Goal: Task Accomplishment & Management: Manage account settings

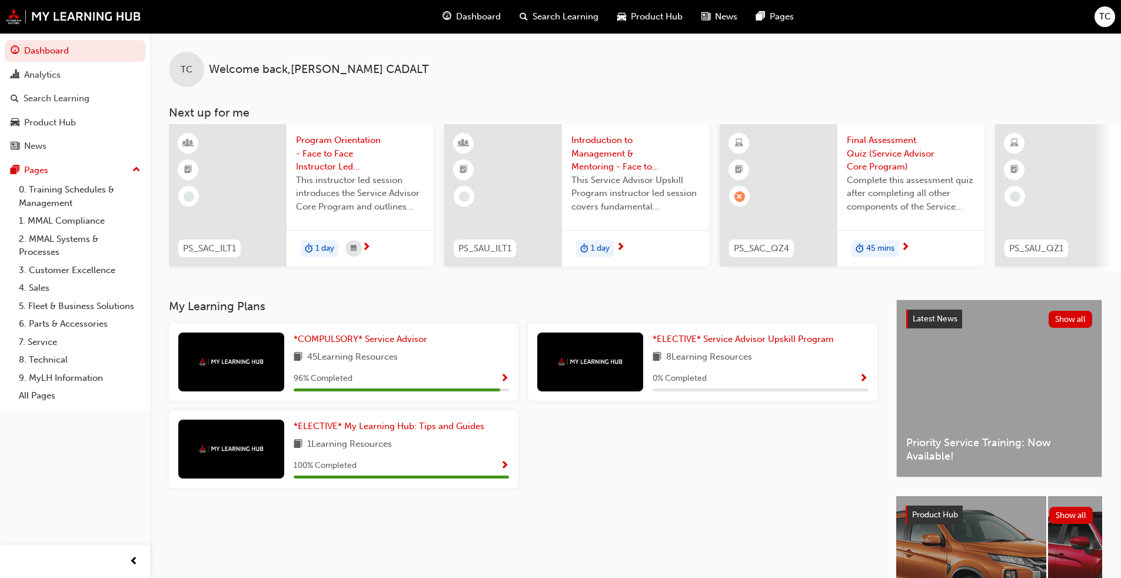
click at [503, 380] on span "Show Progress" at bounding box center [504, 379] width 9 height 11
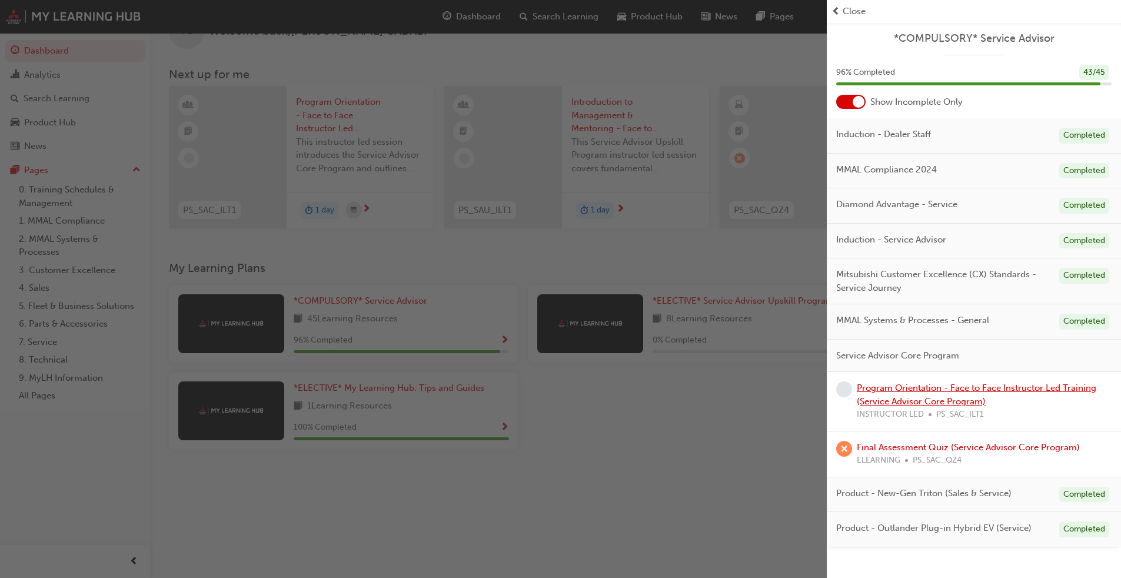
scroll to position [59, 0]
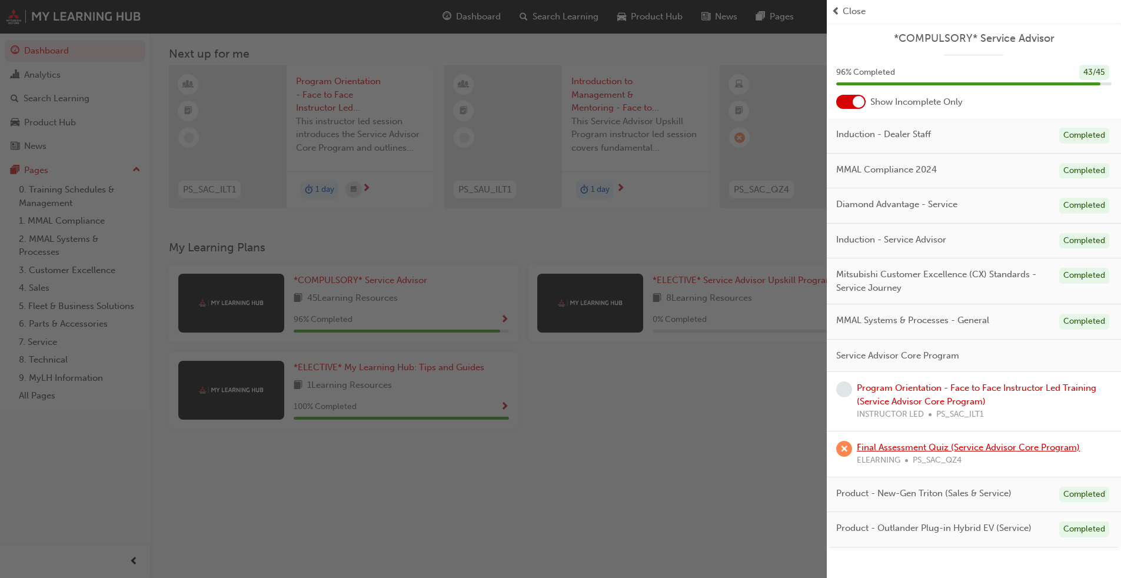
click at [588, 440] on link "Final Assessment Quiz (Service Advisor Core Program)" at bounding box center [968, 447] width 223 height 11
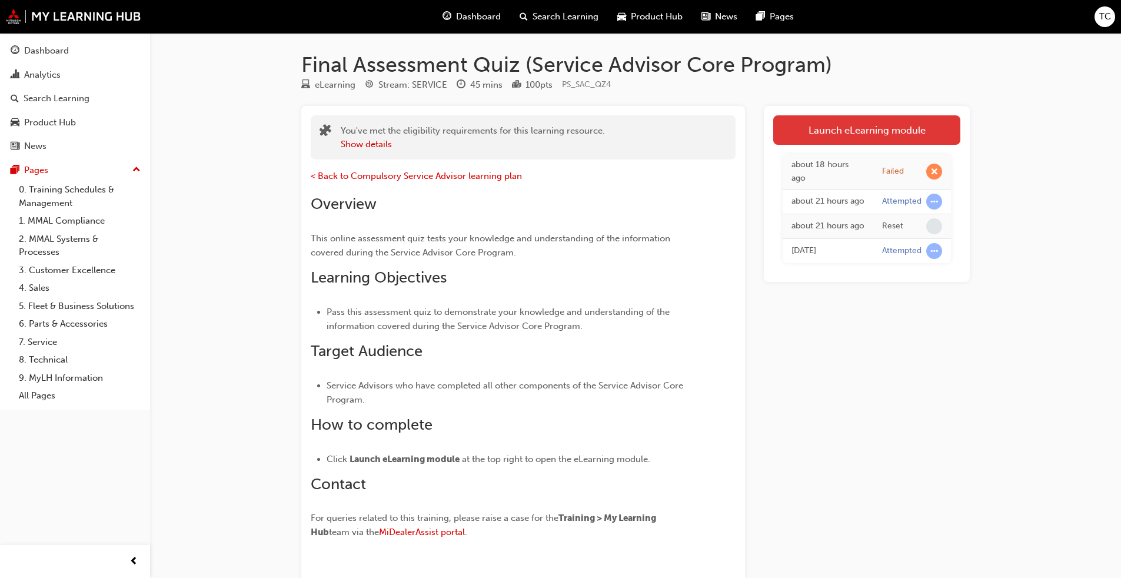
click at [588, 130] on link "Launch eLearning module" at bounding box center [866, 129] width 187 height 29
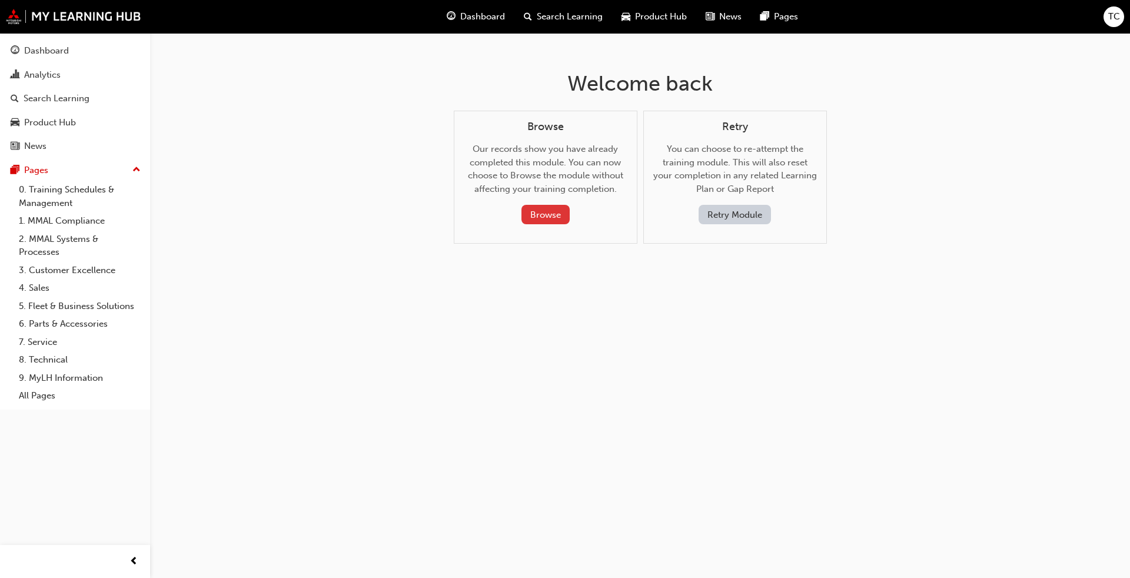
click at [544, 212] on button "Browse" at bounding box center [545, 214] width 48 height 19
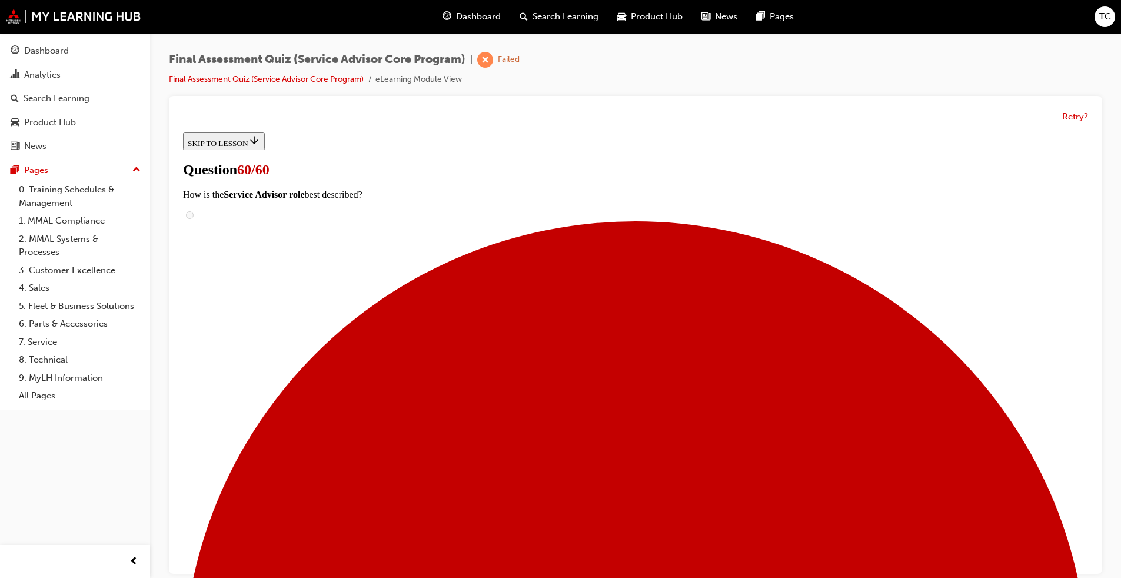
scroll to position [157, 0]
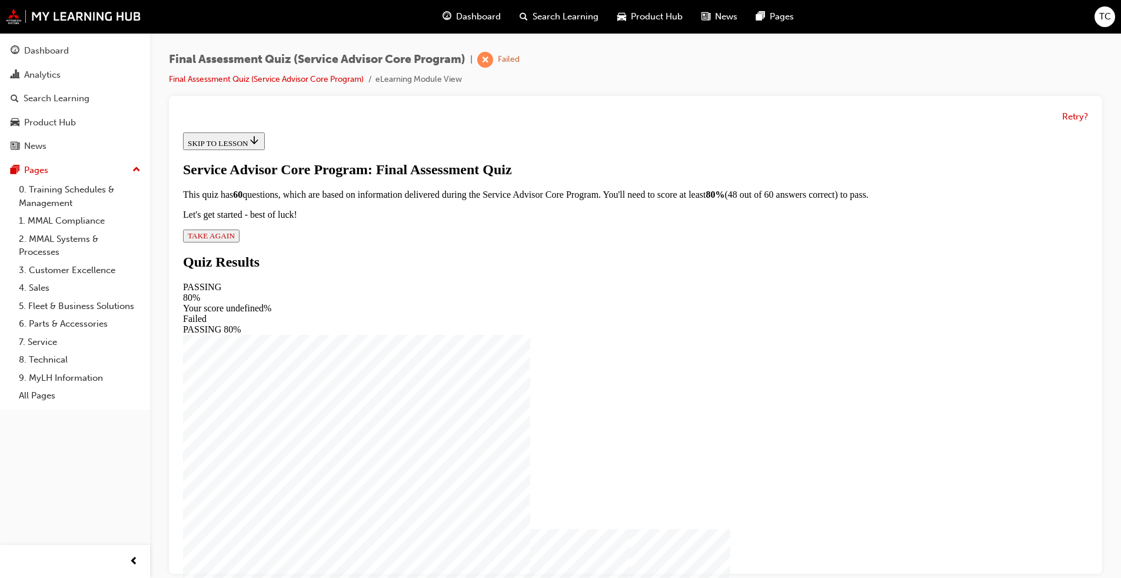
scroll to position [1, 0]
click at [235, 240] on span "TAKE AGAIN" at bounding box center [211, 235] width 47 height 9
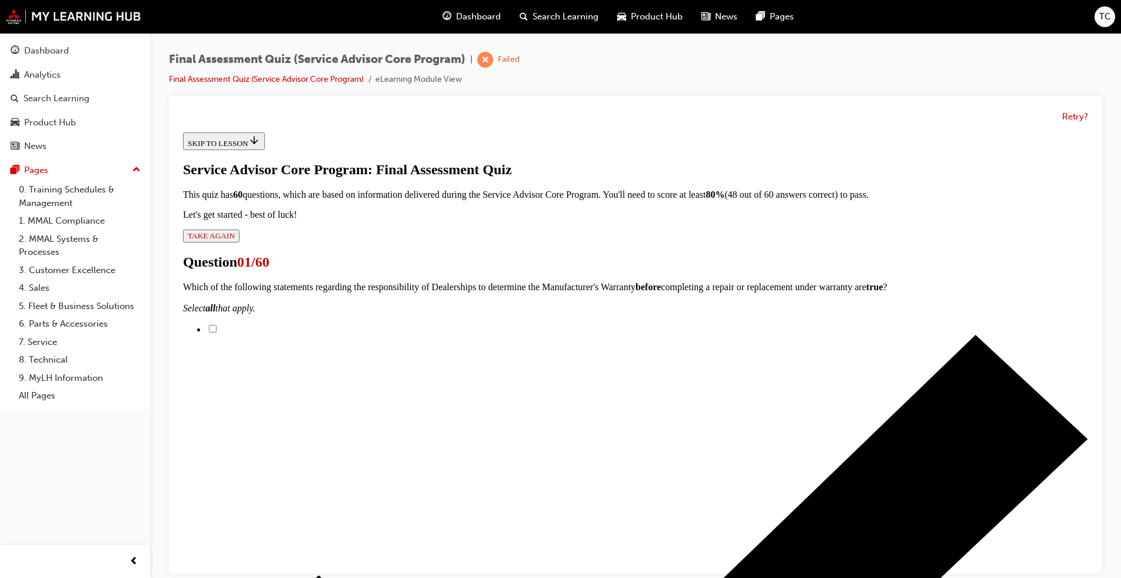
scroll to position [119, 0]
checkbox input "true"
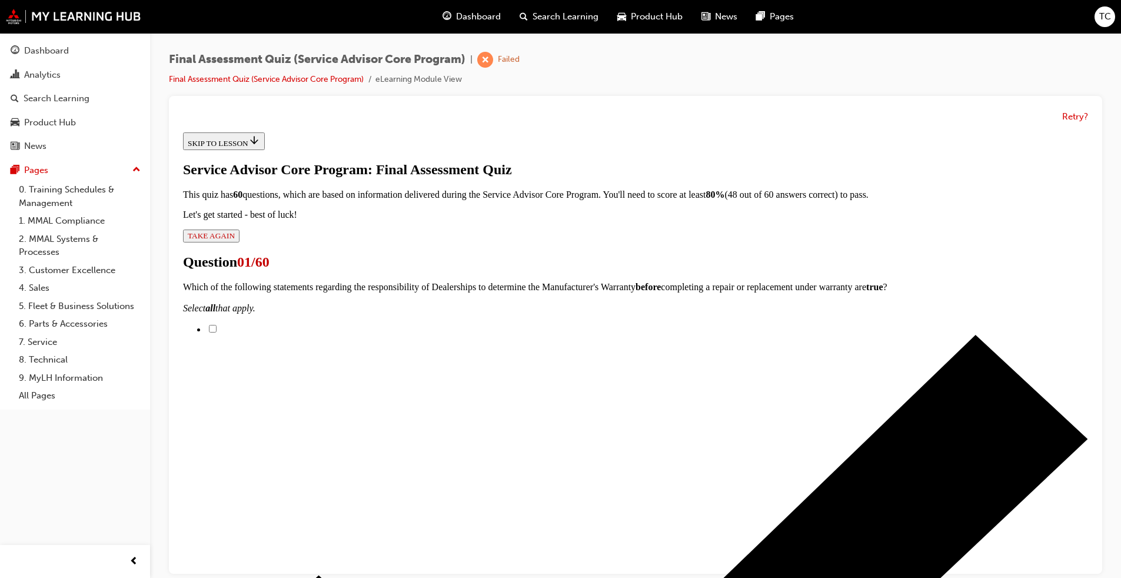
checkbox input "true"
click at [217, 325] on input "Dealerships should check the Mitsubishi Motors Australia website before underta…" at bounding box center [213, 329] width 8 height 8
checkbox input "true"
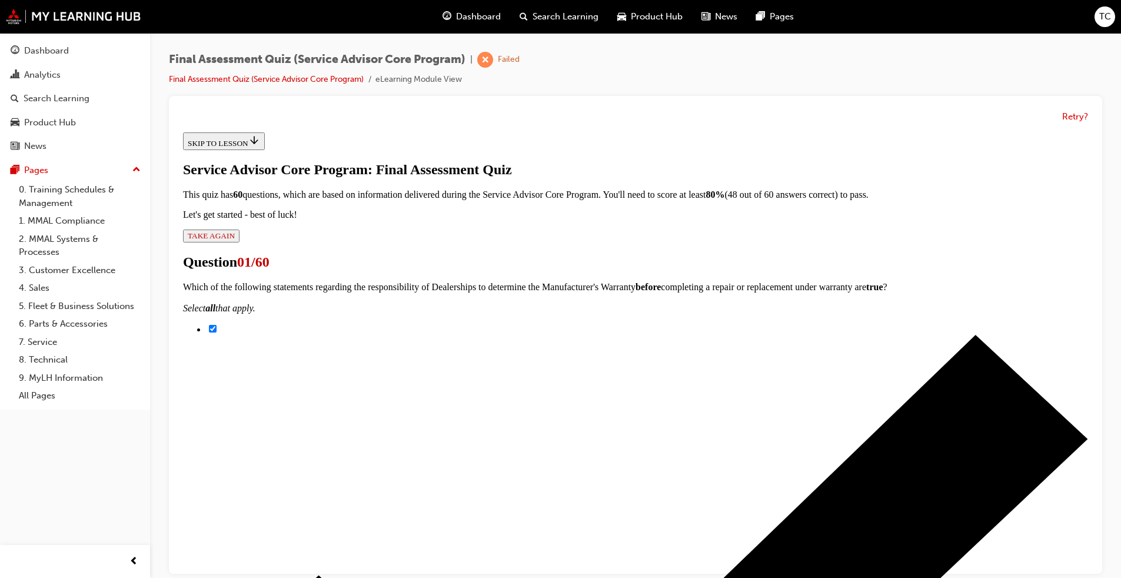
checkbox input "true"
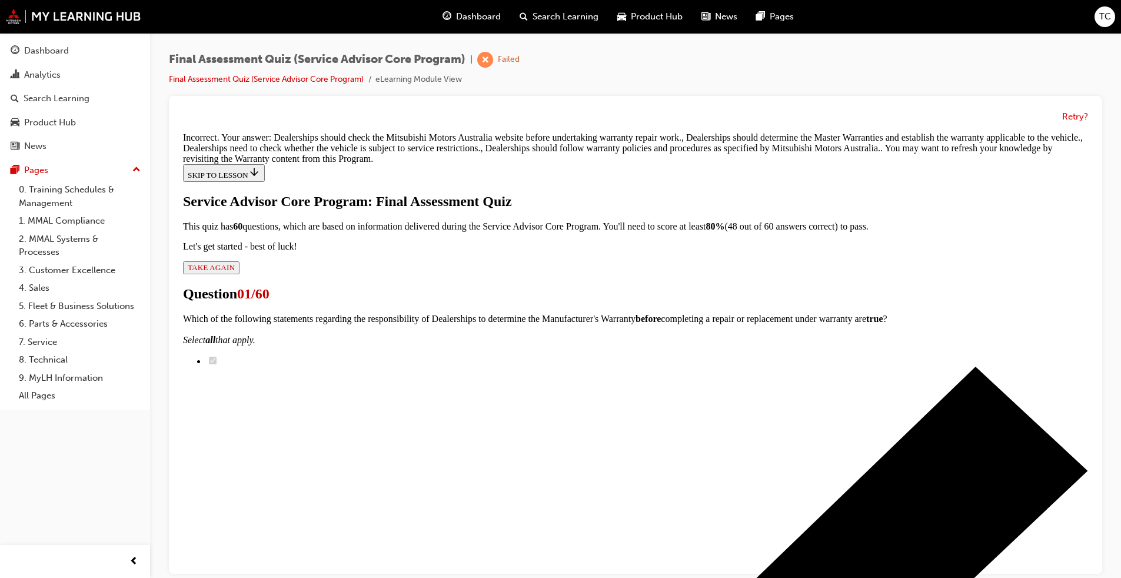
scroll to position [335, 0]
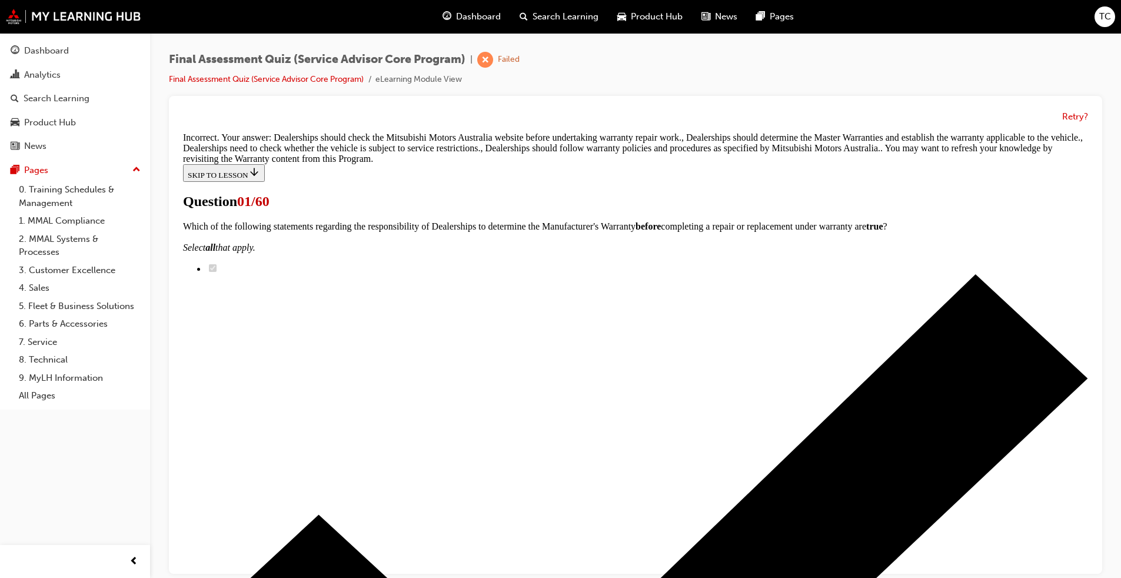
scroll to position [118, 0]
checkbox input "true"
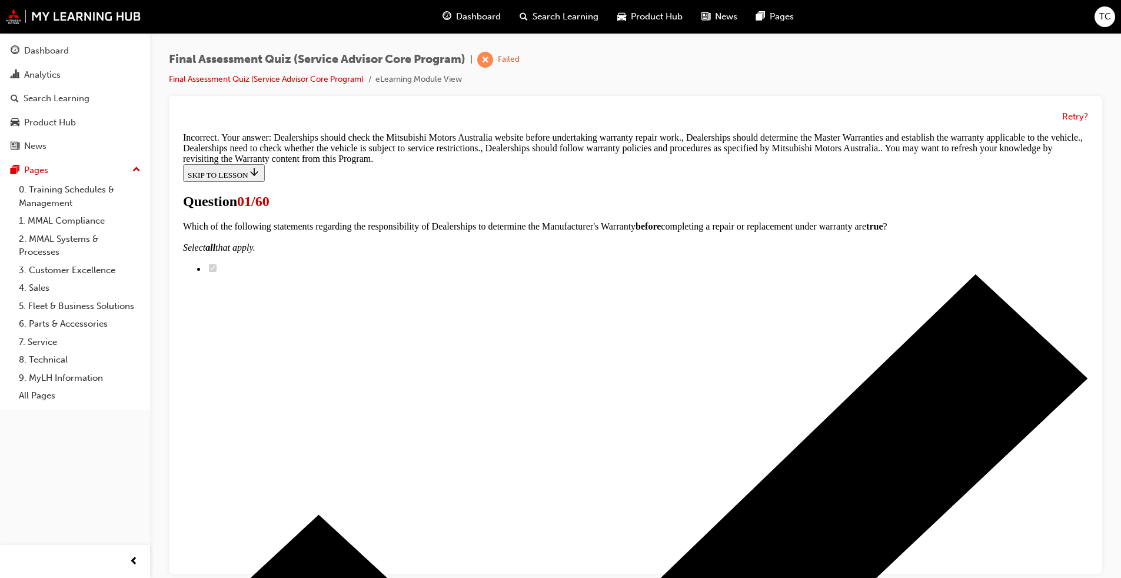
checkbox input "true"
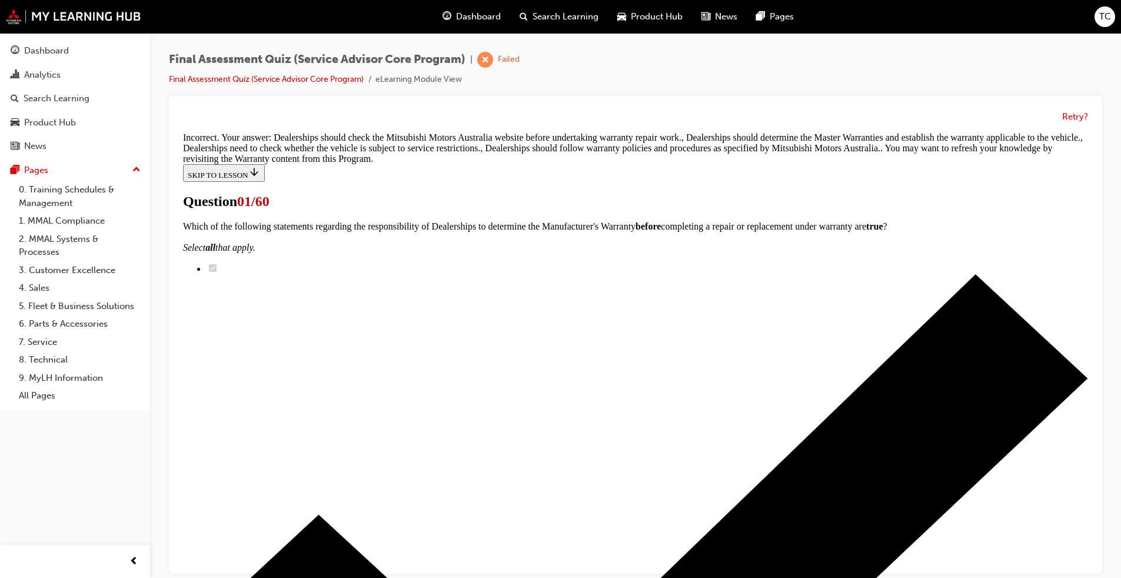
checkbox input "true"
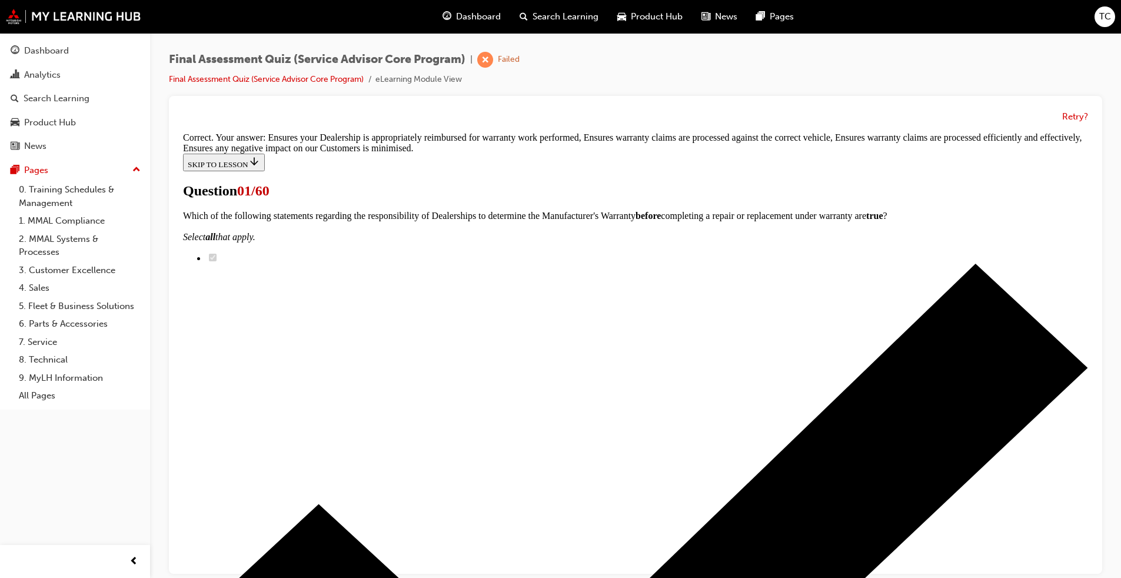
scroll to position [208, 0]
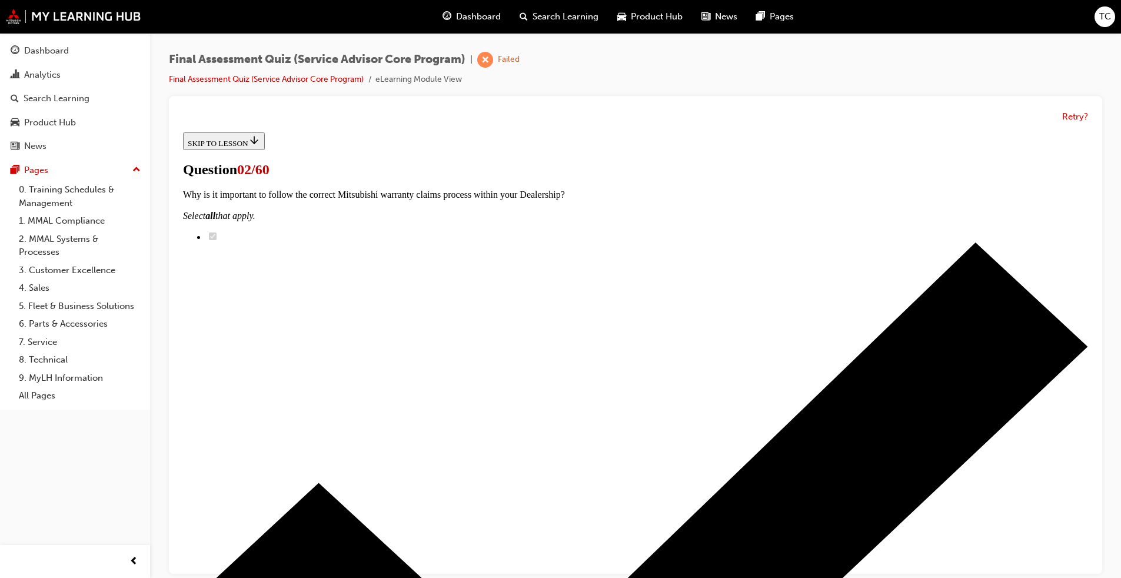
scroll to position [235, 0]
drag, startPoint x: 546, startPoint y: 396, endPoint x: 712, endPoint y: 212, distance: 247.9
drag, startPoint x: 575, startPoint y: 271, endPoint x: 734, endPoint y: 397, distance: 202.4
drag, startPoint x: 556, startPoint y: 323, endPoint x: 665, endPoint y: 325, distance: 108.9
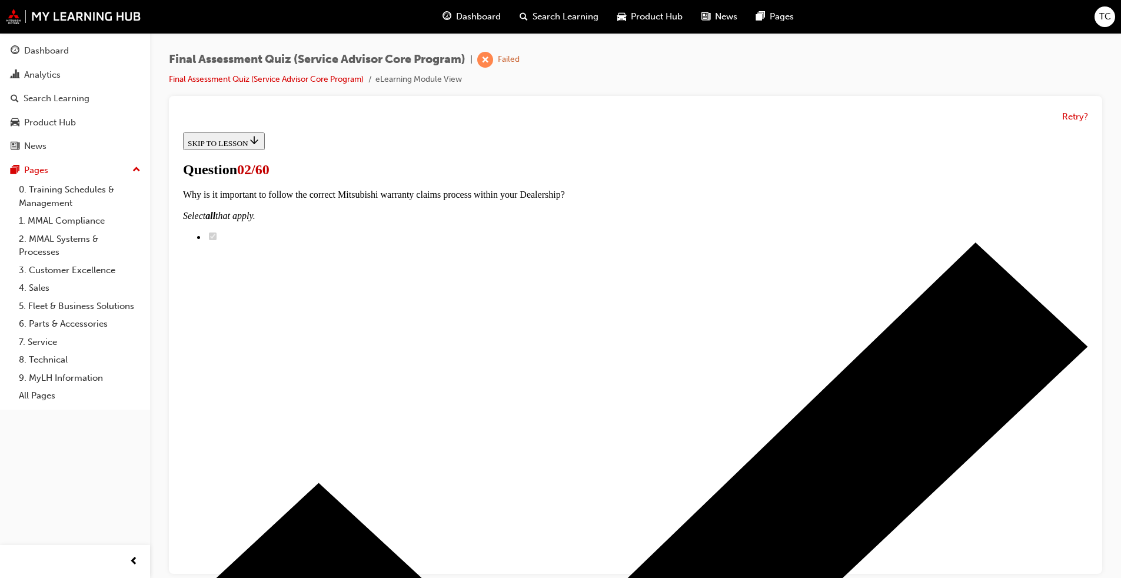
drag, startPoint x: 563, startPoint y: 444, endPoint x: 686, endPoint y: 258, distance: 223.3
drag, startPoint x: 550, startPoint y: 458, endPoint x: 647, endPoint y: 457, distance: 97.1
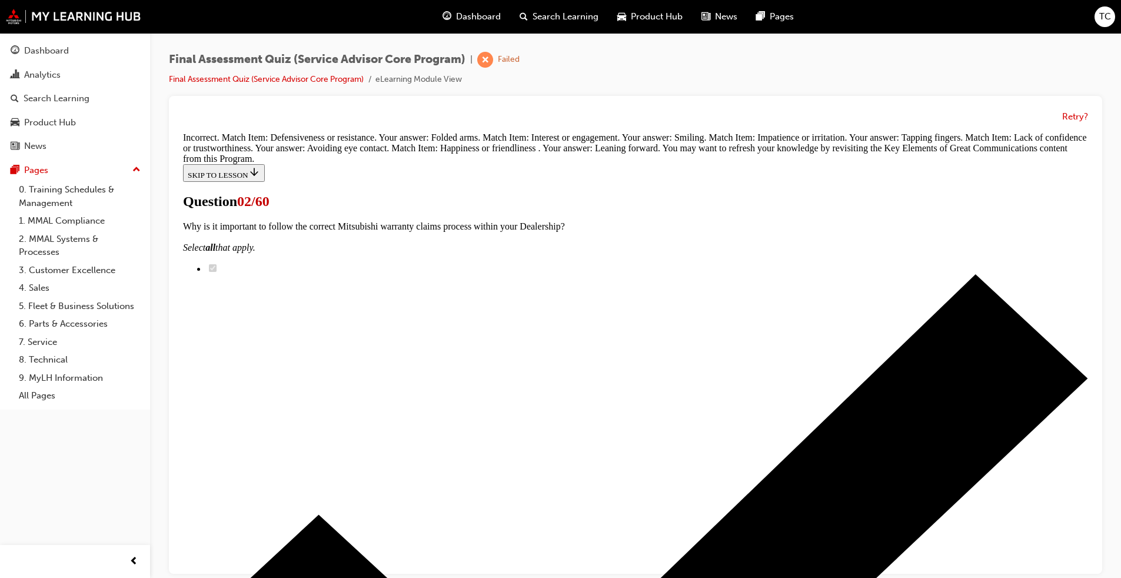
scroll to position [393, 0]
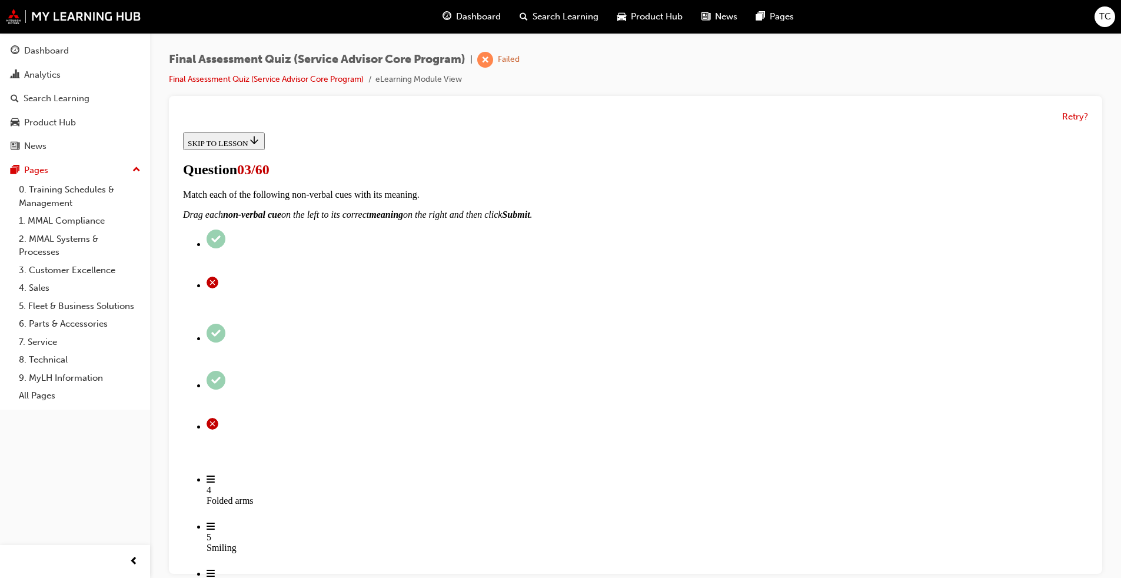
scroll to position [177, 0]
drag, startPoint x: 552, startPoint y: 386, endPoint x: 695, endPoint y: 264, distance: 188.3
drag, startPoint x: 556, startPoint y: 326, endPoint x: 705, endPoint y: 328, distance: 149.5
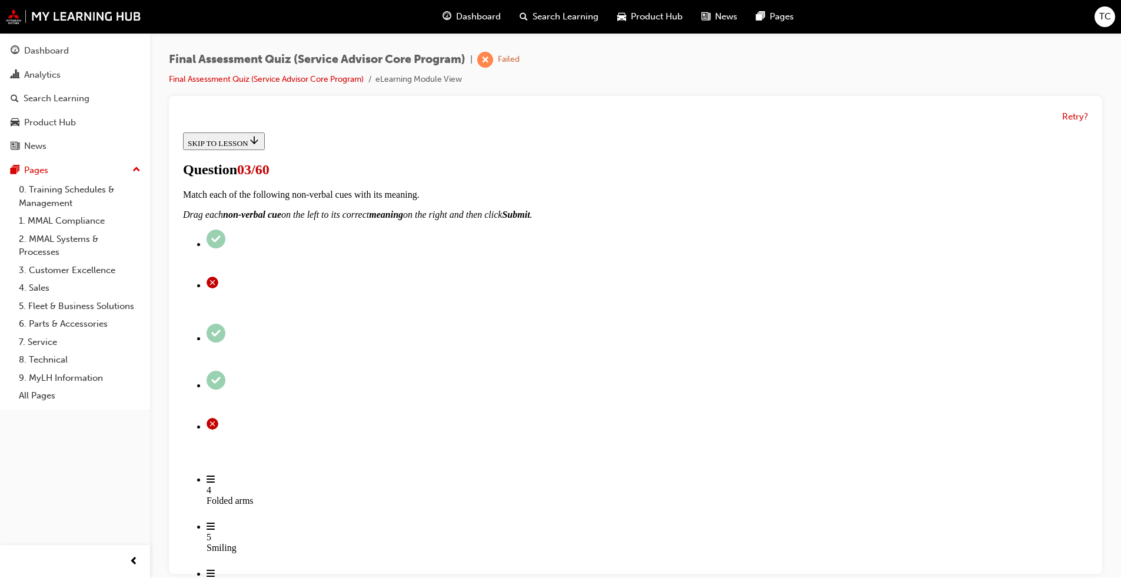
drag, startPoint x: 556, startPoint y: 444, endPoint x: 717, endPoint y: 384, distance: 172.1
drag, startPoint x: 561, startPoint y: 448, endPoint x: 680, endPoint y: 452, distance: 119.0
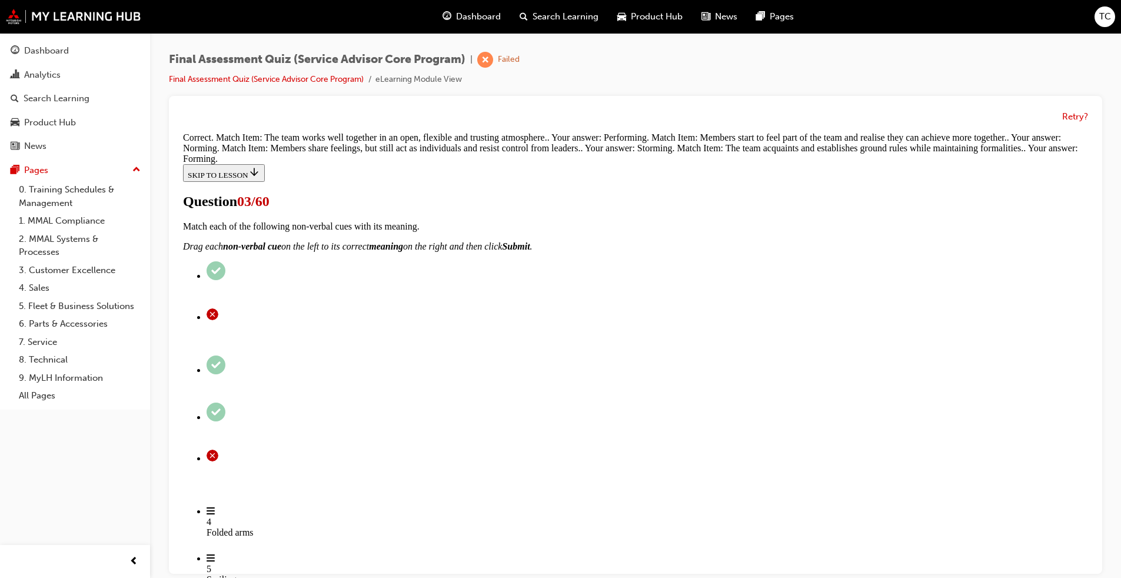
scroll to position [203, 0]
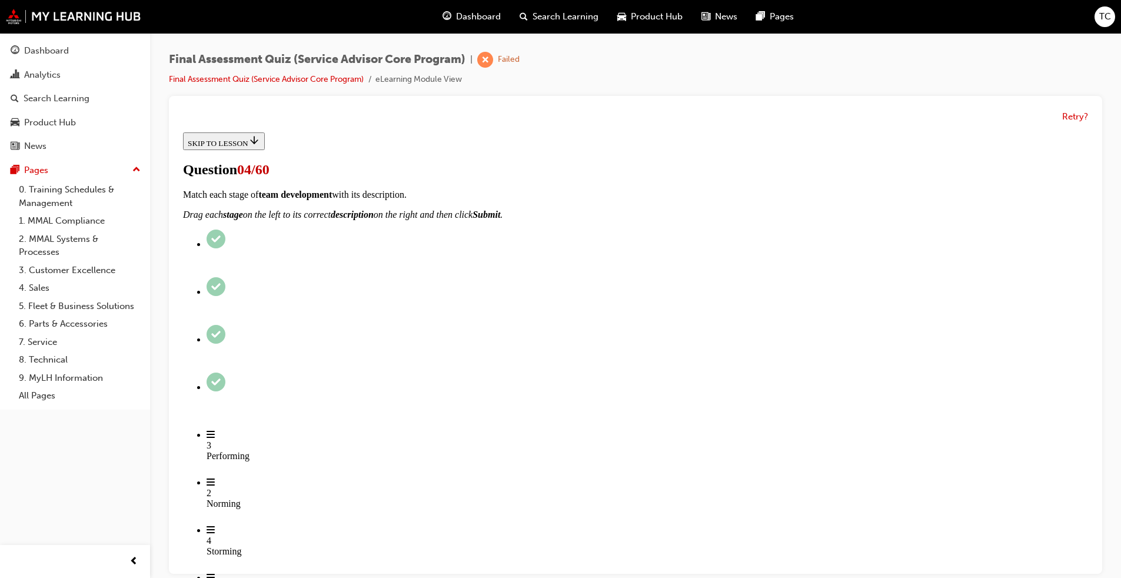
radio input "true"
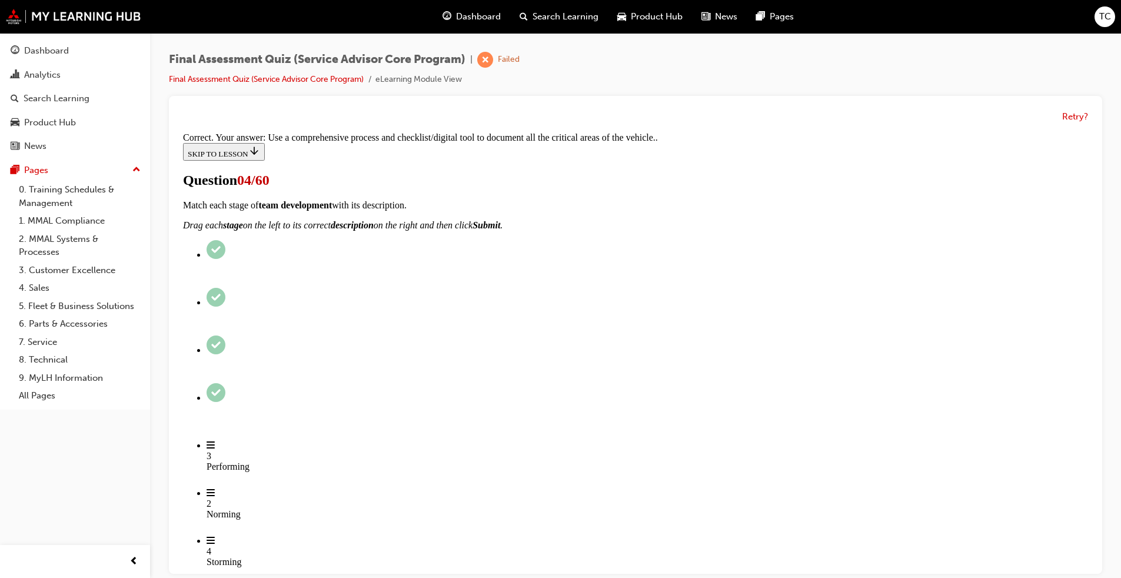
scroll to position [160, 0]
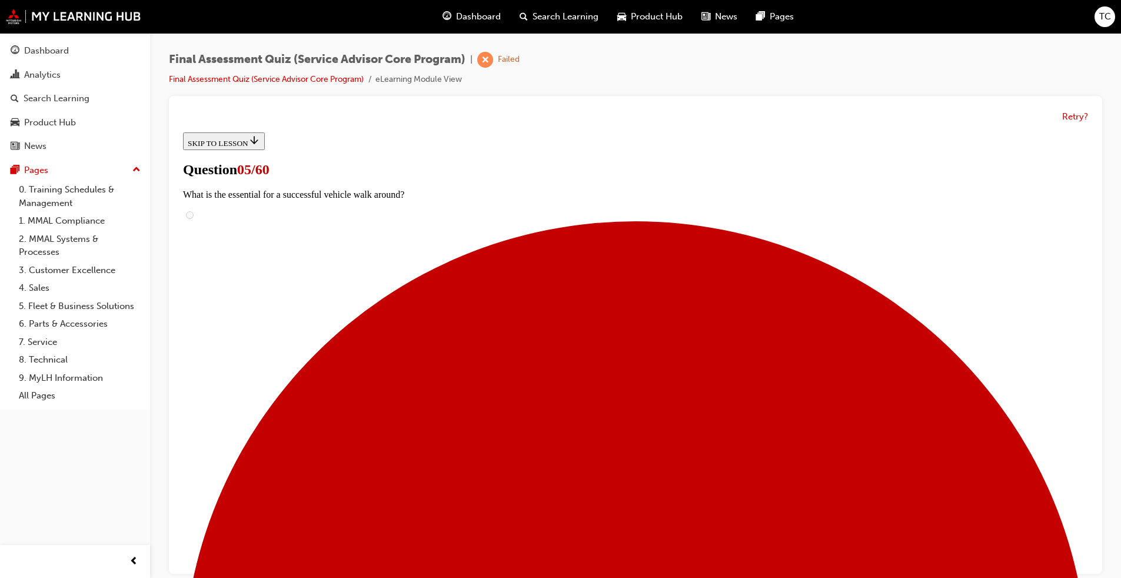
scroll to position [118, 0]
checkbox input "true"
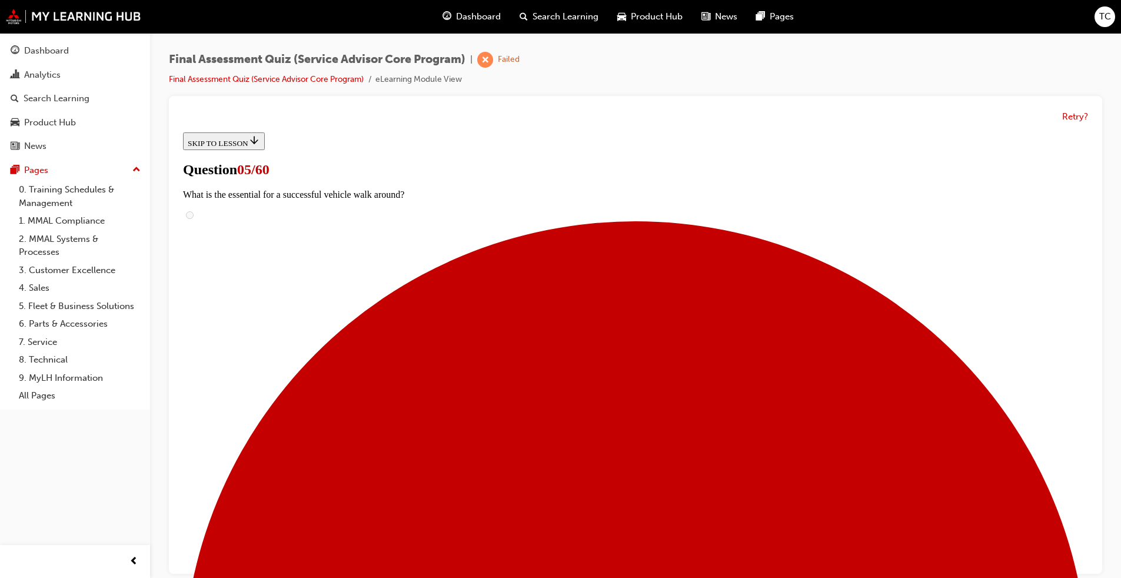
checkbox input "true"
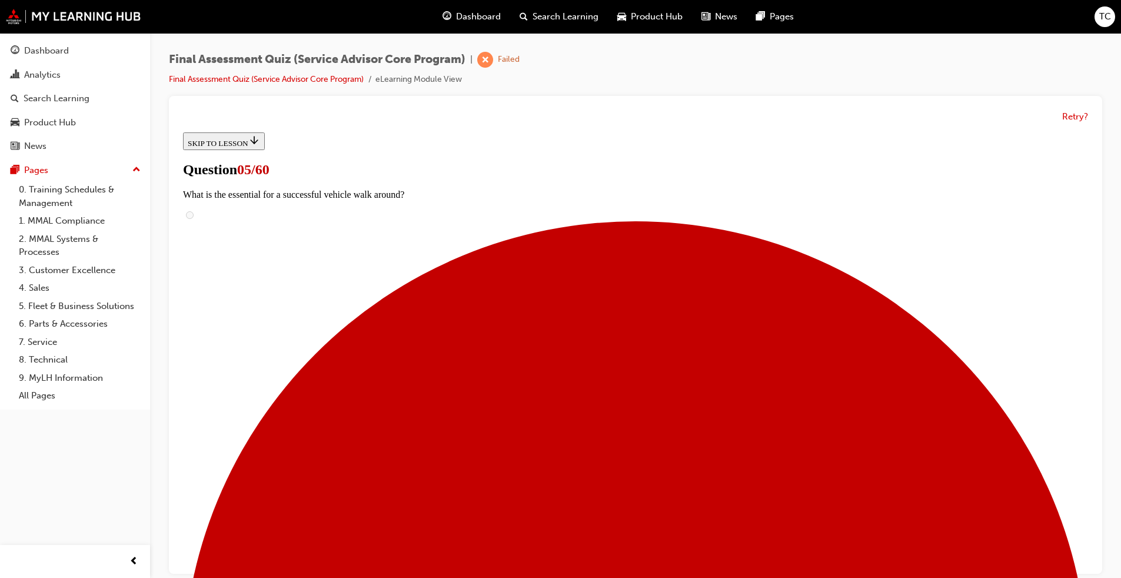
checkbox input "true"
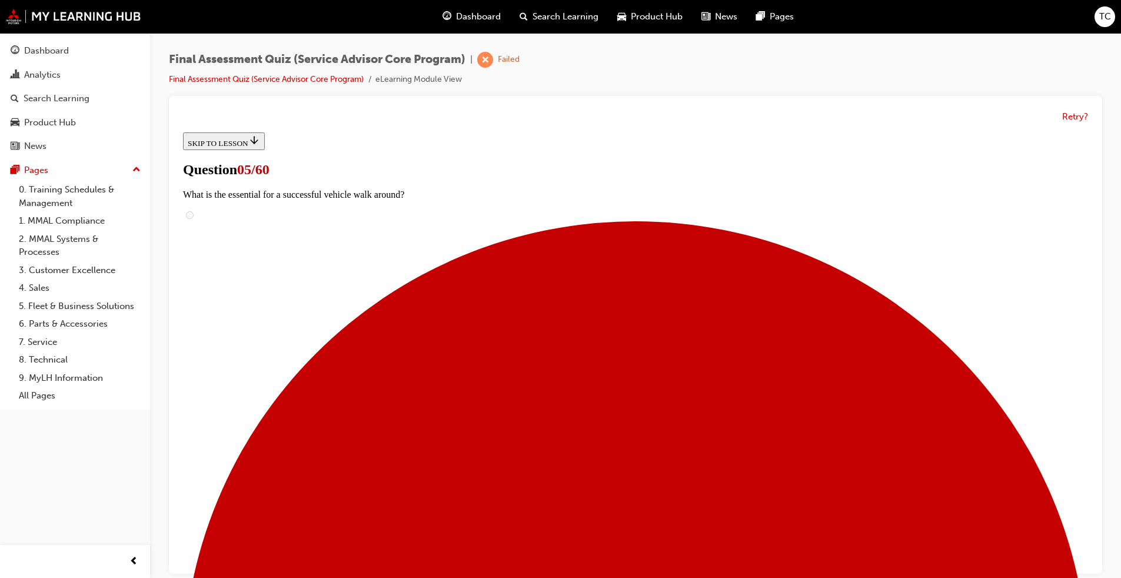
checkbox input "true"
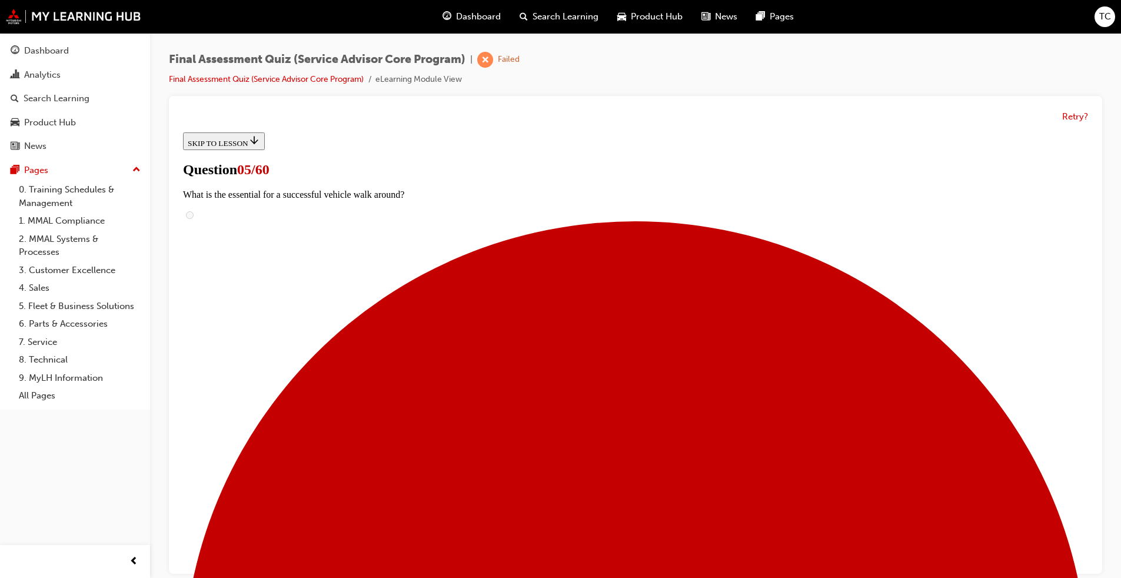
checkbox input "true"
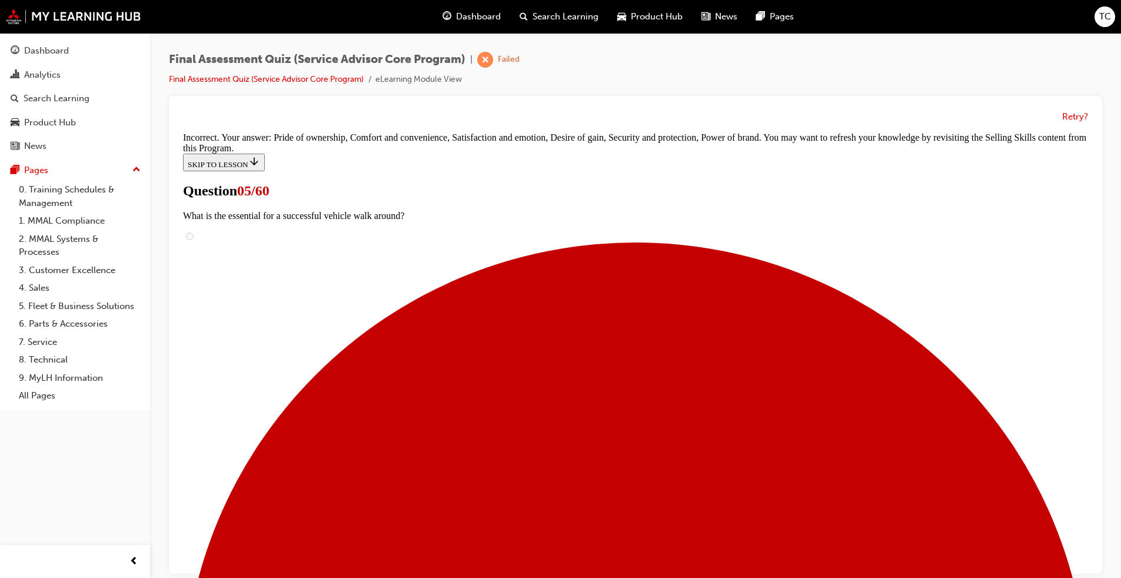
scroll to position [484, 0]
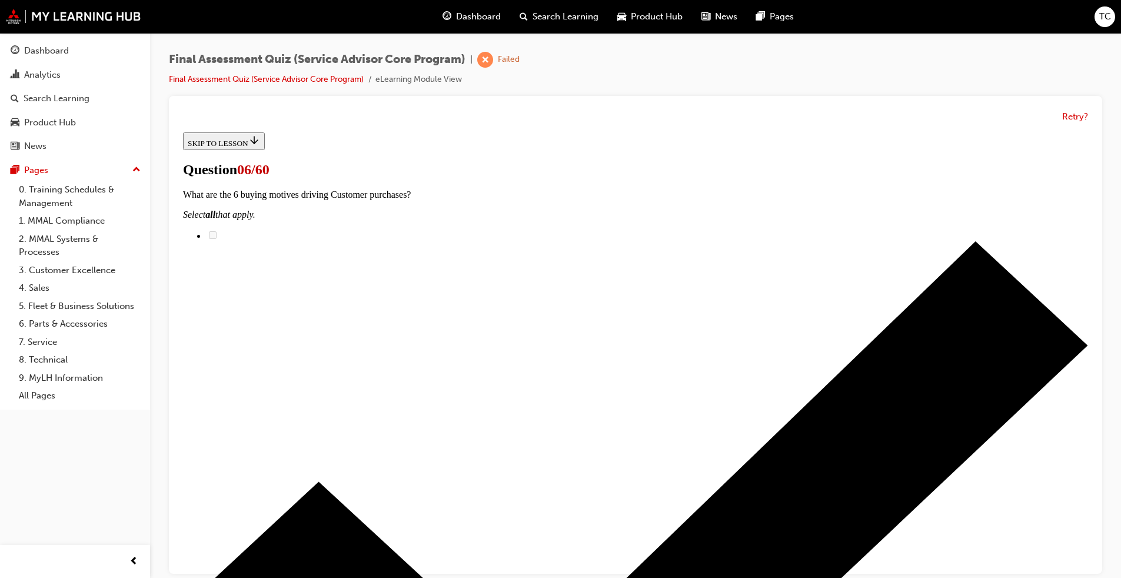
scroll to position [177, 0]
drag, startPoint x: 570, startPoint y: 279, endPoint x: 692, endPoint y: 281, distance: 121.3
drag, startPoint x: 543, startPoint y: 399, endPoint x: 687, endPoint y: 328, distance: 161.1
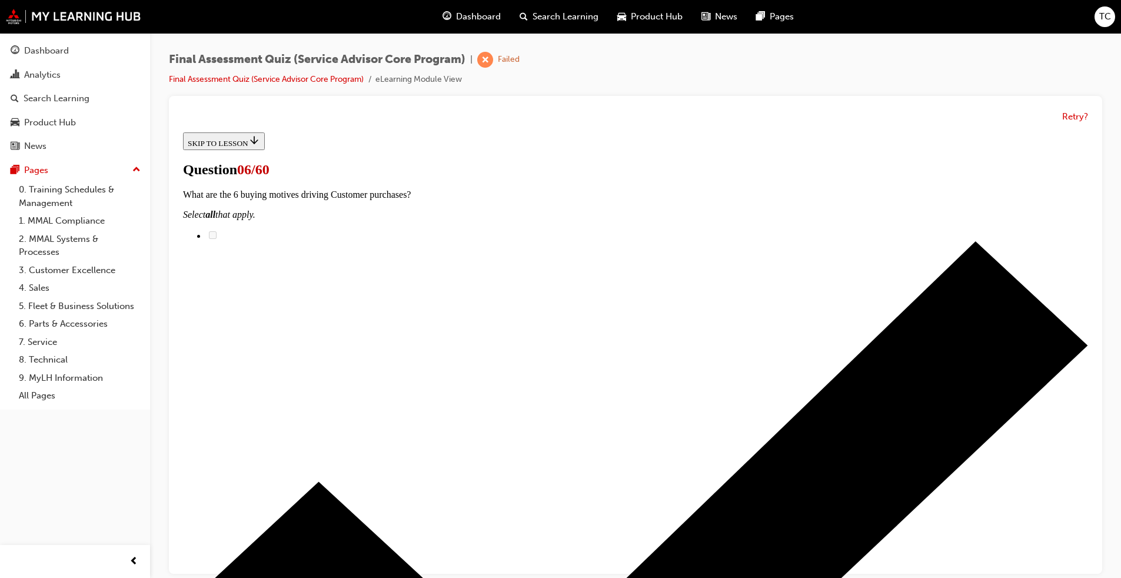
drag, startPoint x: 530, startPoint y: 396, endPoint x: 644, endPoint y: 396, distance: 114.8
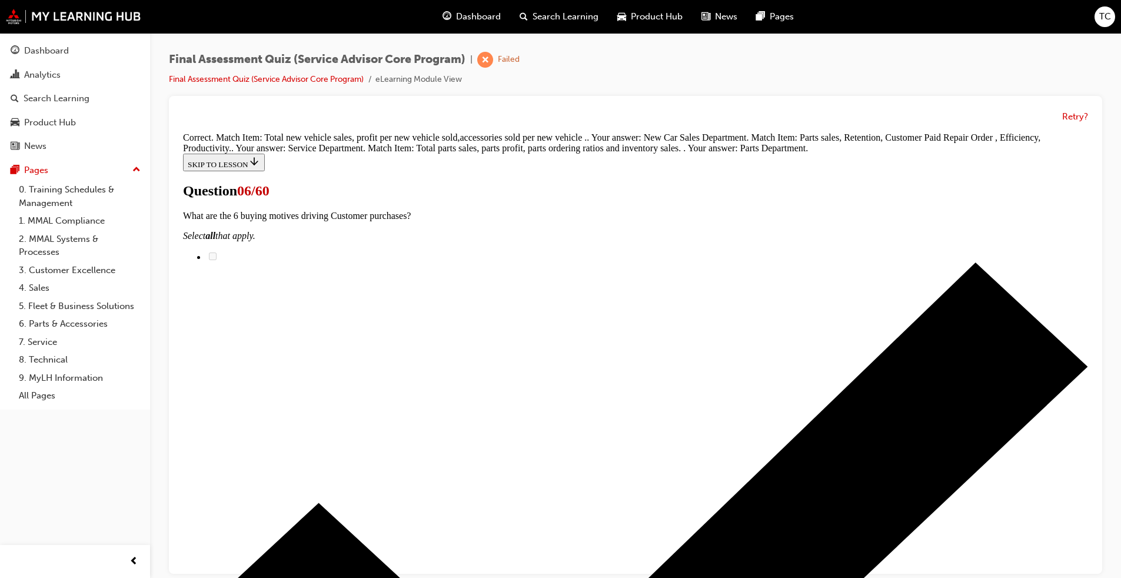
scroll to position [238, 0]
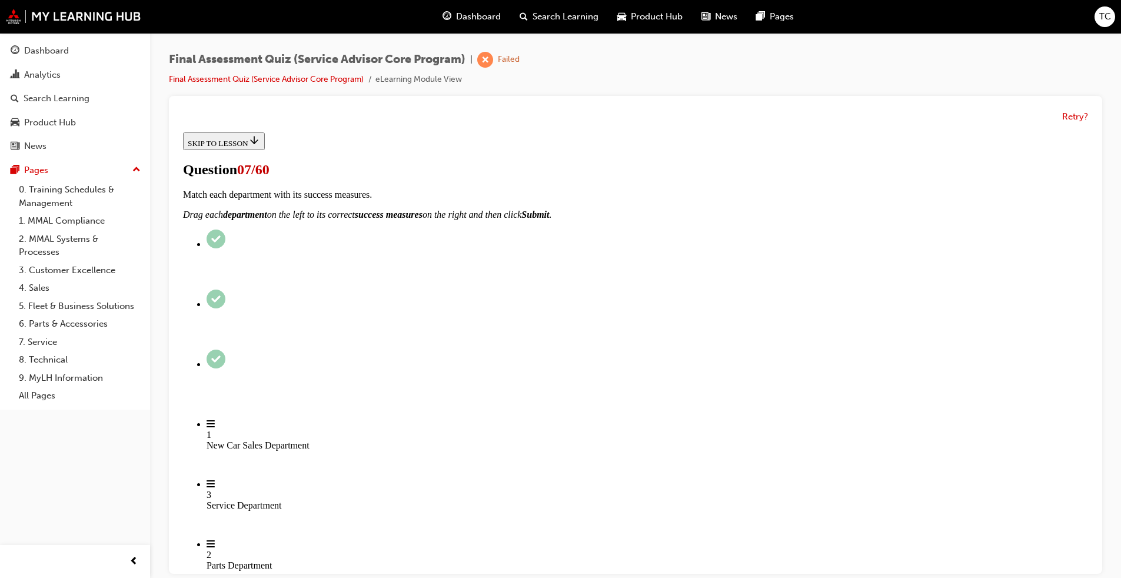
scroll to position [95, 0]
radio input "true"
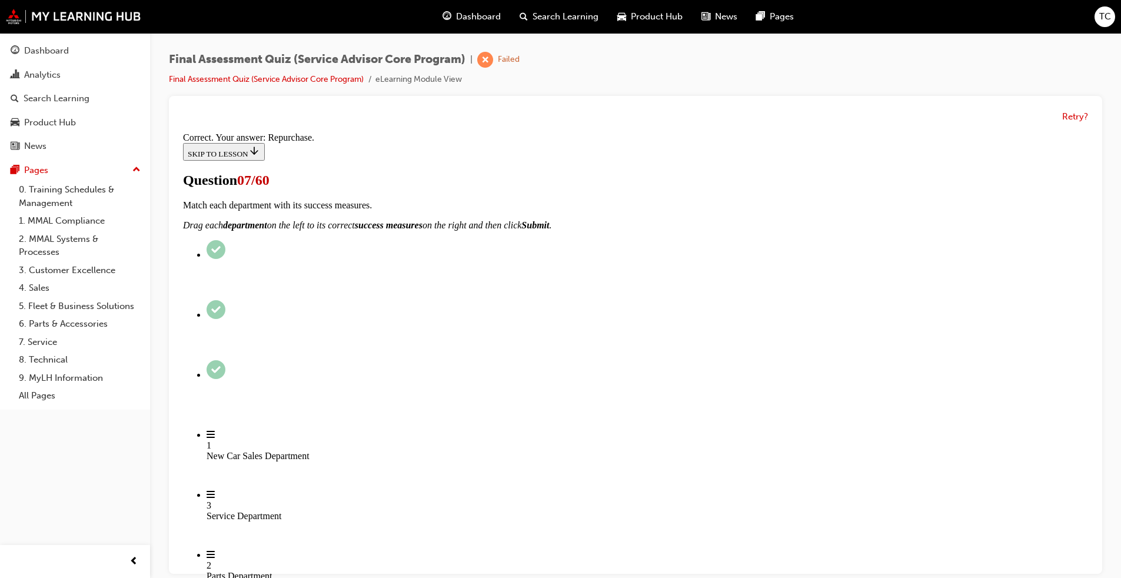
scroll to position [156, 0]
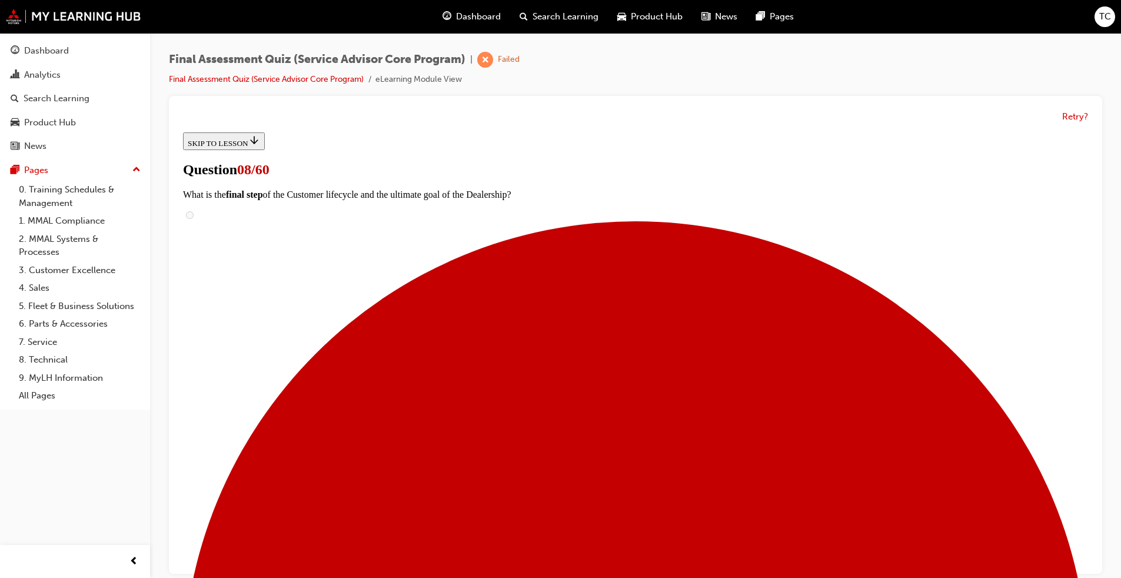
scroll to position [177, 0]
drag, startPoint x: 556, startPoint y: 280, endPoint x: 683, endPoint y: 281, distance: 127.1
drag, startPoint x: 541, startPoint y: 353, endPoint x: 659, endPoint y: 358, distance: 117.8
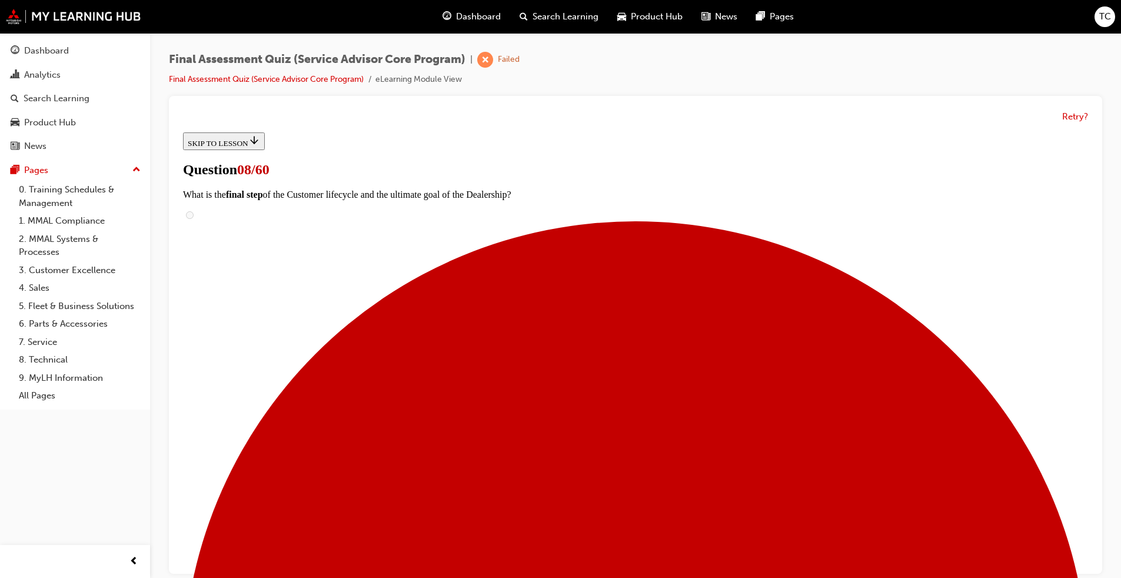
drag, startPoint x: 563, startPoint y: 427, endPoint x: 669, endPoint y: 426, distance: 105.9
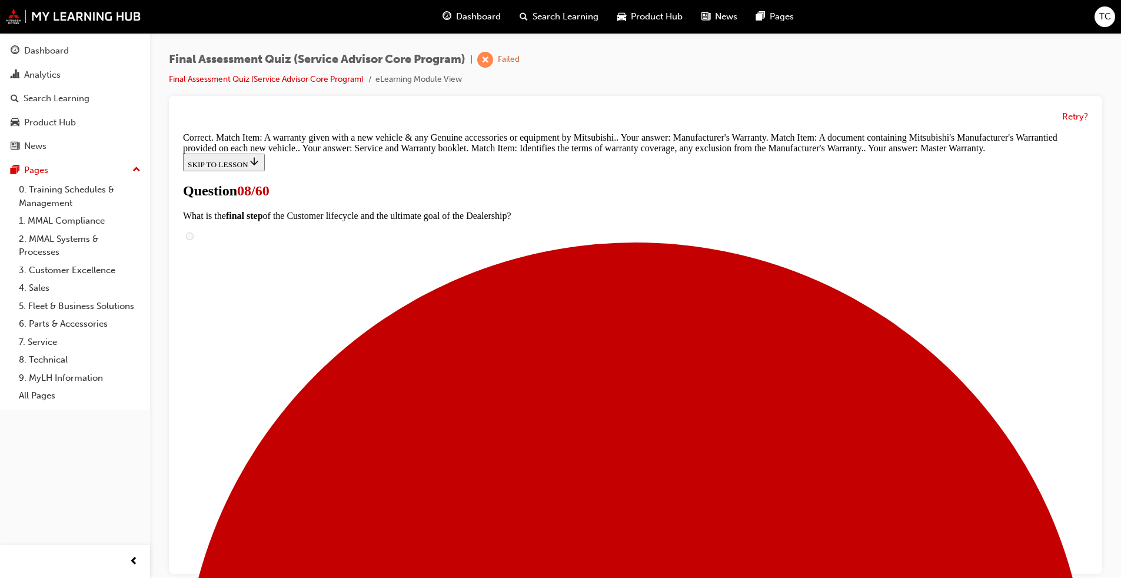
scroll to position [238, 0]
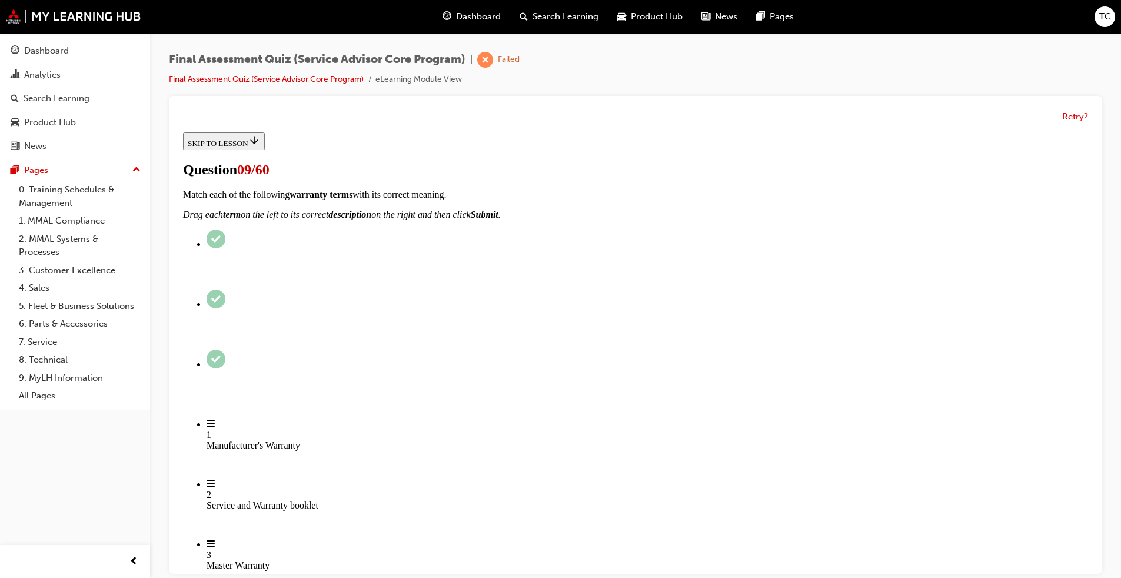
scroll to position [146, 0]
radio input "true"
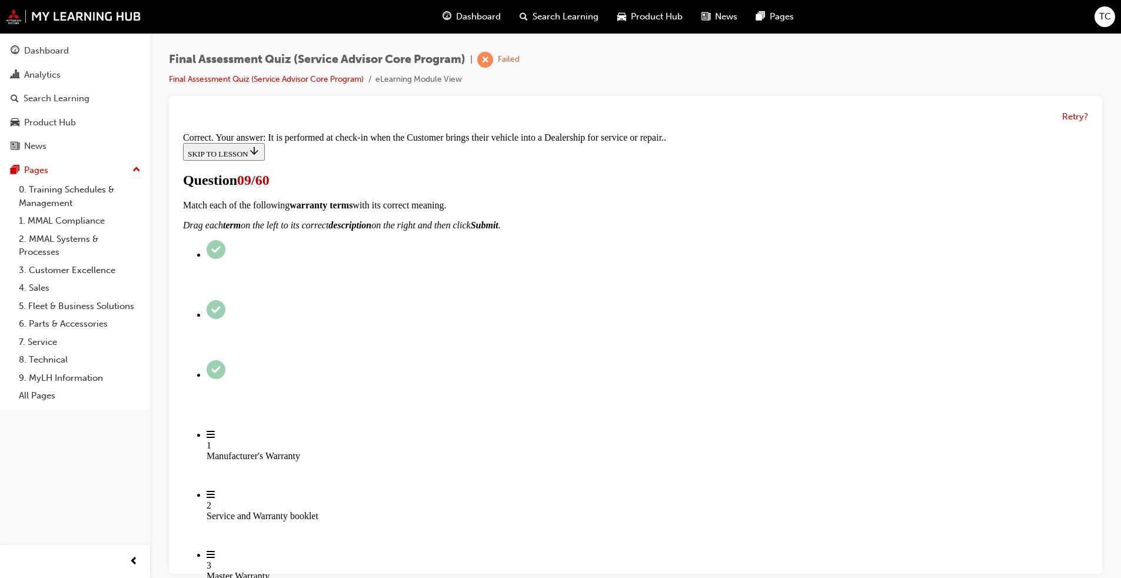
scroll to position [183, 0]
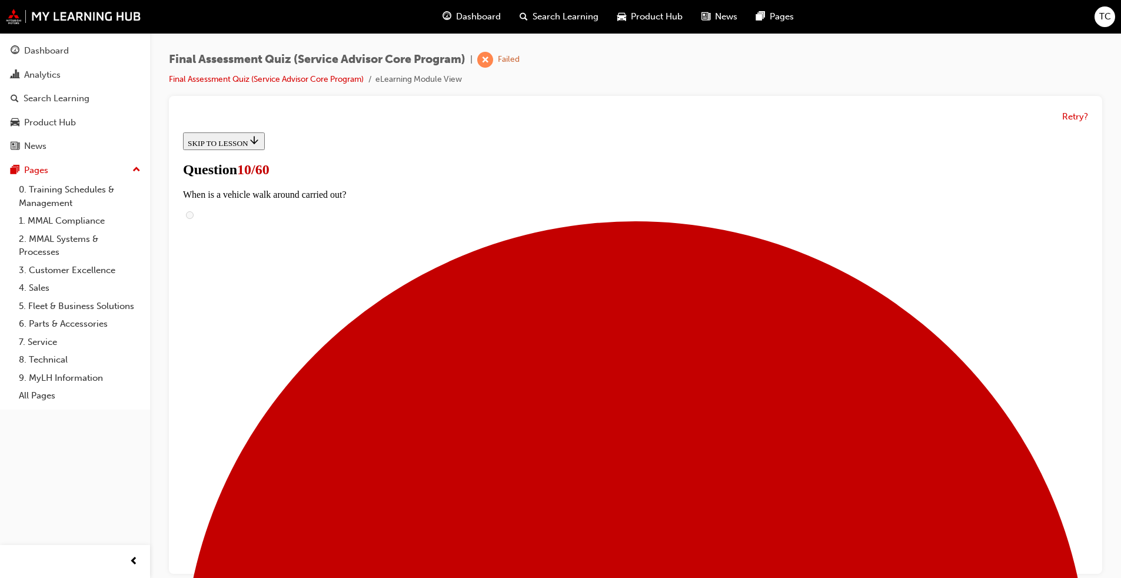
scroll to position [118, 0]
radio input "true"
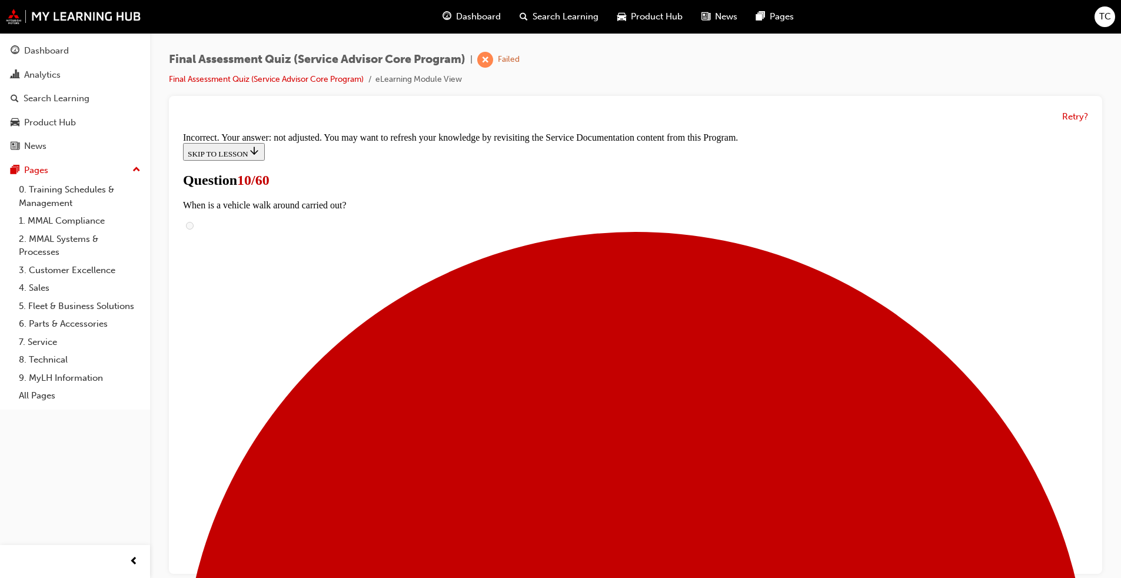
scroll to position [328, 0]
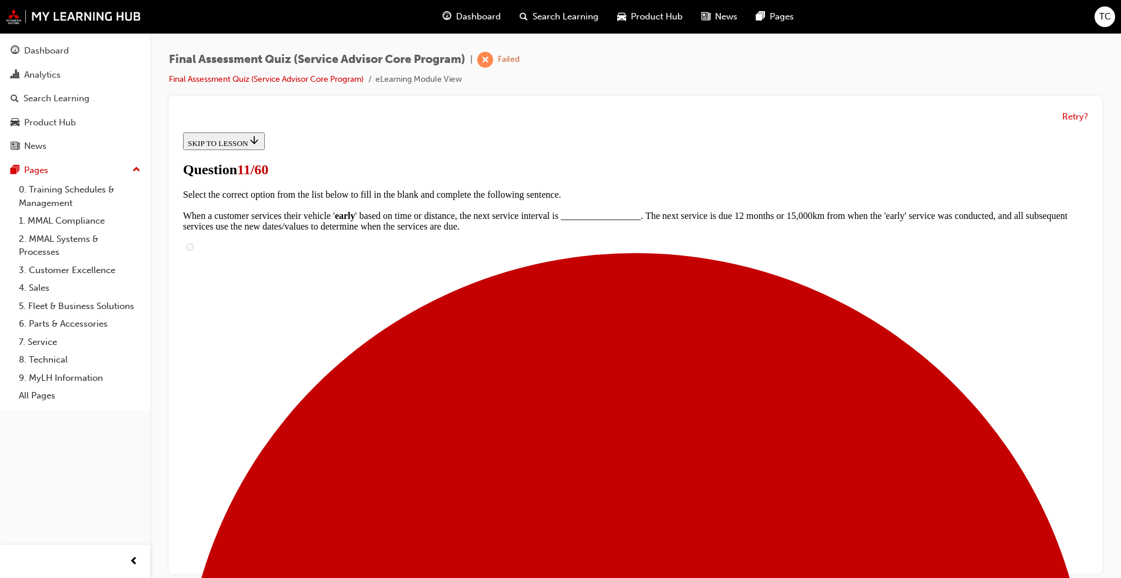
scroll to position [177, 0]
checkbox input "true"
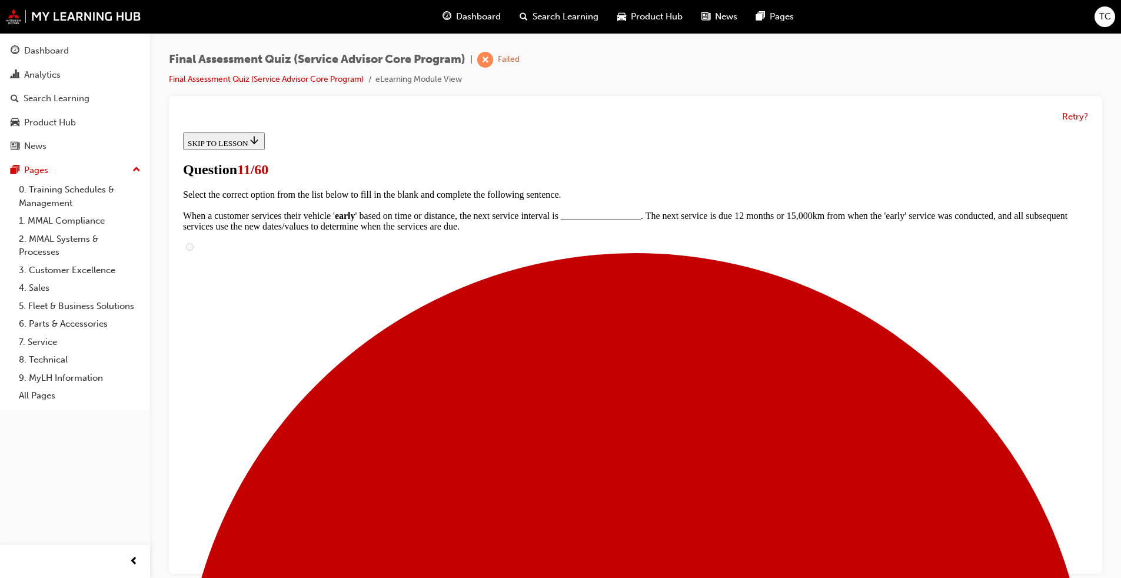
checkbox input "true"
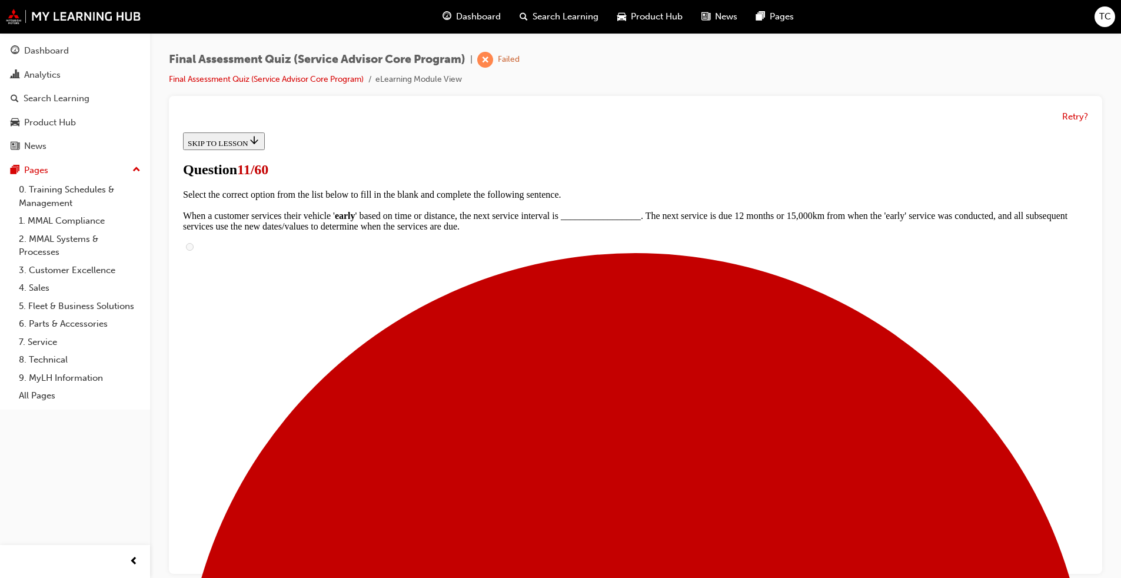
checkbox input "true"
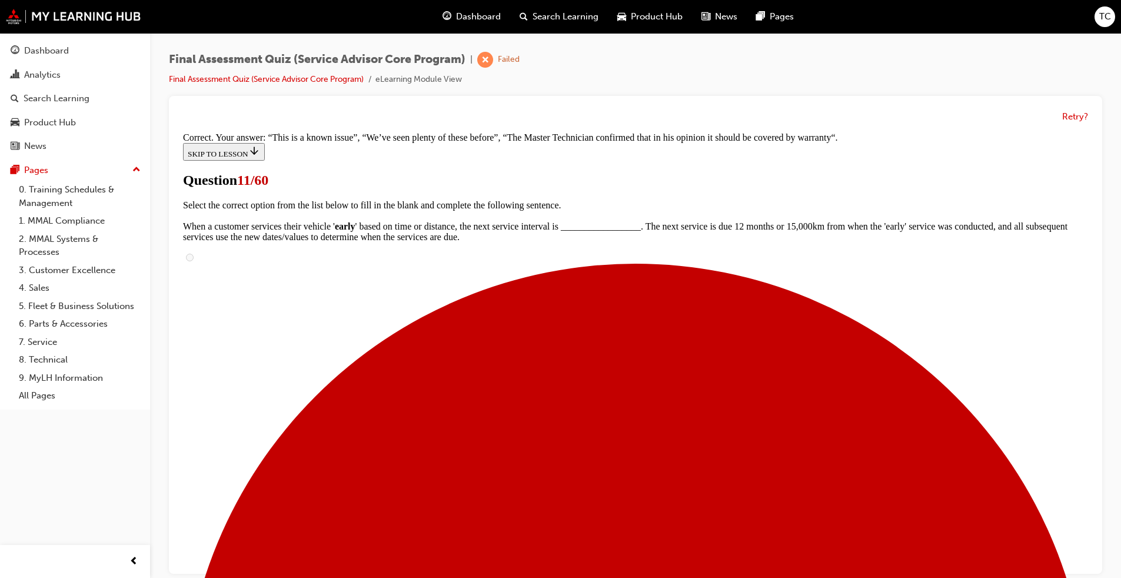
scroll to position [302, 0]
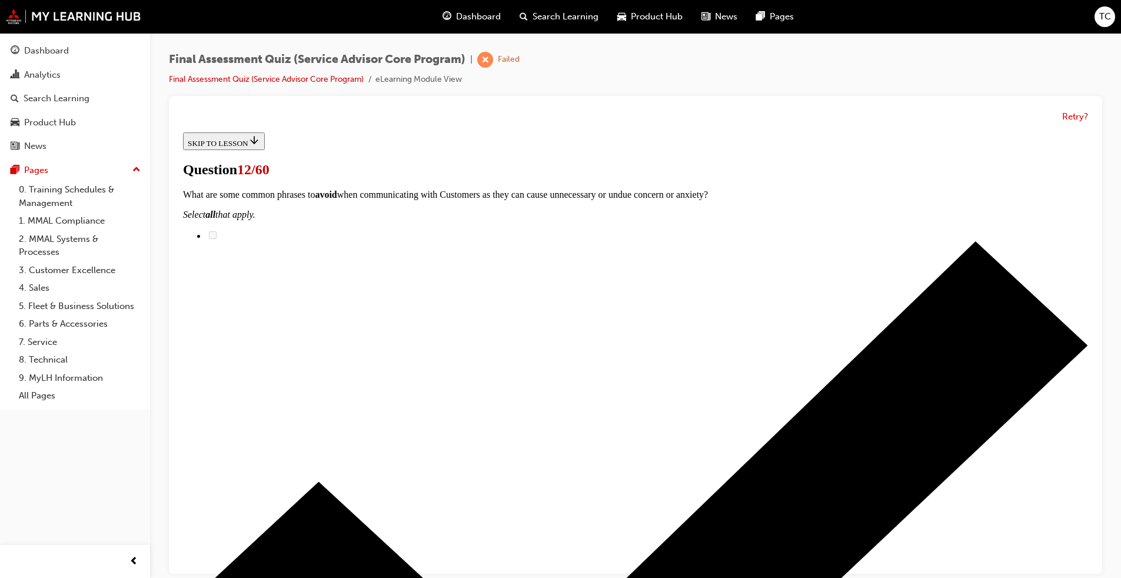
scroll to position [59, 0]
radio input "true"
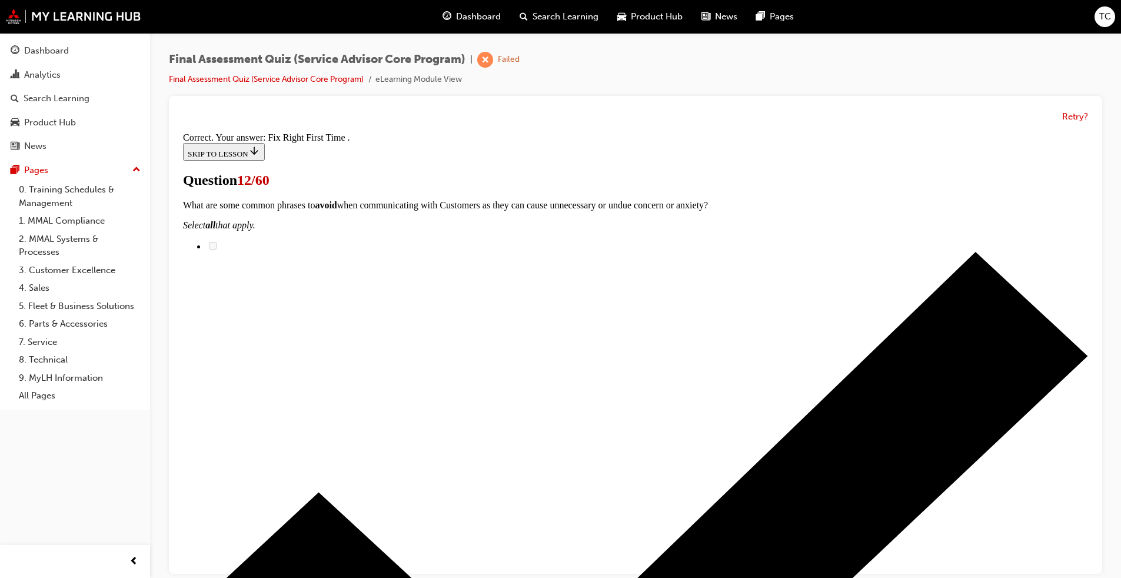
scroll to position [183, 0]
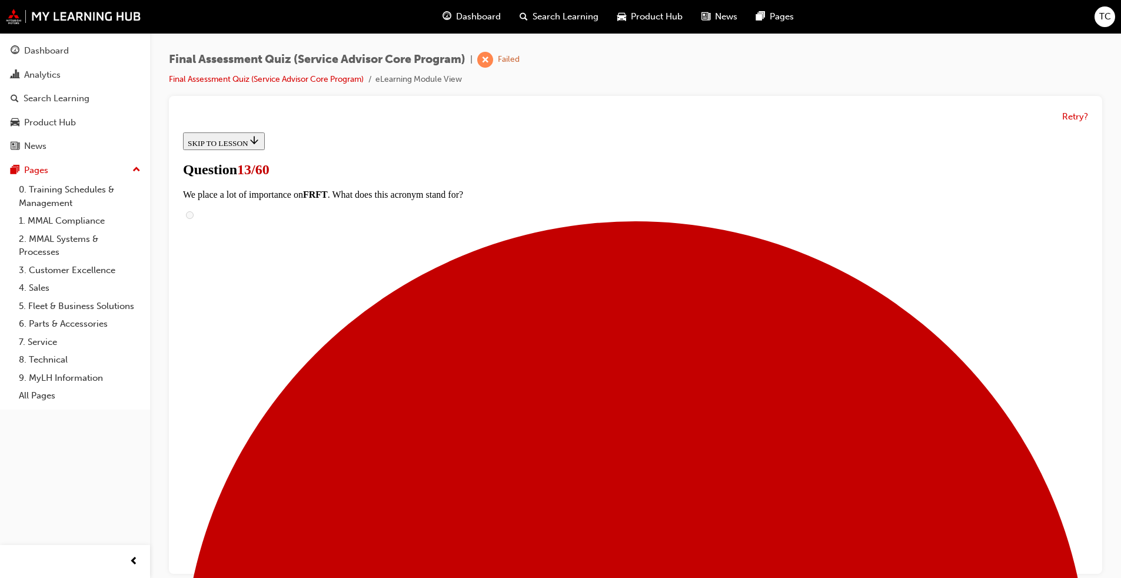
radio input "true"
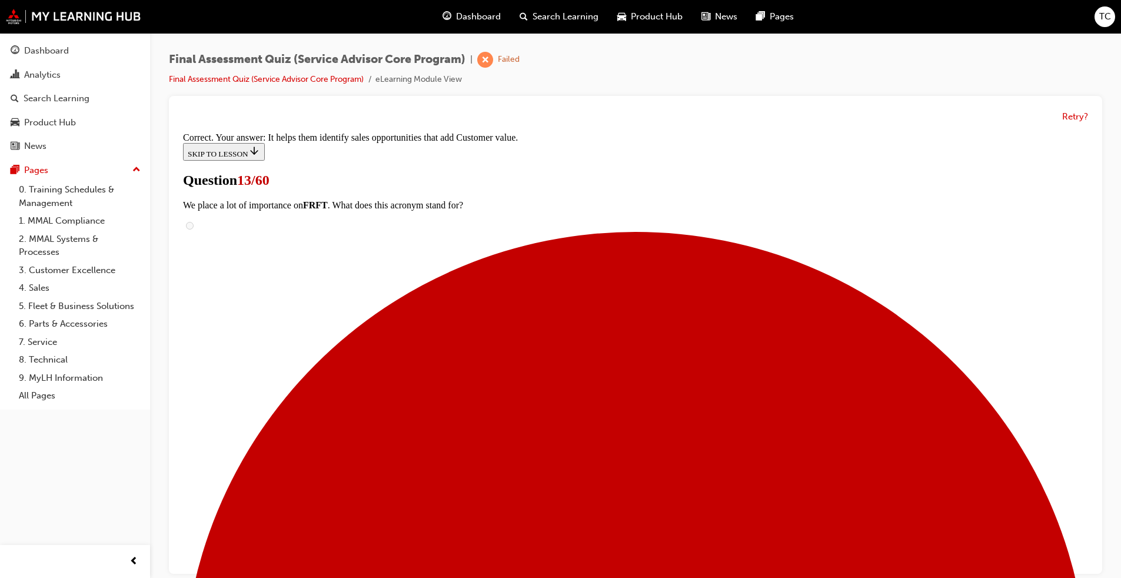
scroll to position [148, 0]
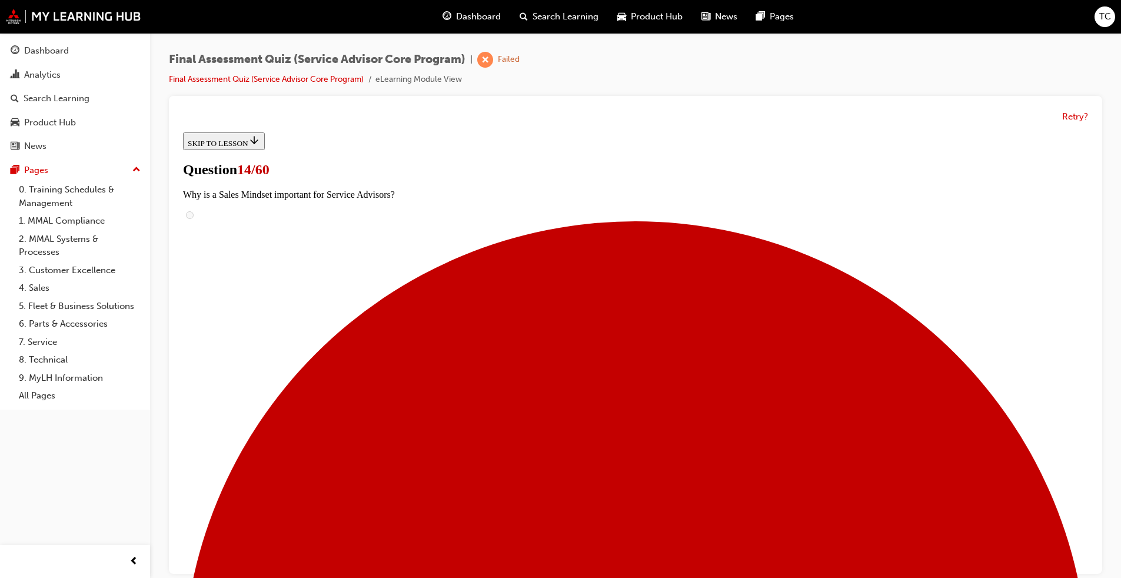
scroll to position [235, 0]
drag, startPoint x: 555, startPoint y: 377, endPoint x: 705, endPoint y: 308, distance: 164.8
drag, startPoint x: 560, startPoint y: 506, endPoint x: 729, endPoint y: 250, distance: 306.2
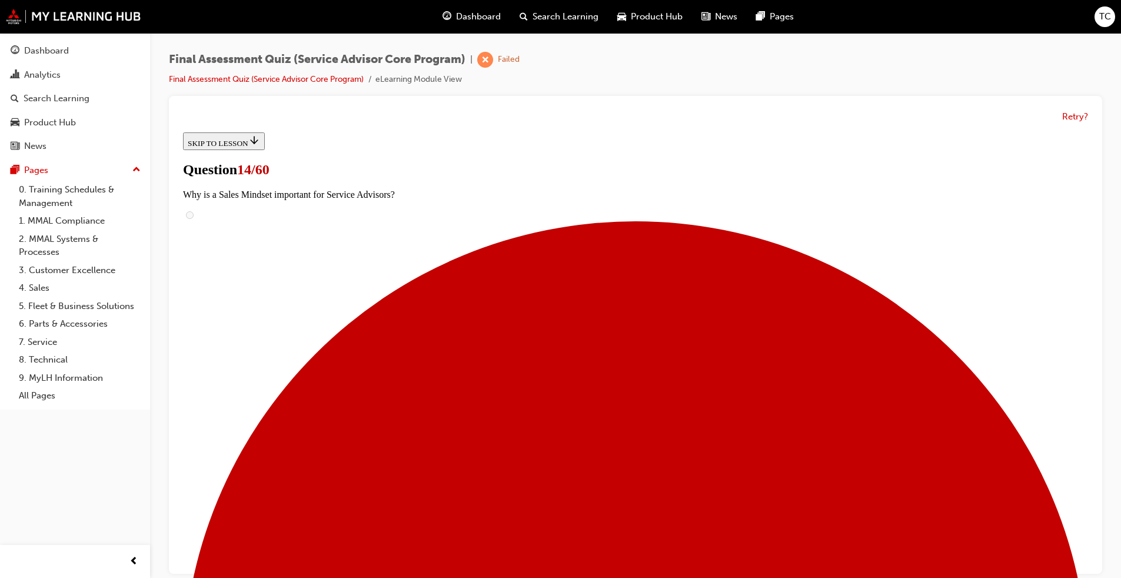
drag, startPoint x: 569, startPoint y: 411, endPoint x: 747, endPoint y: 271, distance: 227.1
drag, startPoint x: 533, startPoint y: 488, endPoint x: 710, endPoint y: 197, distance: 340.5
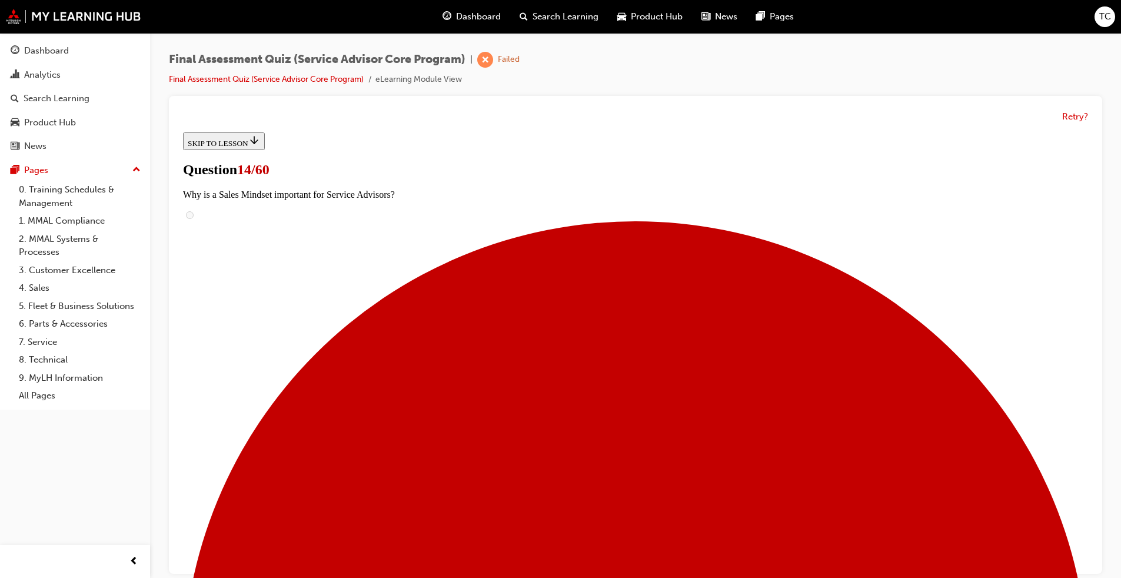
drag, startPoint x: 539, startPoint y: 278, endPoint x: 702, endPoint y: 509, distance: 283.0
drag, startPoint x: 527, startPoint y: 345, endPoint x: 668, endPoint y: 427, distance: 162.7
drag, startPoint x: 540, startPoint y: 349, endPoint x: 663, endPoint y: 358, distance: 122.8
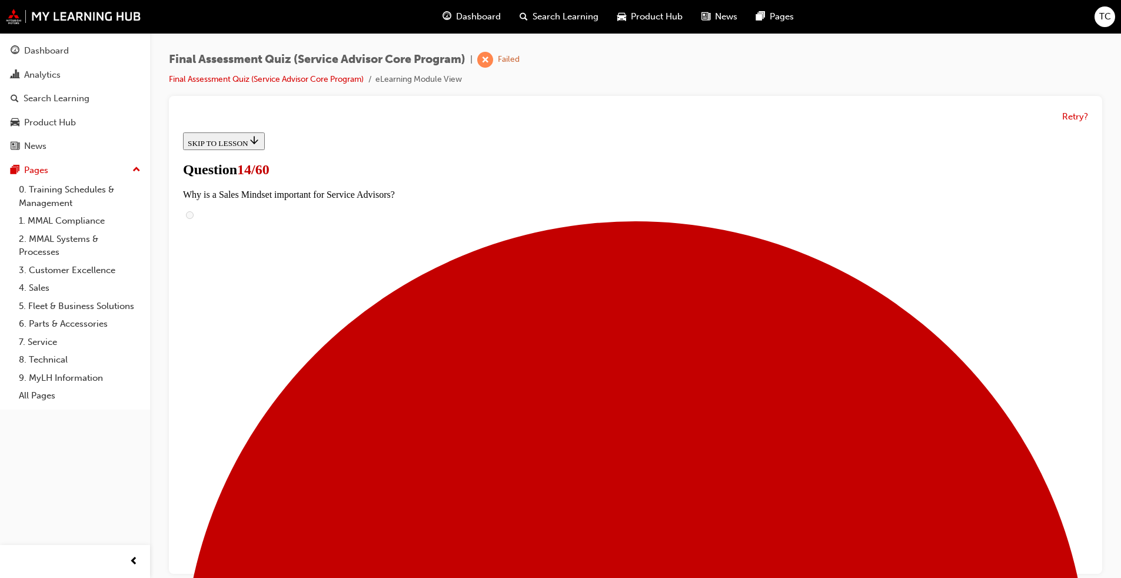
drag, startPoint x: 547, startPoint y: 519, endPoint x: 721, endPoint y: 224, distance: 342.7
drag, startPoint x: 509, startPoint y: 516, endPoint x: 657, endPoint y: 524, distance: 149.1
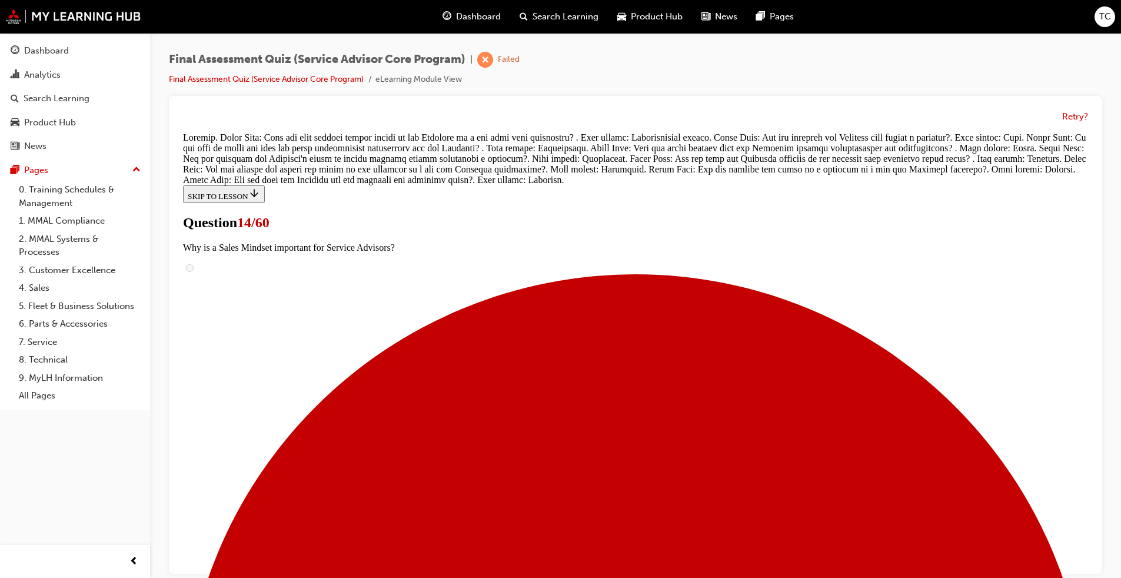
scroll to position [9, 0]
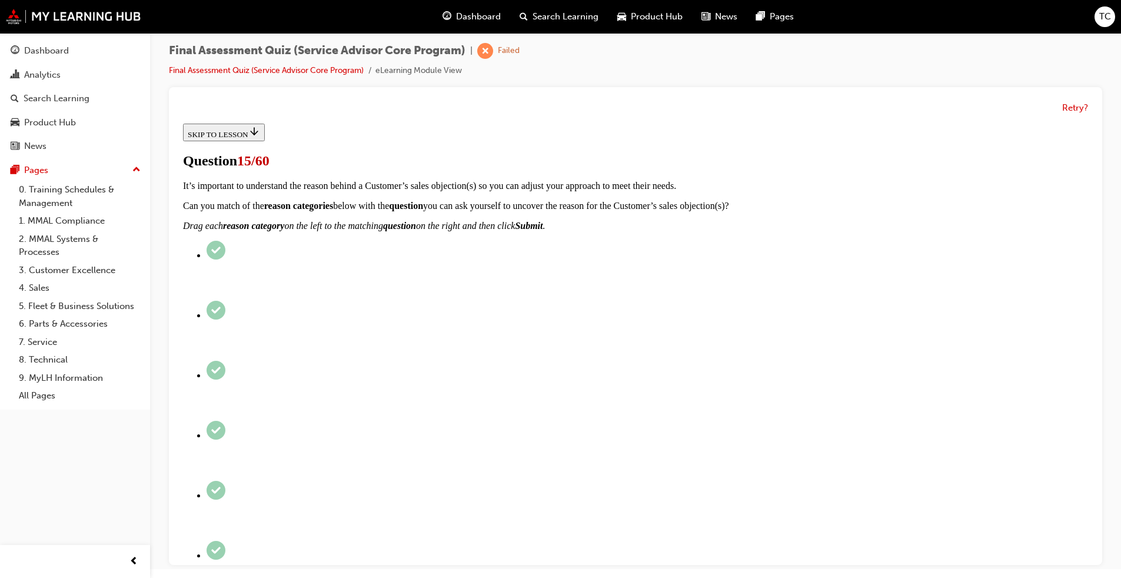
scroll to position [59, 0]
checkbox input "true"
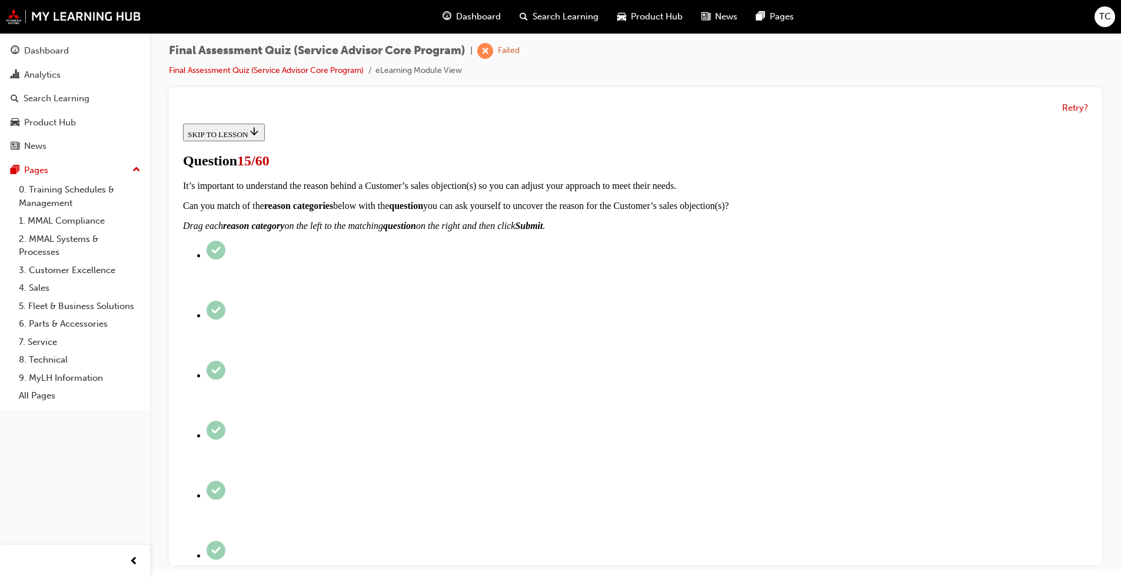
checkbox input "true"
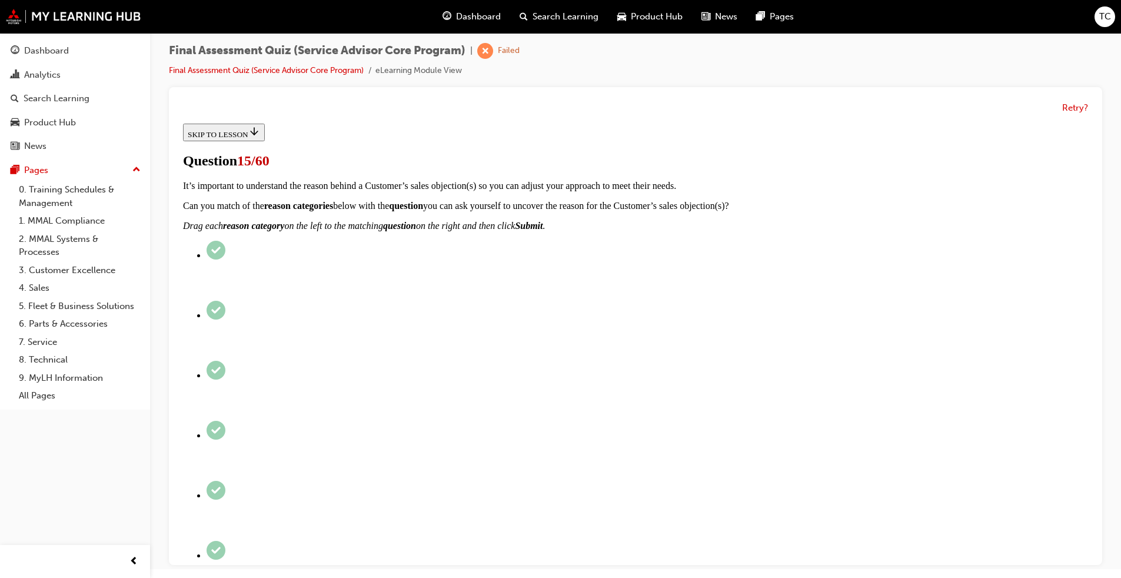
checkbox input "true"
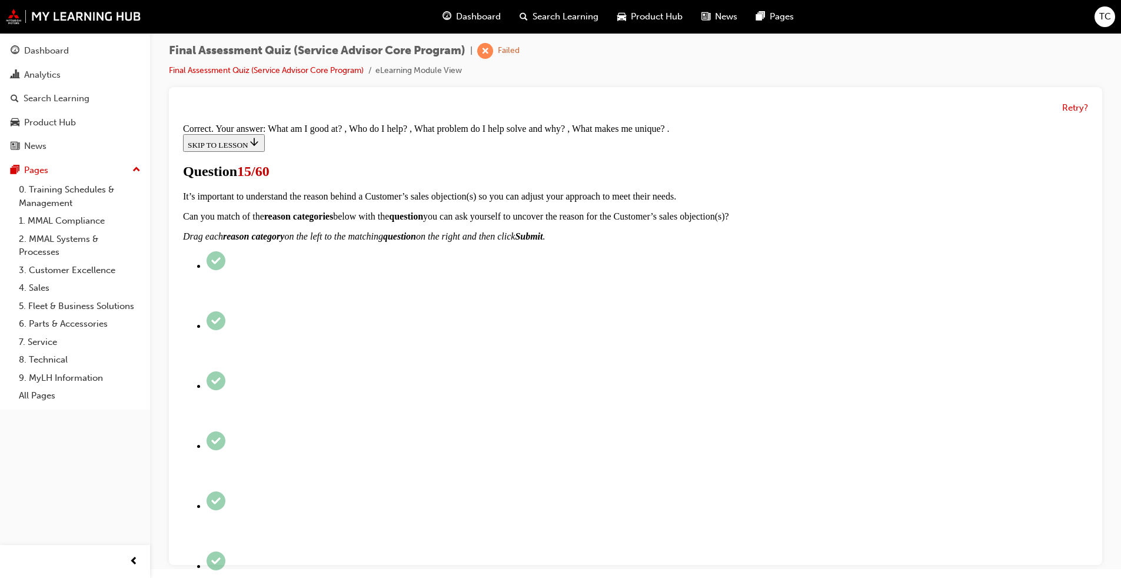
scroll to position [176, 0]
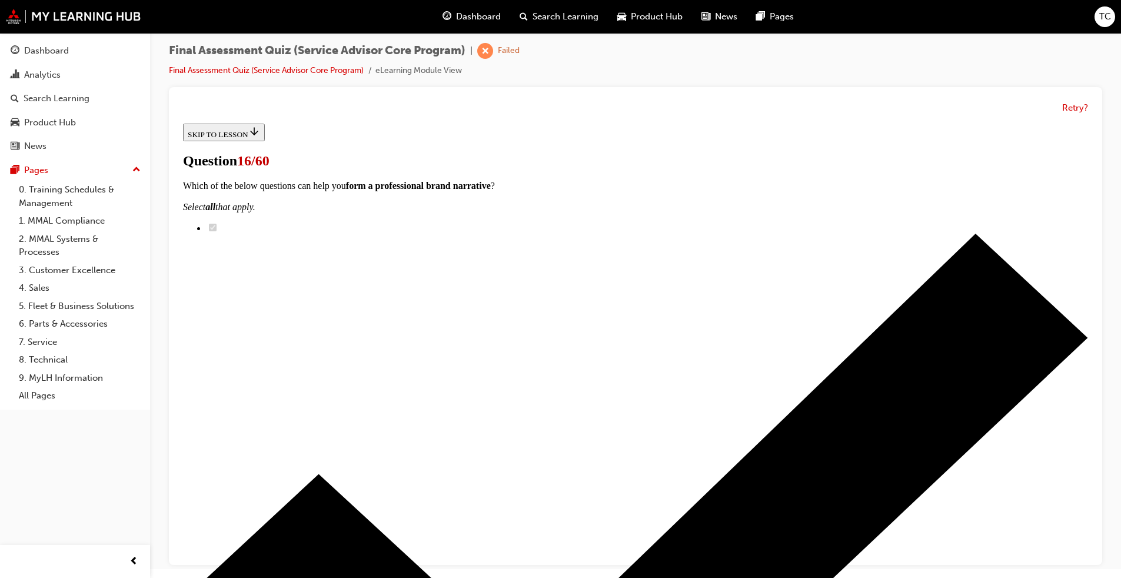
scroll to position [118, 0]
checkbox input "true"
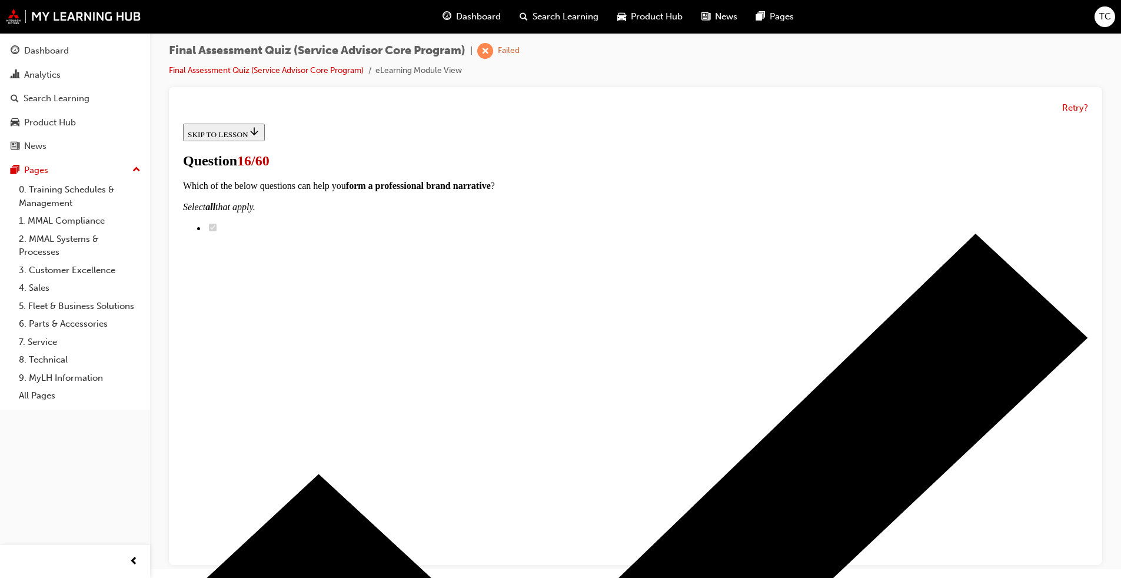
checkbox input "true"
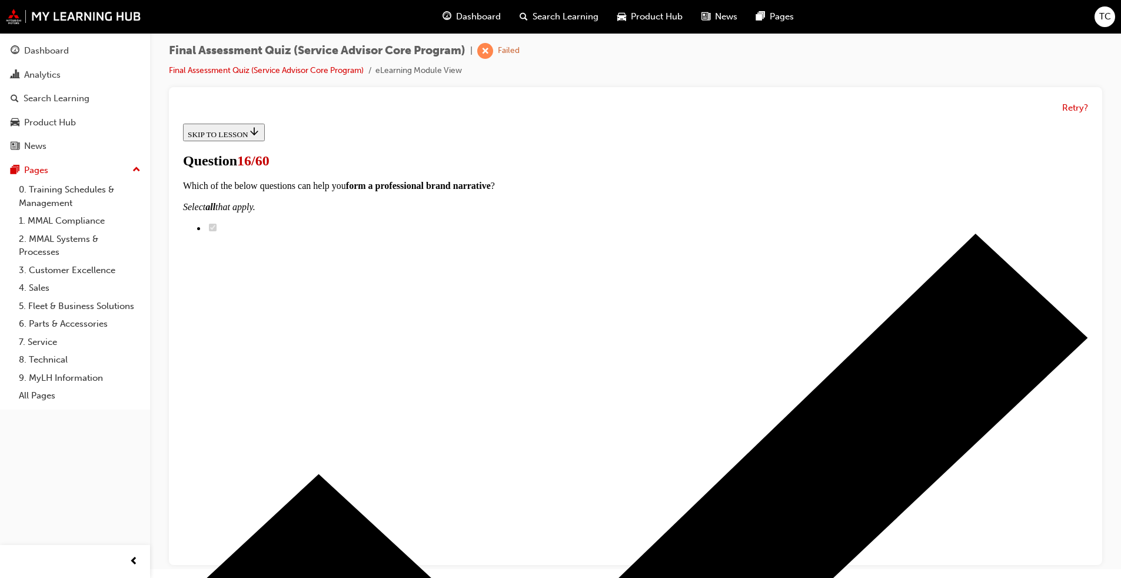
scroll to position [177, 0]
checkbox input "true"
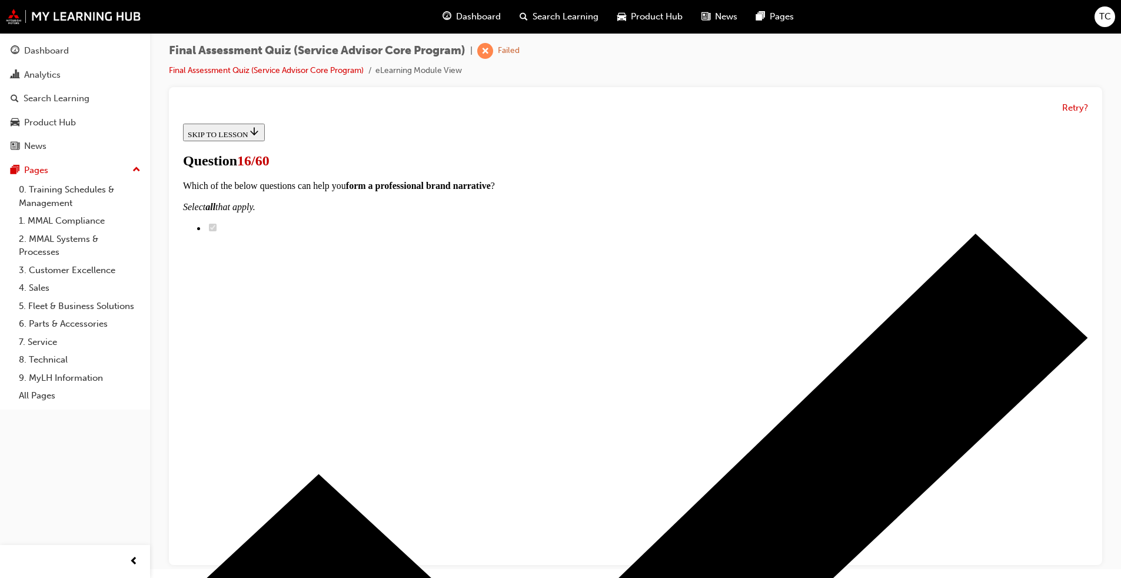
checkbox input "true"
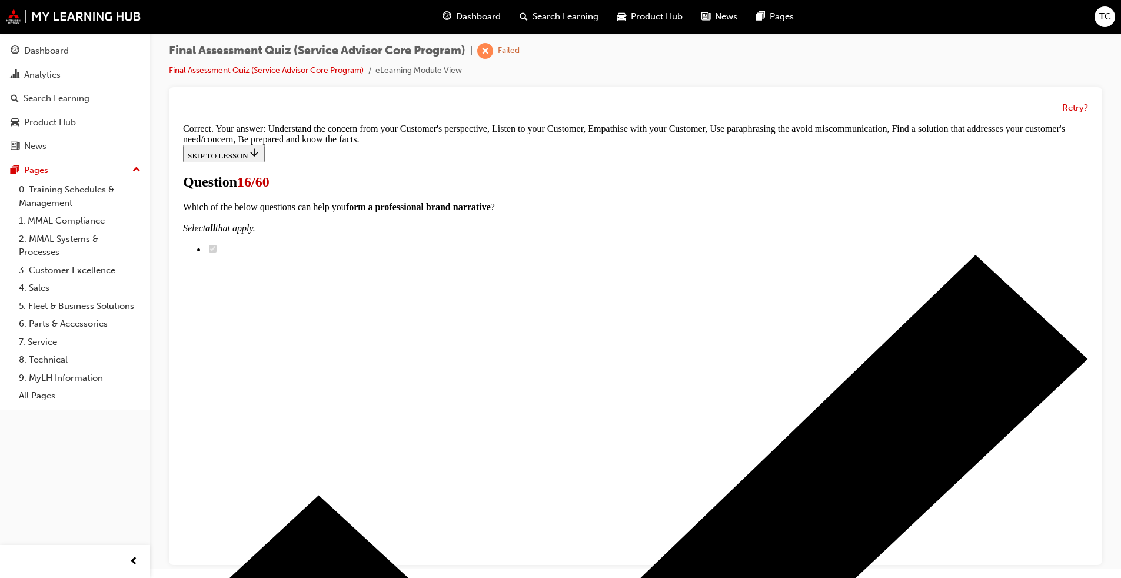
scroll to position [270, 0]
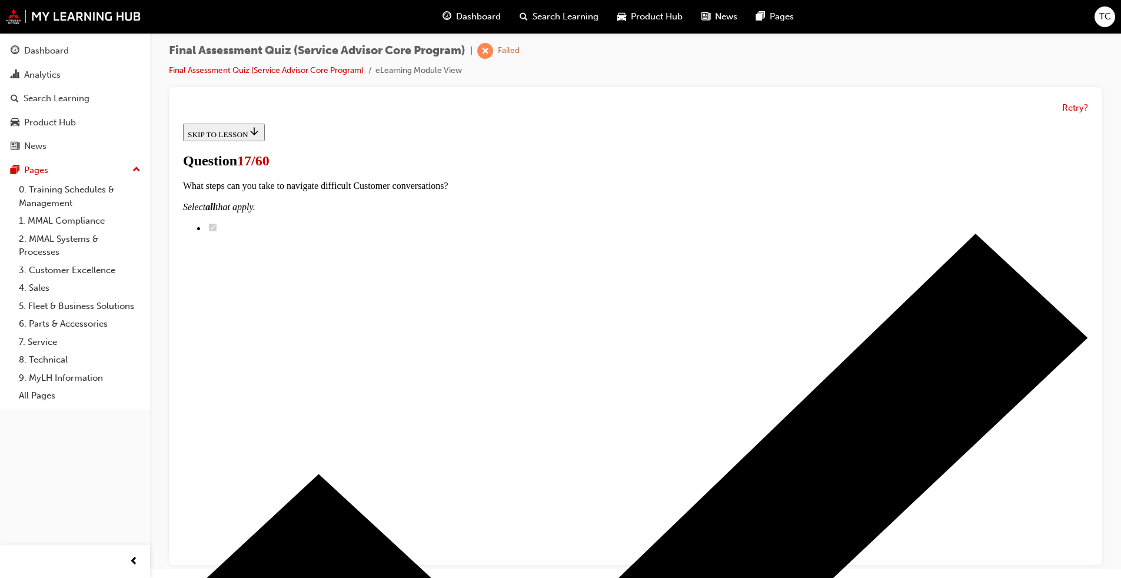
scroll to position [177, 0]
drag, startPoint x: 550, startPoint y: 430, endPoint x: 668, endPoint y: 248, distance: 216.6
drag, startPoint x: 554, startPoint y: 417, endPoint x: 656, endPoint y: 296, distance: 158.7
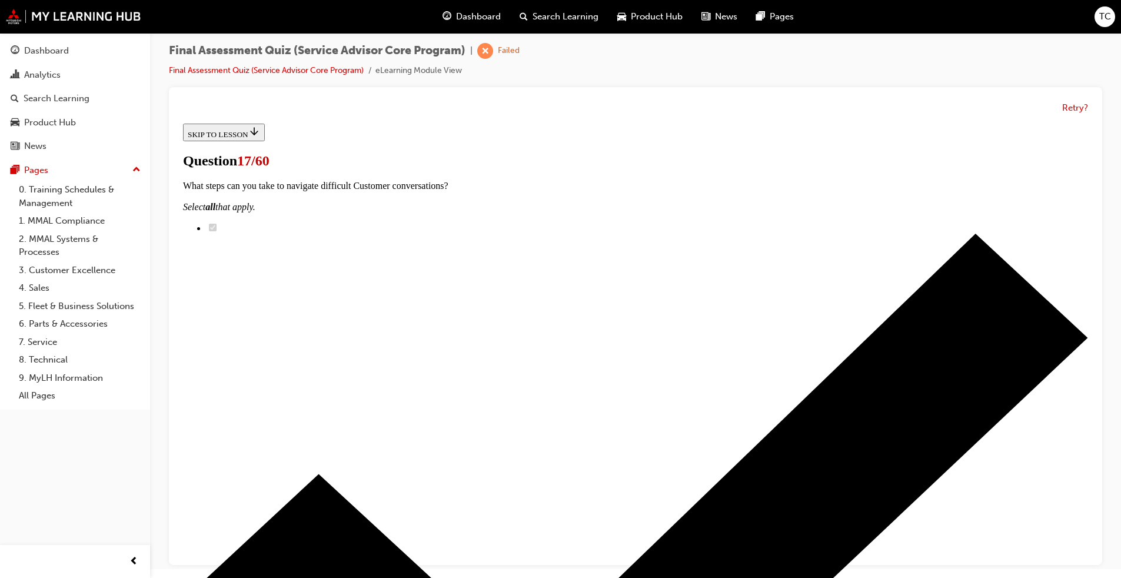
drag, startPoint x: 570, startPoint y: 485, endPoint x: 657, endPoint y: 361, distance: 151.5
drag, startPoint x: 542, startPoint y: 489, endPoint x: 660, endPoint y: 427, distance: 133.2
drag, startPoint x: 526, startPoint y: 474, endPoint x: 614, endPoint y: 474, distance: 88.3
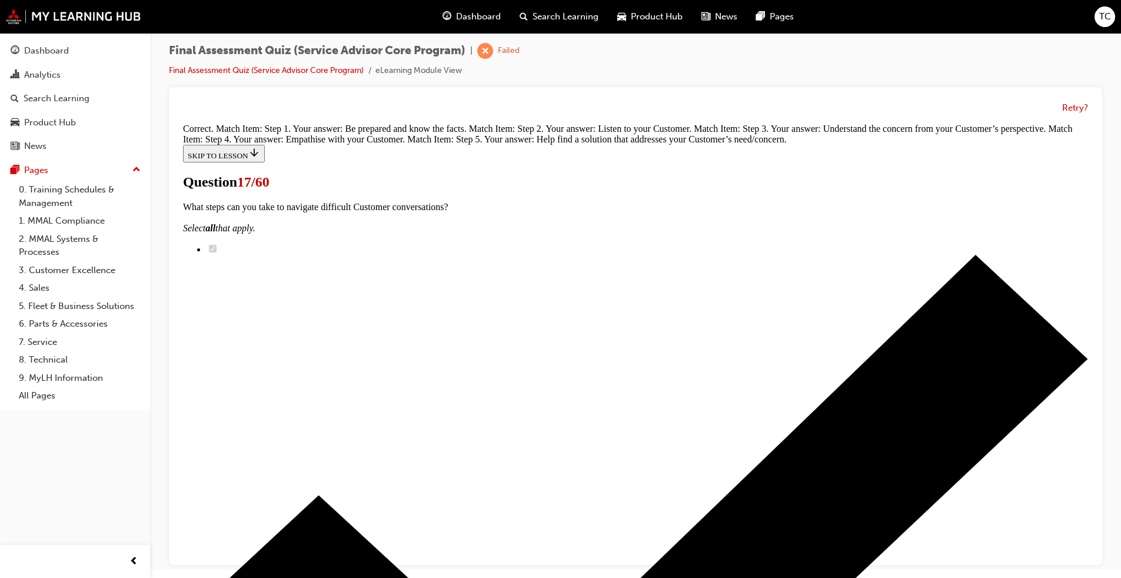
scroll to position [185, 0]
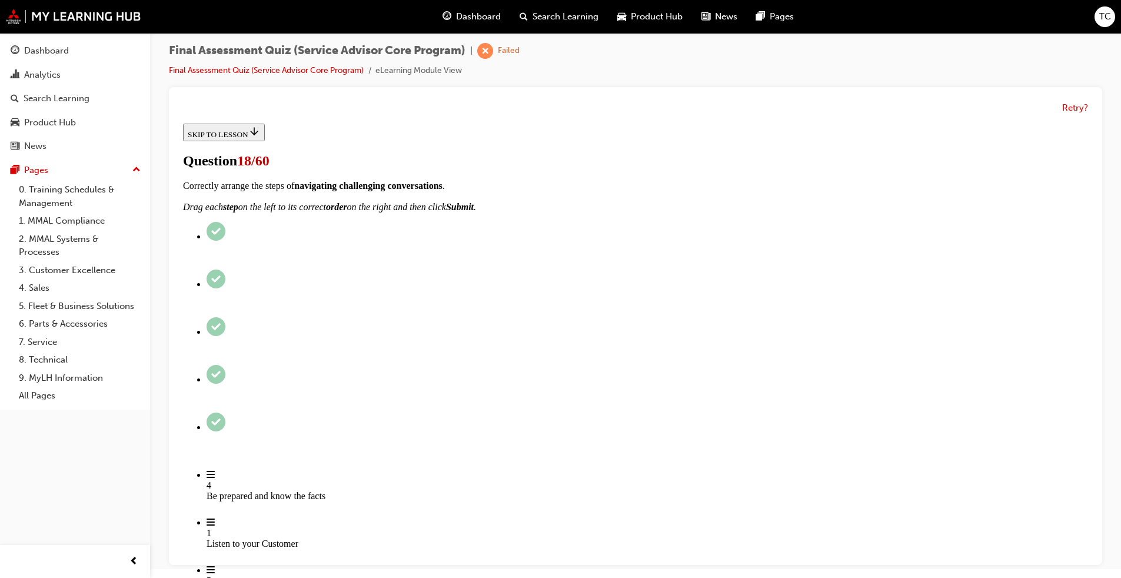
scroll to position [95, 0]
radio input "true"
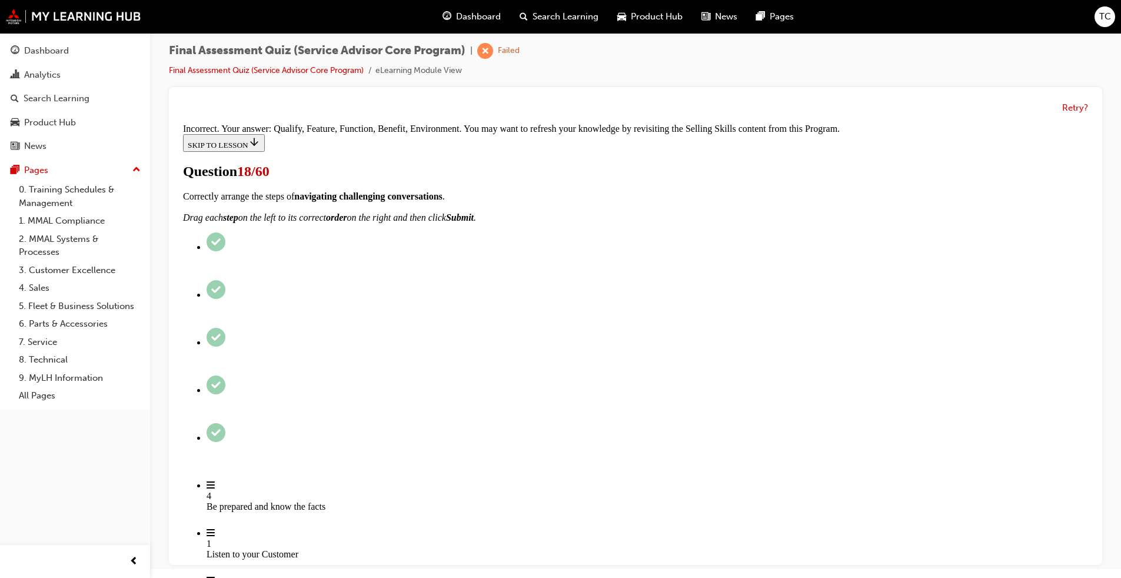
scroll to position [208, 0]
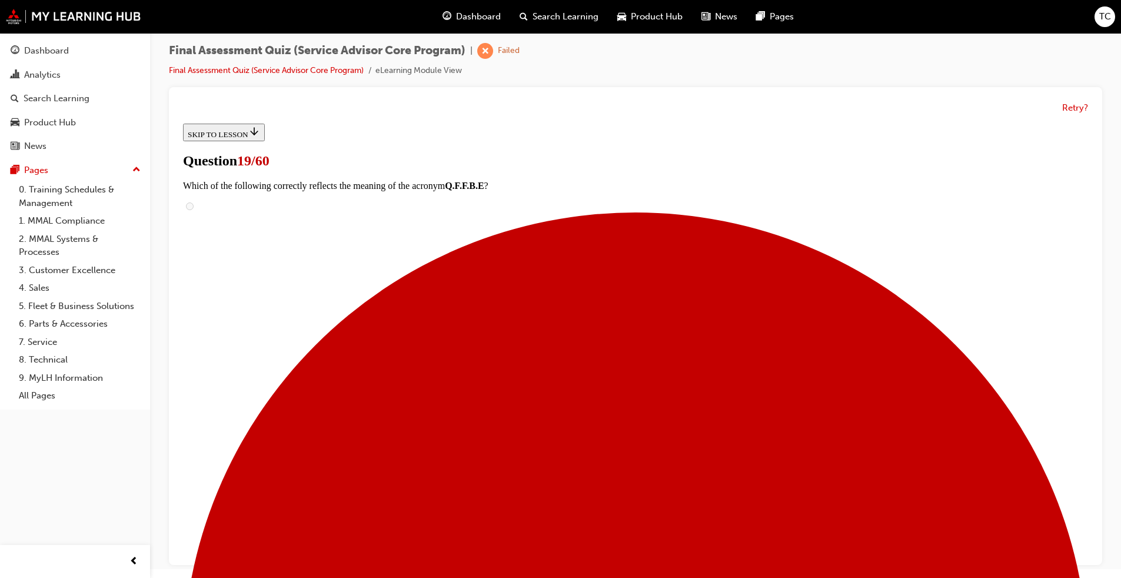
scroll to position [95, 0]
radio input "true"
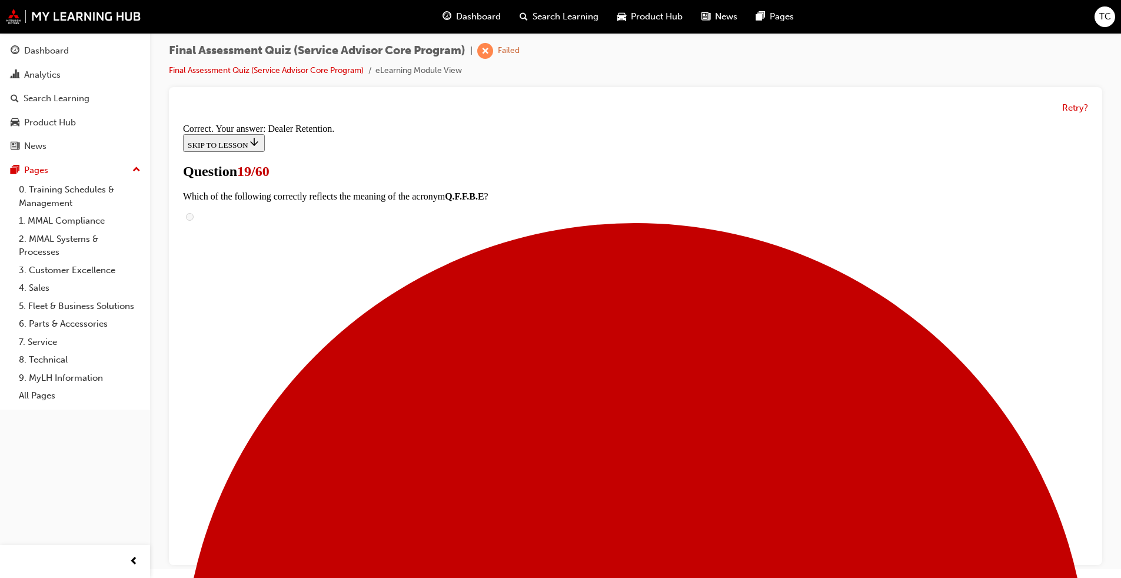
scroll to position [156, 0]
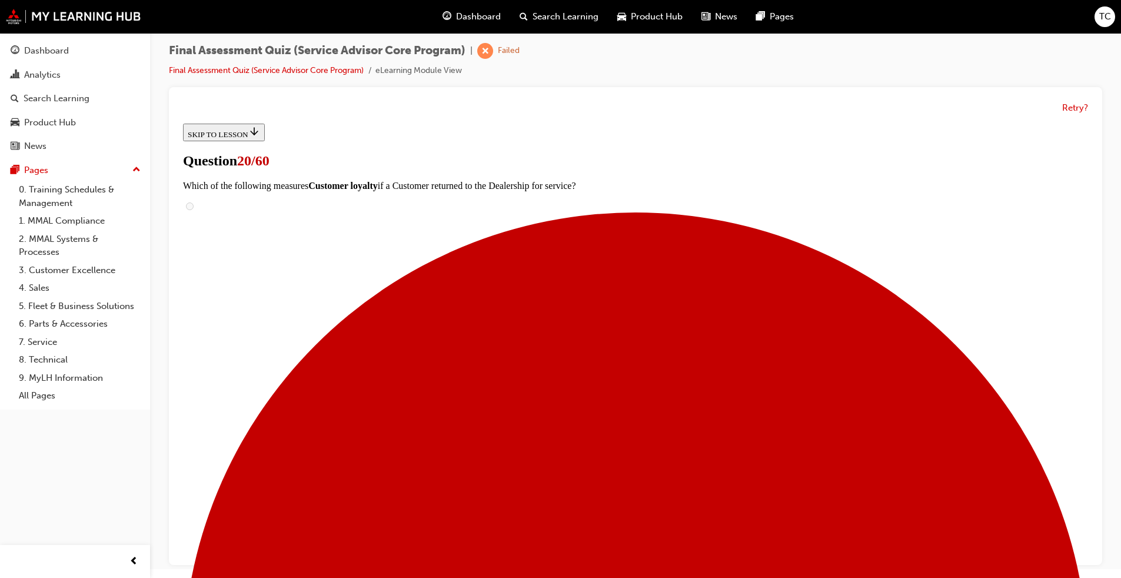
scroll to position [177, 0]
checkbox input "true"
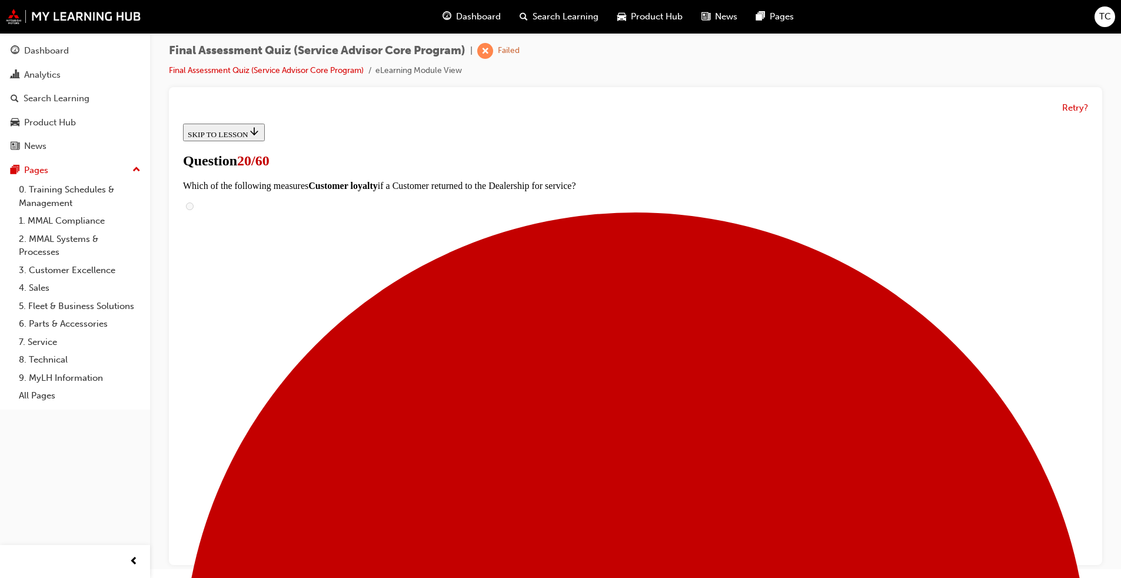
checkbox input "true"
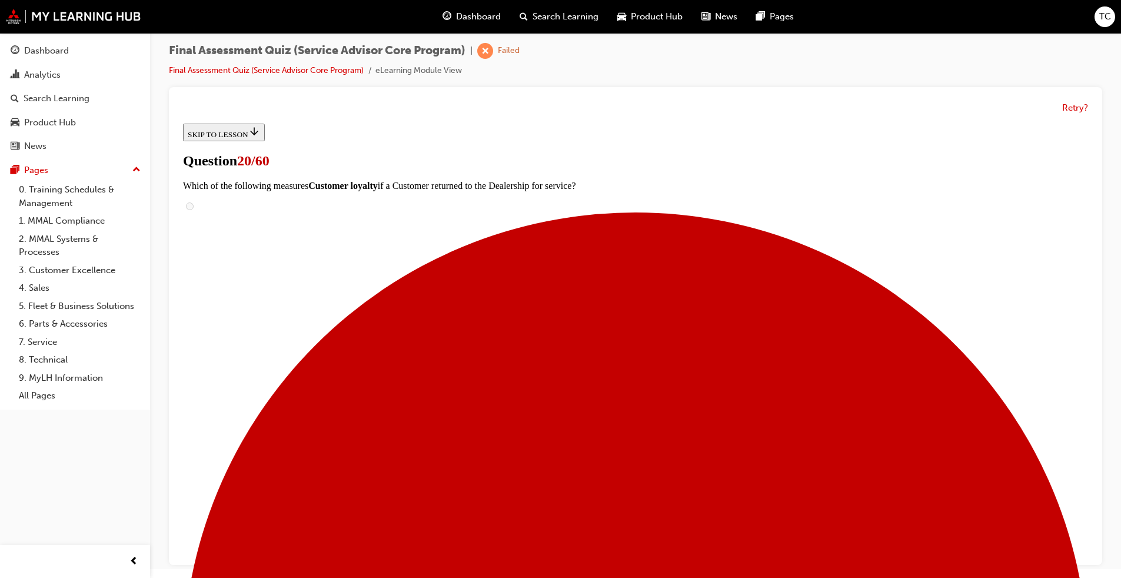
checkbox input "true"
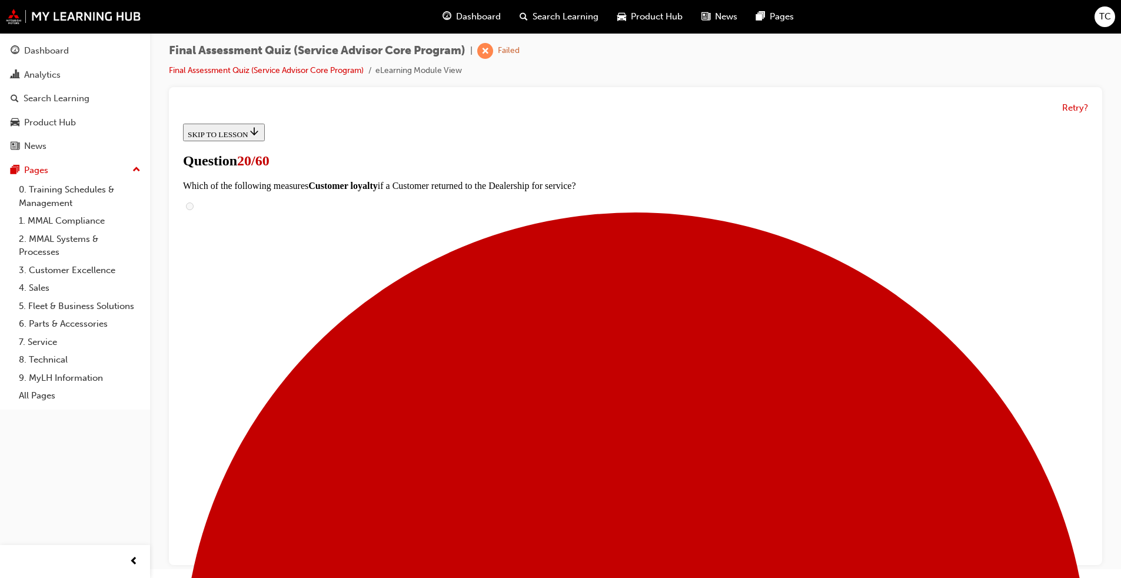
scroll to position [353, 0]
checkbox input "true"
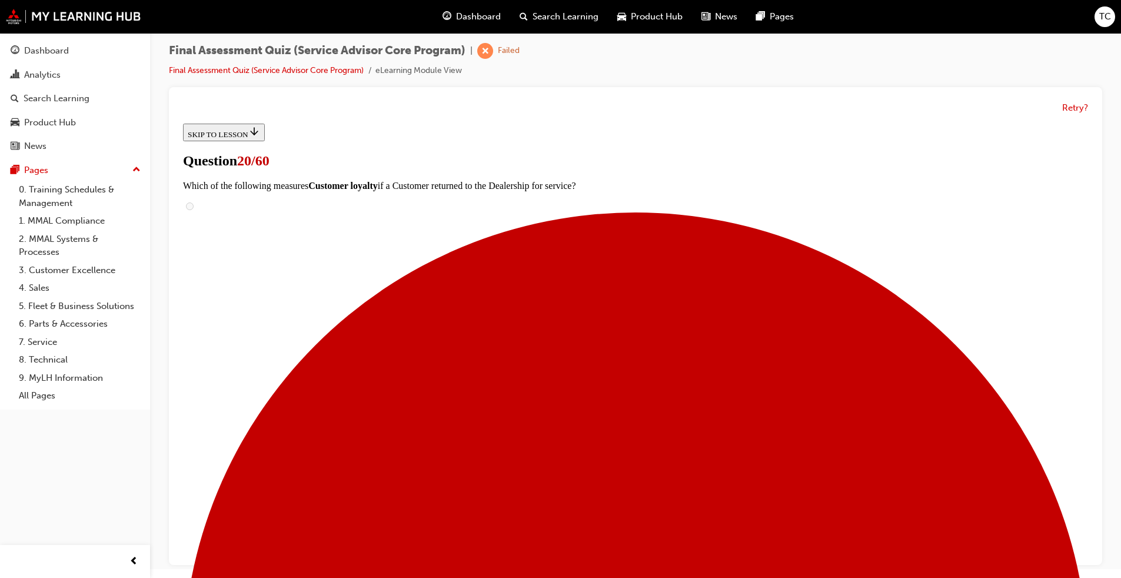
checkbox input "true"
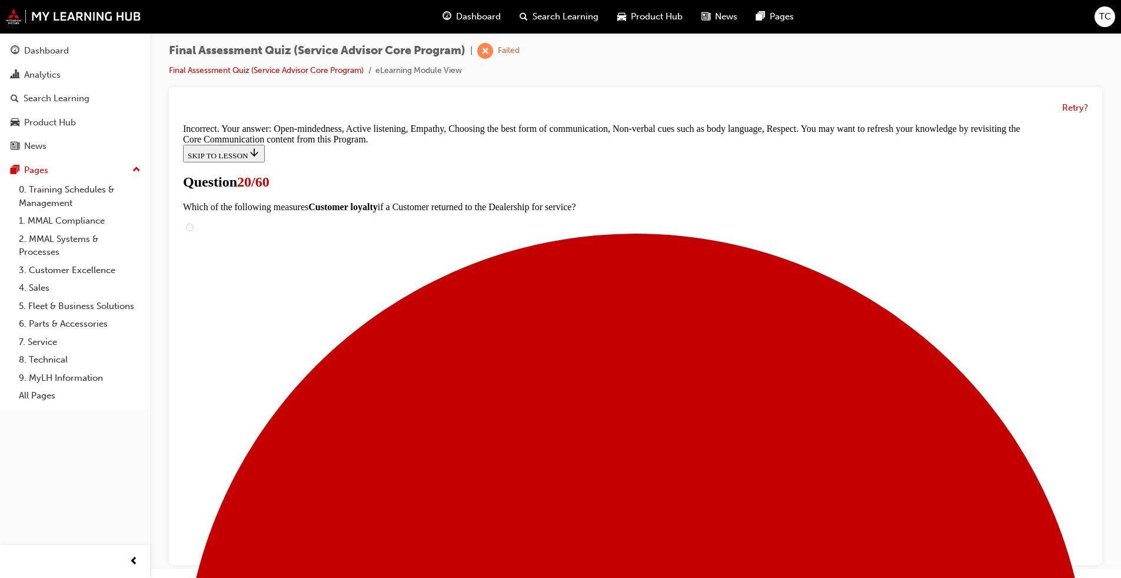
scroll to position [531, 0]
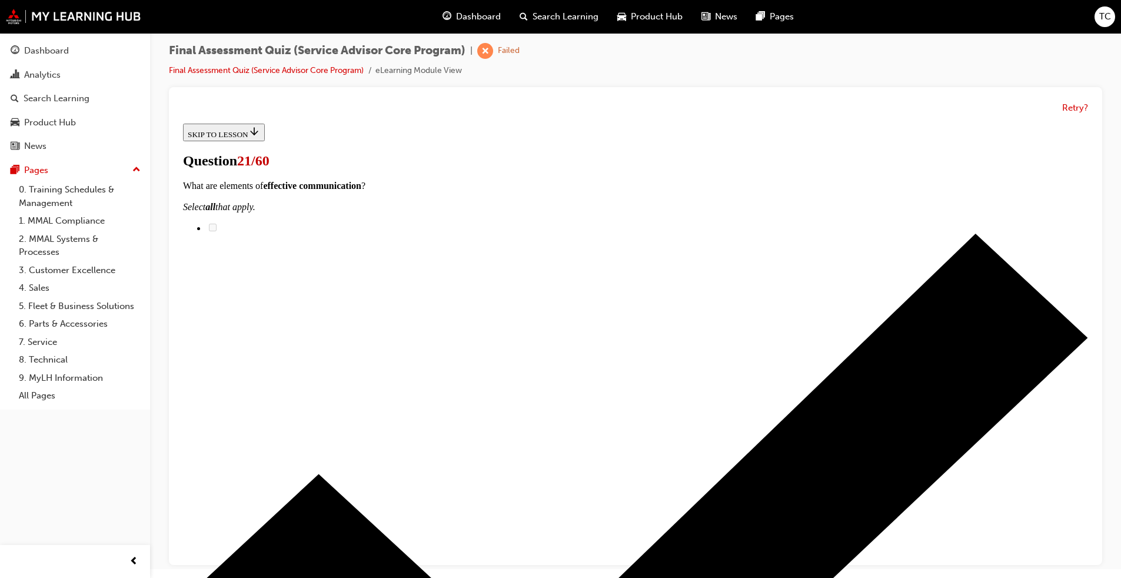
scroll to position [118, 0]
checkbox input "true"
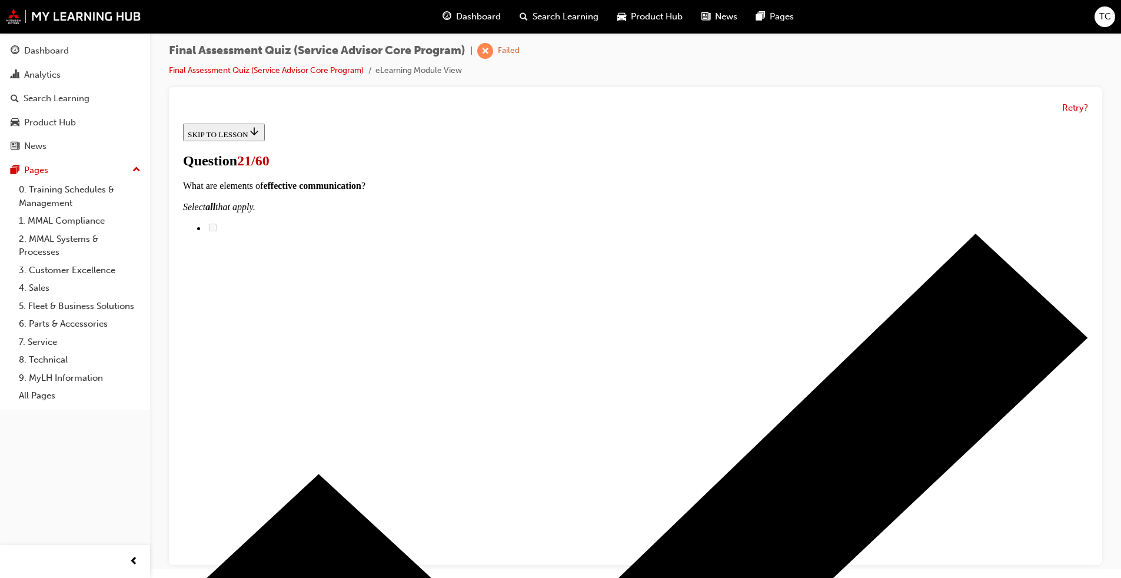
checkbox input "true"
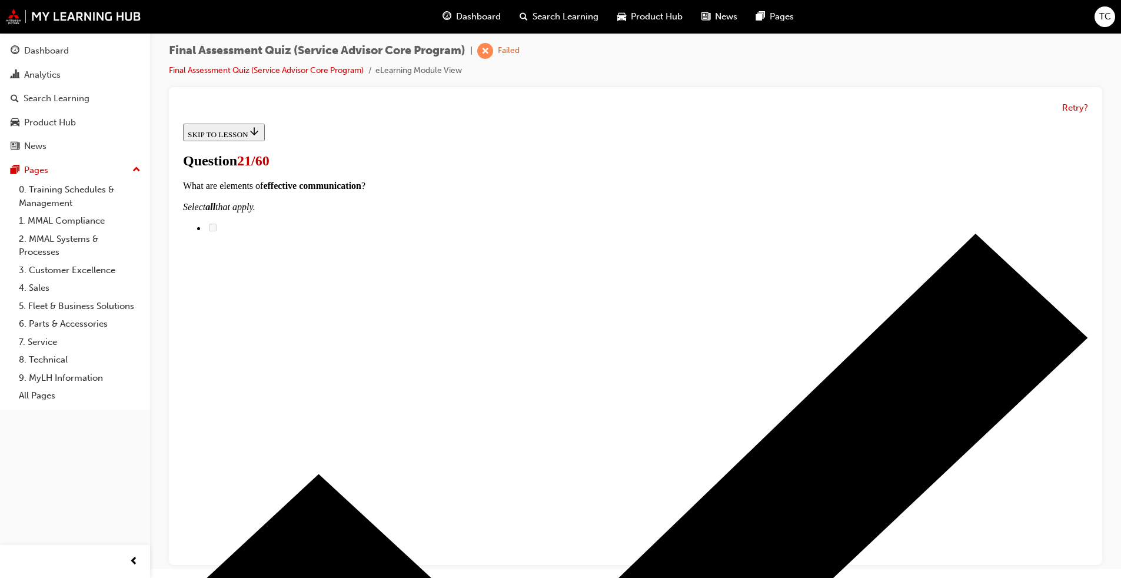
checkbox input "true"
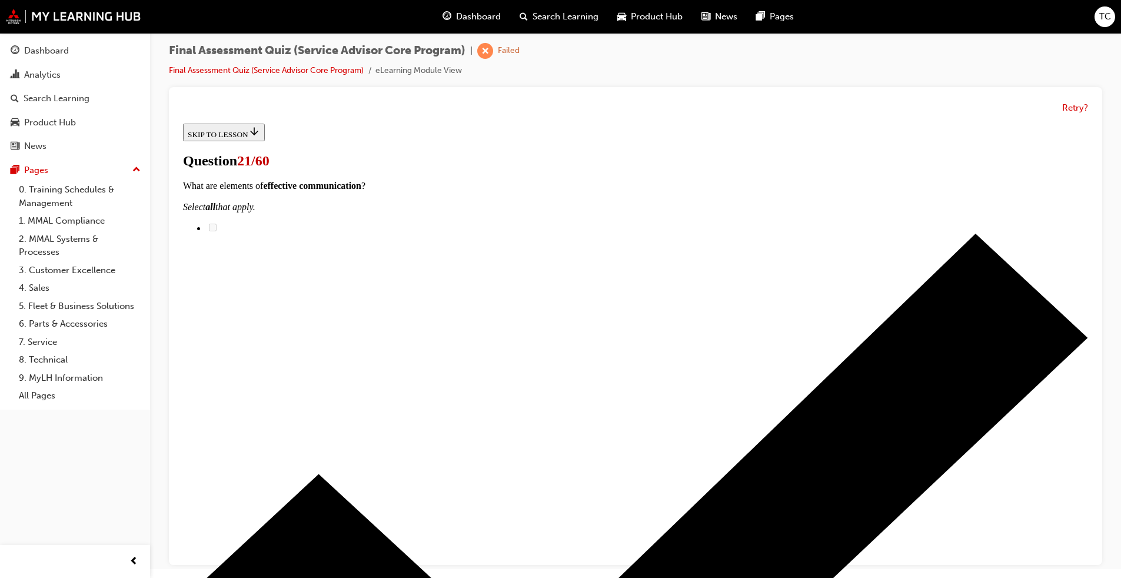
checkbox input "true"
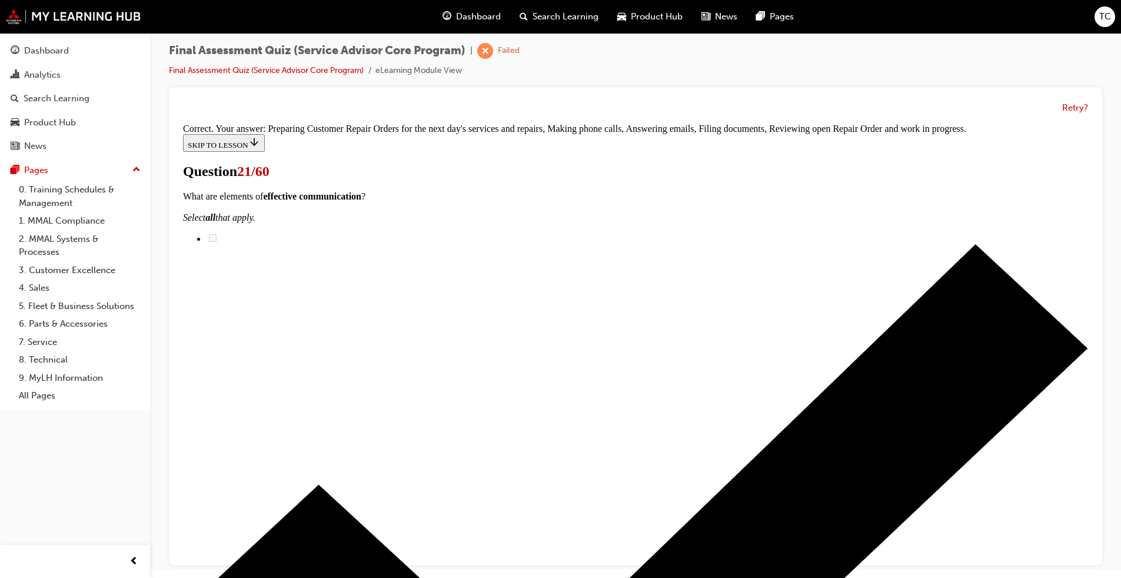
scroll to position [302, 0]
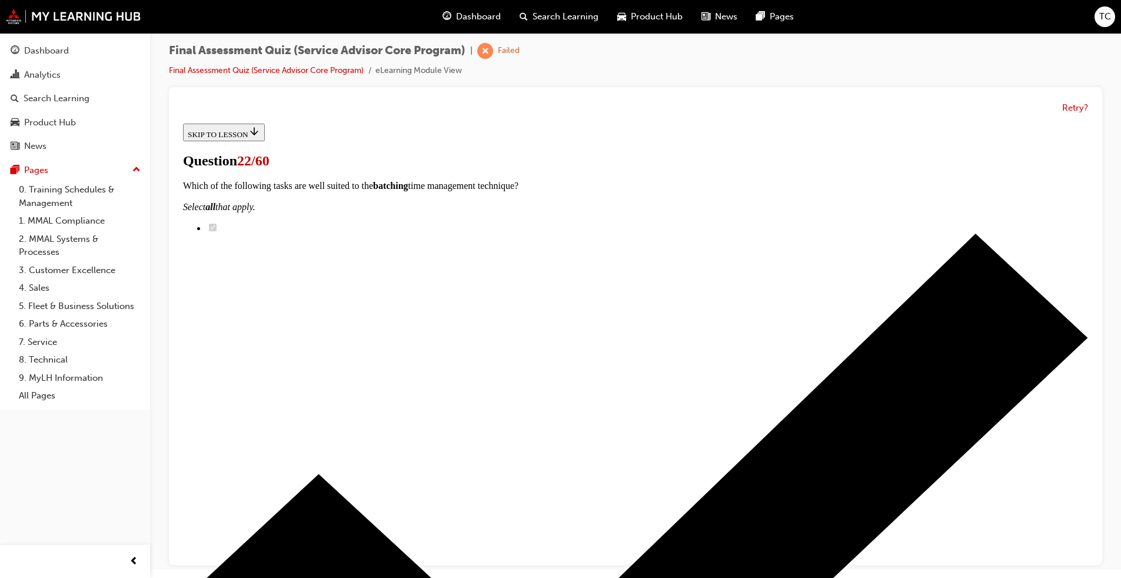
scroll to position [177, 0]
drag, startPoint x: 531, startPoint y: 337, endPoint x: 687, endPoint y: 268, distance: 170.0
drag, startPoint x: 544, startPoint y: 483, endPoint x: 651, endPoint y: 488, distance: 107.2
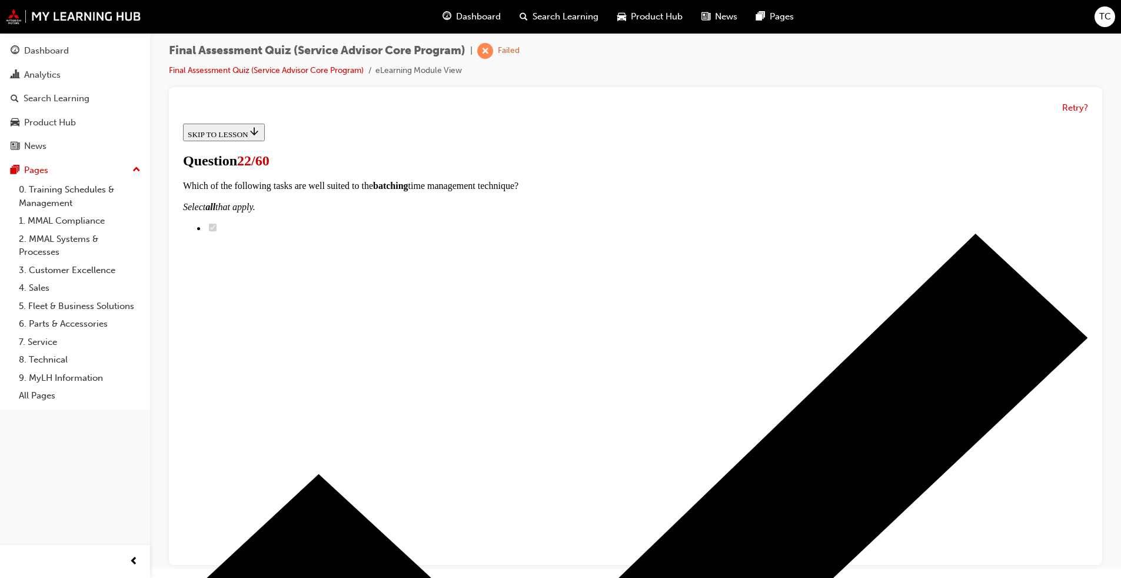
drag, startPoint x: 545, startPoint y: 329, endPoint x: 654, endPoint y: 408, distance: 134.4
drag, startPoint x: 517, startPoint y: 341, endPoint x: 653, endPoint y: 339, distance: 135.4
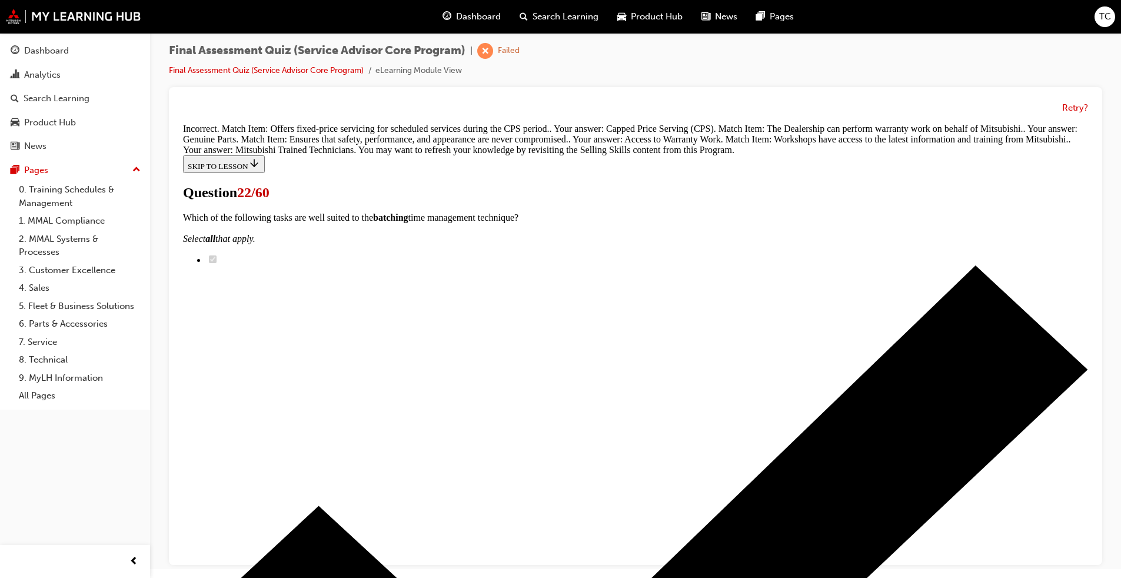
scroll to position [384, 0]
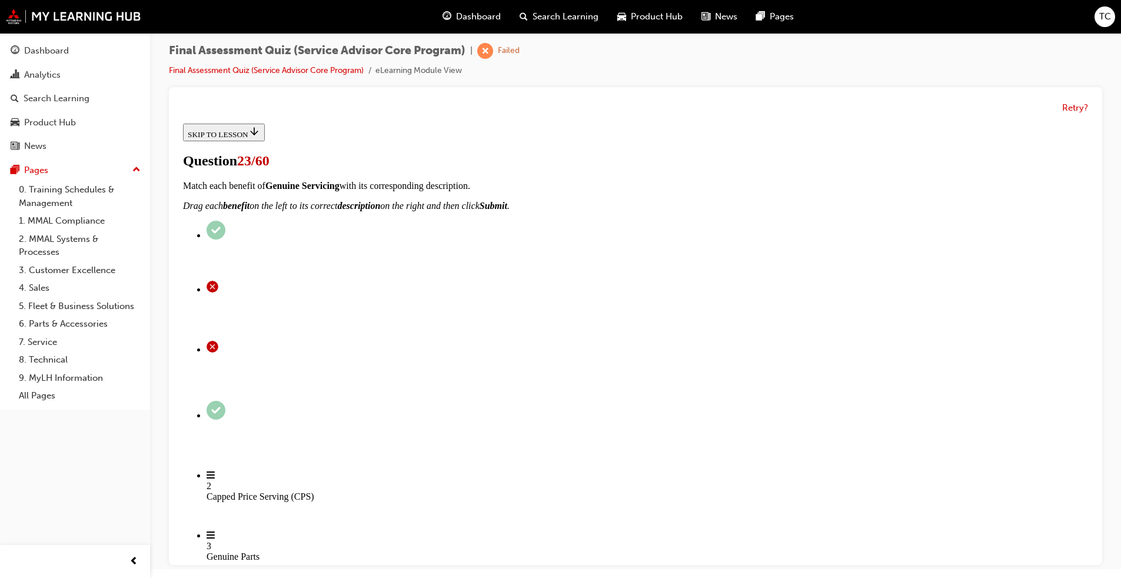
scroll to position [118, 0]
radio input "true"
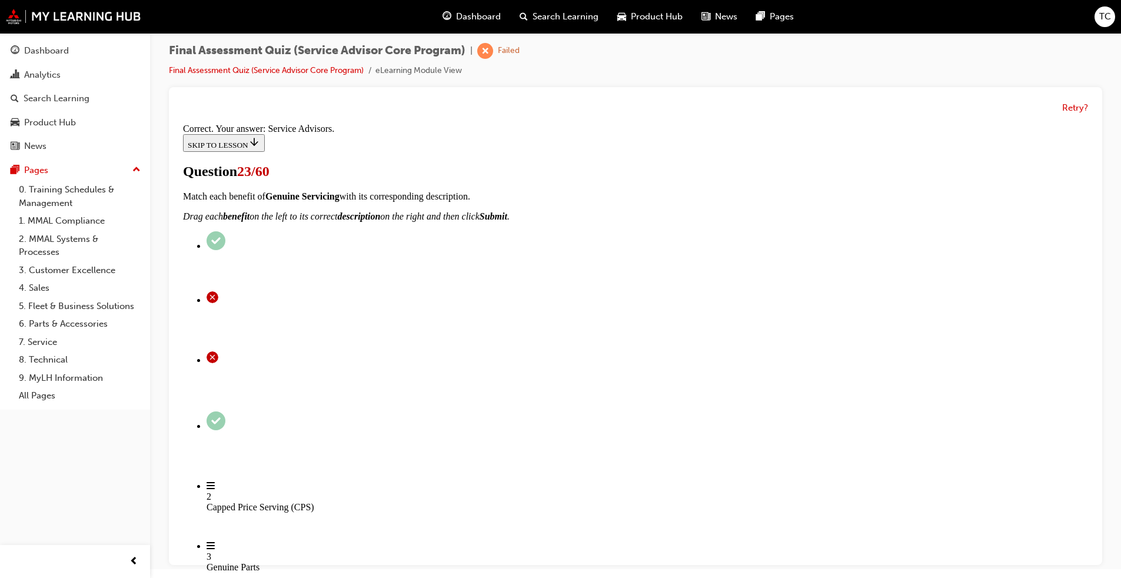
scroll to position [245, 0]
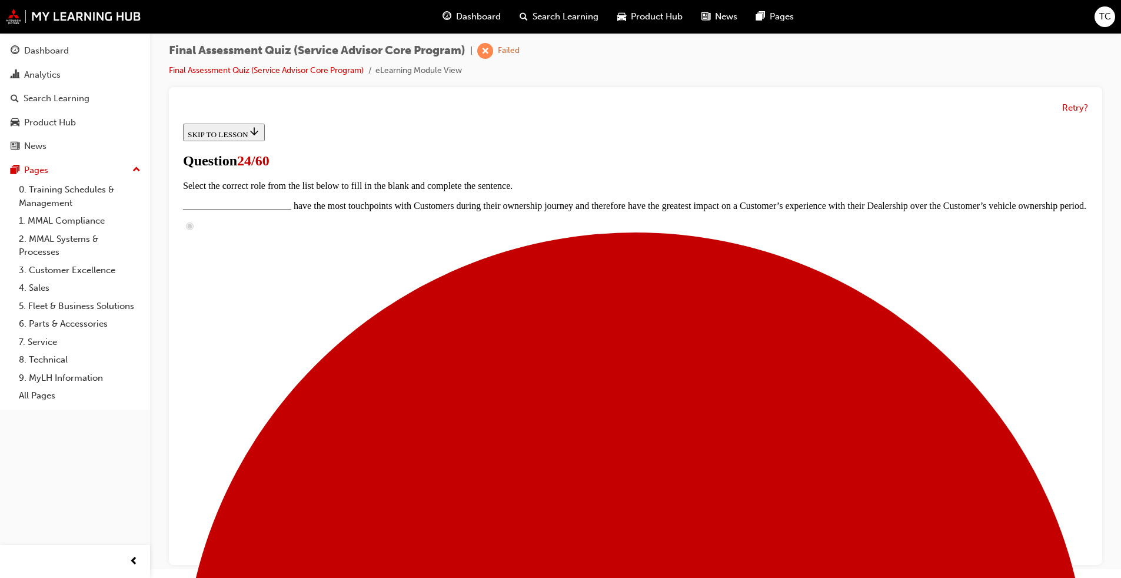
scroll to position [177, 0]
radio input "true"
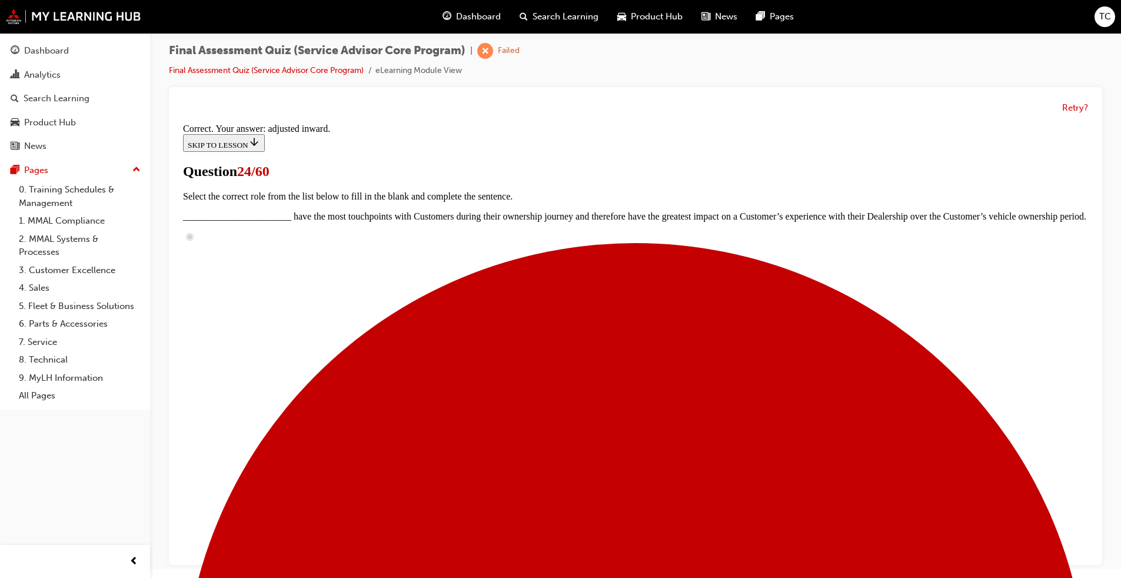
scroll to position [256, 0]
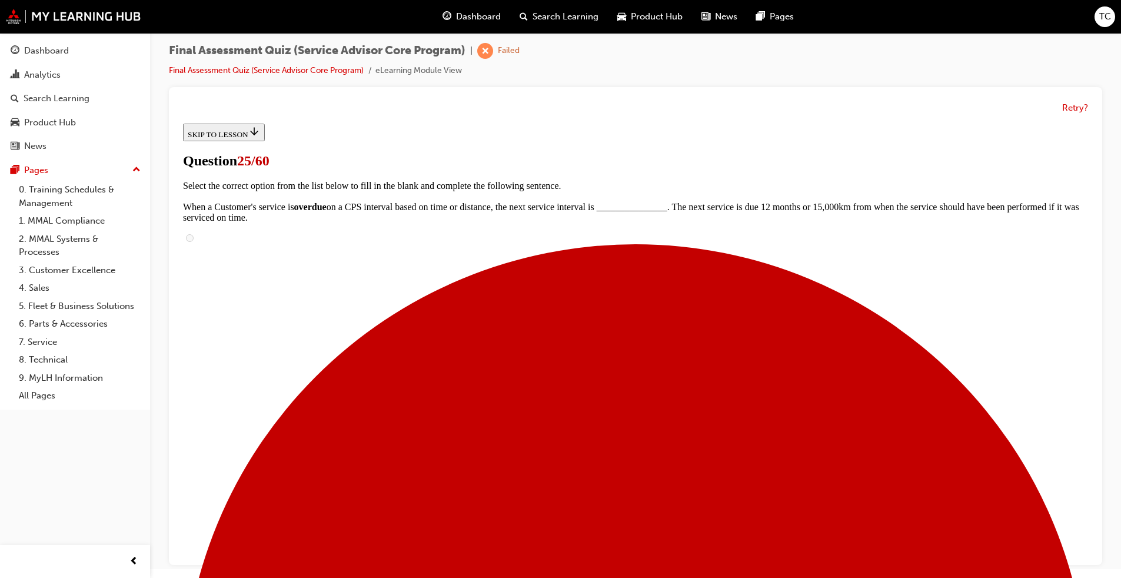
scroll to position [59, 0]
checkbox input "true"
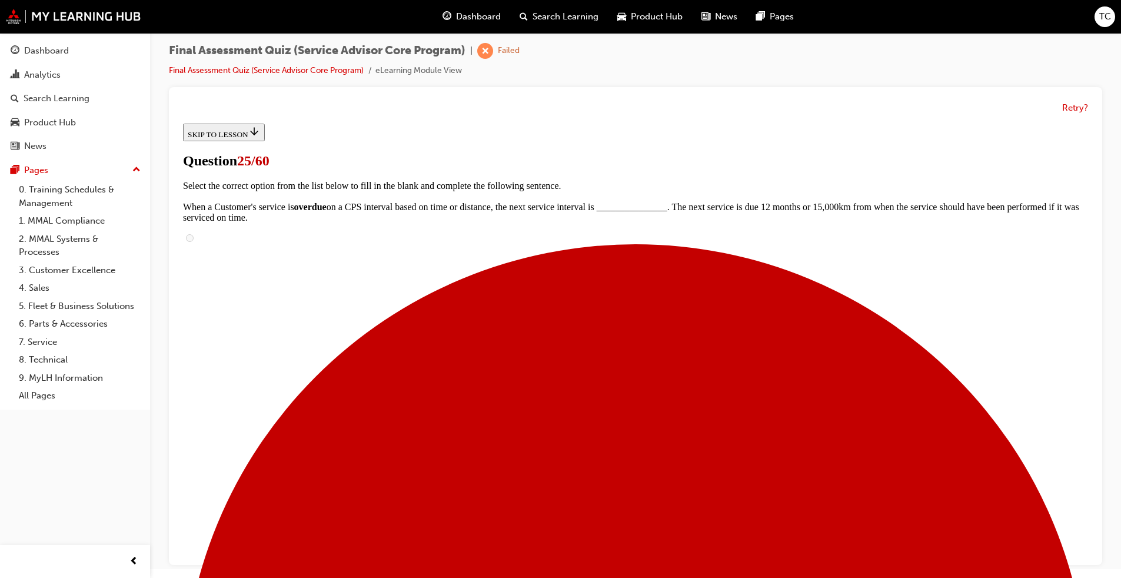
checkbox input "true"
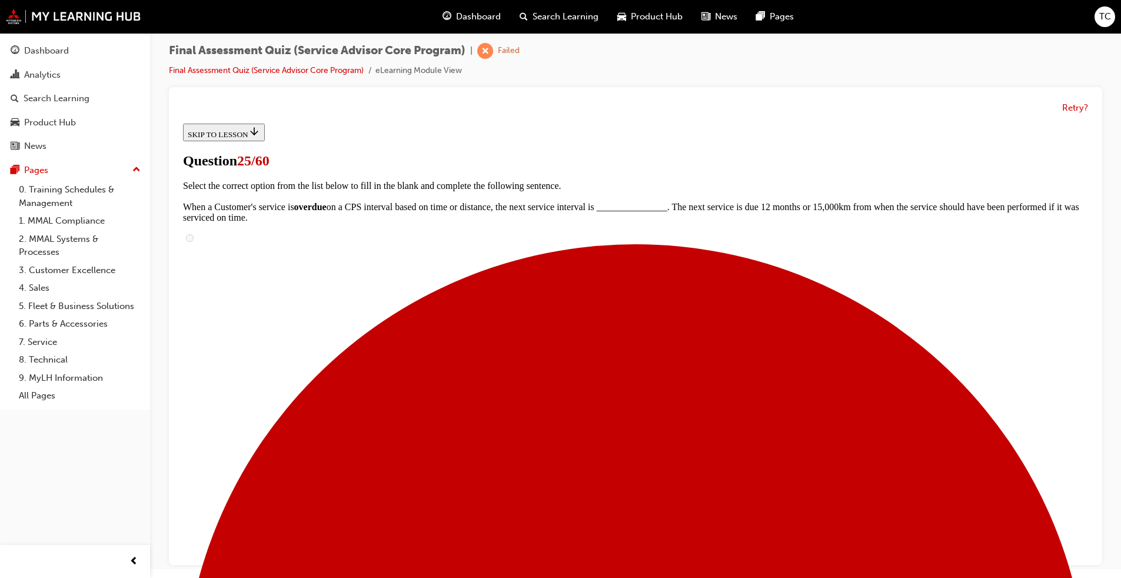
checkbox input "true"
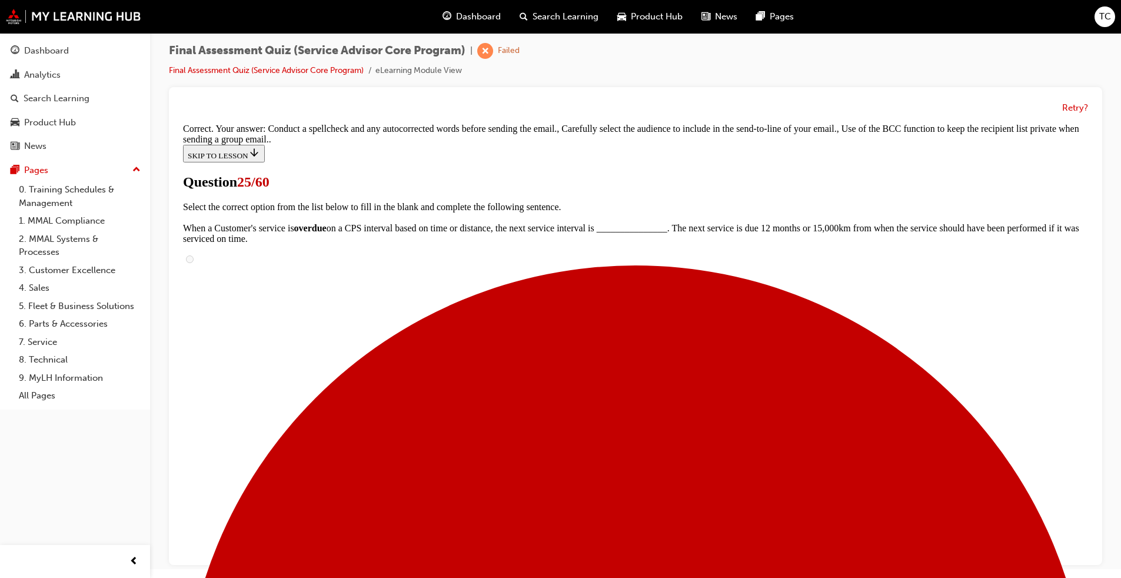
scroll to position [258, 0]
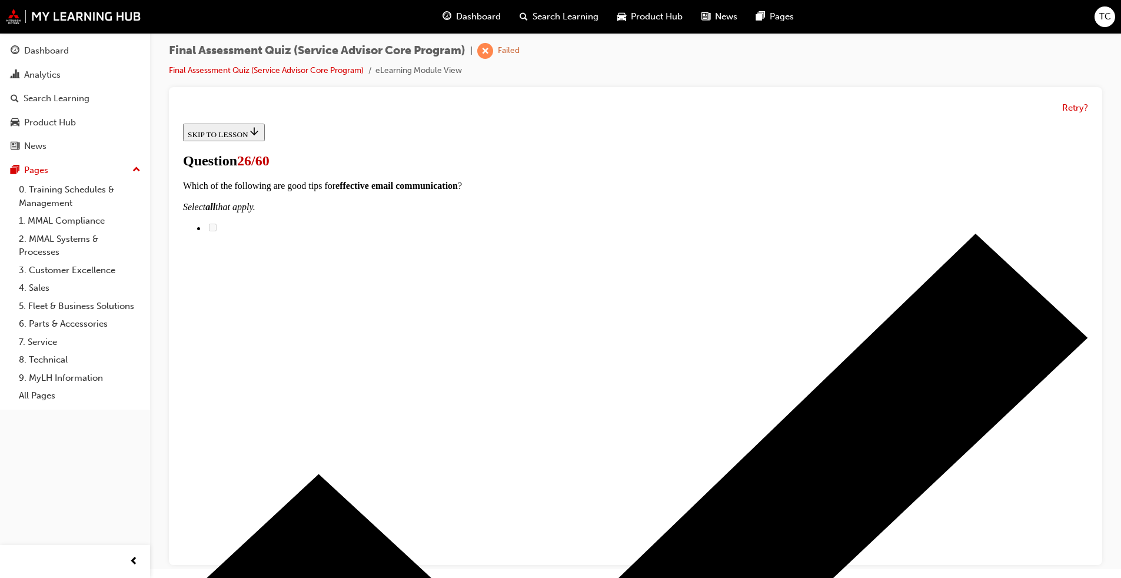
scroll to position [59, 0]
checkbox input "true"
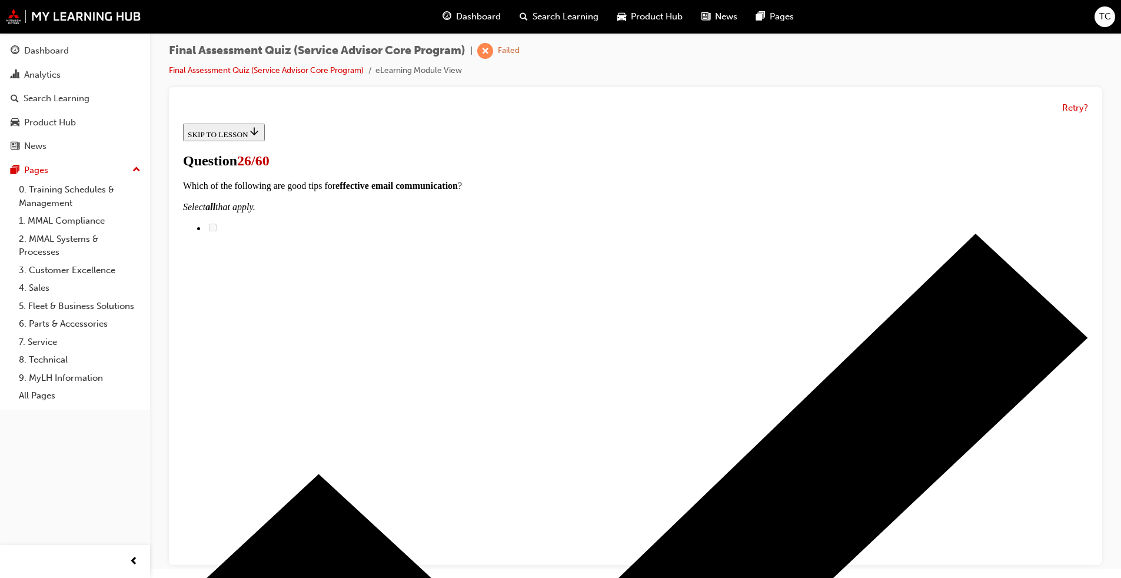
checkbox input "true"
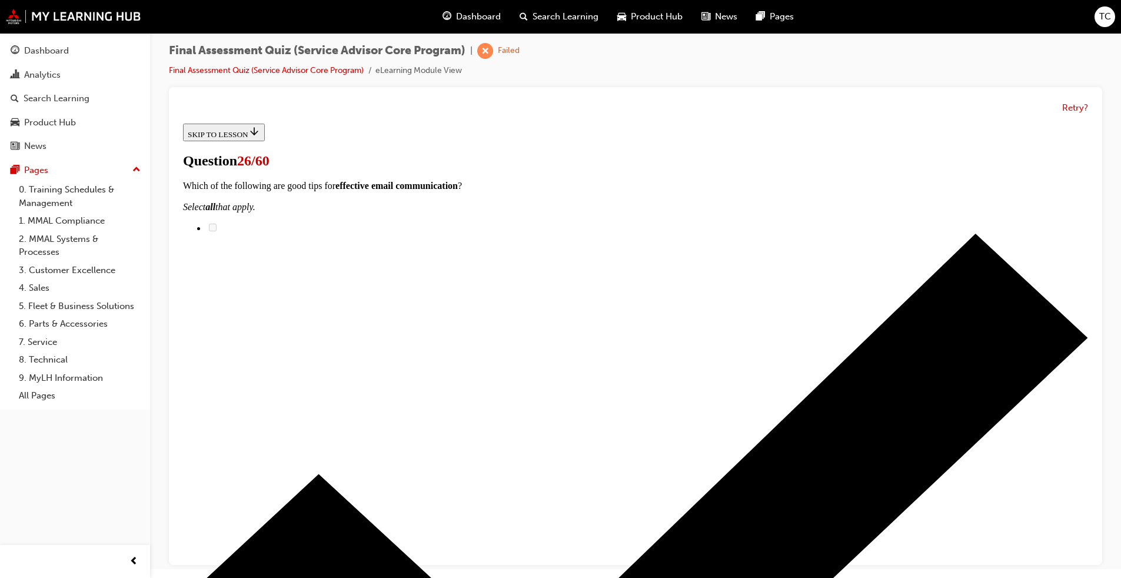
checkbox input "true"
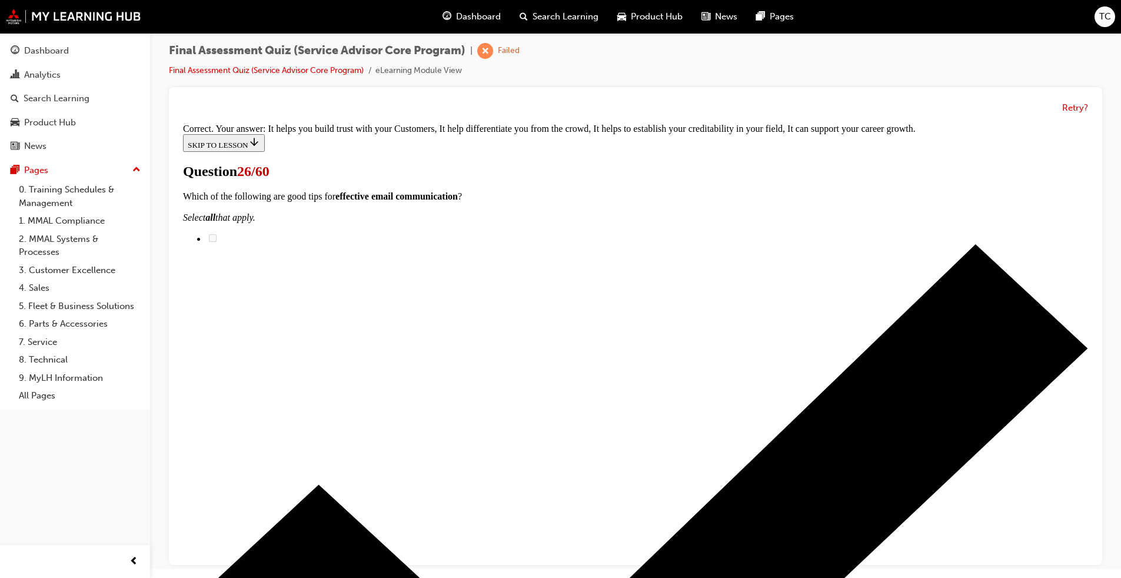
scroll to position [58, 0]
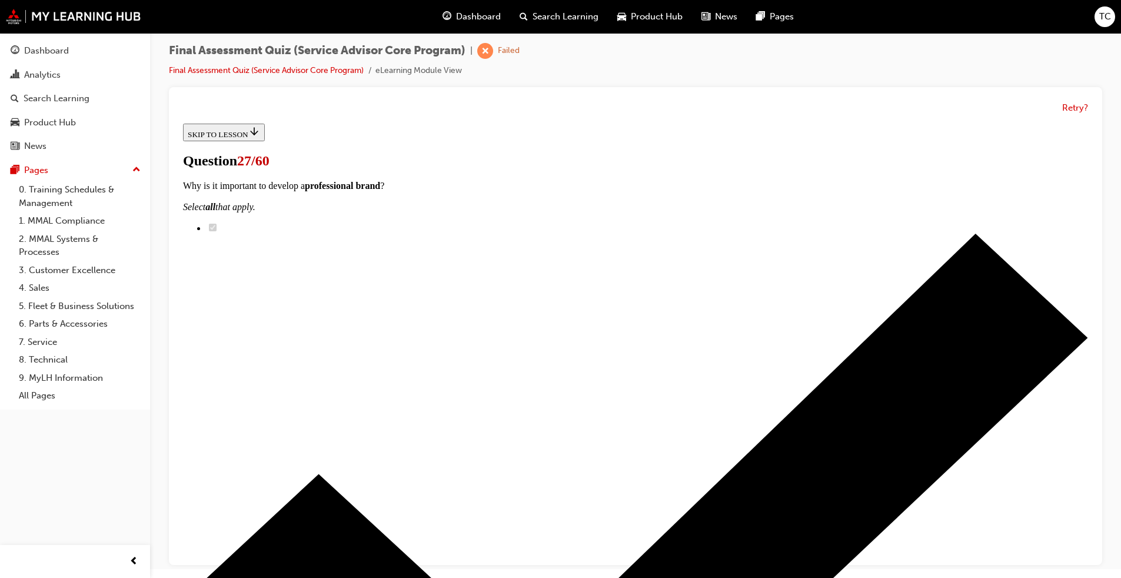
scroll to position [95, 0]
radio input "true"
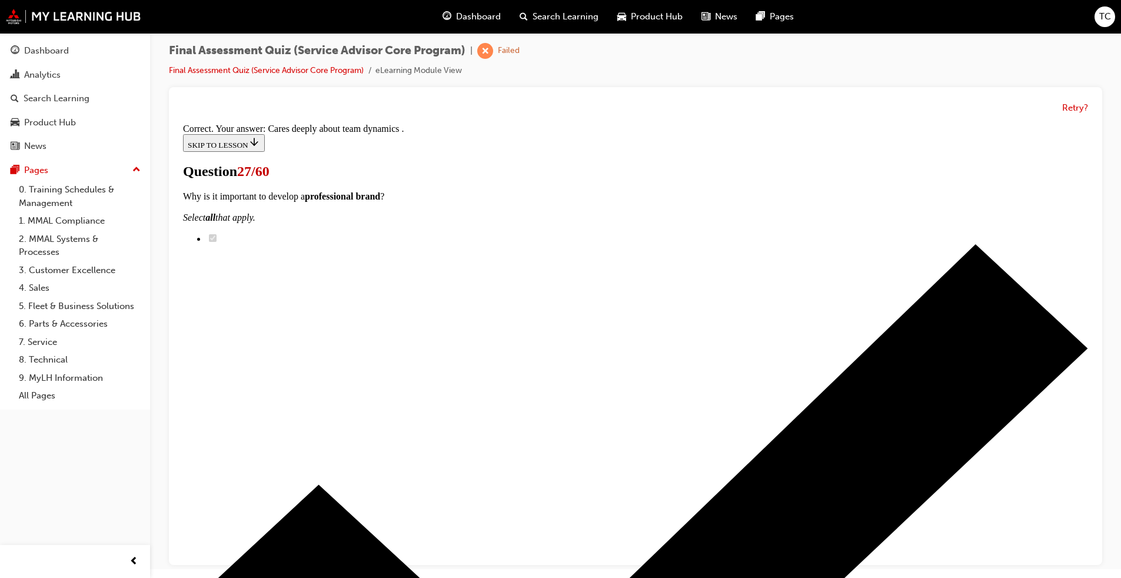
scroll to position [136, 0]
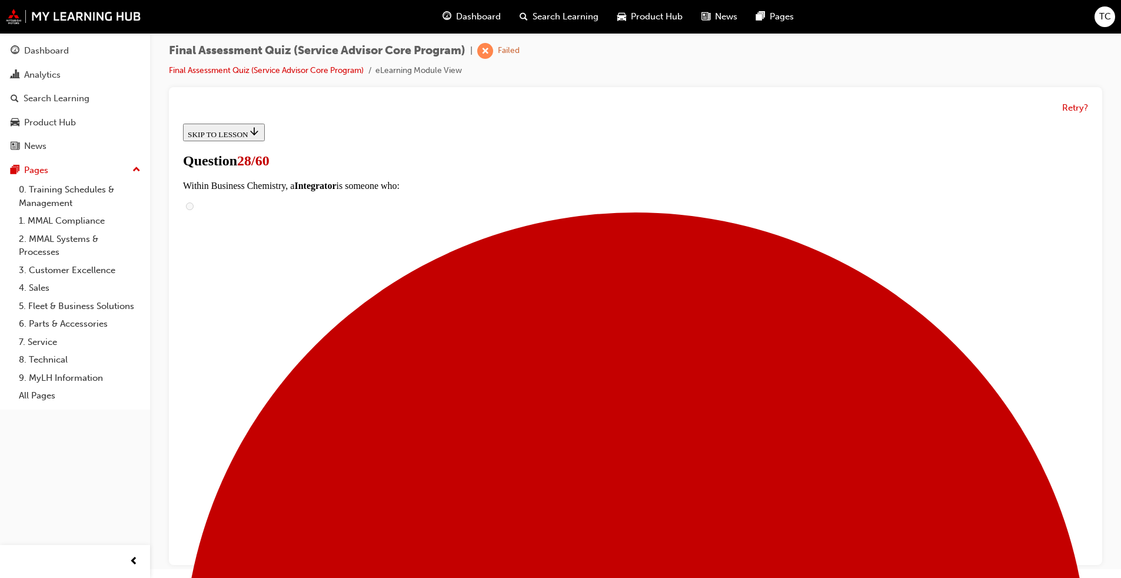
scroll to position [118, 0]
checkbox input "true"
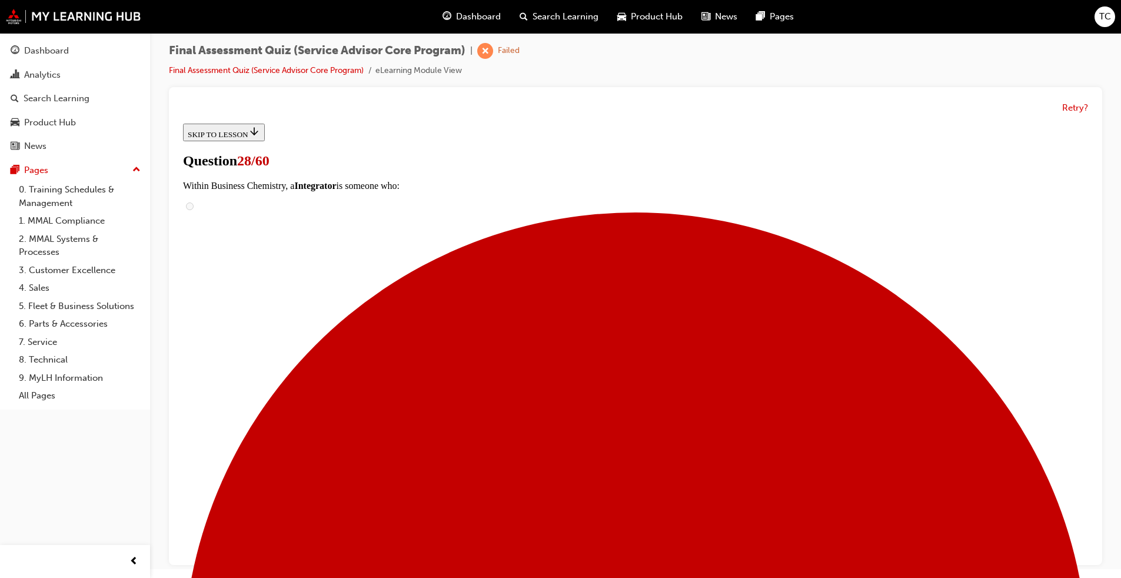
checkbox input "true"
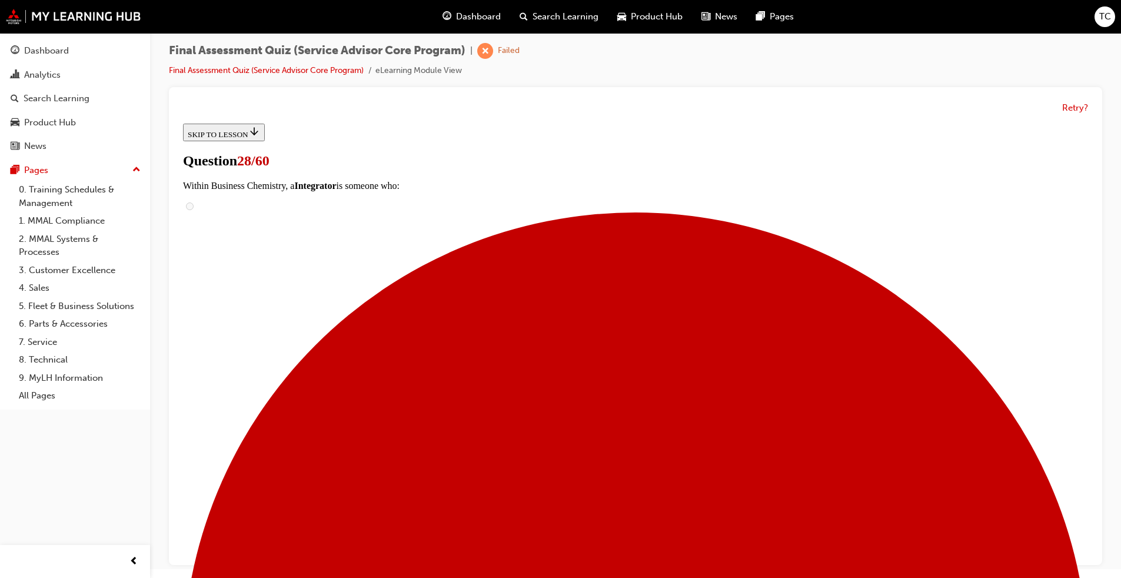
checkbox input "true"
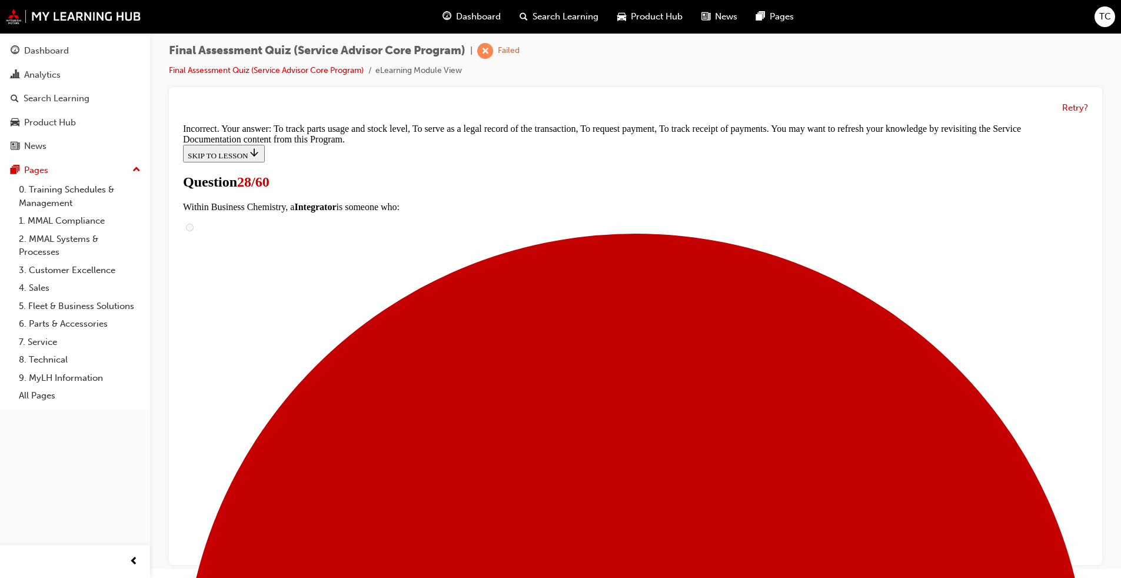
scroll to position [343, 0]
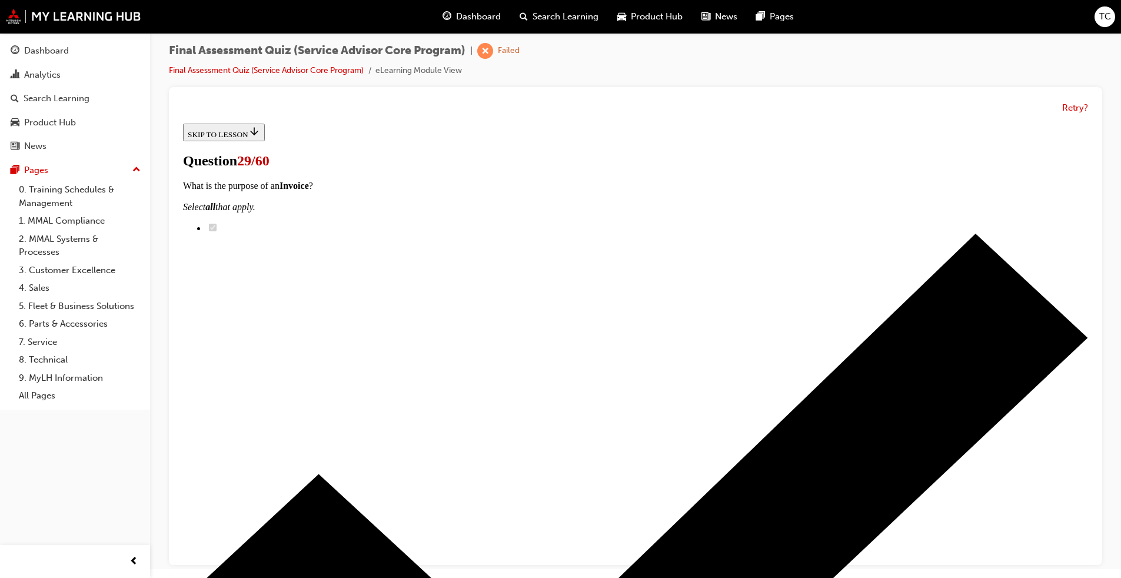
scroll to position [118, 0]
checkbox input "true"
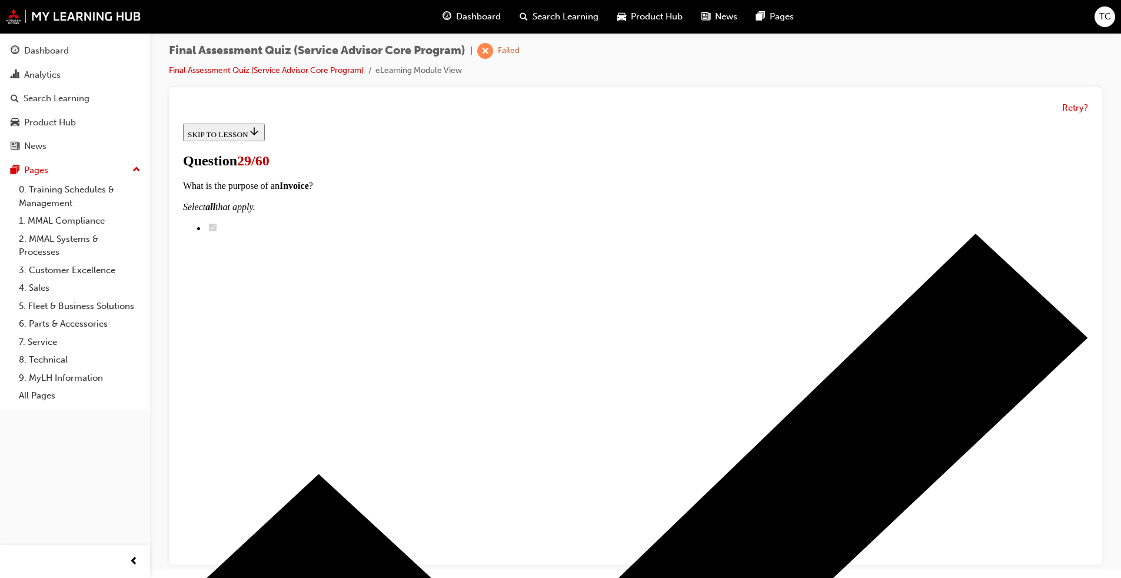
checkbox input "true"
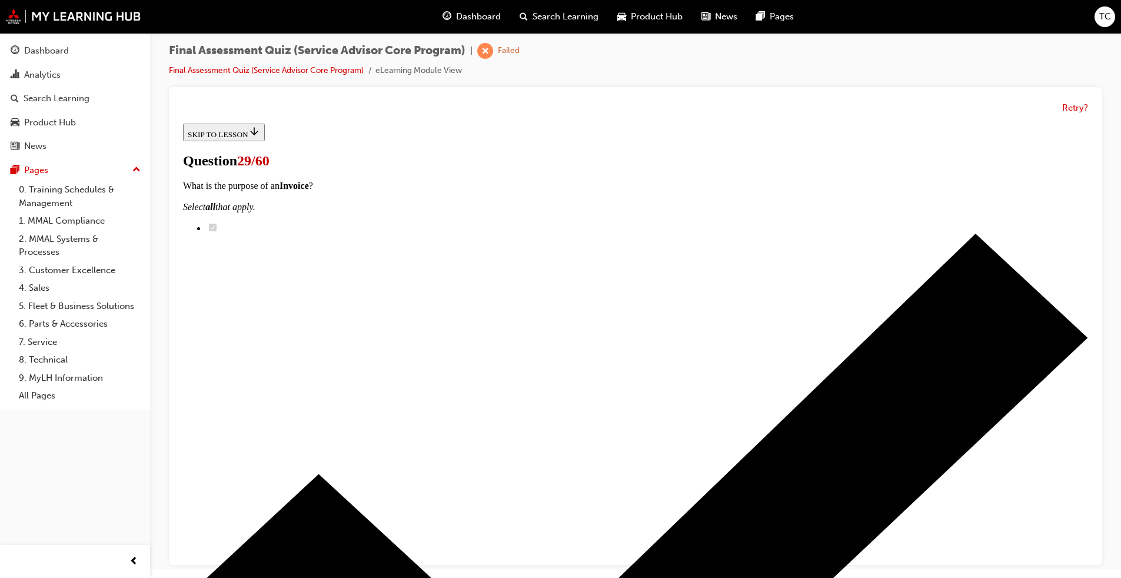
checkbox input "true"
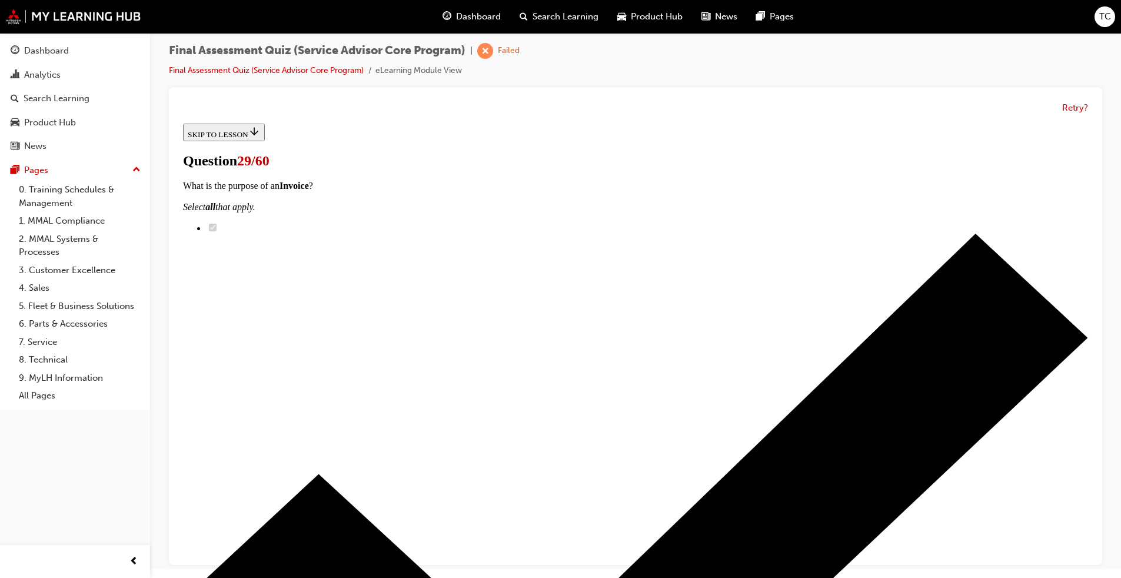
scroll to position [177, 0]
checkbox input "true"
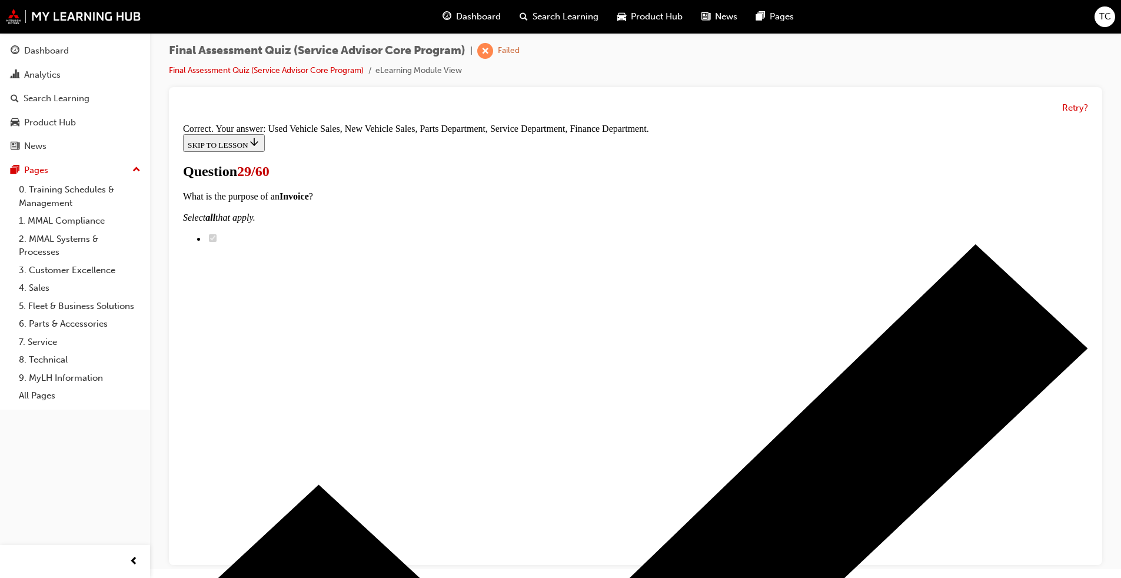
scroll to position [431, 0]
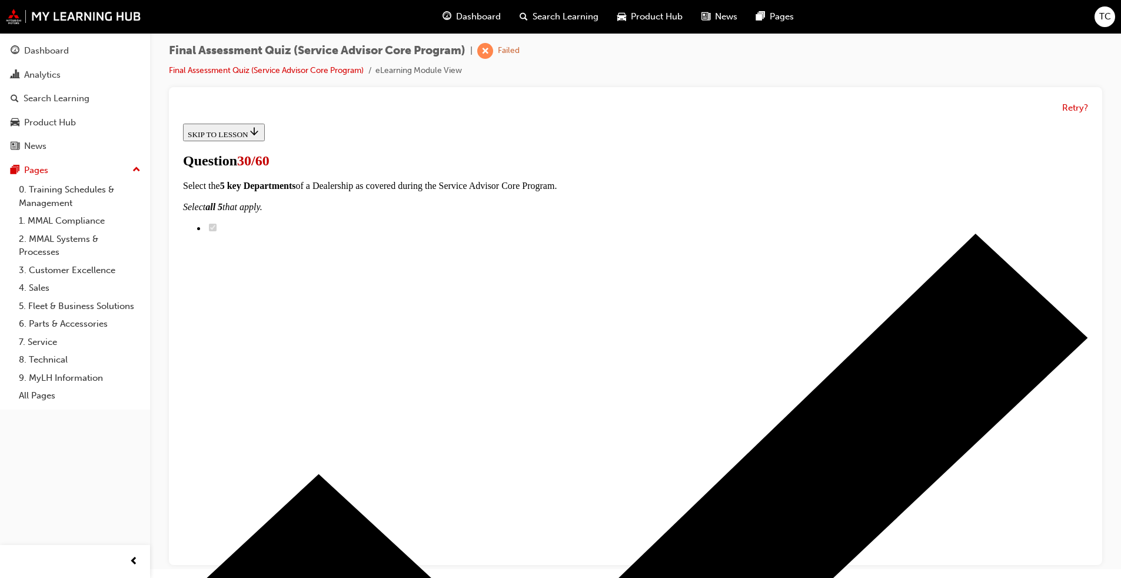
radio input "true"
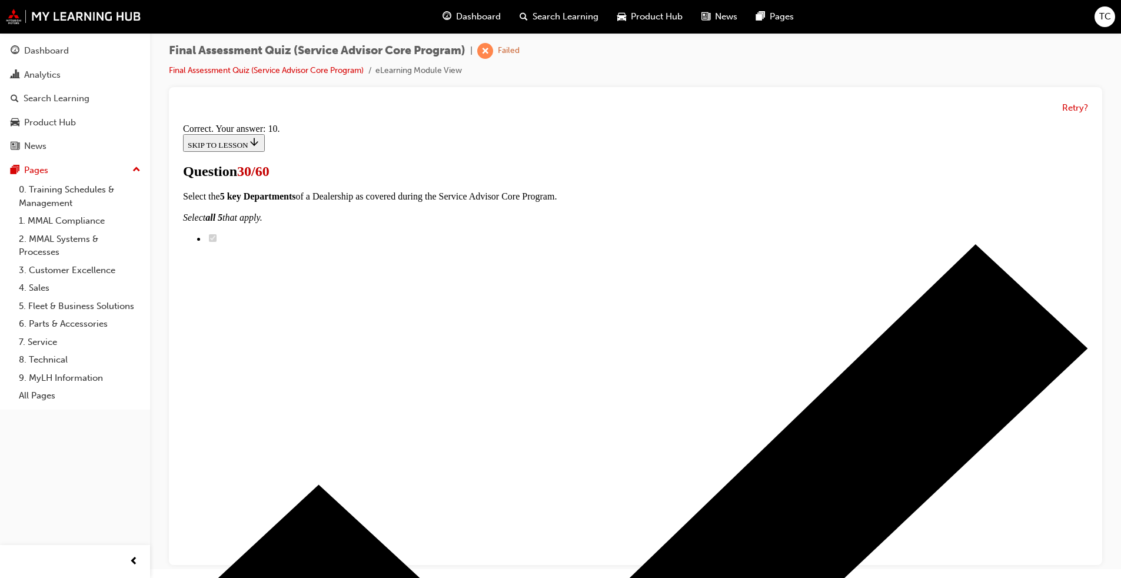
scroll to position [236, 0]
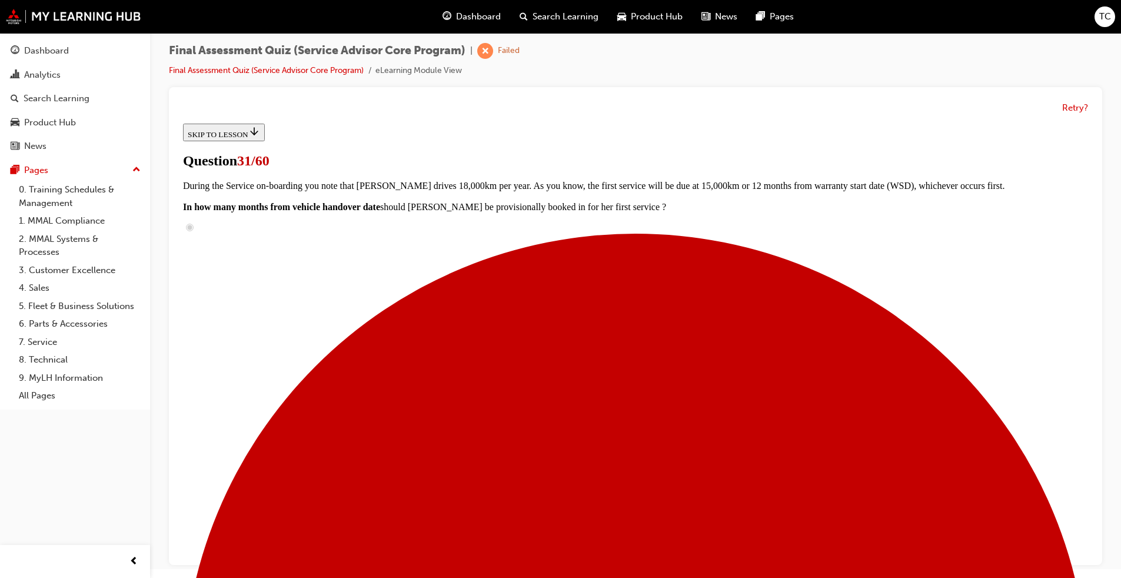
scroll to position [95, 0]
radio input "true"
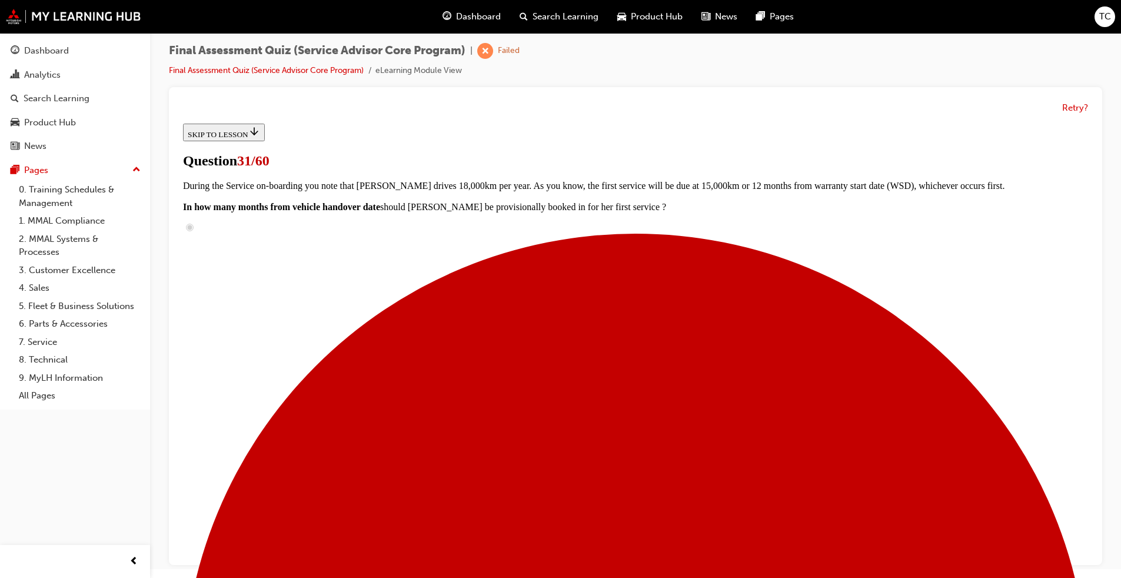
radio input "true"
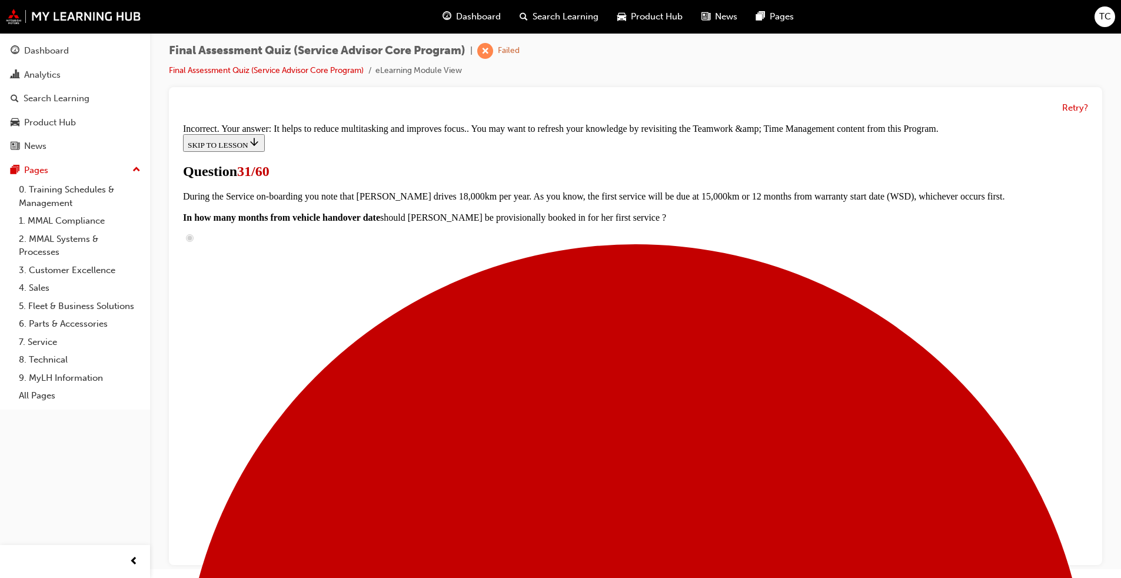
scroll to position [208, 0]
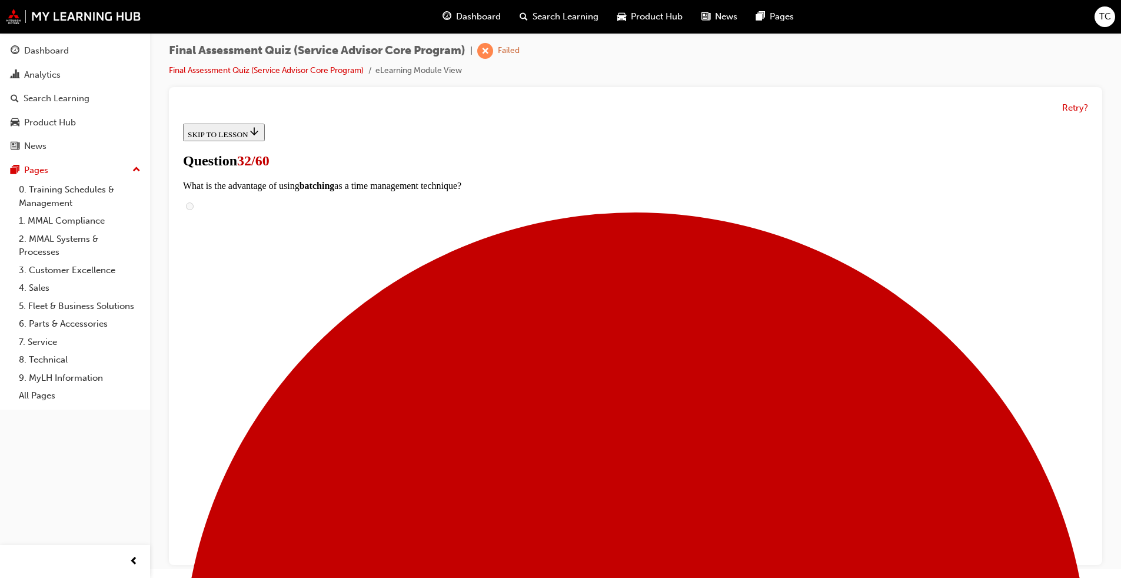
scroll to position [118, 0]
drag, startPoint x: 581, startPoint y: 335, endPoint x: 765, endPoint y: 411, distance: 198.7
drag, startPoint x: 556, startPoint y: 352, endPoint x: 715, endPoint y: 202, distance: 219.0
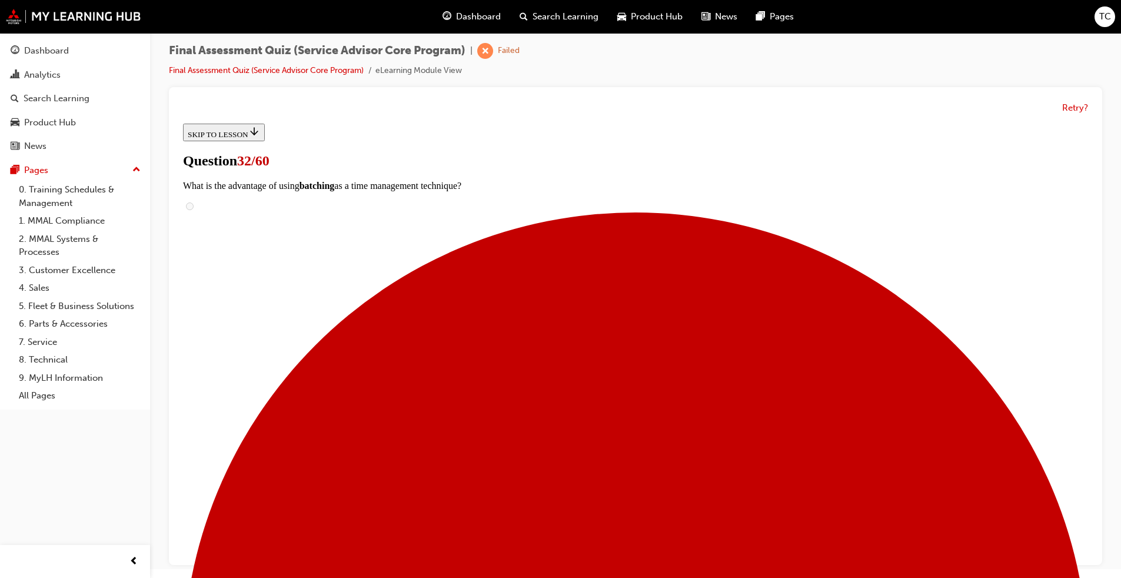
drag, startPoint x: 580, startPoint y: 354, endPoint x: 707, endPoint y: 355, distance: 127.1
drag, startPoint x: 551, startPoint y: 362, endPoint x: 709, endPoint y: 444, distance: 177.2
drag, startPoint x: 537, startPoint y: 370, endPoint x: 649, endPoint y: 371, distance: 111.8
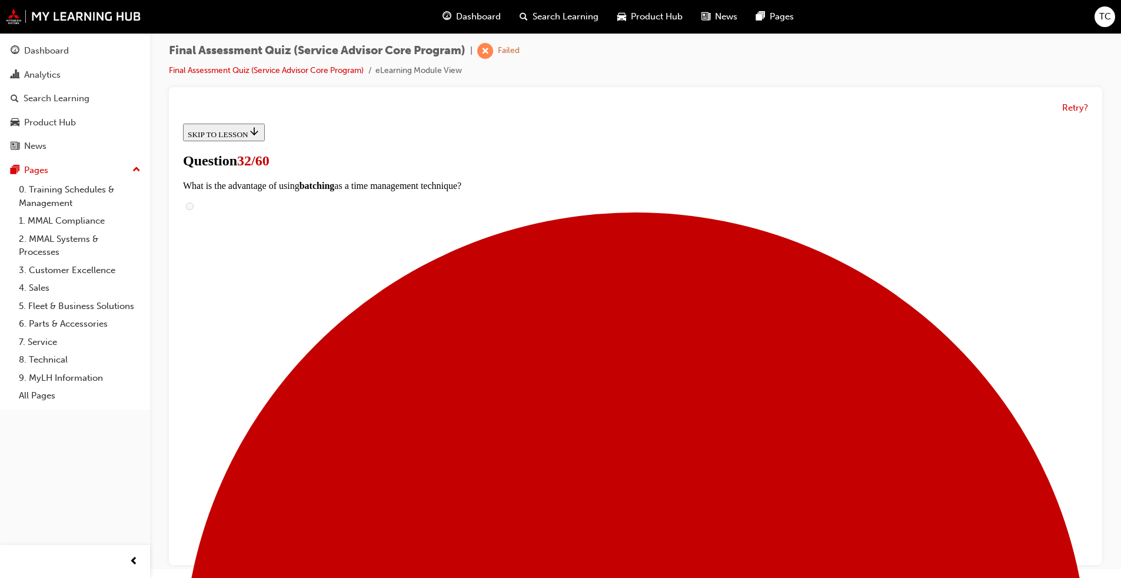
drag, startPoint x: 634, startPoint y: 522, endPoint x: 640, endPoint y: 519, distance: 6.6
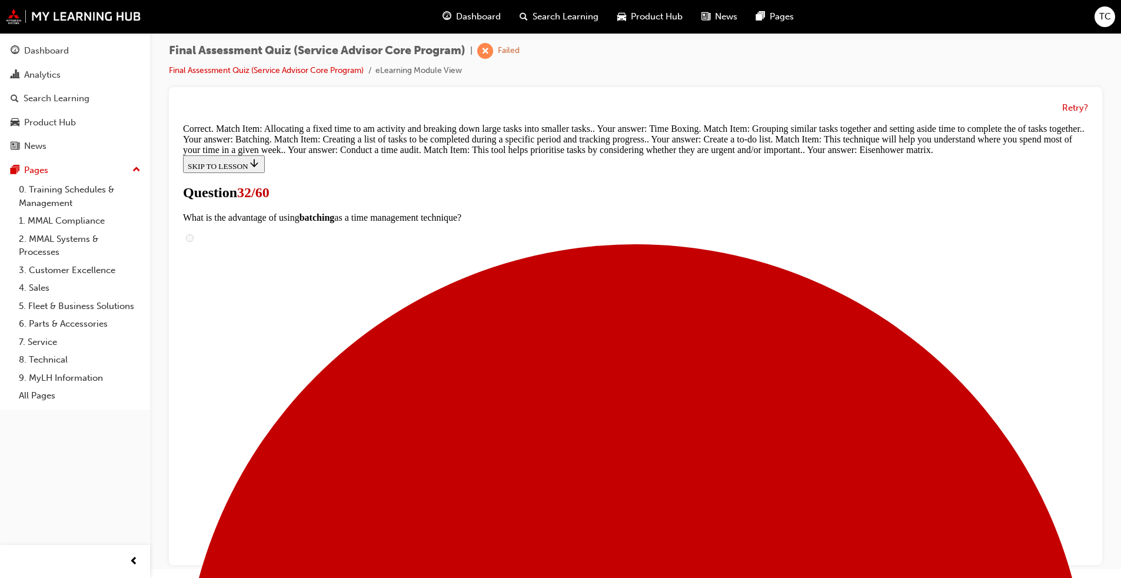
scroll to position [385, 0]
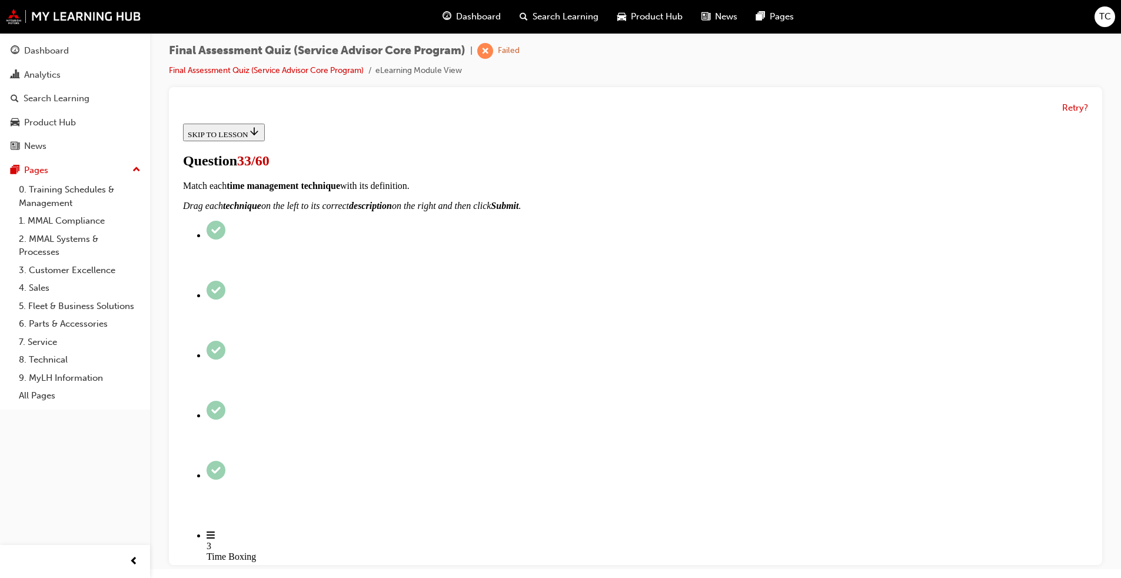
scroll to position [95, 0]
radio input "true"
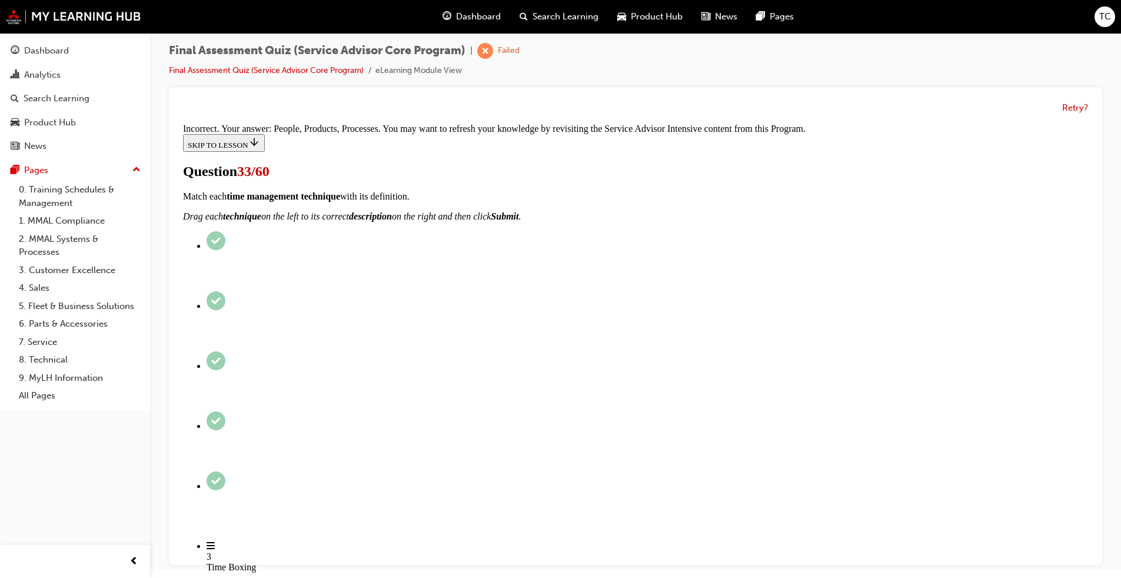
scroll to position [208, 0]
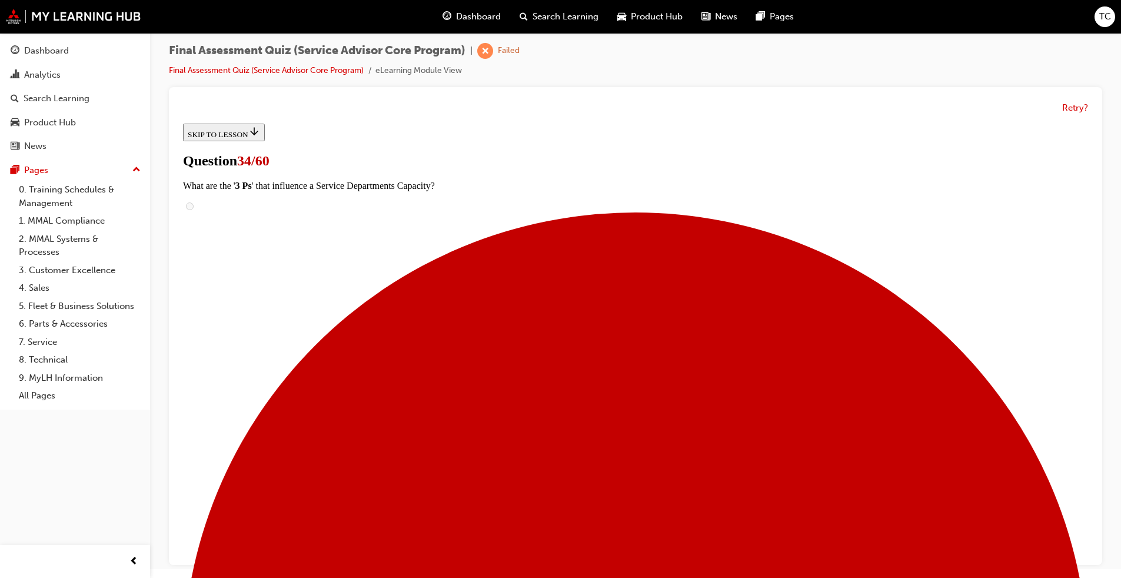
scroll to position [118, 0]
radio input "true"
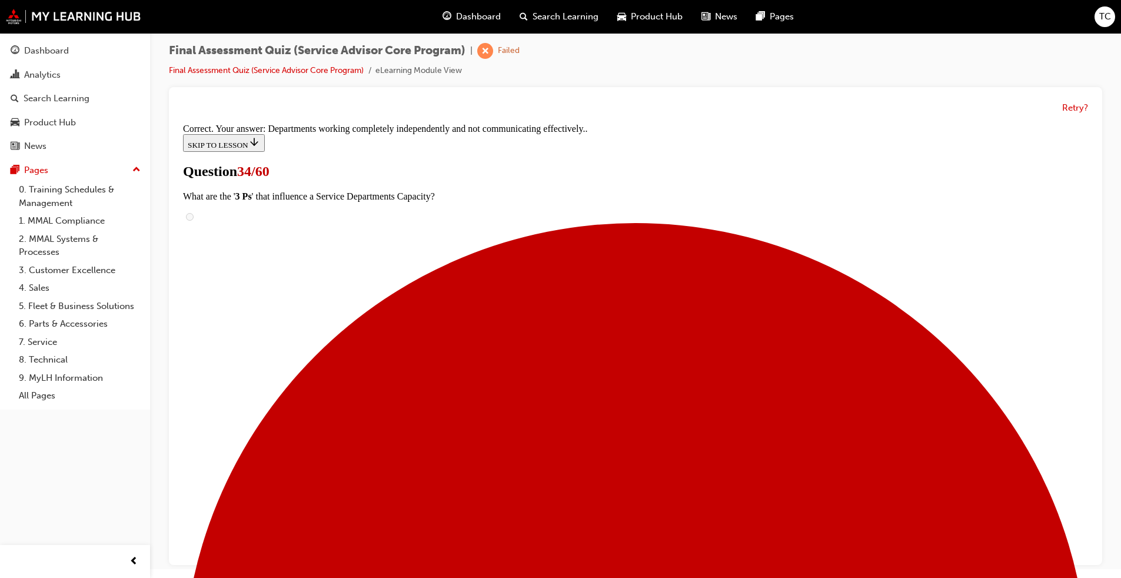
scroll to position [171, 0]
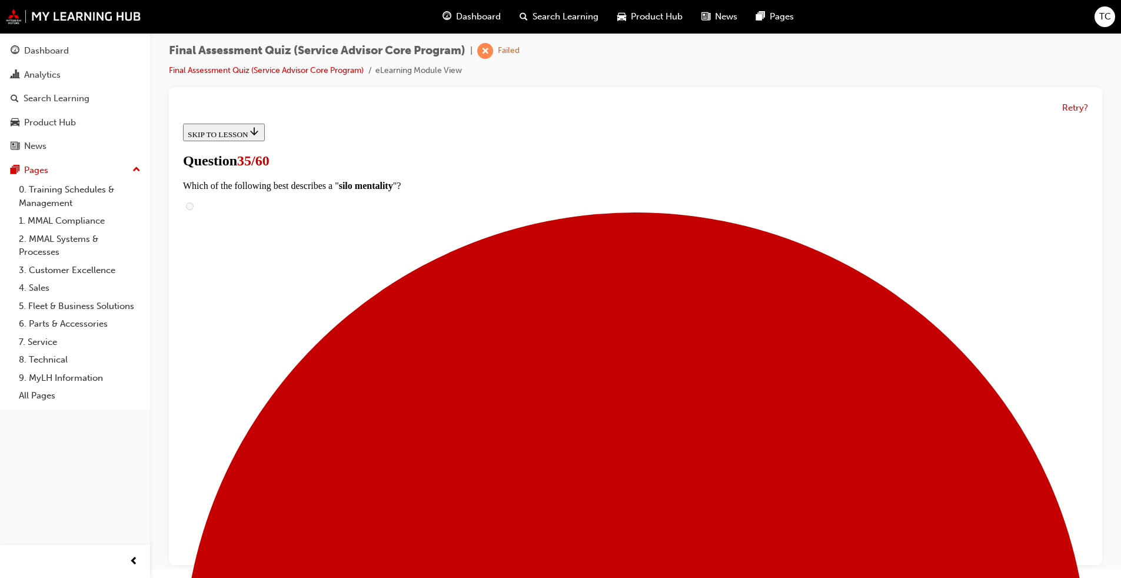
scroll to position [59, 0]
checkbox input "true"
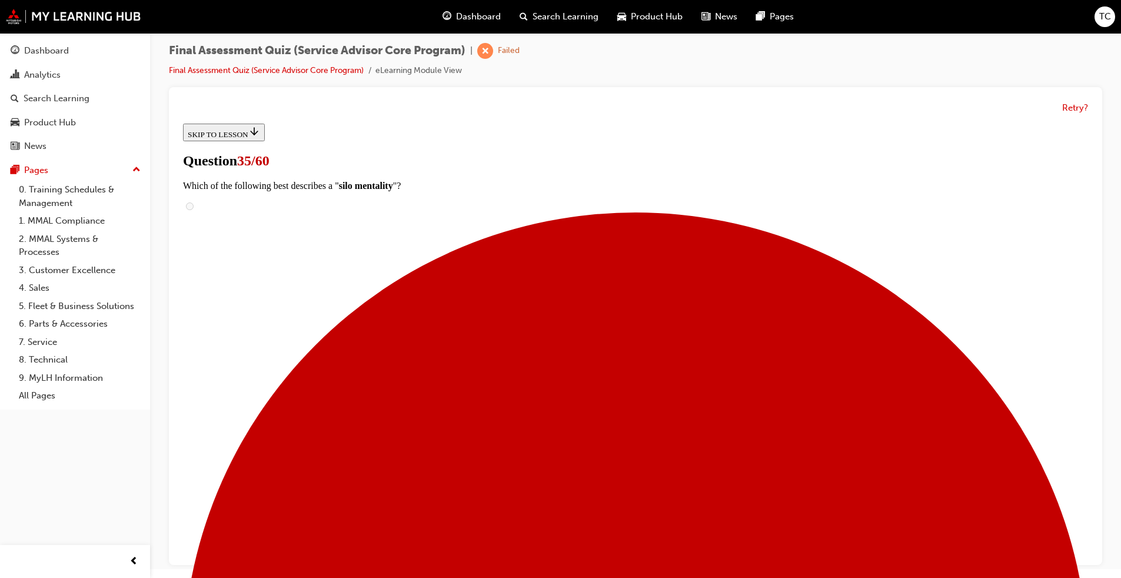
checkbox input "true"
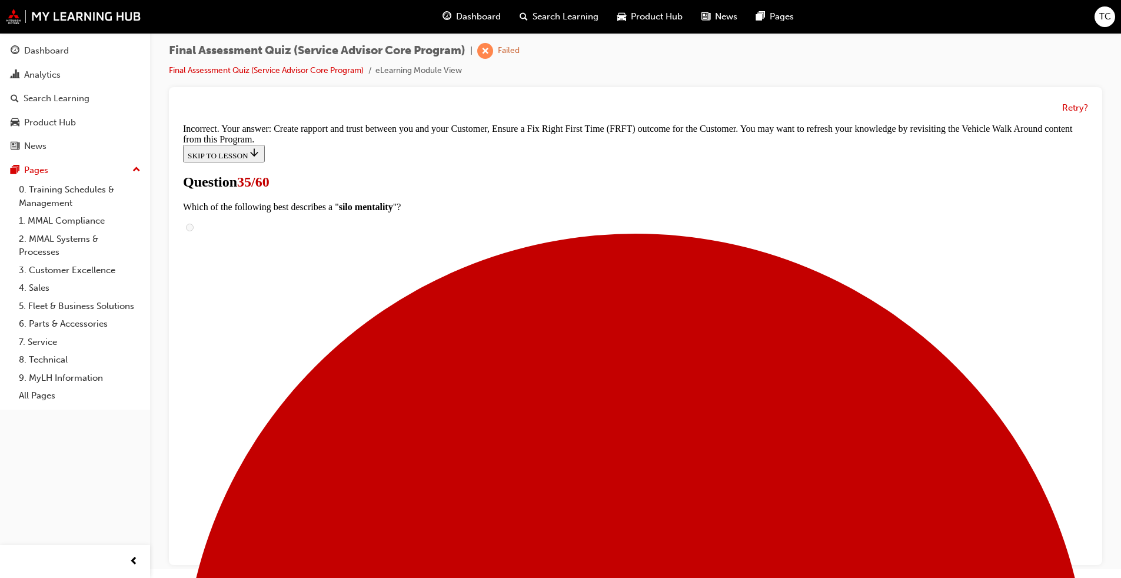
scroll to position [248, 0]
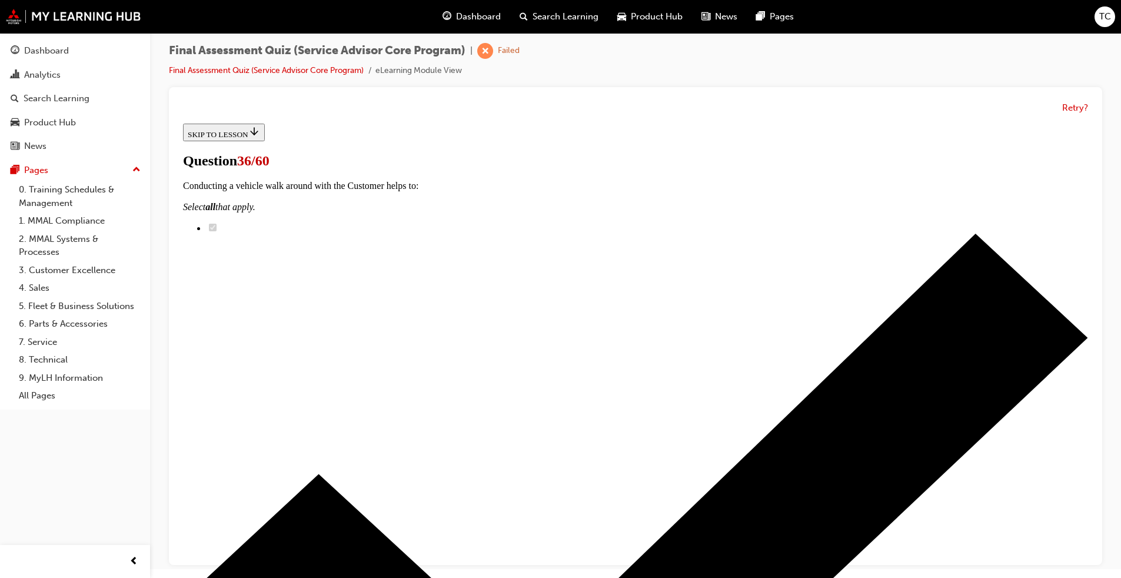
scroll to position [118, 0]
checkbox input "true"
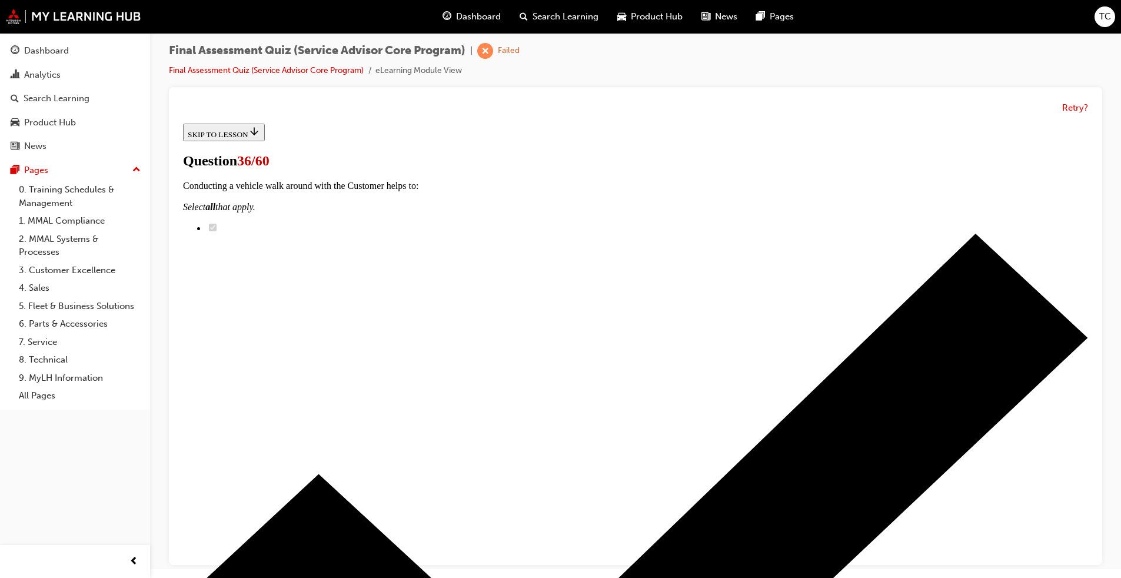
checkbox input "true"
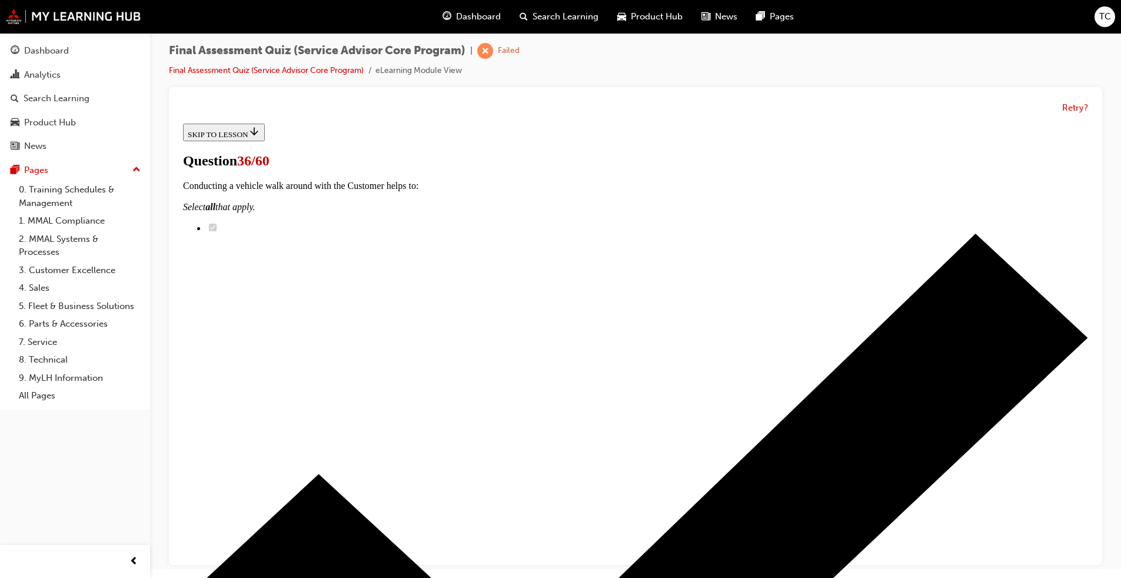
checkbox input "true"
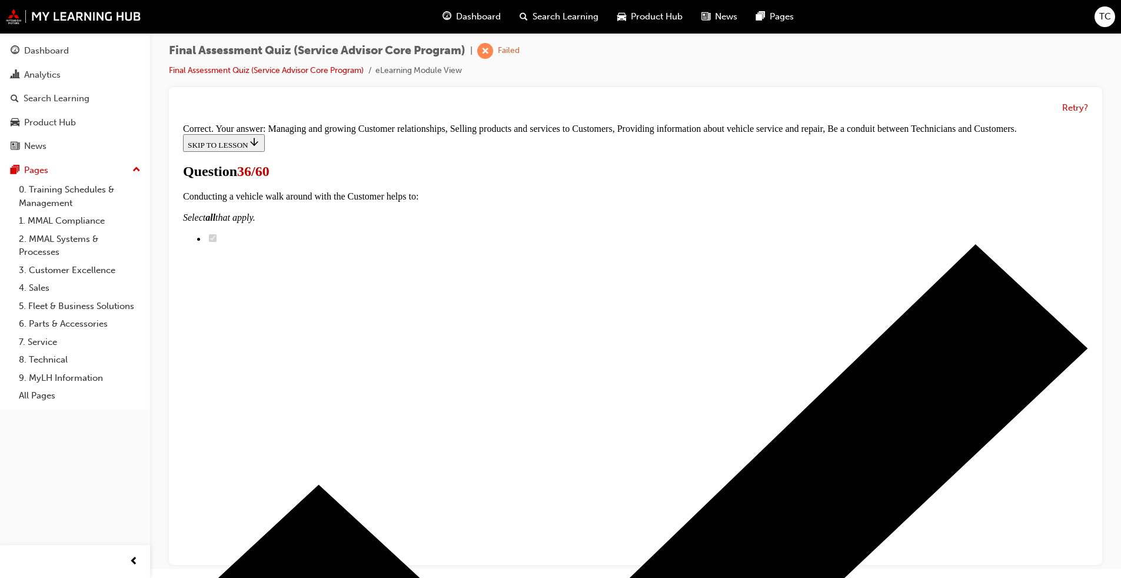
scroll to position [152, 0]
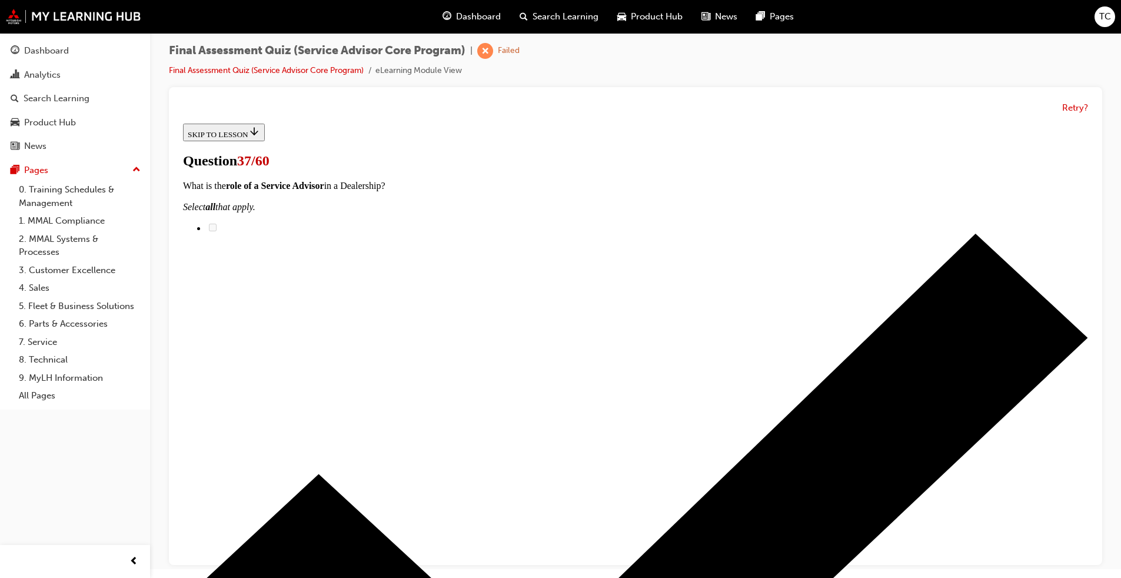
radio input "true"
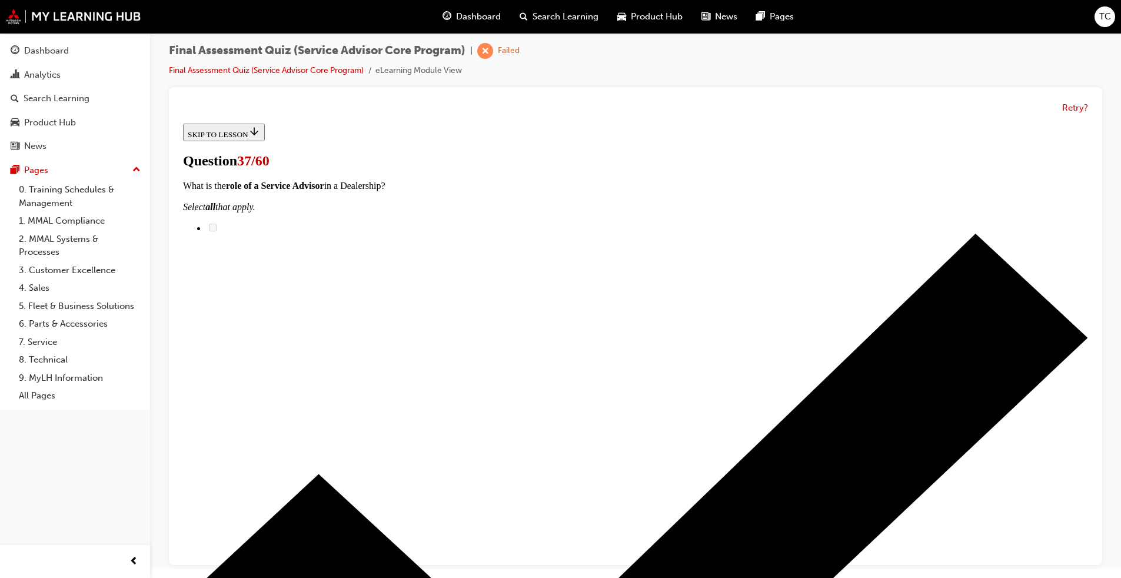
radio input "true"
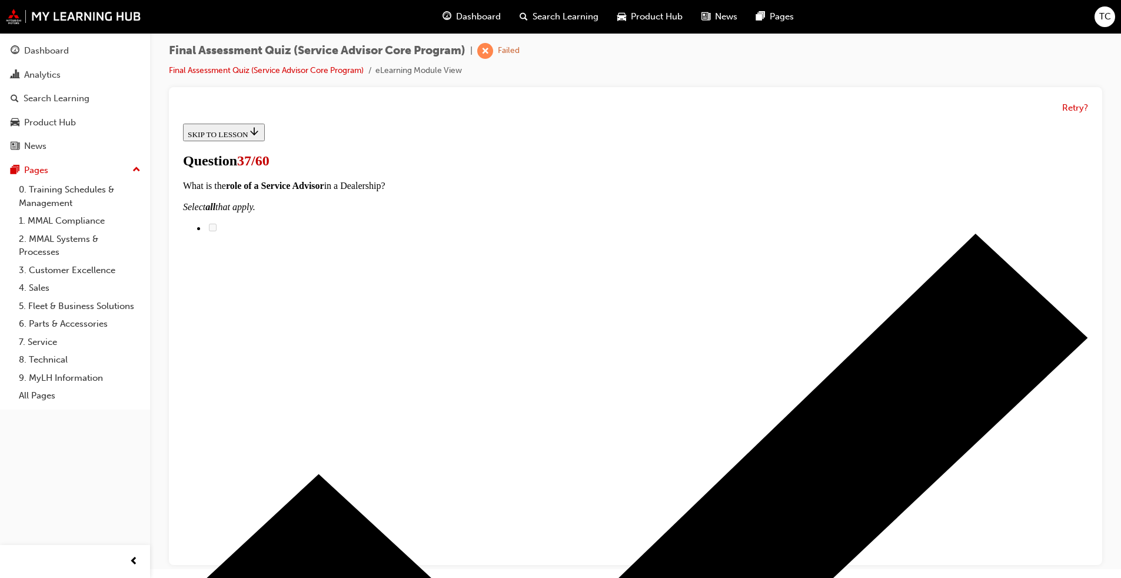
radio input "true"
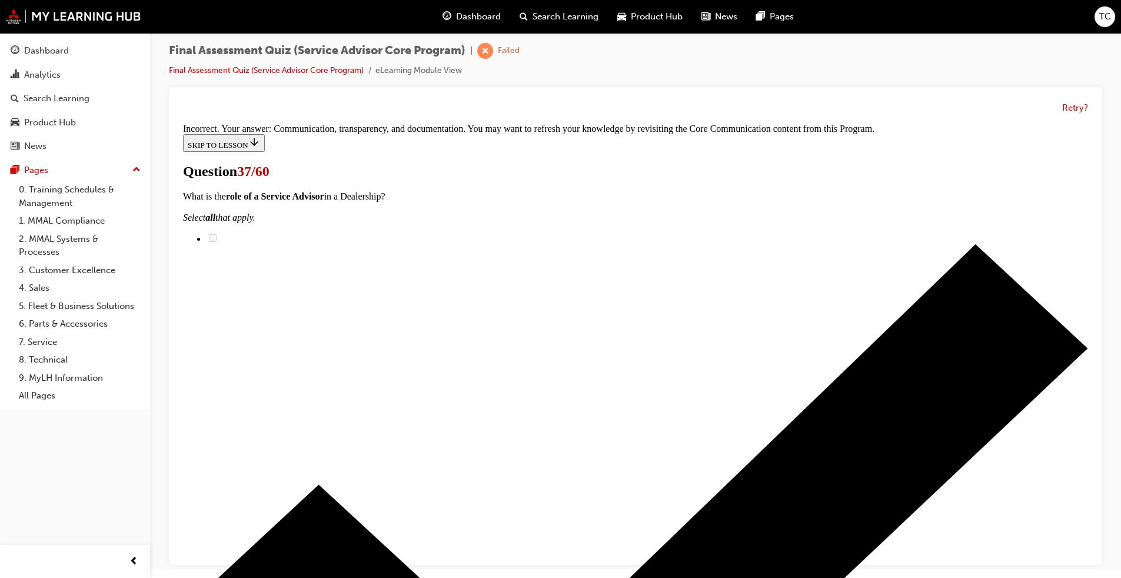
scroll to position [208, 0]
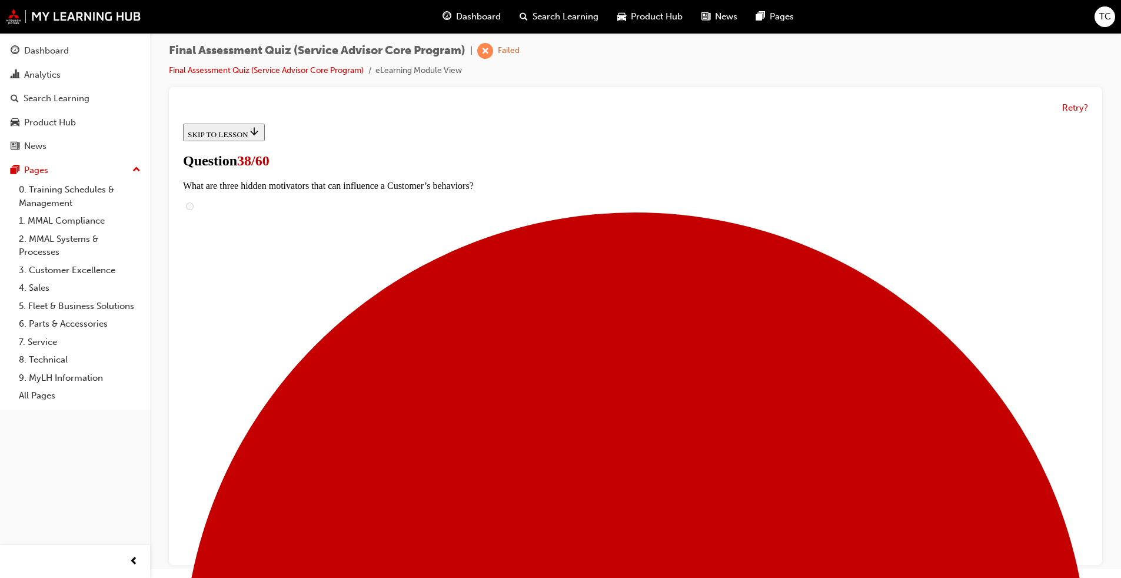
scroll to position [118, 0]
checkbox input "true"
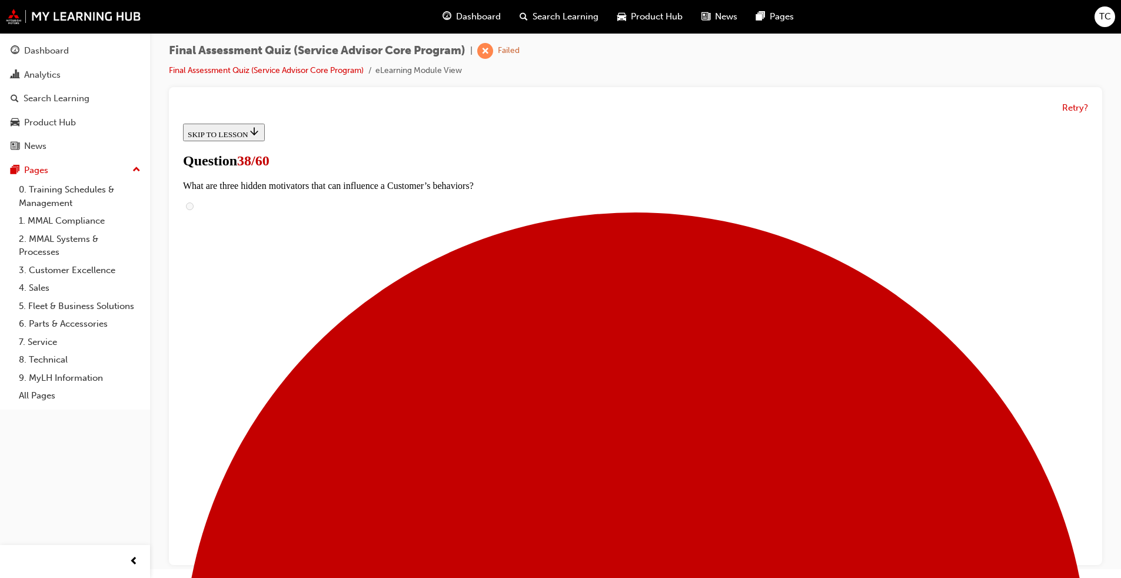
checkbox input "true"
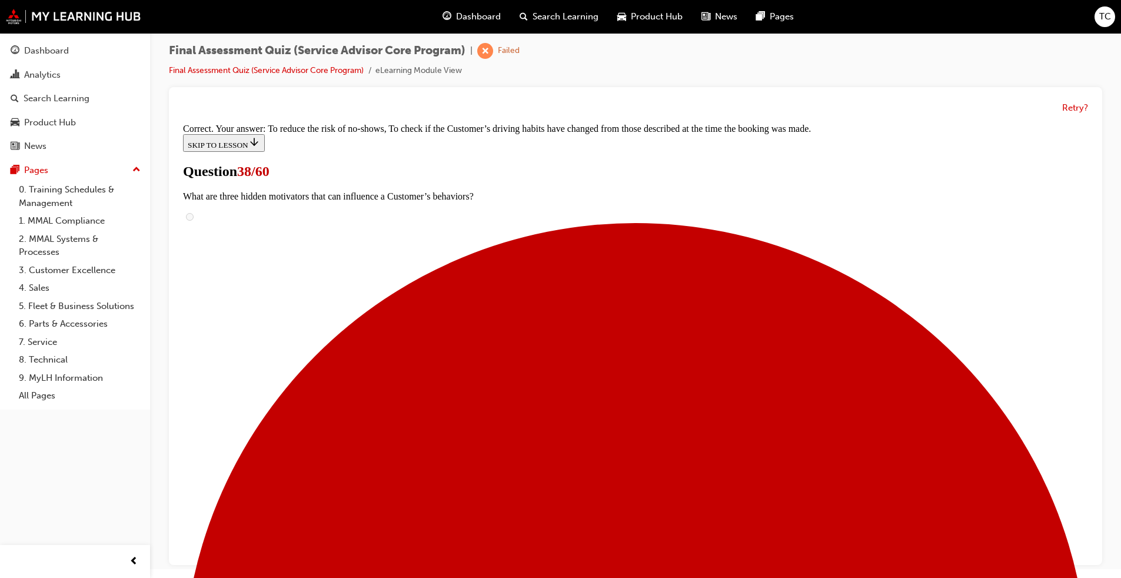
scroll to position [208, 0]
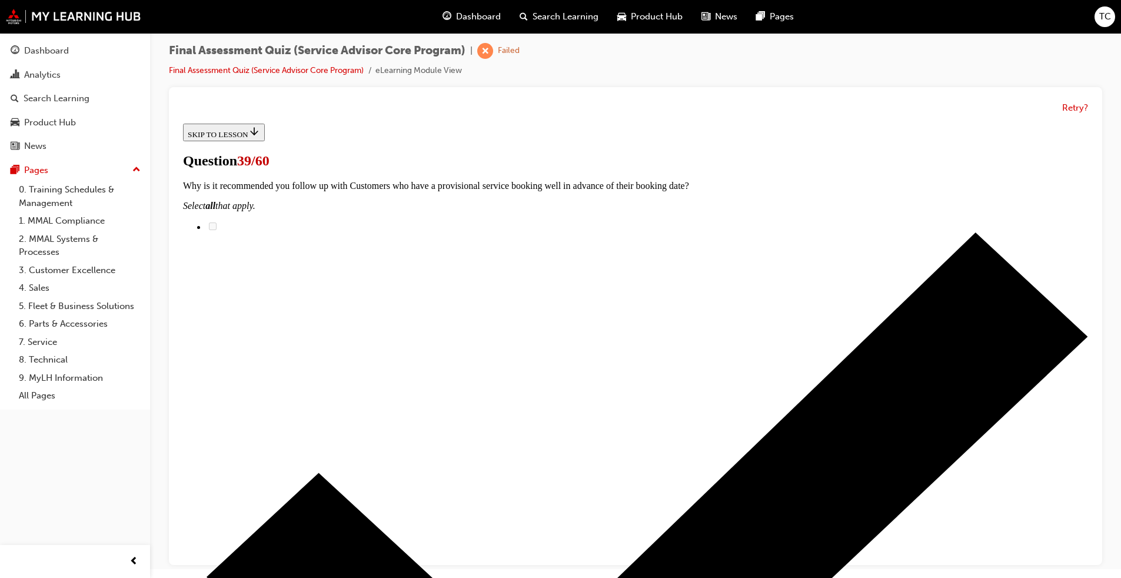
scroll to position [59, 0]
radio input "true"
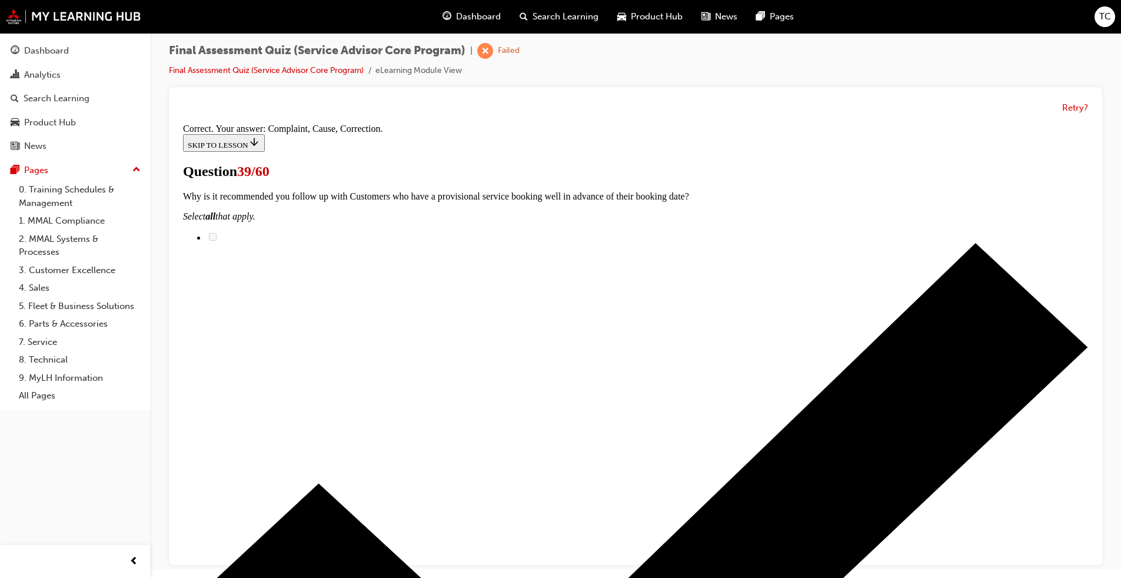
scroll to position [176, 0]
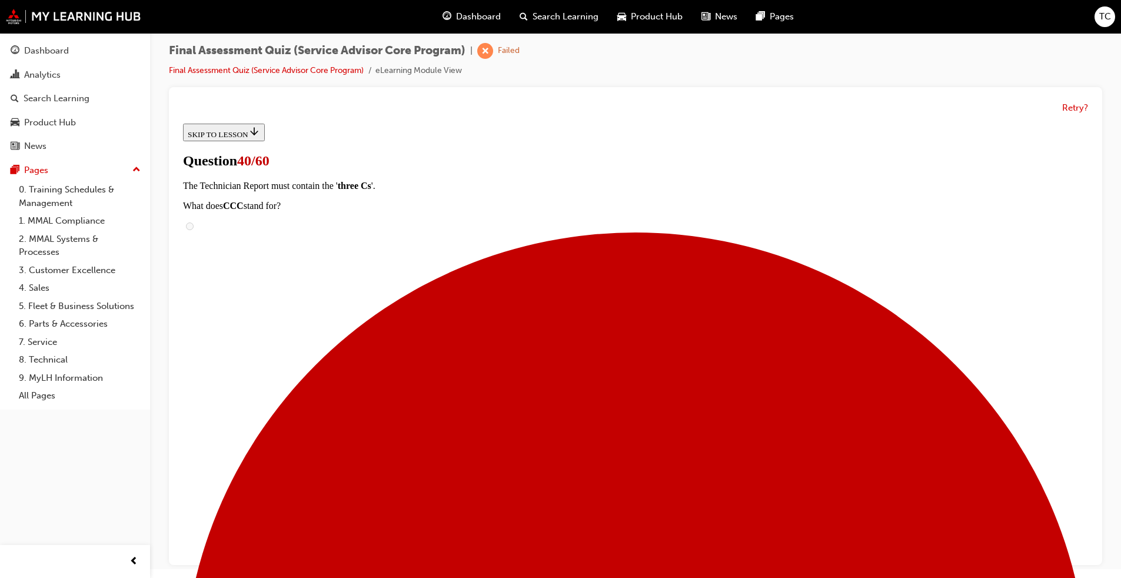
scroll to position [177, 0]
drag, startPoint x: 545, startPoint y: 397, endPoint x: 680, endPoint y: 401, distance: 134.9
drag, startPoint x: 546, startPoint y: 334, endPoint x: 696, endPoint y: 460, distance: 196.0
drag, startPoint x: 554, startPoint y: 338, endPoint x: 657, endPoint y: 342, distance: 102.5
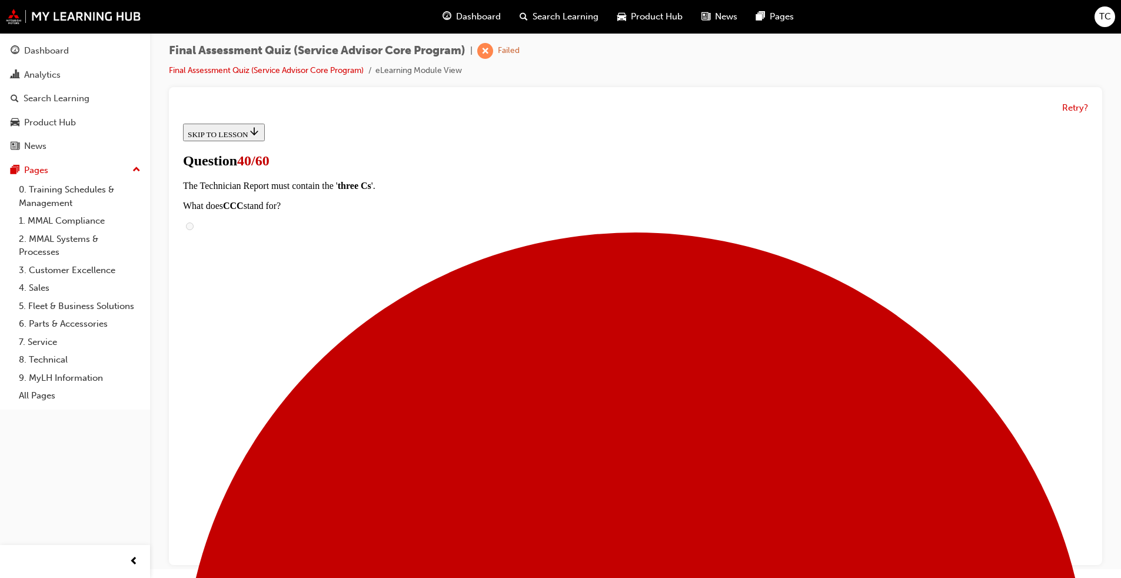
drag, startPoint x: 540, startPoint y: 275, endPoint x: 644, endPoint y: 287, distance: 104.8
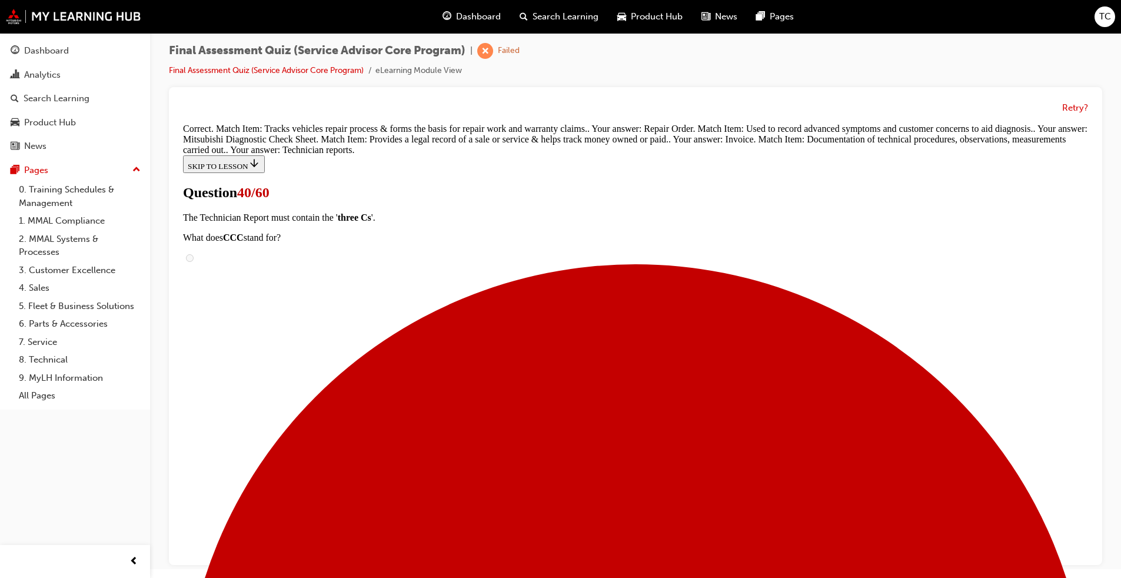
scroll to position [282, 0]
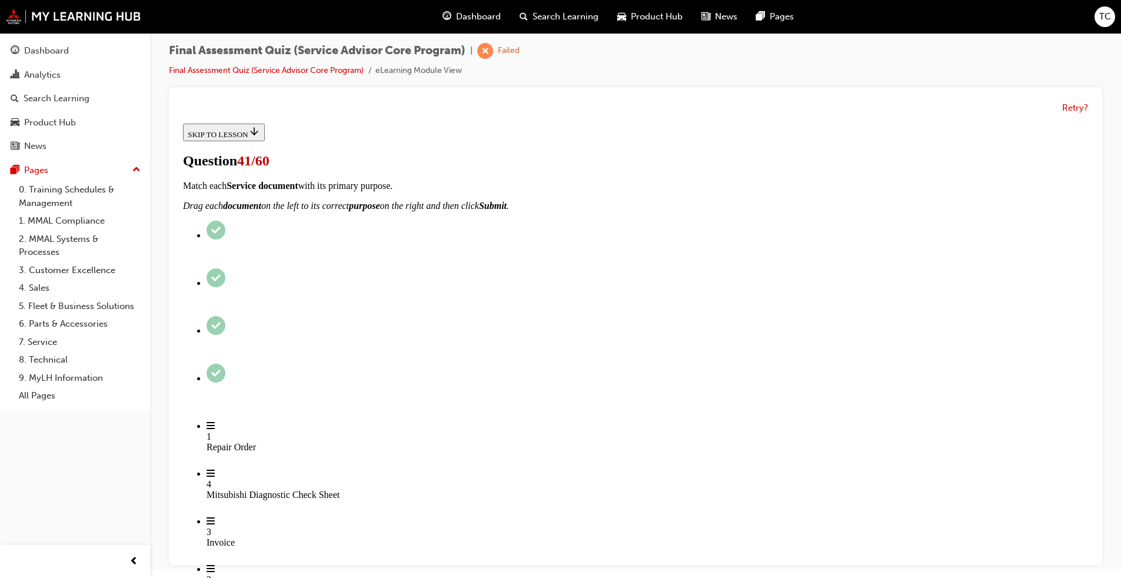
scroll to position [95, 0]
drag, startPoint x: 586, startPoint y: 428, endPoint x: 696, endPoint y: 345, distance: 138.0
drag, startPoint x: 588, startPoint y: 425, endPoint x: 713, endPoint y: 347, distance: 147.0
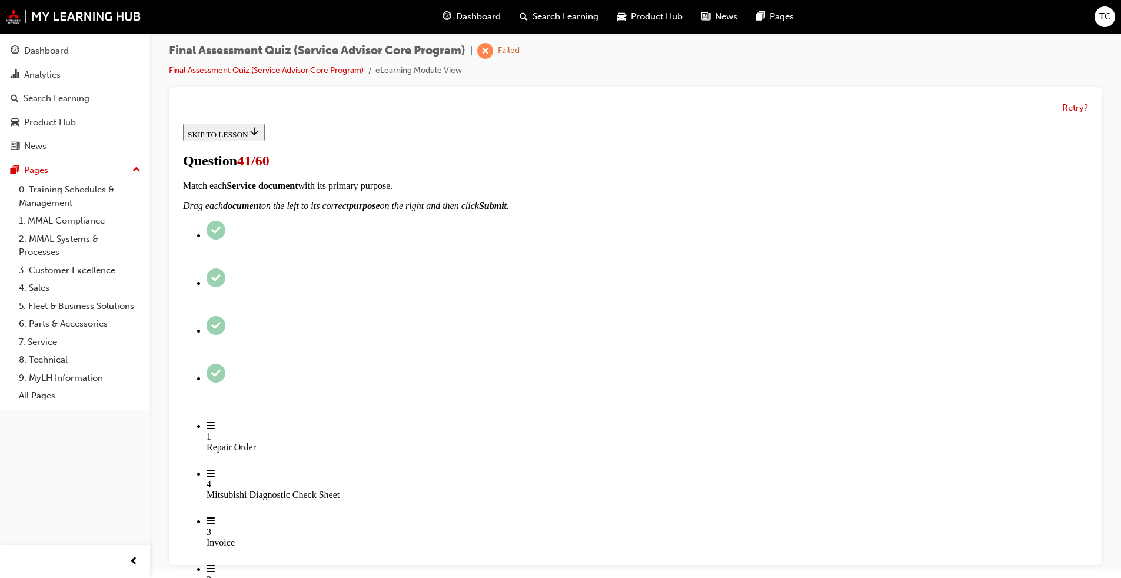
drag, startPoint x: 565, startPoint y: 430, endPoint x: 692, endPoint y: 424, distance: 127.3
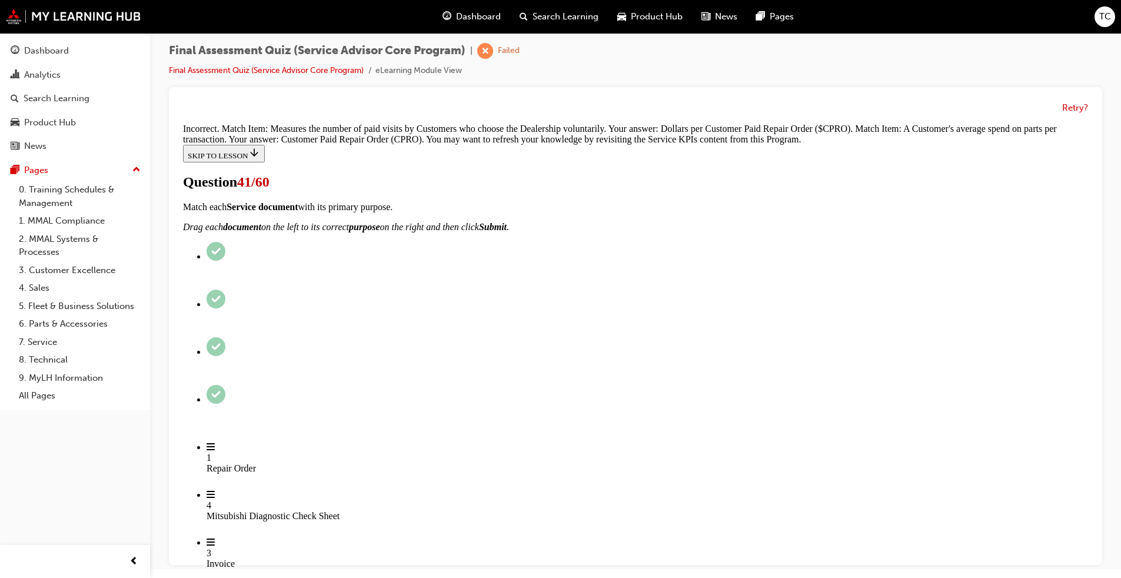
scroll to position [237, 0]
drag, startPoint x: 610, startPoint y: 521, endPoint x: 636, endPoint y: 483, distance: 45.7
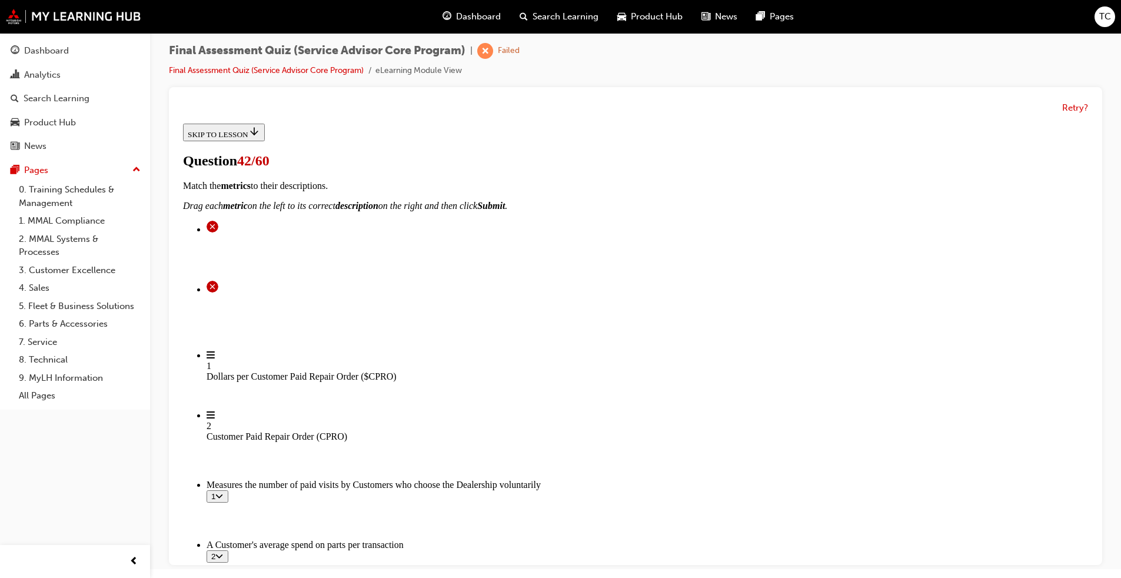
scroll to position [118, 0]
radio input "true"
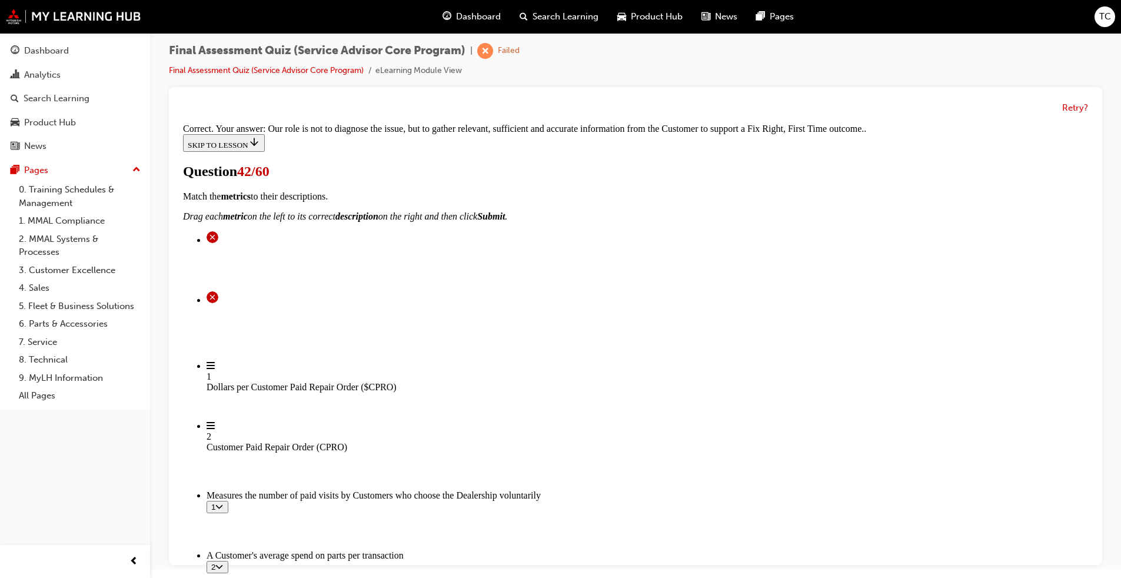
scroll to position [42, 0]
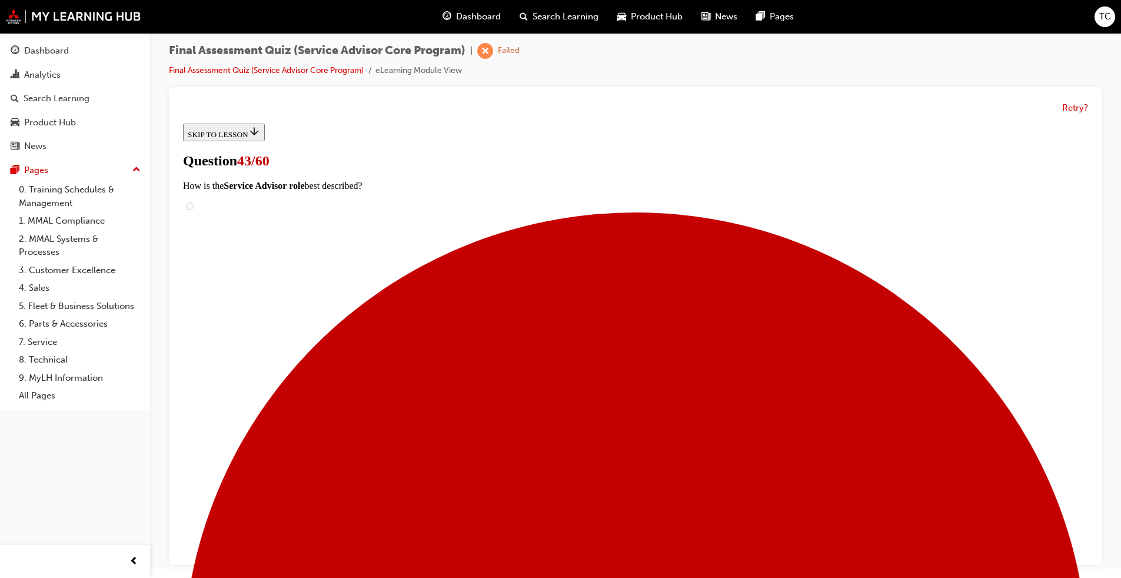
radio input "true"
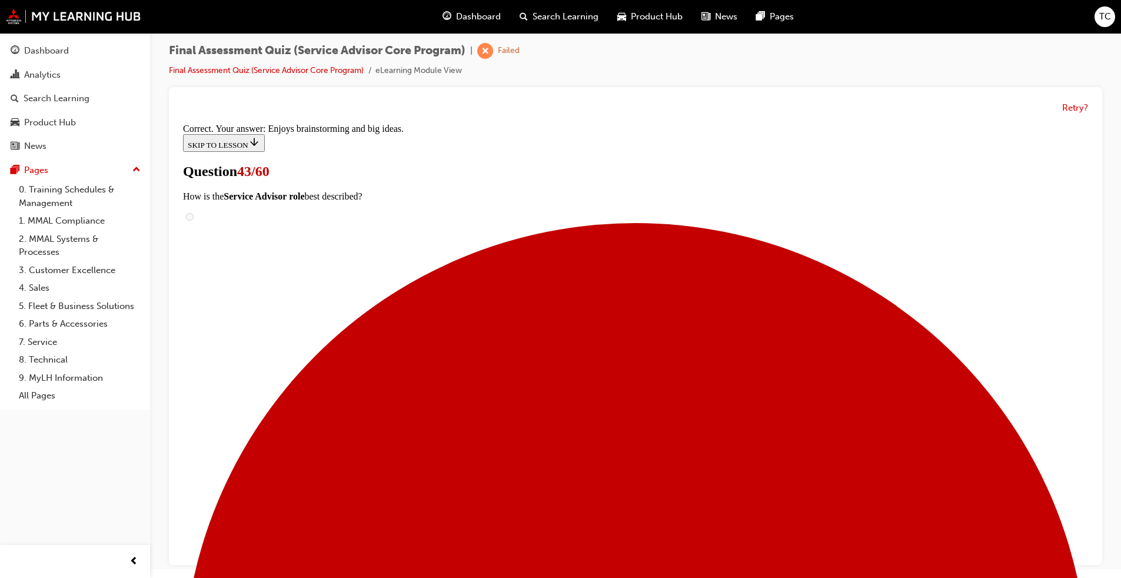
scroll to position [136, 0]
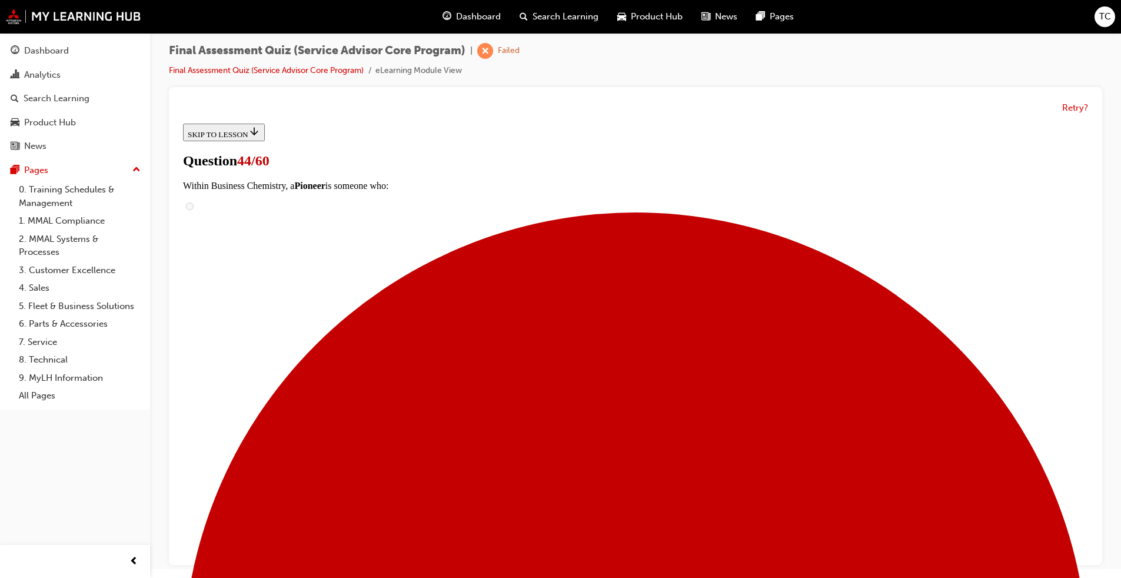
scroll to position [95, 0]
drag, startPoint x: 565, startPoint y: 414, endPoint x: 727, endPoint y: 346, distance: 176.0
drag, startPoint x: 554, startPoint y: 416, endPoint x: 685, endPoint y: 421, distance: 130.8
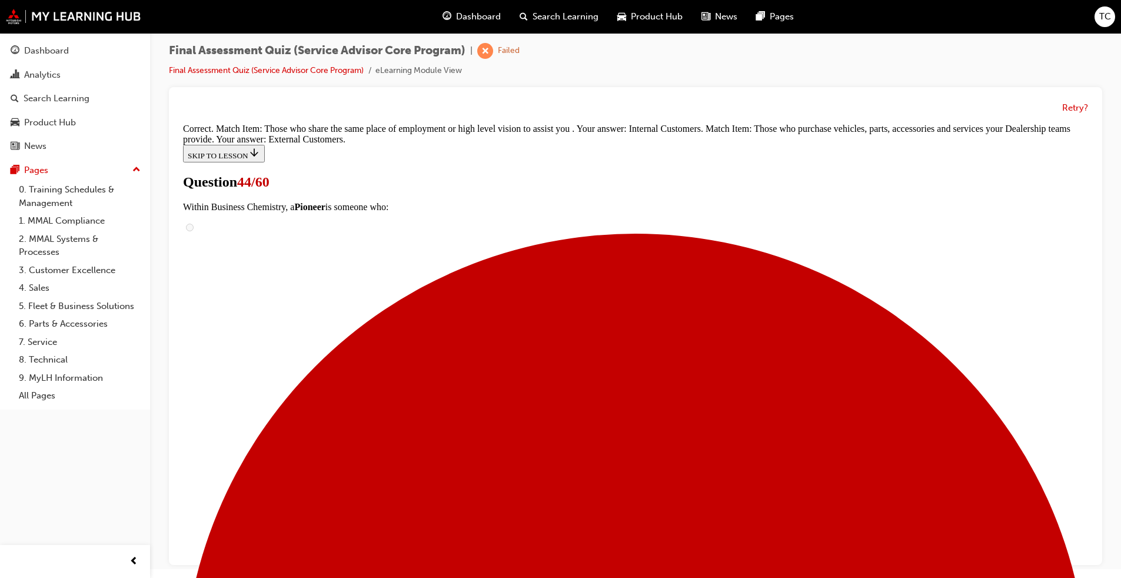
scroll to position [164, 0]
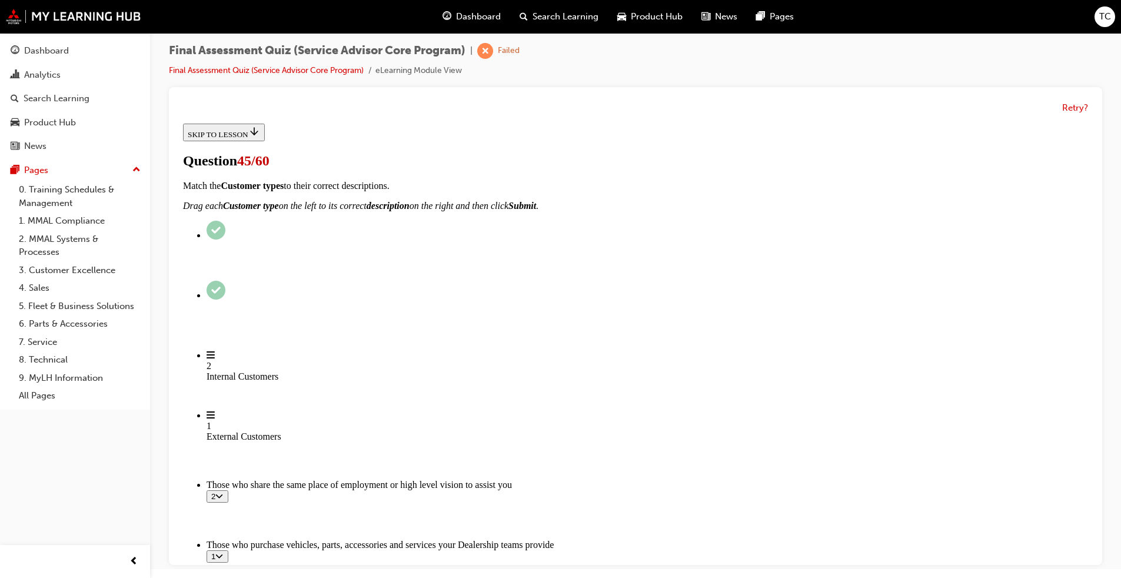
scroll to position [118, 0]
radio input "true"
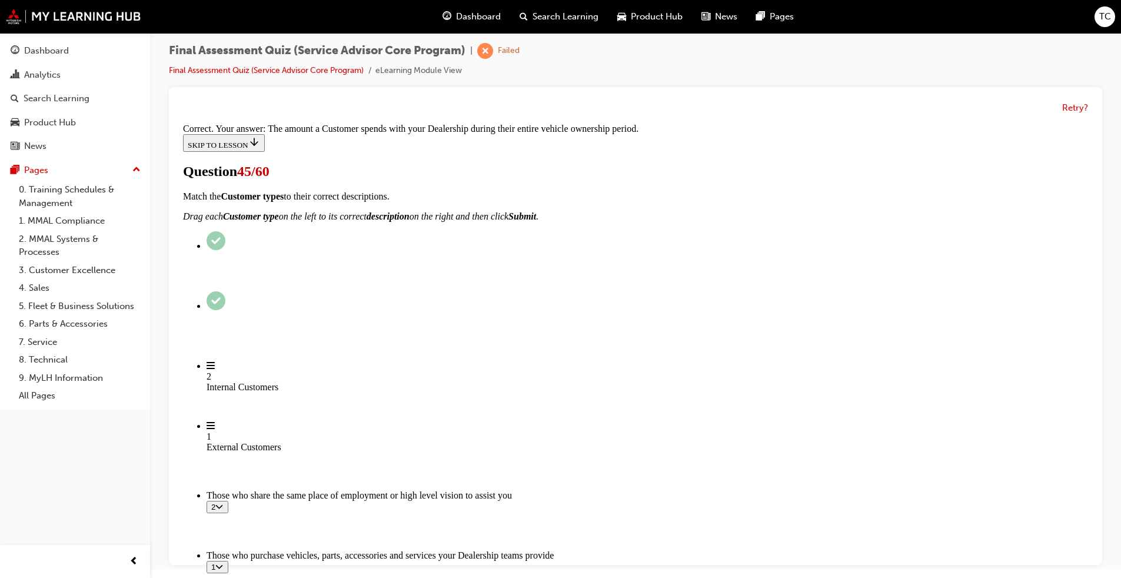
scroll to position [171, 0]
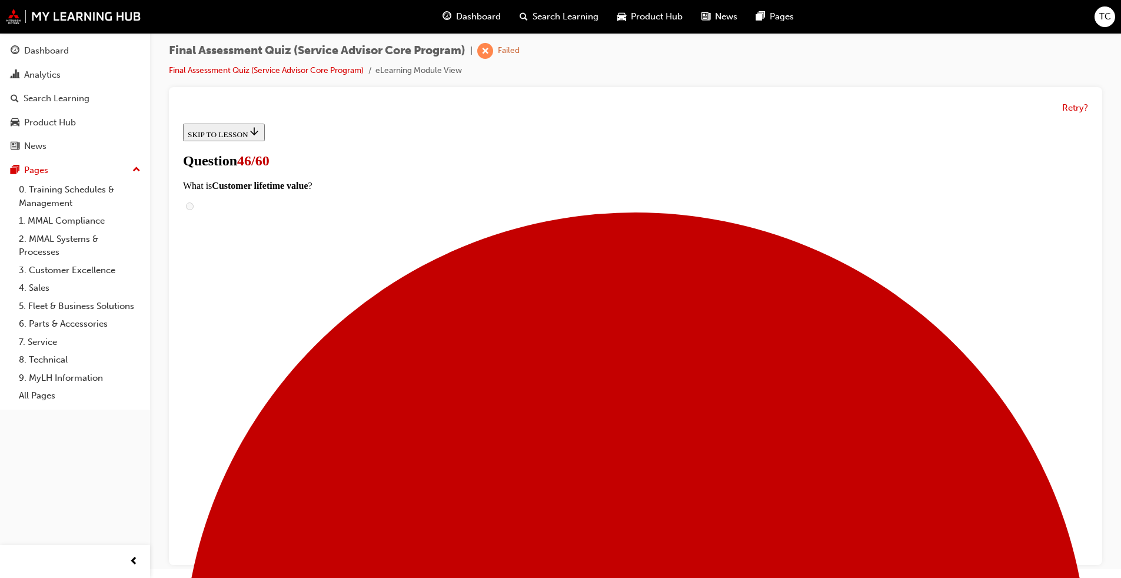
scroll to position [59, 0]
checkbox input "true"
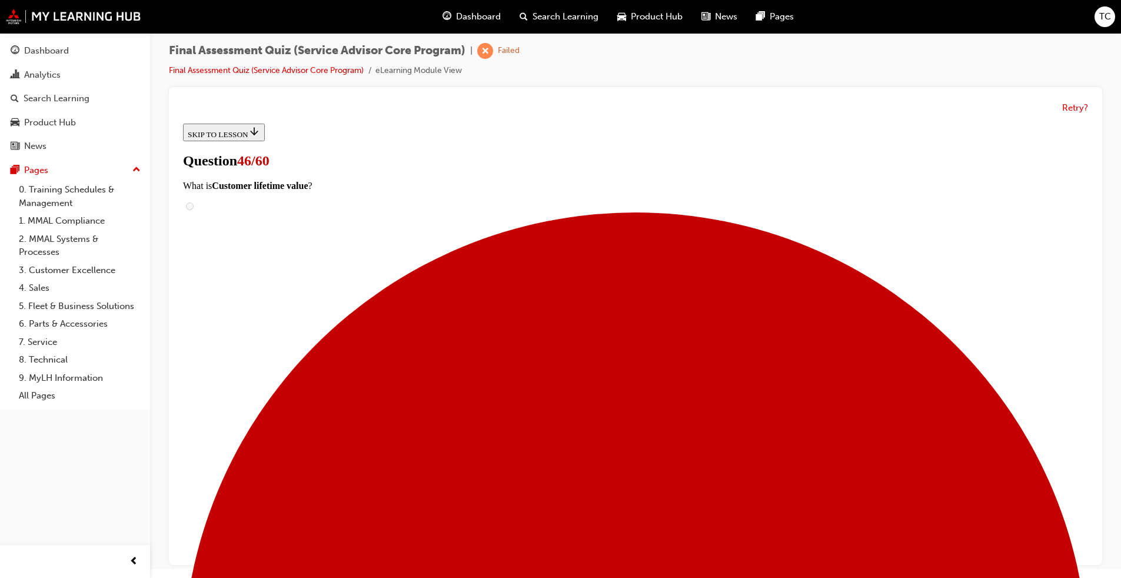
checkbox input "true"
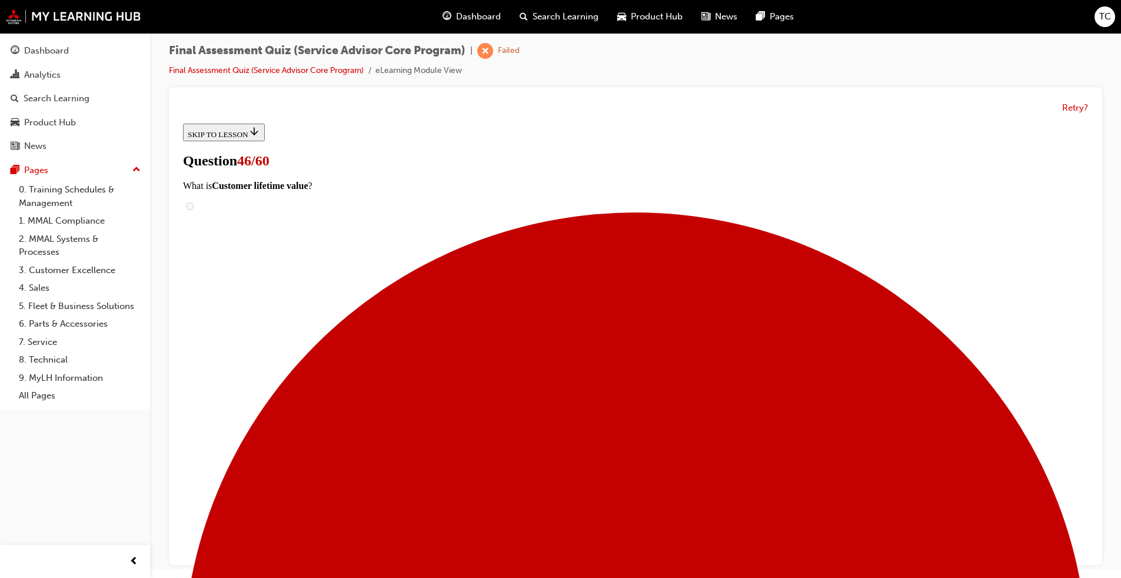
checkbox input "true"
drag, startPoint x: 619, startPoint y: 551, endPoint x: 599, endPoint y: 553, distance: 20.7
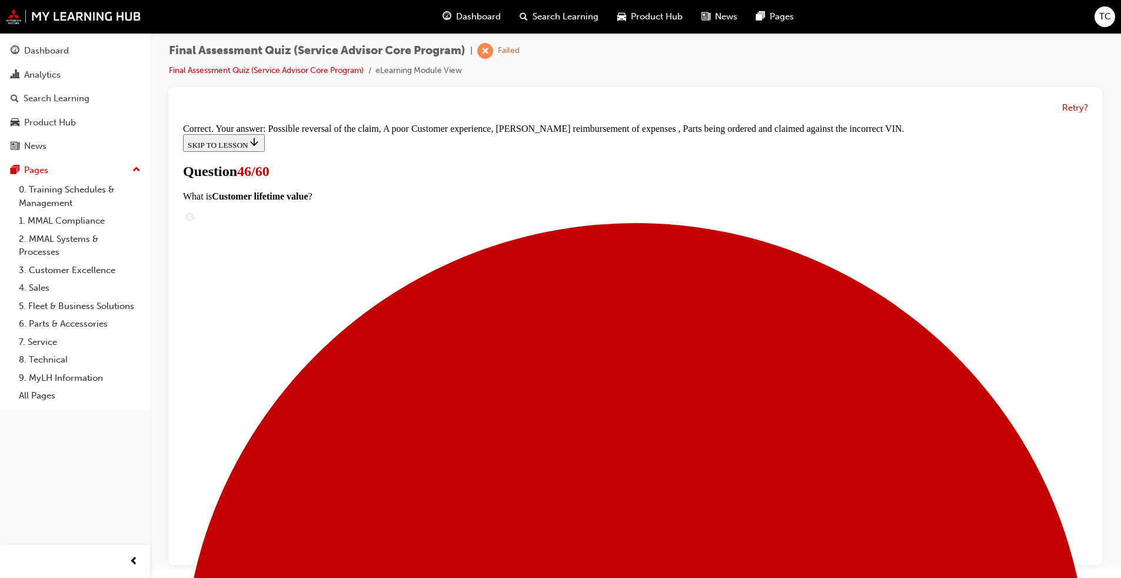
scroll to position [176, 0]
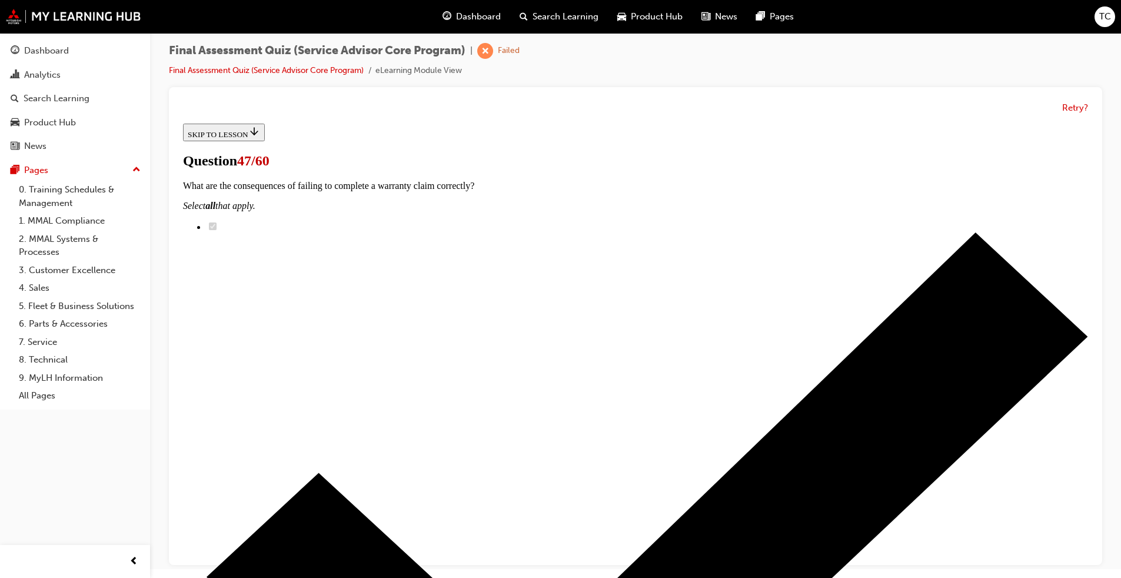
scroll to position [118, 0]
checkbox input "true"
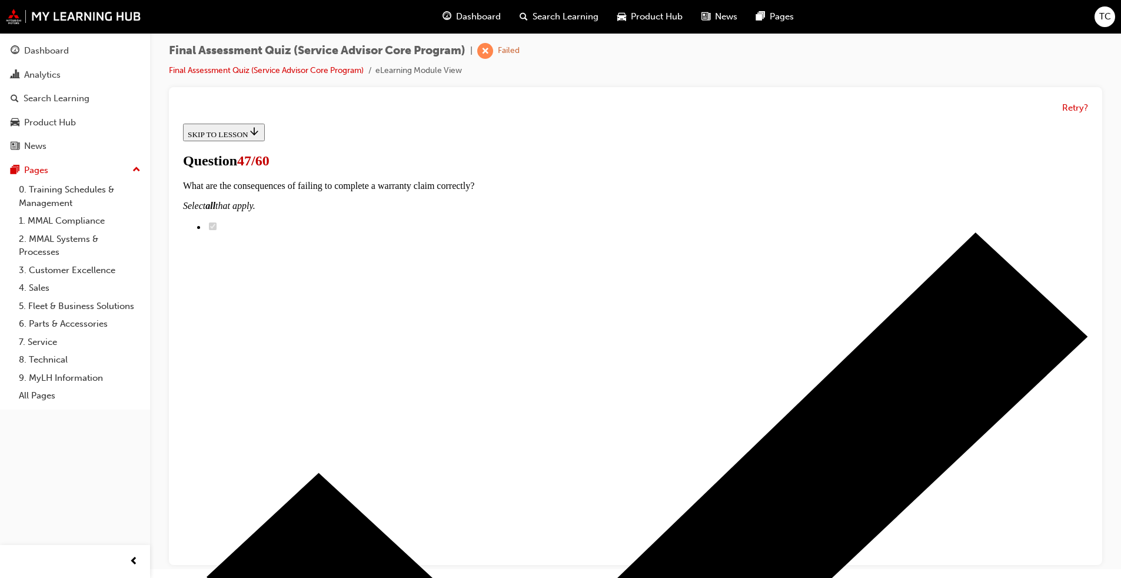
checkbox input "true"
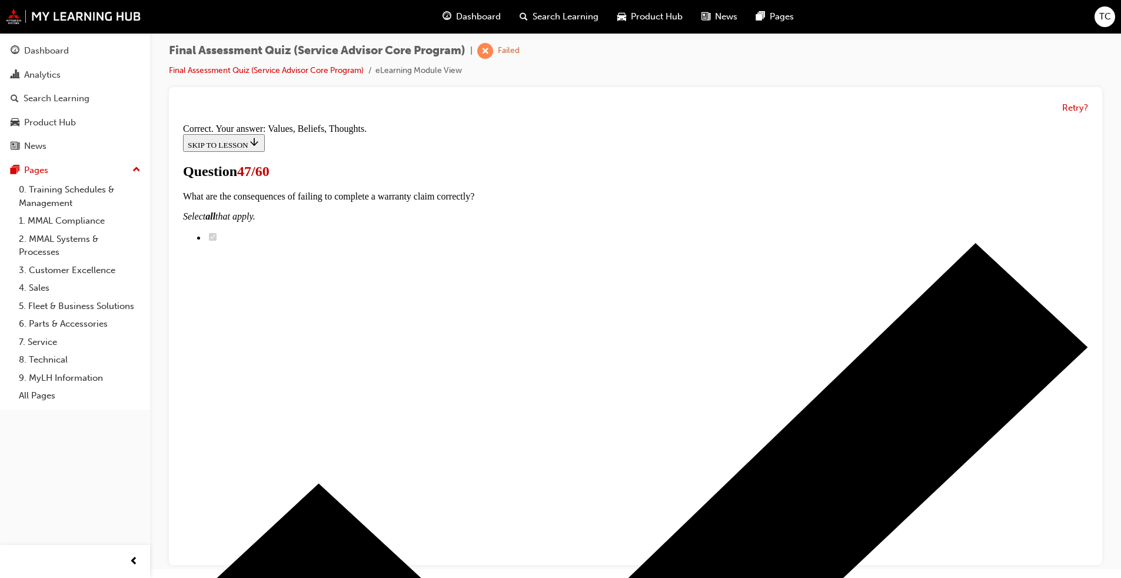
scroll to position [78, 0]
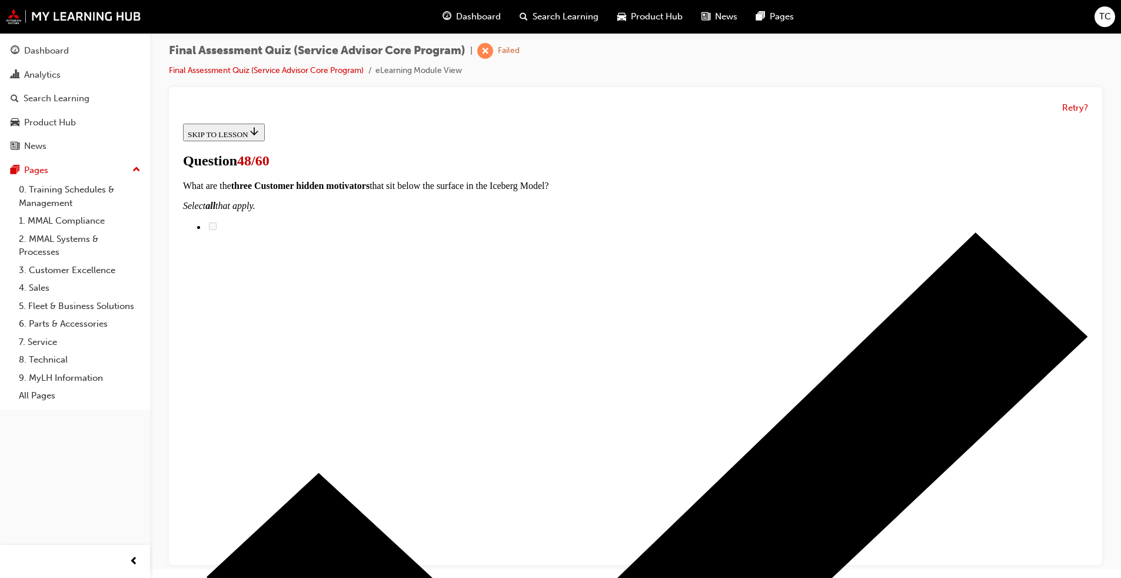
radio input "true"
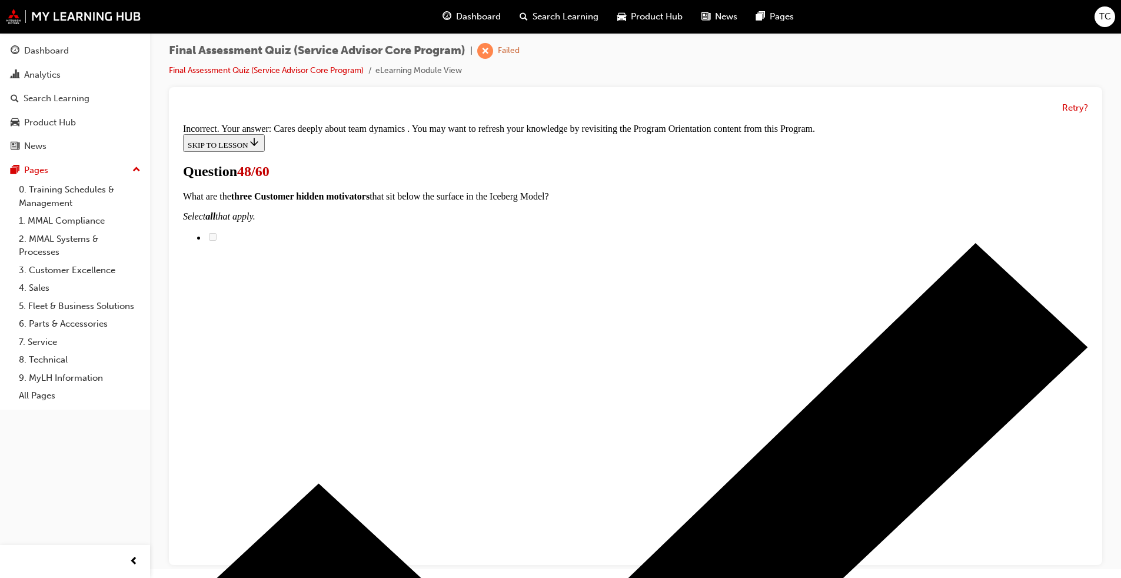
scroll to position [208, 0]
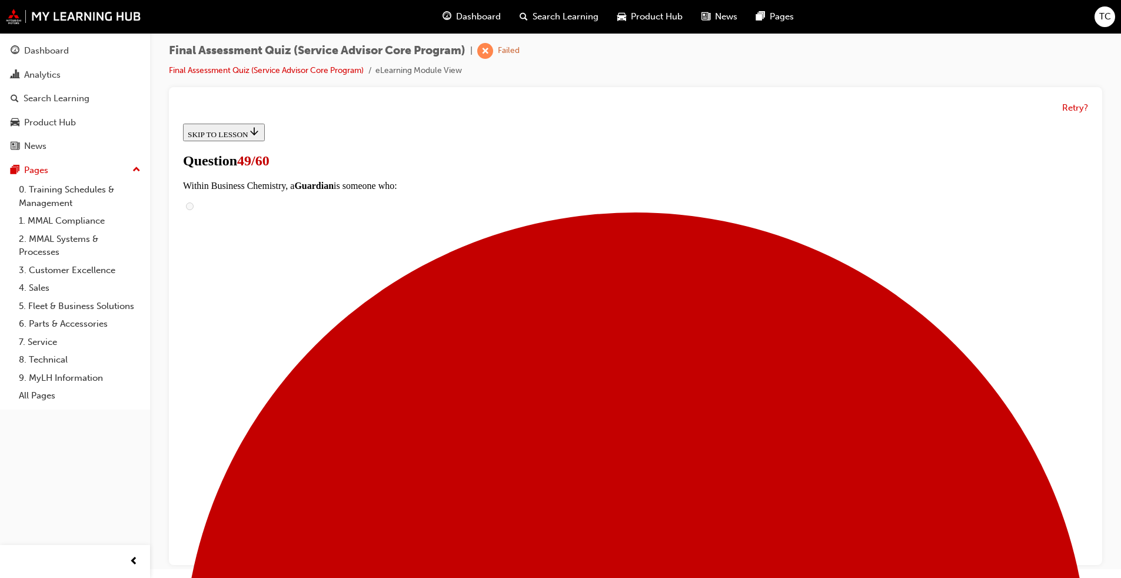
scroll to position [118, 0]
radio input "true"
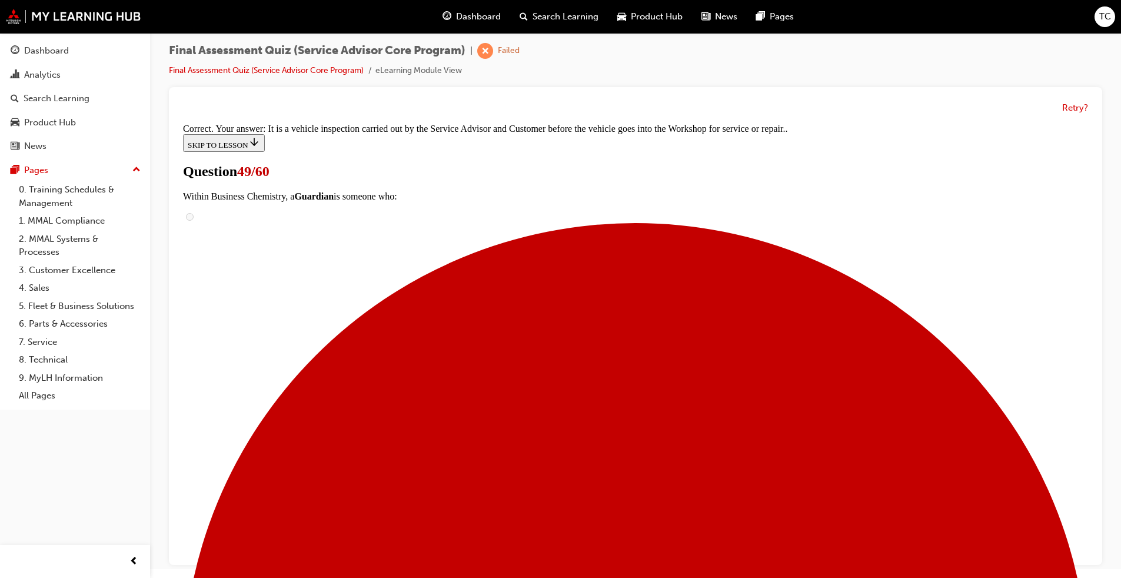
scroll to position [30, 0]
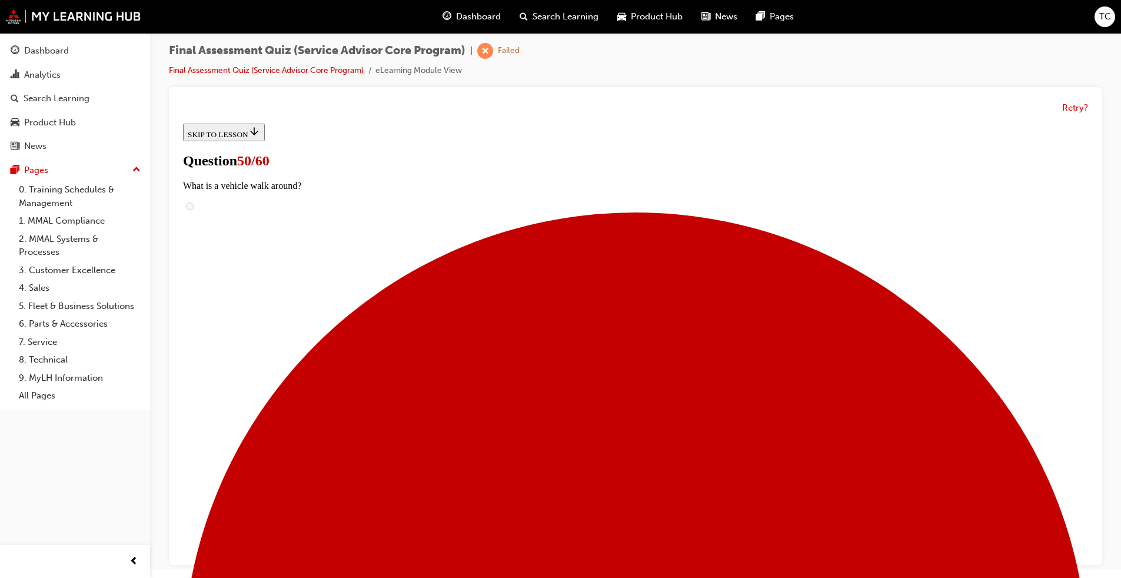
scroll to position [95, 0]
radio input "true"
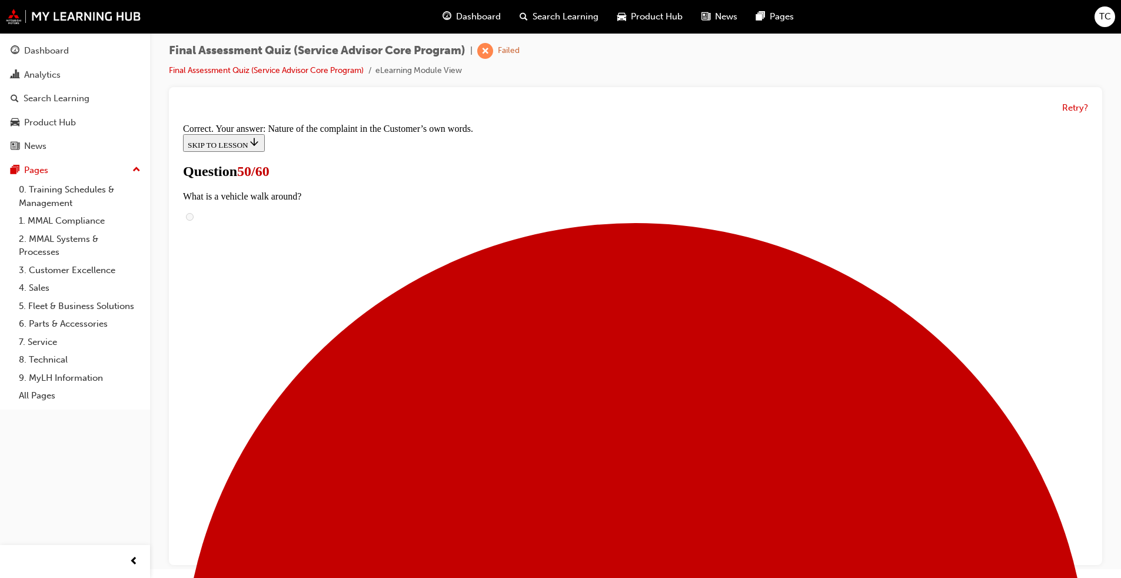
scroll to position [0, 0]
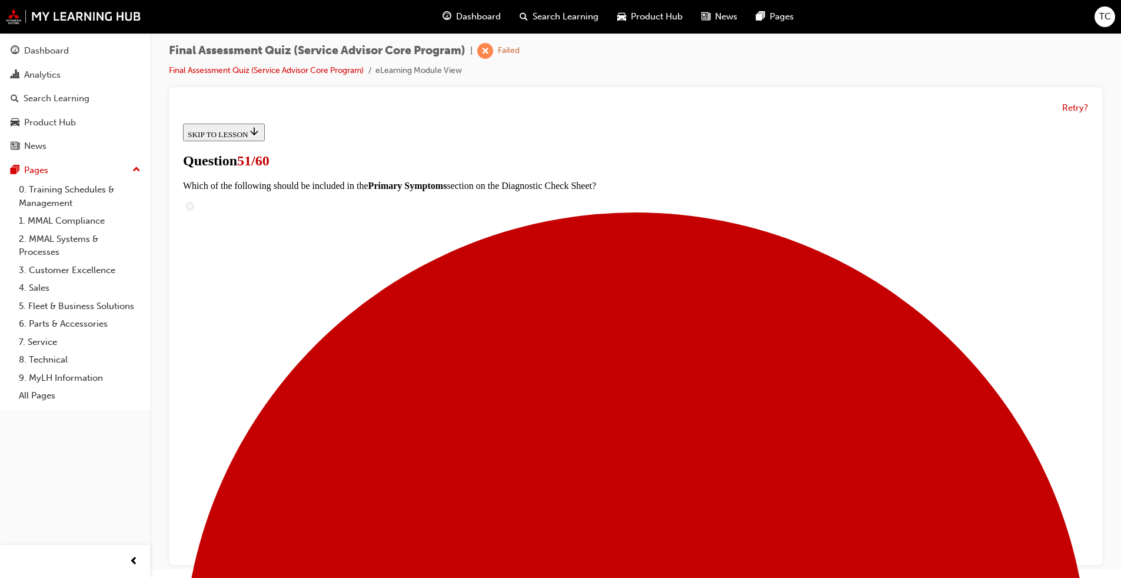
radio input "true"
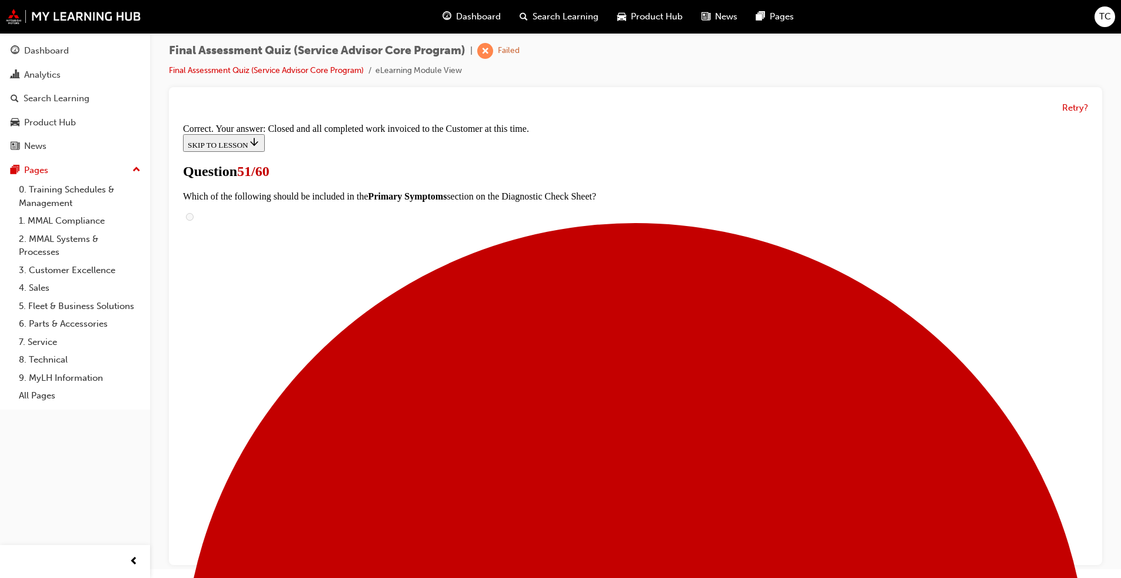
scroll to position [148, 0]
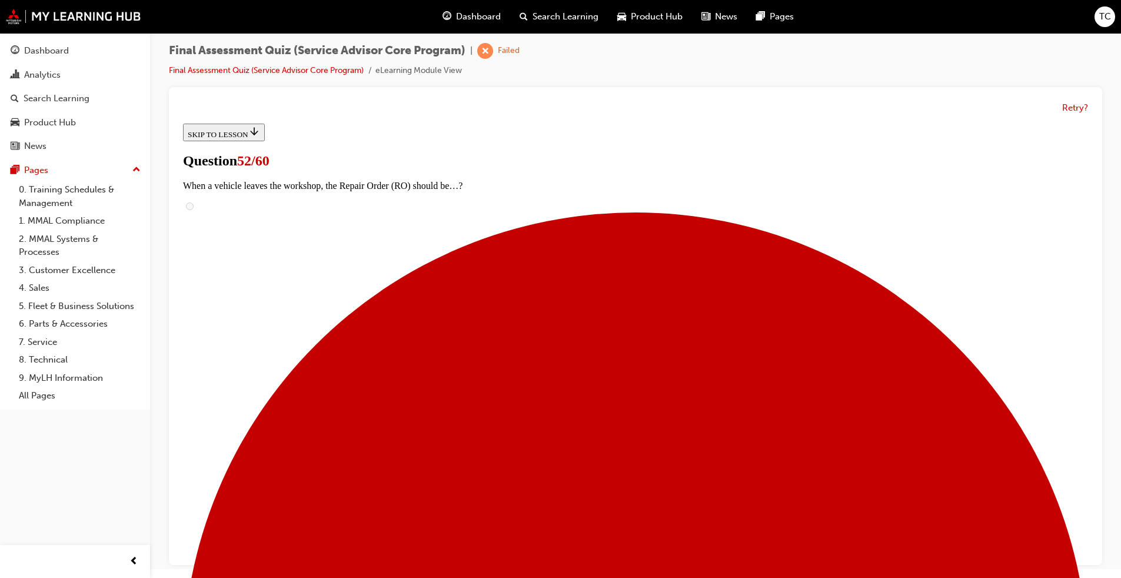
scroll to position [59, 0]
checkbox input "true"
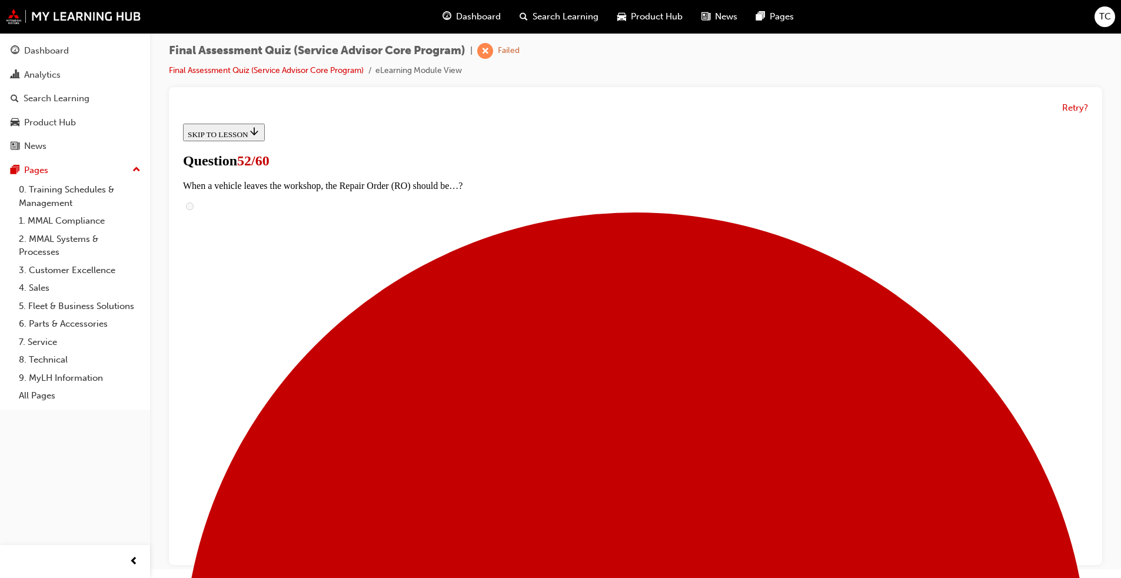
checkbox input "true"
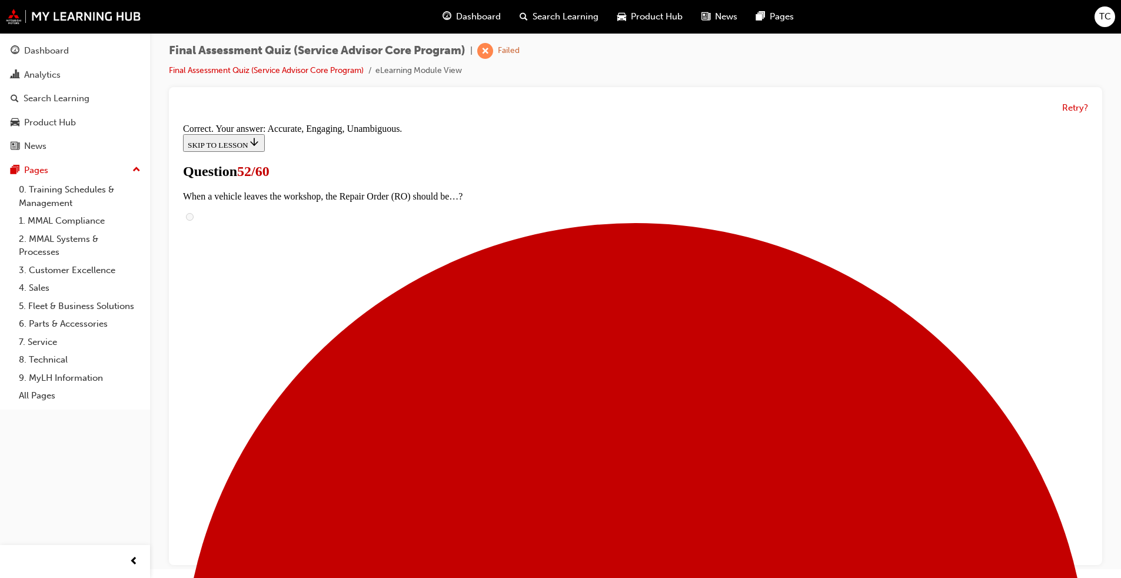
scroll to position [176, 0]
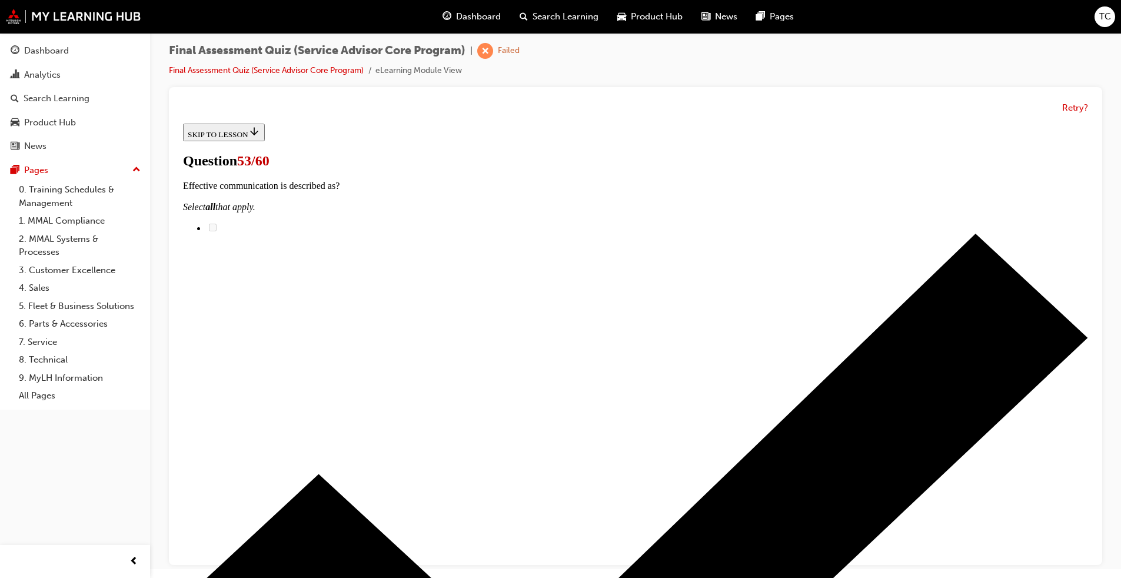
scroll to position [118, 0]
radio input "true"
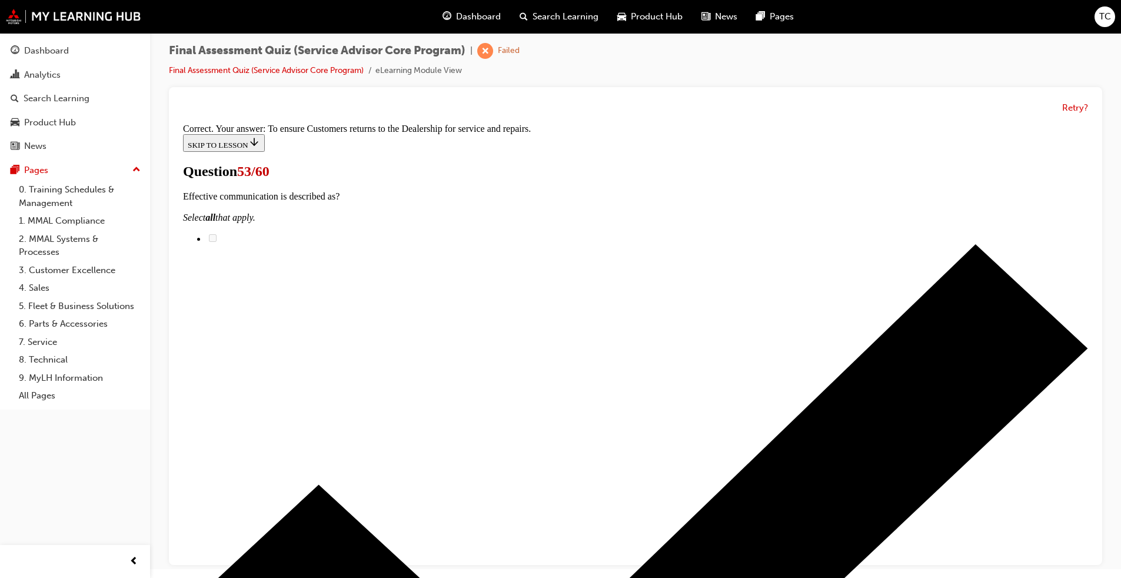
scroll to position [180, 0]
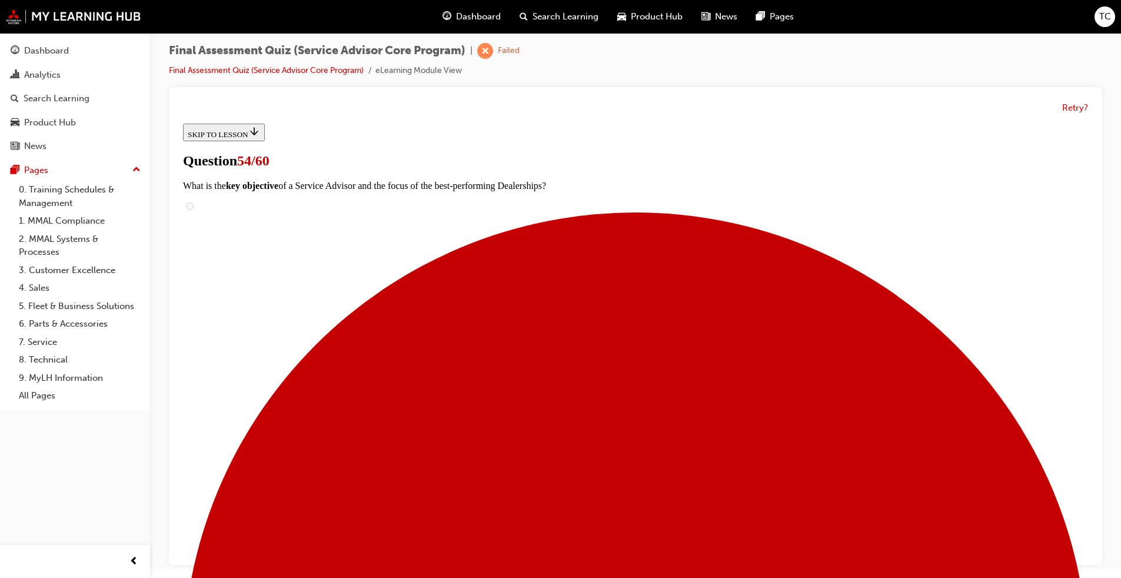
scroll to position [118, 0]
drag, startPoint x: 558, startPoint y: 373, endPoint x: 686, endPoint y: 378, distance: 128.4
drag, startPoint x: 554, startPoint y: 427, endPoint x: 659, endPoint y: 436, distance: 104.5
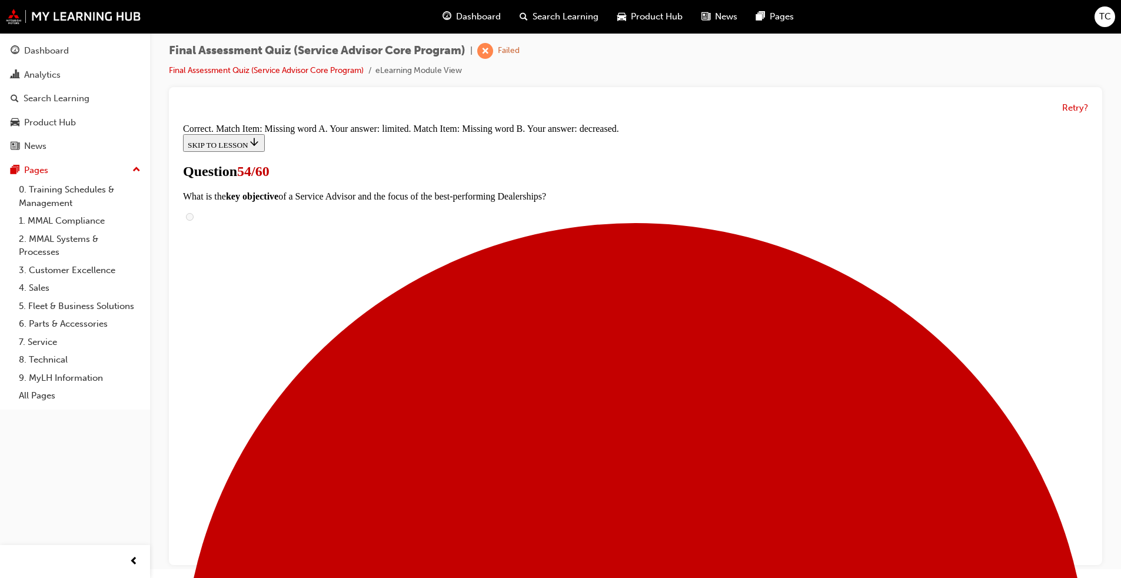
scroll to position [139, 0]
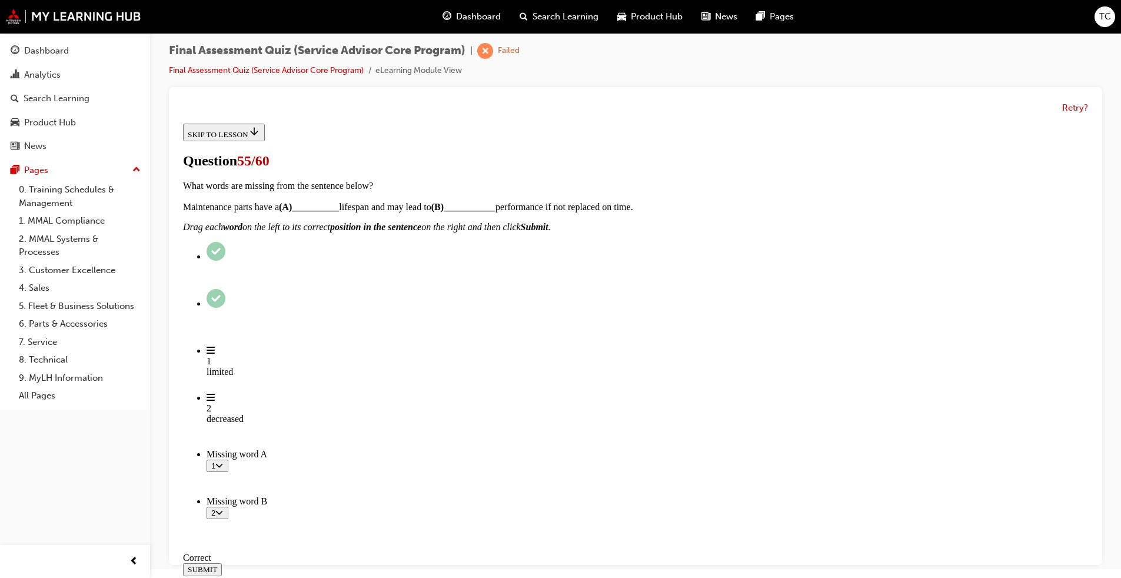
scroll to position [36, 0]
radio input "true"
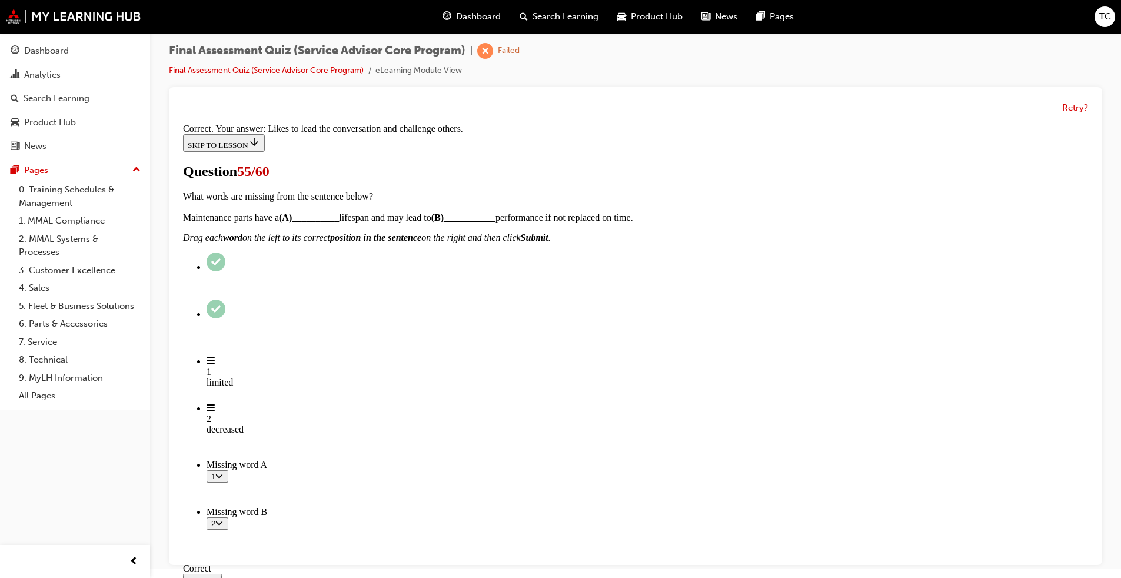
scroll to position [136, 0]
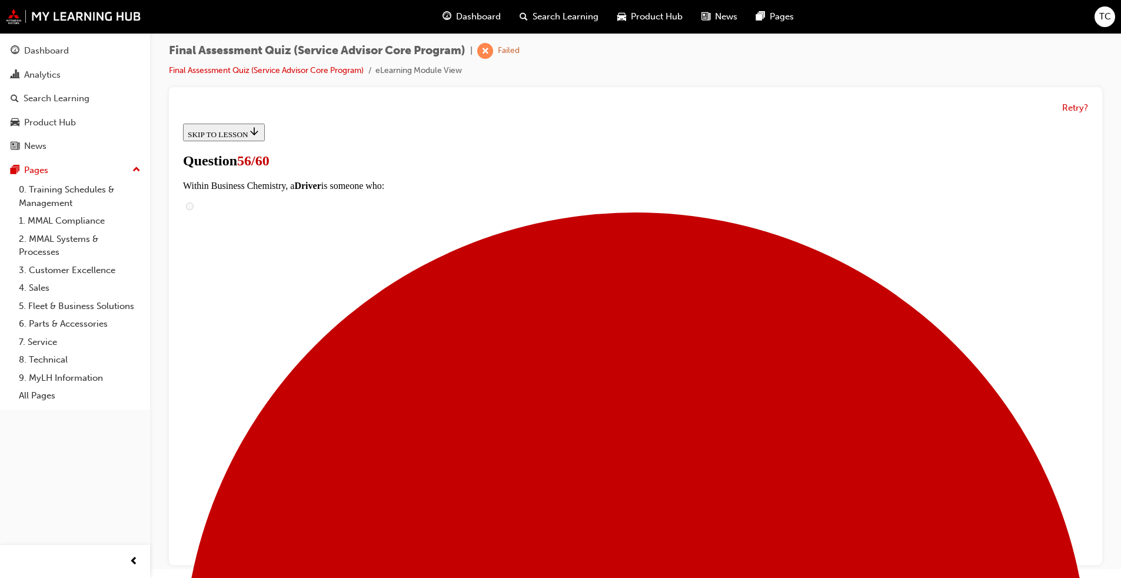
scroll to position [177, 0]
drag, startPoint x: 530, startPoint y: 360, endPoint x: 696, endPoint y: 294, distance: 179.4
drag, startPoint x: 531, startPoint y: 300, endPoint x: 715, endPoint y: 376, distance: 197.9
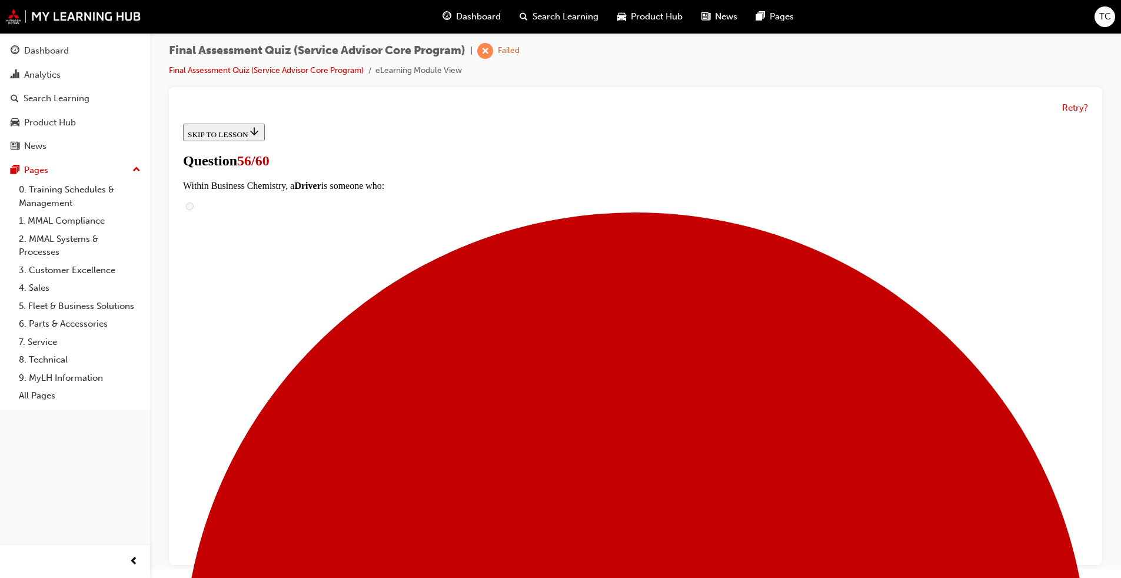
drag, startPoint x: 563, startPoint y: 301, endPoint x: 706, endPoint y: 304, distance: 142.5
drag, startPoint x: 575, startPoint y: 450, endPoint x: 701, endPoint y: 514, distance: 141.1
drag, startPoint x: 531, startPoint y: 449, endPoint x: 631, endPoint y: 454, distance: 100.2
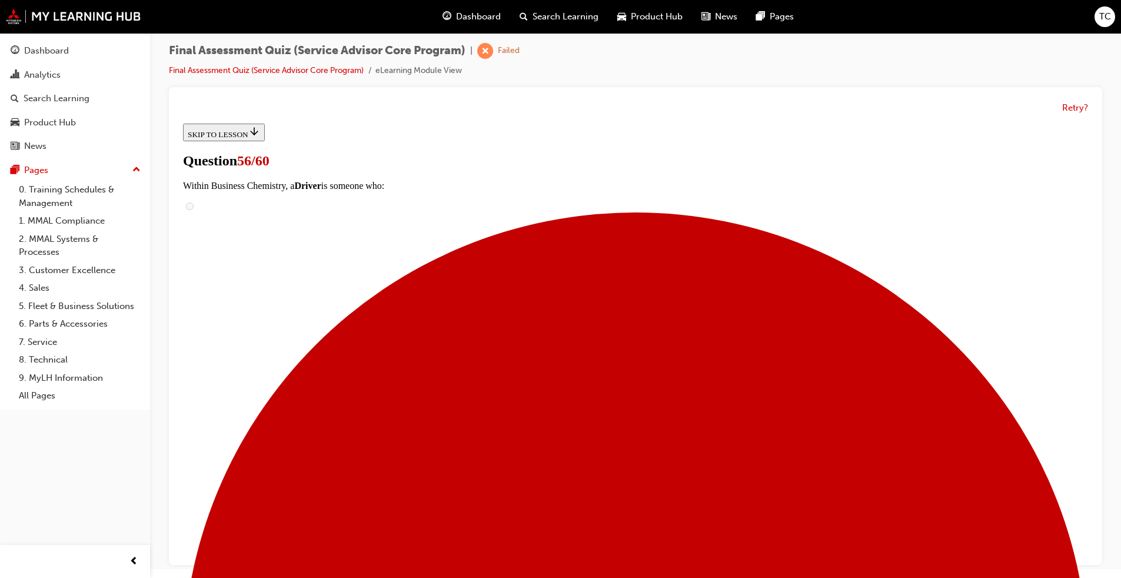
scroll to position [353, 0]
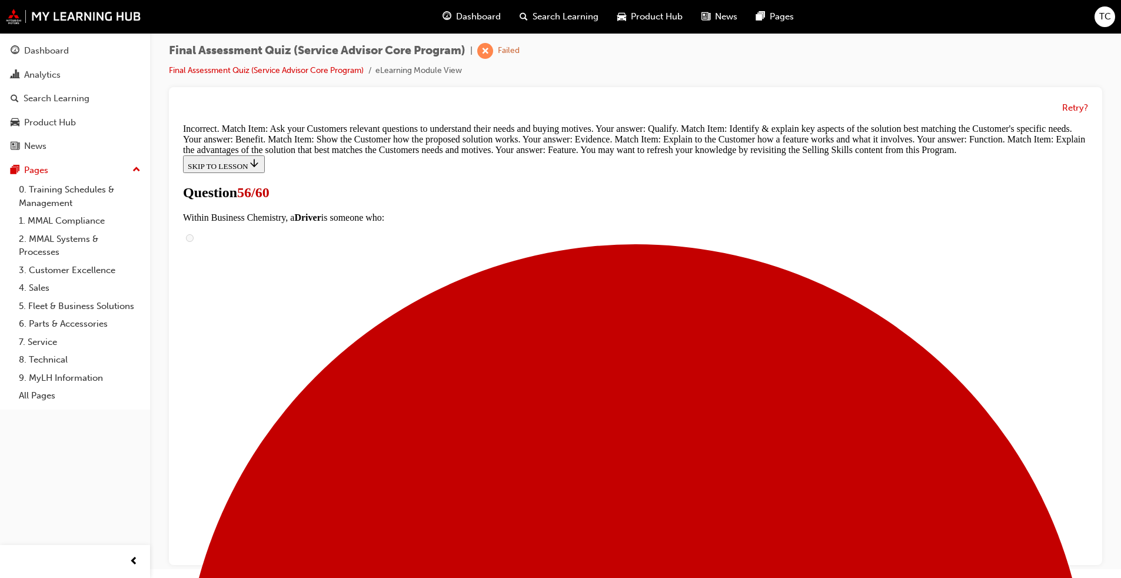
scroll to position [477, 0]
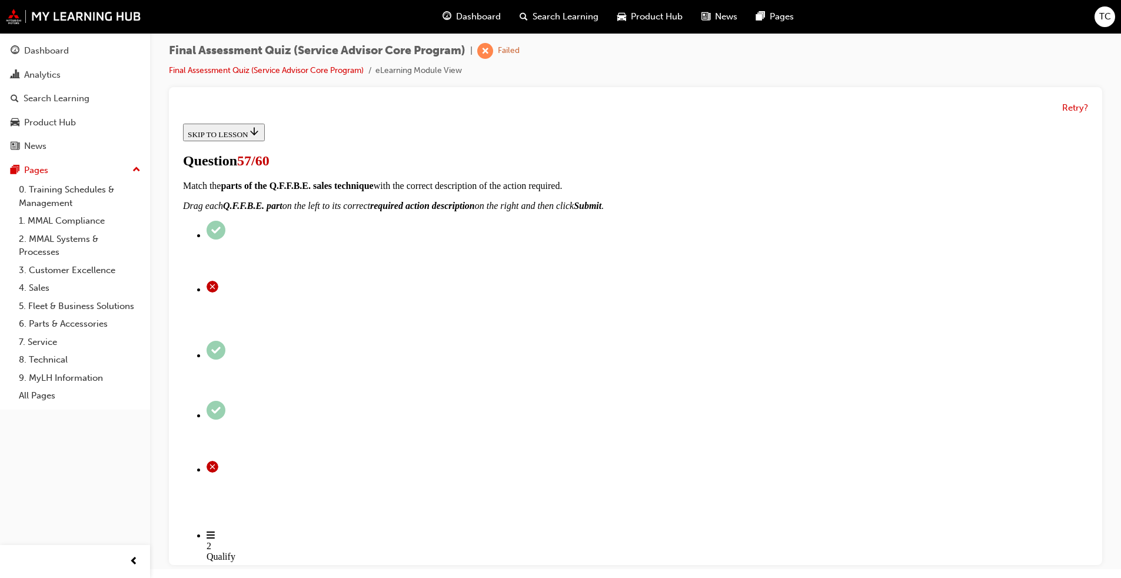
scroll to position [235, 0]
drag, startPoint x: 534, startPoint y: 377, endPoint x: 702, endPoint y: 192, distance: 249.1
drag, startPoint x: 556, startPoint y: 446, endPoint x: 689, endPoint y: 211, distance: 269.9
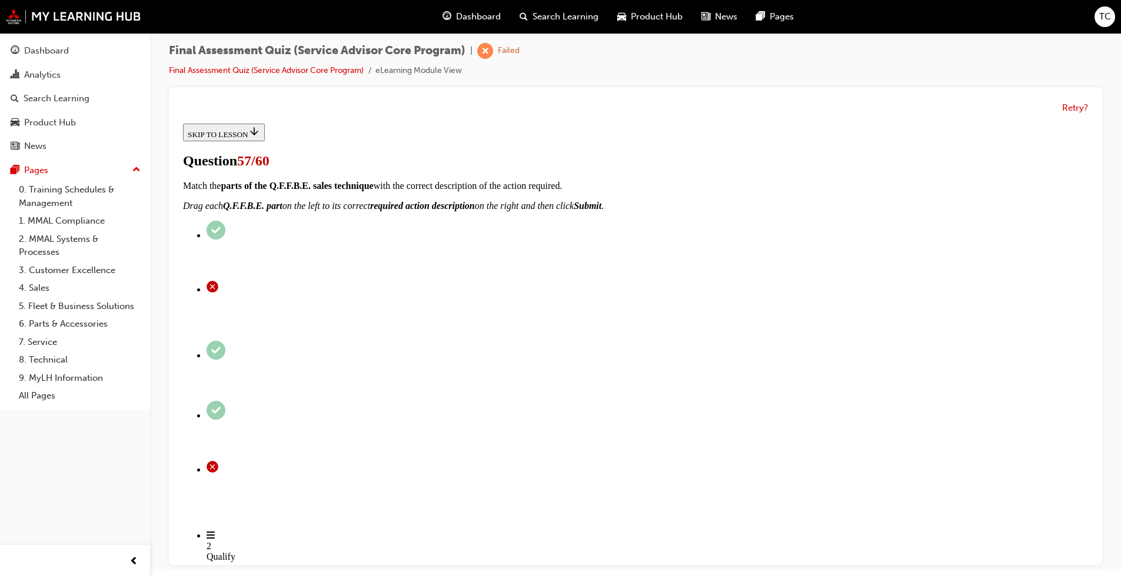
drag, startPoint x: 527, startPoint y: 323, endPoint x: 644, endPoint y: 201, distance: 169.0
drag, startPoint x: 520, startPoint y: 263, endPoint x: 679, endPoint y: 267, distance: 159.0
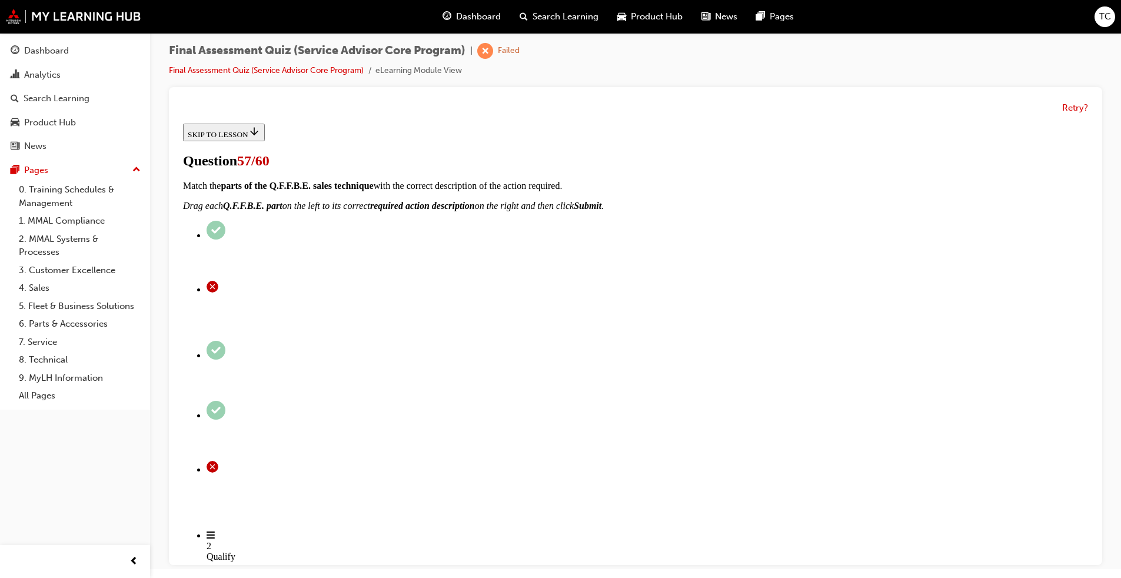
drag, startPoint x: 563, startPoint y: 381, endPoint x: 656, endPoint y: 321, distance: 110.4
drag, startPoint x: 520, startPoint y: 514, endPoint x: 656, endPoint y: 397, distance: 179.1
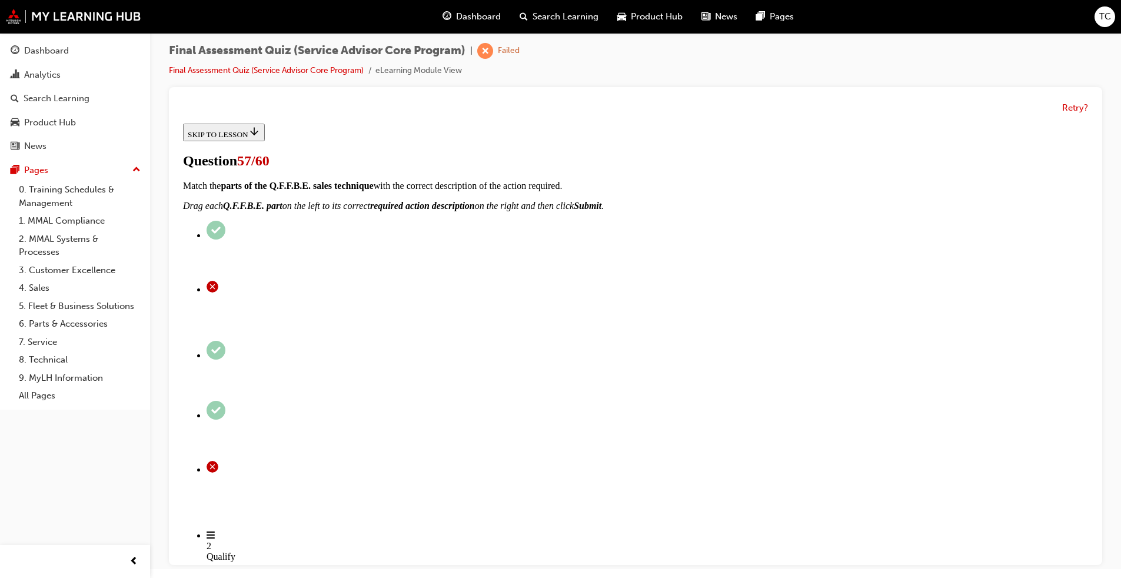
drag, startPoint x: 557, startPoint y: 450, endPoint x: 643, endPoint y: 448, distance: 86.6
drag, startPoint x: 580, startPoint y: 503, endPoint x: 657, endPoint y: 501, distance: 76.5
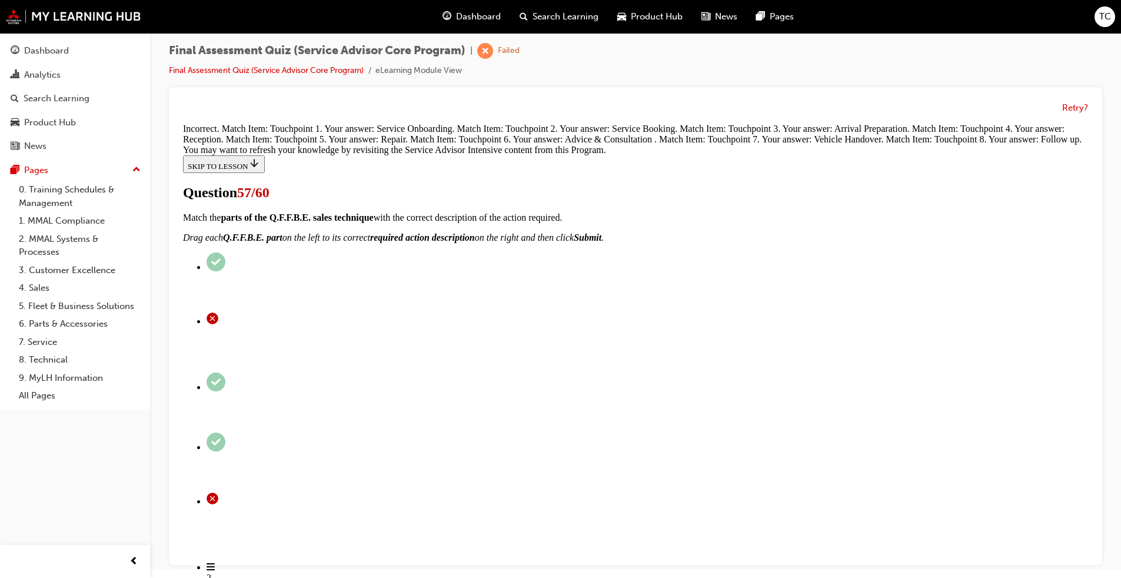
scroll to position [530, 0]
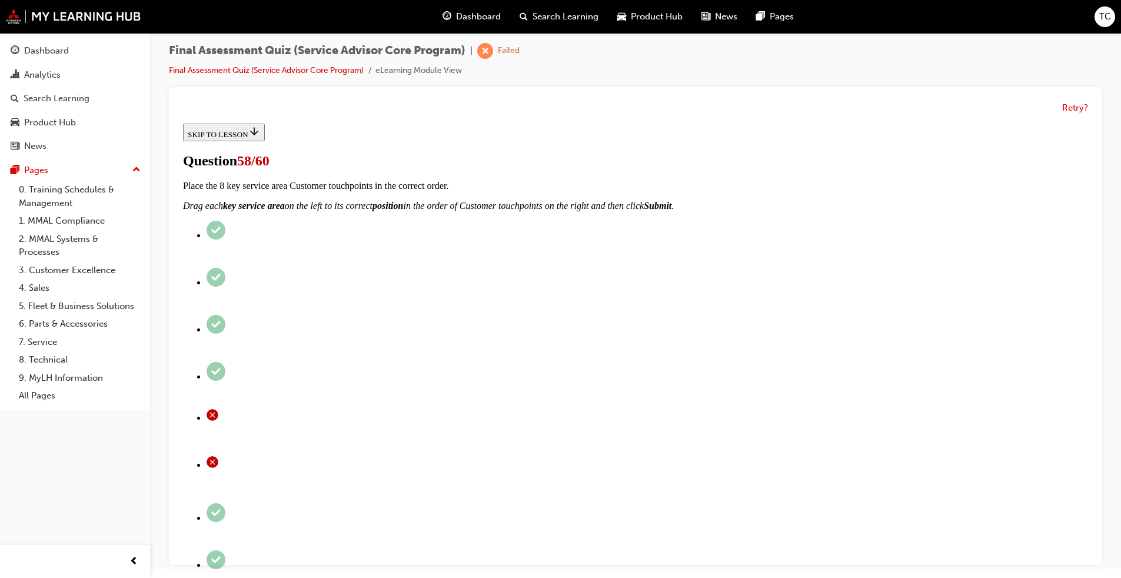
scroll to position [59, 0]
checkbox input "true"
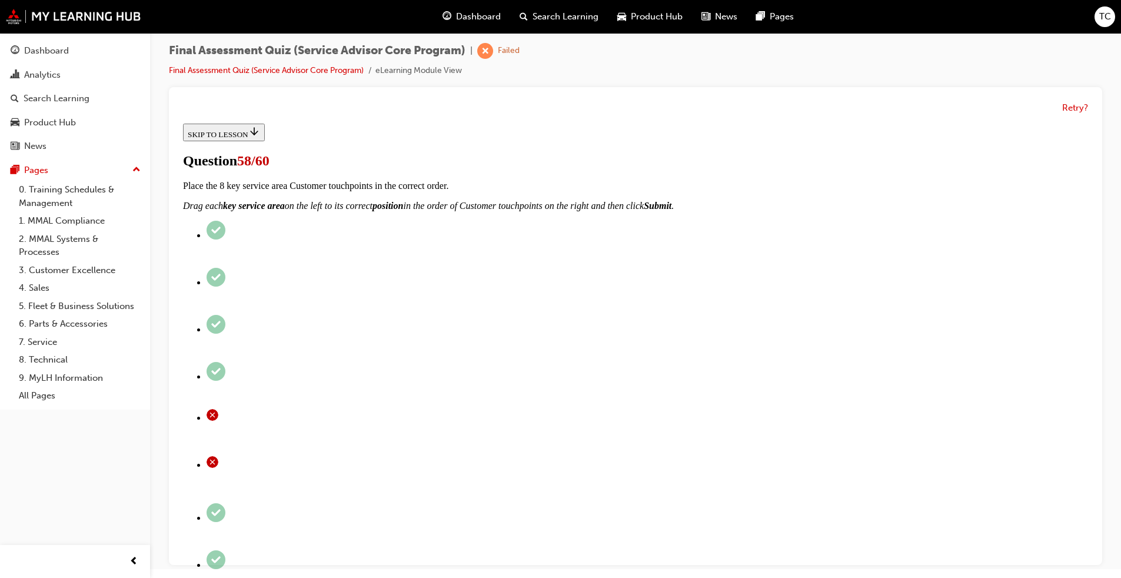
checkbox input "true"
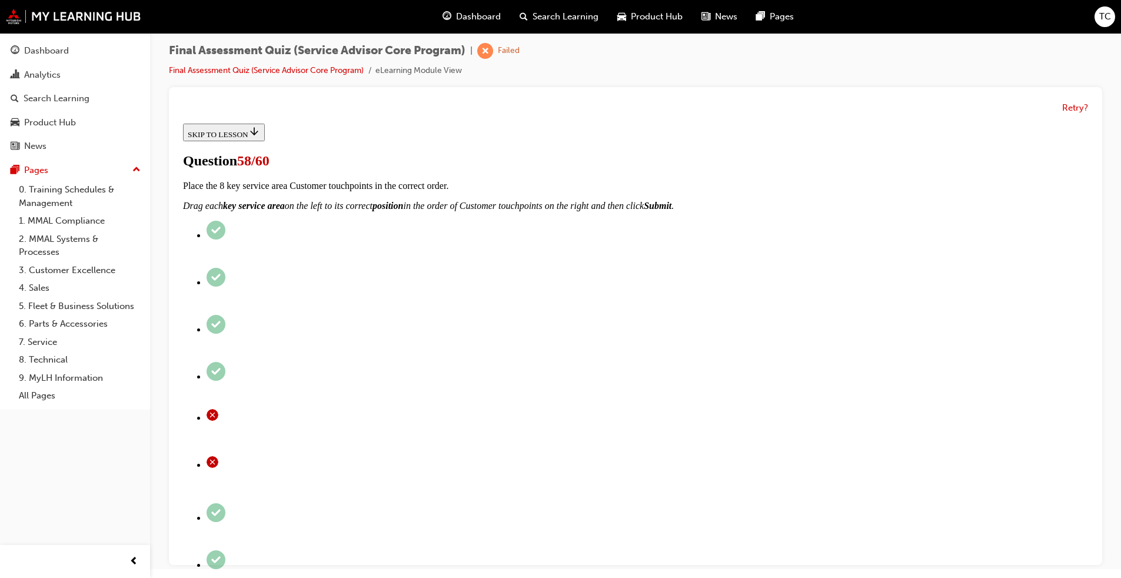
checkbox input "true"
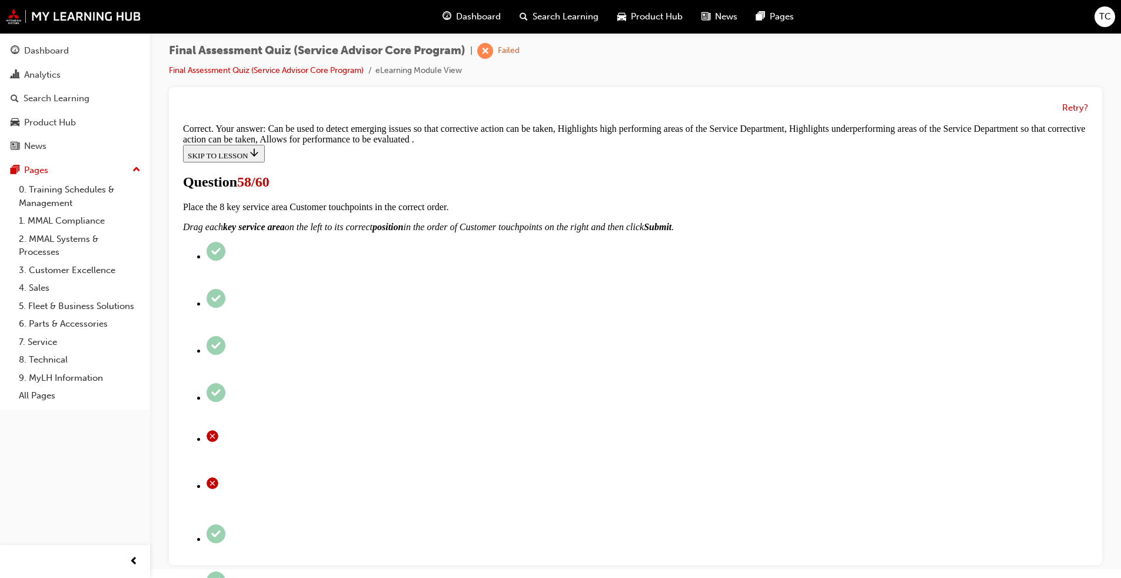
scroll to position [200, 0]
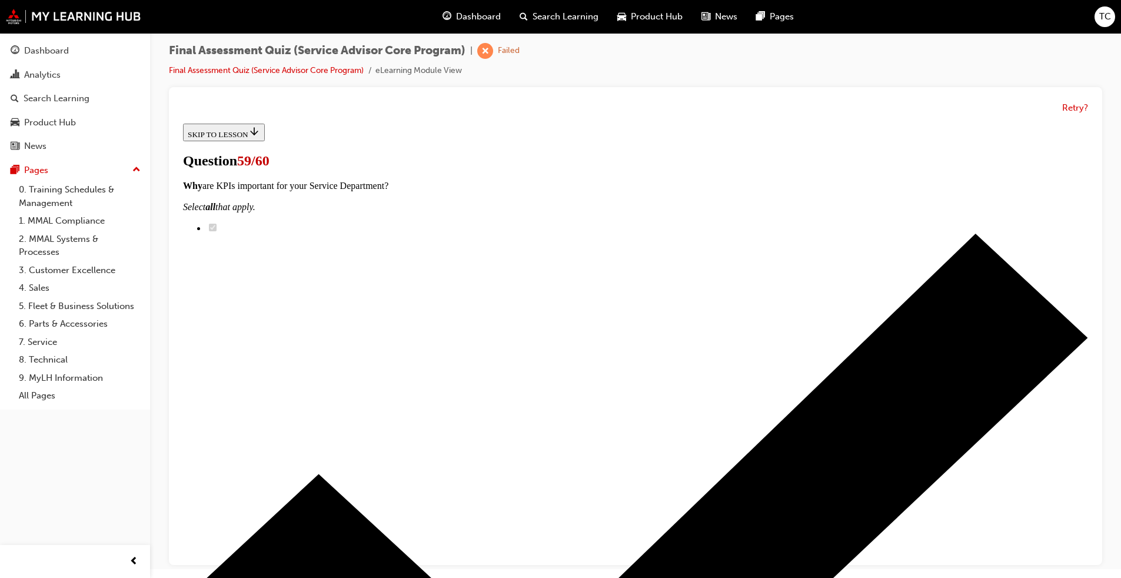
scroll to position [59, 0]
radio input "true"
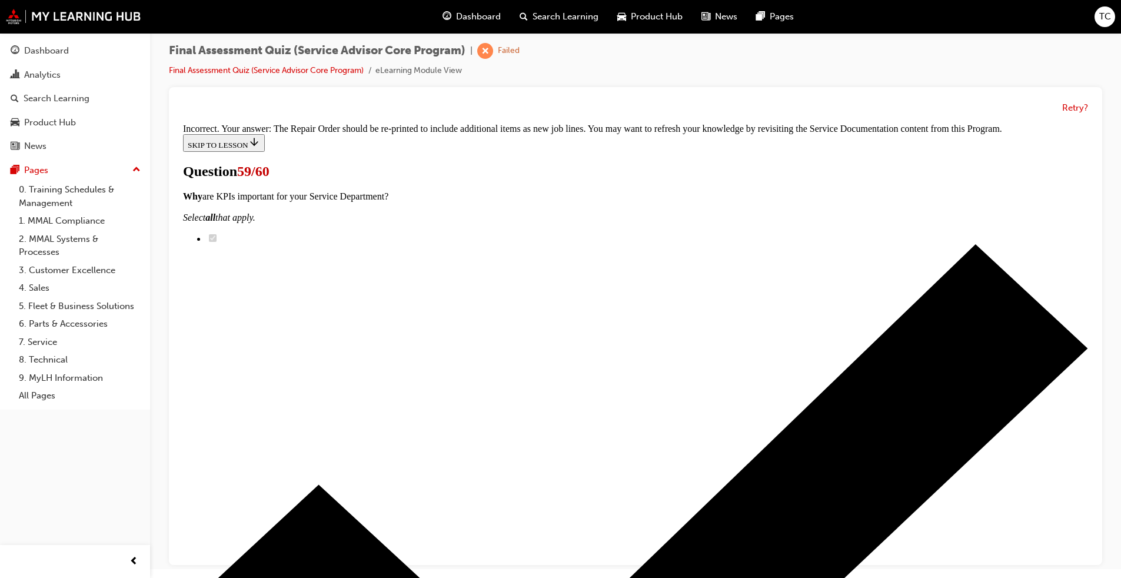
scroll to position [275, 0]
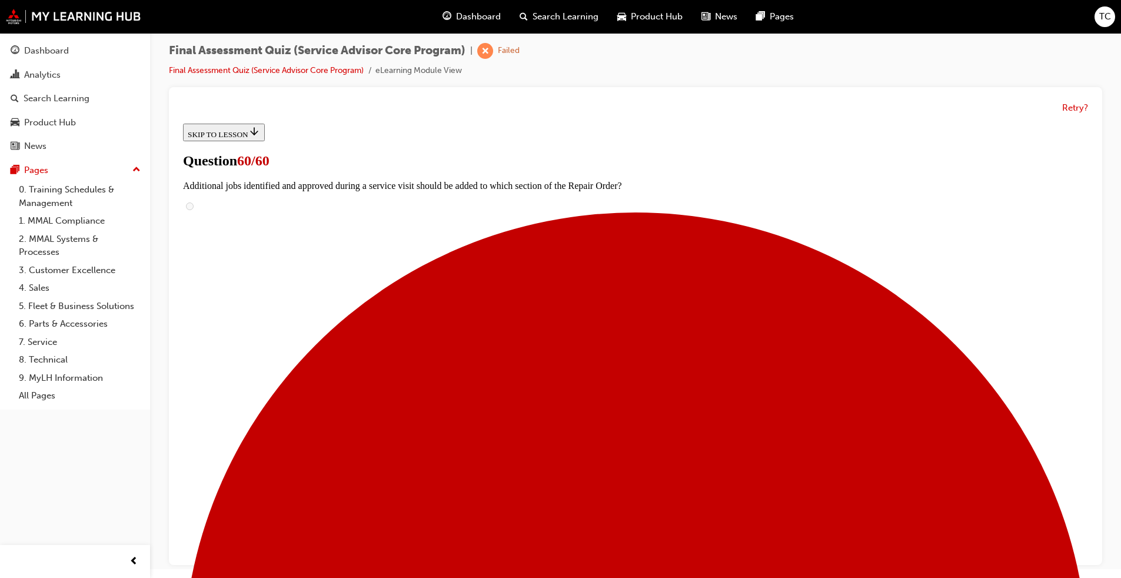
scroll to position [157, 0]
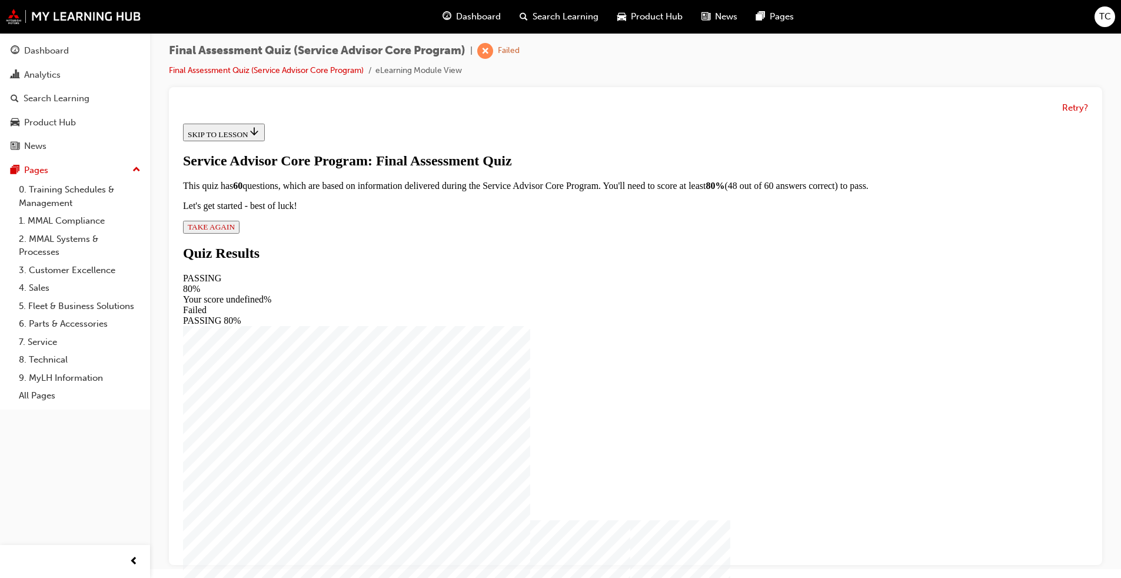
click at [240, 234] on button "TAKE AGAIN" at bounding box center [211, 227] width 57 height 13
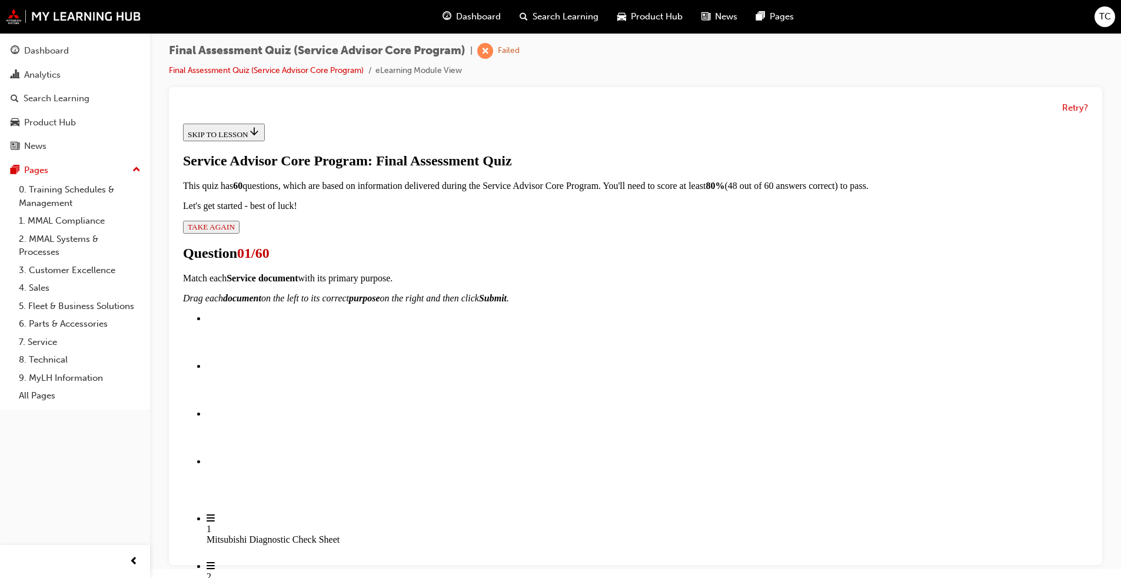
scroll to position [237, 0]
drag, startPoint x: 549, startPoint y: 218, endPoint x: 654, endPoint y: 218, distance: 104.8
click at [444, 440] on span "Mitsubishi Diagnostic Check Sheet" at bounding box center [377, 539] width 133 height 10
drag, startPoint x: 532, startPoint y: 398, endPoint x: 662, endPoint y: 273, distance: 180.7
click at [406, 440] on span "Technician reports" at bounding box center [371, 557] width 69 height 10
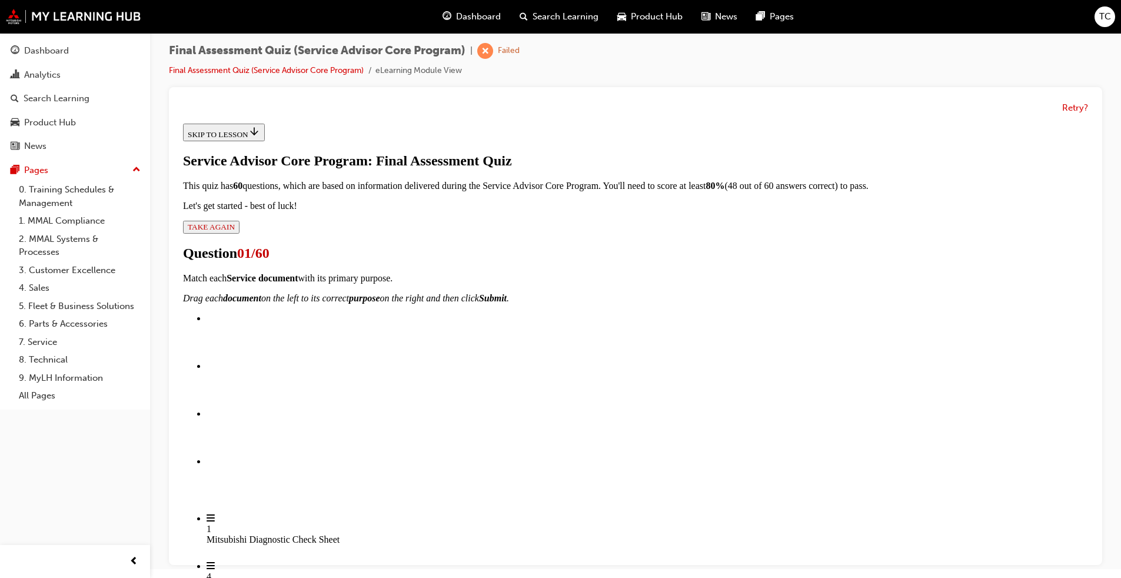
drag, startPoint x: 527, startPoint y: 340, endPoint x: 661, endPoint y: 337, distance: 134.2
drag, startPoint x: 551, startPoint y: 406, endPoint x: 661, endPoint y: 220, distance: 215.3
click at [588, 440] on div "Repair Order" at bounding box center [757, 497] width 882 height 11
drag, startPoint x: 566, startPoint y: 398, endPoint x: 664, endPoint y: 277, distance: 156.1
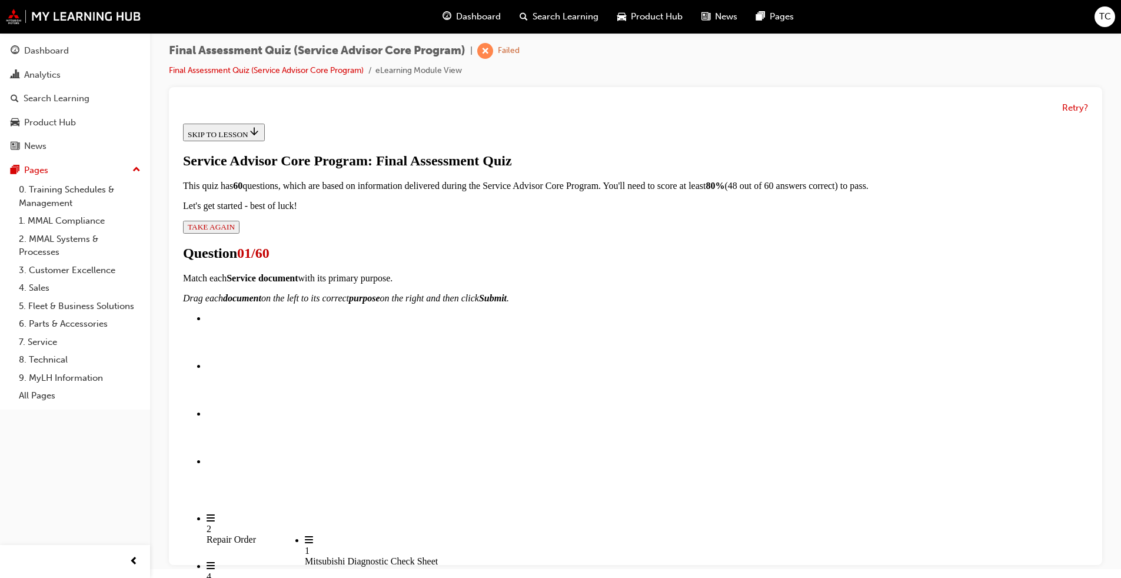
click at [438, 440] on span "Mitsubishi Diagnostic Check Sheet" at bounding box center [371, 561] width 133 height 10
drag, startPoint x: 551, startPoint y: 392, endPoint x: 666, endPoint y: 390, distance: 114.8
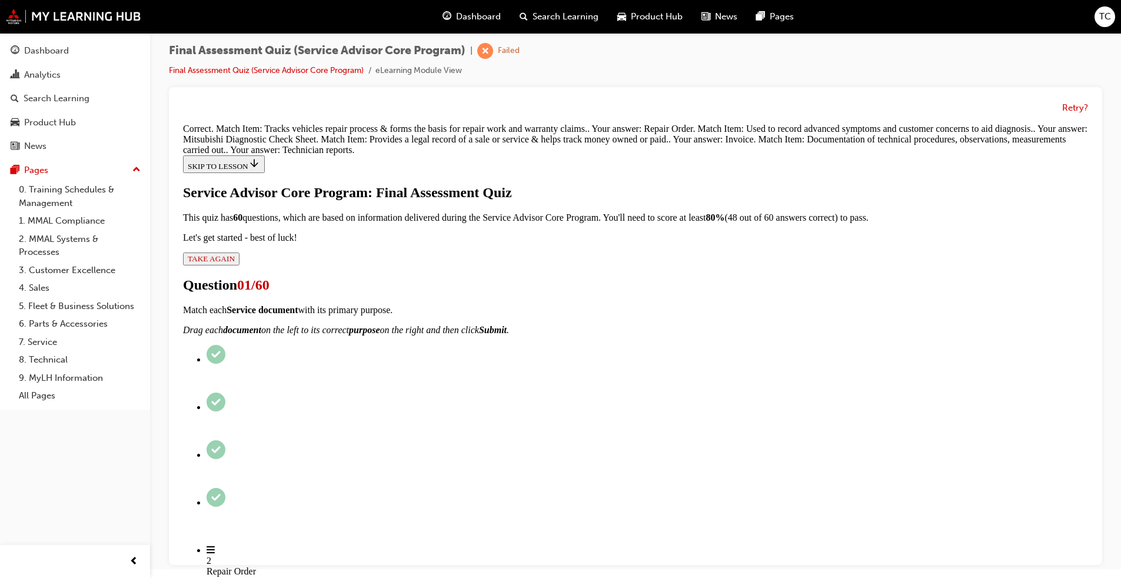
scroll to position [282, 0]
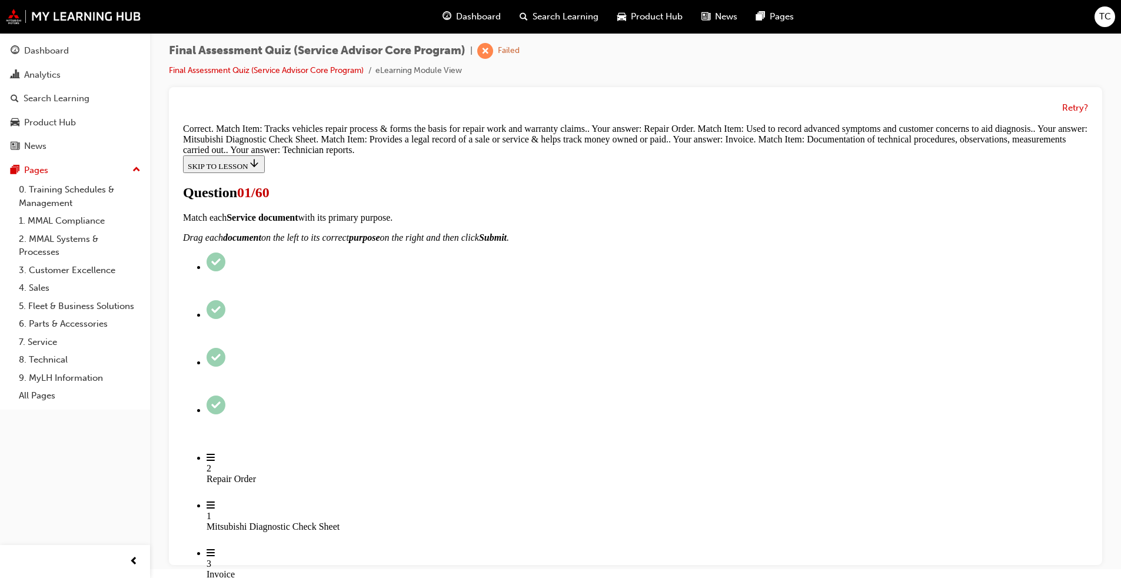
scroll to position [59, 0]
checkbox input "true"
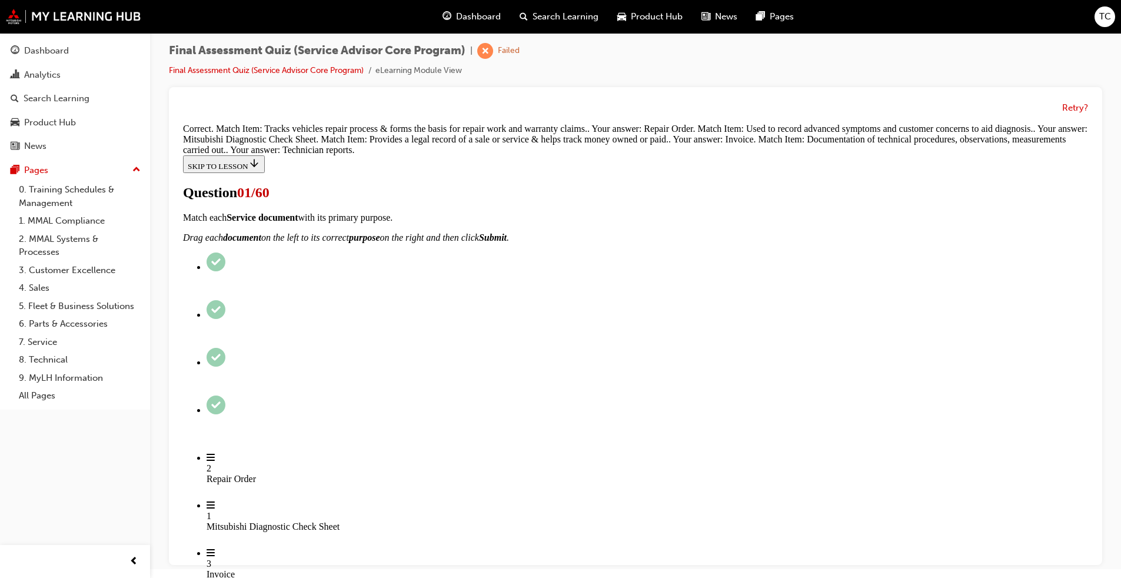
checkbox input "true"
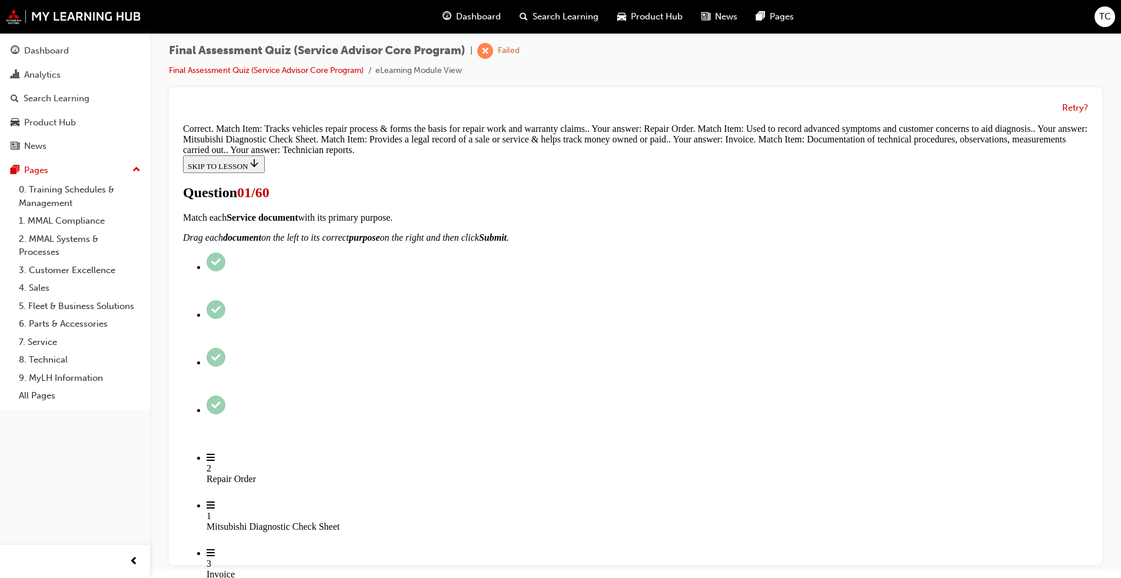
checkbox input "false"
checkbox input "true"
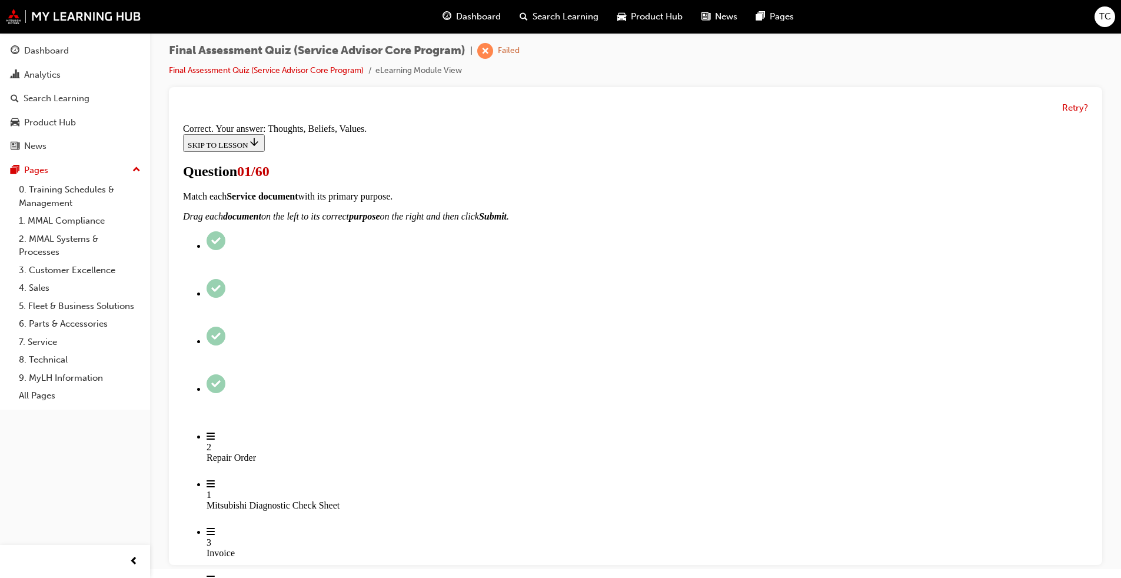
scroll to position [196, 0]
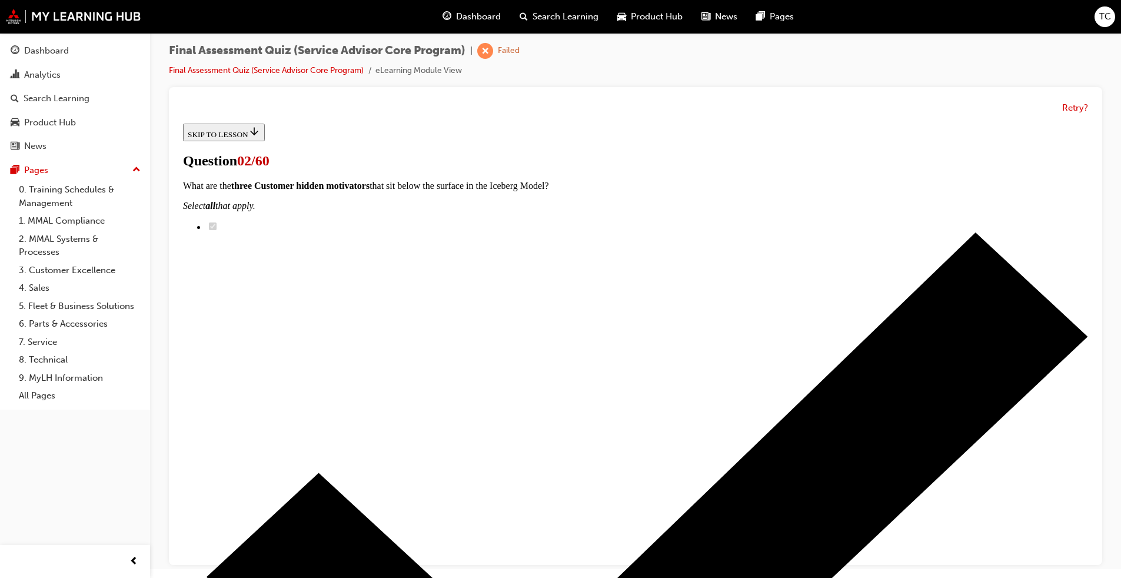
scroll to position [59, 0]
checkbox input "true"
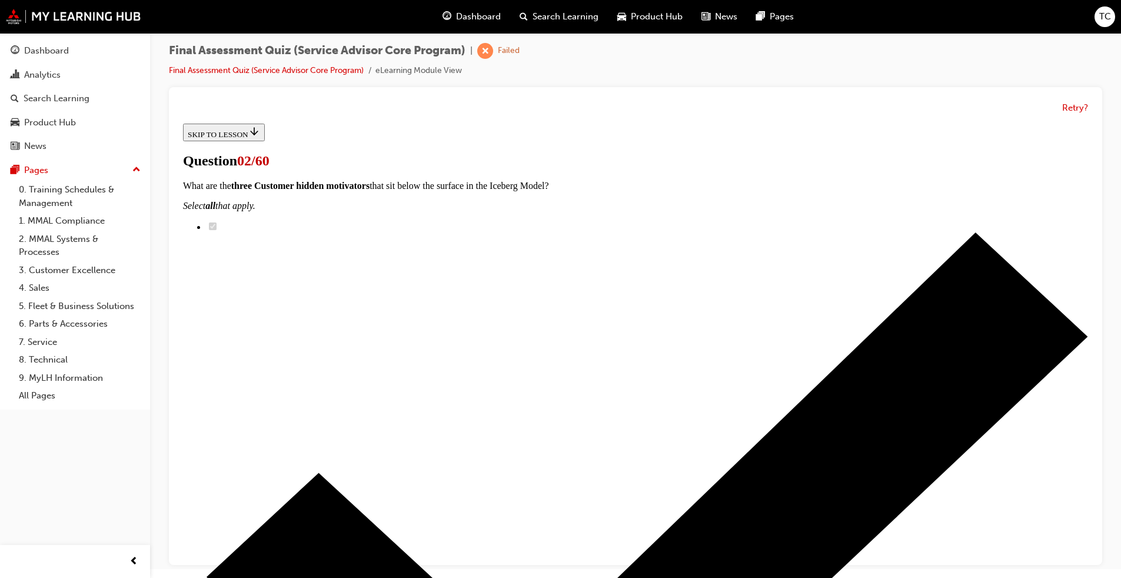
checkbox input "true"
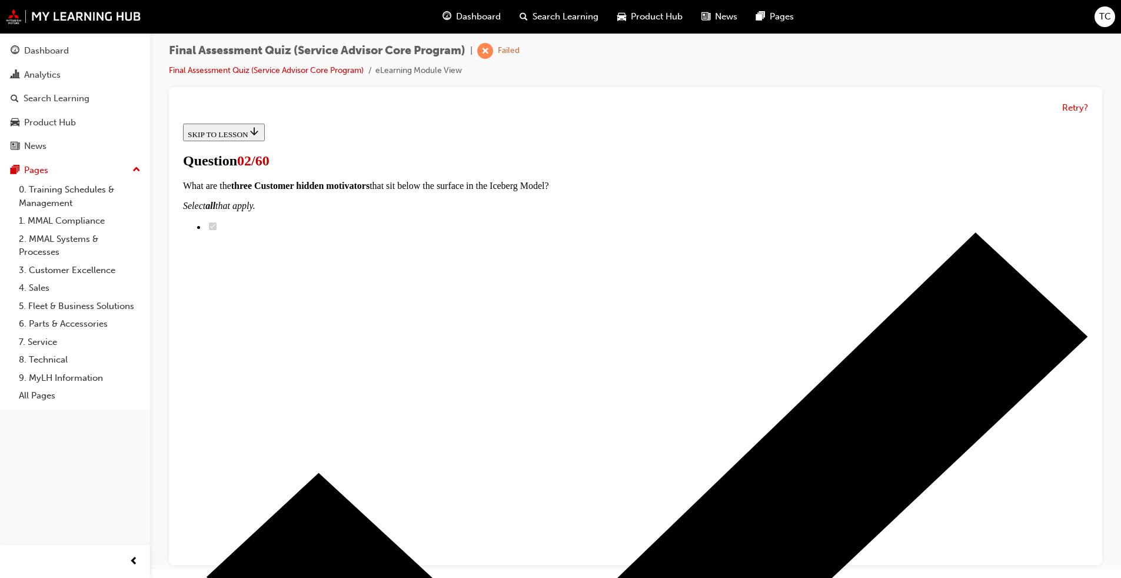
checkbox input "true"
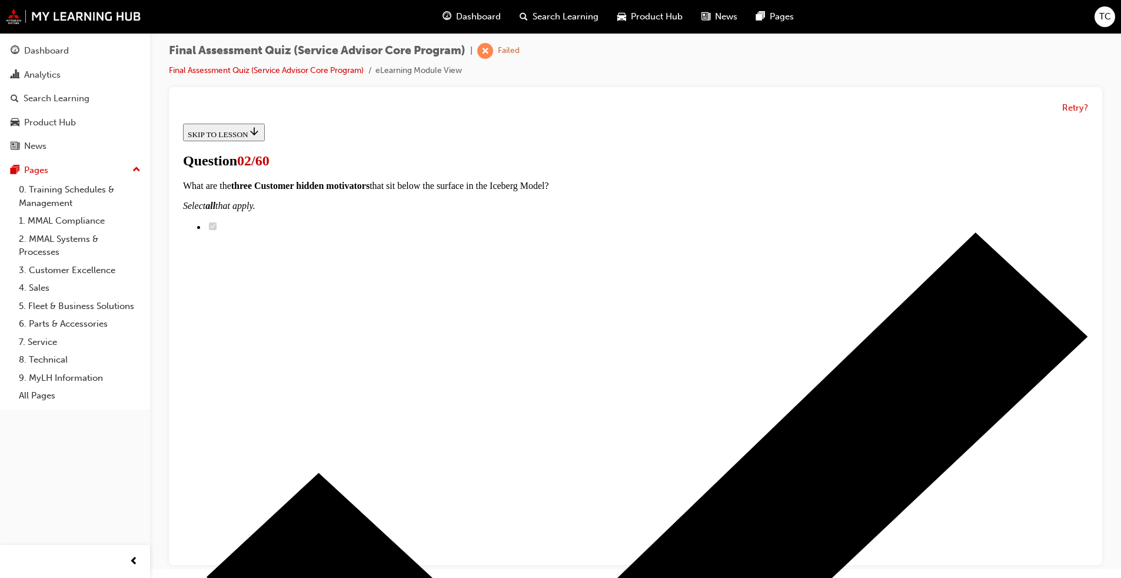
checkbox input "true"
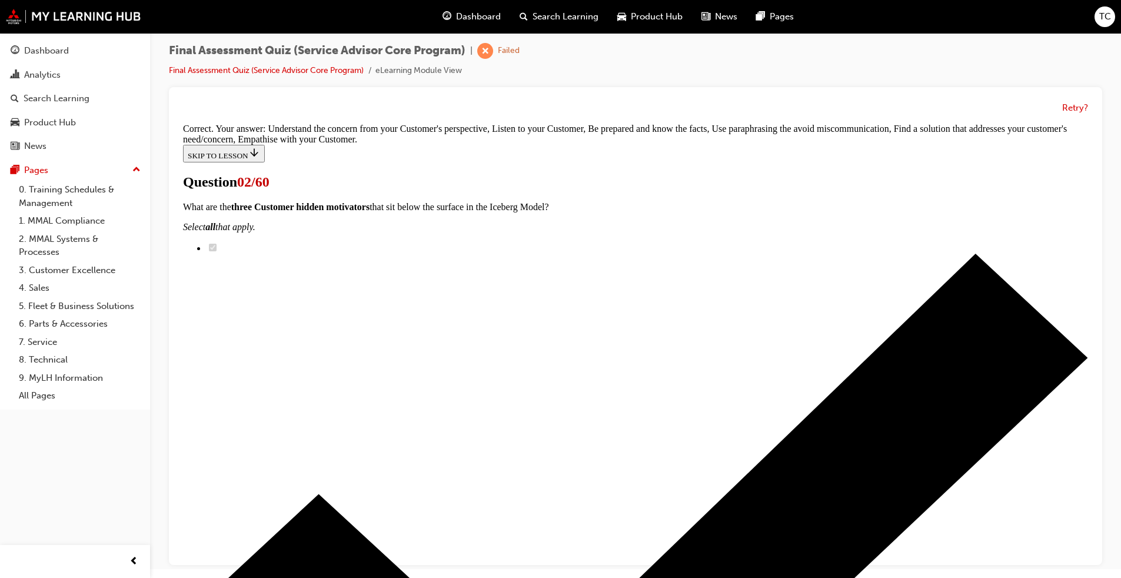
scroll to position [270, 0]
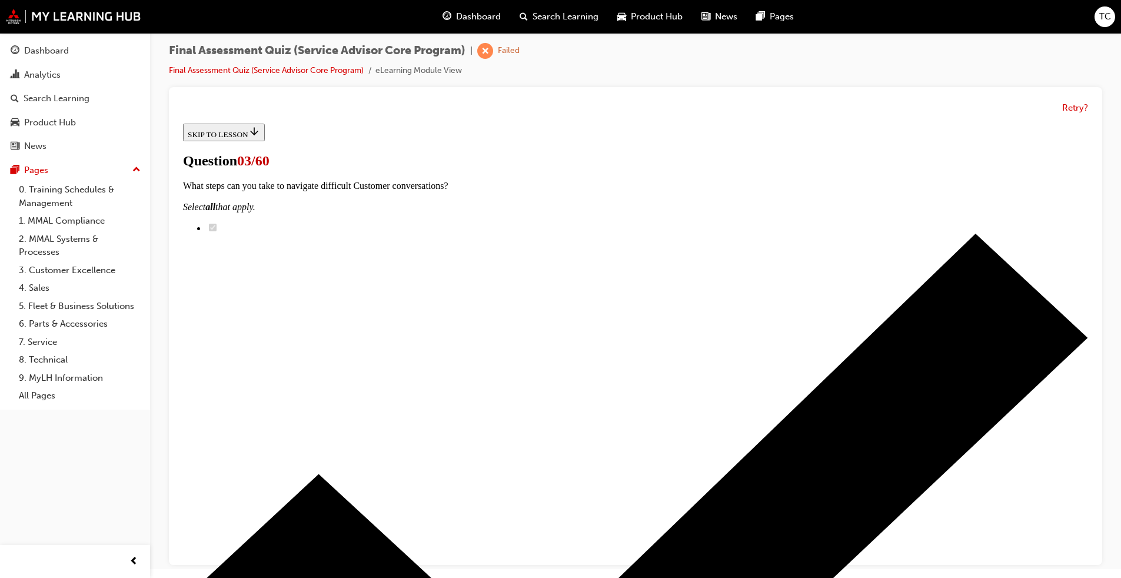
scroll to position [177, 0]
drag, startPoint x: 534, startPoint y: 442, endPoint x: 650, endPoint y: 256, distance: 219.2
drag, startPoint x: 527, startPoint y: 313, endPoint x: 696, endPoint y: 377, distance: 181.2
drag, startPoint x: 566, startPoint y: 434, endPoint x: 688, endPoint y: 434, distance: 121.8
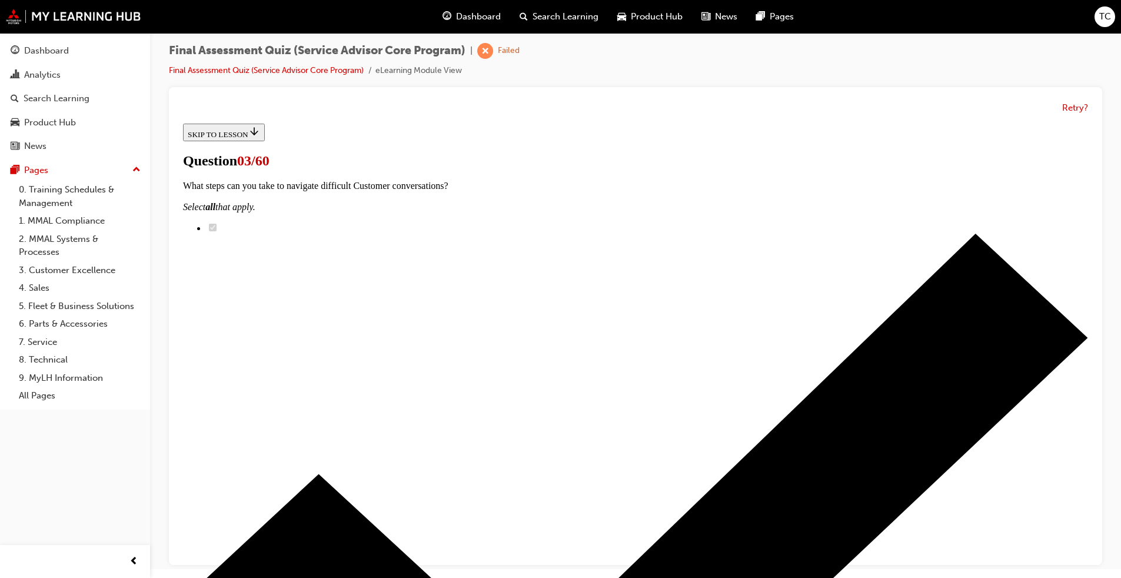
drag, startPoint x: 573, startPoint y: 504, endPoint x: 719, endPoint y: 325, distance: 231.3
drag, startPoint x: 524, startPoint y: 505, endPoint x: 658, endPoint y: 504, distance: 134.2
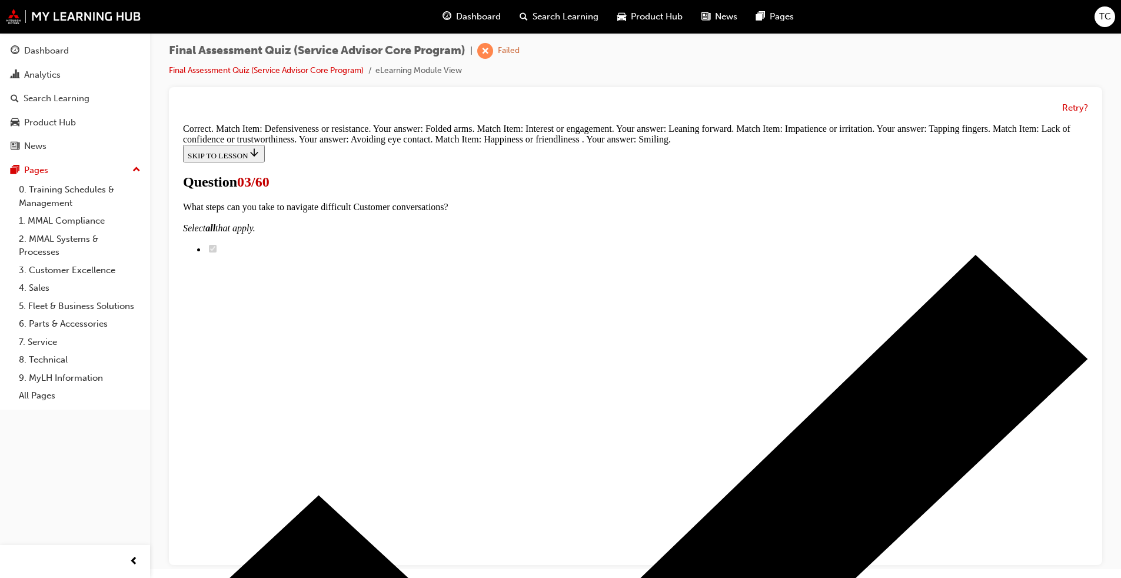
scroll to position [320, 0]
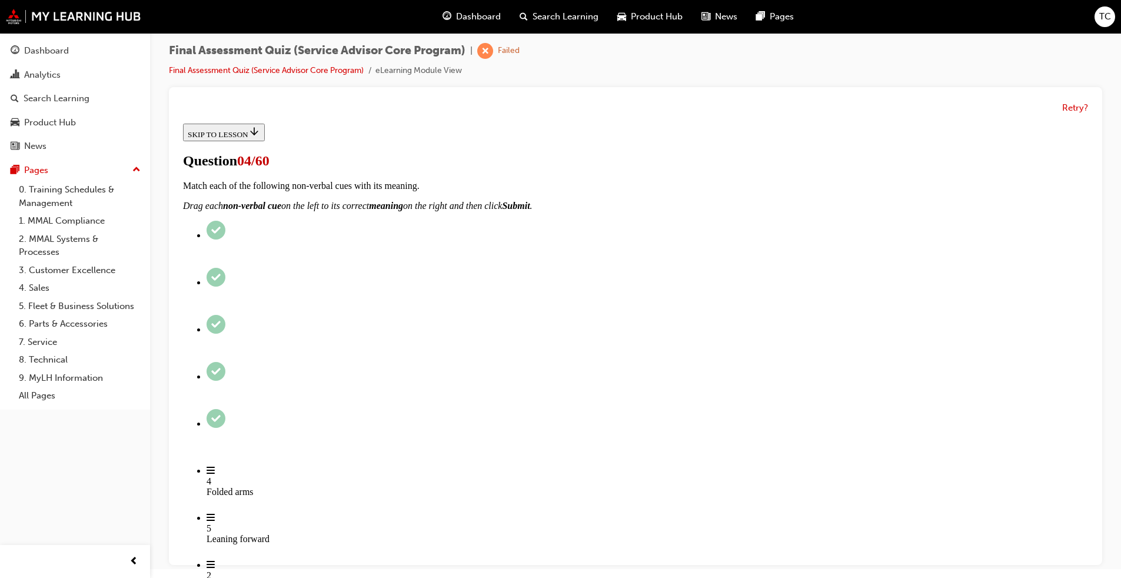
scroll to position [59, 0]
checkbox input "true"
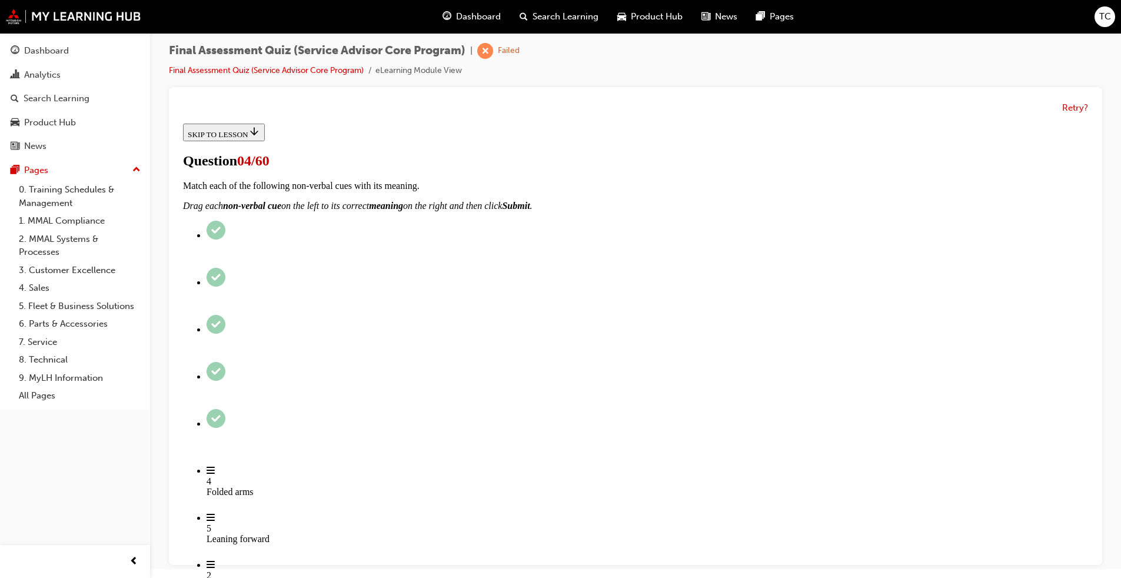
checkbox input "true"
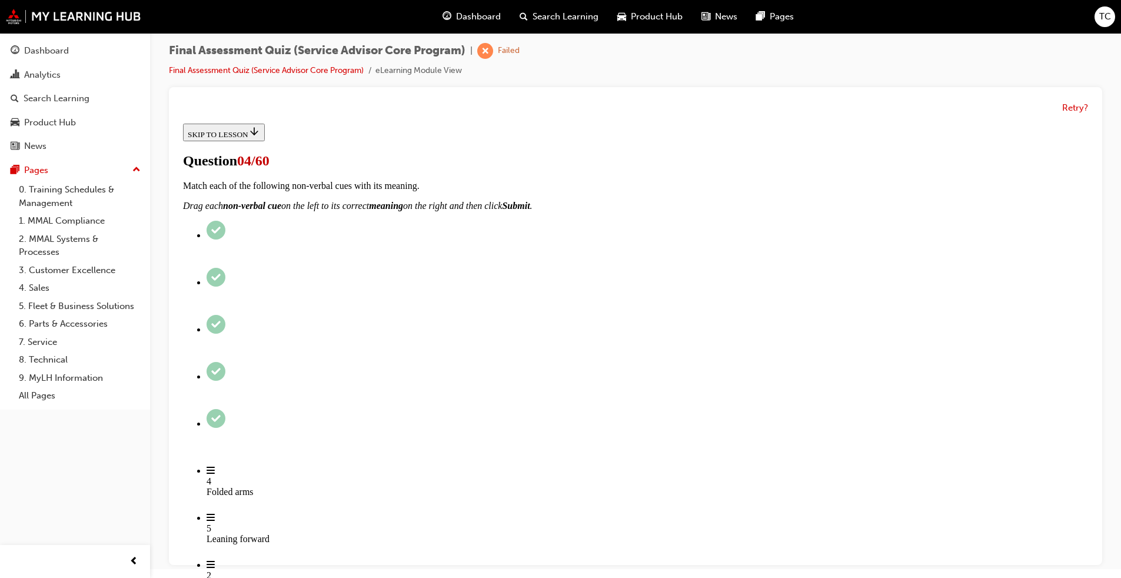
checkbox input "true"
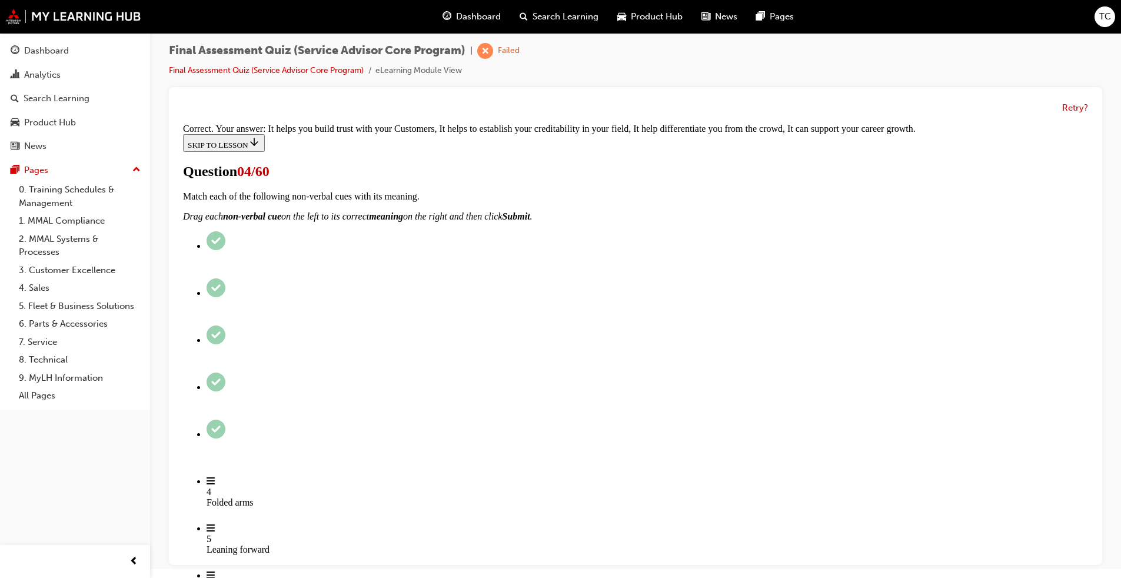
scroll to position [176, 0]
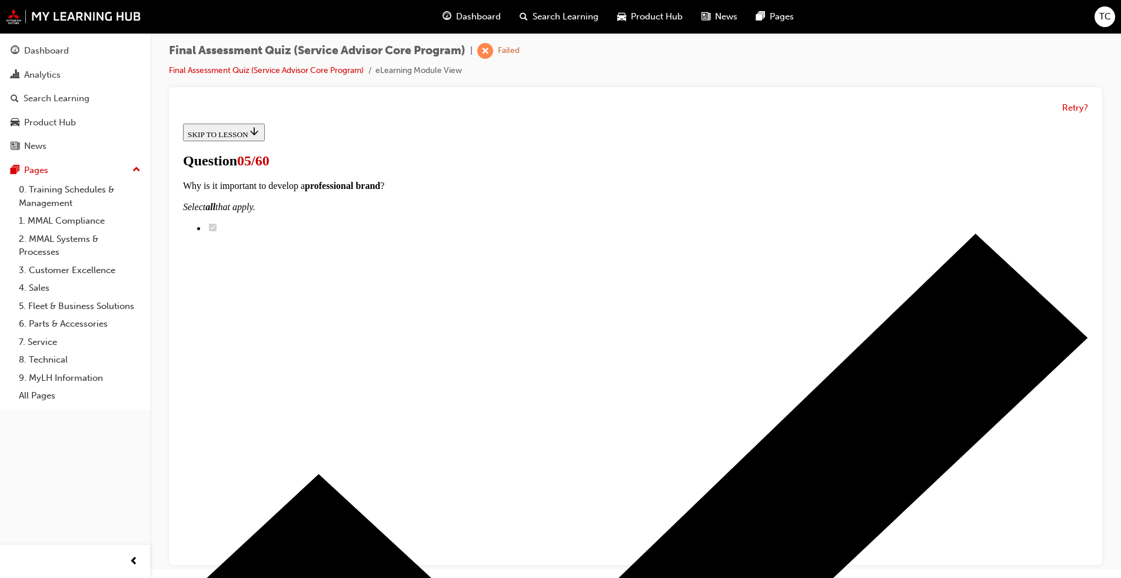
scroll to position [62, 0]
drag, startPoint x: 540, startPoint y: 557, endPoint x: 682, endPoint y: 358, distance: 244.7
drag, startPoint x: 576, startPoint y: 499, endPoint x: 696, endPoint y: 440, distance: 133.7
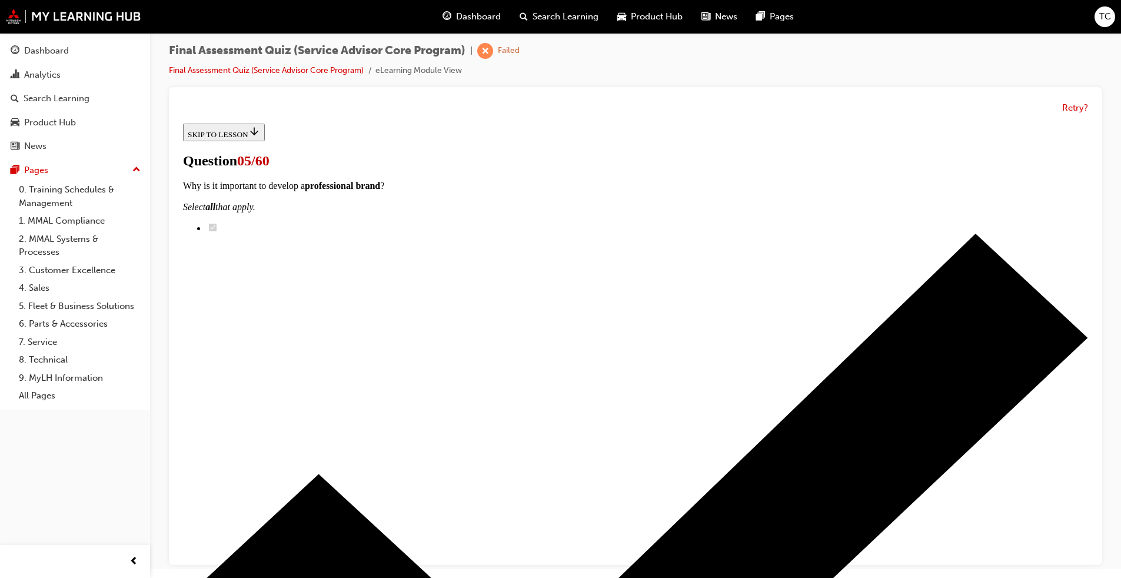
drag, startPoint x: 552, startPoint y: 503, endPoint x: 683, endPoint y: 506, distance: 130.7
drag, startPoint x: 569, startPoint y: 560, endPoint x: 703, endPoint y: 476, distance: 158.1
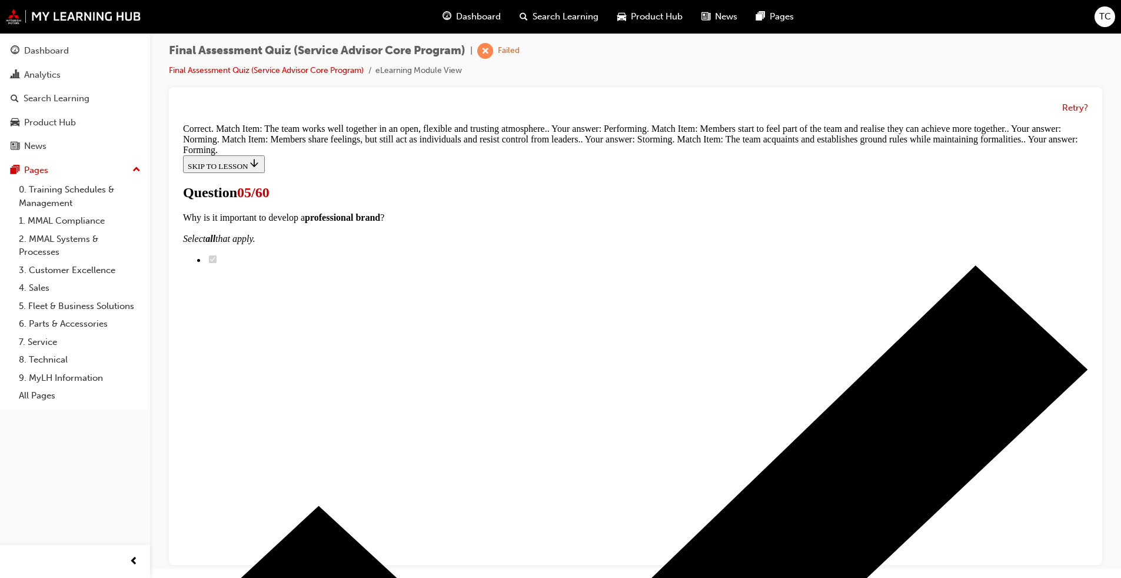
scroll to position [262, 0]
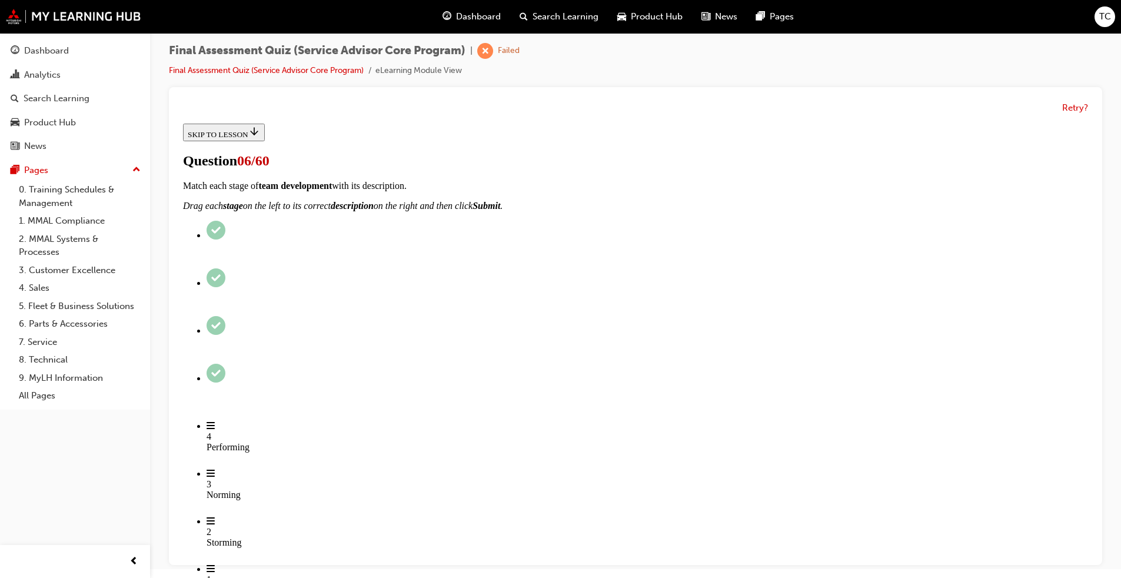
scroll to position [95, 0]
radio input "true"
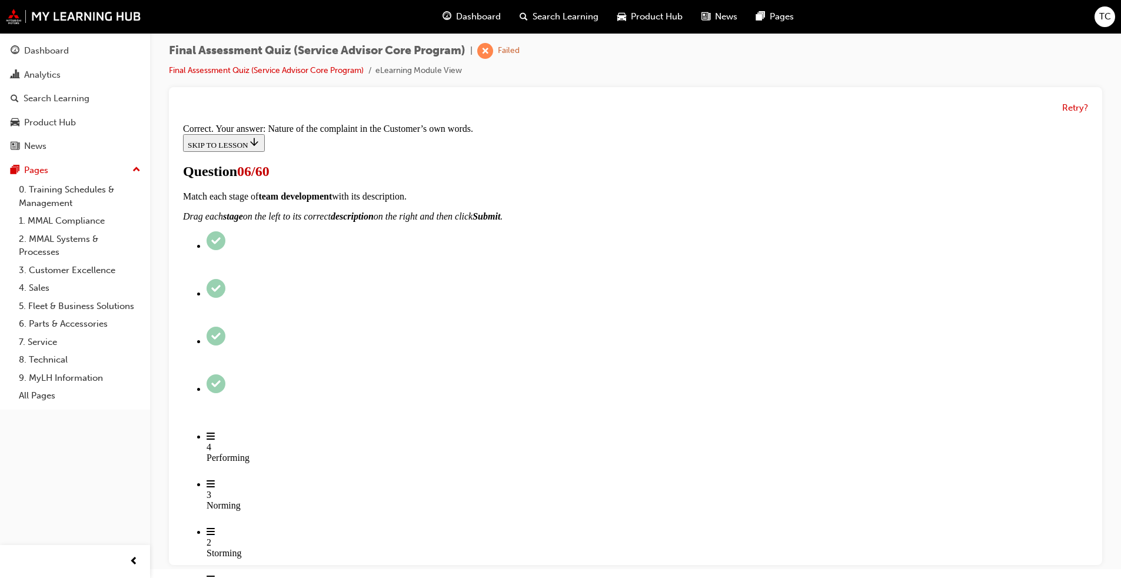
scroll to position [156, 0]
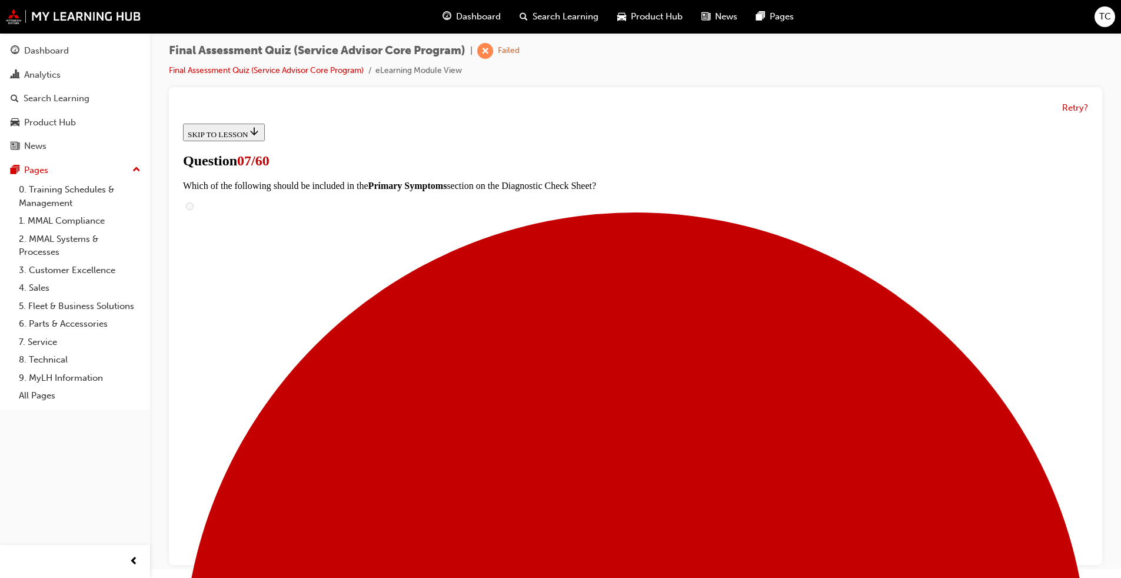
scroll to position [118, 0]
checkbox input "true"
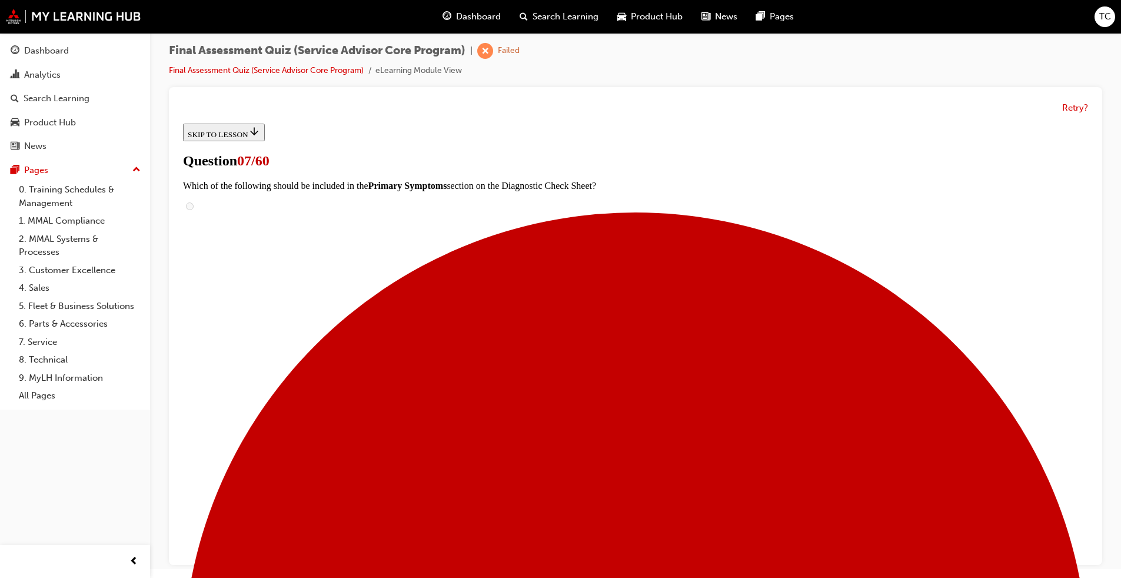
checkbox input "true"
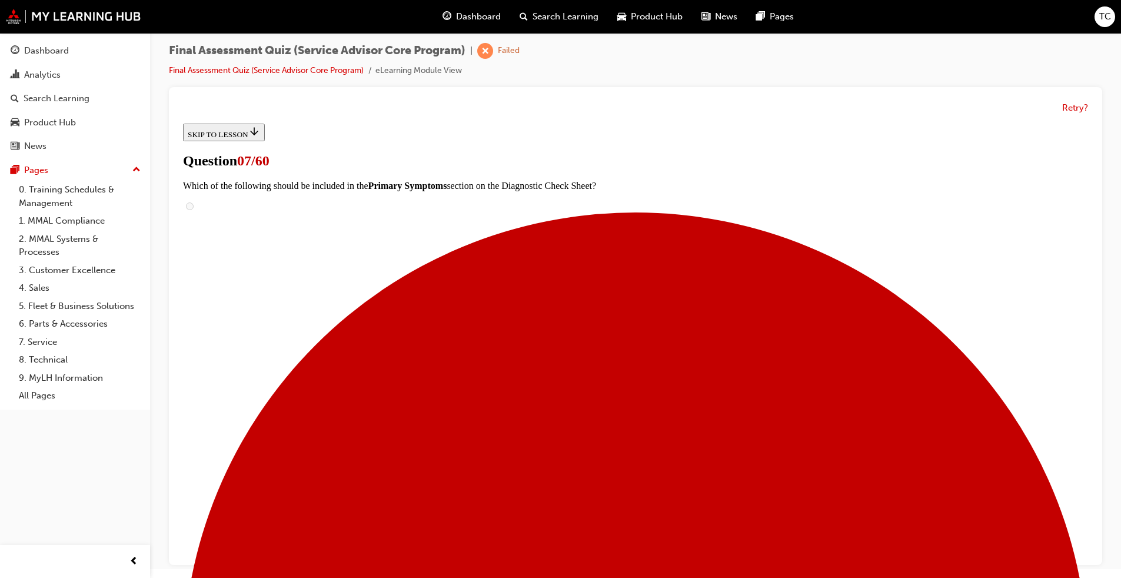
scroll to position [177, 0]
checkbox input "true"
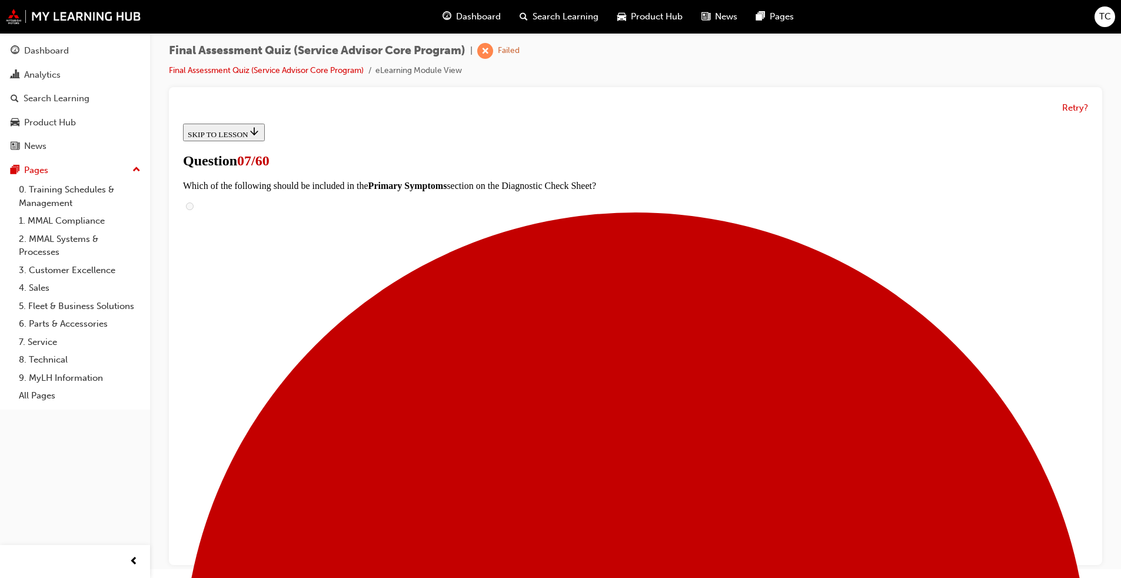
checkbox input "true"
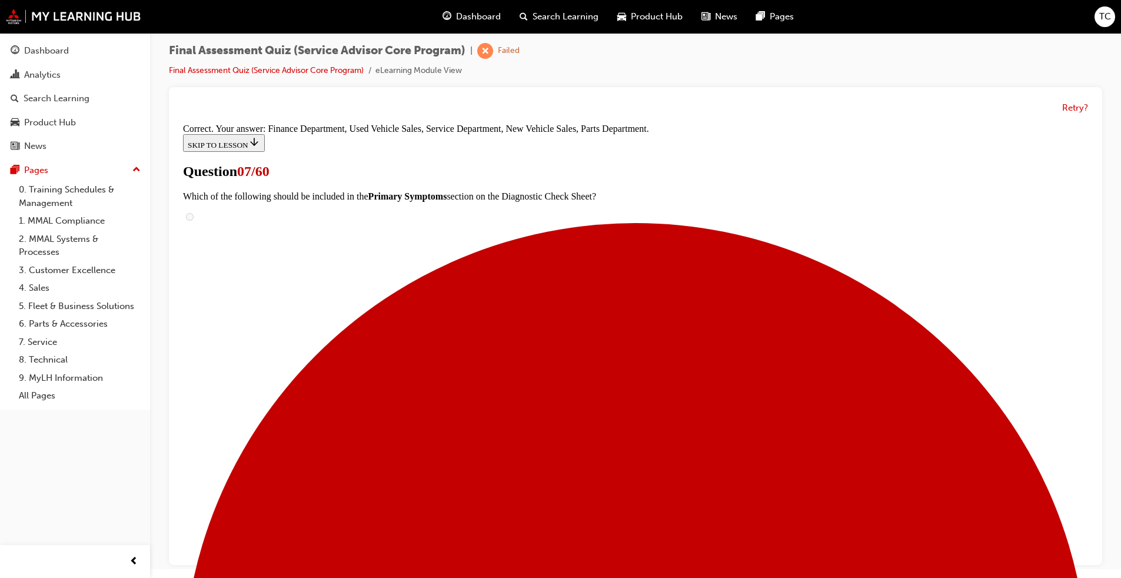
scroll to position [431, 0]
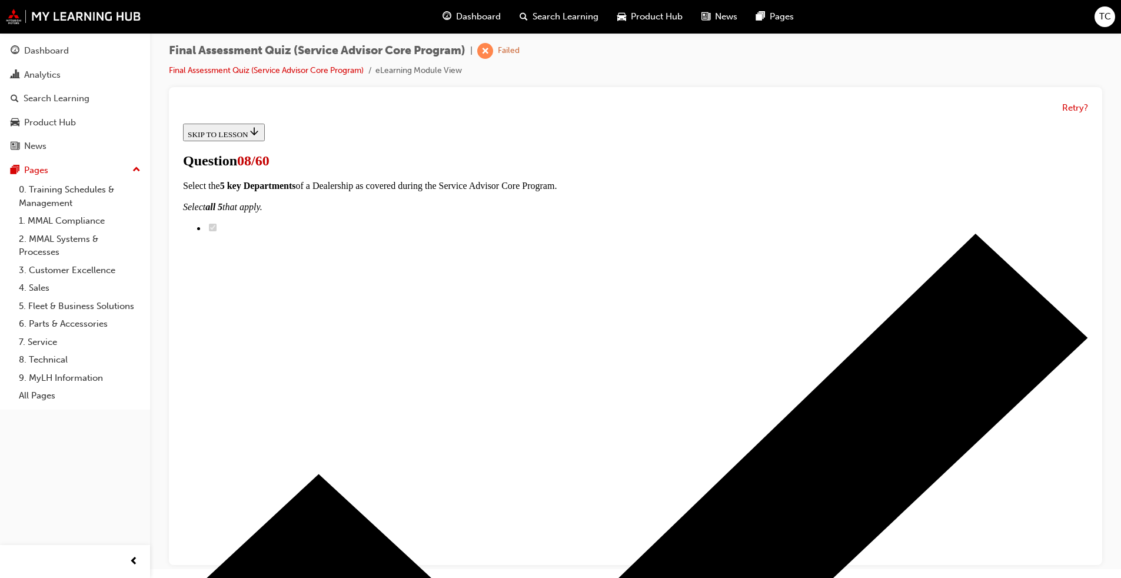
radio input "true"
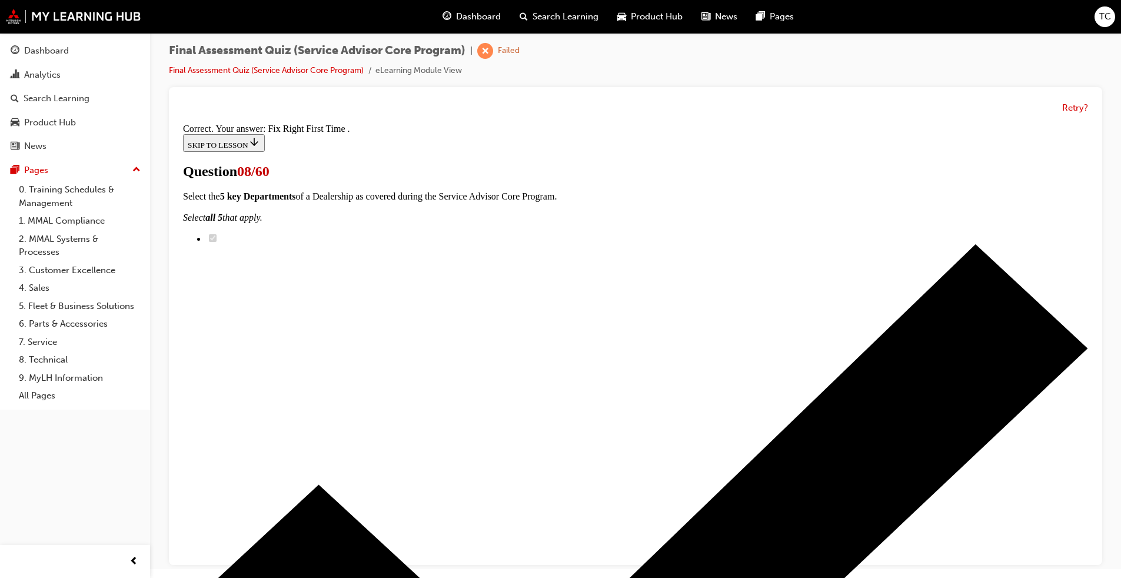
scroll to position [183, 0]
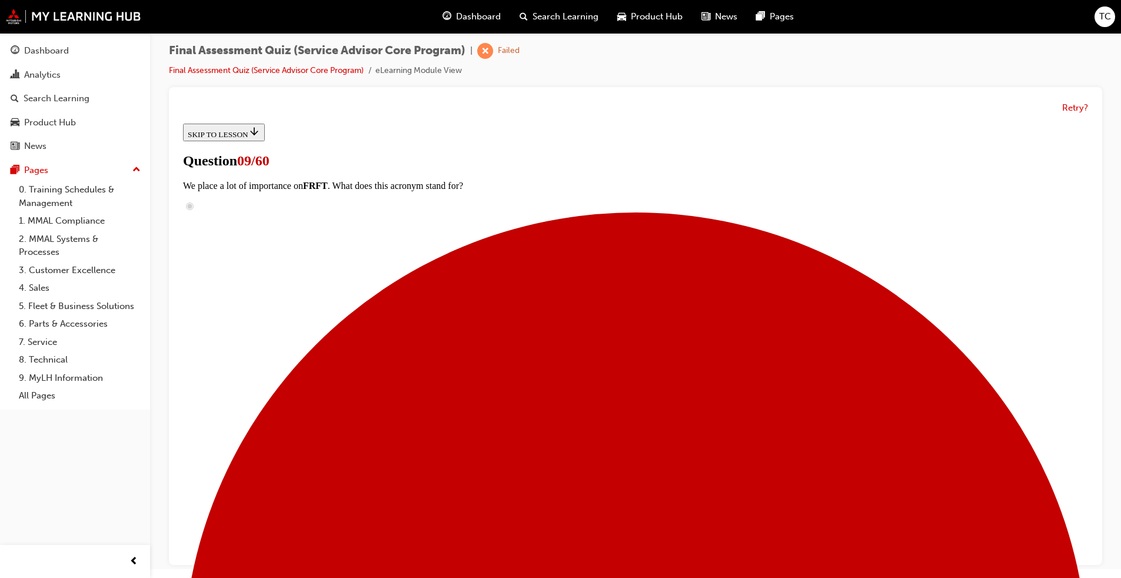
scroll to position [118, 0]
radio input "true"
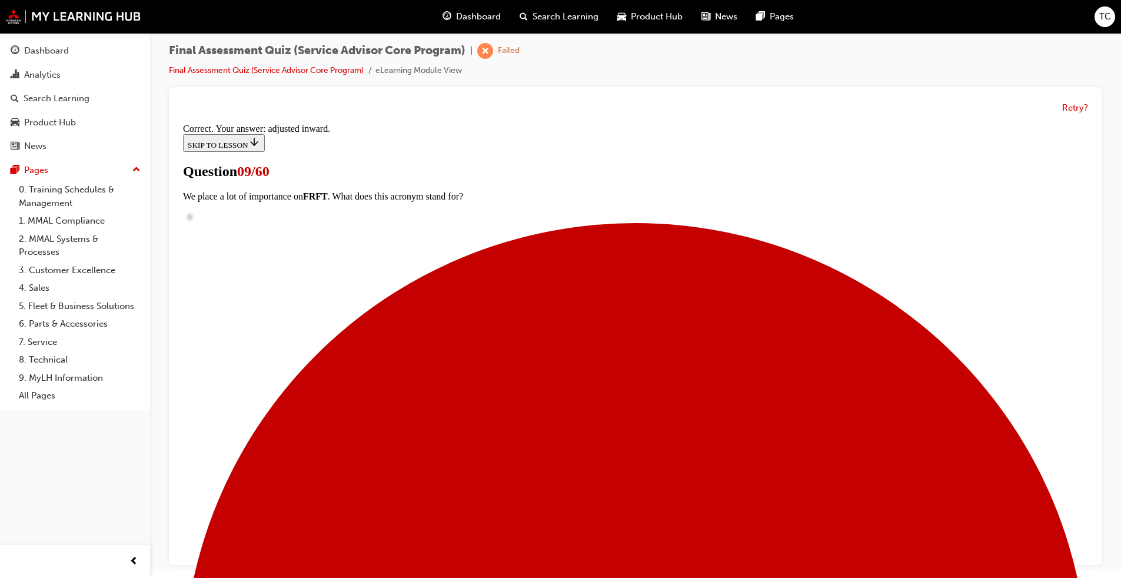
scroll to position [256, 0]
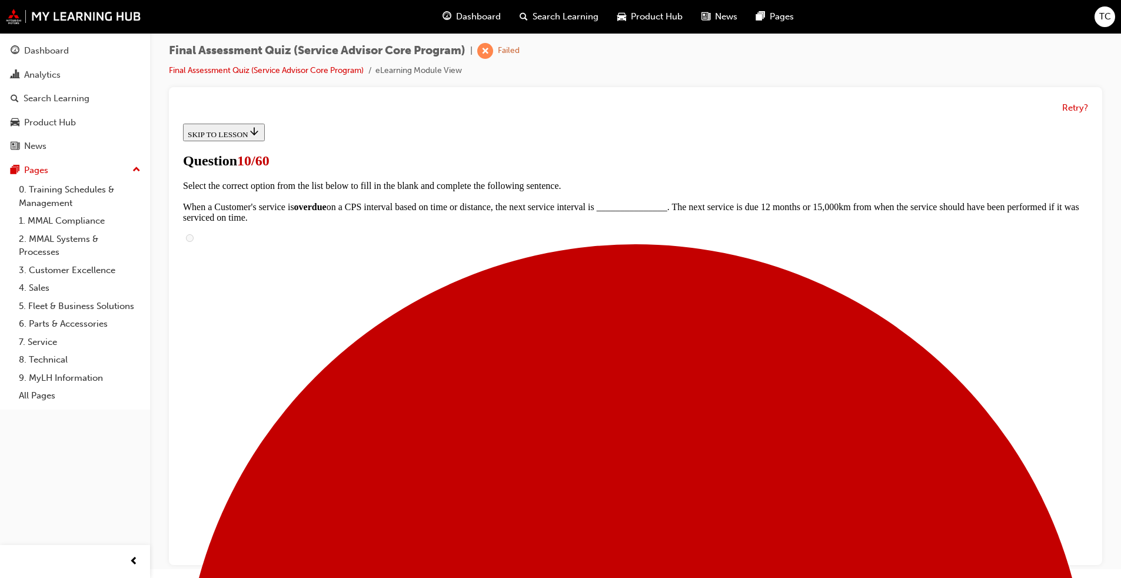
radio input "true"
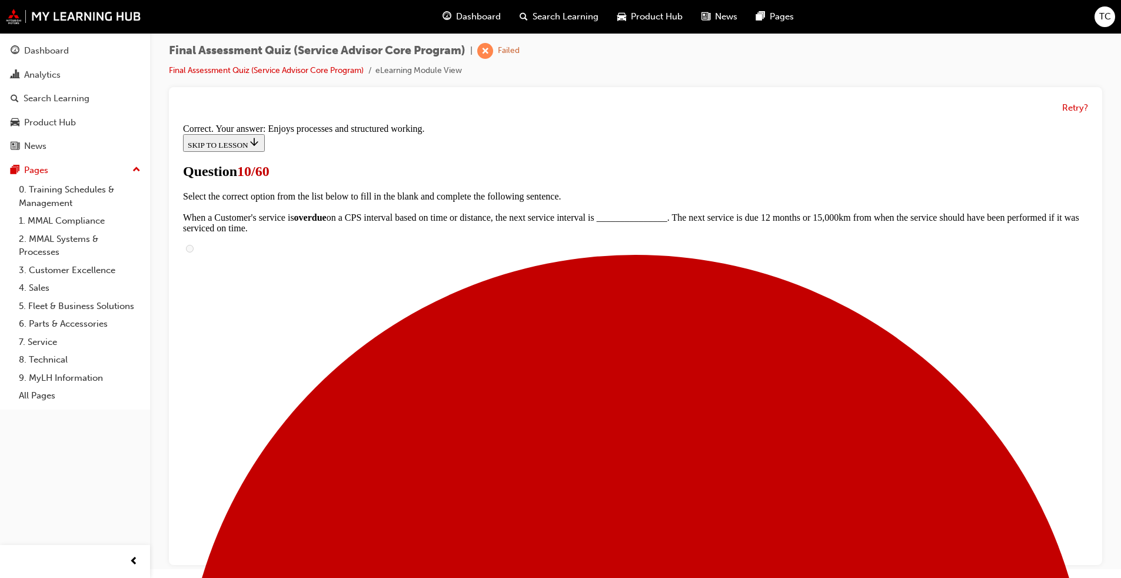
scroll to position [136, 0]
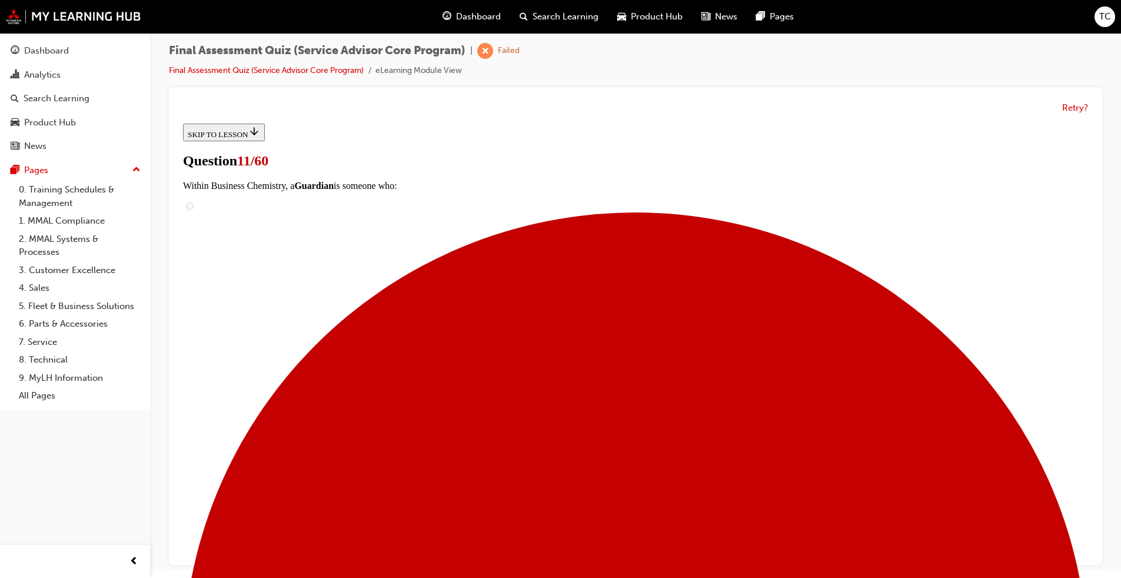
scroll to position [118, 0]
drag, startPoint x: 573, startPoint y: 333, endPoint x: 693, endPoint y: 331, distance: 120.1
drag, startPoint x: 561, startPoint y: 404, endPoint x: 699, endPoint y: 404, distance: 137.7
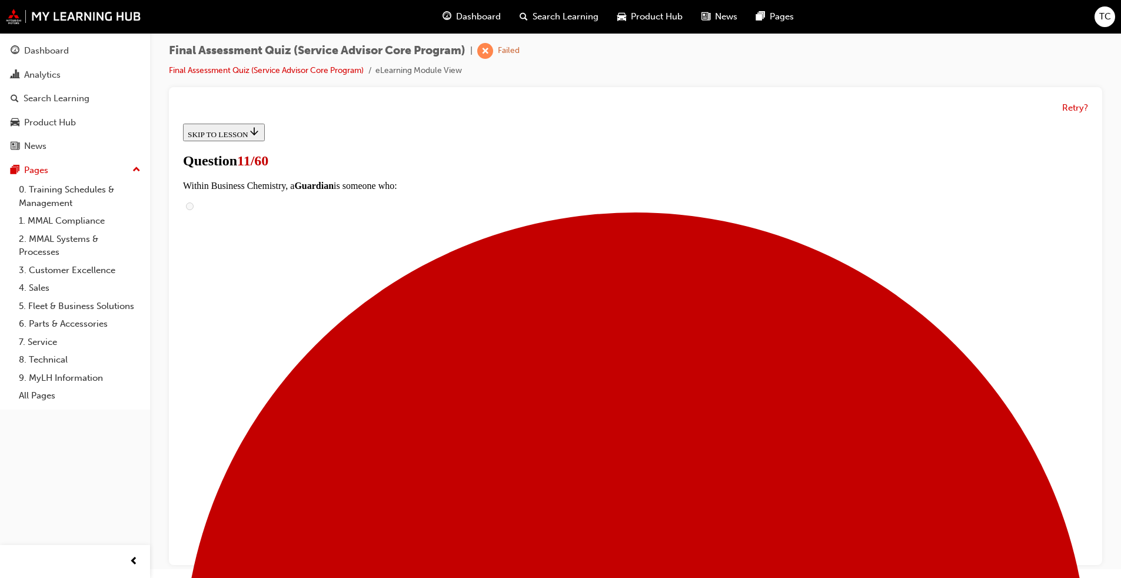
drag, startPoint x: 564, startPoint y: 479, endPoint x: 676, endPoint y: 479, distance: 111.8
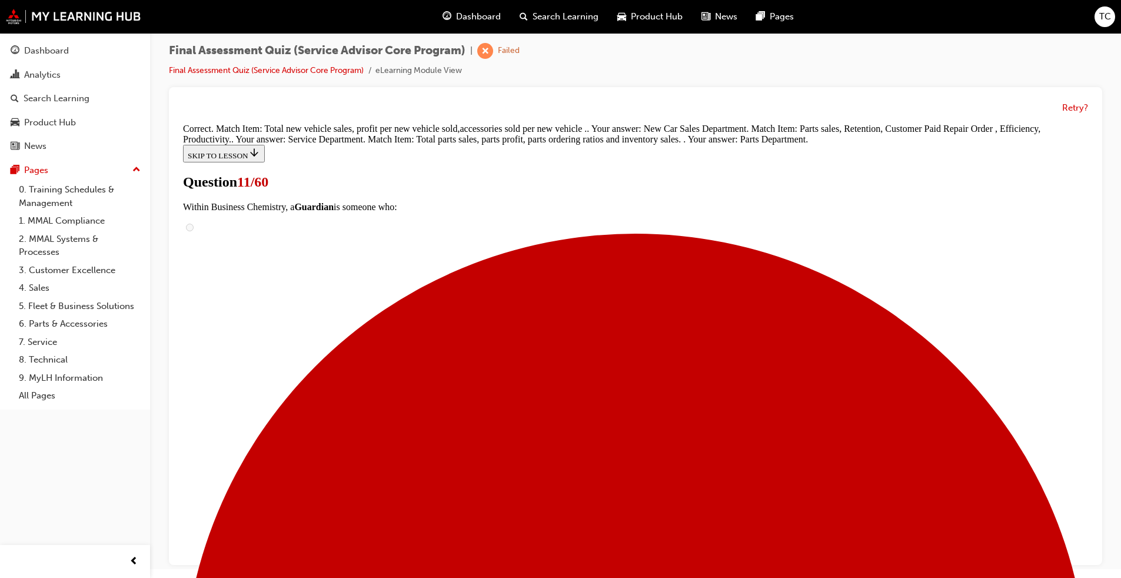
scroll to position [238, 0]
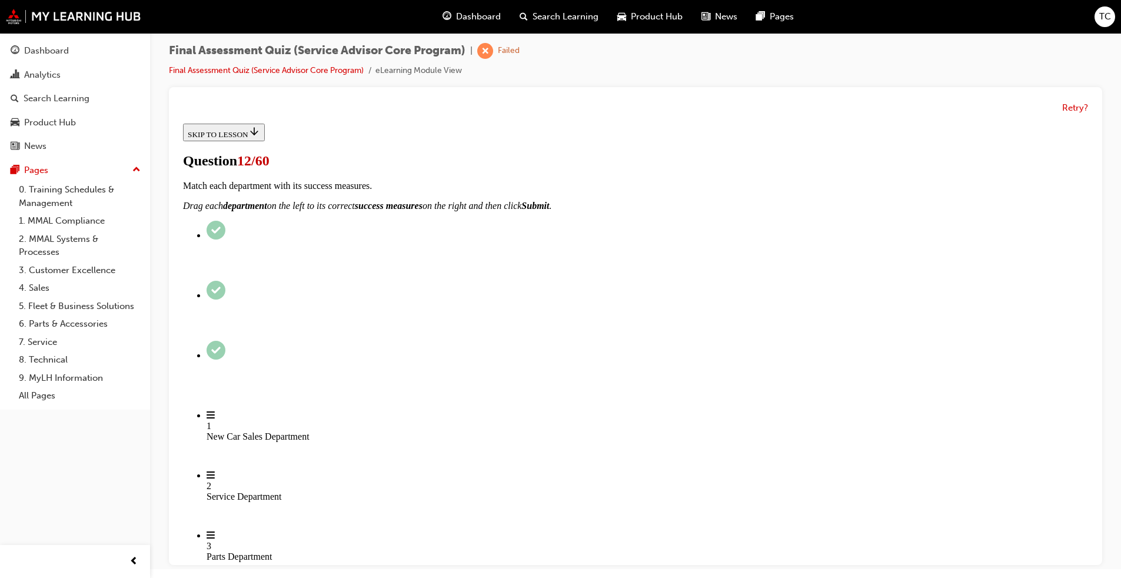
scroll to position [59, 0]
checkbox input "true"
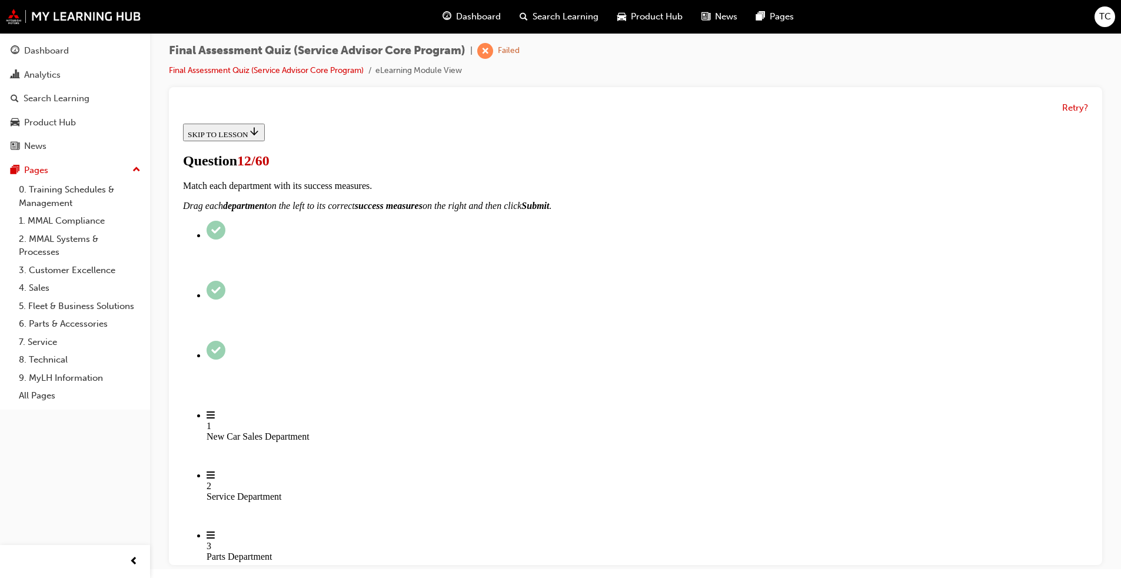
checkbox input "true"
drag, startPoint x: 448, startPoint y: 378, endPoint x: 489, endPoint y: 417, distance: 55.4
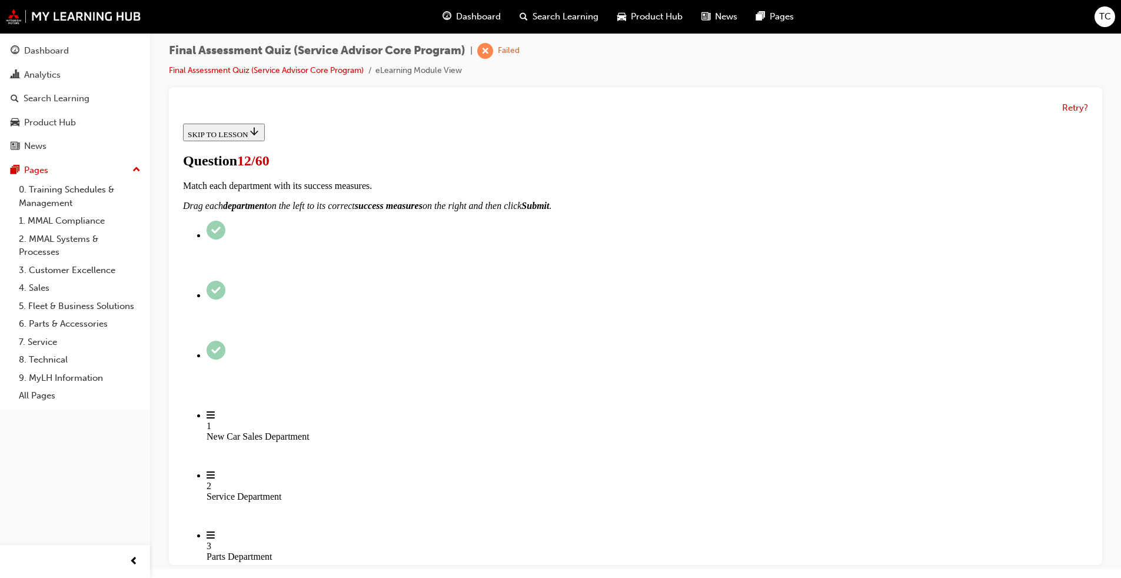
checkbox input "true"
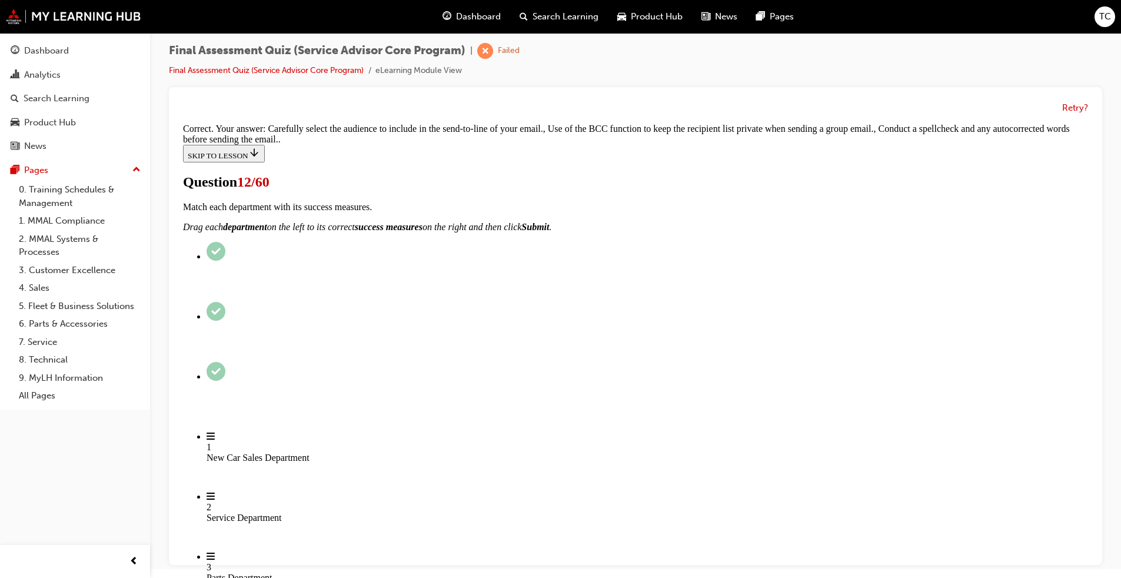
scroll to position [258, 0]
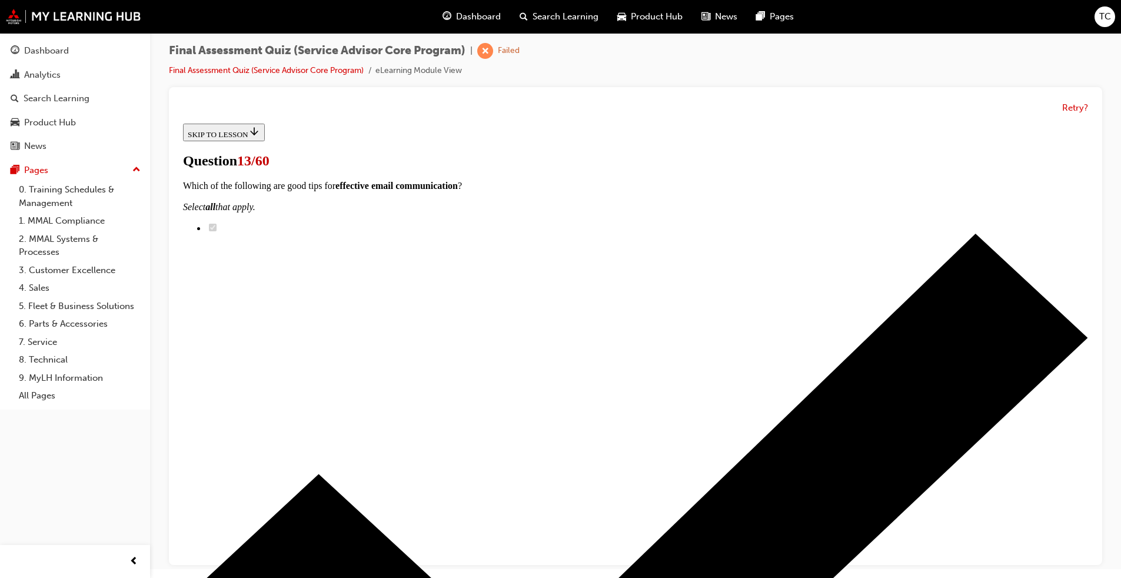
scroll to position [95, 0]
radio input "true"
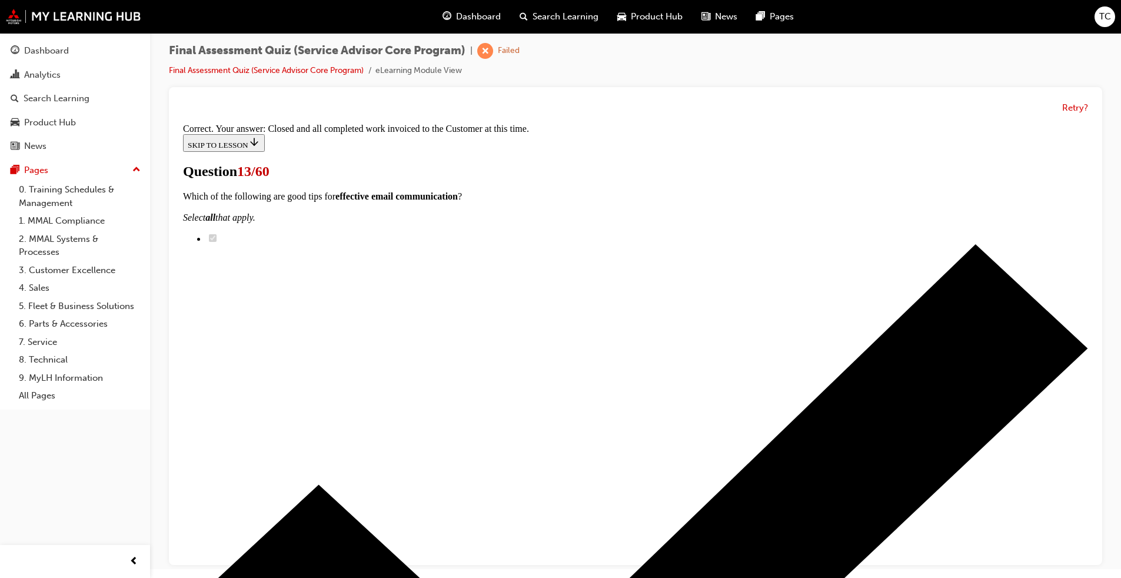
scroll to position [148, 0]
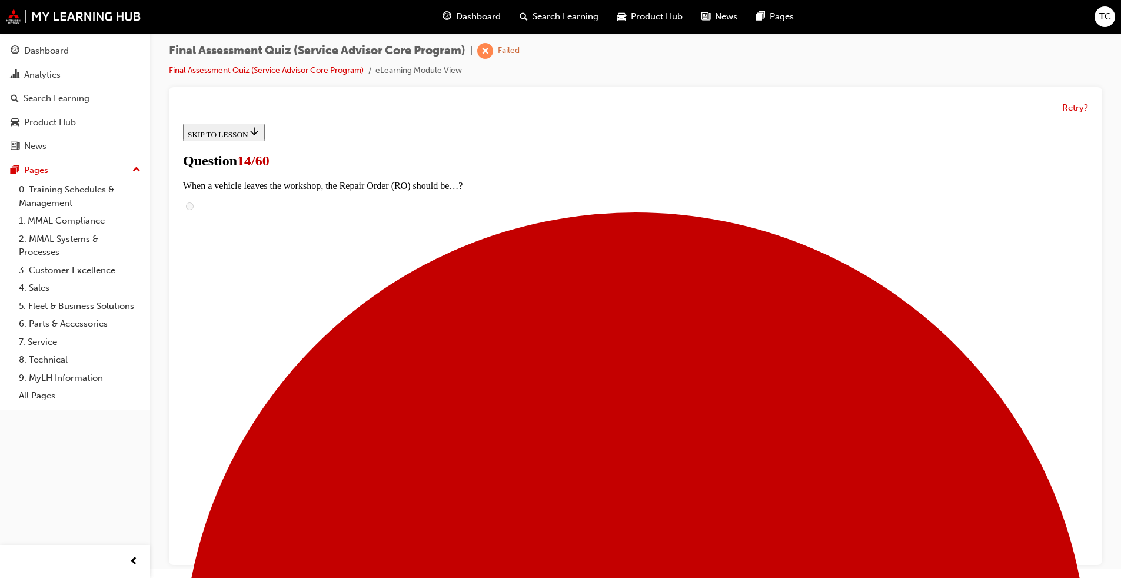
scroll to position [180, 0]
drag, startPoint x: 533, startPoint y: 553, endPoint x: 695, endPoint y: 235, distance: 356.9
drag, startPoint x: 549, startPoint y: 497, endPoint x: 684, endPoint y: 313, distance: 228.6
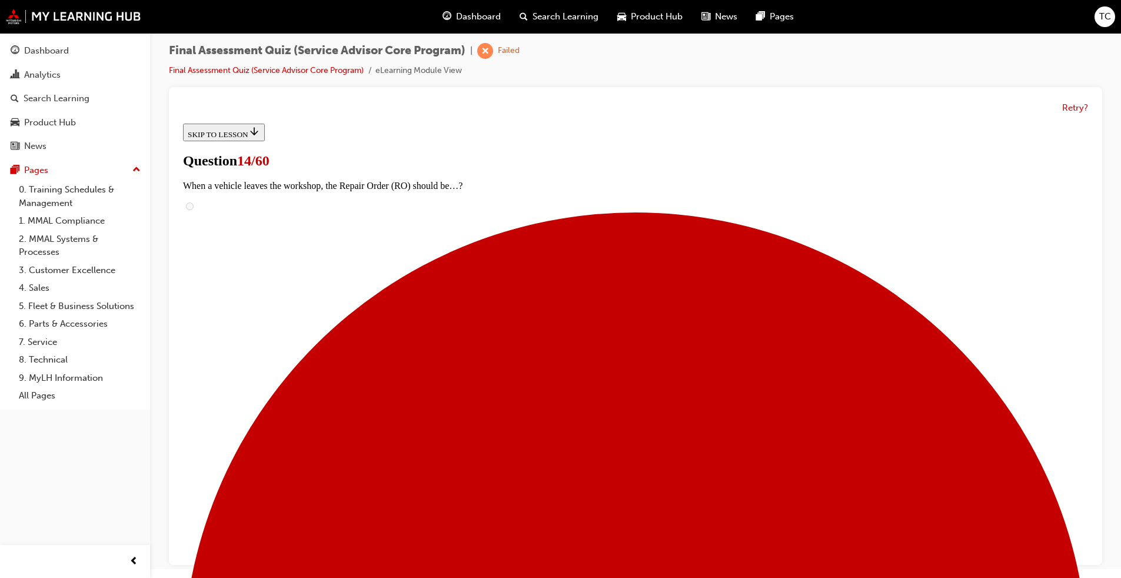
drag, startPoint x: 559, startPoint y: 555, endPoint x: 682, endPoint y: 371, distance: 221.4
drag, startPoint x: 555, startPoint y: 551, endPoint x: 676, endPoint y: 360, distance: 226.7
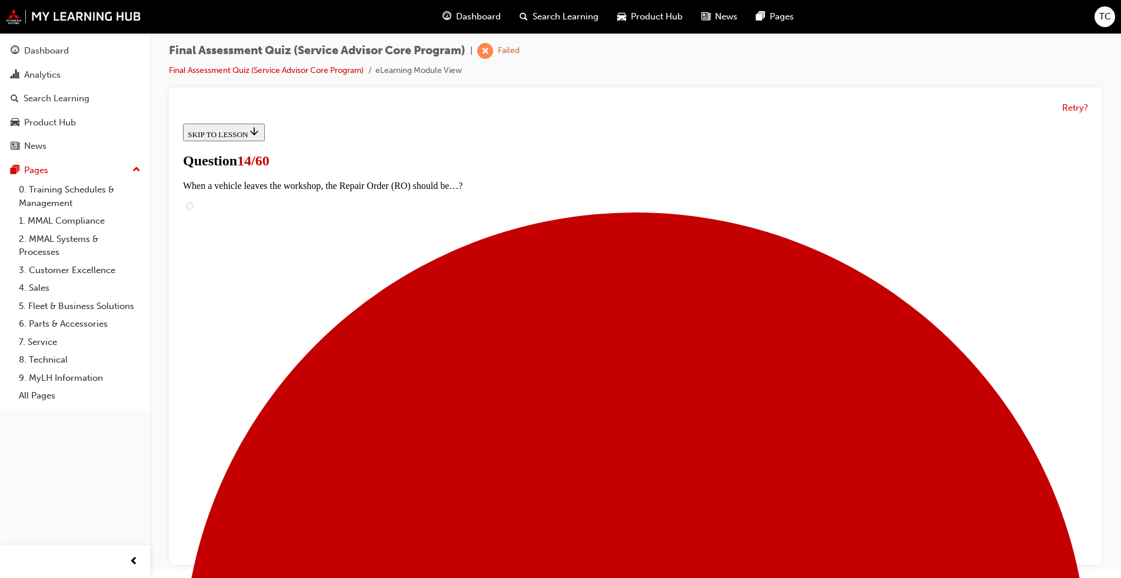
scroll to position [359, 0]
drag, startPoint x: 549, startPoint y: 440, endPoint x: 678, endPoint y: 447, distance: 129.1
drag, startPoint x: 545, startPoint y: 318, endPoint x: 670, endPoint y: 509, distance: 228.4
drag, startPoint x: 537, startPoint y: 321, endPoint x: 657, endPoint y: 321, distance: 119.5
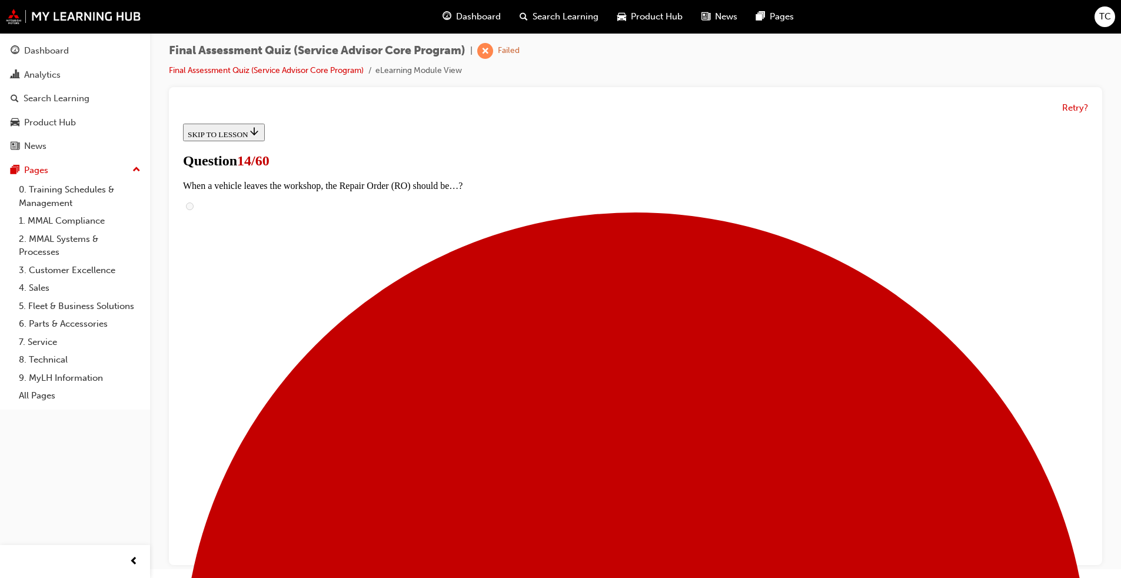
drag, startPoint x: 566, startPoint y: 378, endPoint x: 650, endPoint y: 378, distance: 83.6
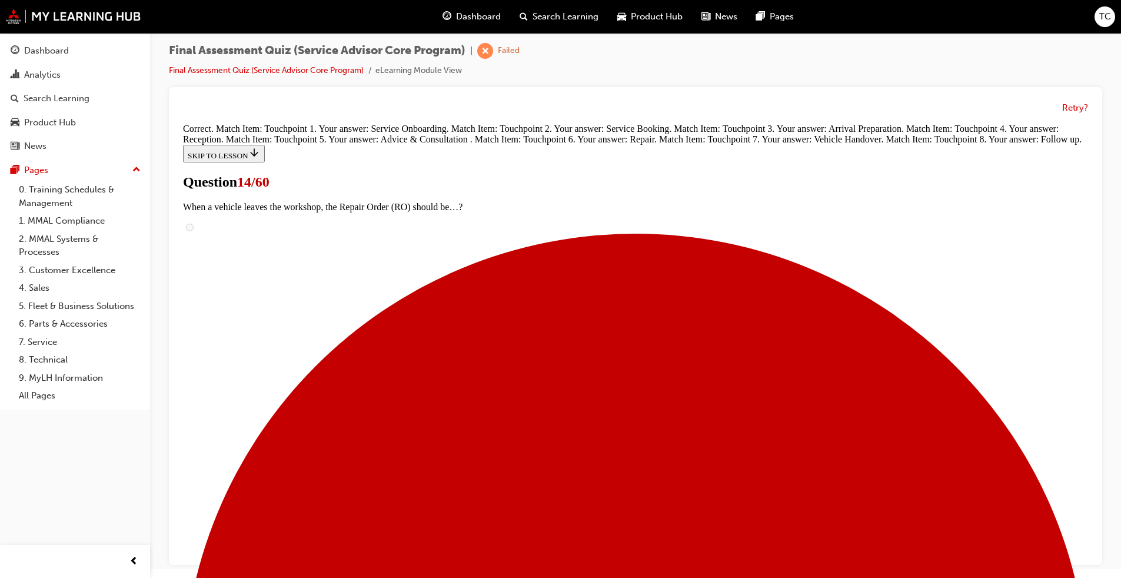
scroll to position [502, 0]
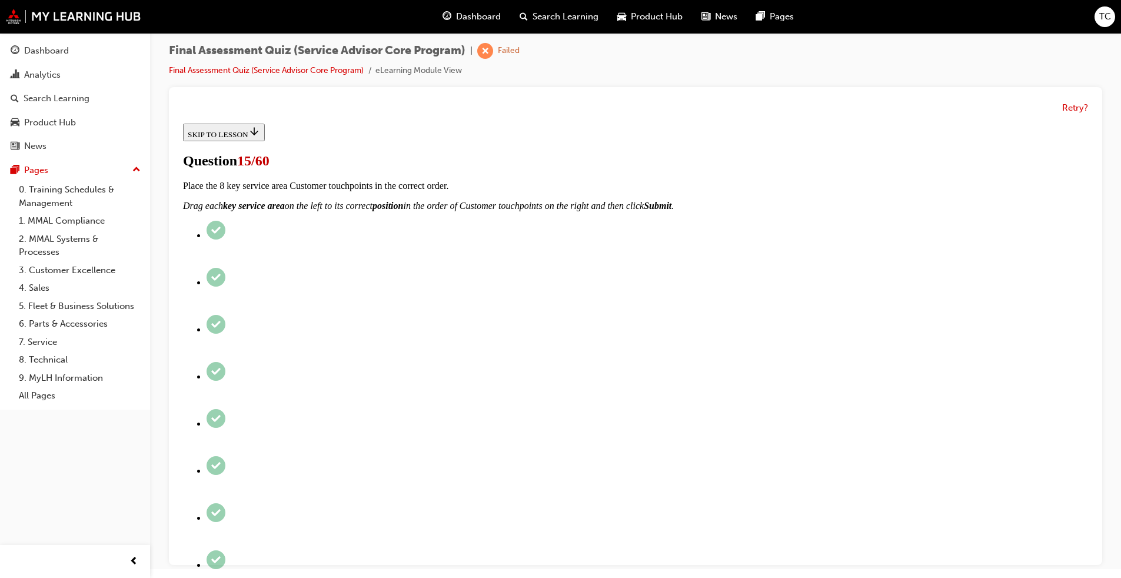
scroll to position [177, 0]
drag, startPoint x: 551, startPoint y: 240, endPoint x: 653, endPoint y: 240, distance: 102.4
drag, startPoint x: 558, startPoint y: 480, endPoint x: 654, endPoint y: 297, distance: 207.2
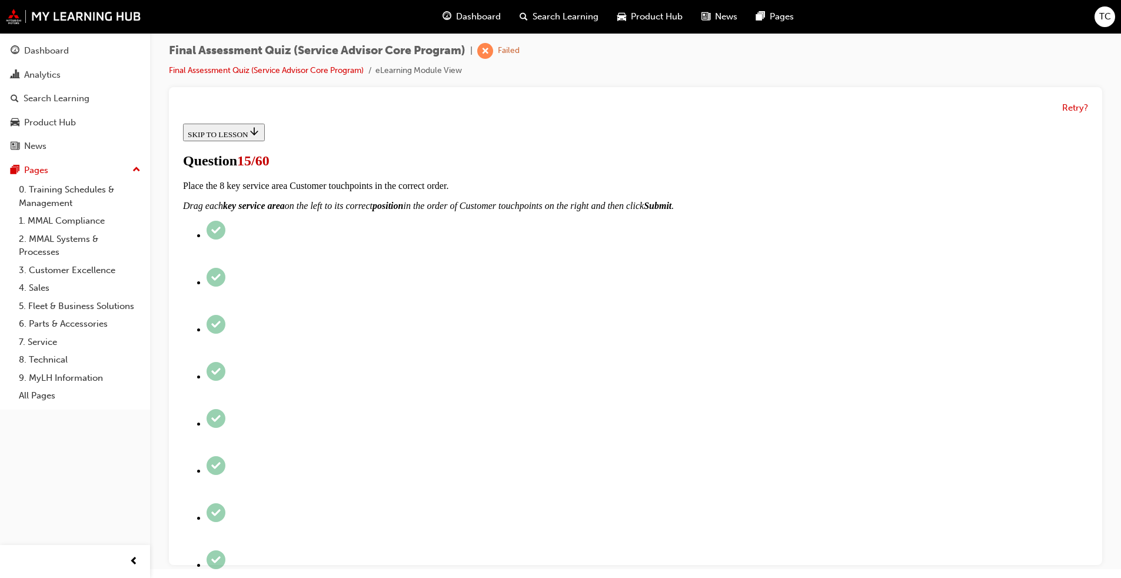
drag, startPoint x: 567, startPoint y: 420, endPoint x: 685, endPoint y: 367, distance: 129.1
drag, startPoint x: 574, startPoint y: 417, endPoint x: 678, endPoint y: 422, distance: 103.7
drag, startPoint x: 556, startPoint y: 488, endPoint x: 674, endPoint y: 486, distance: 117.7
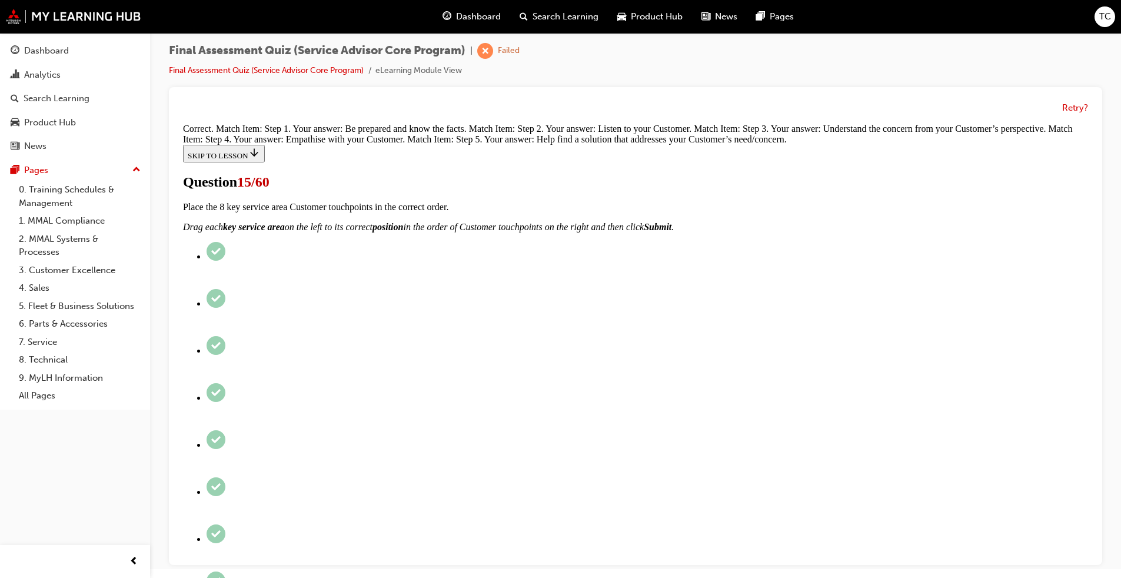
scroll to position [303, 0]
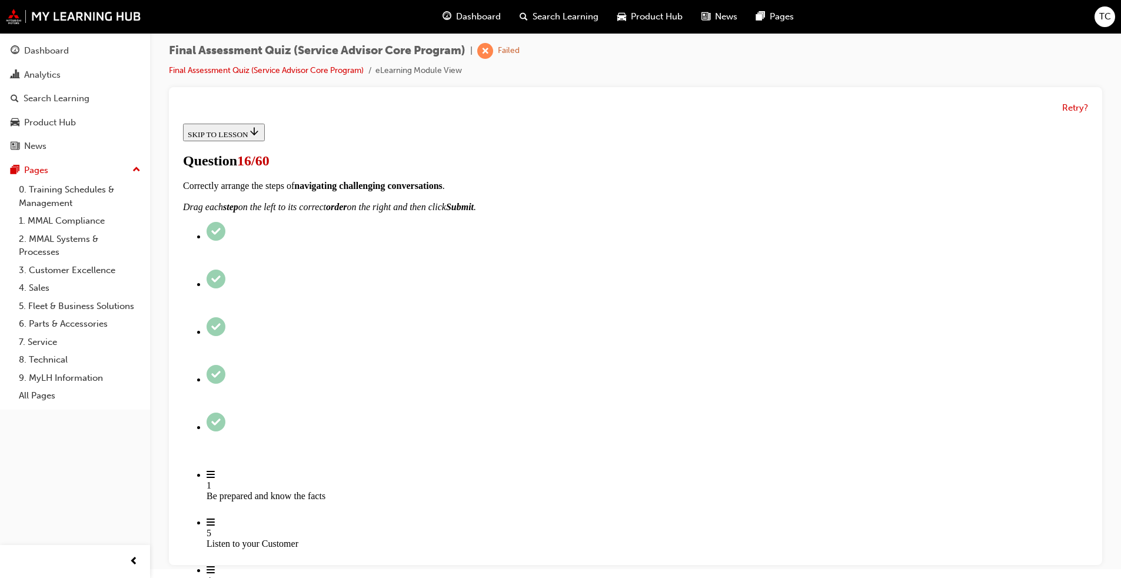
scroll to position [118, 0]
checkbox input "true"
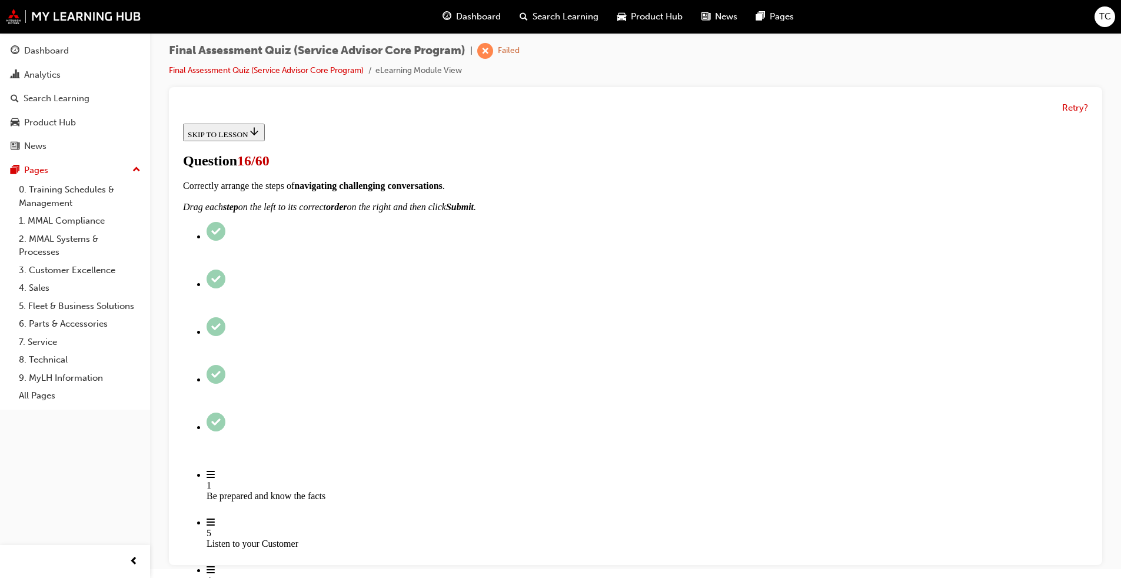
checkbox input "true"
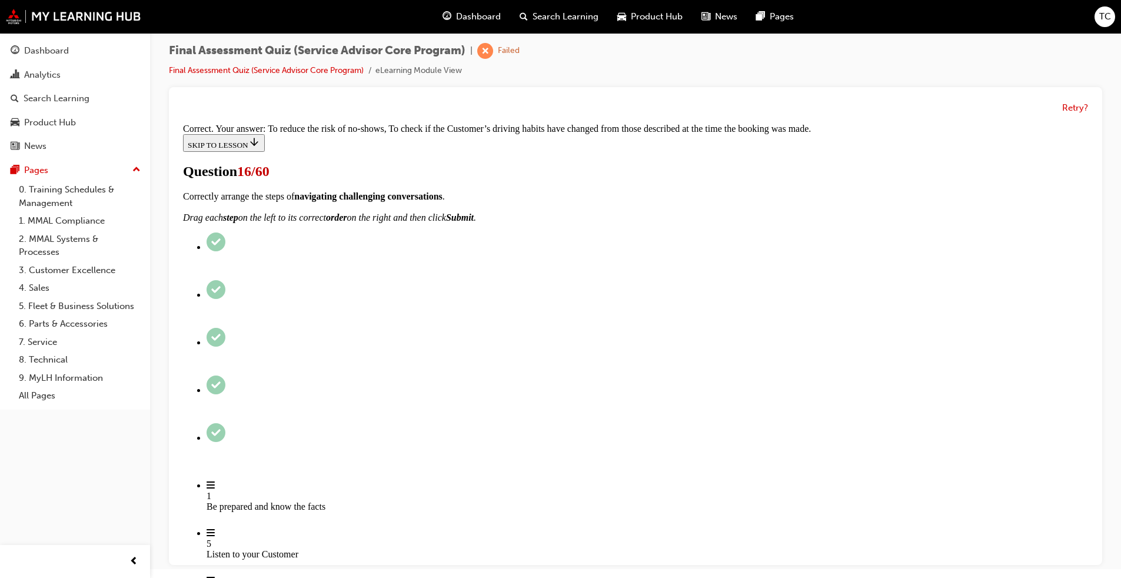
scroll to position [208, 0]
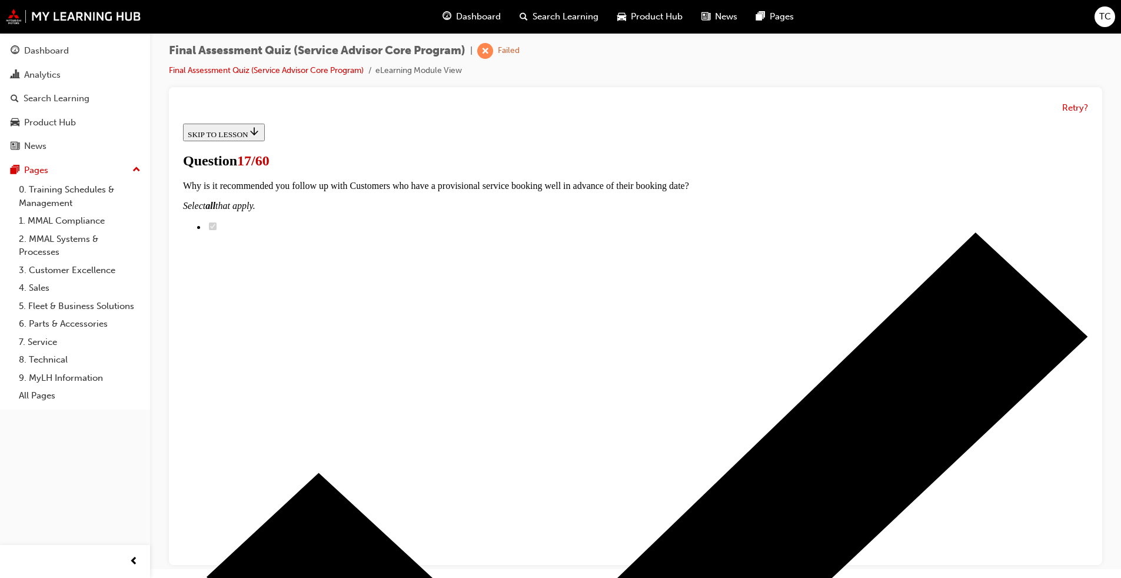
radio input "true"
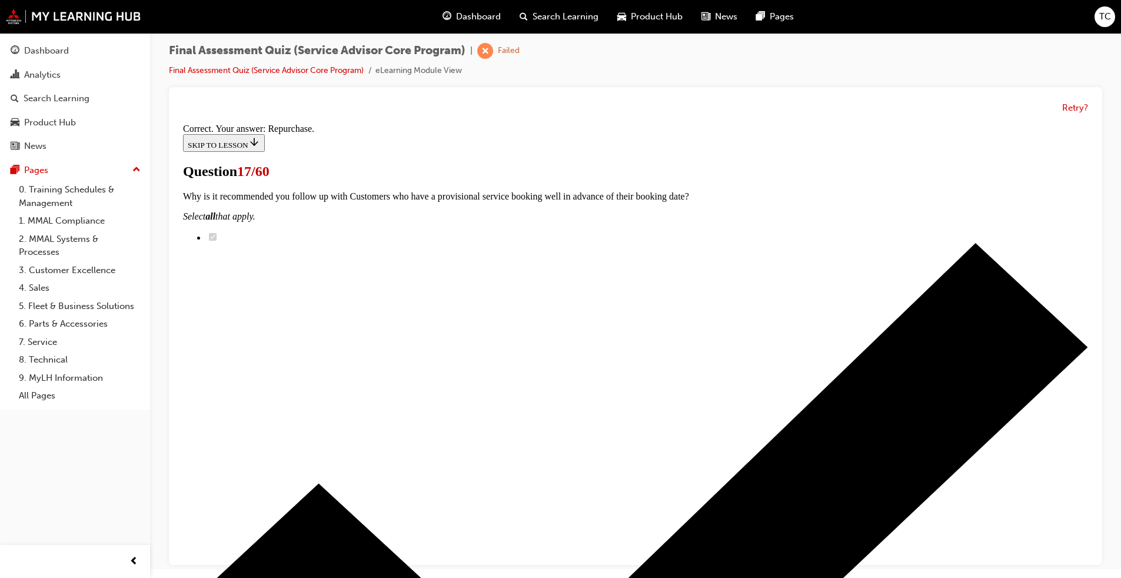
scroll to position [156, 0]
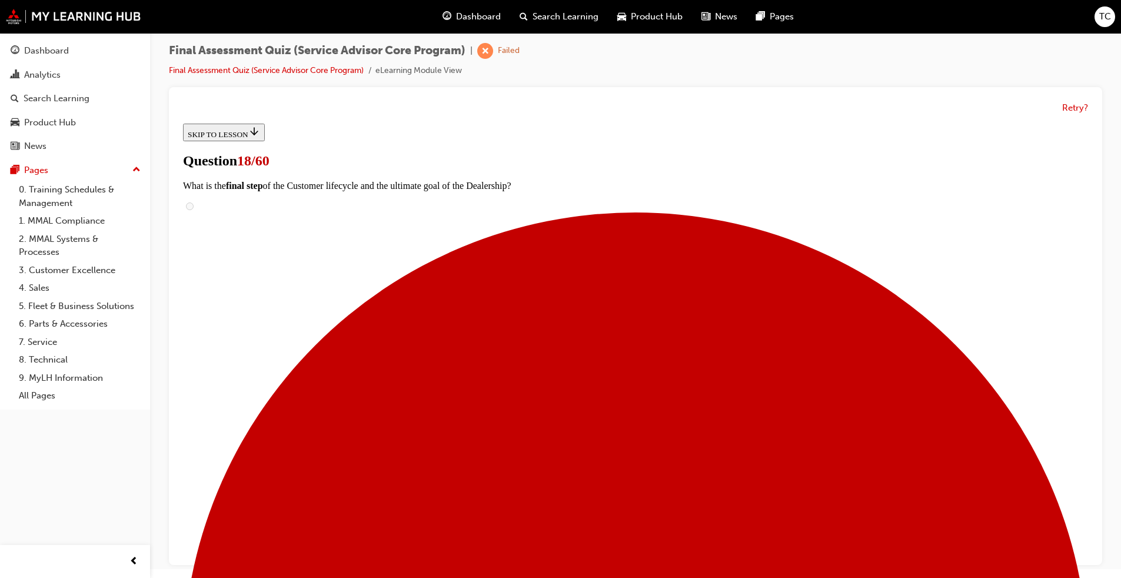
radio input "true"
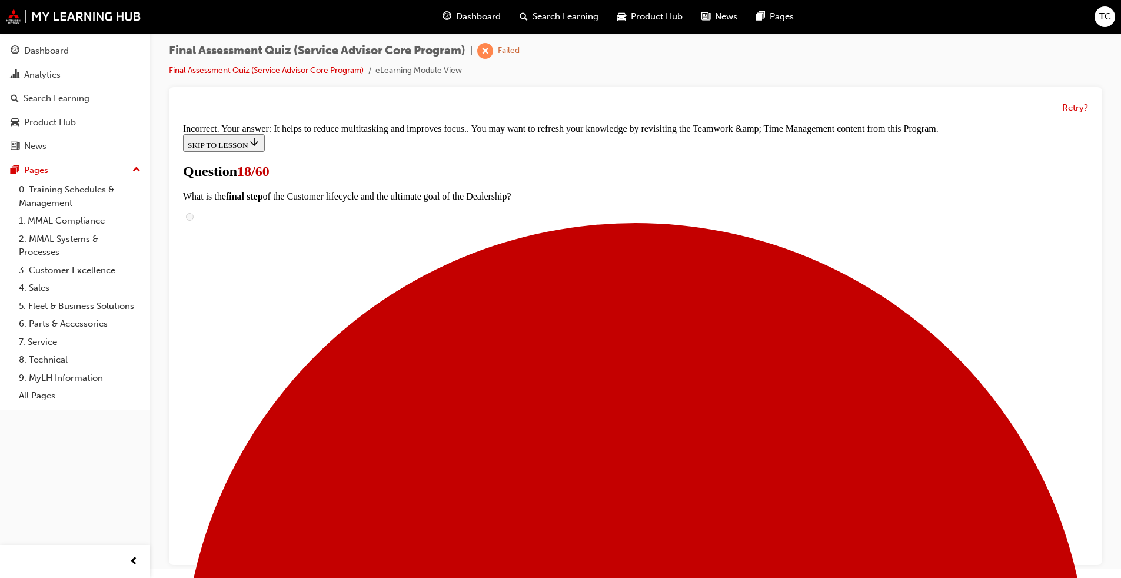
scroll to position [208, 0]
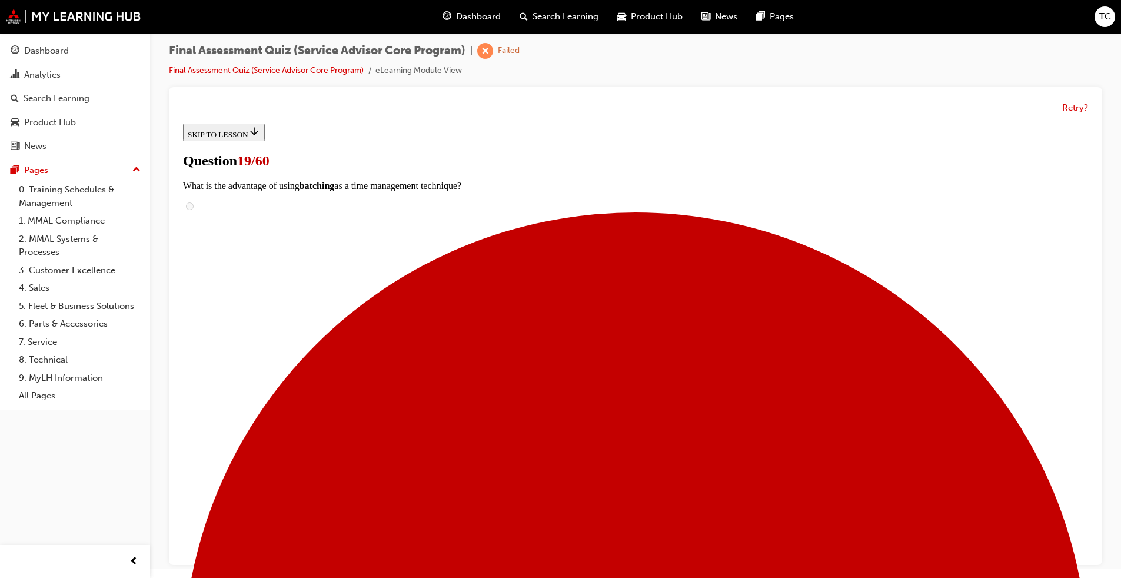
scroll to position [59, 0]
radio input "true"
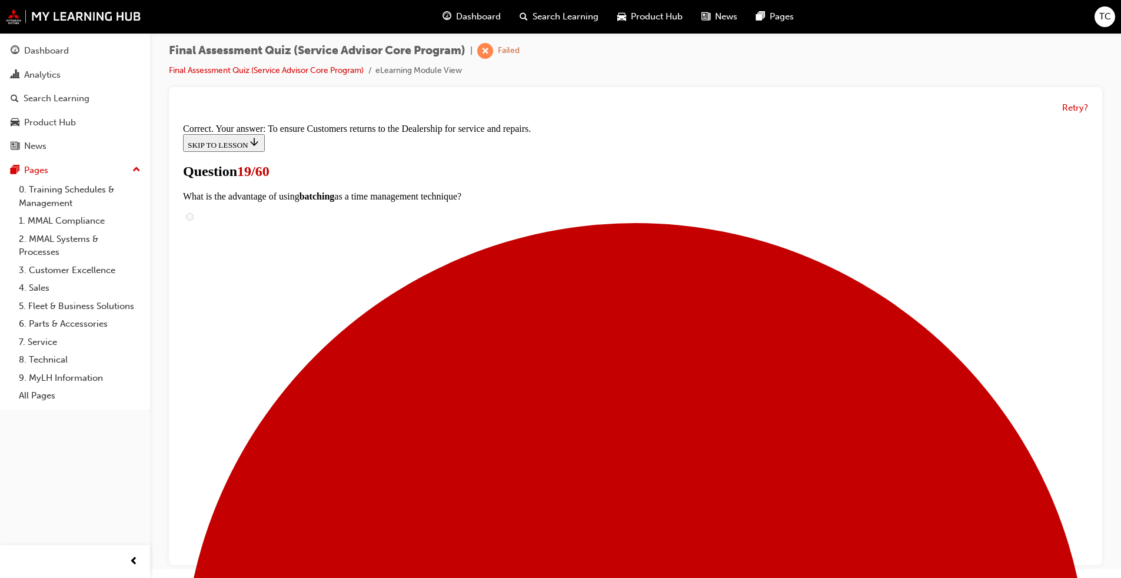
scroll to position [180, 0]
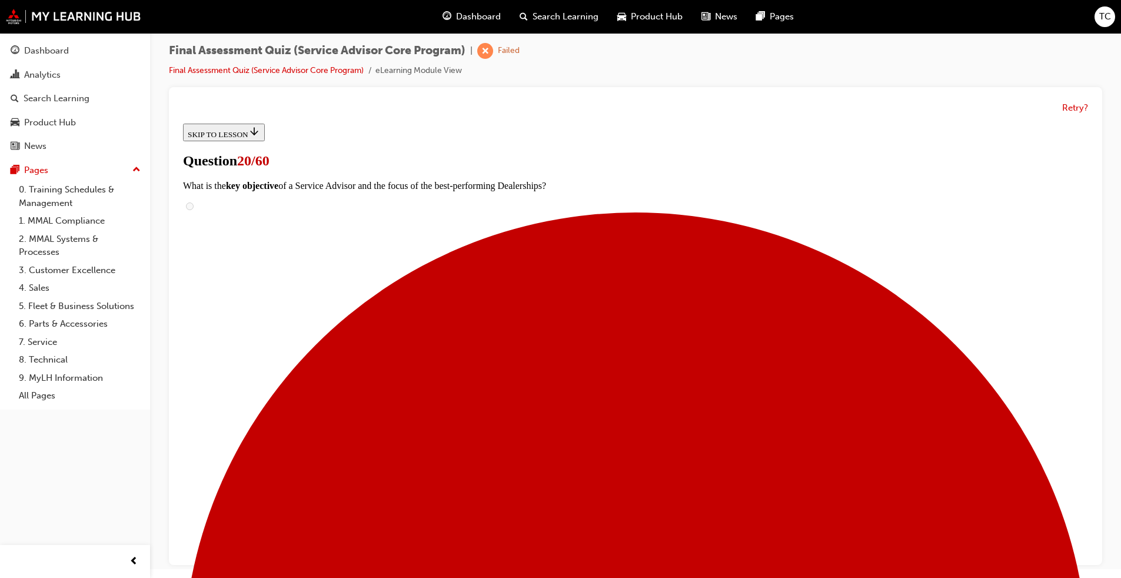
scroll to position [118, 0]
drag, startPoint x: 554, startPoint y: 361, endPoint x: 672, endPoint y: 367, distance: 117.3
drag, startPoint x: 576, startPoint y: 435, endPoint x: 680, endPoint y: 435, distance: 104.2
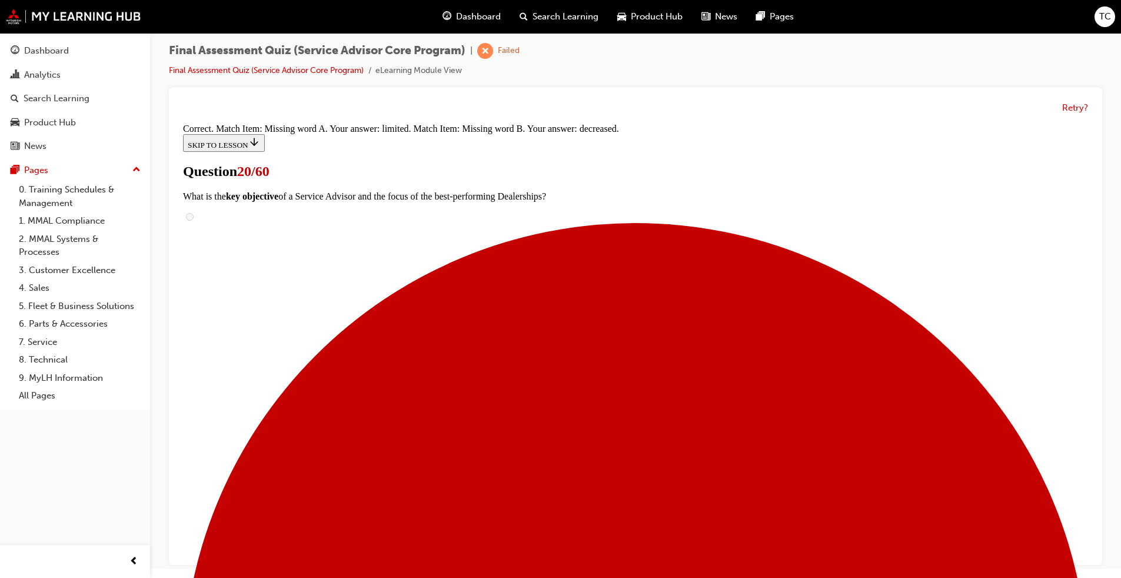
scroll to position [198, 0]
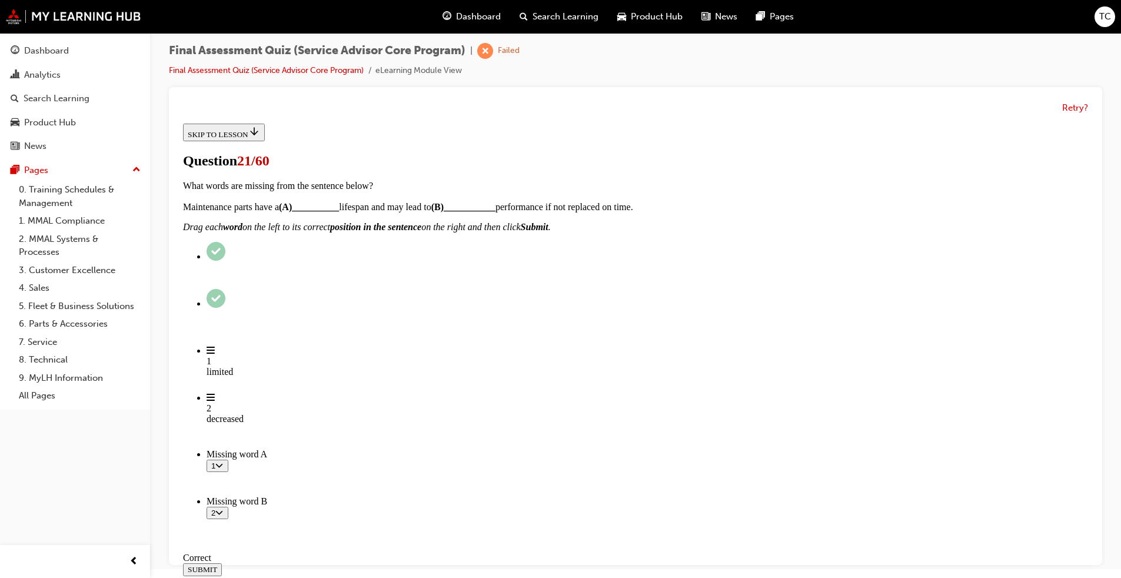
scroll to position [118, 0]
radio input "true"
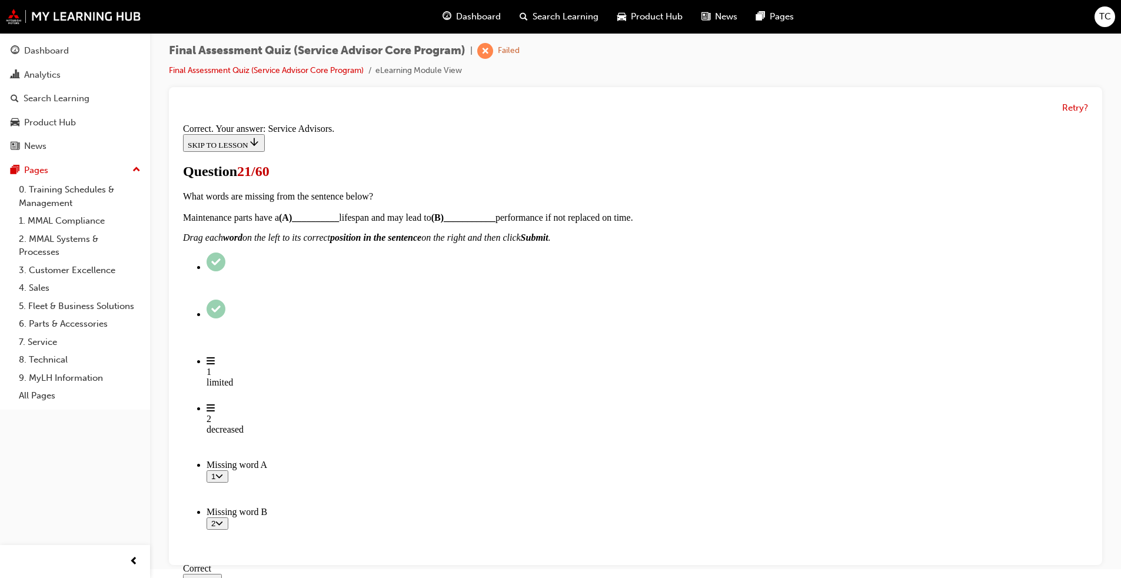
scroll to position [256, 0]
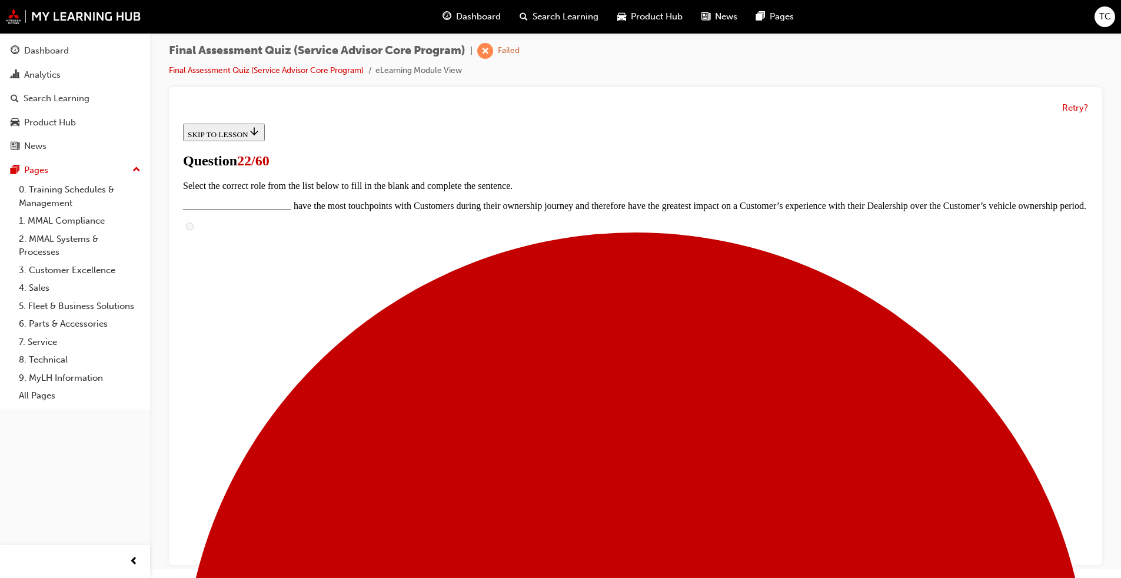
scroll to position [95, 0]
radio input "true"
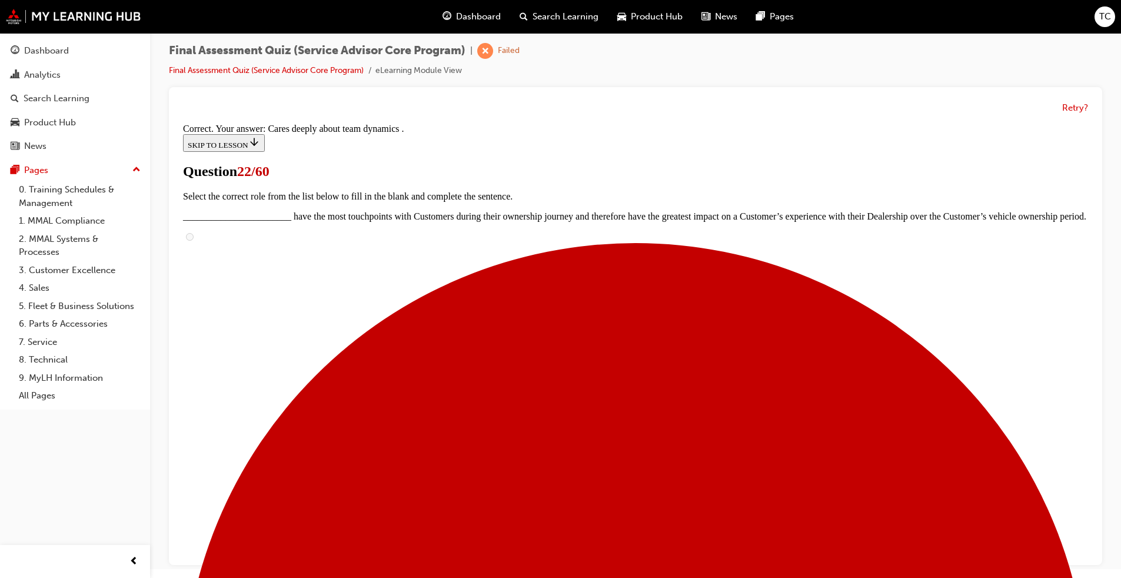
scroll to position [136, 0]
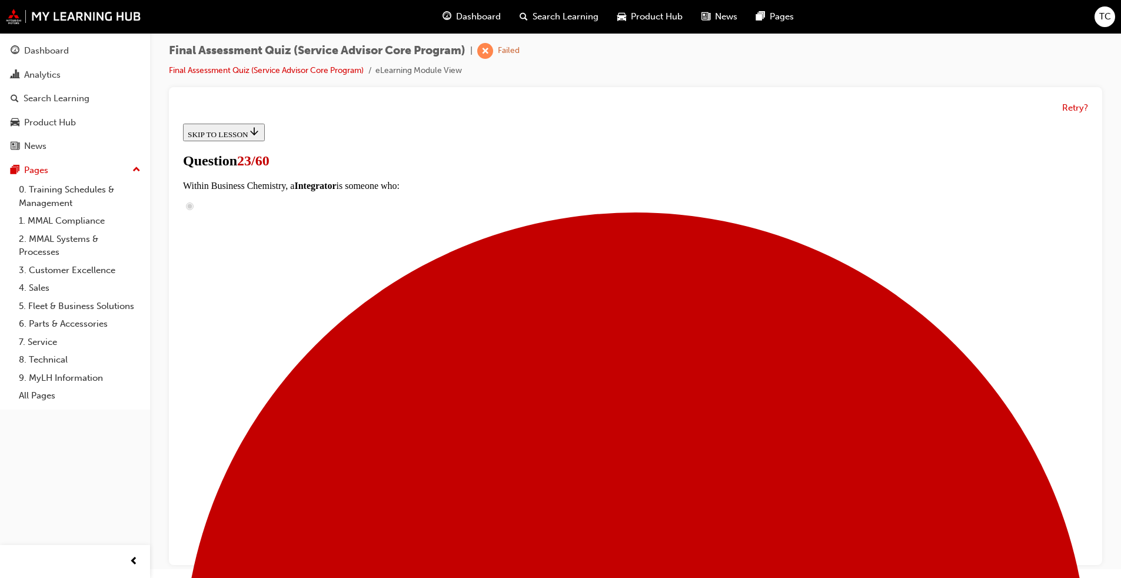
scroll to position [226, 0]
checkbox input "true"
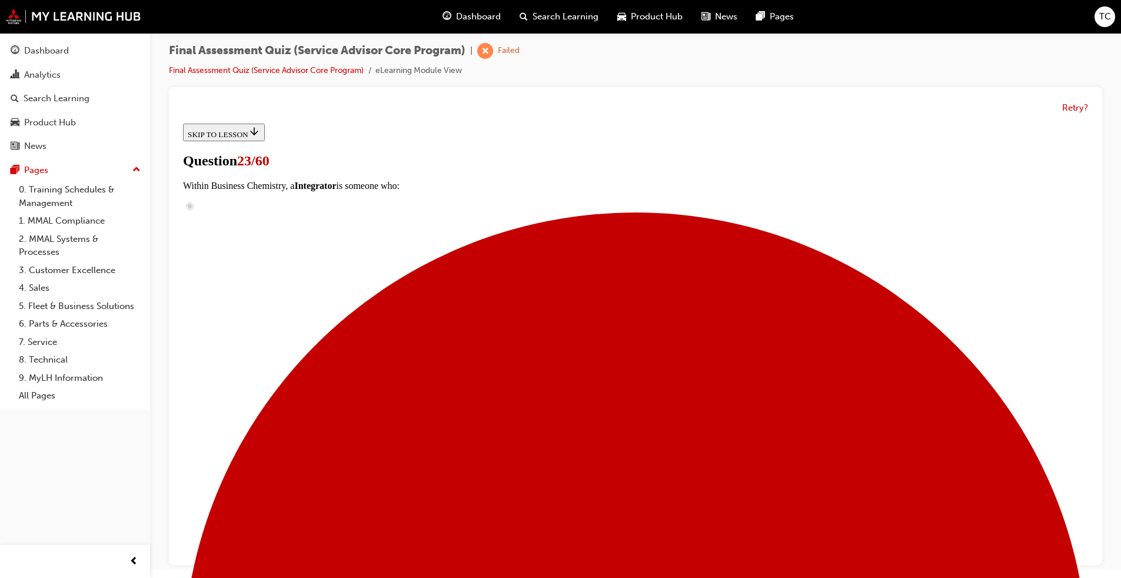
checkbox input "true"
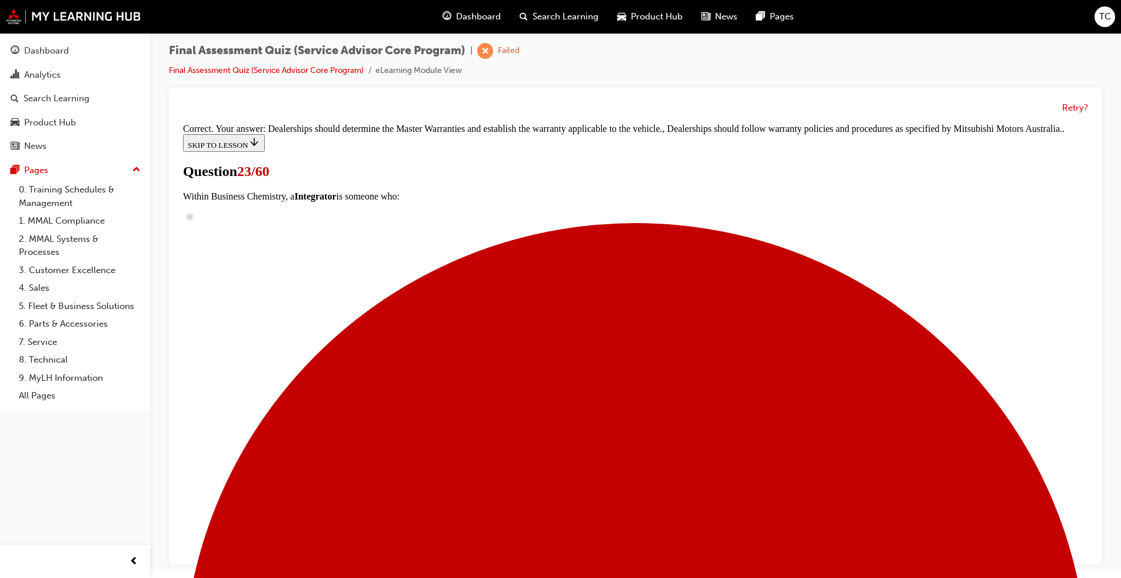
scroll to position [263, 0]
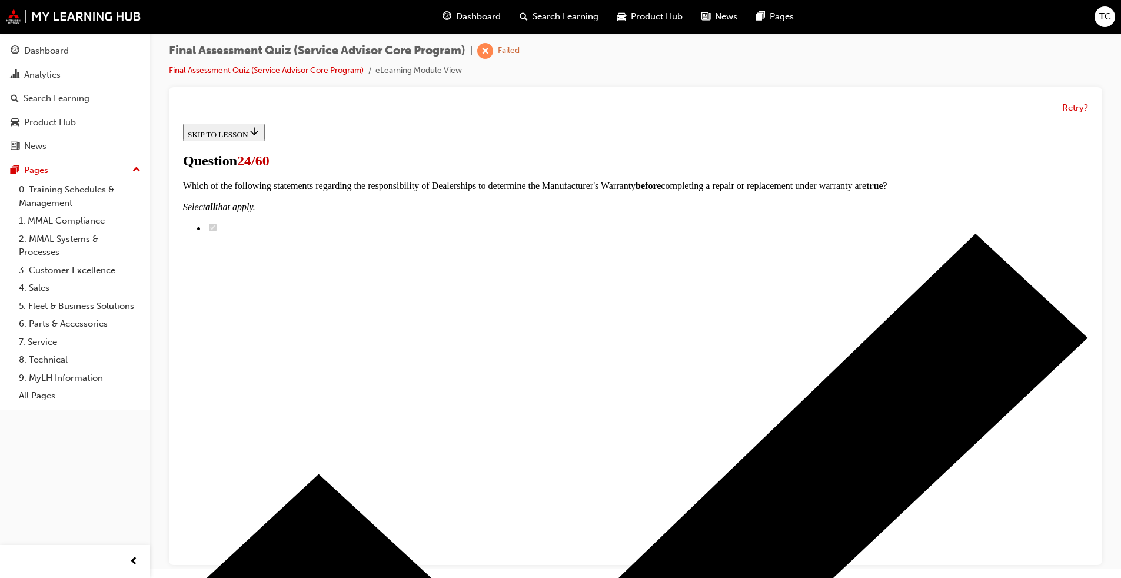
radio input "true"
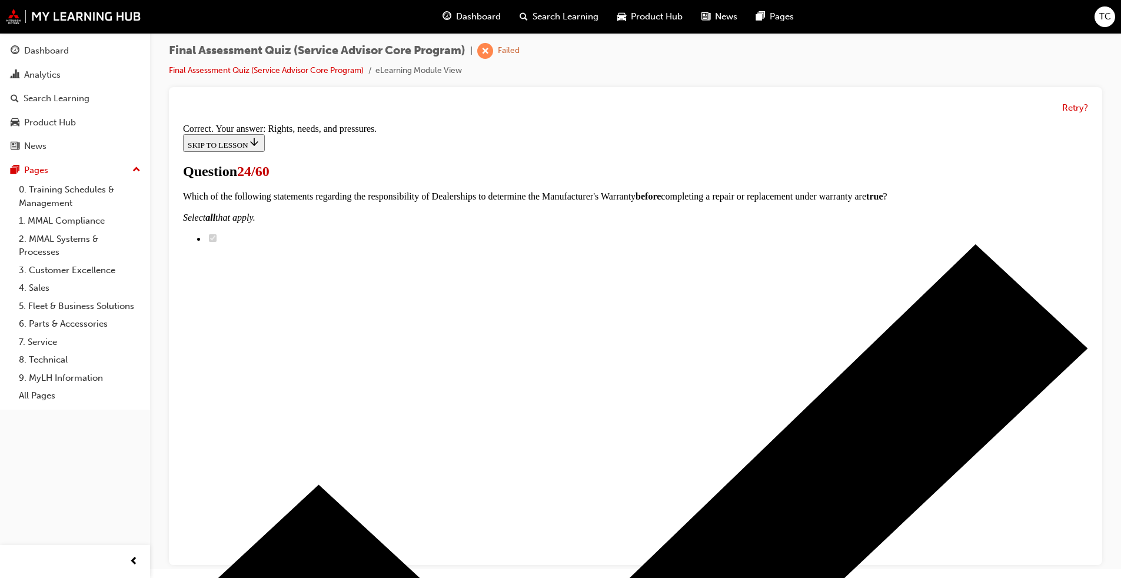
scroll to position [136, 0]
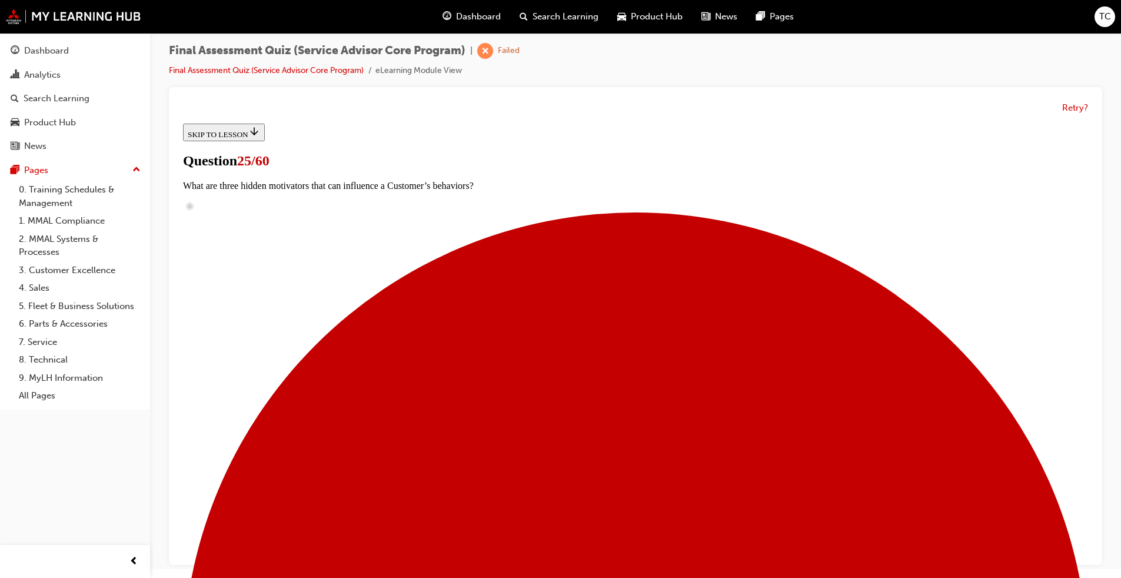
scroll to position [59, 0]
radio input "true"
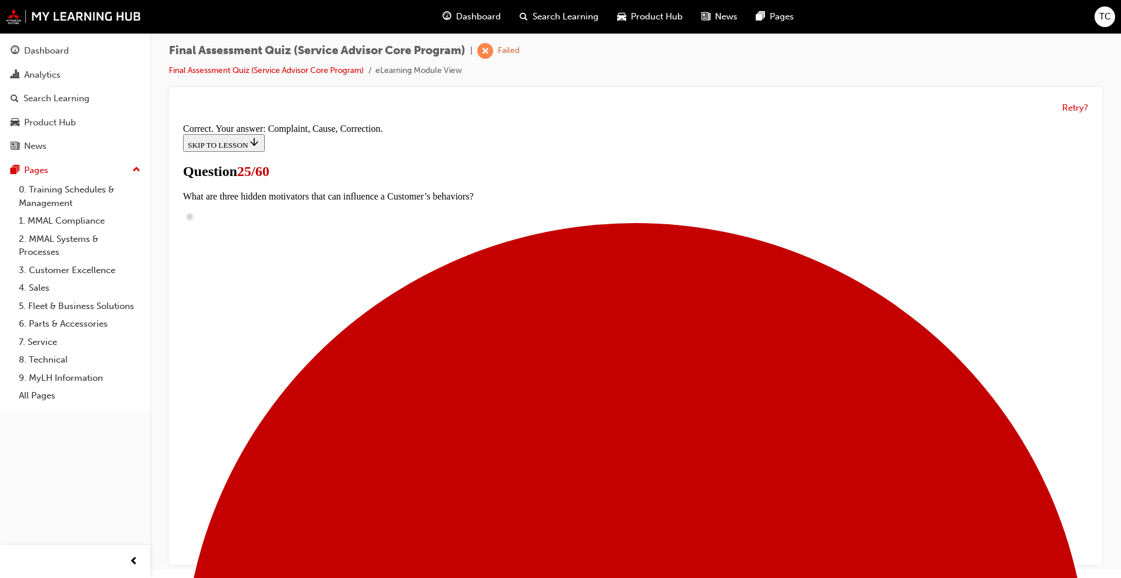
scroll to position [176, 0]
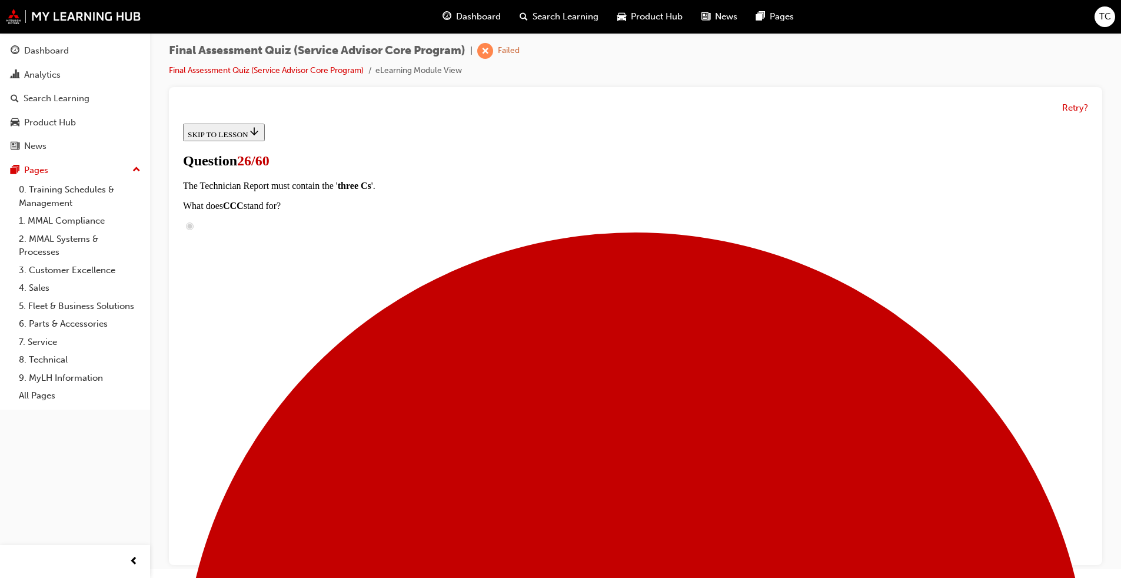
scroll to position [177, 0]
drag, startPoint x: 568, startPoint y: 257, endPoint x: 683, endPoint y: 257, distance: 114.8
drag, startPoint x: 573, startPoint y: 332, endPoint x: 701, endPoint y: 476, distance: 192.6
drag, startPoint x: 578, startPoint y: 335, endPoint x: 694, endPoint y: 338, distance: 116.0
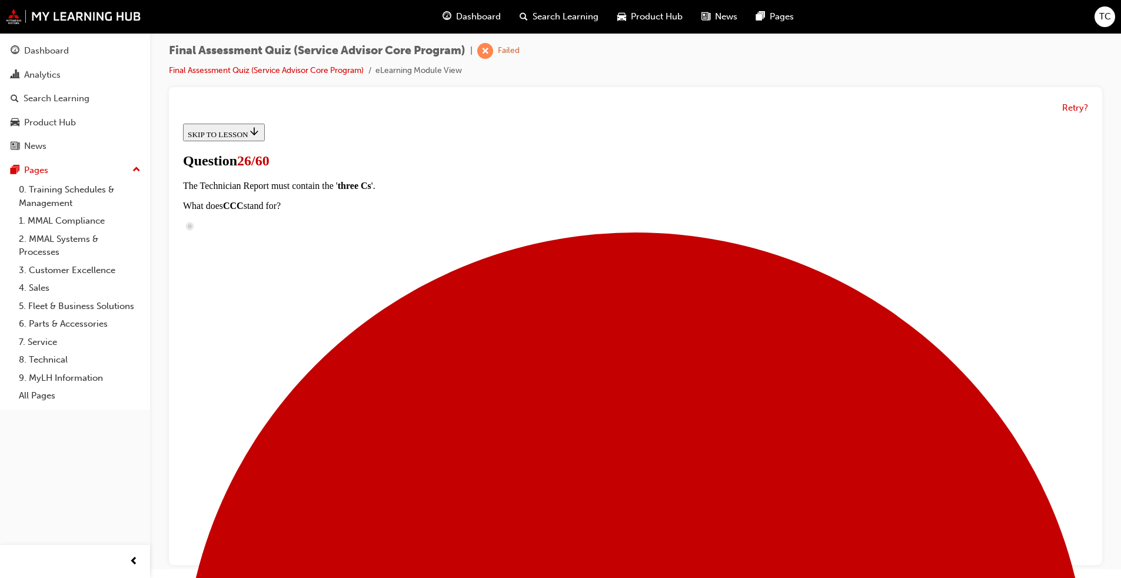
drag, startPoint x: 583, startPoint y: 411, endPoint x: 710, endPoint y: 420, distance: 127.4
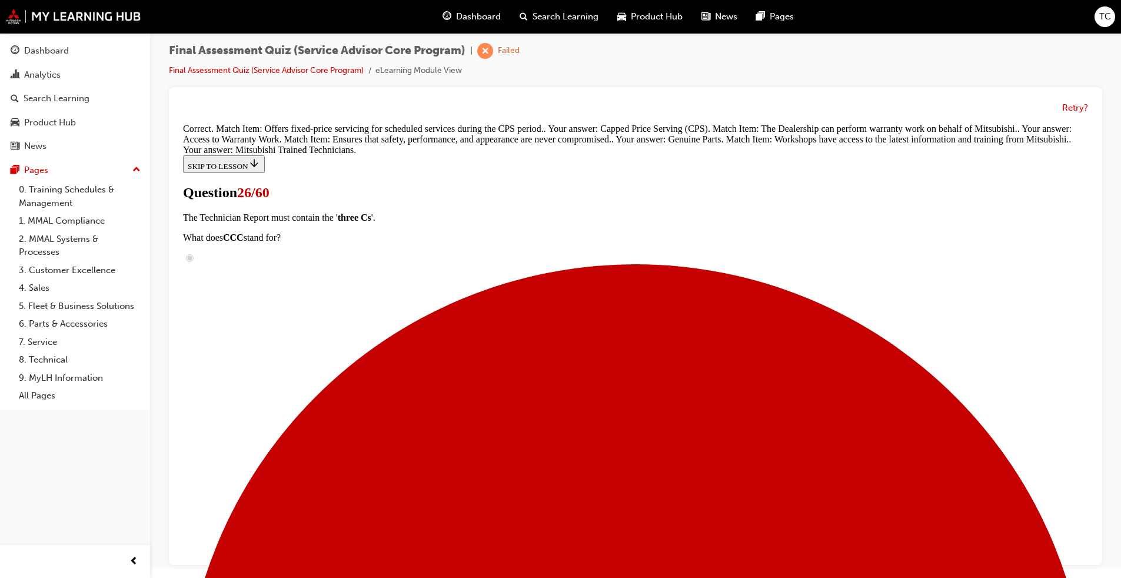
scroll to position [311, 0]
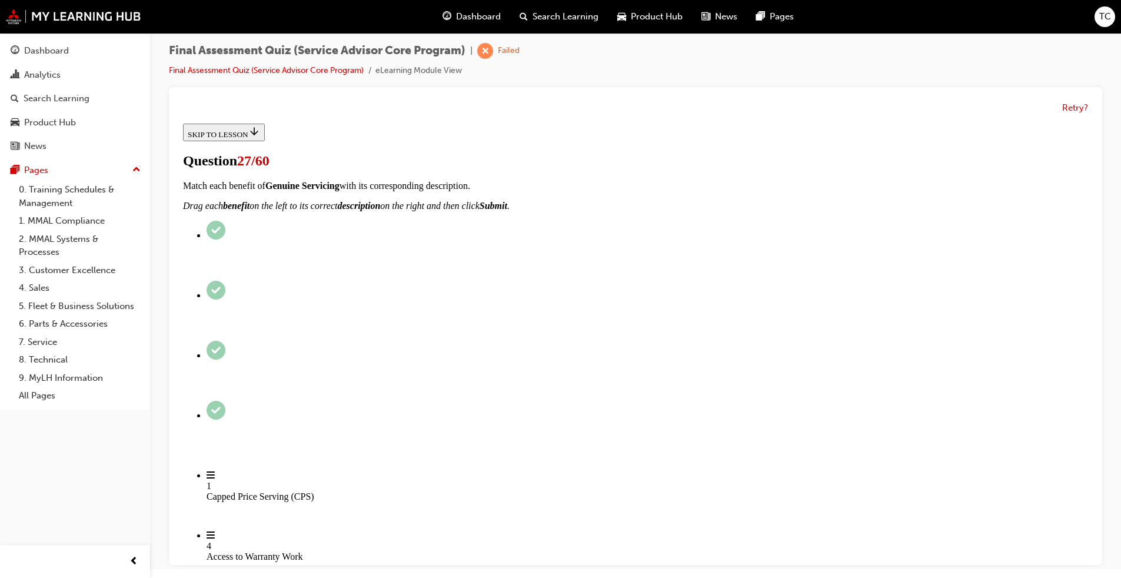
radio input "true"
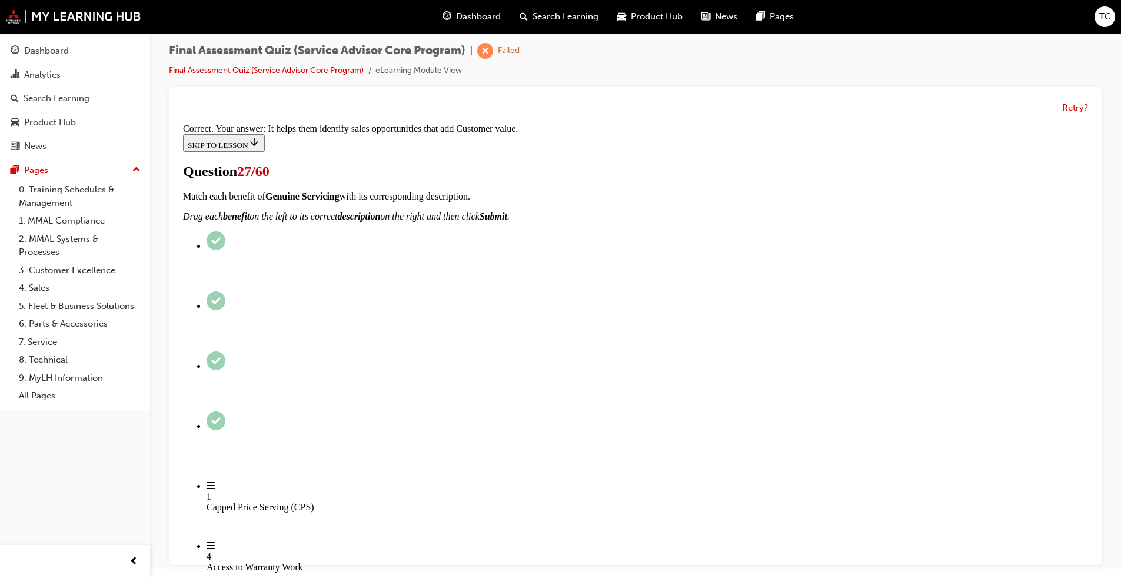
scroll to position [148, 0]
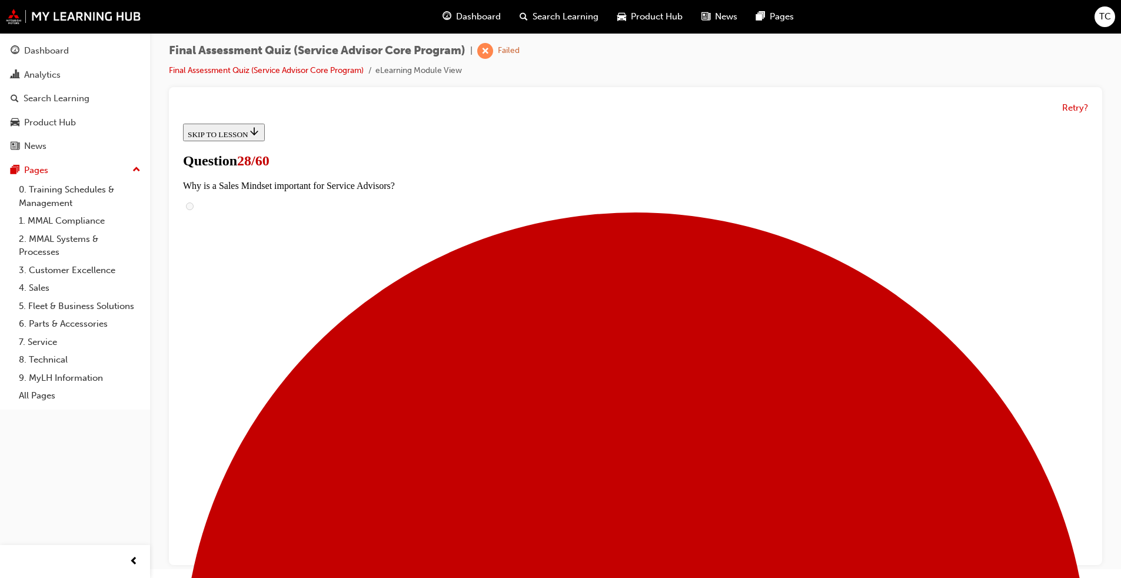
scroll to position [118, 0]
radio input "true"
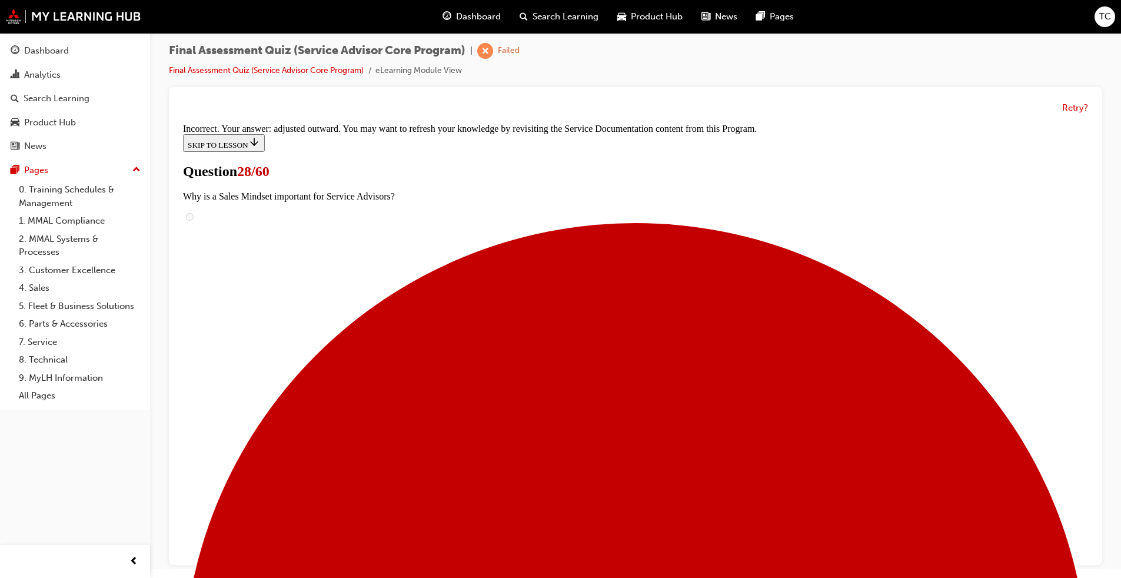
scroll to position [328, 0]
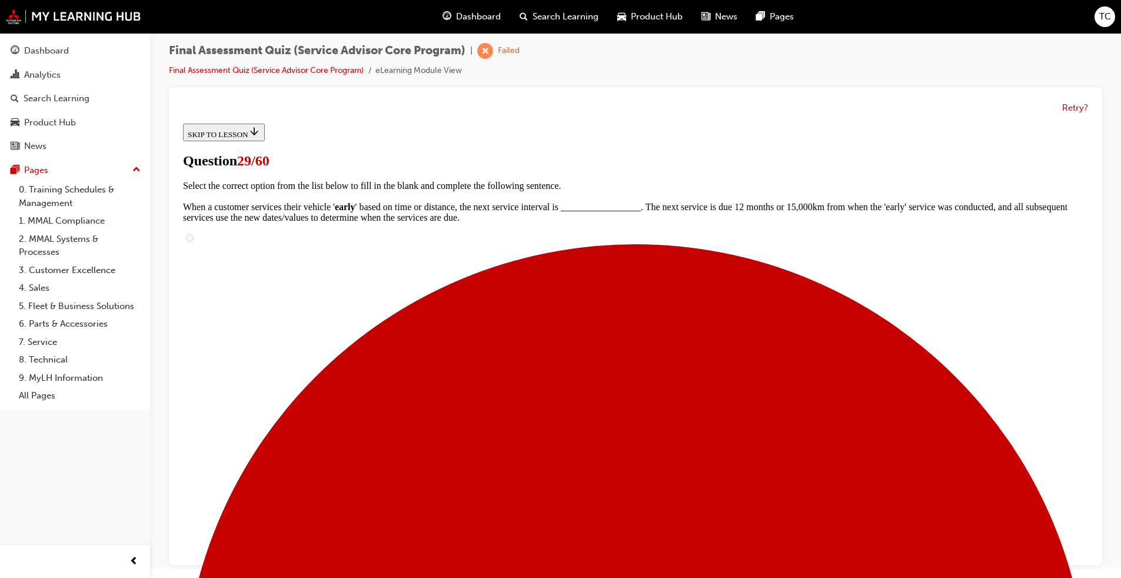
scroll to position [118, 0]
checkbox input "true"
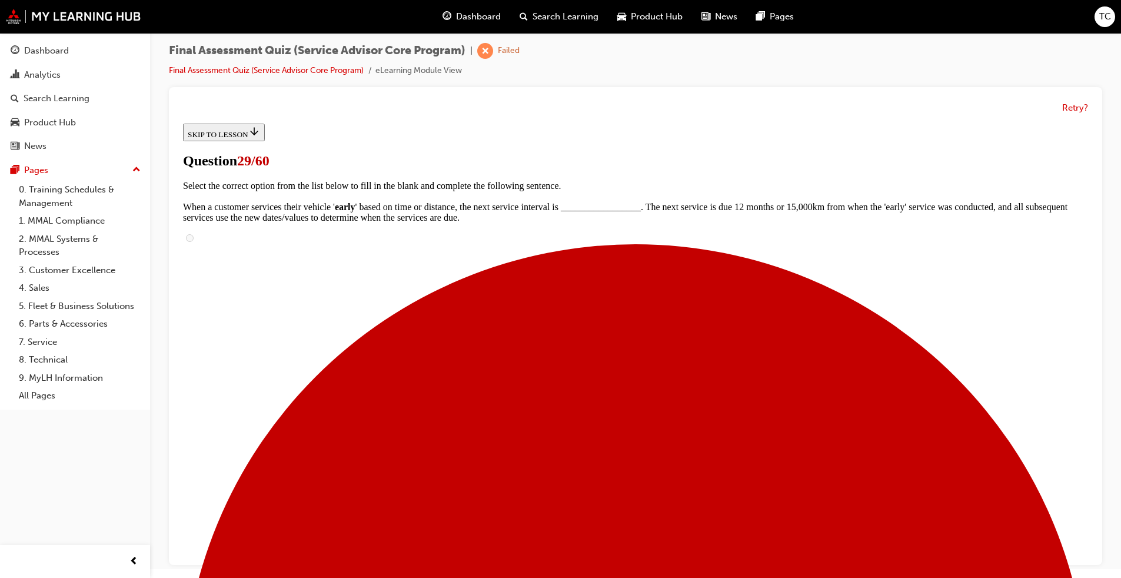
checkbox input "true"
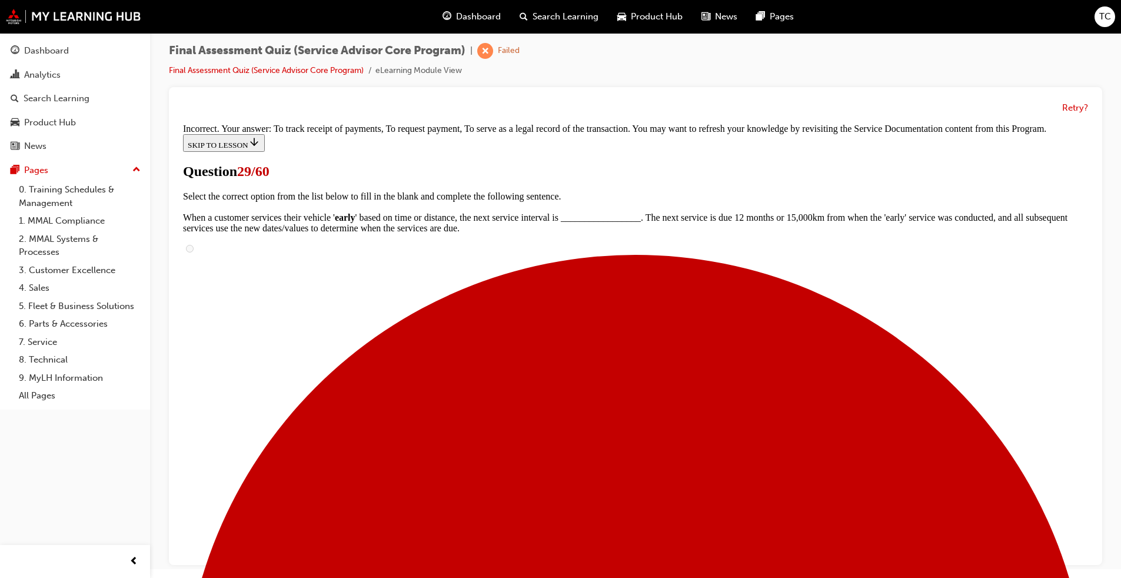
scroll to position [343, 0]
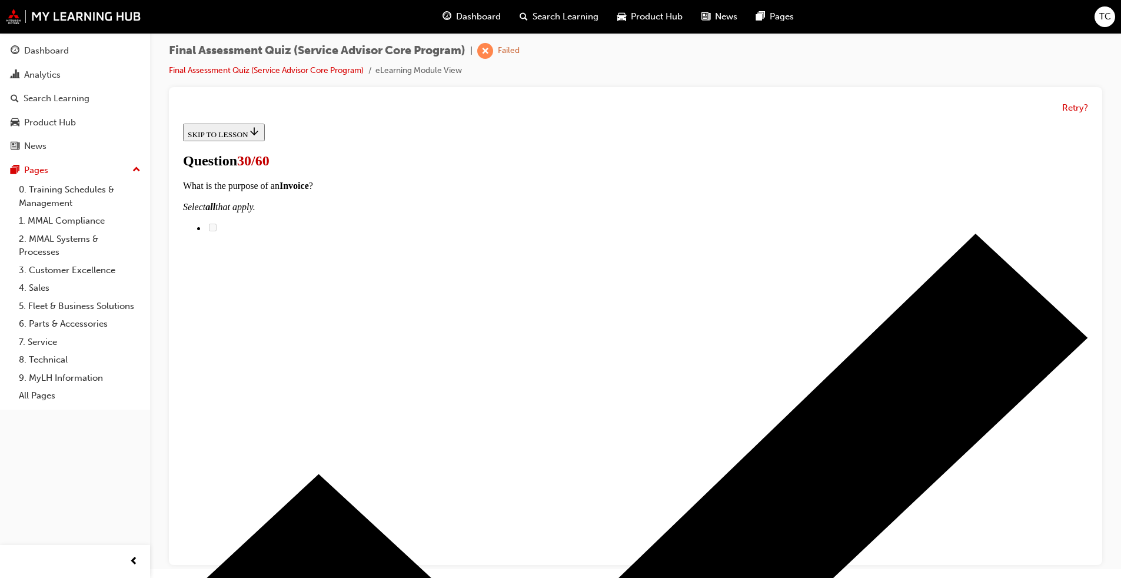
scroll to position [59, 0]
checkbox input "true"
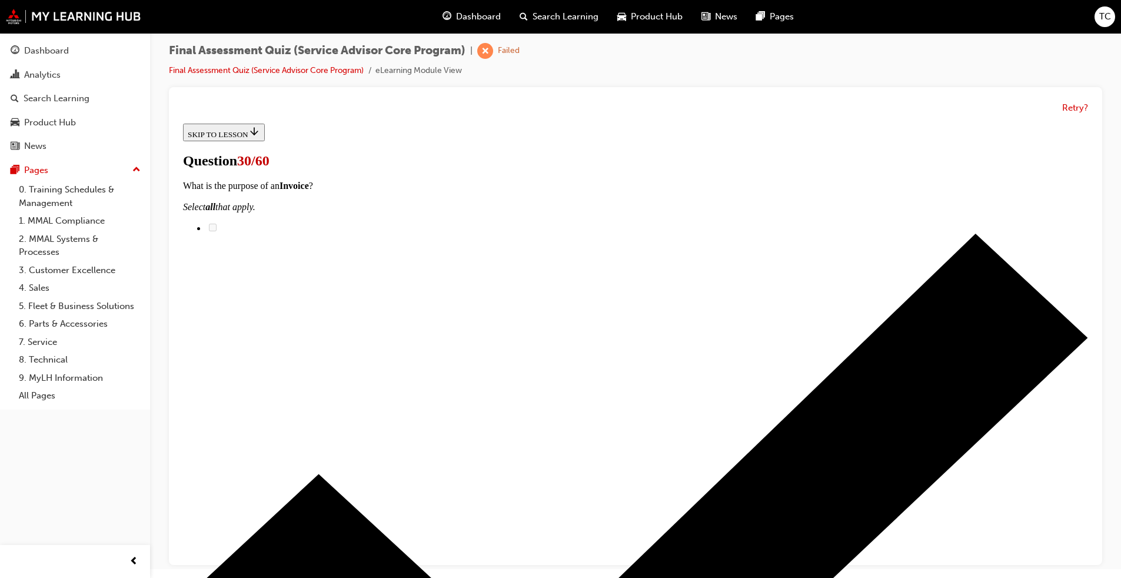
checkbox input "true"
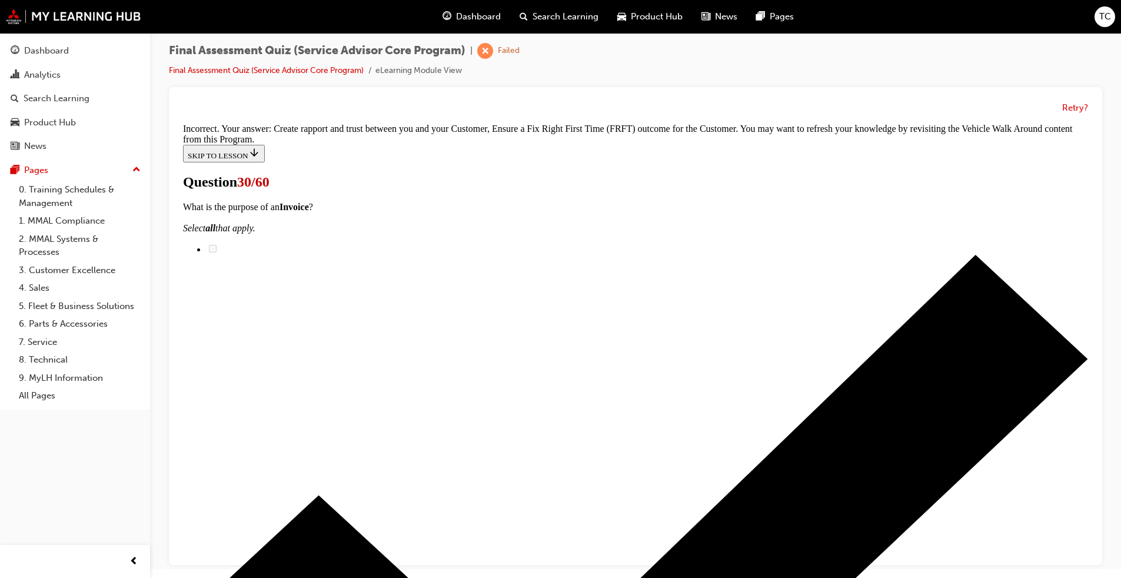
scroll to position [248, 0]
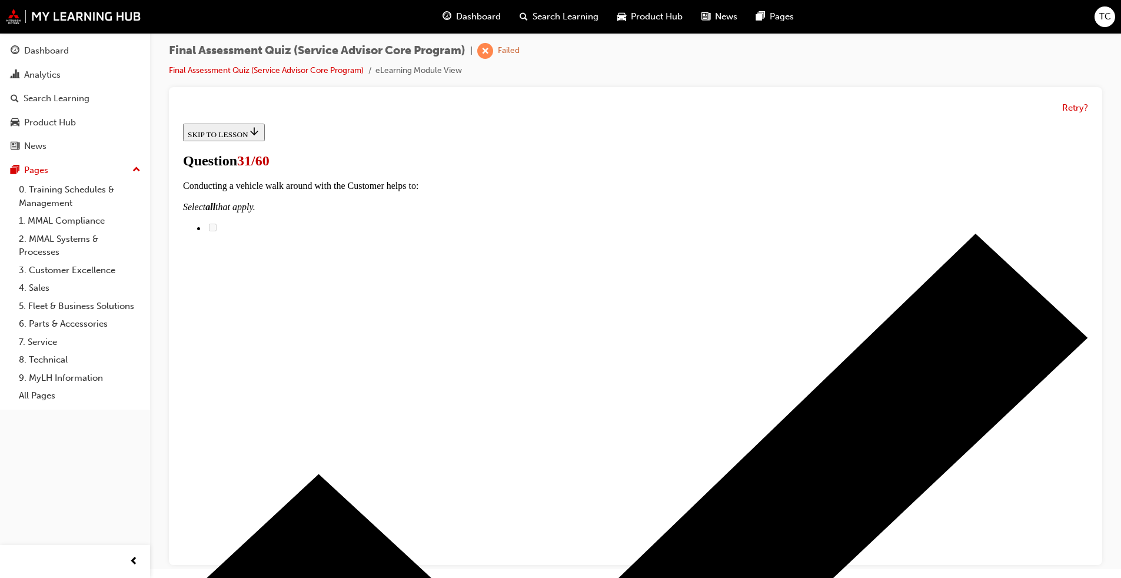
scroll to position [177, 0]
drag, startPoint x: 529, startPoint y: 333, endPoint x: 702, endPoint y: 263, distance: 186.1
drag, startPoint x: 545, startPoint y: 549, endPoint x: 662, endPoint y: 311, distance: 265.6
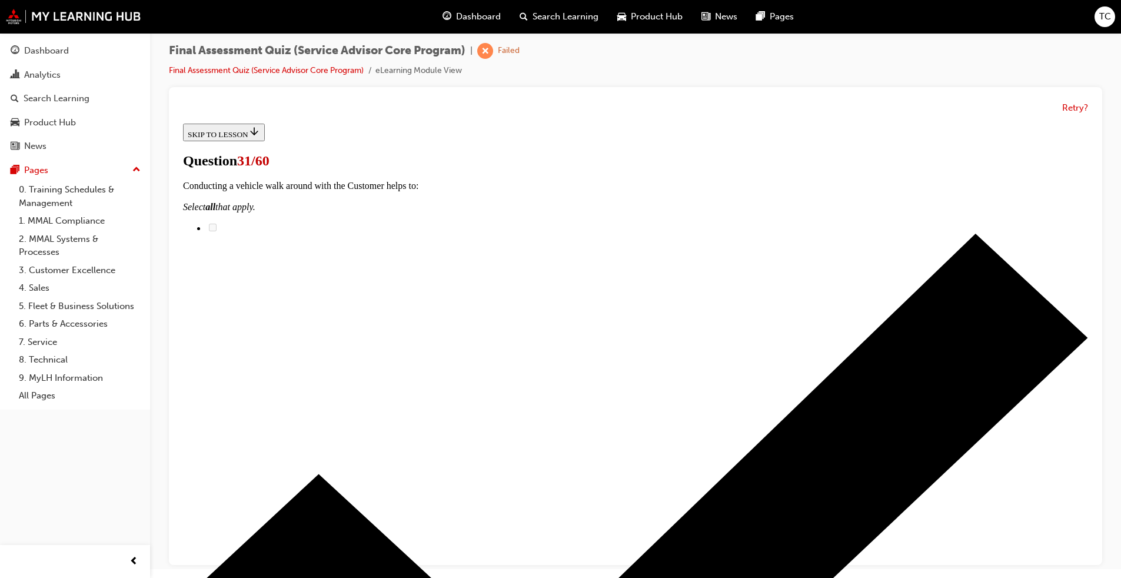
drag, startPoint x: 547, startPoint y: 424, endPoint x: 715, endPoint y: 353, distance: 181.7
drag, startPoint x: 535, startPoint y: 499, endPoint x: 691, endPoint y: 430, distance: 170.5
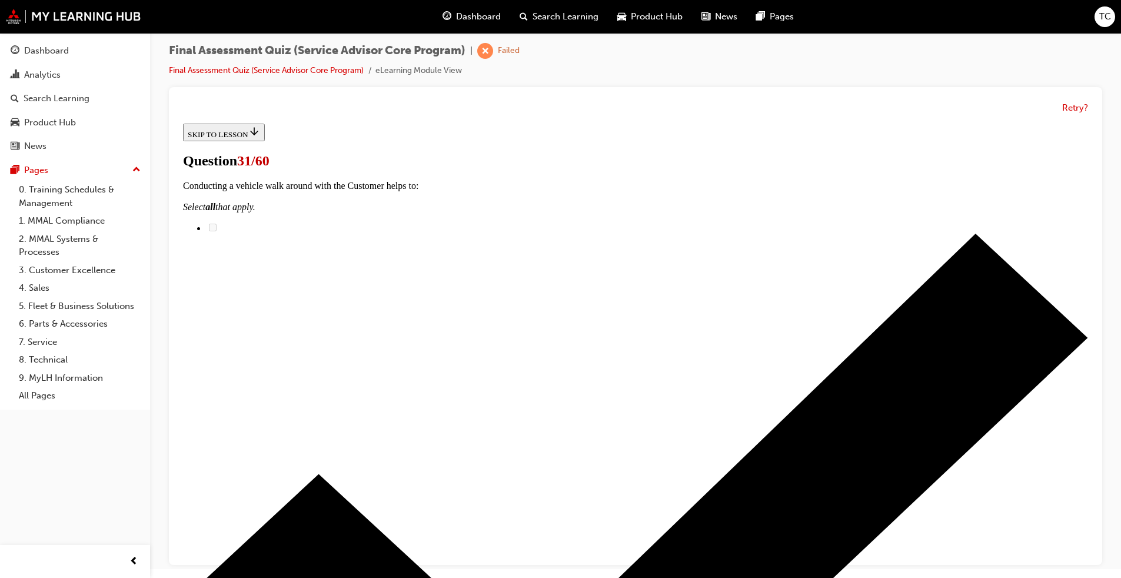
drag, startPoint x: 556, startPoint y: 496, endPoint x: 673, endPoint y: 496, distance: 116.5
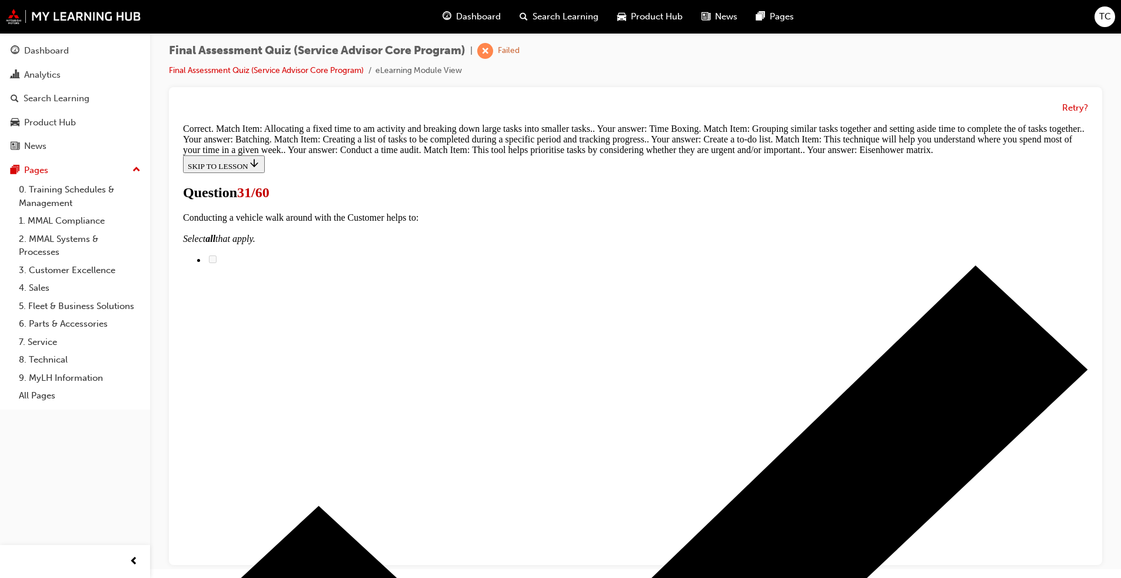
scroll to position [385, 0]
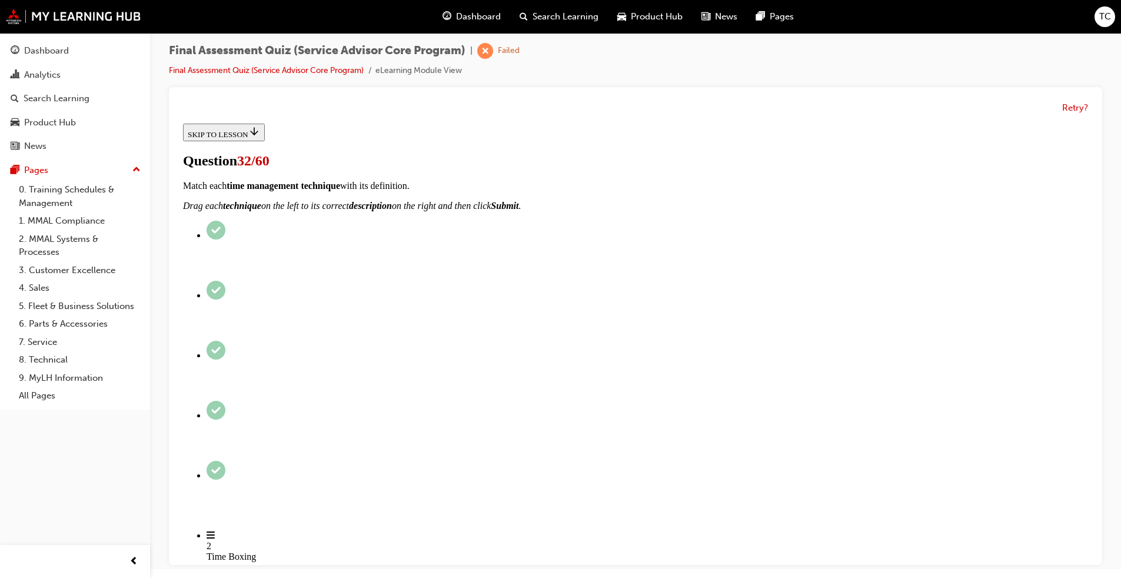
scroll to position [0, 0]
radio input "true"
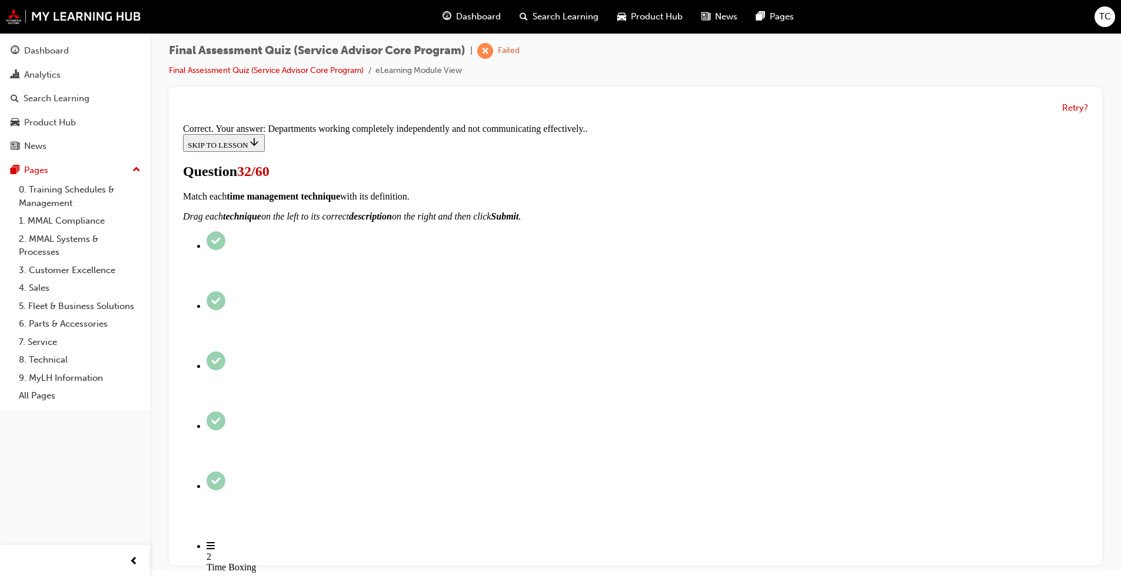
scroll to position [171, 0]
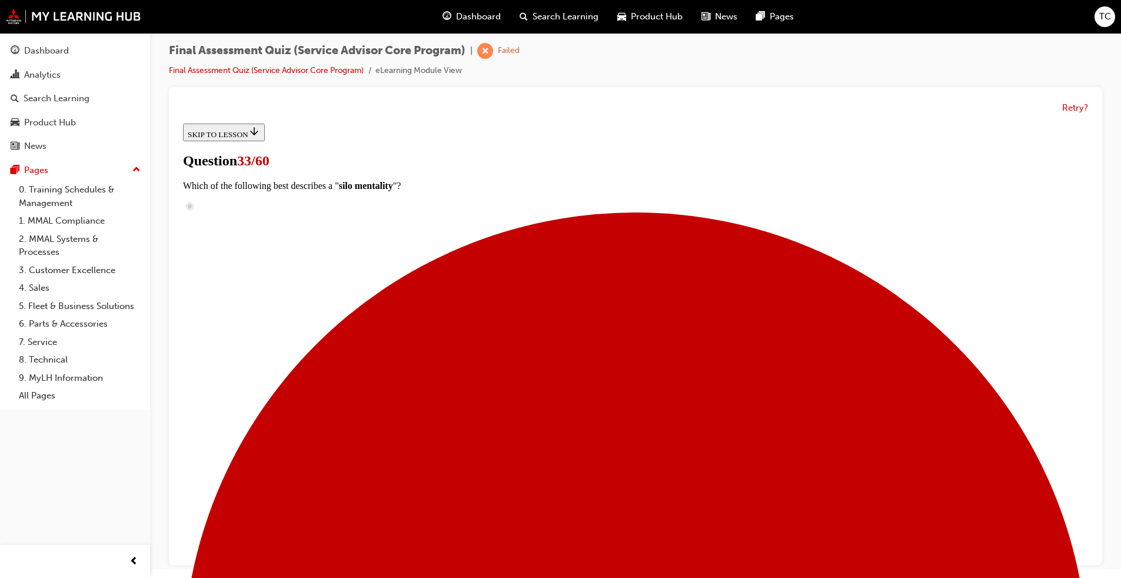
scroll to position [95, 0]
drag, startPoint x: 552, startPoint y: 418, endPoint x: 720, endPoint y: 349, distance: 181.6
drag, startPoint x: 561, startPoint y: 418, endPoint x: 675, endPoint y: 418, distance: 114.2
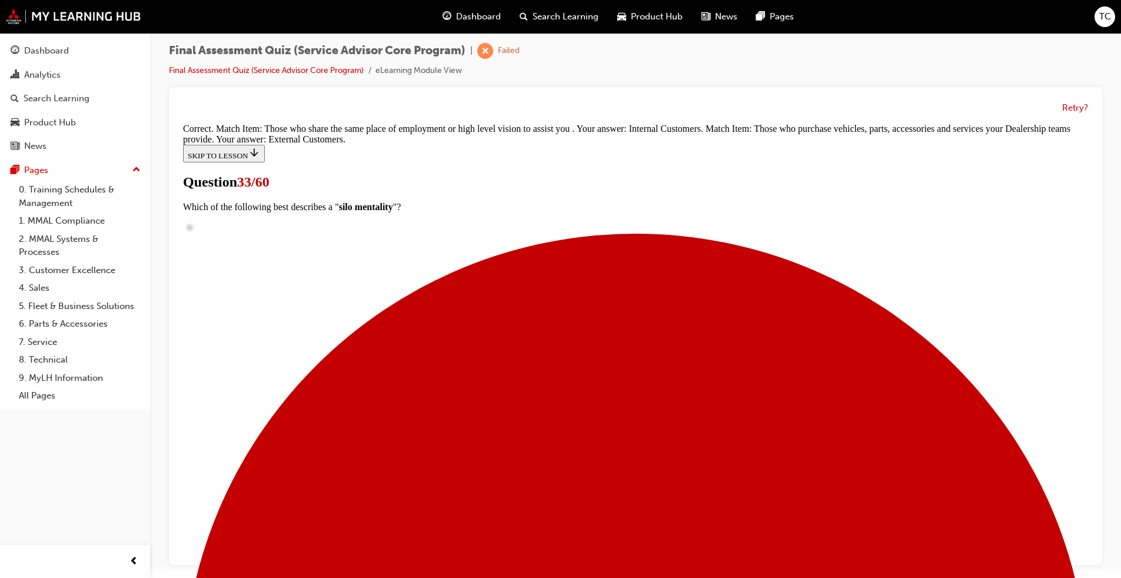
scroll to position [164, 0]
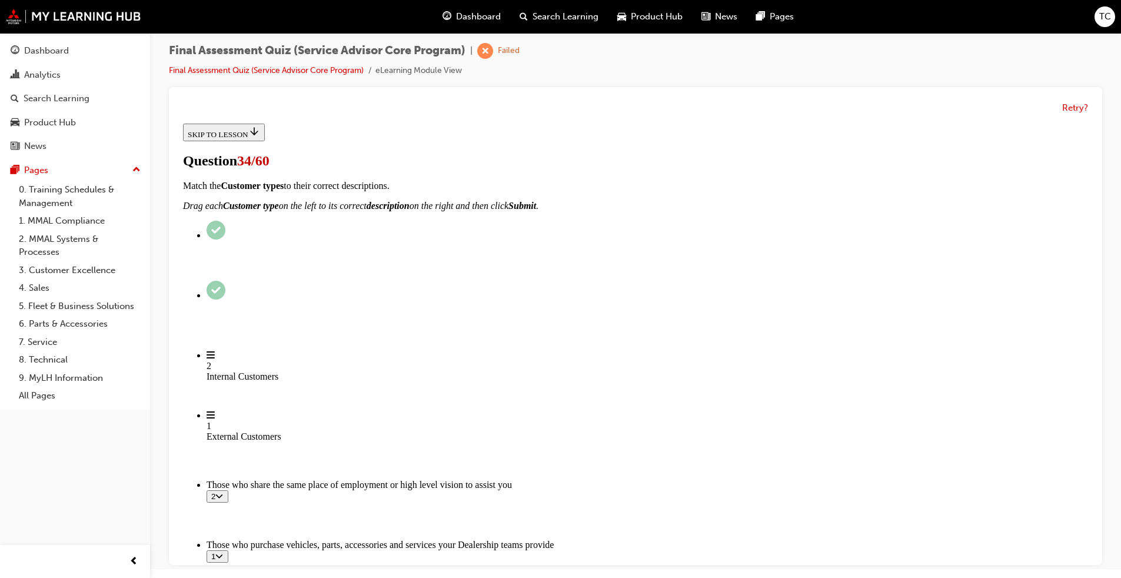
scroll to position [118, 0]
checkbox input "true"
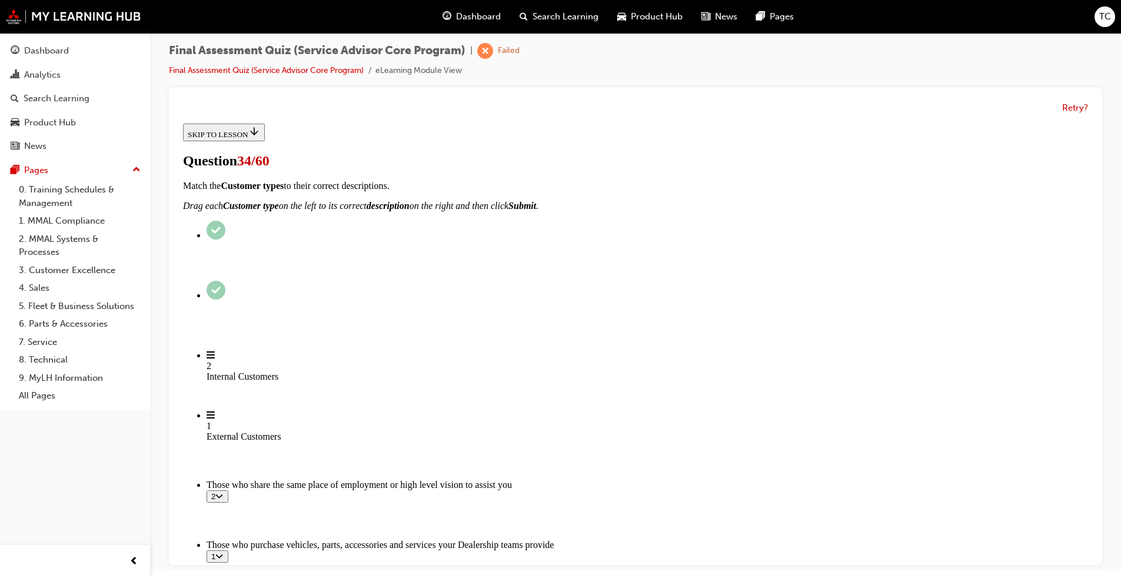
checkbox input "true"
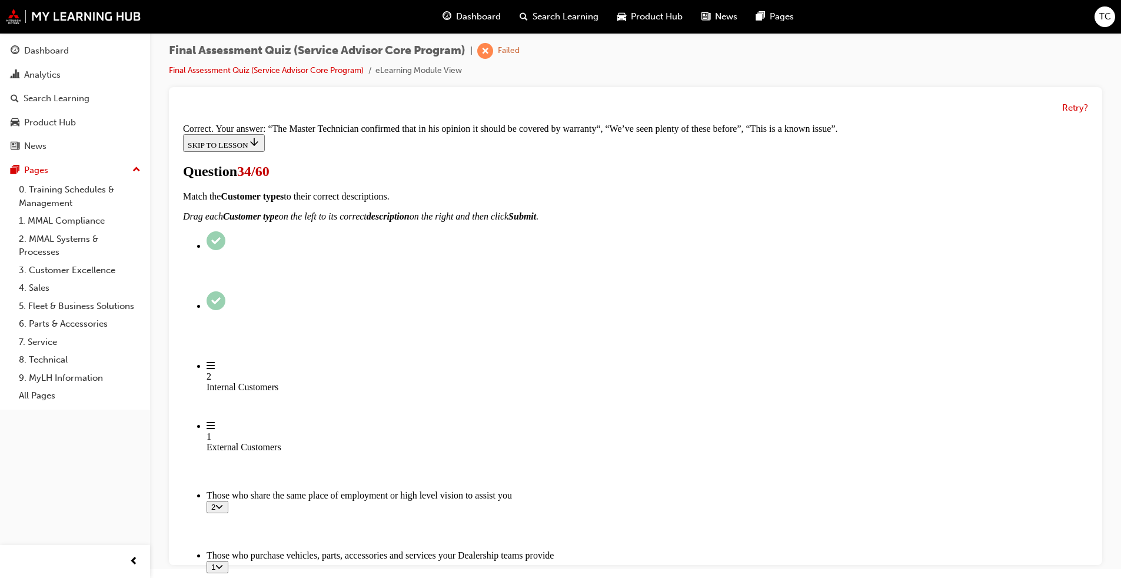
scroll to position [302, 0]
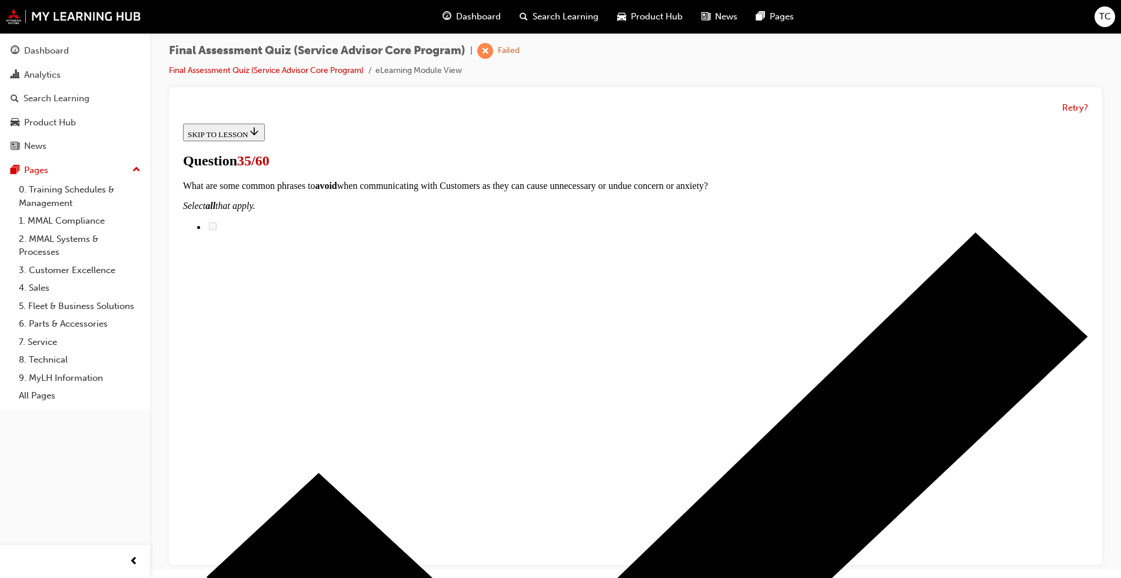
scroll to position [59, 0]
radio input "true"
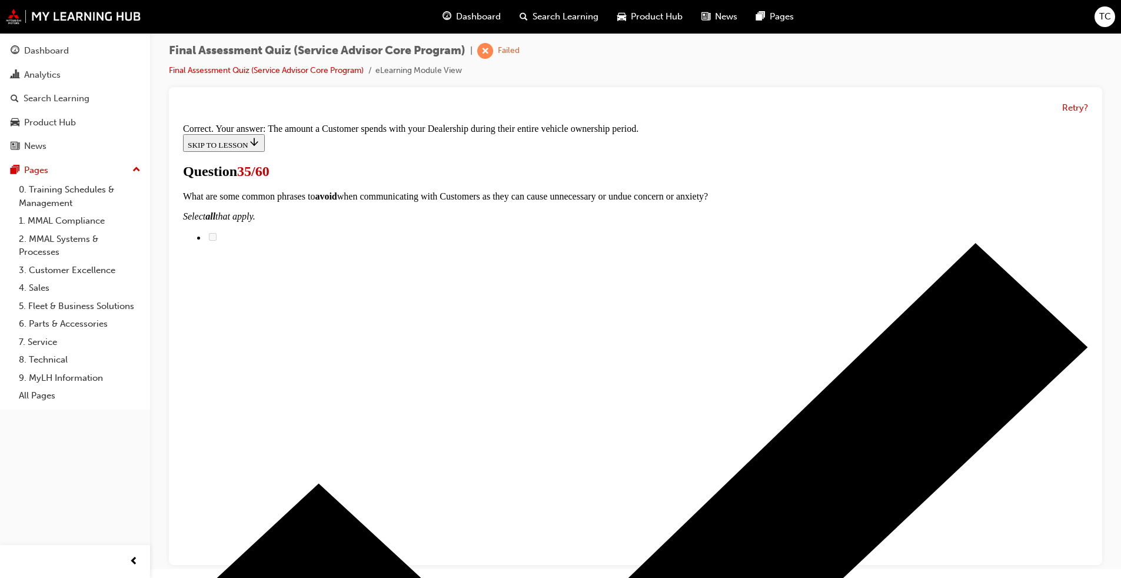
scroll to position [171, 0]
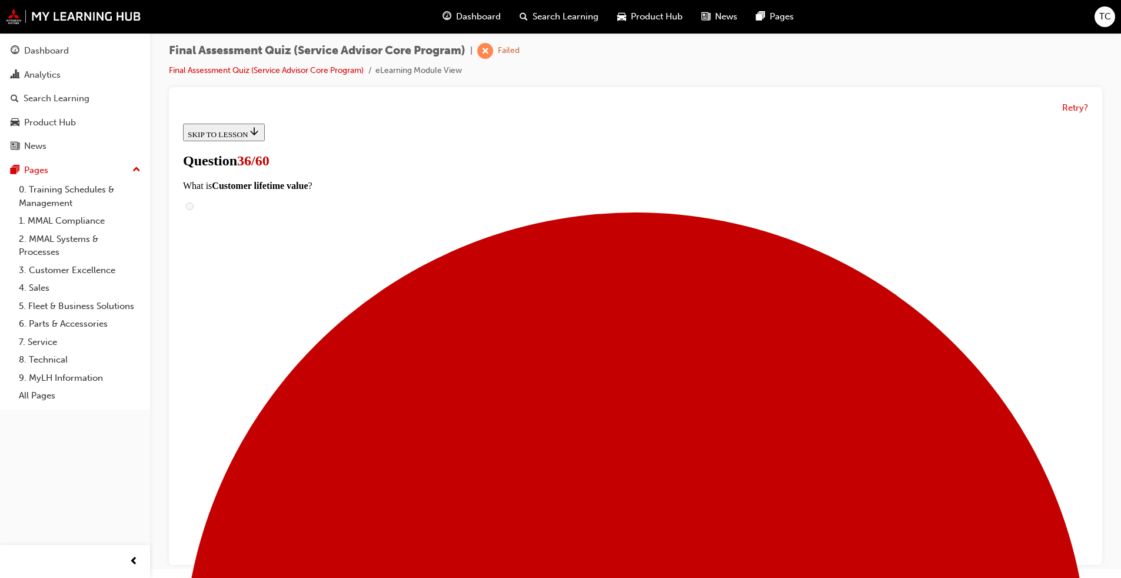
scroll to position [706, 0]
drag, startPoint x: 542, startPoint y: 410, endPoint x: 668, endPoint y: 413, distance: 126.0
drag, startPoint x: 560, startPoint y: 298, endPoint x: 679, endPoint y: 317, distance: 120.4
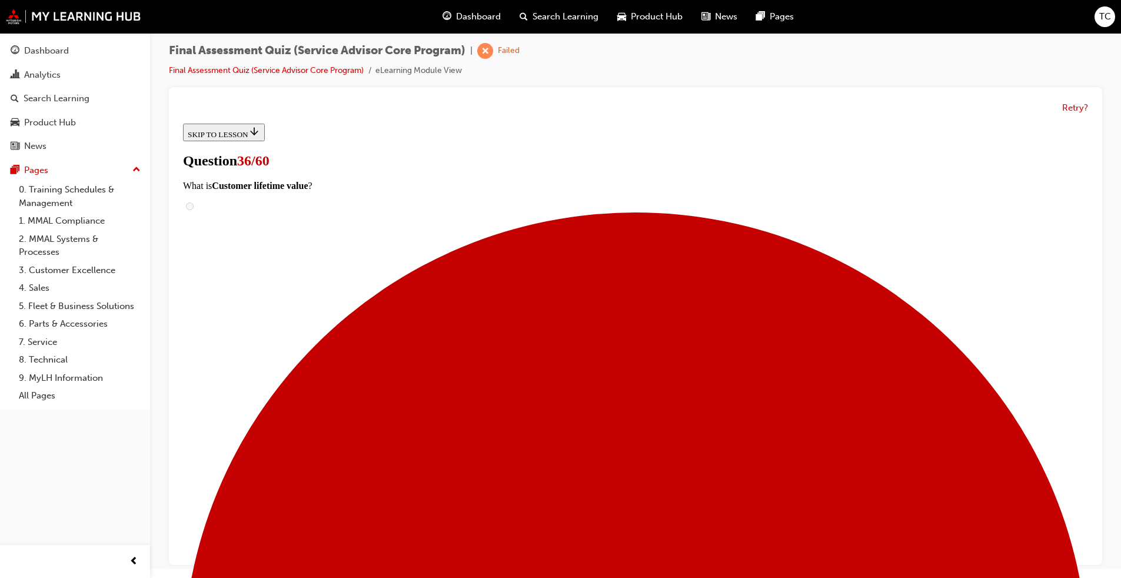
scroll to position [546, 0]
drag, startPoint x: 577, startPoint y: 181, endPoint x: 715, endPoint y: 401, distance: 260.2
drag, startPoint x: 587, startPoint y: 163, endPoint x: 716, endPoint y: 458, distance: 321.8
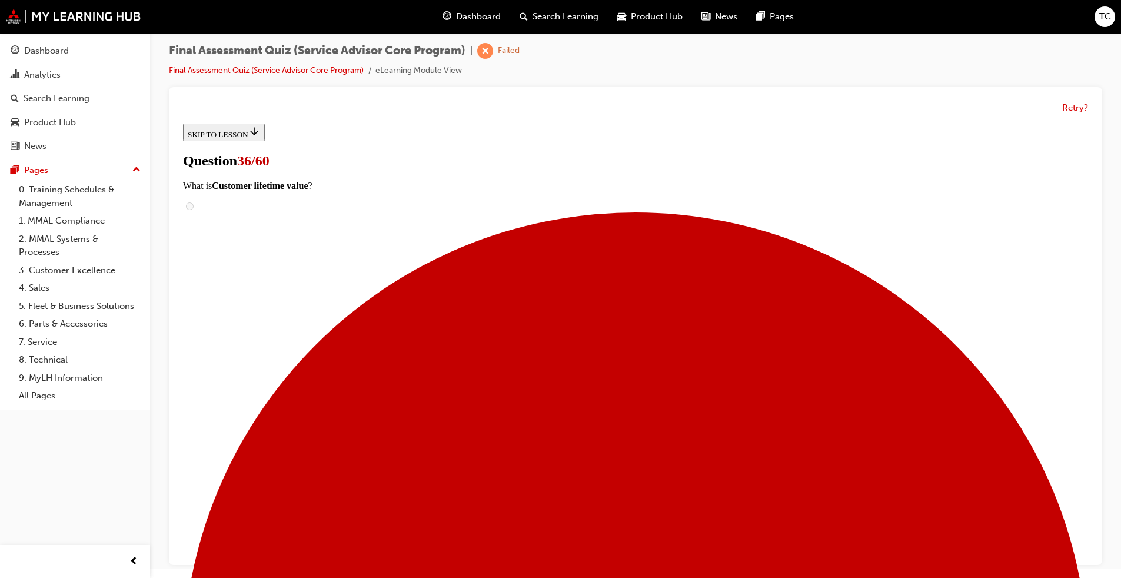
drag, startPoint x: 568, startPoint y: 158, endPoint x: 681, endPoint y: 451, distance: 314.1
drag, startPoint x: 576, startPoint y: 154, endPoint x: 686, endPoint y: 380, distance: 251.1
drag, startPoint x: 559, startPoint y: 286, endPoint x: 669, endPoint y: 287, distance: 110.1
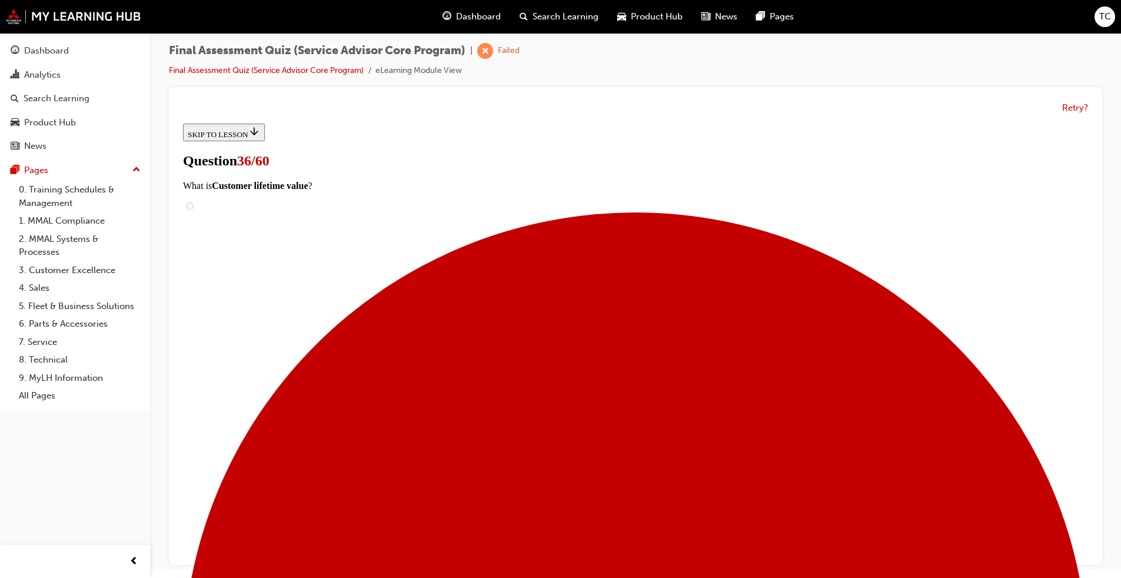
drag, startPoint x: 547, startPoint y: 206, endPoint x: 676, endPoint y: 280, distance: 149.2
drag, startPoint x: 575, startPoint y: 214, endPoint x: 676, endPoint y: 214, distance: 100.6
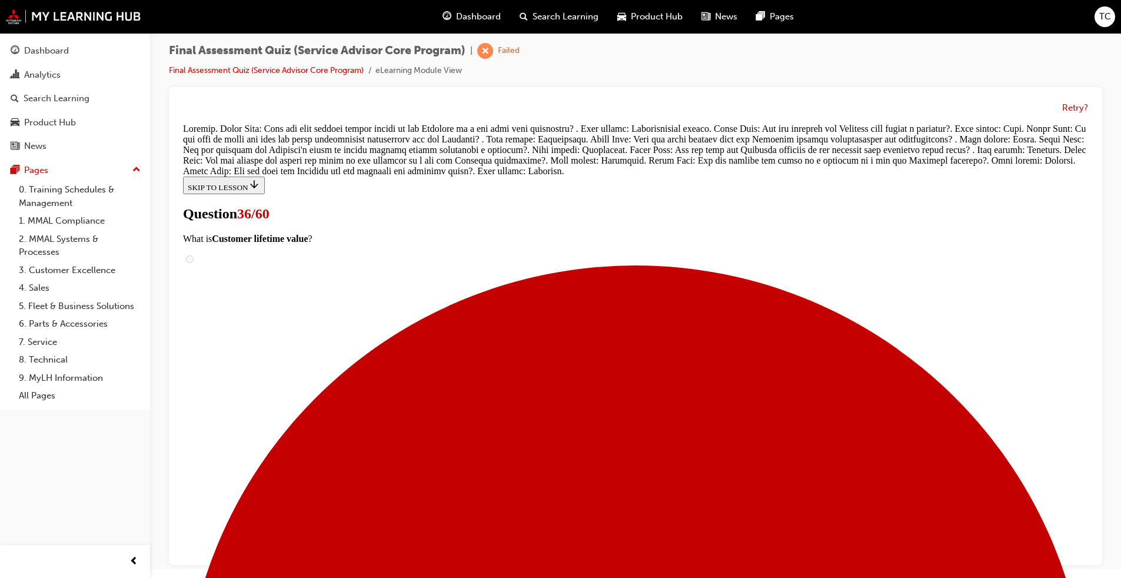
scroll to position [759, 0]
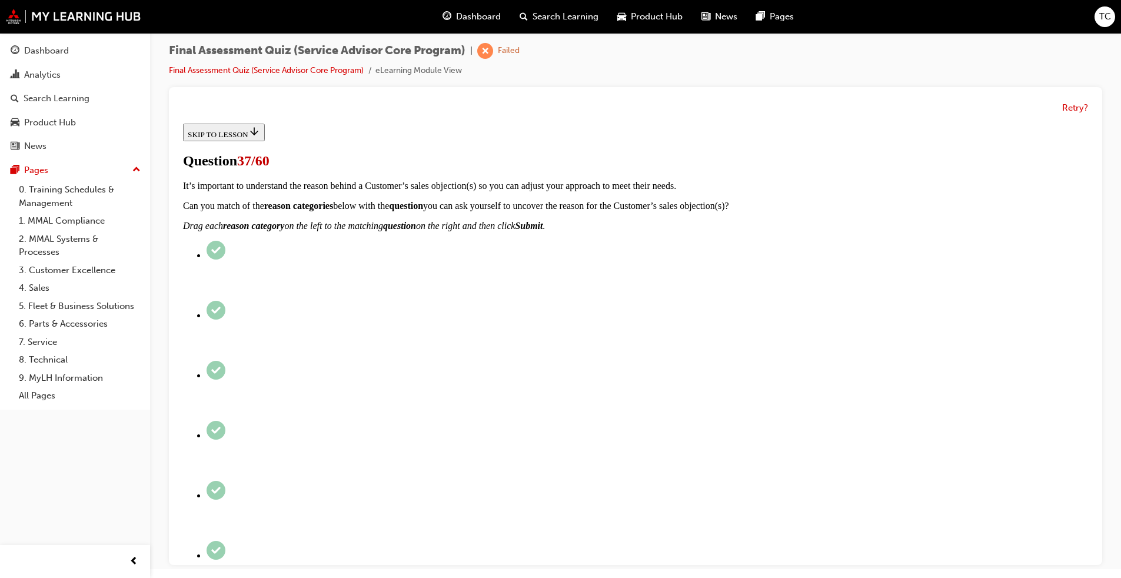
scroll to position [59, 0]
checkbox input "true"
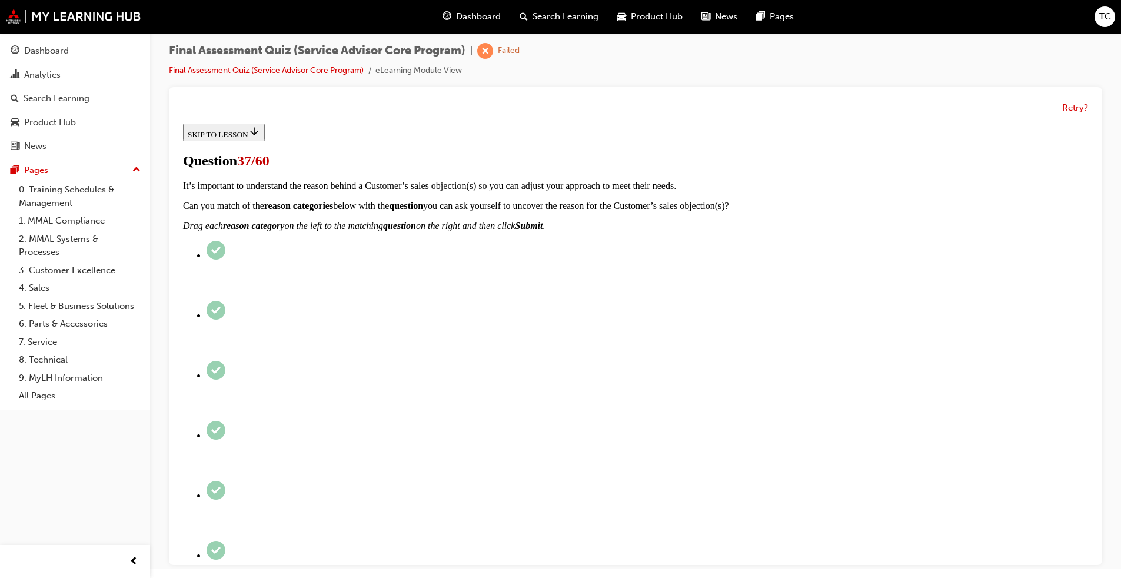
checkbox input "true"
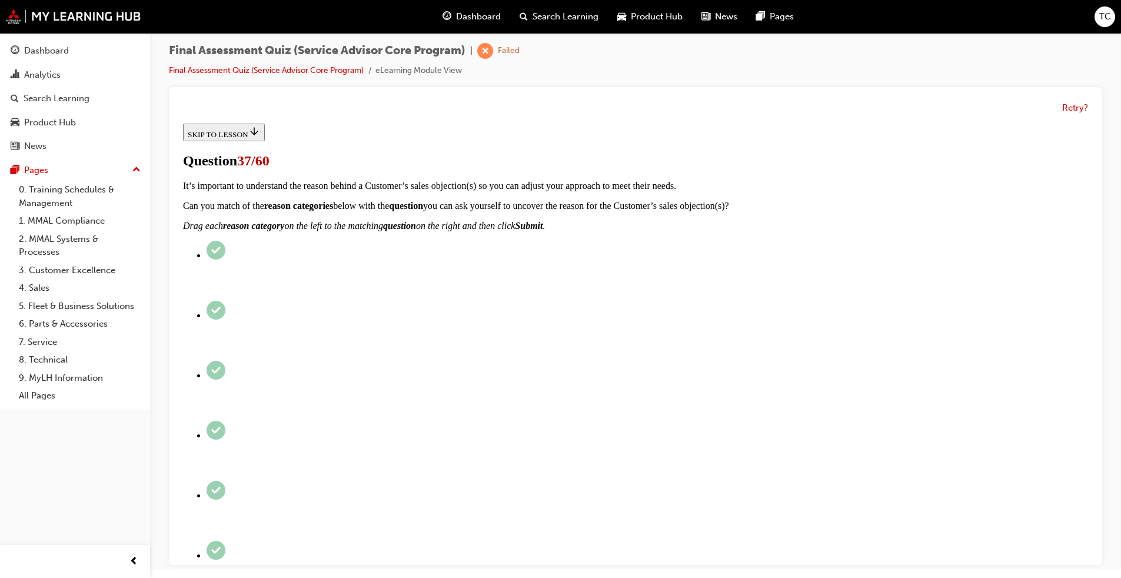
checkbox input "true"
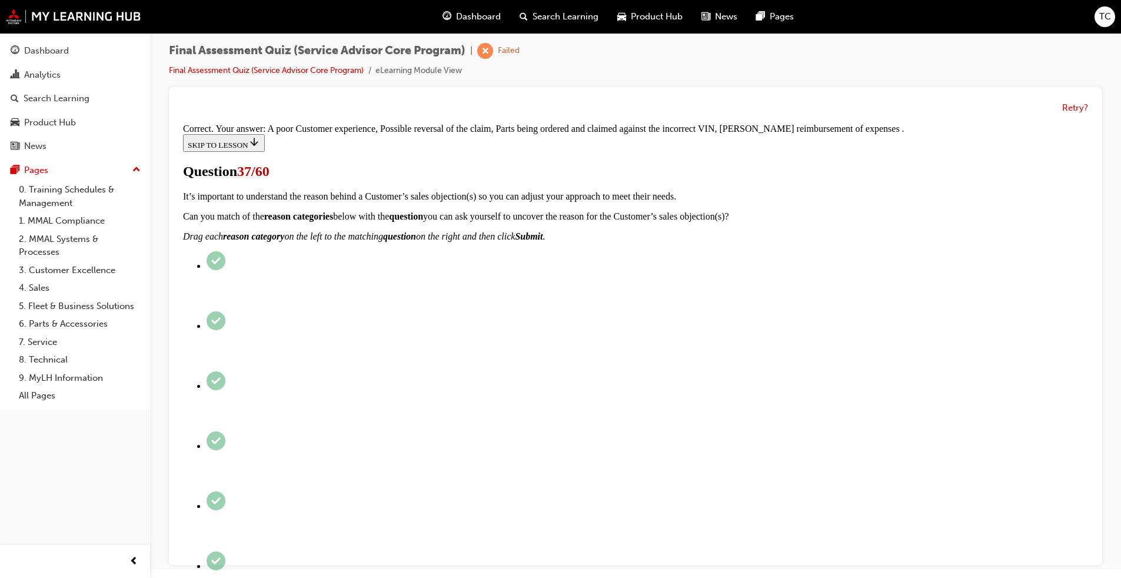
scroll to position [176, 0]
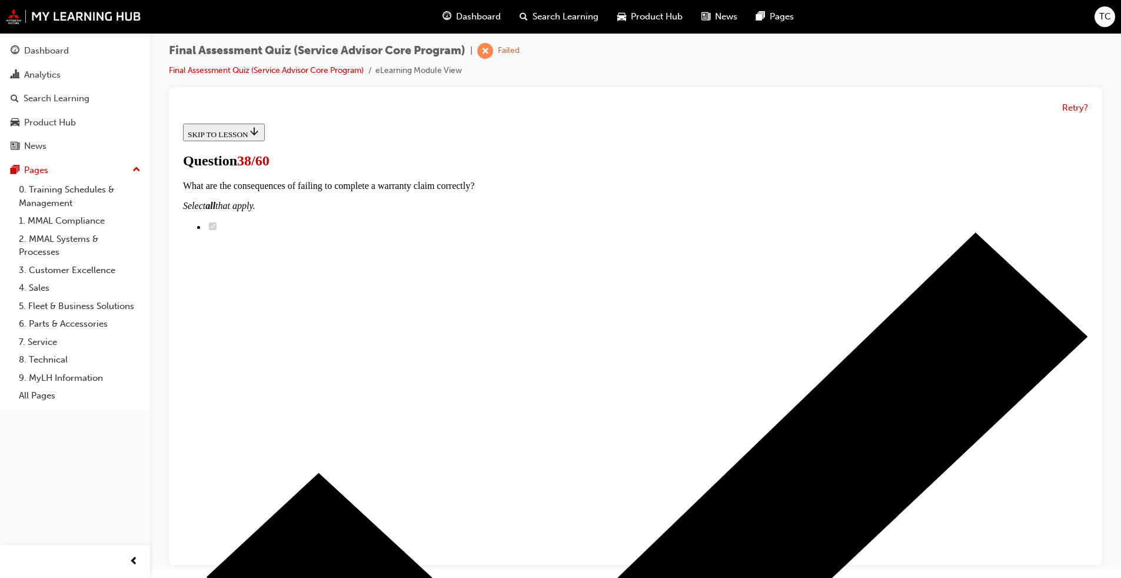
scroll to position [59, 0]
checkbox input "true"
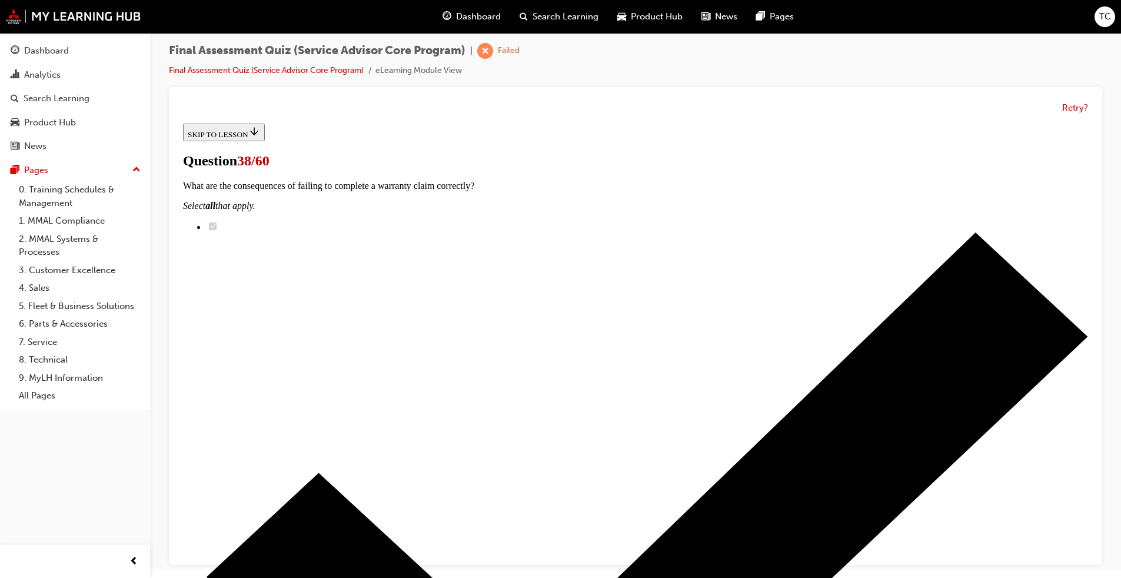
checkbox input "true"
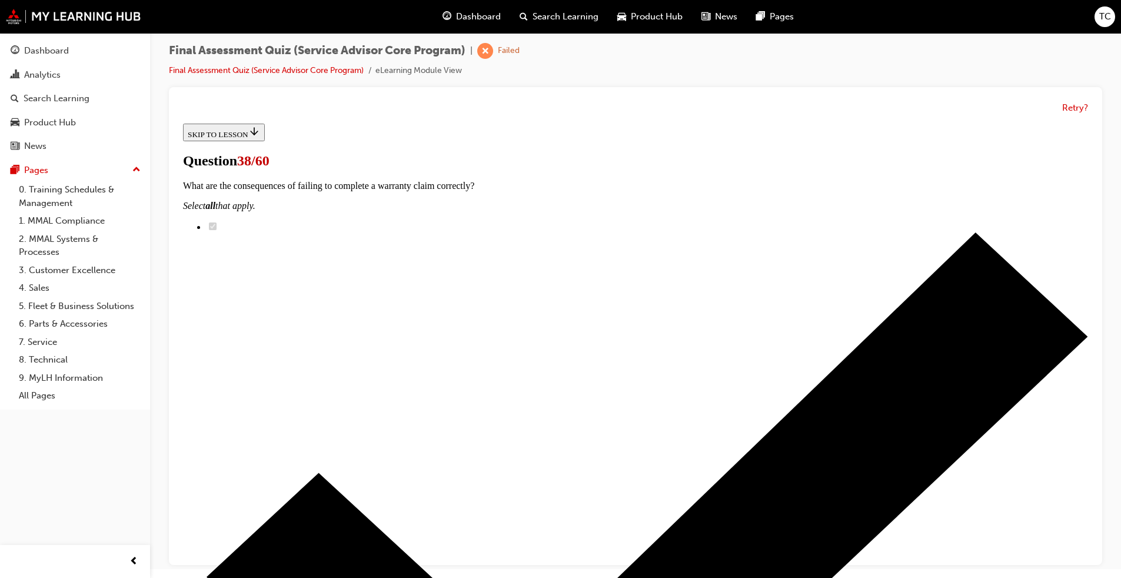
checkbox input "true"
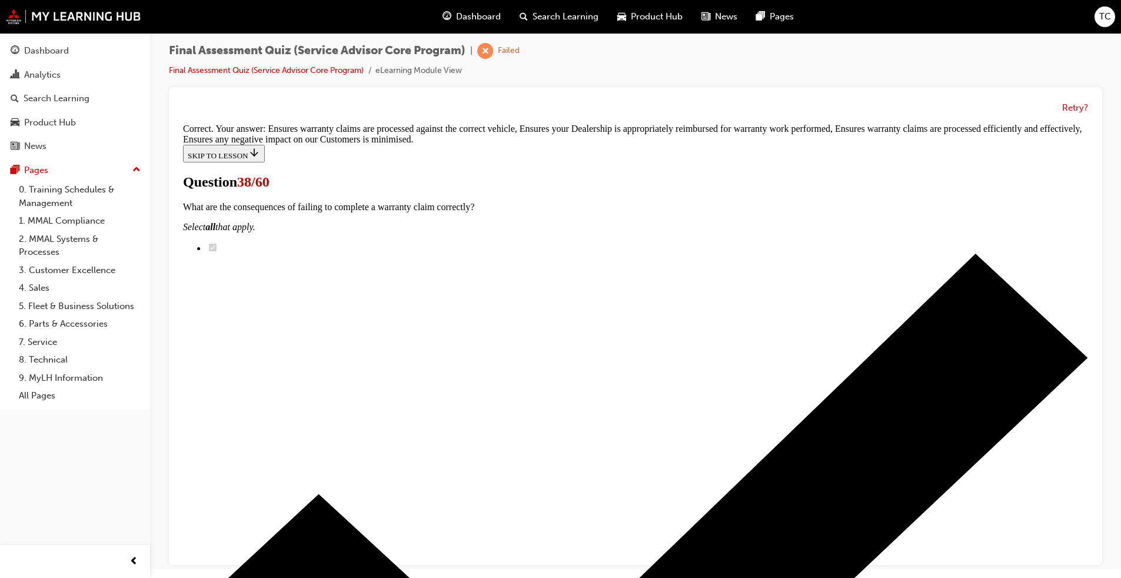
scroll to position [208, 0]
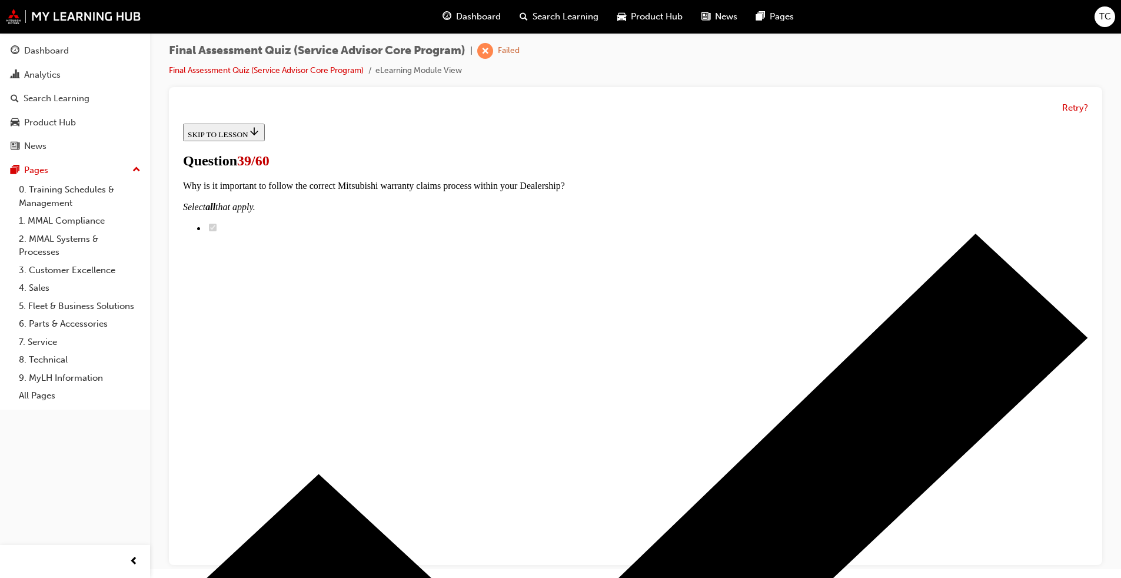
scroll to position [118, 0]
checkbox input "true"
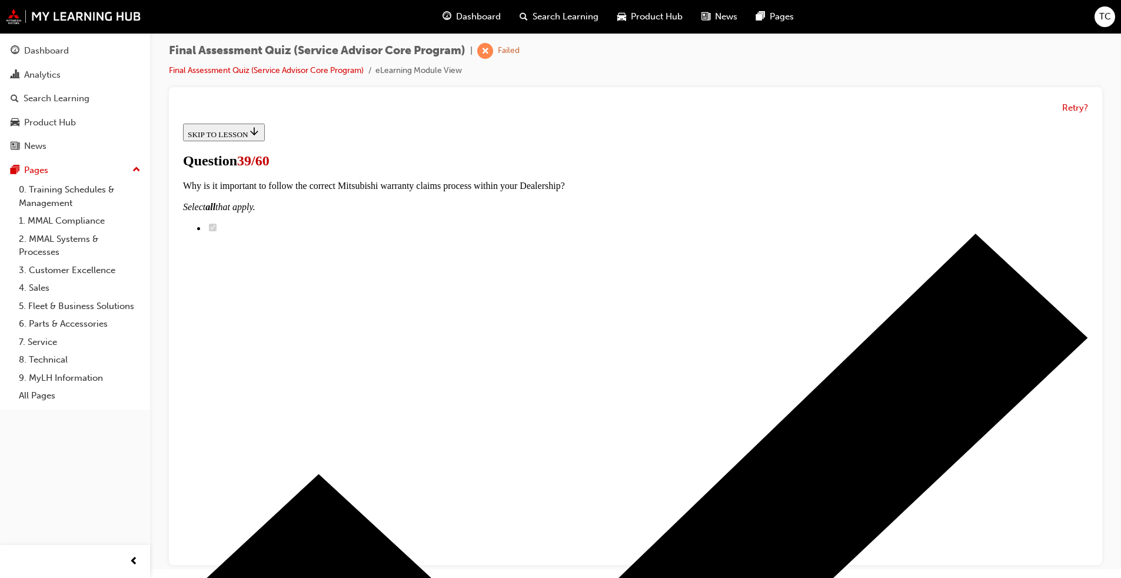
checkbox input "true"
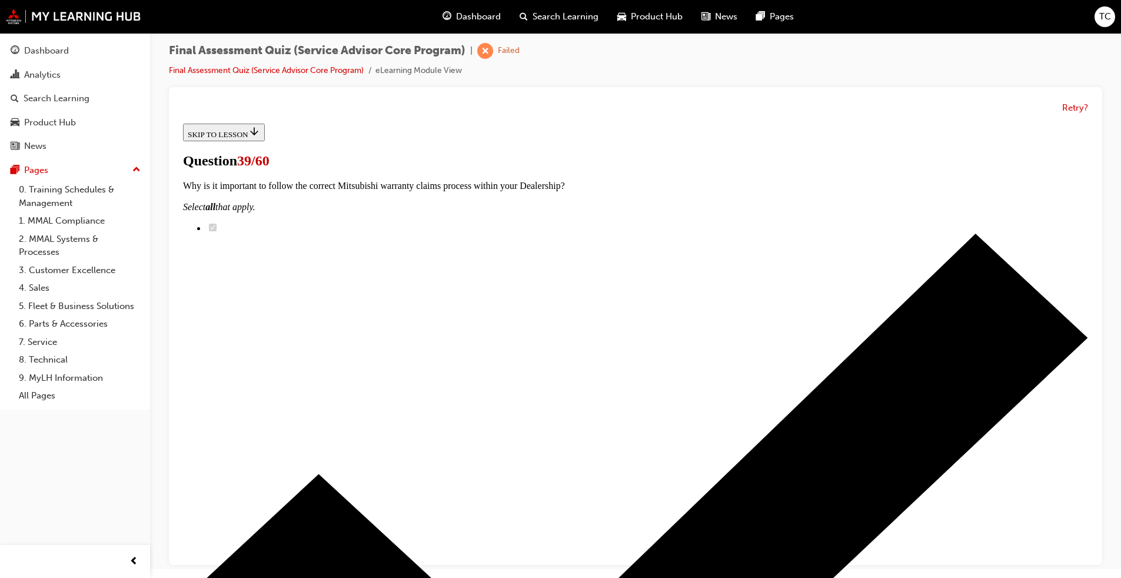
checkbox input "true"
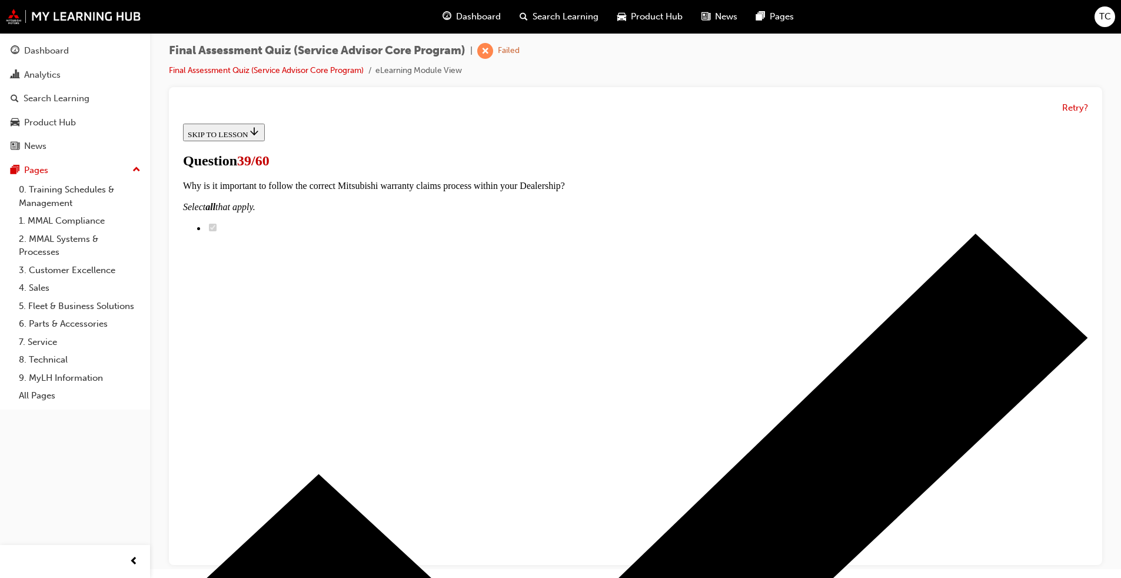
checkbox input "true"
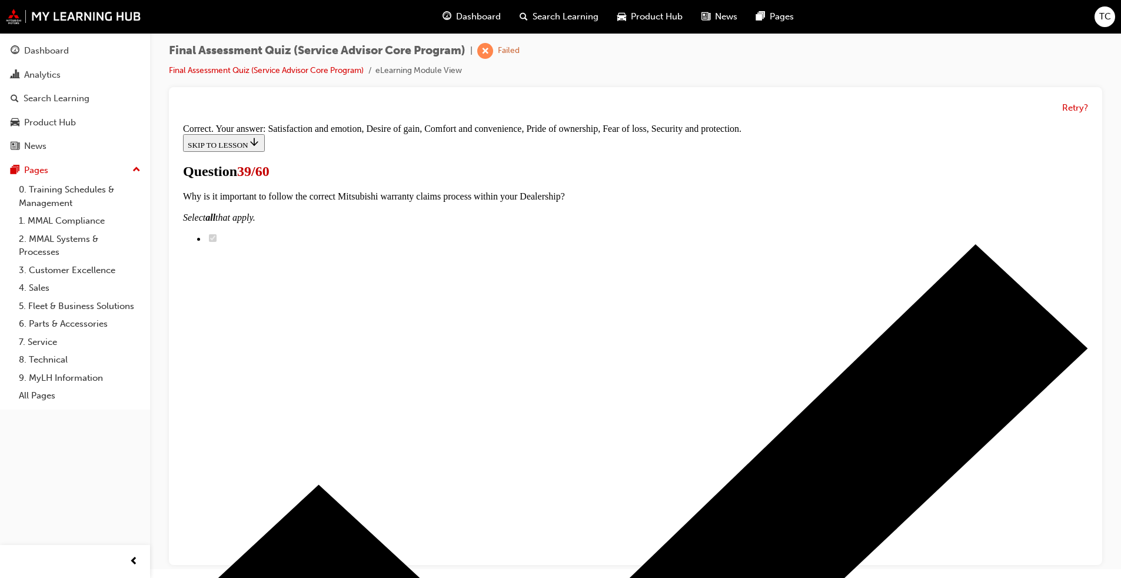
scroll to position [411, 0]
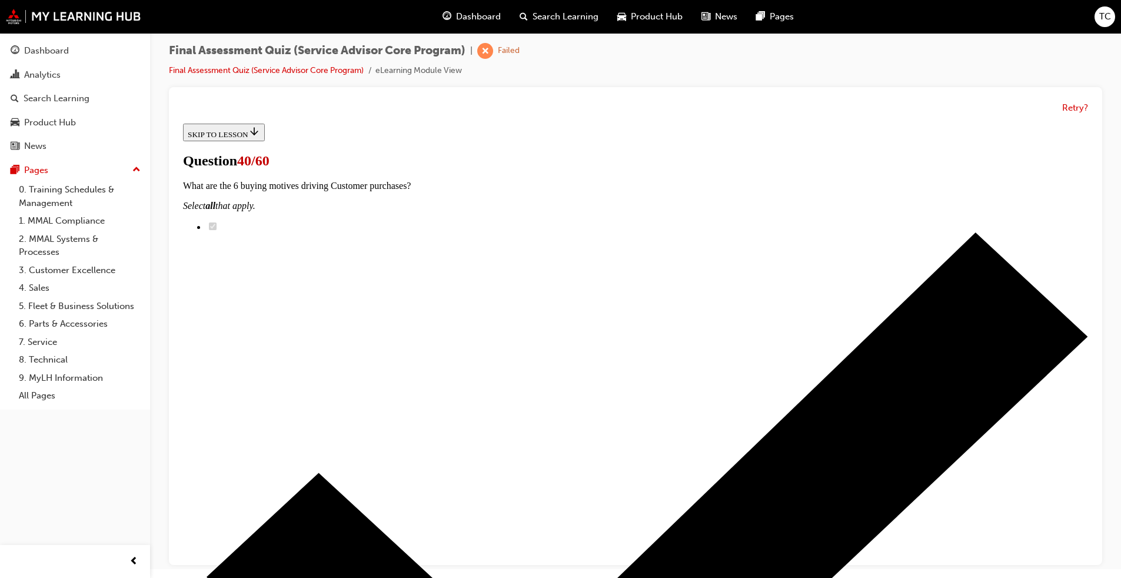
scroll to position [235, 0]
drag, startPoint x: 520, startPoint y: 375, endPoint x: 654, endPoint y: 228, distance: 198.7
drag, startPoint x: 510, startPoint y: 293, endPoint x: 647, endPoint y: 364, distance: 154.8
drag, startPoint x: 548, startPoint y: 438, endPoint x: 686, endPoint y: 442, distance: 137.8
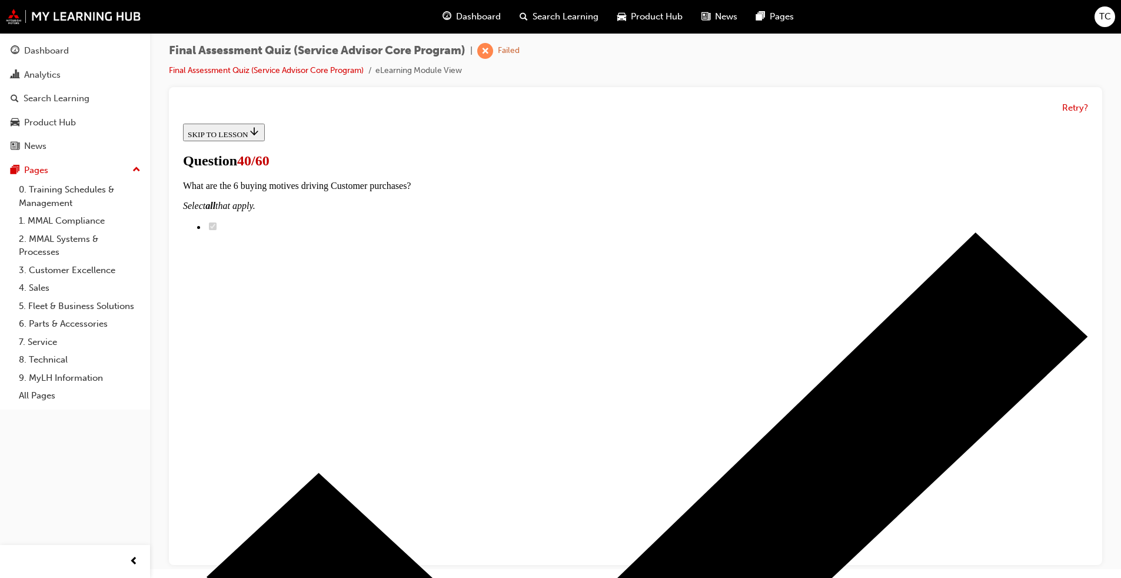
drag, startPoint x: 560, startPoint y: 519, endPoint x: 660, endPoint y: 529, distance: 101.1
drag, startPoint x: 563, startPoint y: 288, endPoint x: 679, endPoint y: 300, distance: 117.1
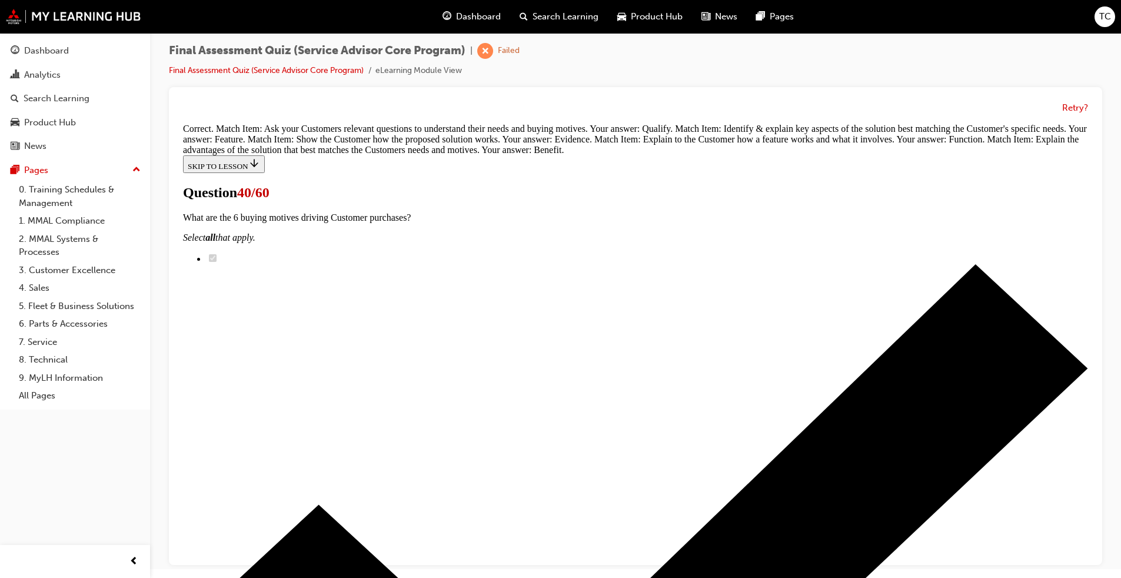
scroll to position [405, 0]
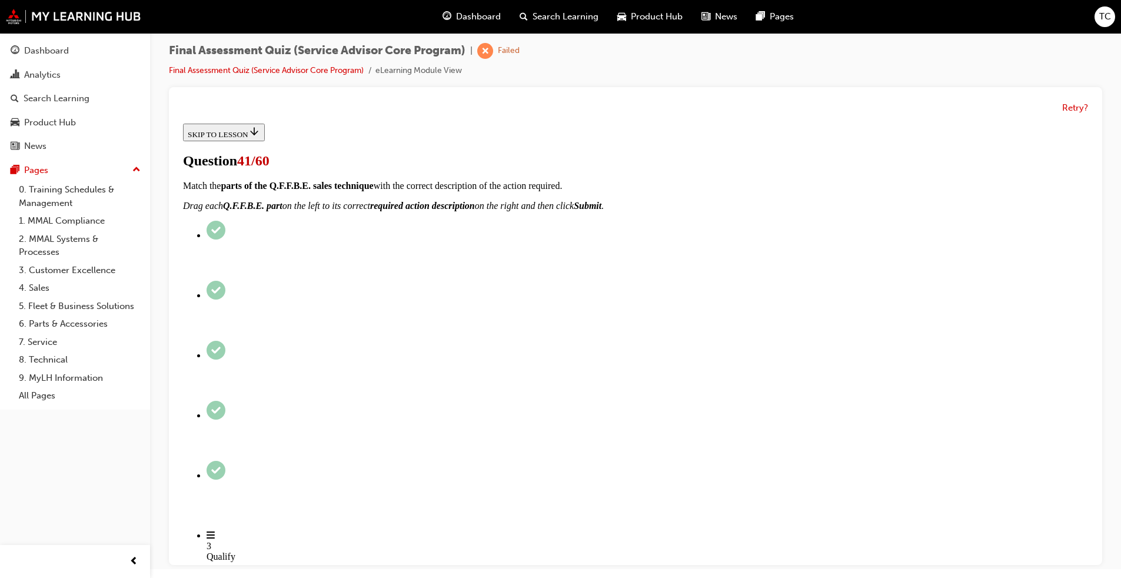
scroll to position [59, 0]
radio input "true"
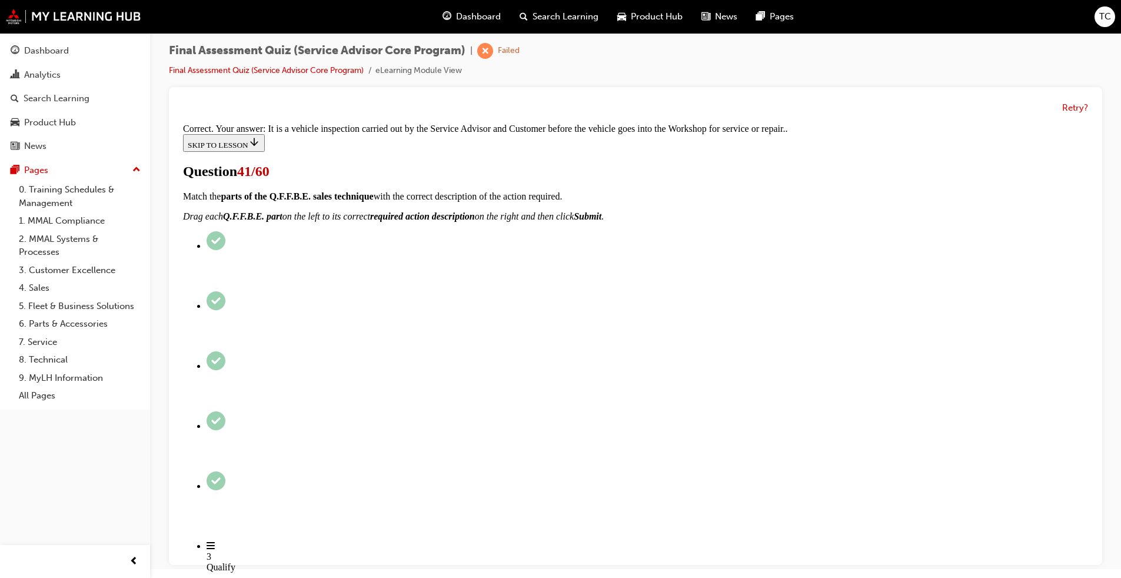
scroll to position [207, 0]
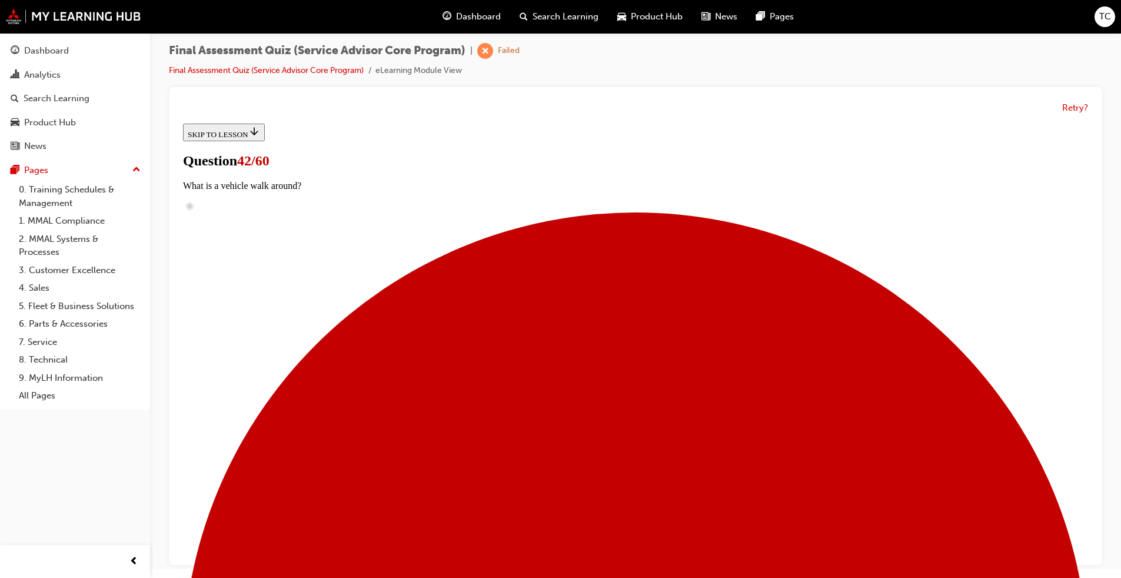
scroll to position [118, 0]
checkbox input "true"
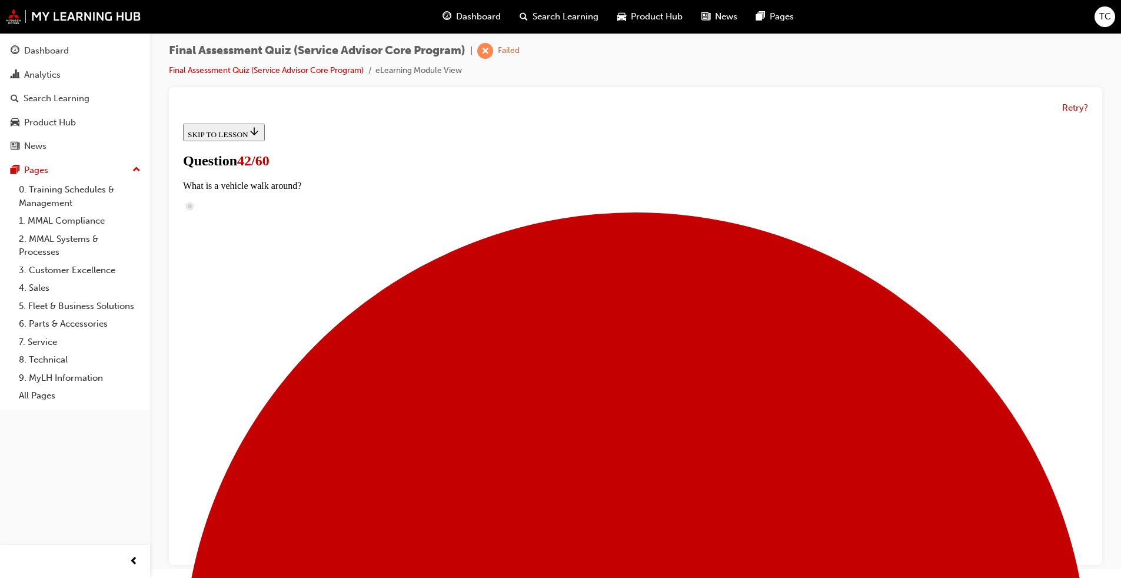
checkbox input "true"
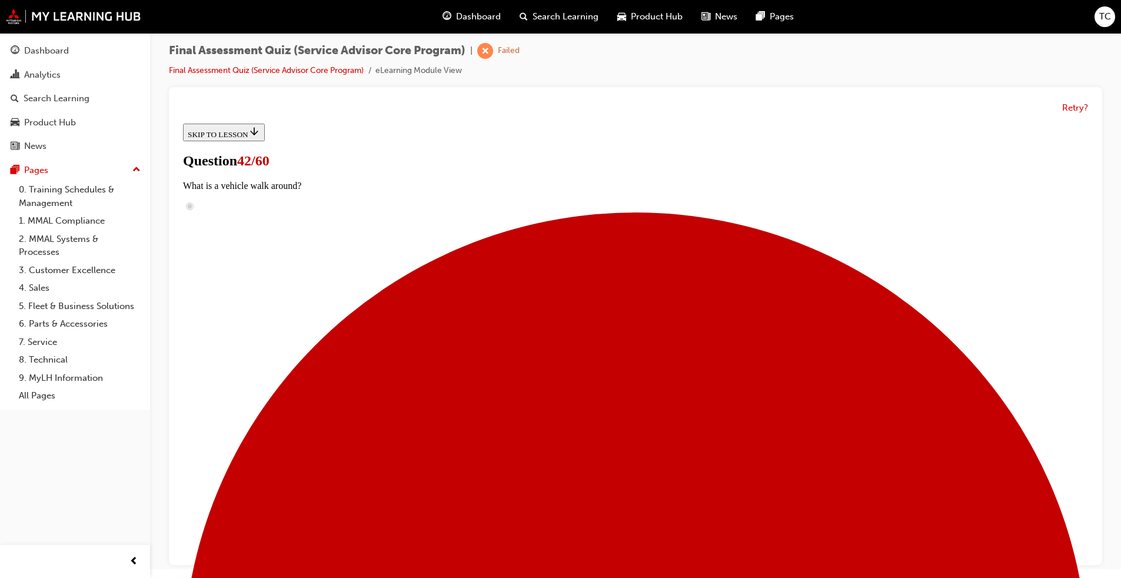
checkbox input "true"
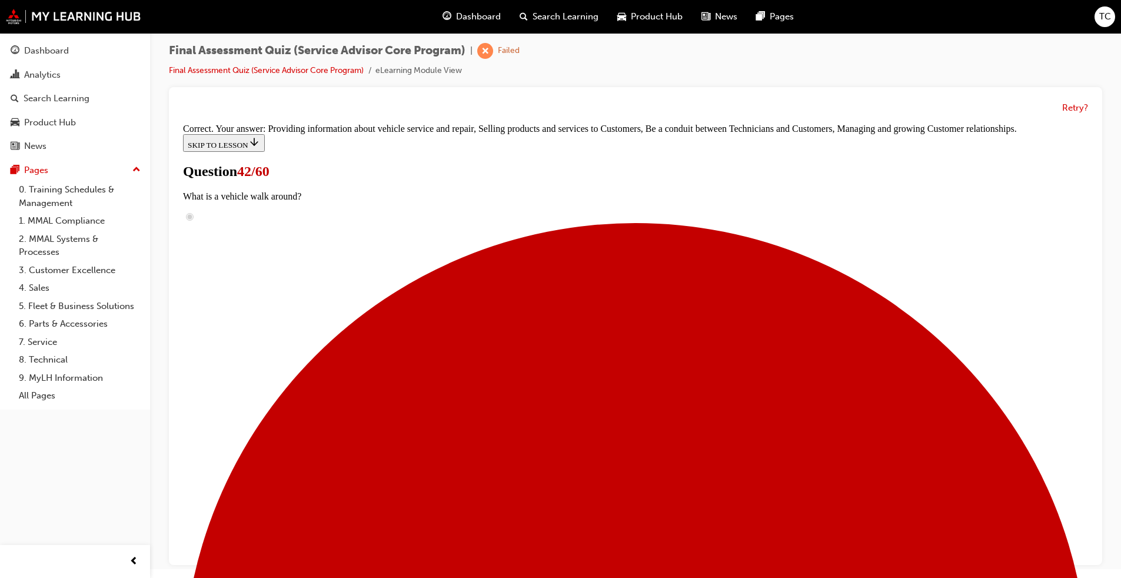
scroll to position [270, 0]
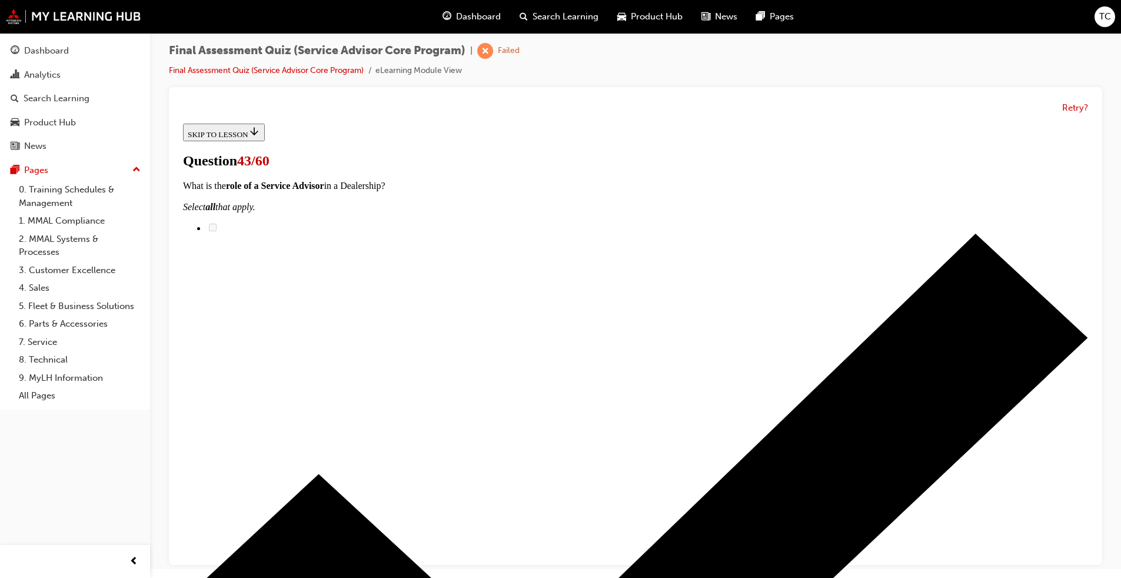
scroll to position [177, 0]
drag, startPoint x: 551, startPoint y: 340, endPoint x: 674, endPoint y: 266, distance: 143.3
drag, startPoint x: 574, startPoint y: 343, endPoint x: 700, endPoint y: 340, distance: 126.0
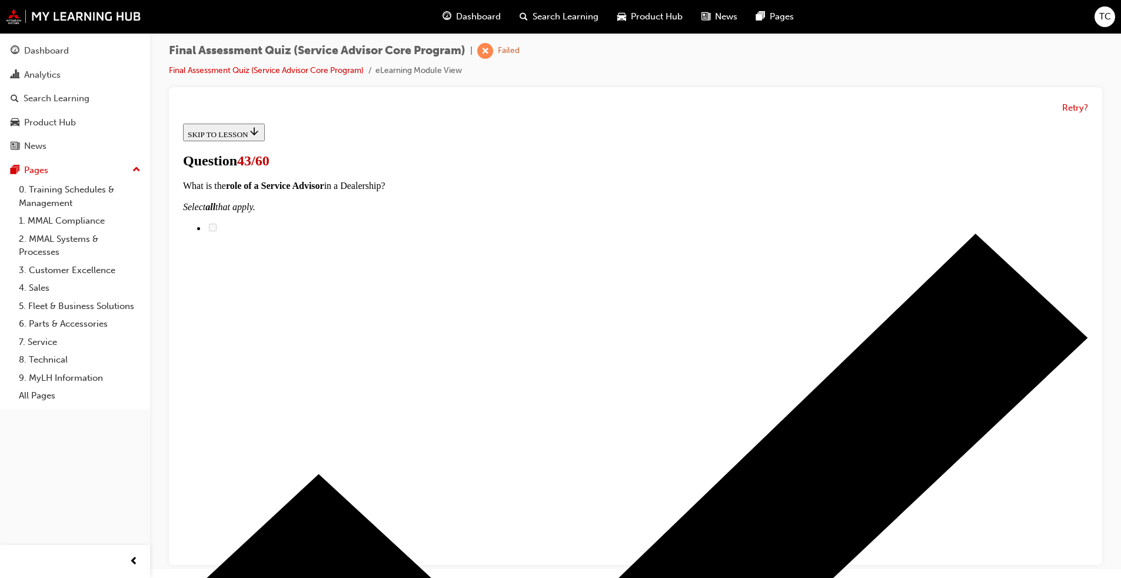
drag, startPoint x: 557, startPoint y: 413, endPoint x: 695, endPoint y: 413, distance: 137.7
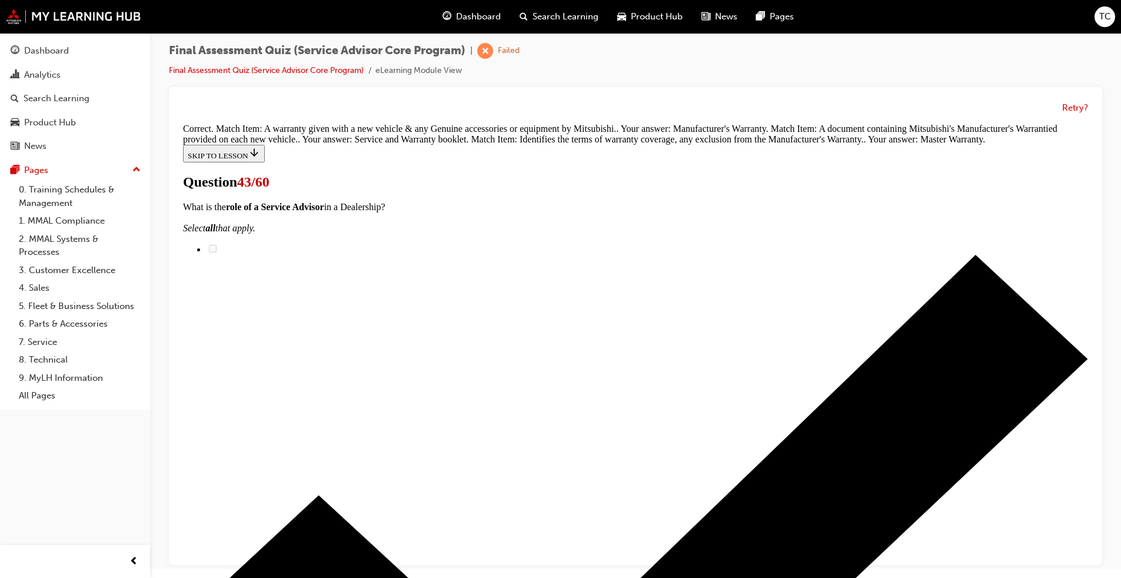
scroll to position [238, 0]
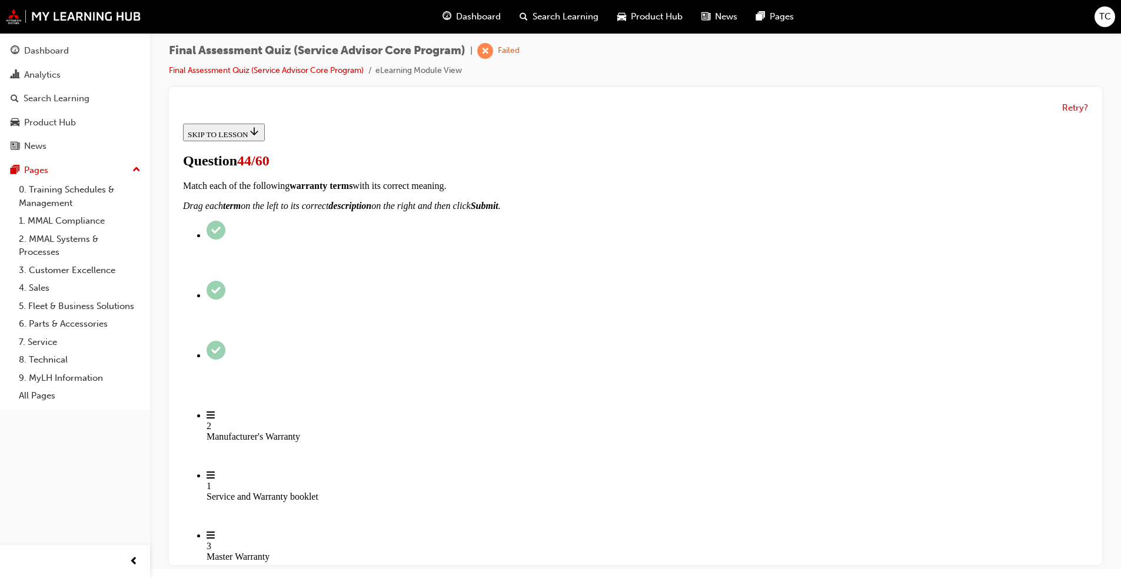
radio input "true"
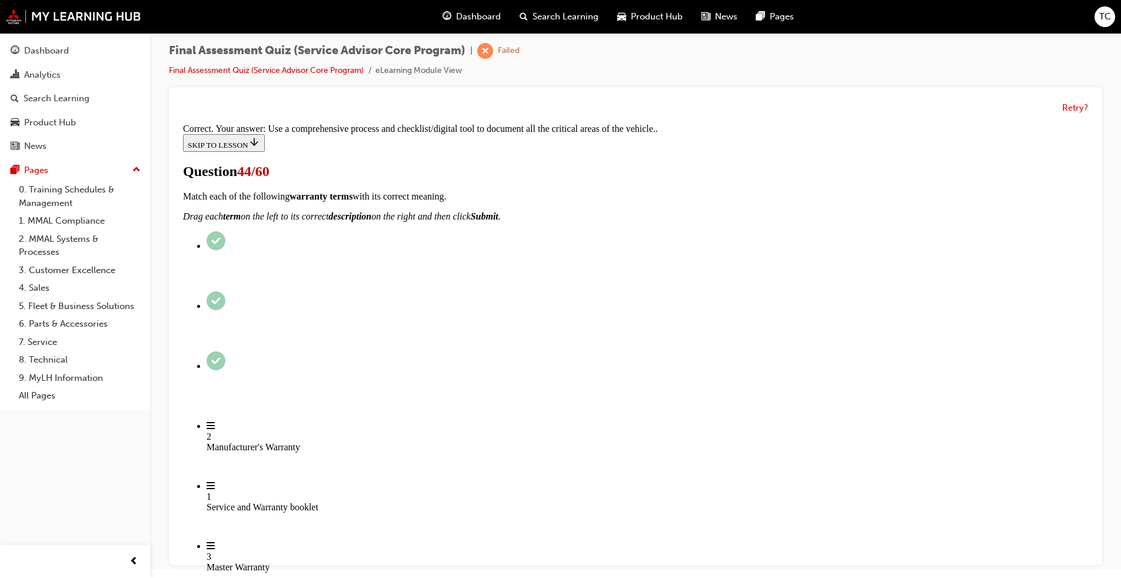
scroll to position [160, 0]
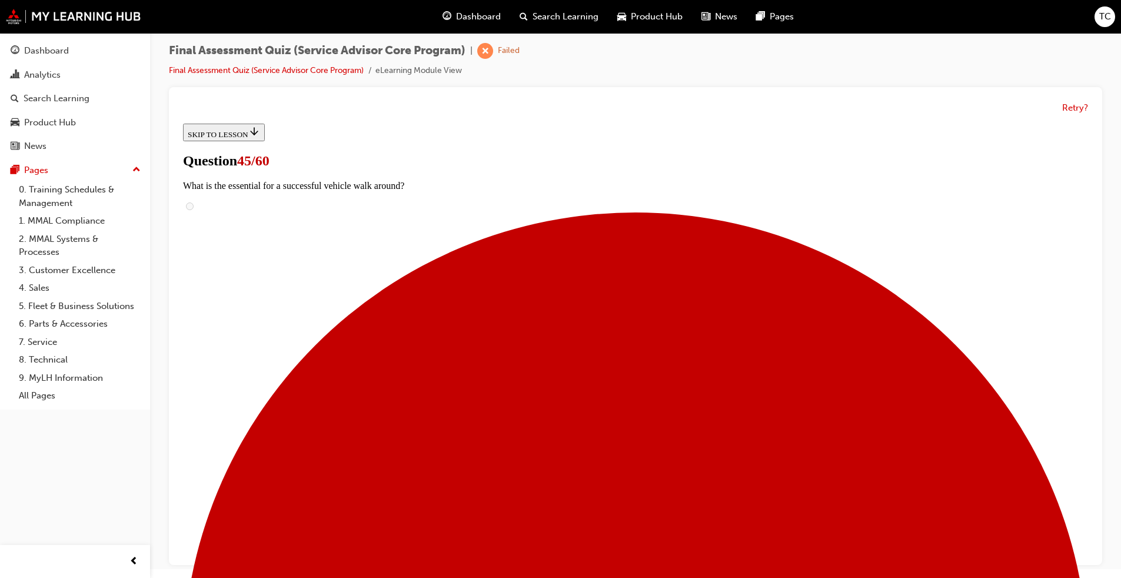
scroll to position [118, 0]
checkbox input "true"
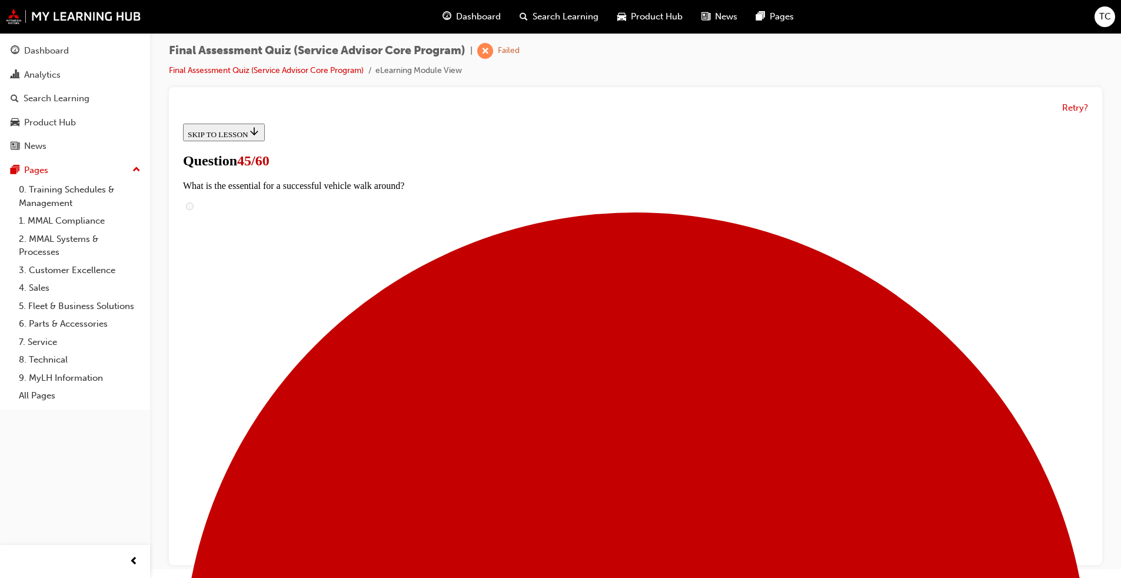
checkbox input "true"
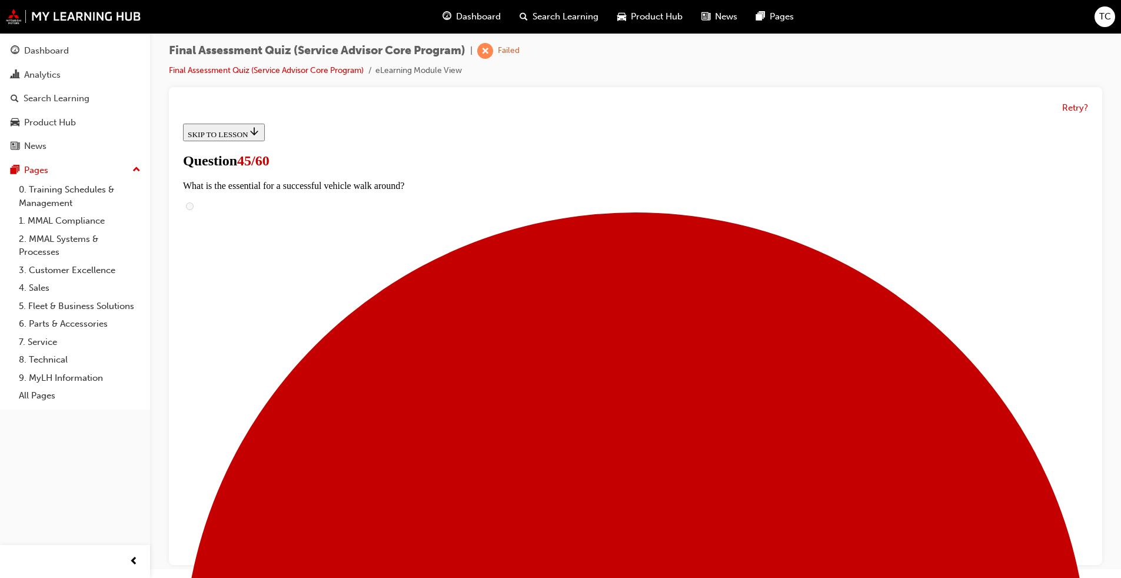
checkbox input "true"
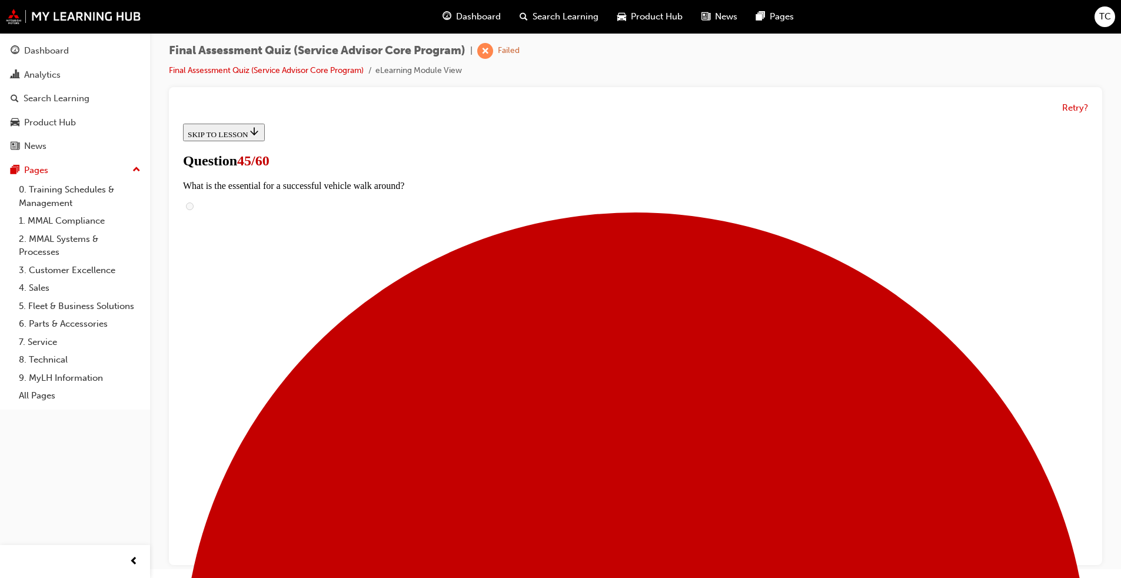
checkbox input "true"
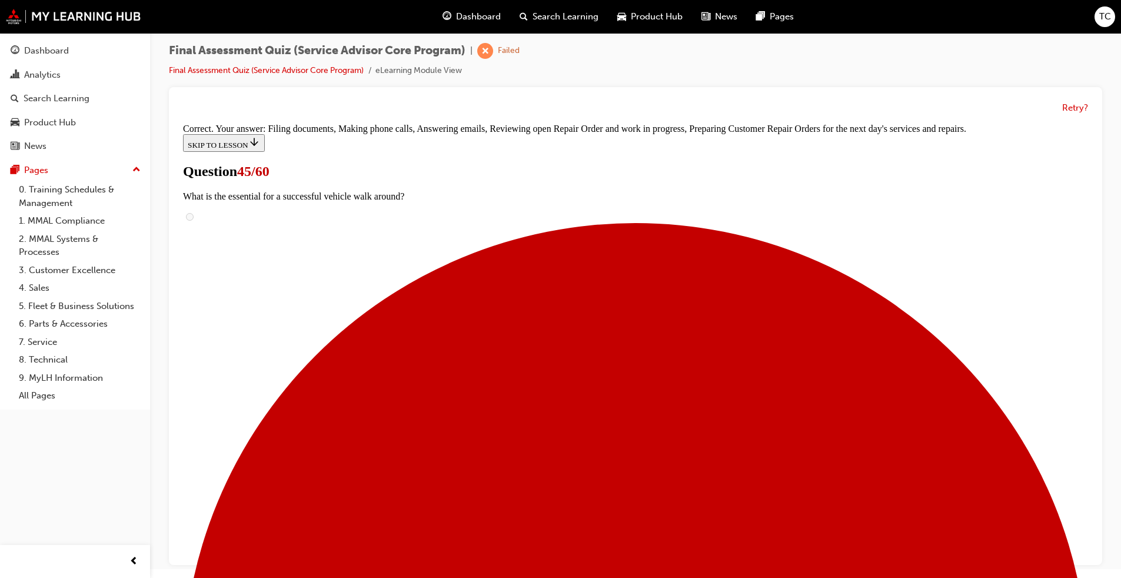
scroll to position [302, 0]
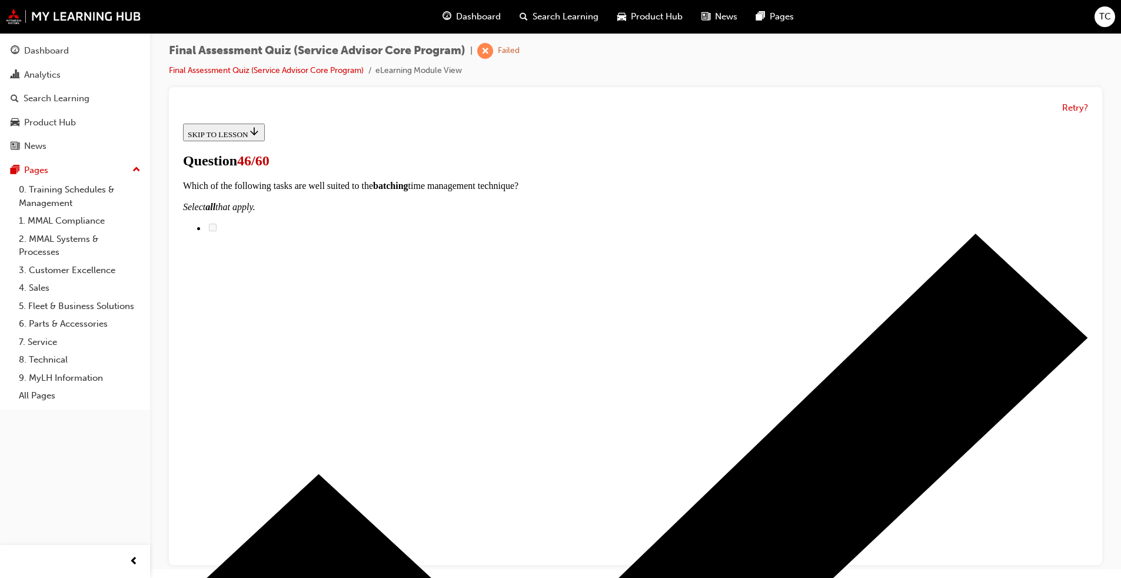
scroll to position [0, 0]
radio input "true"
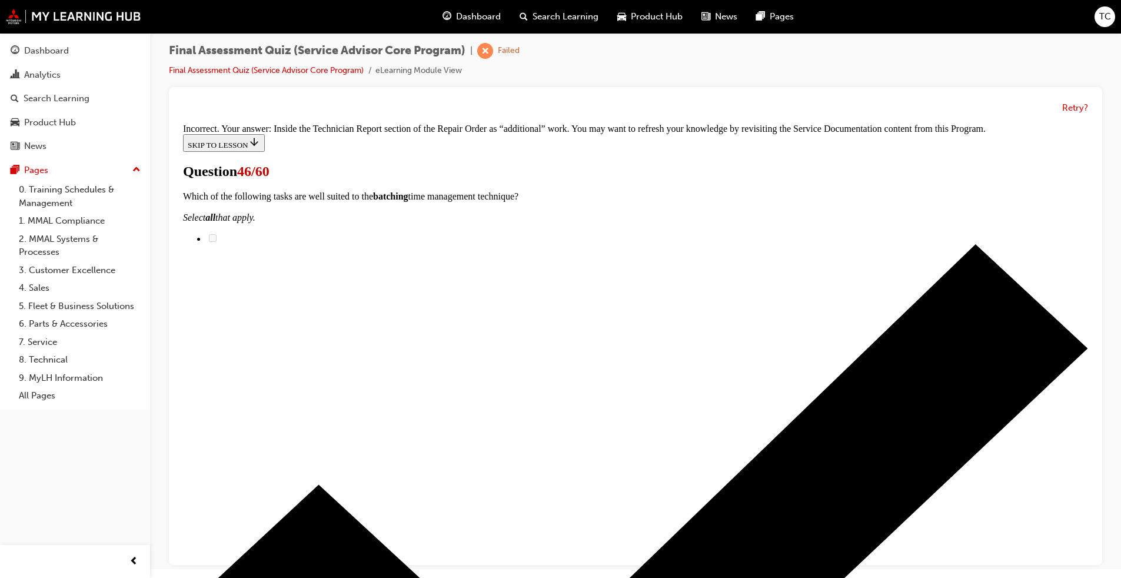
scroll to position [275, 0]
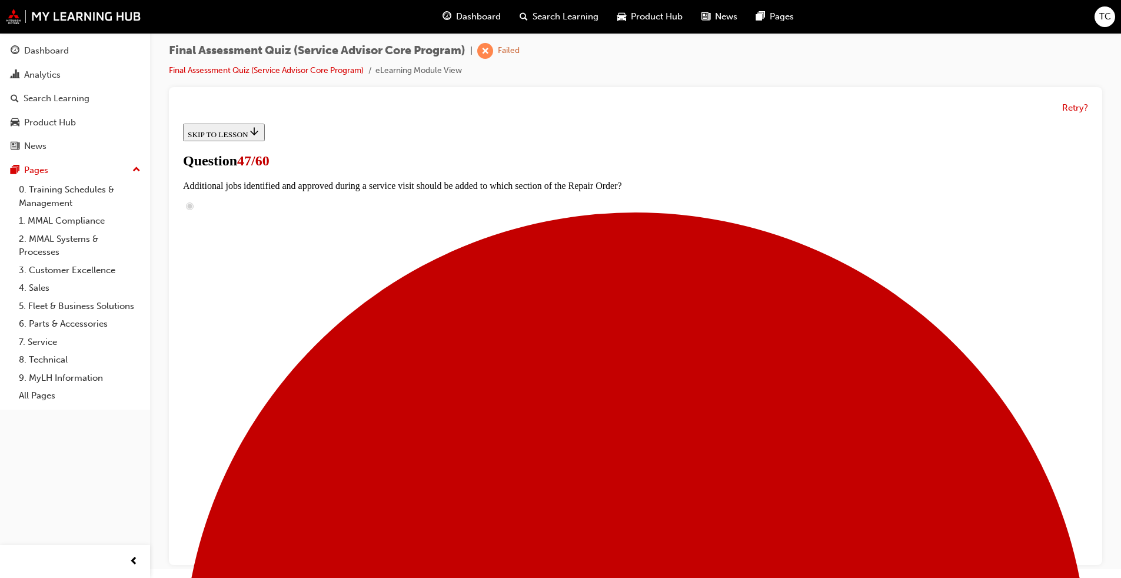
scroll to position [118, 0]
checkbox input "true"
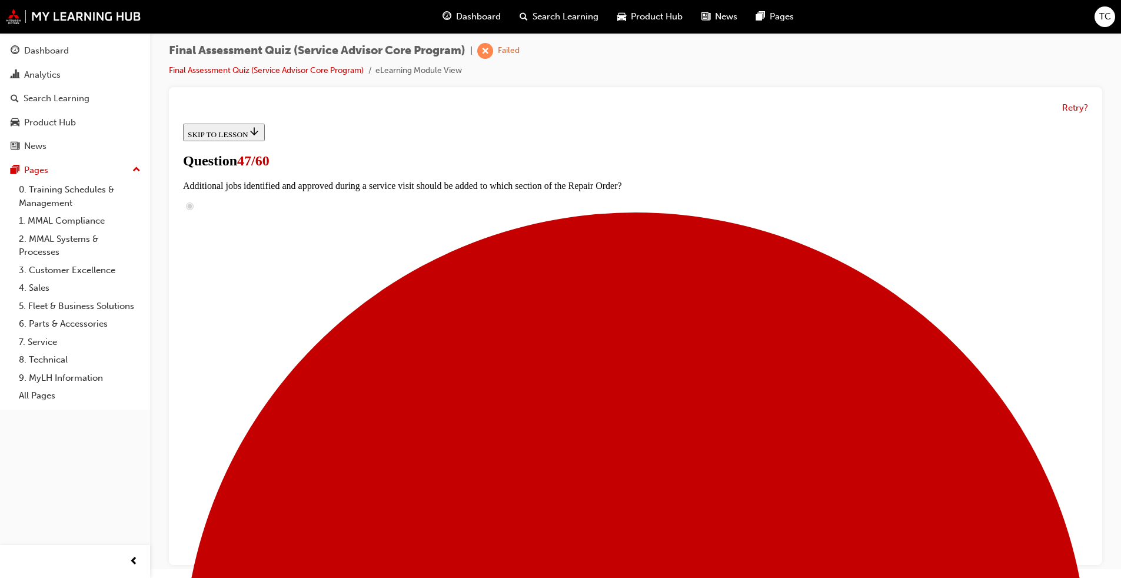
checkbox input "true"
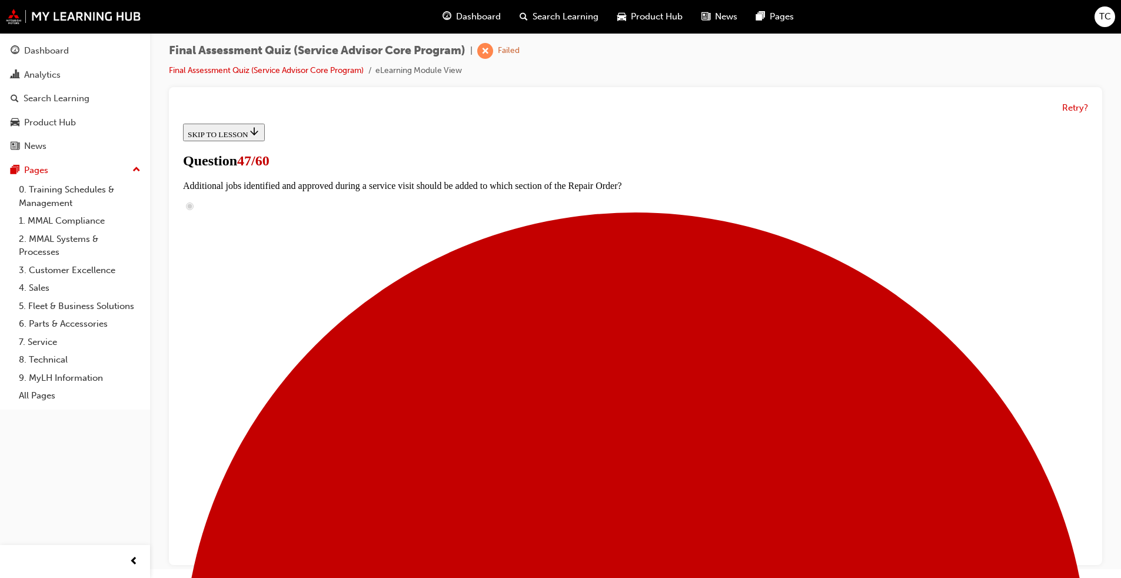
checkbox input "true"
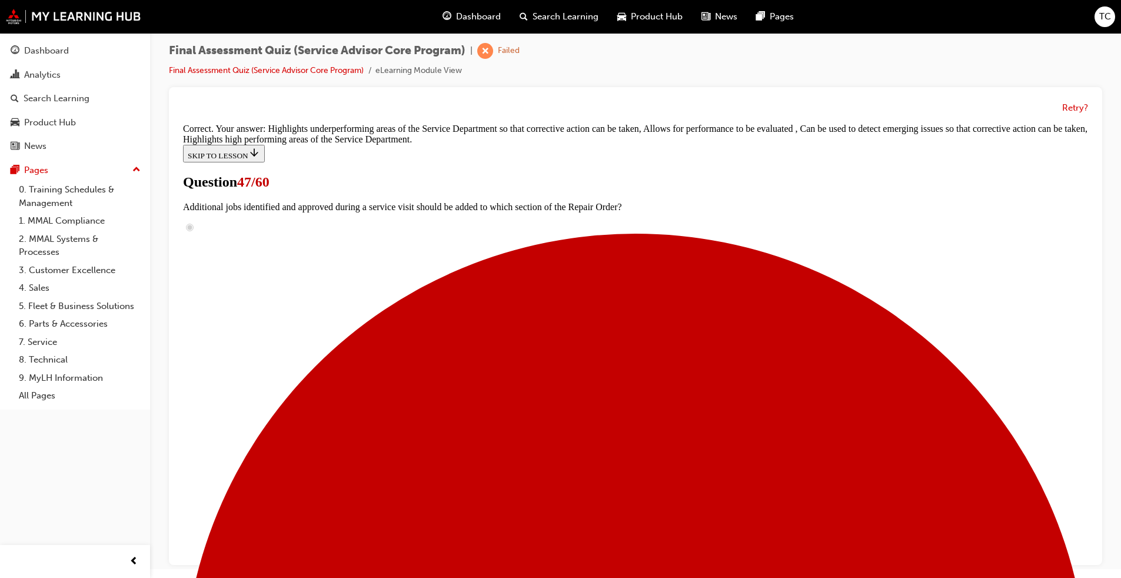
scroll to position [200, 0]
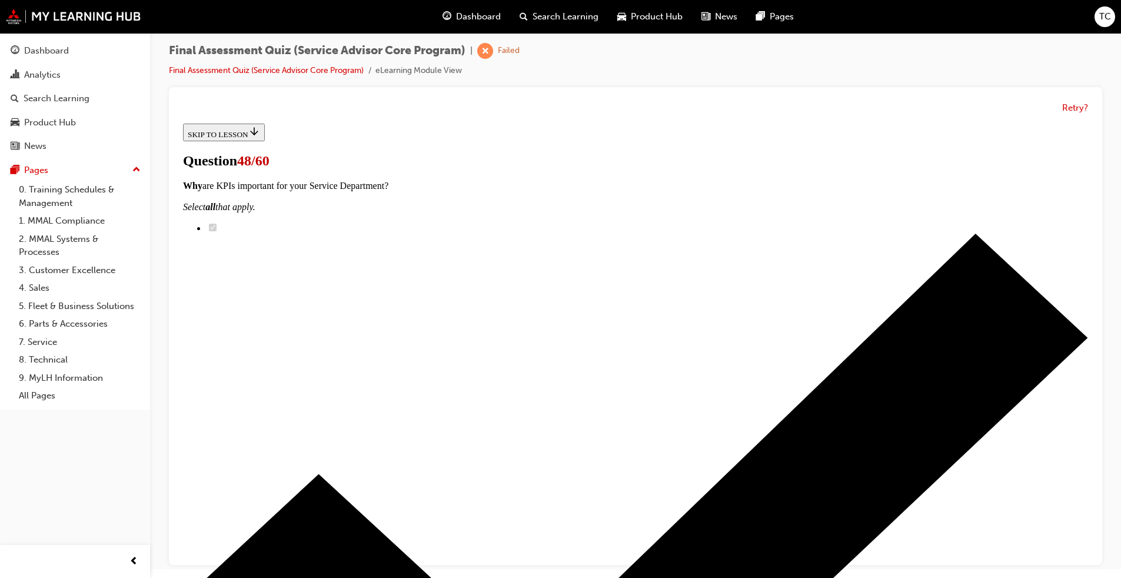
drag, startPoint x: 593, startPoint y: 425, endPoint x: 706, endPoint y: 352, distance: 134.0
drag, startPoint x: 565, startPoint y: 424, endPoint x: 677, endPoint y: 428, distance: 112.5
drag, startPoint x: 586, startPoint y: 422, endPoint x: 702, endPoint y: 340, distance: 142.4
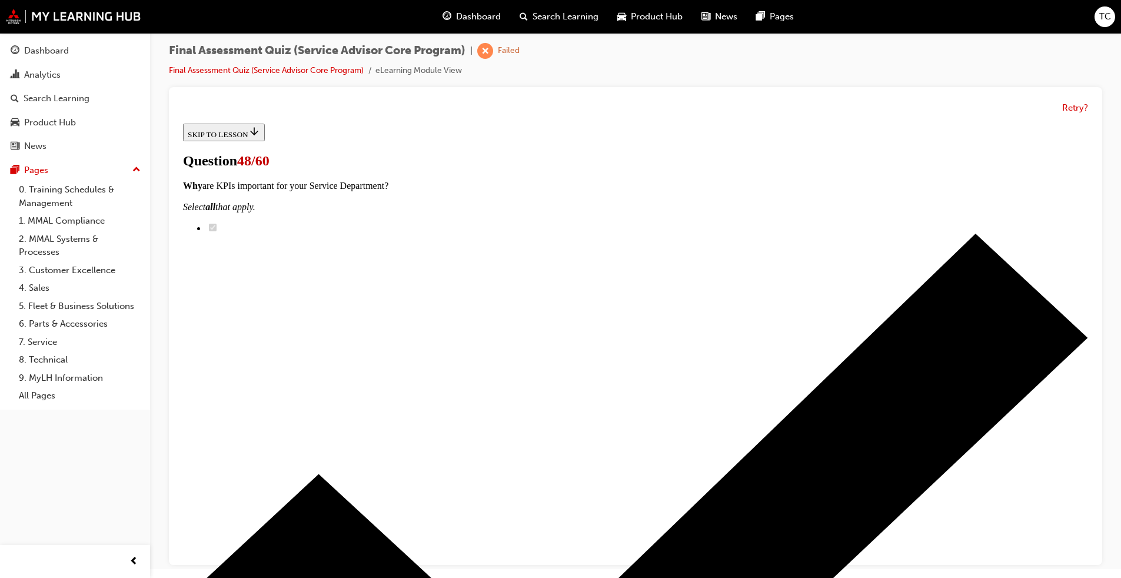
drag, startPoint x: 551, startPoint y: 423, endPoint x: 665, endPoint y: 429, distance: 113.7
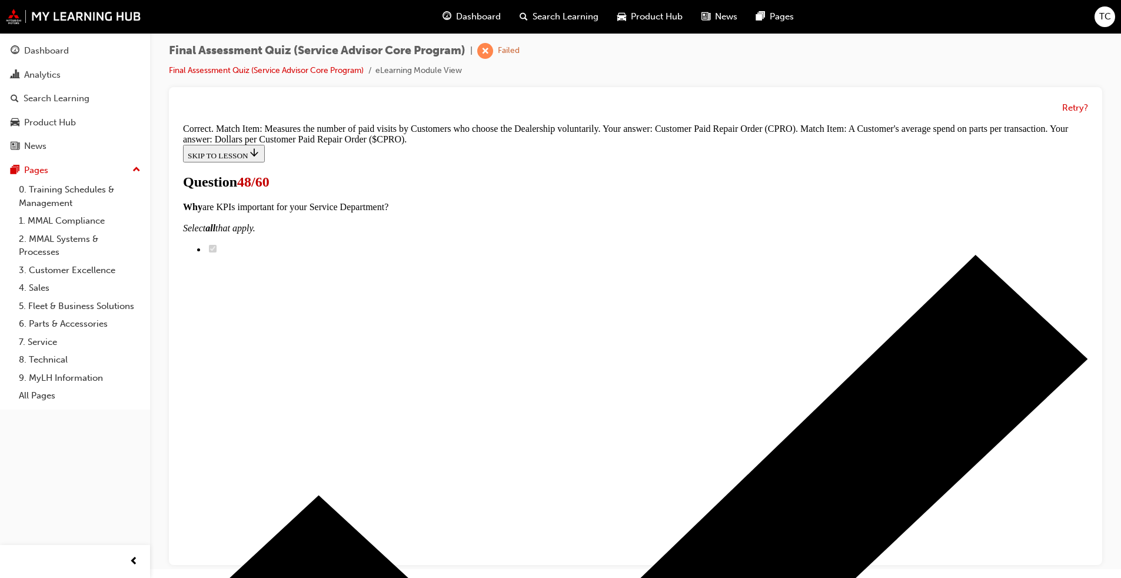
scroll to position [164, 0]
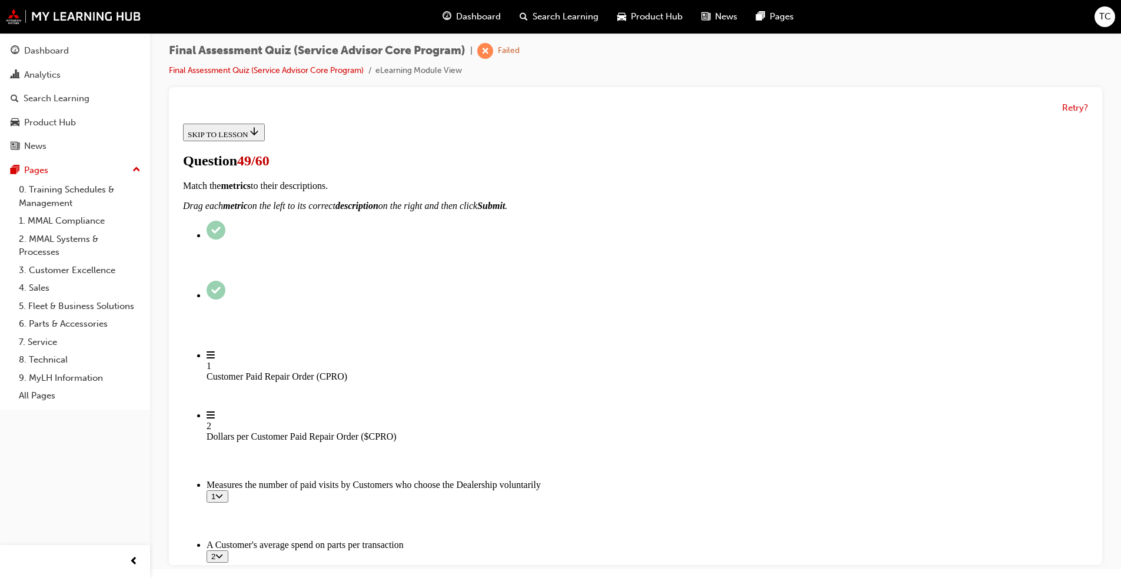
scroll to position [59, 0]
checkbox input "true"
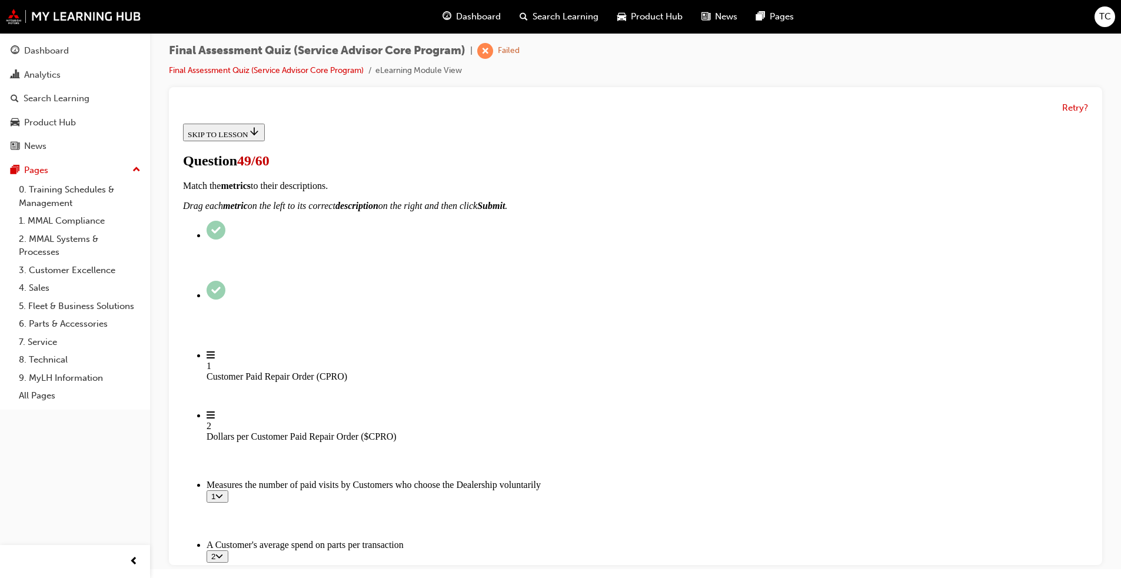
checkbox input "true"
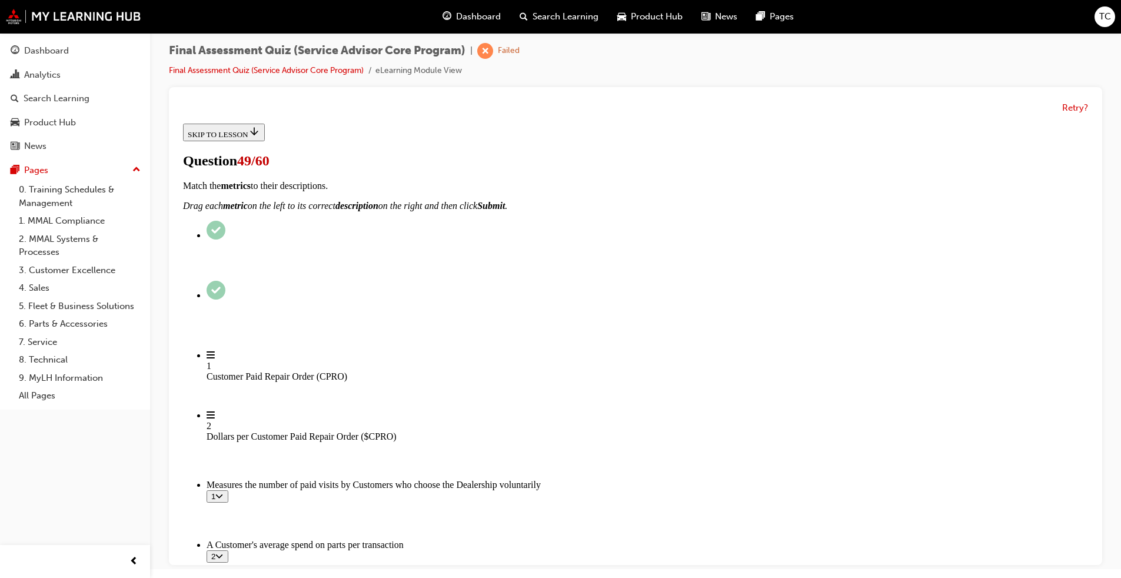
checkbox input "true"
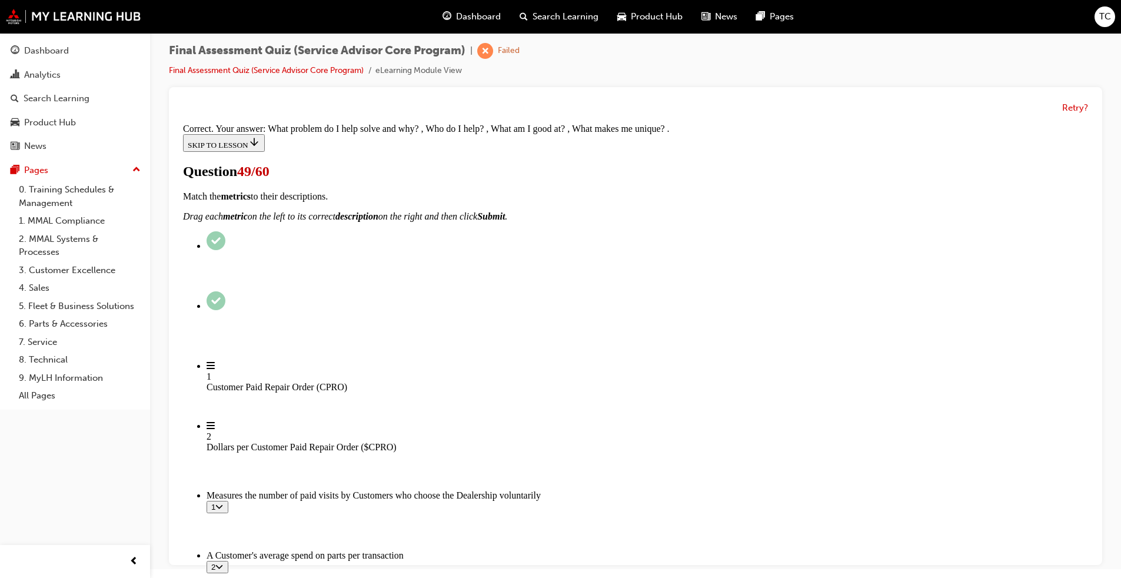
scroll to position [176, 0]
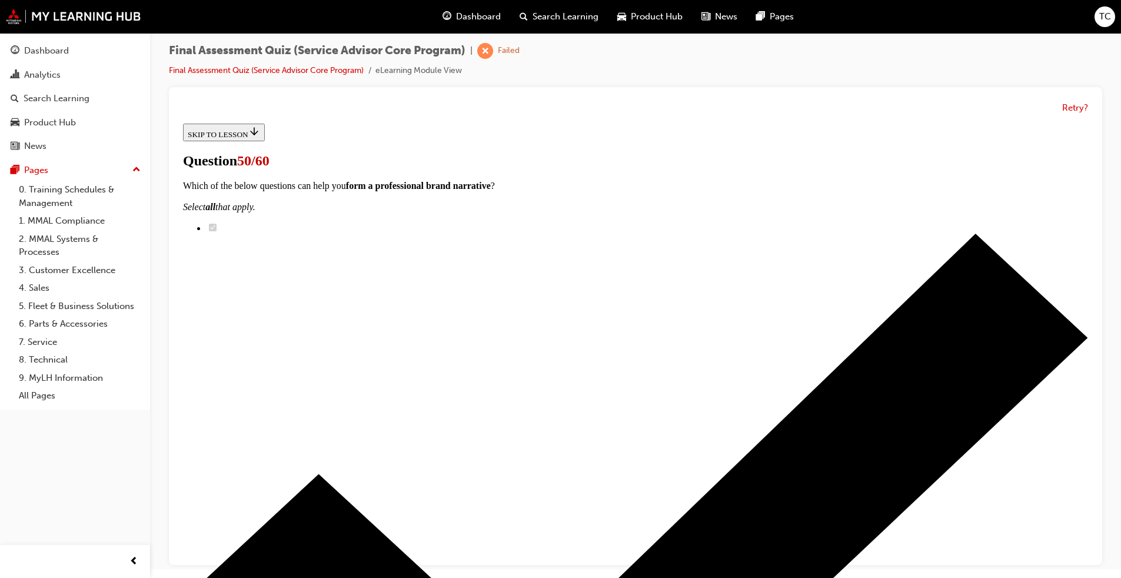
drag, startPoint x: 446, startPoint y: 339, endPoint x: 485, endPoint y: 367, distance: 47.7
radio input "true"
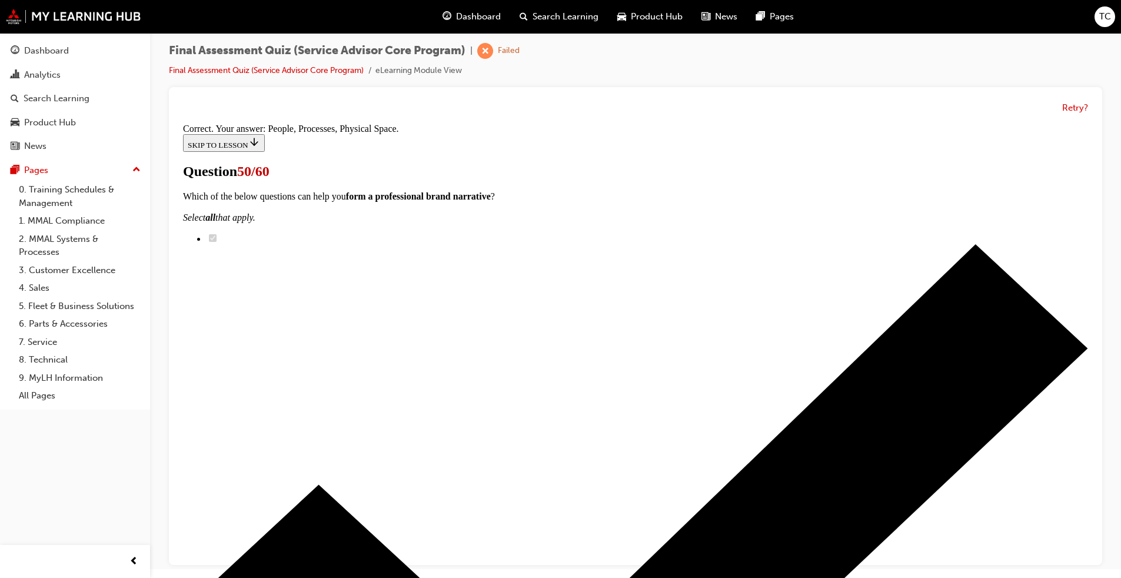
scroll to position [136, 0]
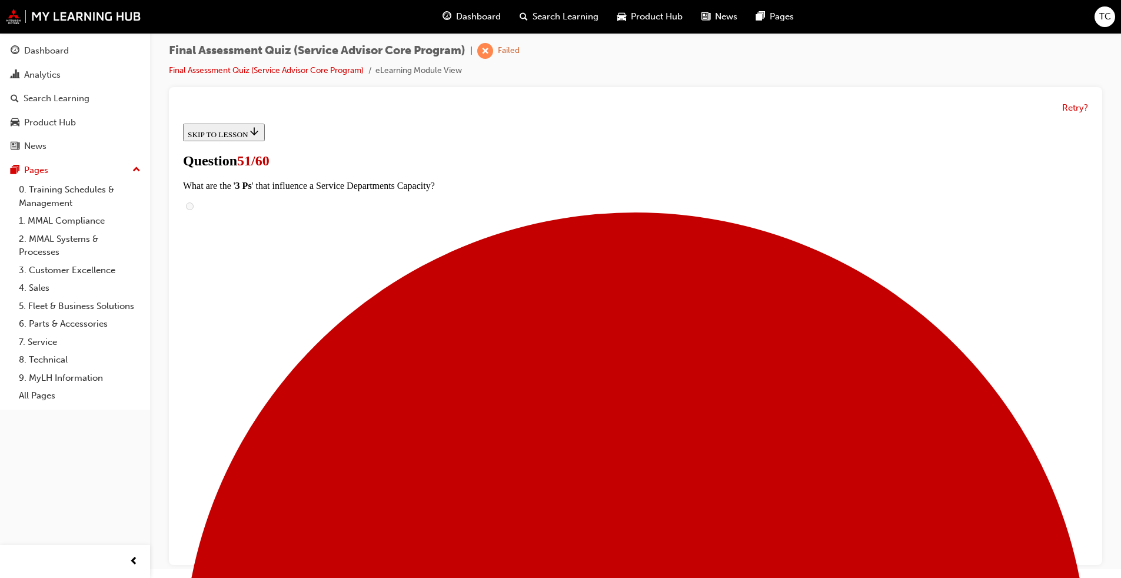
scroll to position [59, 0]
radio input "true"
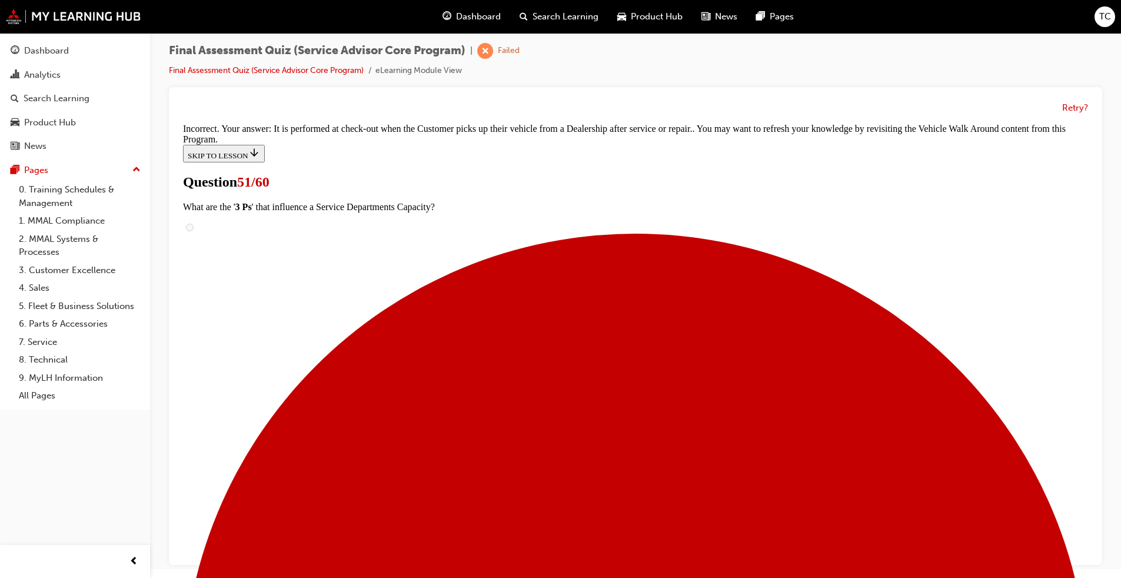
scroll to position [255, 0]
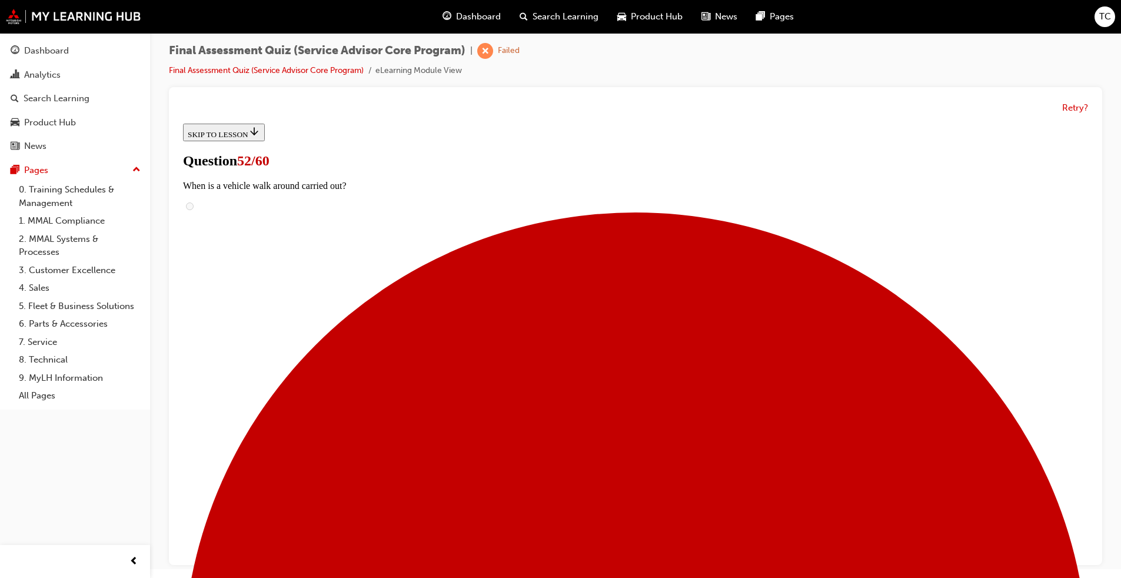
scroll to position [95, 0]
radio input "true"
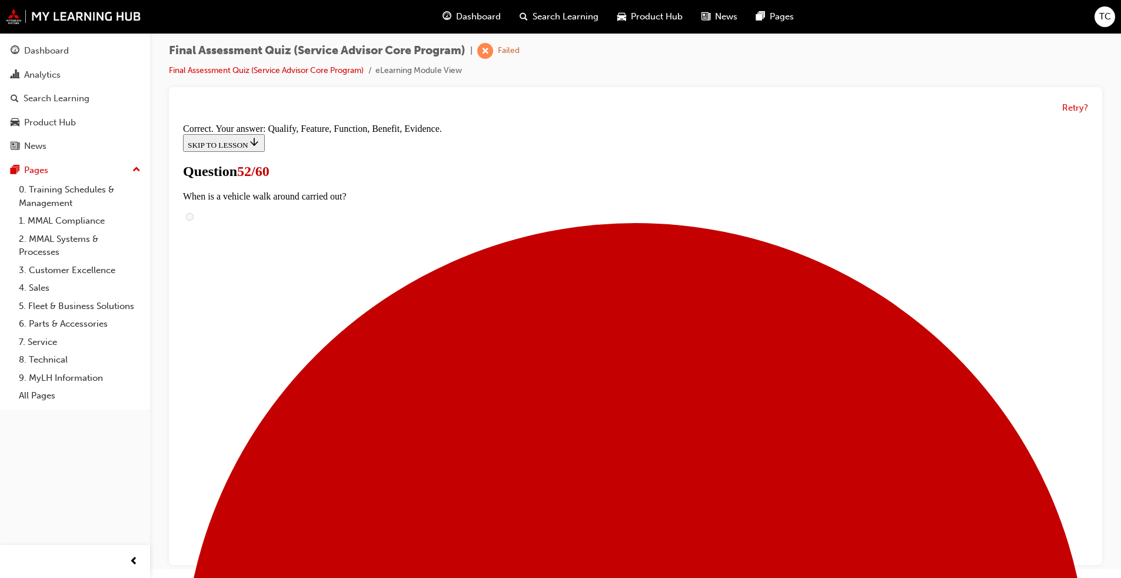
scroll to position [136, 0]
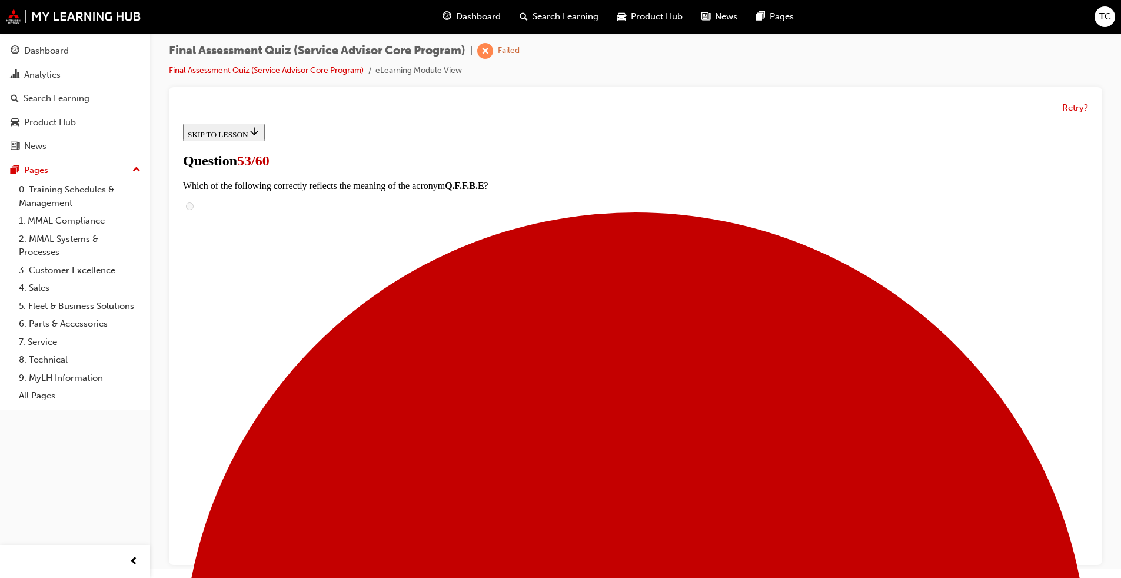
scroll to position [59, 0]
checkbox input "true"
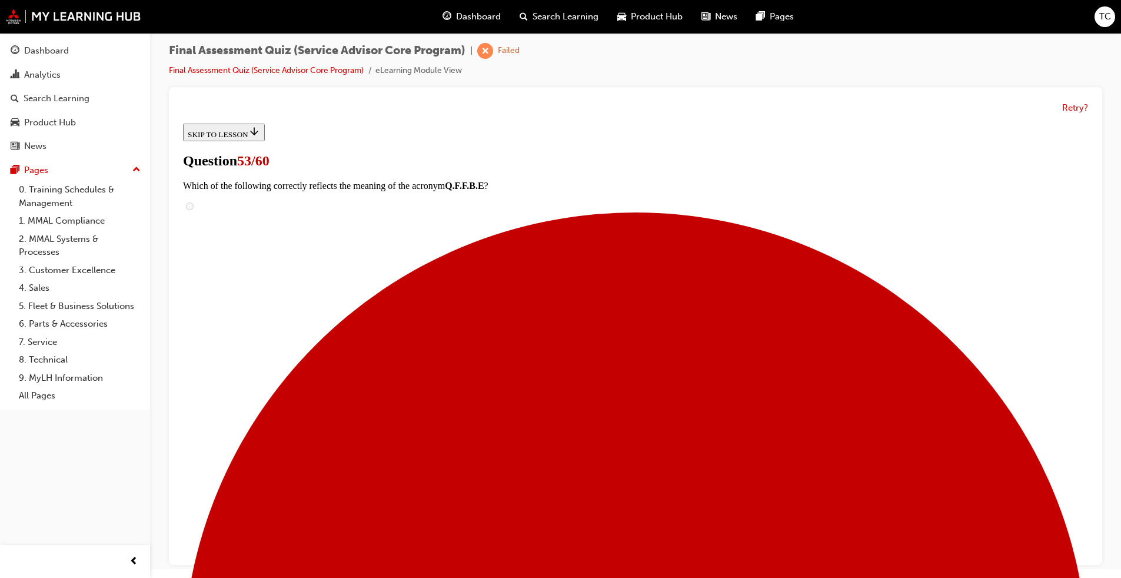
checkbox input "true"
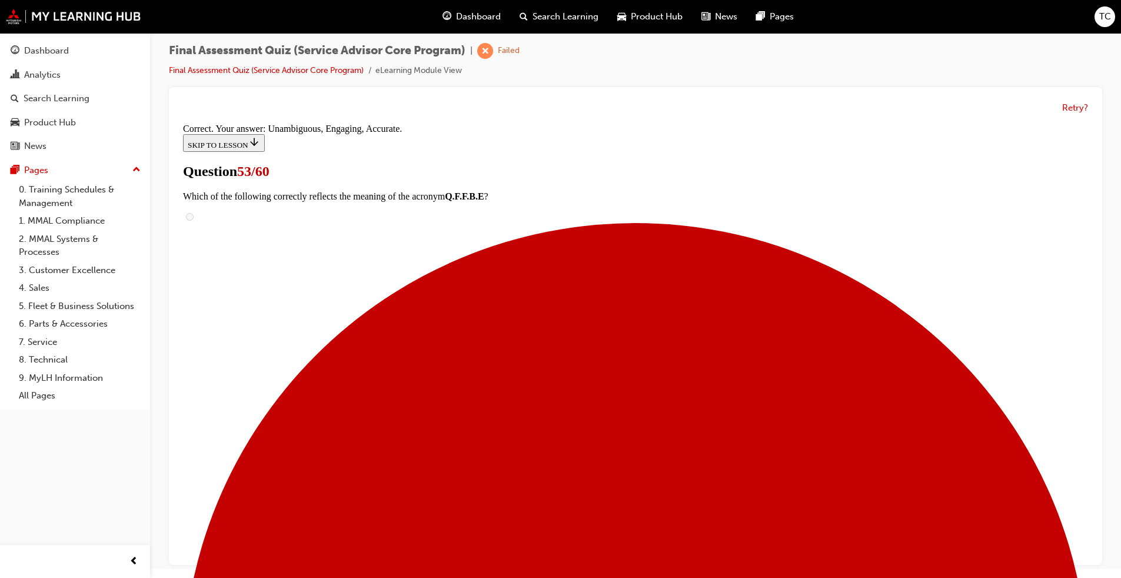
scroll to position [176, 0]
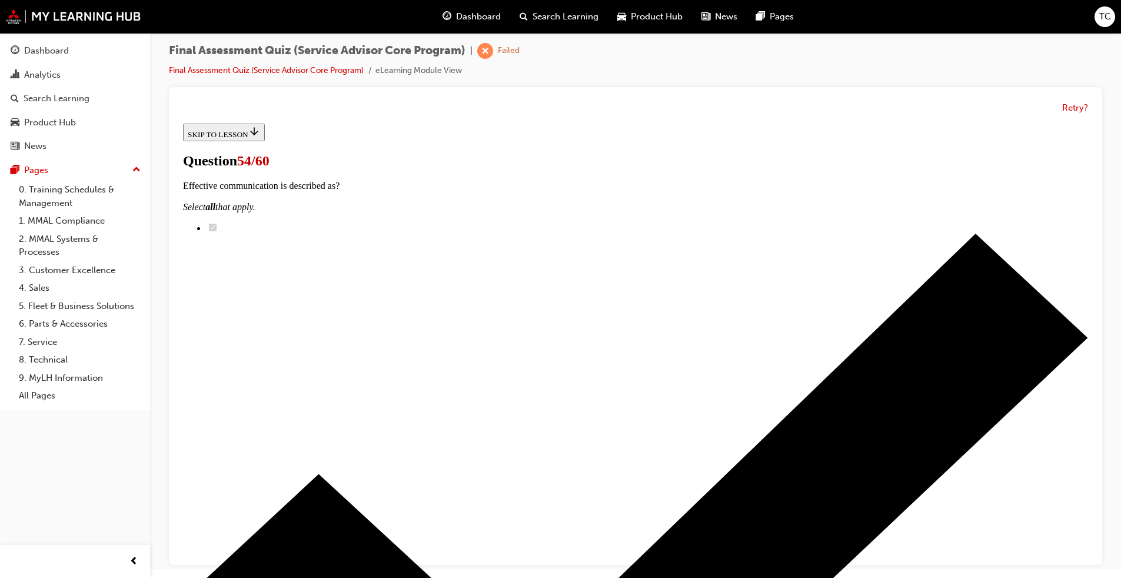
radio input "true"
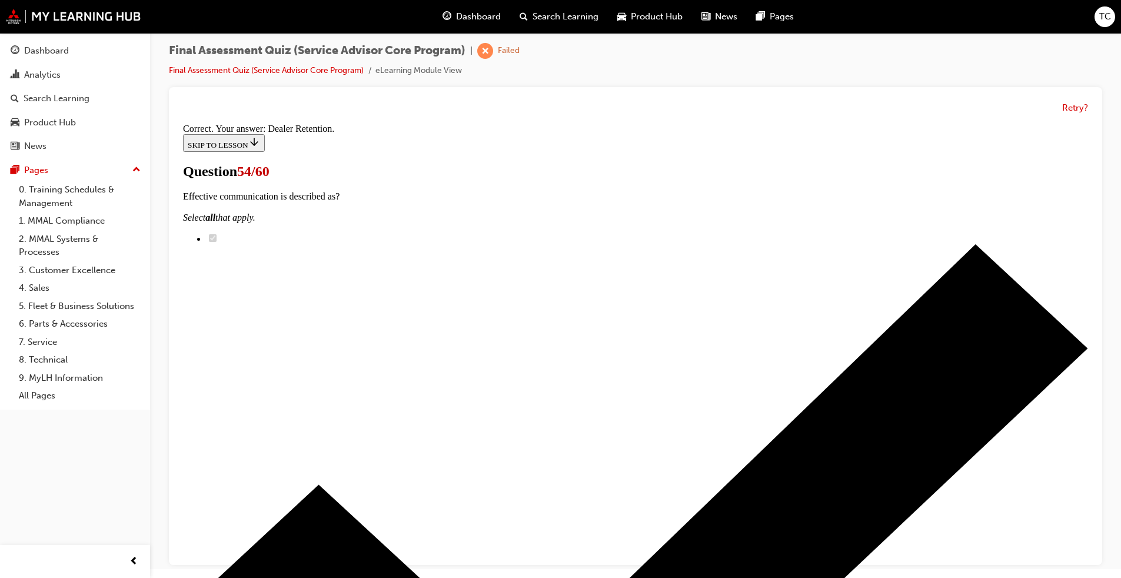
scroll to position [156, 0]
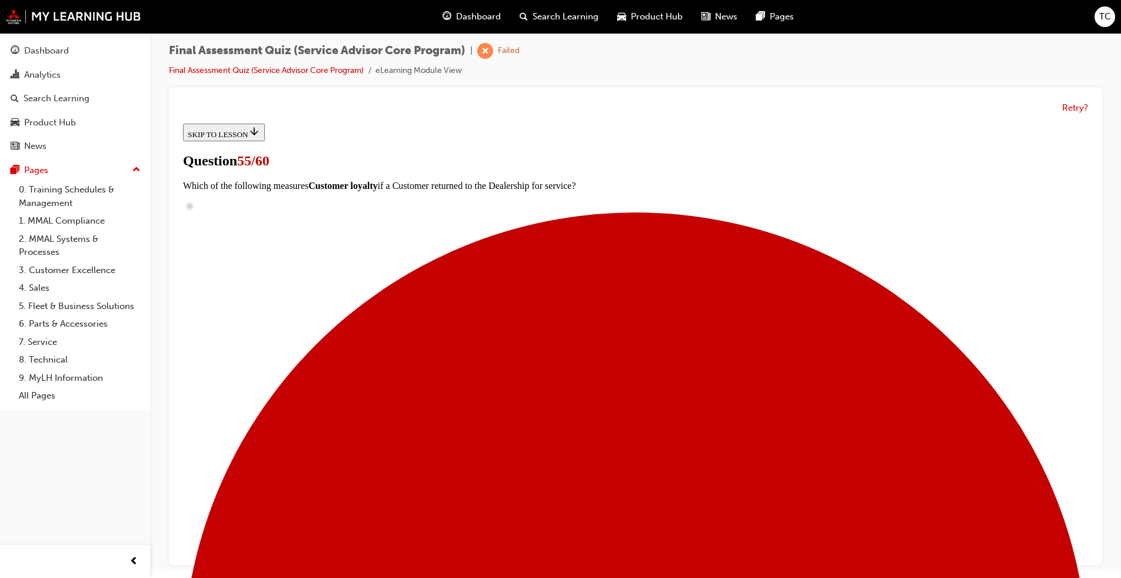
radio input "true"
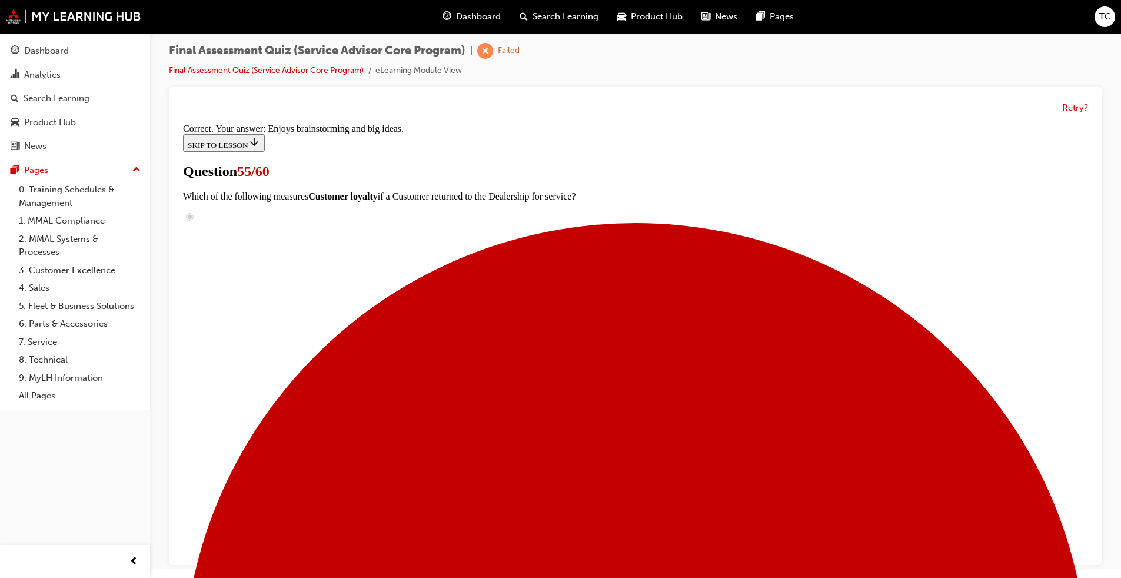
scroll to position [136, 0]
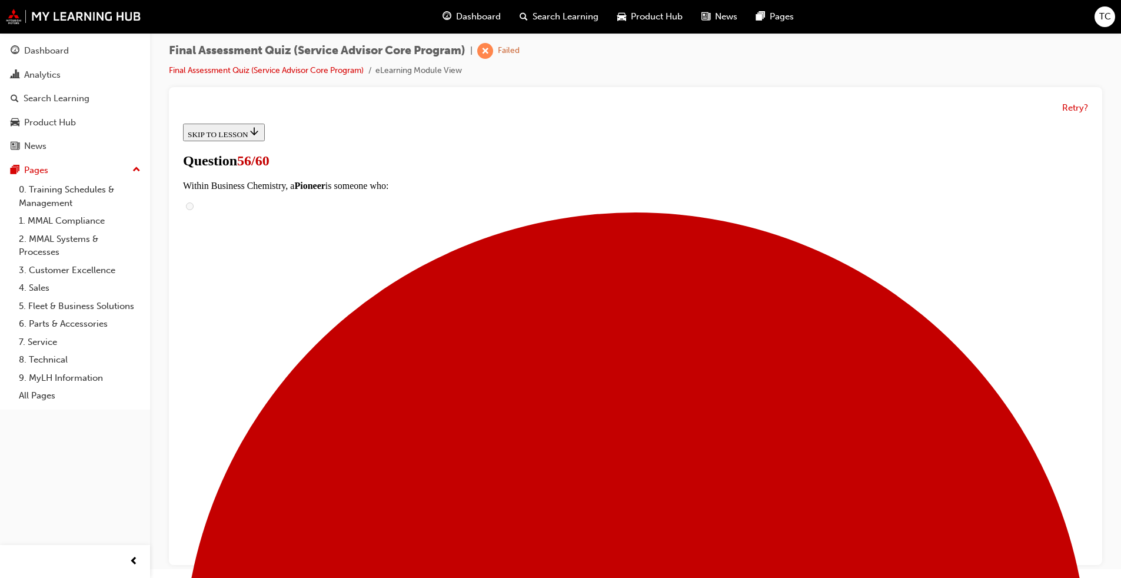
scroll to position [59, 0]
radio input "true"
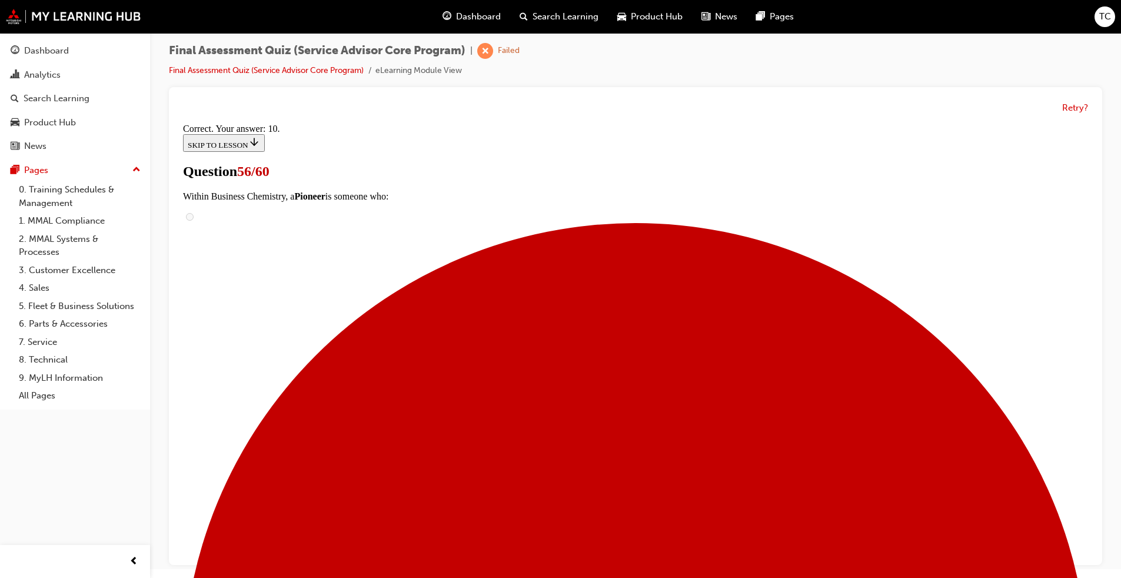
scroll to position [236, 0]
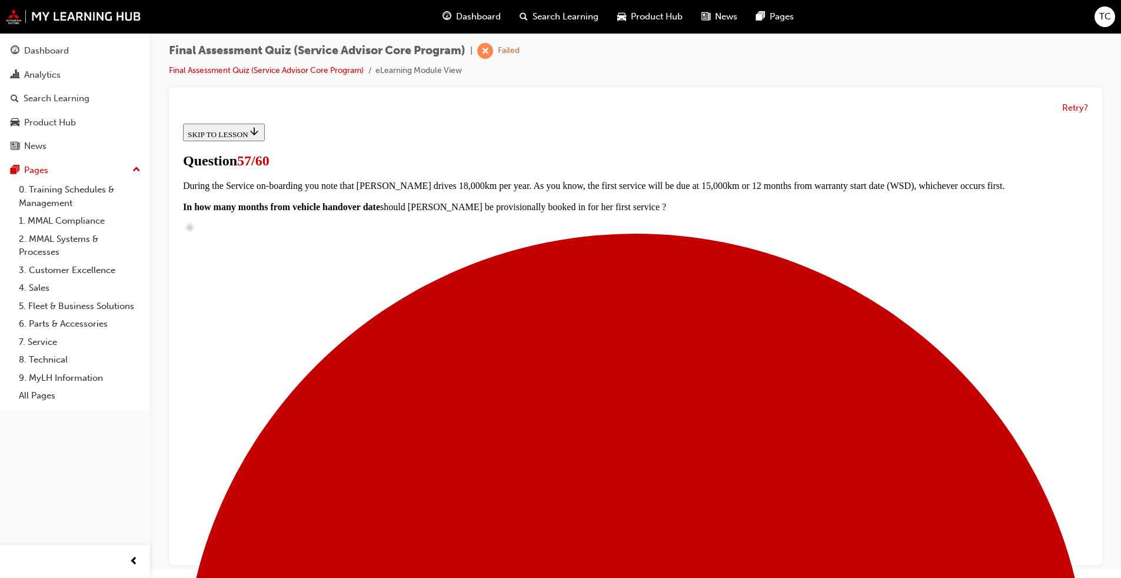
scroll to position [59, 0]
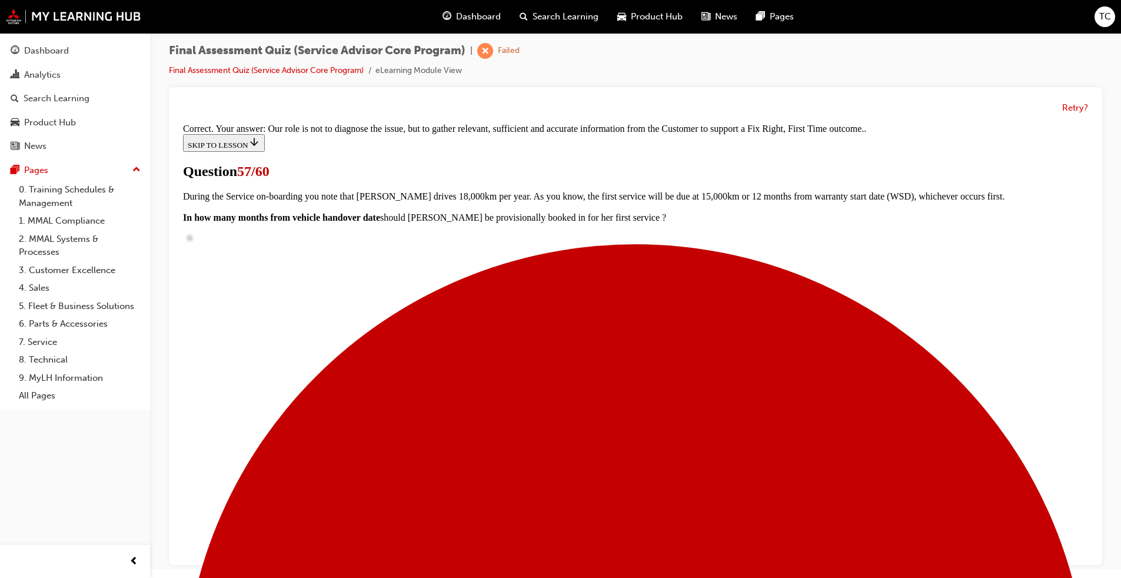
scroll to position [218, 0]
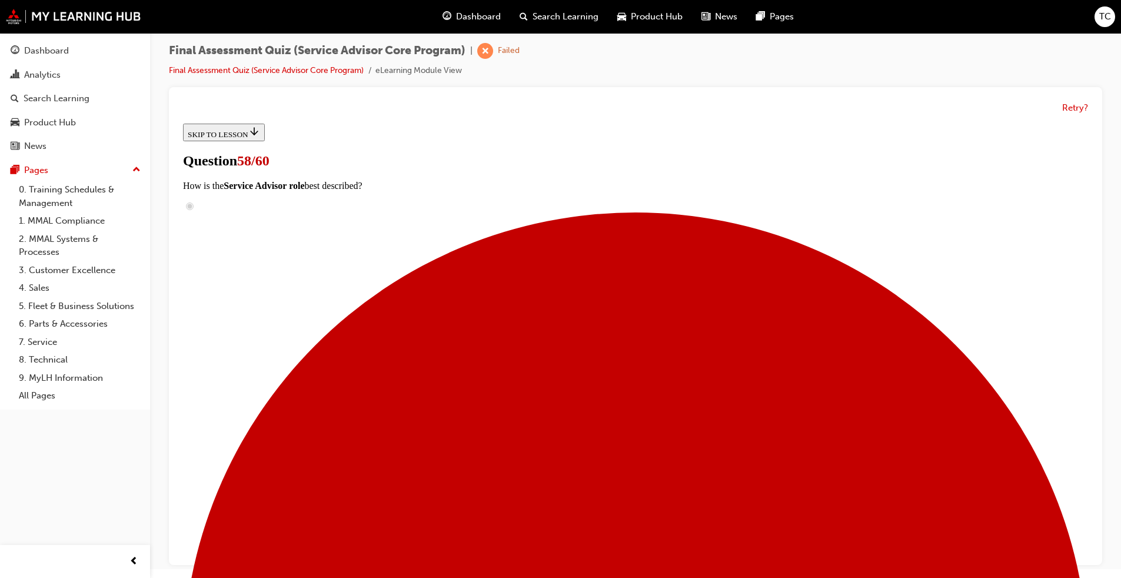
scroll to position [118, 0]
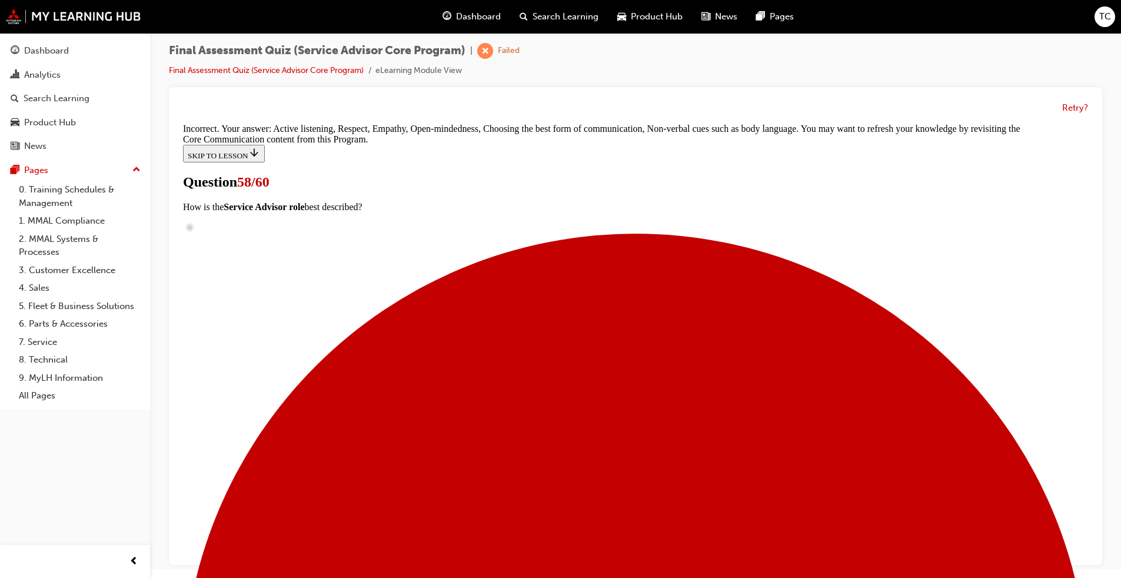
scroll to position [531, 0]
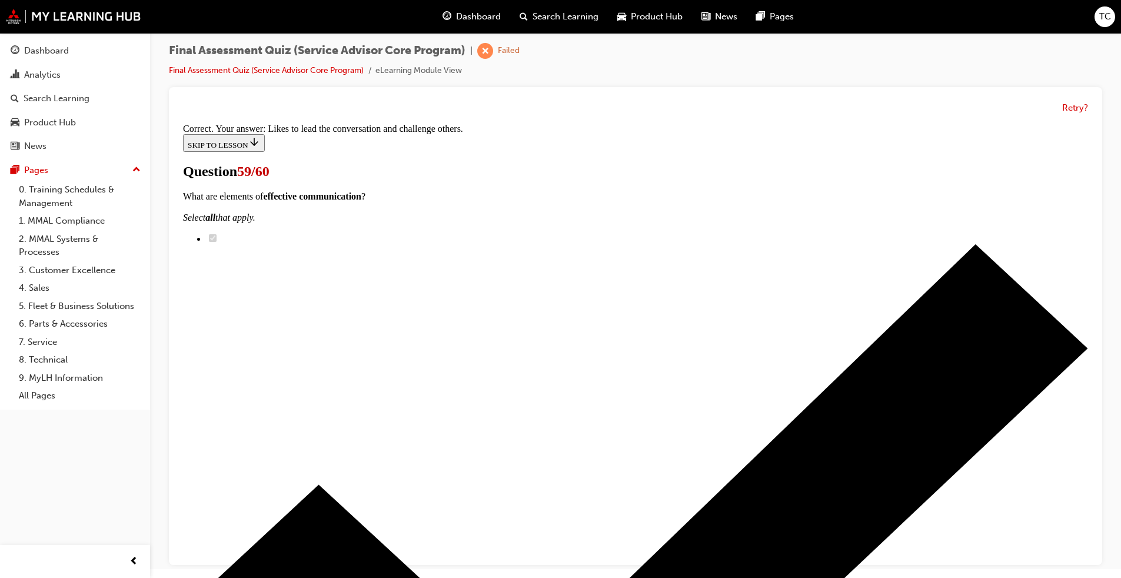
scroll to position [136, 0]
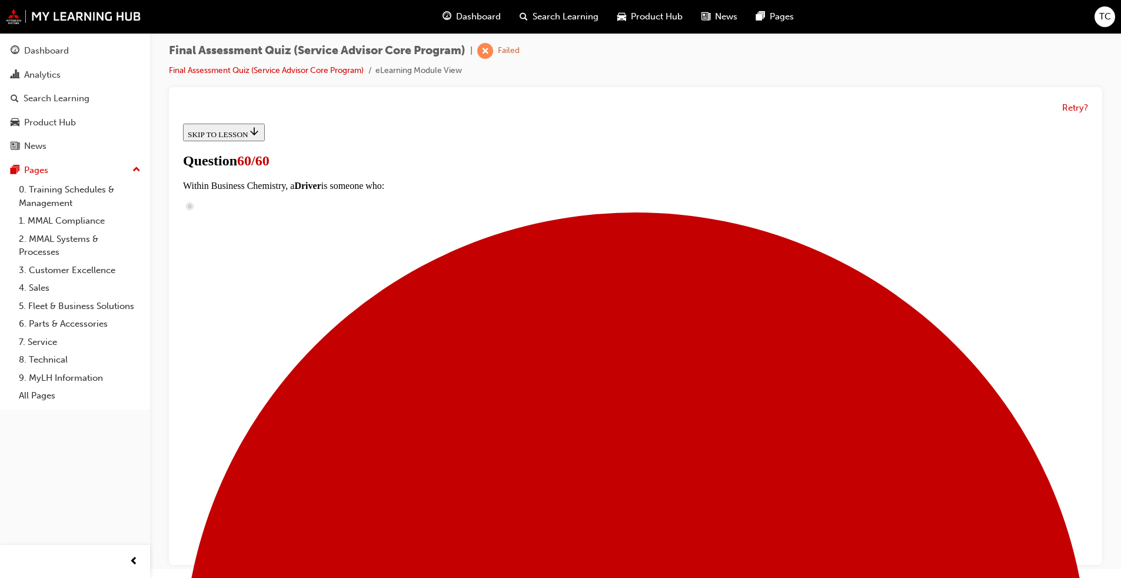
scroll to position [118, 0]
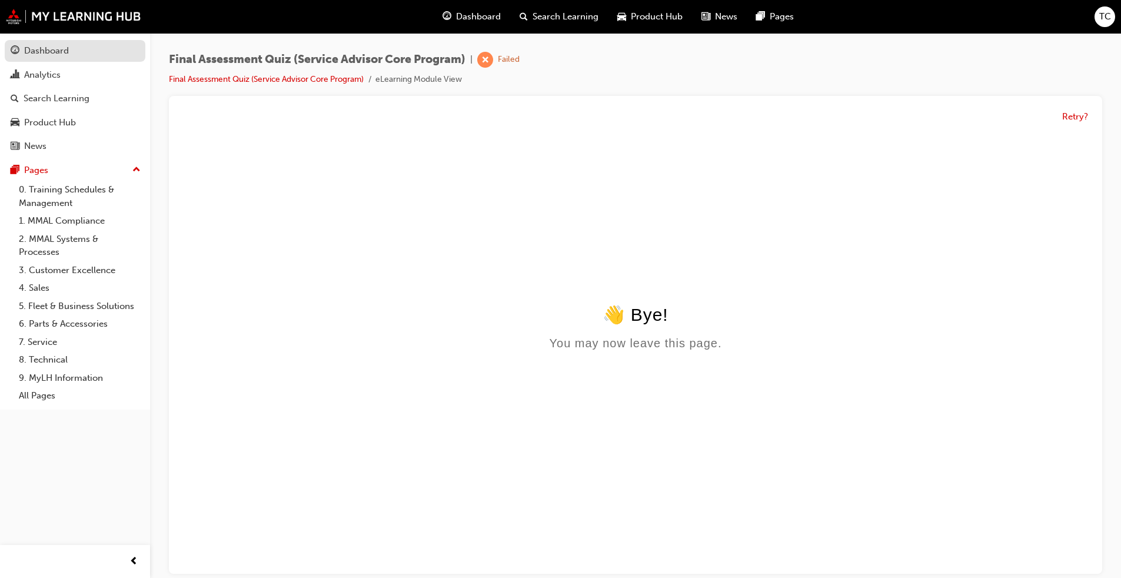
click at [41, 47] on div "Dashboard" at bounding box center [46, 51] width 45 height 14
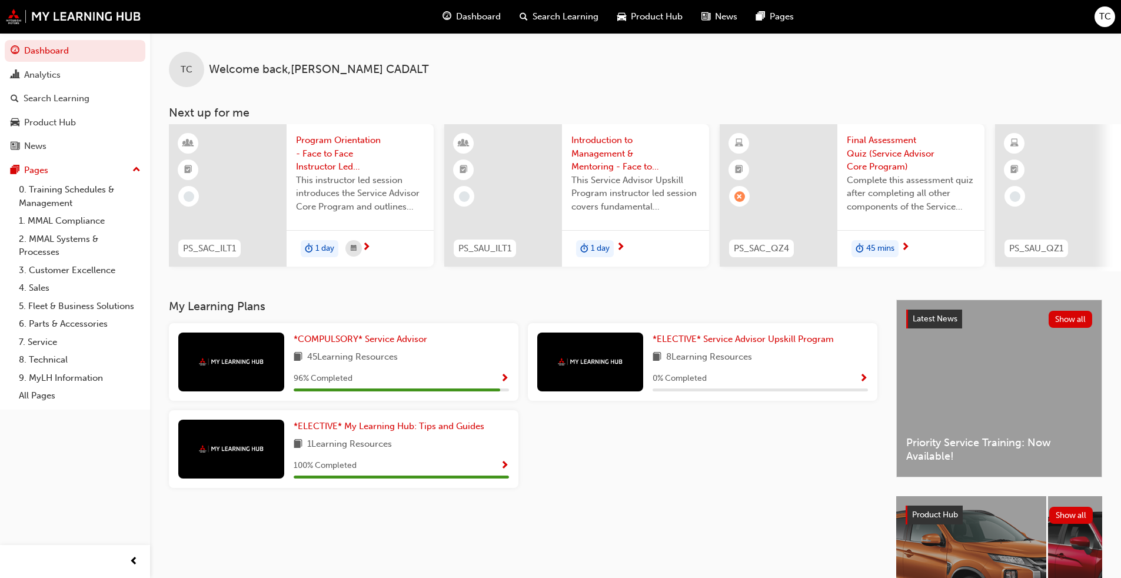
click at [450, 356] on div "45 Learning Resources" at bounding box center [401, 357] width 215 height 15
click at [501, 380] on span "Show Progress" at bounding box center [504, 379] width 9 height 11
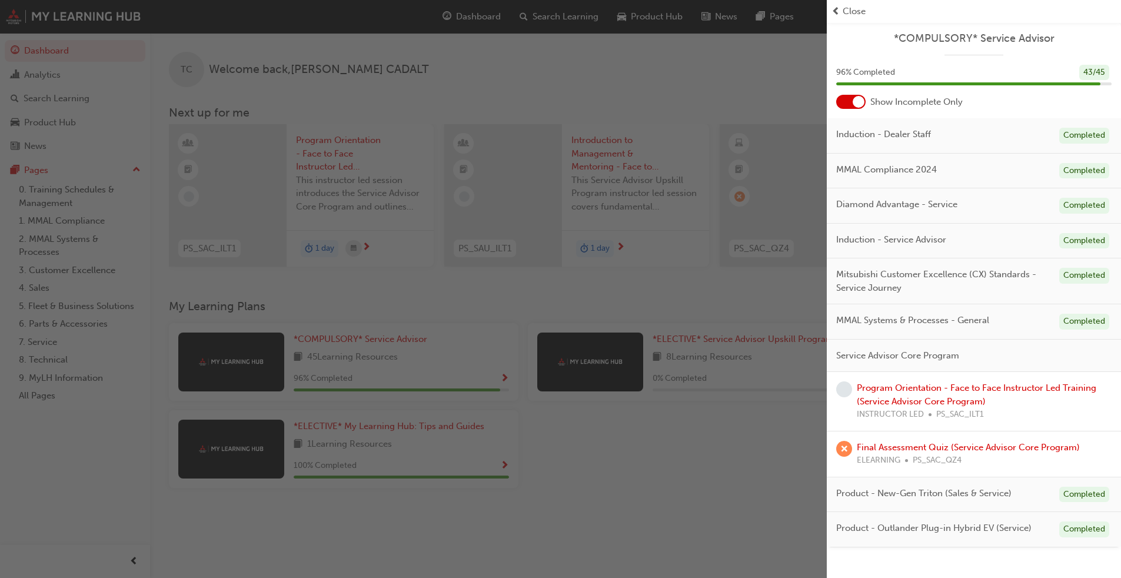
click at [588, 12] on span "Close" at bounding box center [854, 12] width 23 height 14
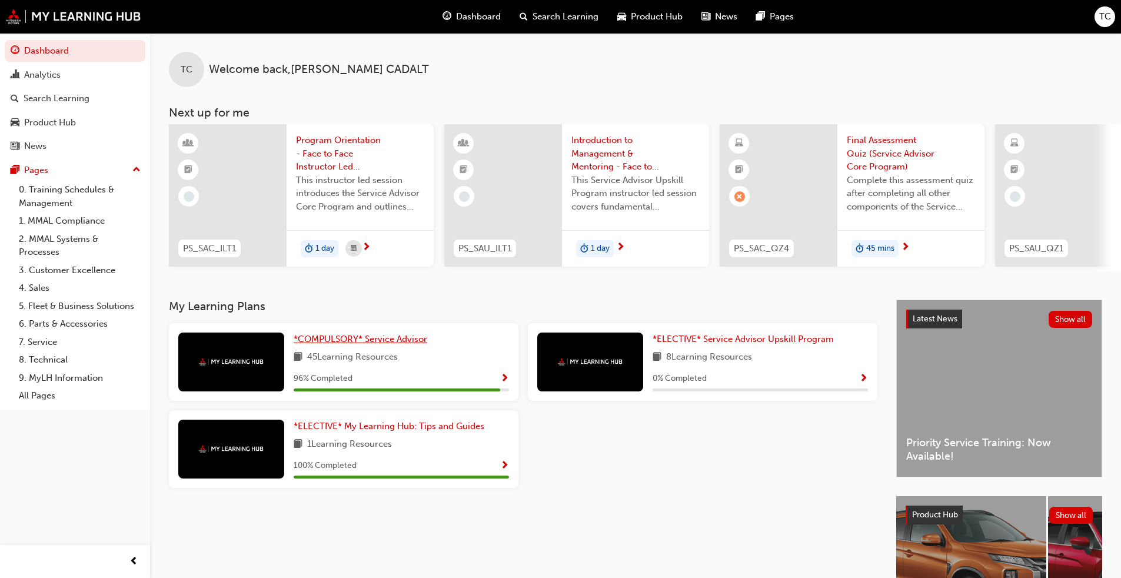
click at [359, 344] on span "*COMPULSORY* Service Advisor" at bounding box center [361, 339] width 134 height 11
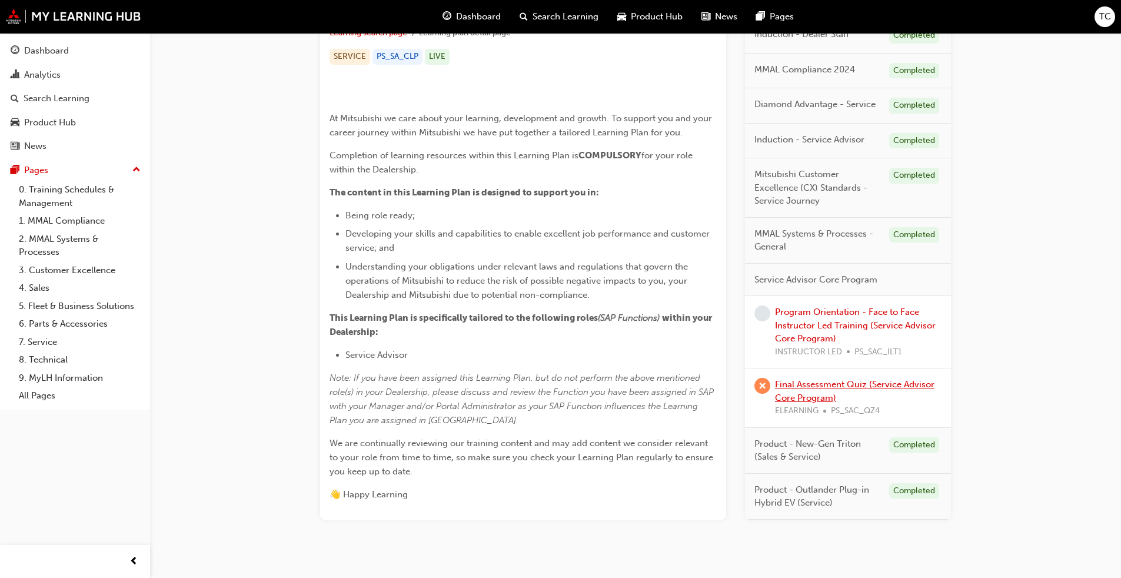
click at [588, 403] on link "Final Assessment Quiz (Service Advisor Core Program)" at bounding box center [855, 391] width 160 height 24
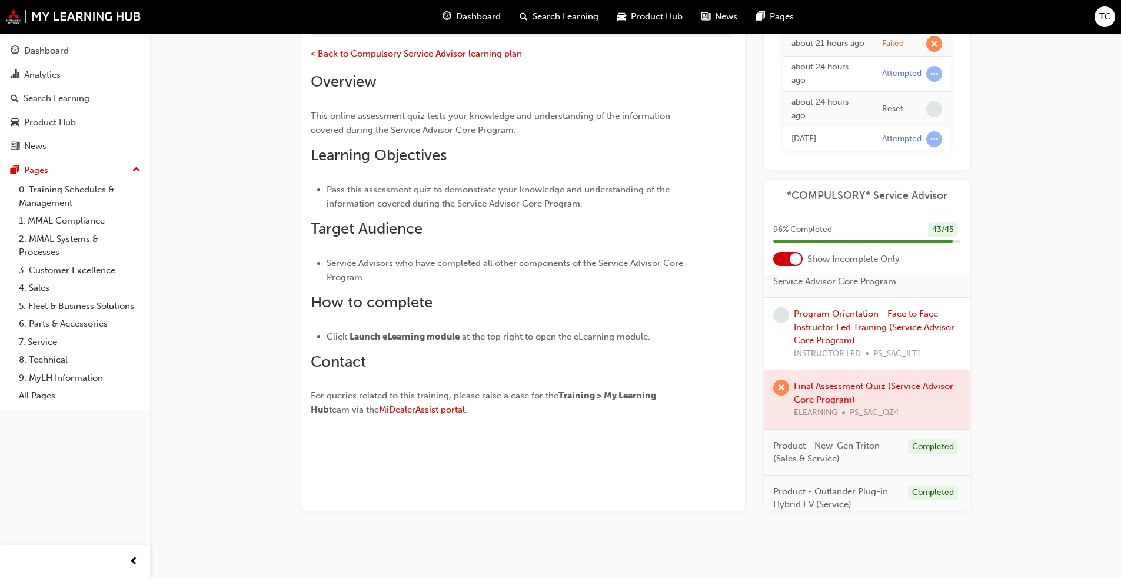
scroll to position [277, 0]
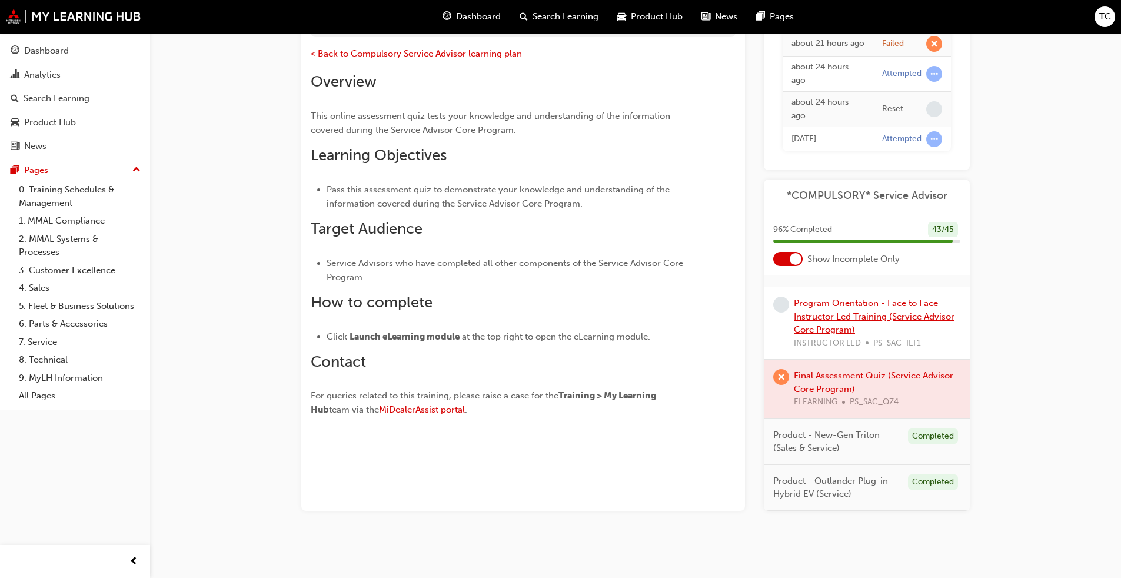
click at [588, 317] on link "Program Orientation - Face to Face Instructor Led Training (Service Advisor Cor…" at bounding box center [874, 316] width 161 height 37
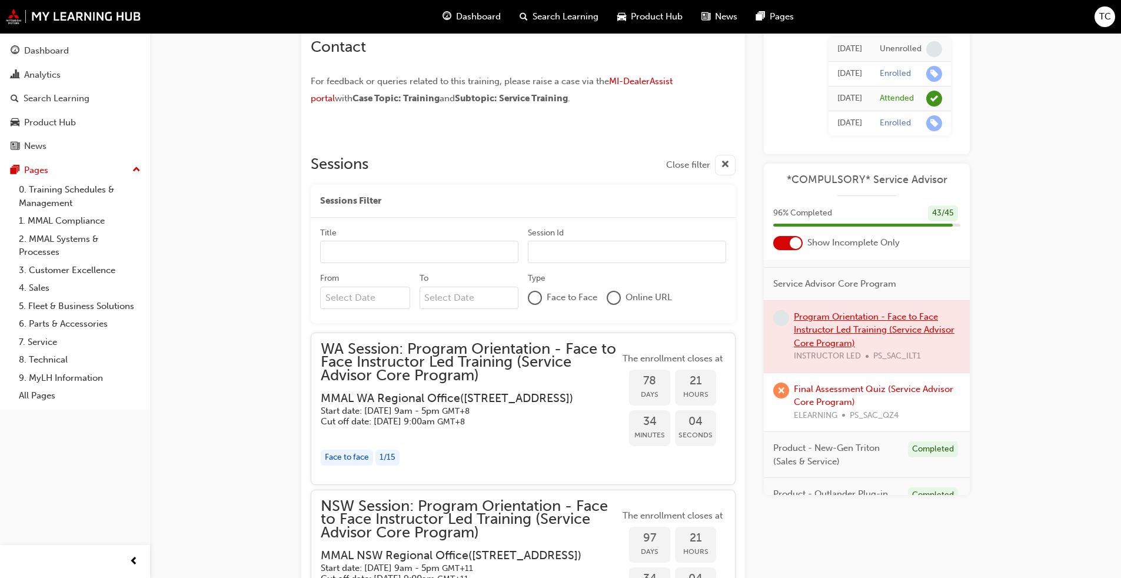
scroll to position [218, 0]
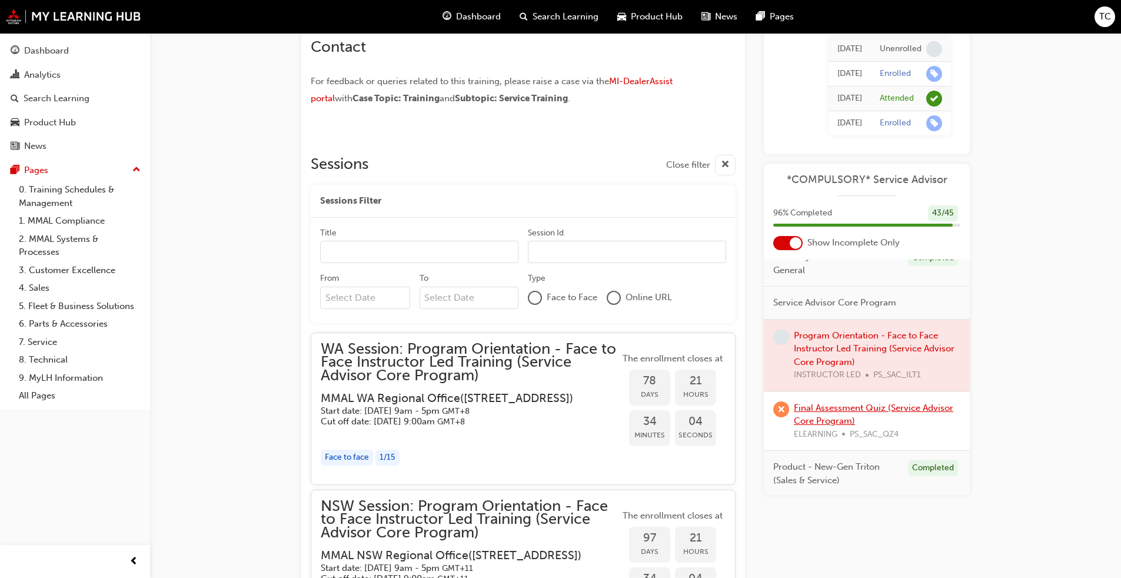
click at [588, 423] on link "Final Assessment Quiz (Service Advisor Core Program)" at bounding box center [874, 414] width 160 height 24
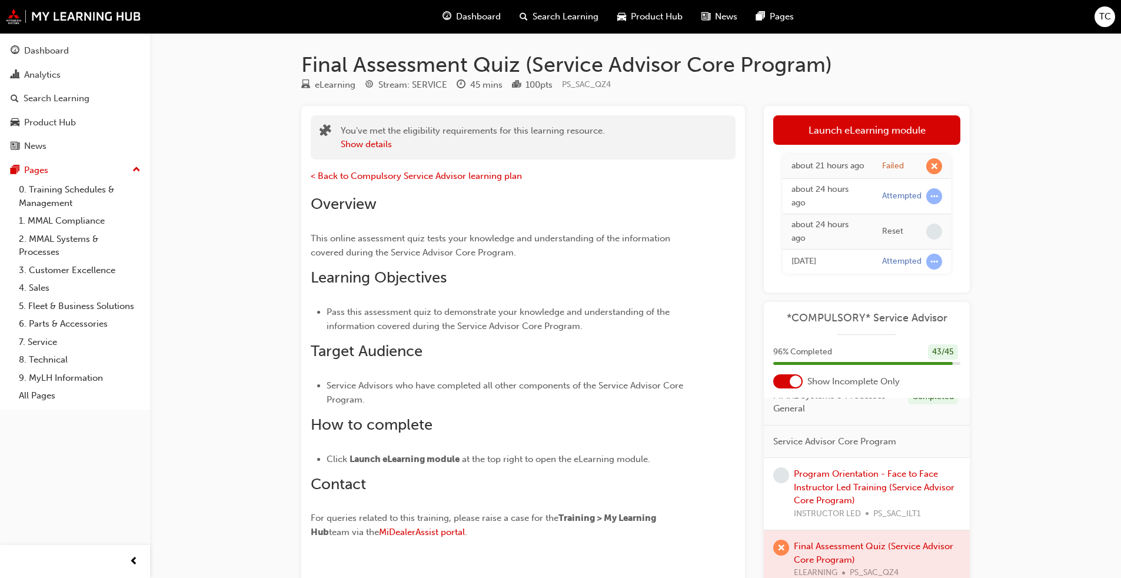
click at [462, 16] on span "Dashboard" at bounding box center [478, 17] width 45 height 14
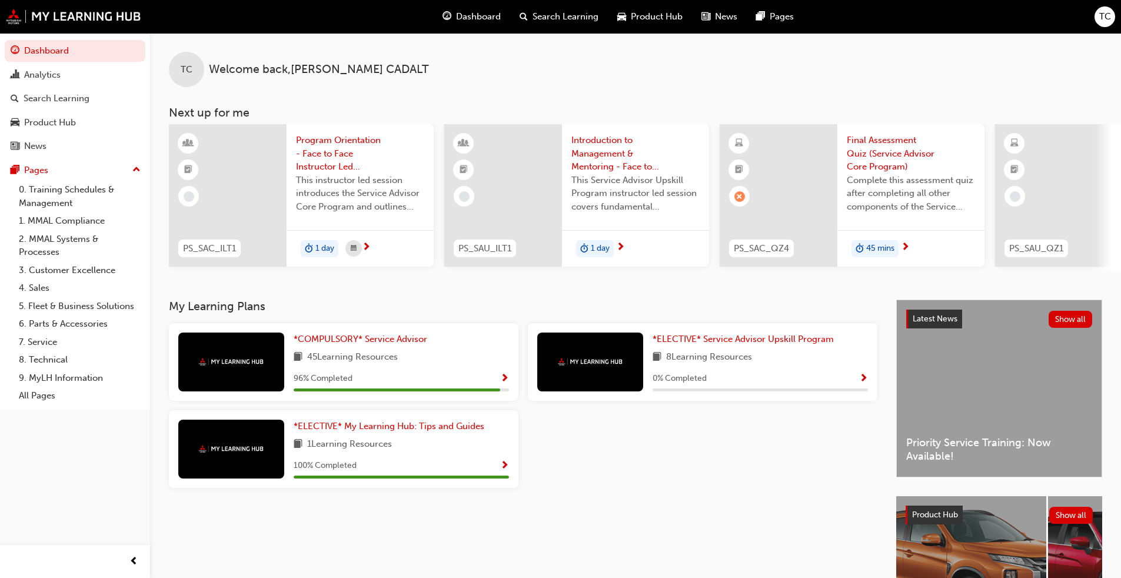
click at [588, 148] on span "Final Assessment Quiz (Service Advisor Core Program)" at bounding box center [911, 154] width 128 height 40
click at [503, 384] on span "Show Progress" at bounding box center [504, 379] width 9 height 11
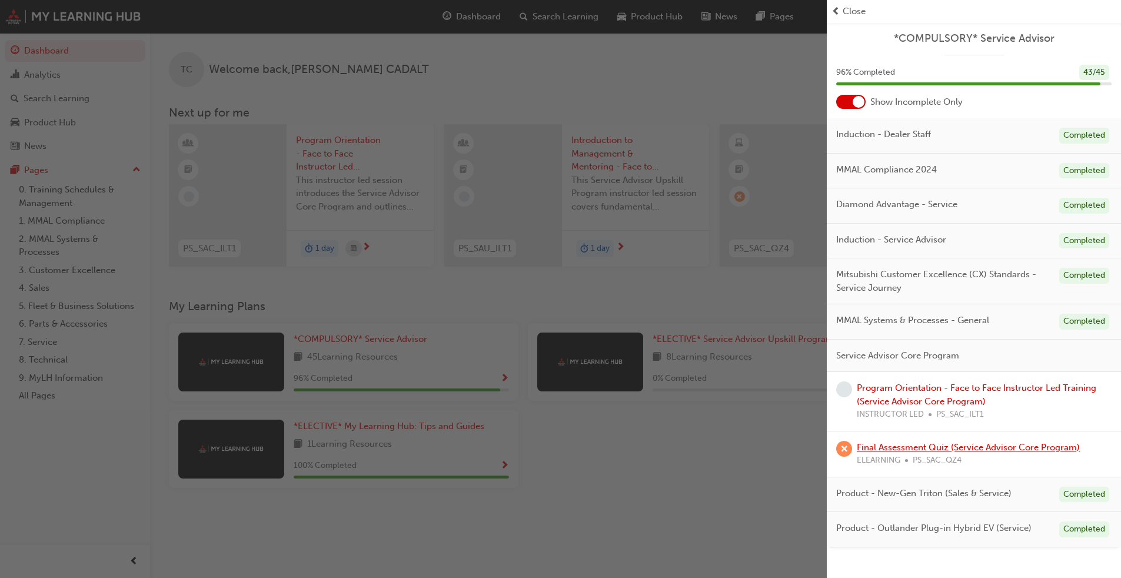
click at [588, 440] on link "Final Assessment Quiz (Service Advisor Core Program)" at bounding box center [968, 447] width 223 height 11
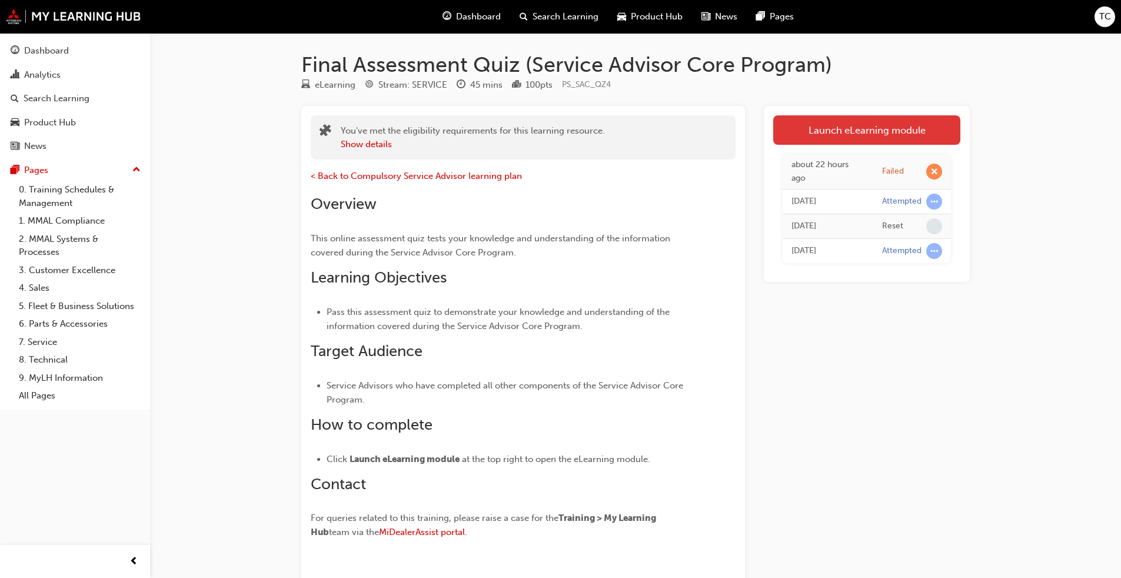
click at [588, 122] on link "Launch eLearning module" at bounding box center [866, 129] width 187 height 29
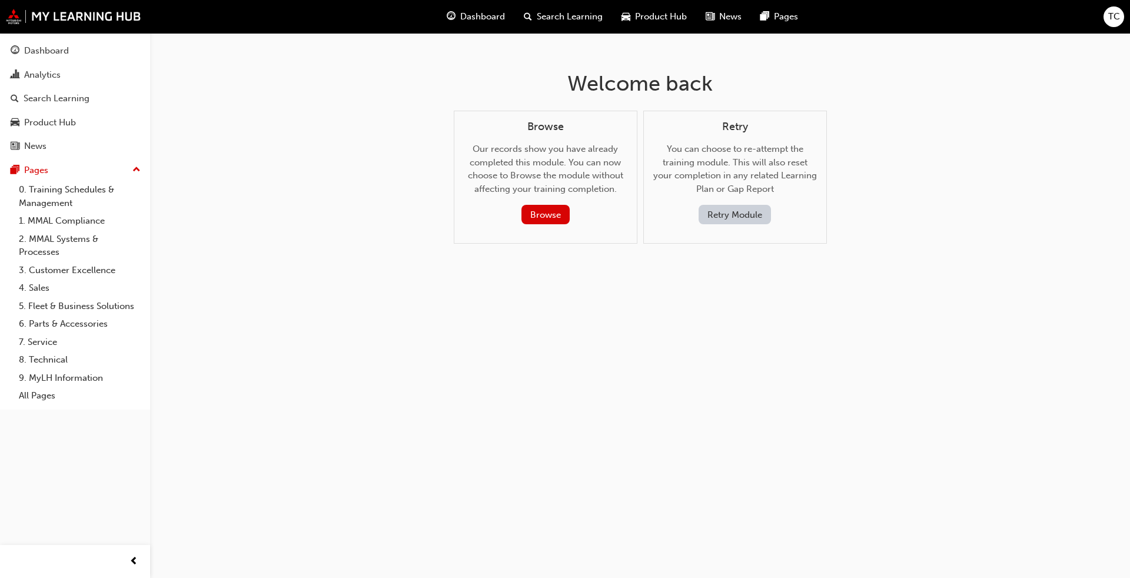
click at [588, 211] on button "Retry Module" at bounding box center [735, 214] width 72 height 19
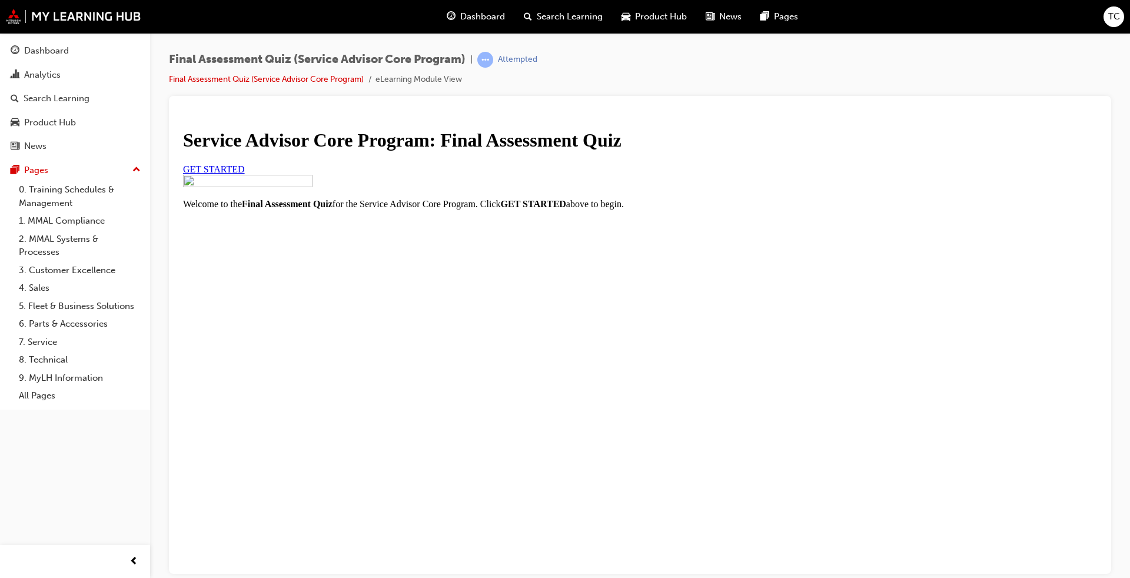
click at [245, 174] on span "GET STARTED" at bounding box center [214, 169] width 62 height 10
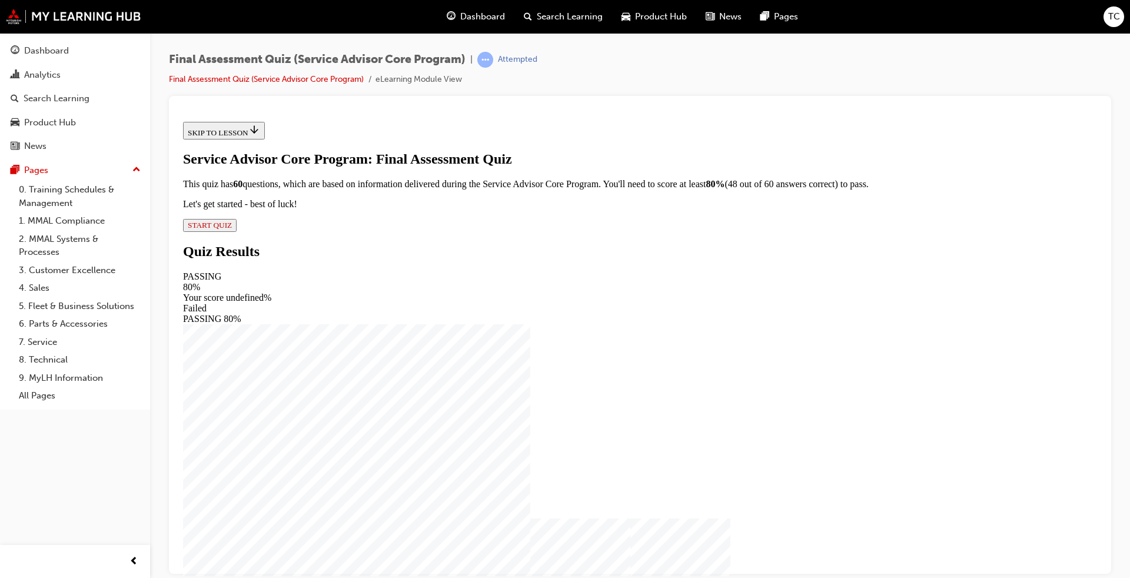
click at [232, 229] on span "START QUIZ" at bounding box center [210, 224] width 44 height 9
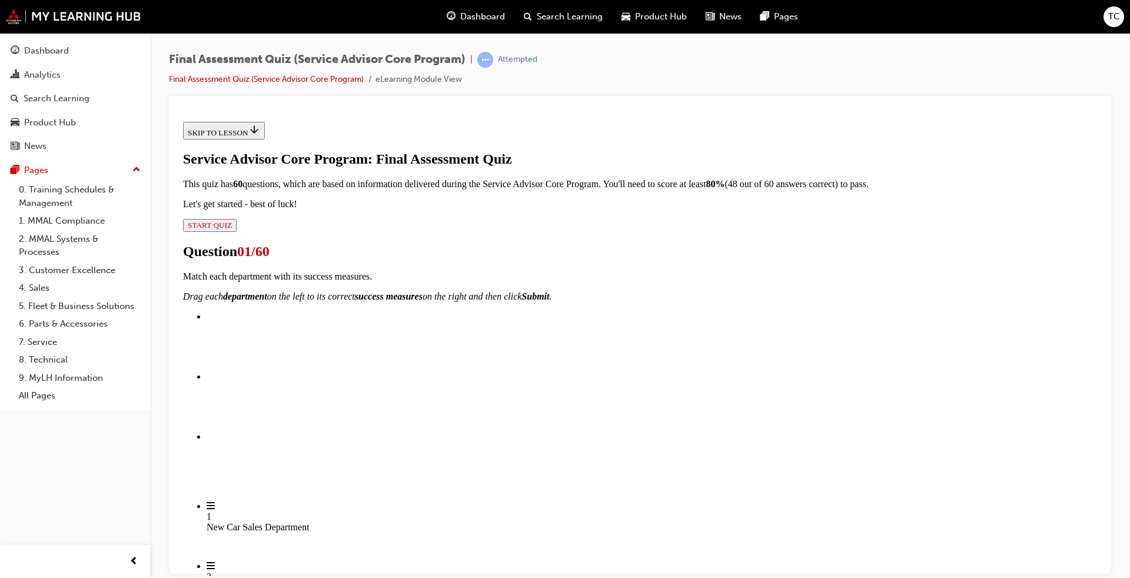
scroll to position [177, 0]
drag, startPoint x: 551, startPoint y: 267, endPoint x: 680, endPoint y: 263, distance: 129.0
click at [588, 440] on div "New Car Sales Department" at bounding box center [780, 522] width 891 height 11
drag, startPoint x: 550, startPoint y: 399, endPoint x: 651, endPoint y: 401, distance: 100.7
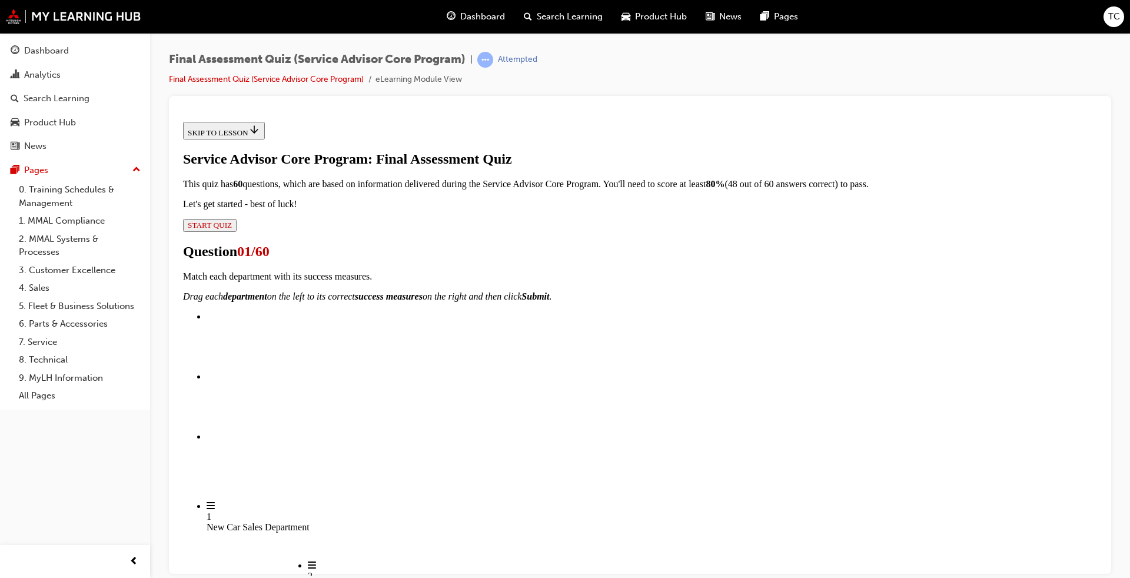
drag, startPoint x: 569, startPoint y: 335, endPoint x: 672, endPoint y: 335, distance: 102.4
click at [588, 440] on div "Service Department" at bounding box center [753, 586] width 891 height 11
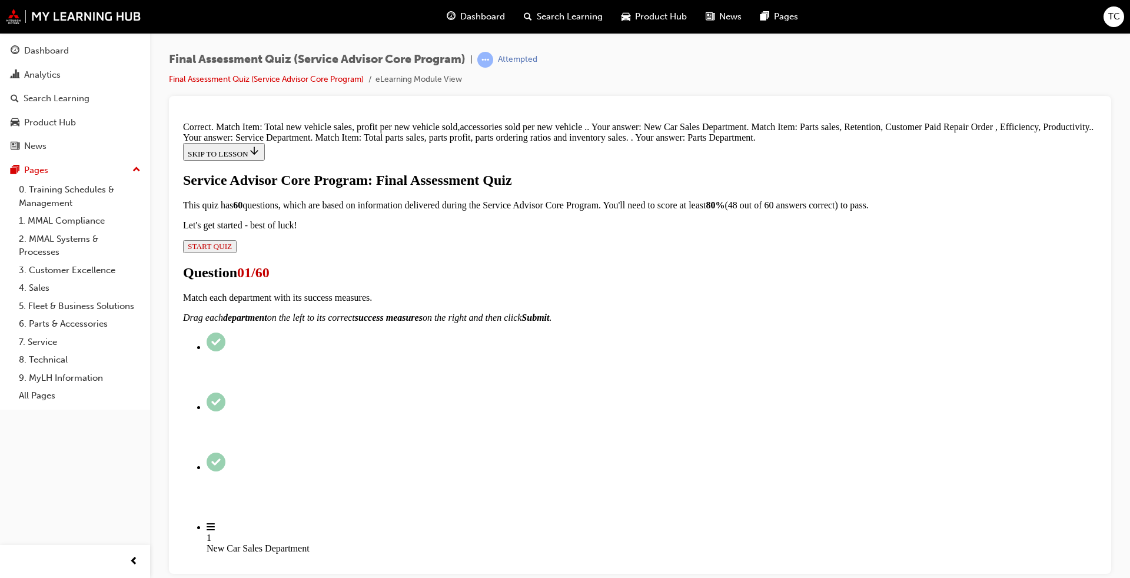
scroll to position [238, 0]
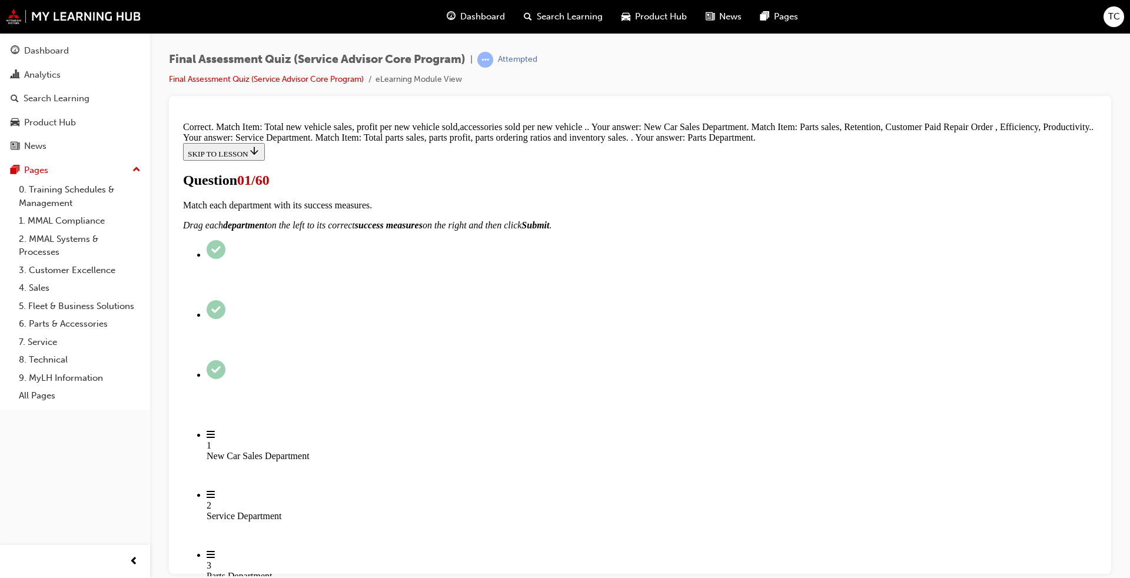
scroll to position [177, 0]
radio input "true"
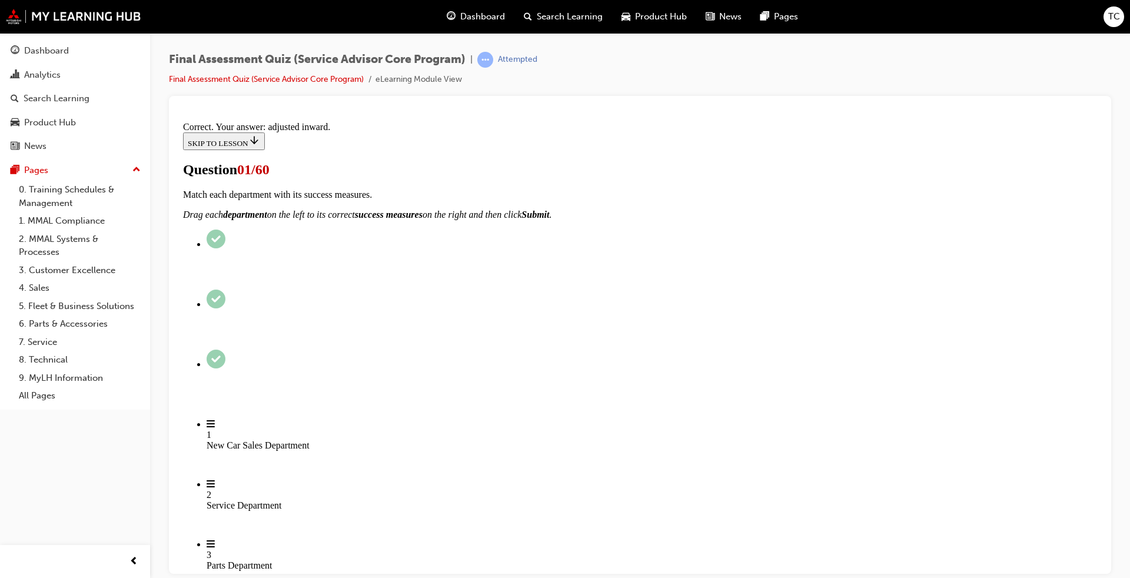
scroll to position [256, 0]
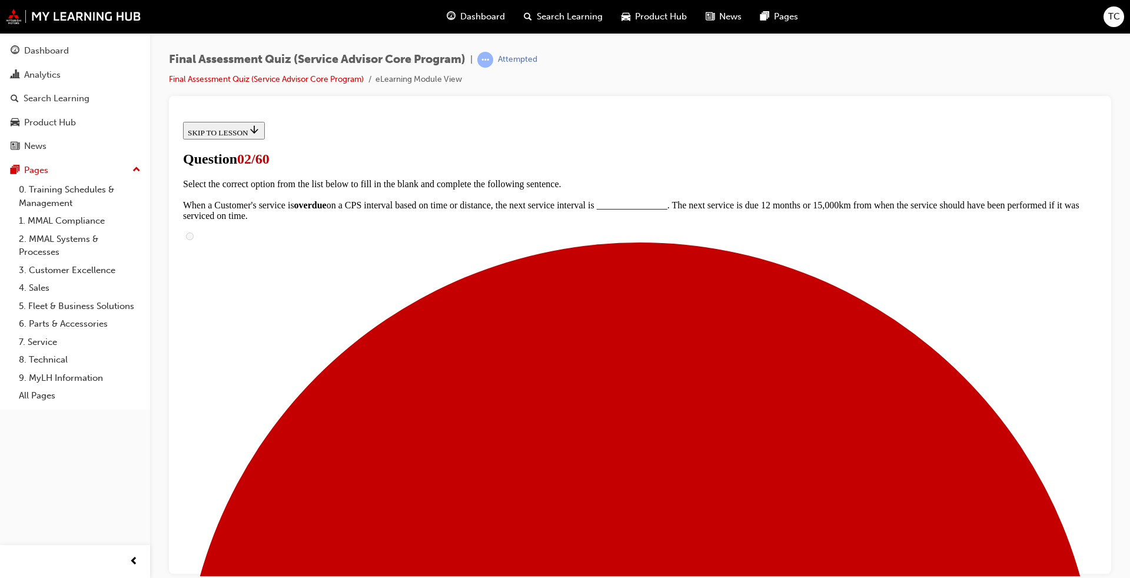
scroll to position [118, 0]
checkbox input "true"
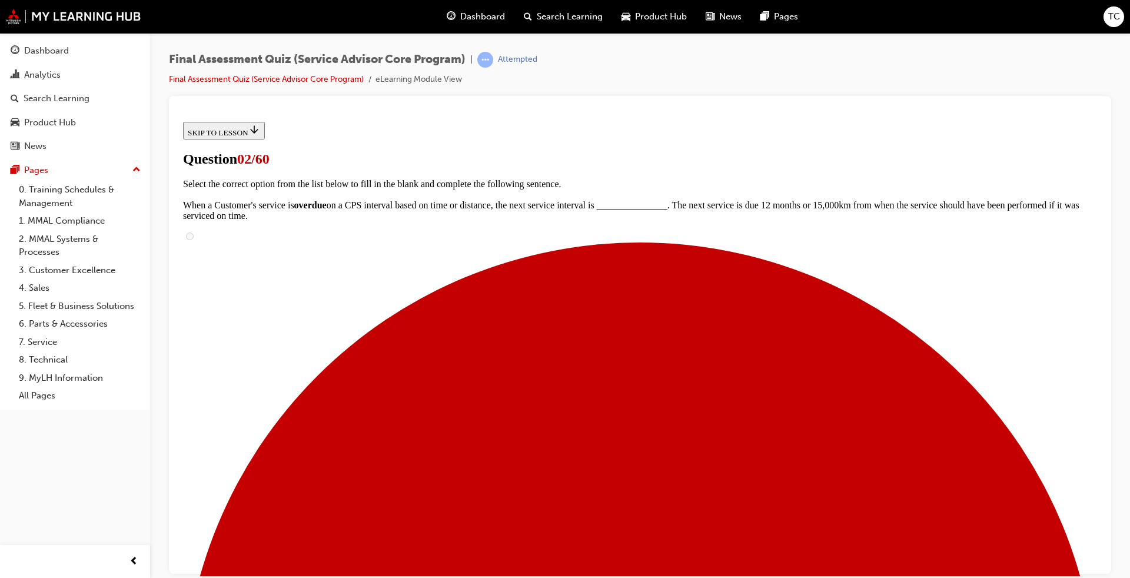
checkbox input "true"
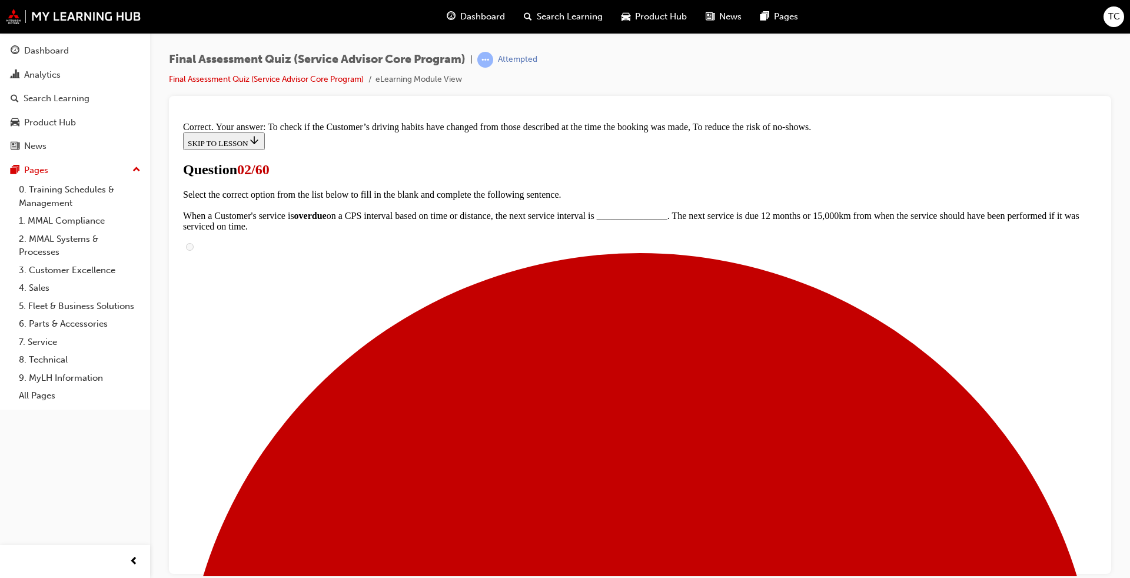
scroll to position [208, 0]
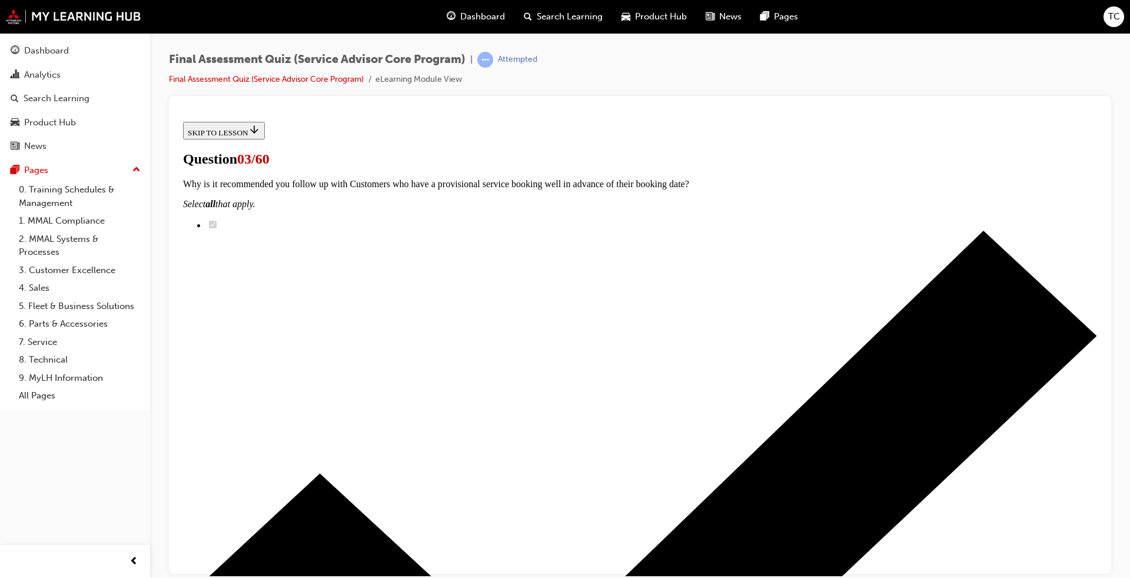
scroll to position [177, 0]
checkbox input "true"
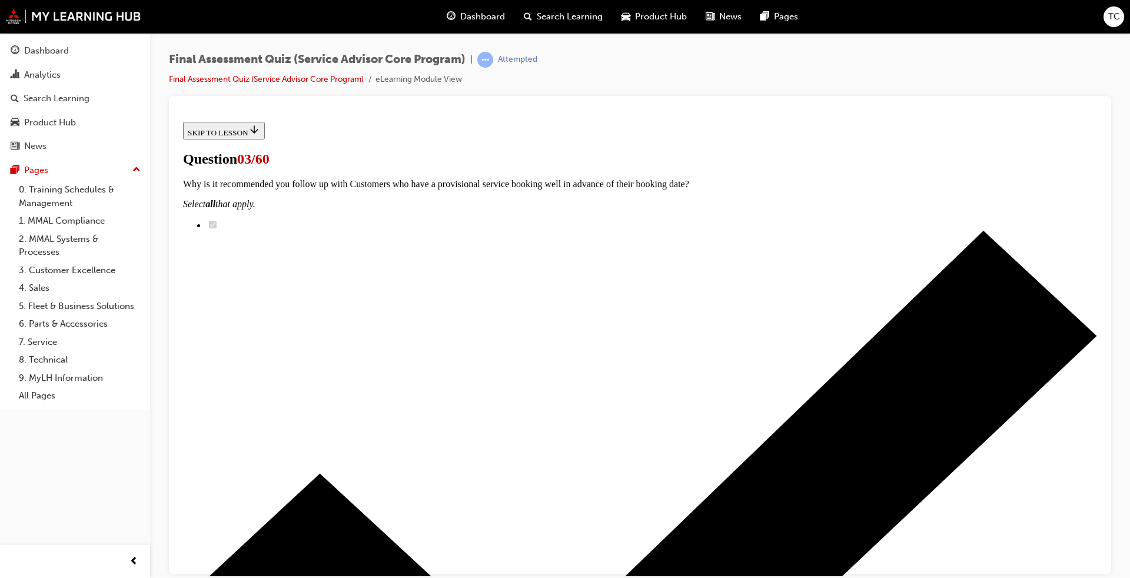
checkbox input "true"
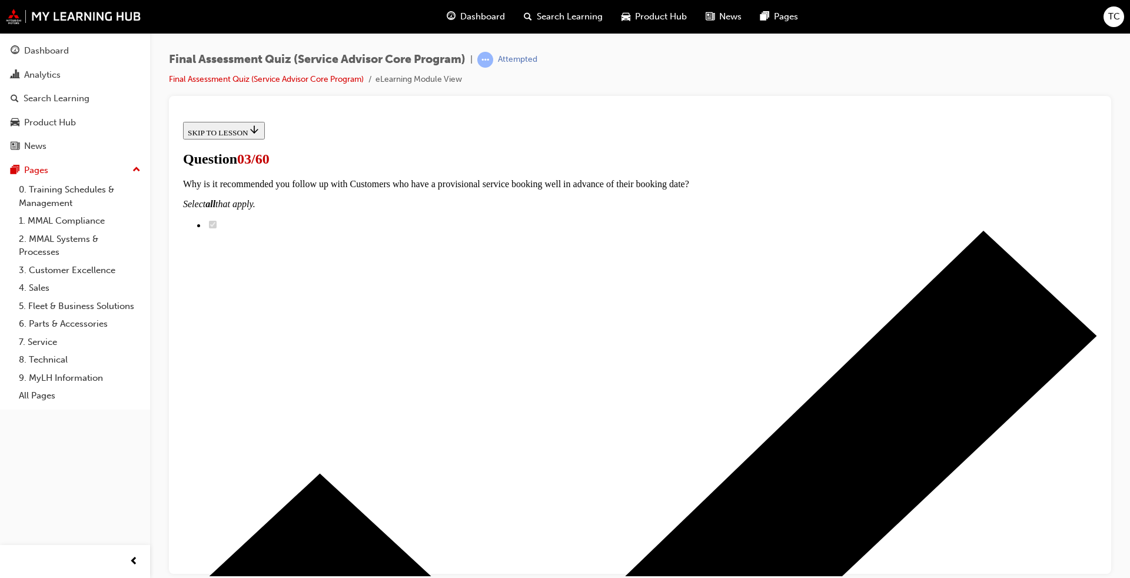
checkbox input "true"
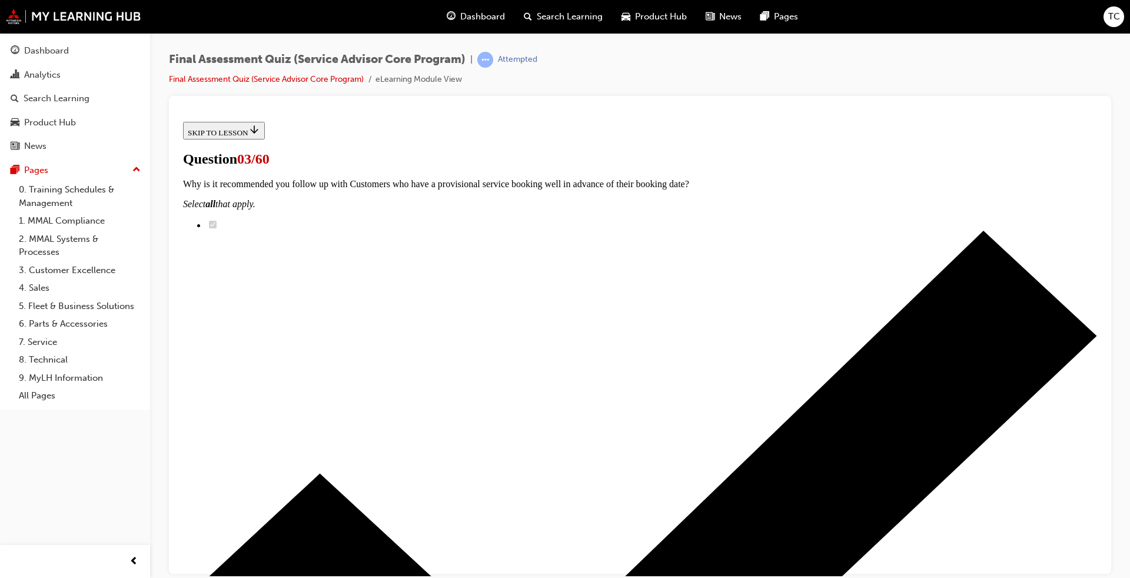
checkbox input "true"
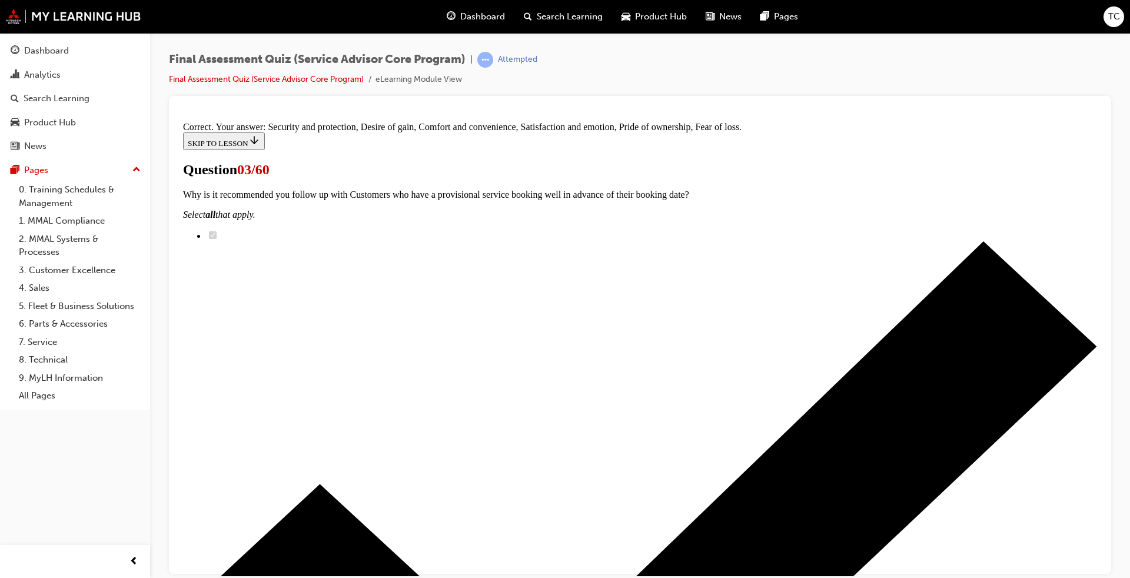
scroll to position [411, 0]
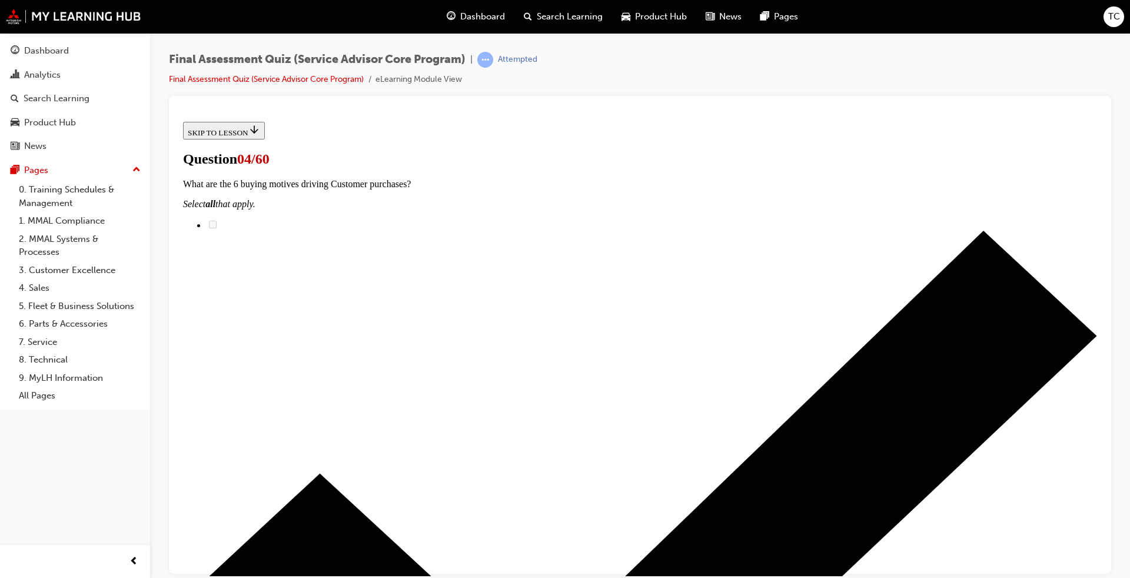
scroll to position [118, 0]
drag, startPoint x: 554, startPoint y: 547, endPoint x: 736, endPoint y: 327, distance: 286.0
drag, startPoint x: 573, startPoint y: 493, endPoint x: 662, endPoint y: 491, distance: 88.3
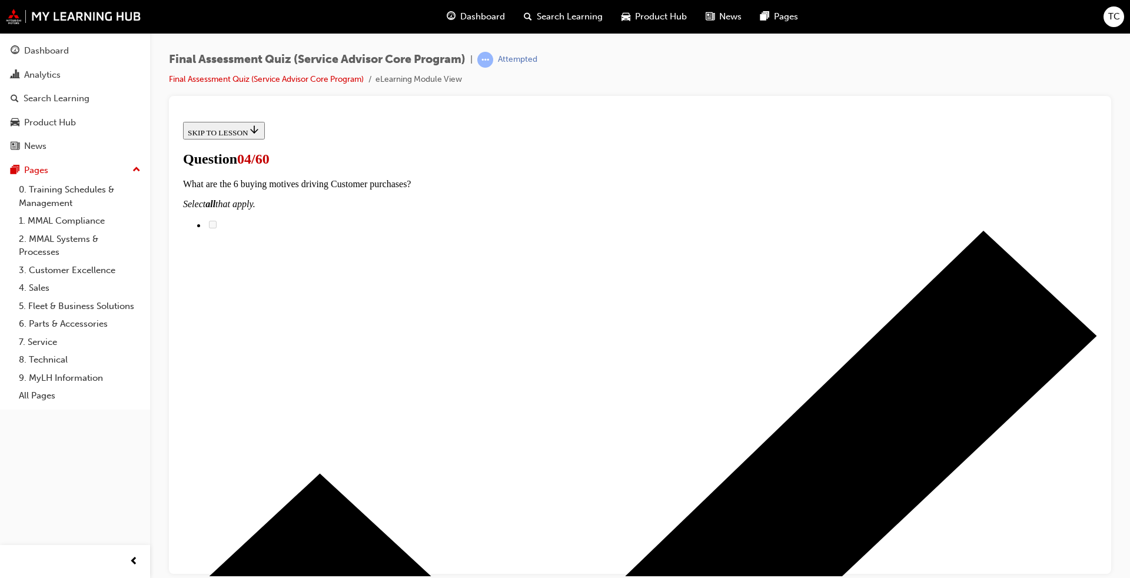
drag, startPoint x: 544, startPoint y: 414, endPoint x: 653, endPoint y: 342, distance: 130.4
drag, startPoint x: 534, startPoint y: 419, endPoint x: 668, endPoint y: 417, distance: 134.2
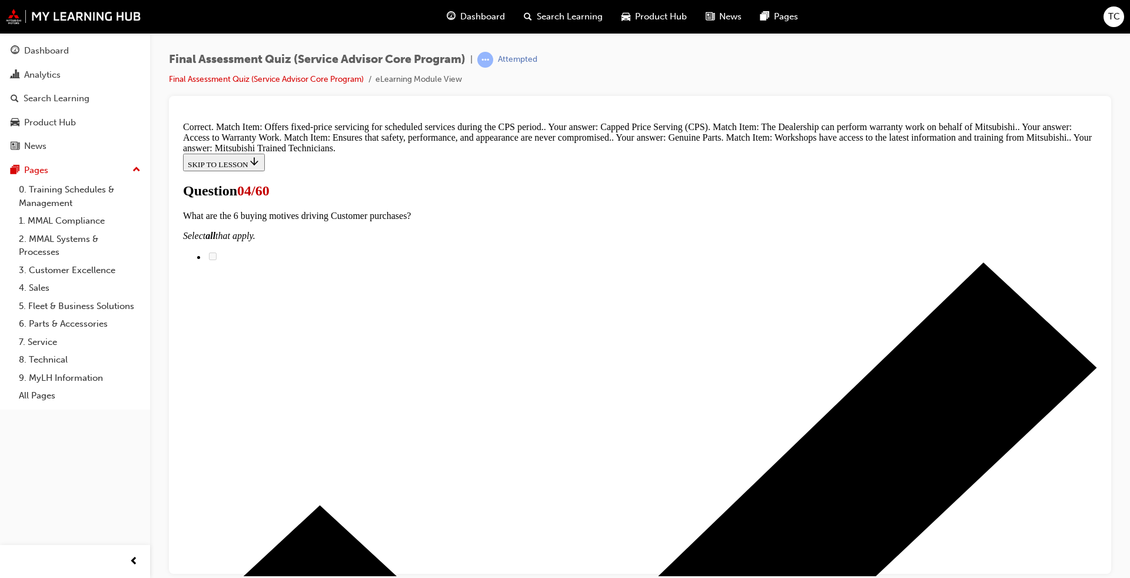
scroll to position [311, 0]
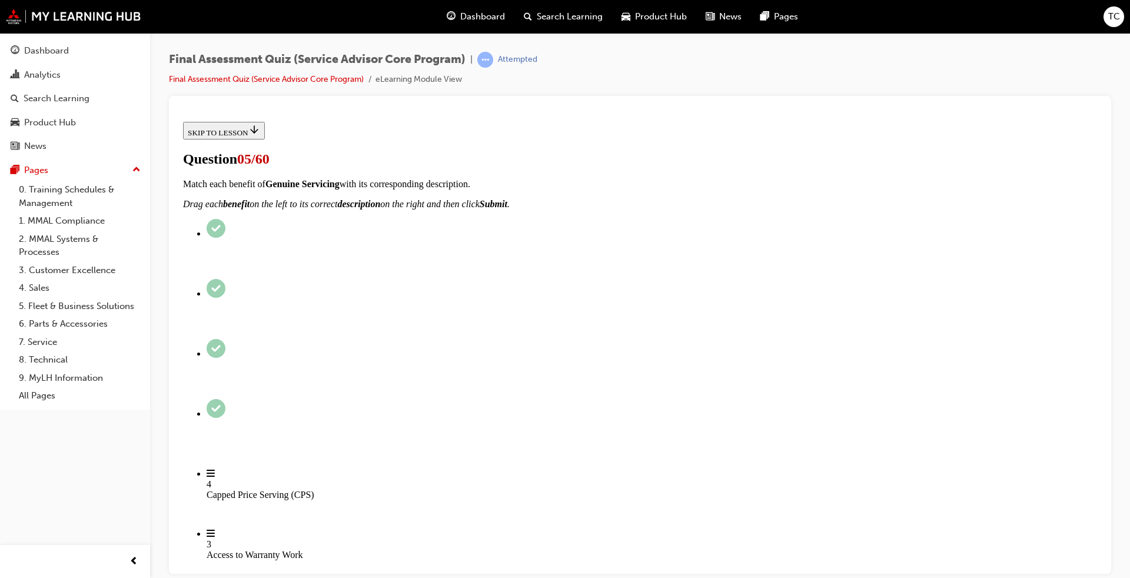
radio input "true"
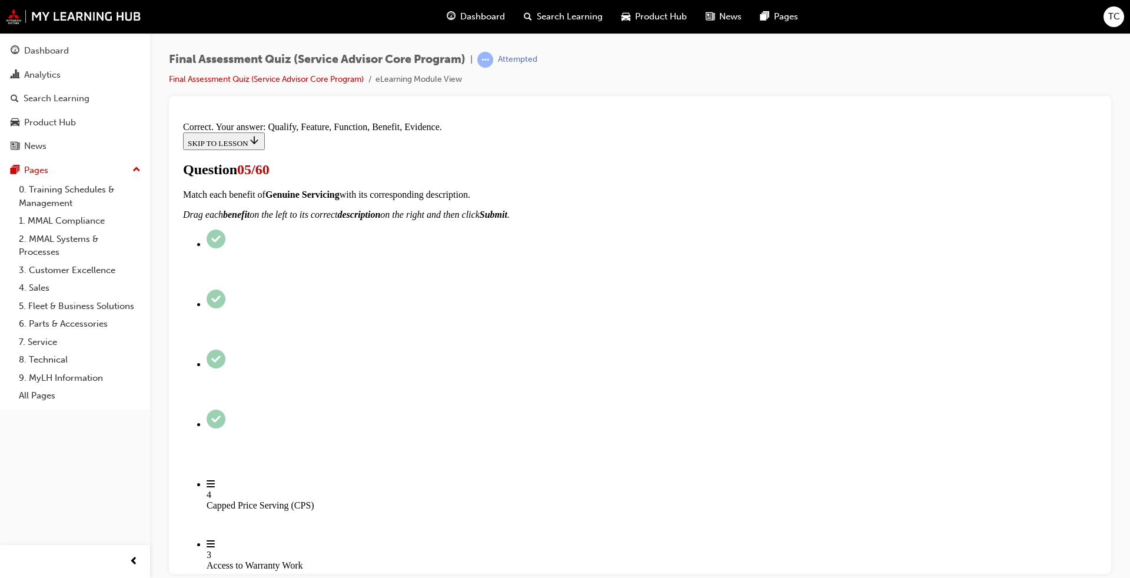
scroll to position [136, 0]
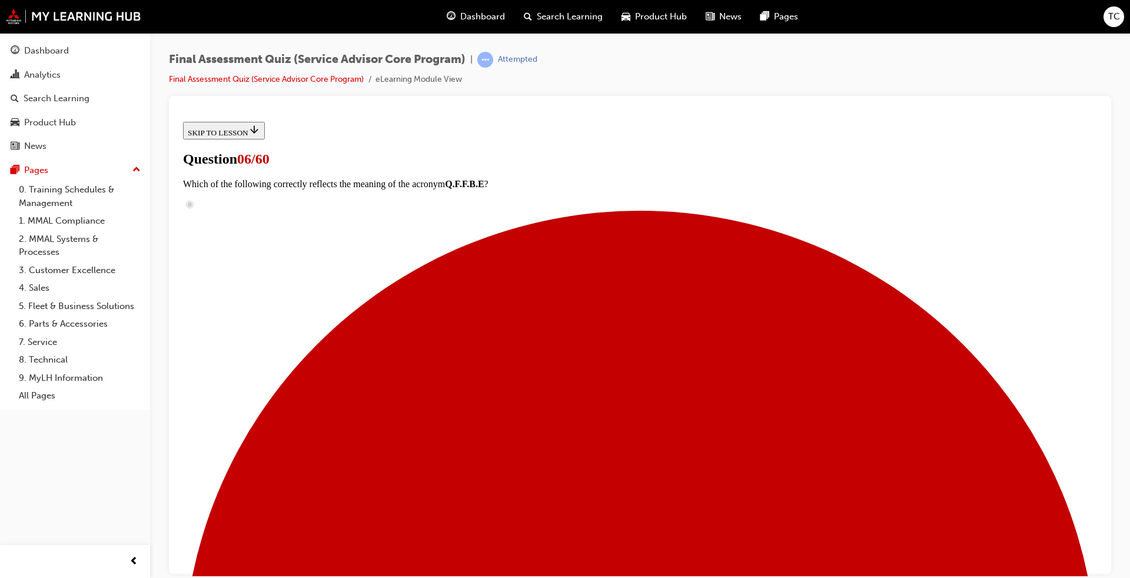
scroll to position [118, 0]
drag, startPoint x: 571, startPoint y: 400, endPoint x: 699, endPoint y: 327, distance: 146.8
drag, startPoint x: 559, startPoint y: 393, endPoint x: 671, endPoint y: 396, distance: 111.9
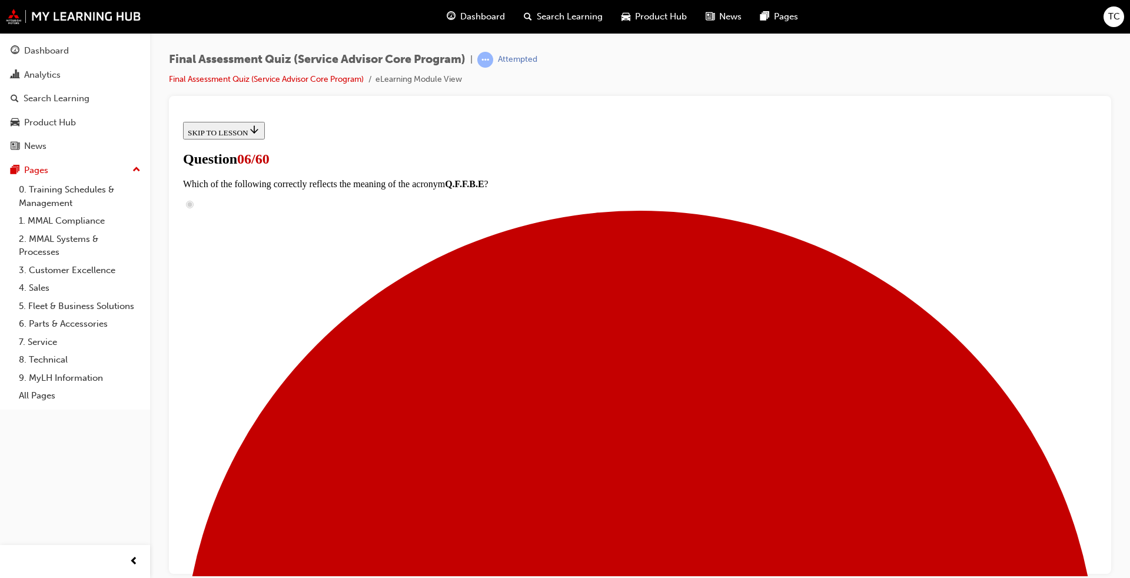
drag, startPoint x: 567, startPoint y: 465, endPoint x: 664, endPoint y: 469, distance: 97.2
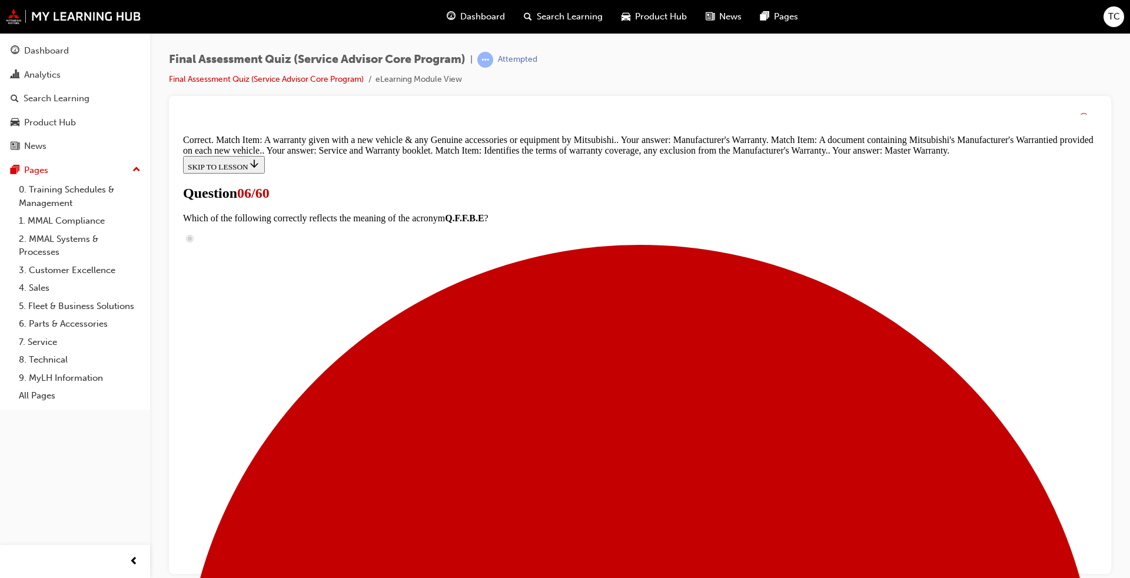
scroll to position [238, 0]
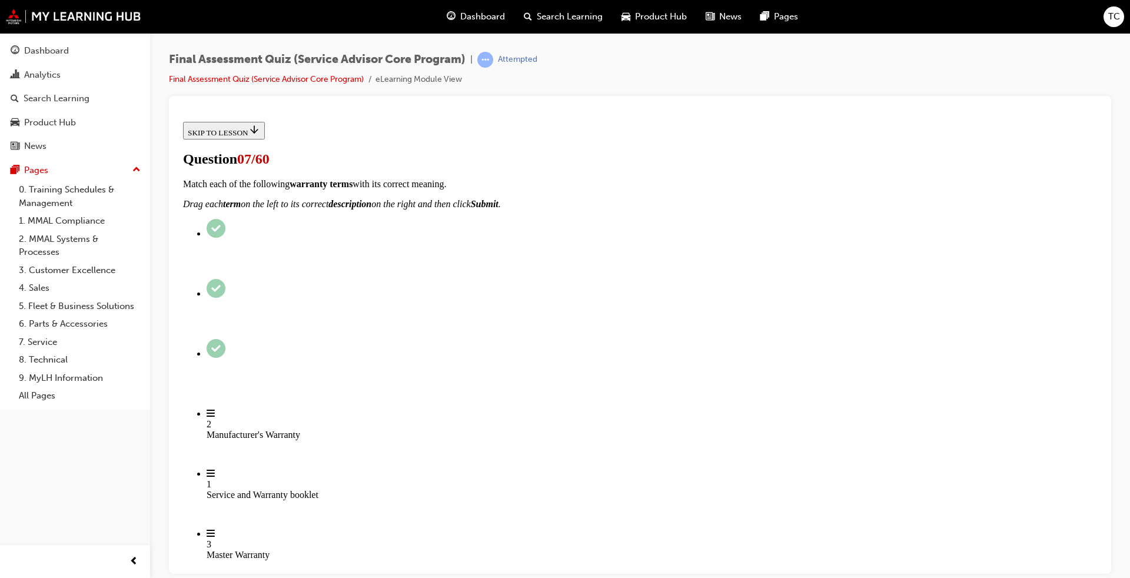
scroll to position [59, 0]
checkbox input "true"
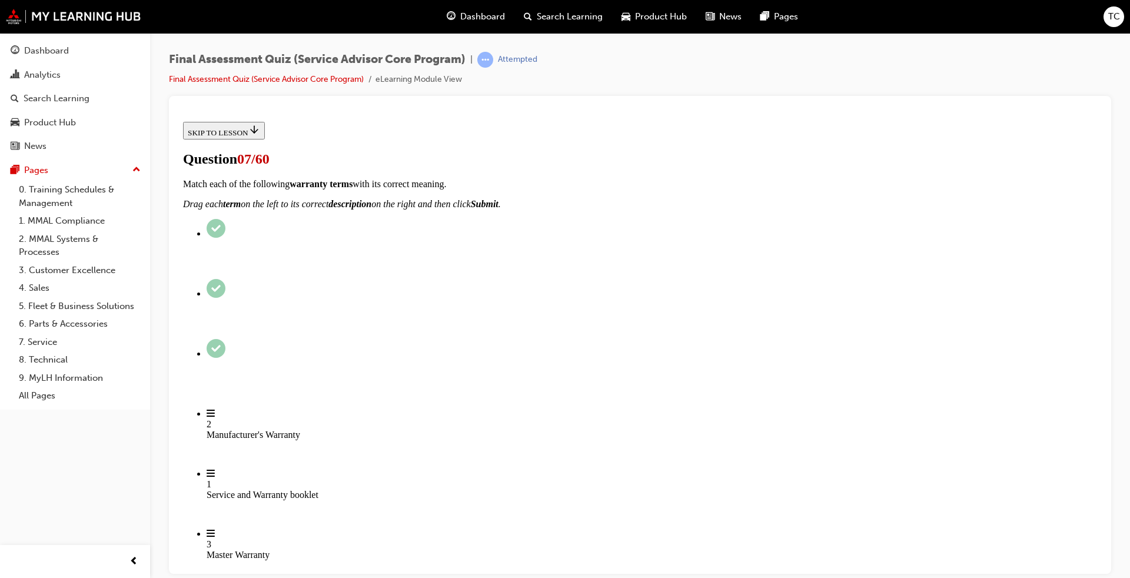
checkbox input "true"
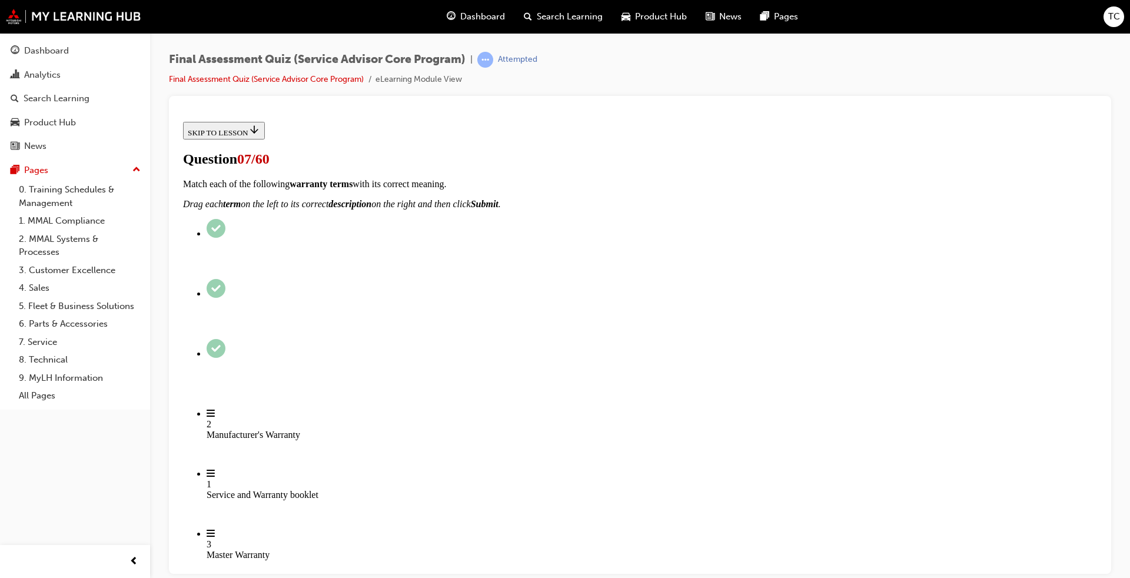
checkbox input "true"
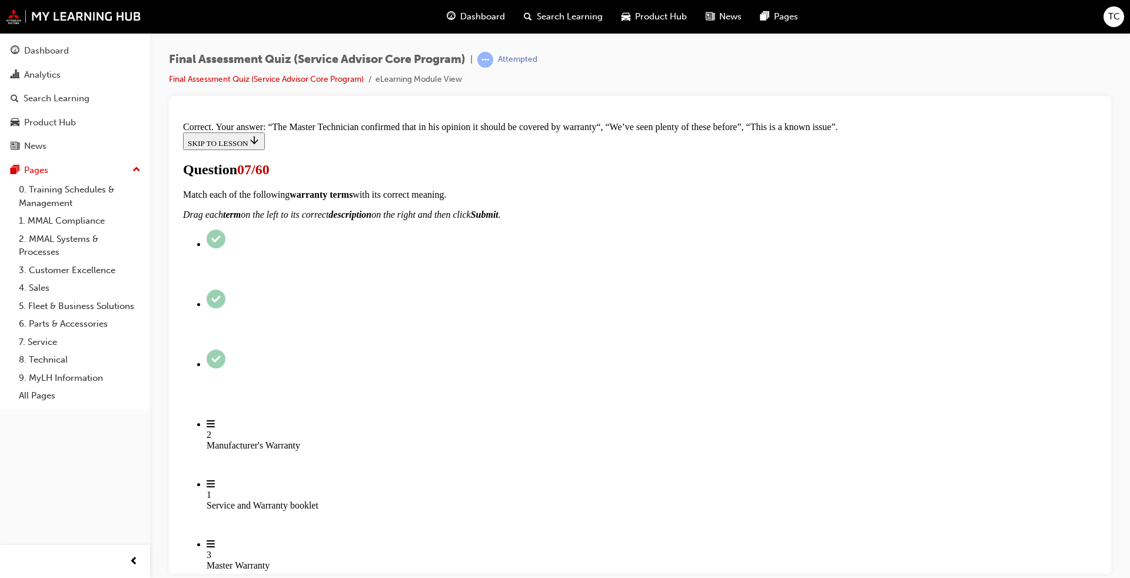
scroll to position [302, 0]
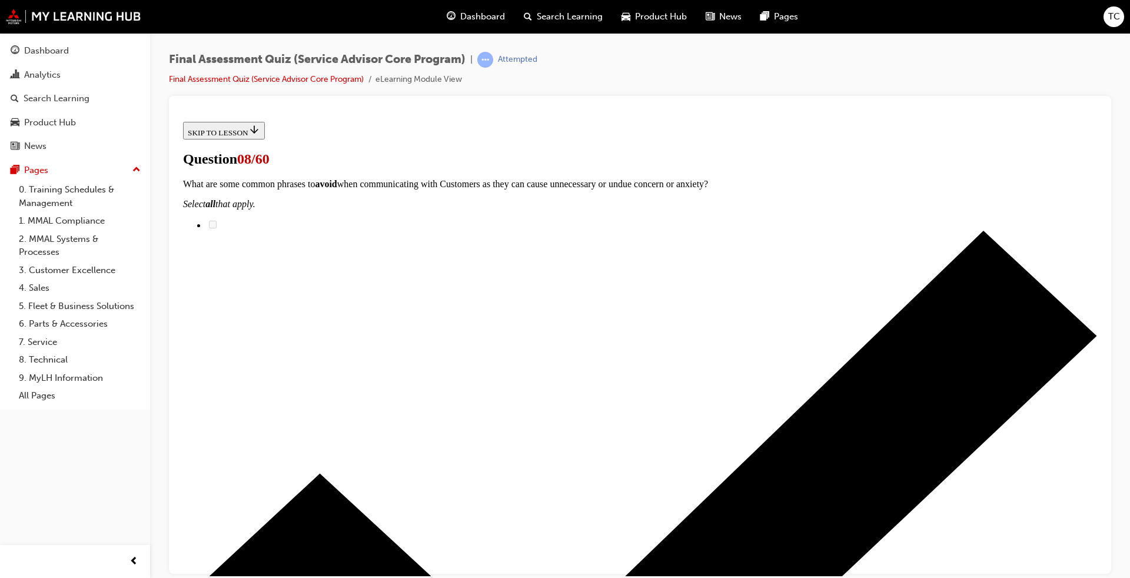
scroll to position [118, 0]
drag, startPoint x: 551, startPoint y: 370, endPoint x: 670, endPoint y: 368, distance: 118.9
drag, startPoint x: 533, startPoint y: 437, endPoint x: 677, endPoint y: 437, distance: 144.8
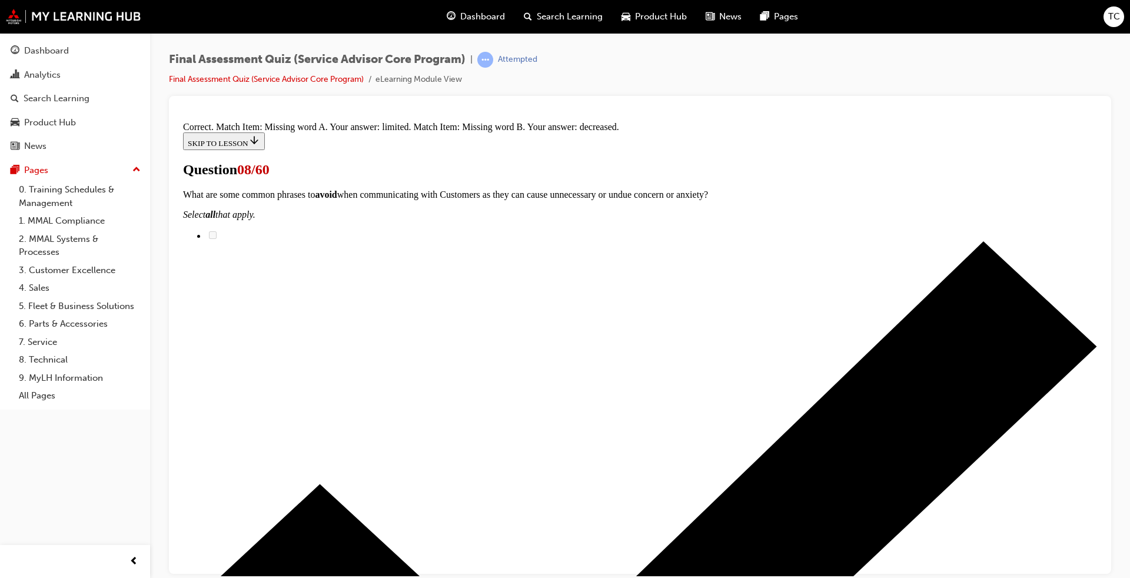
scroll to position [198, 0]
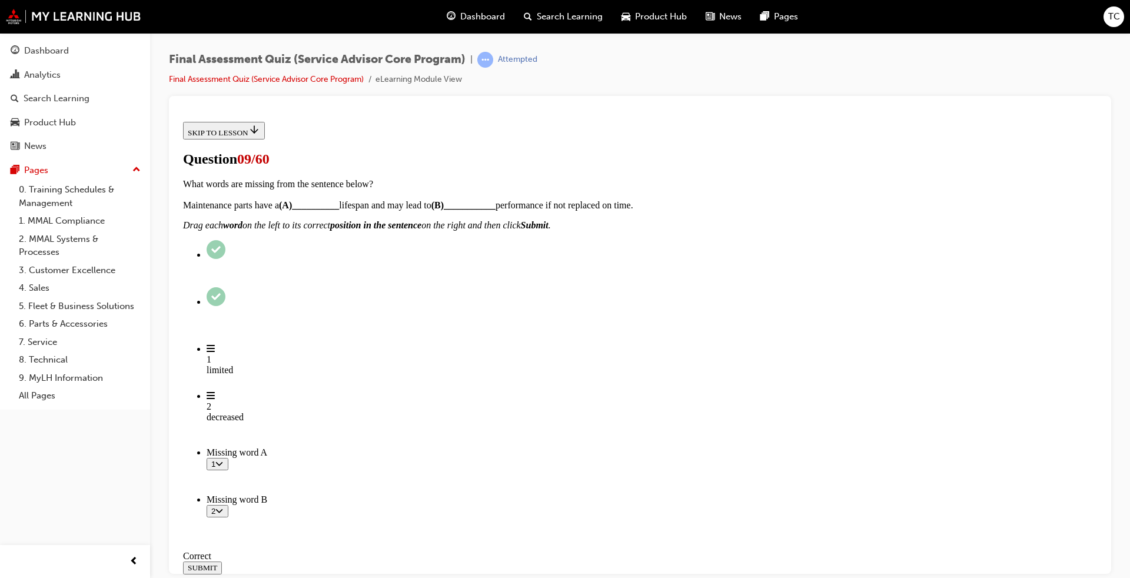
scroll to position [59, 0]
checkbox input "true"
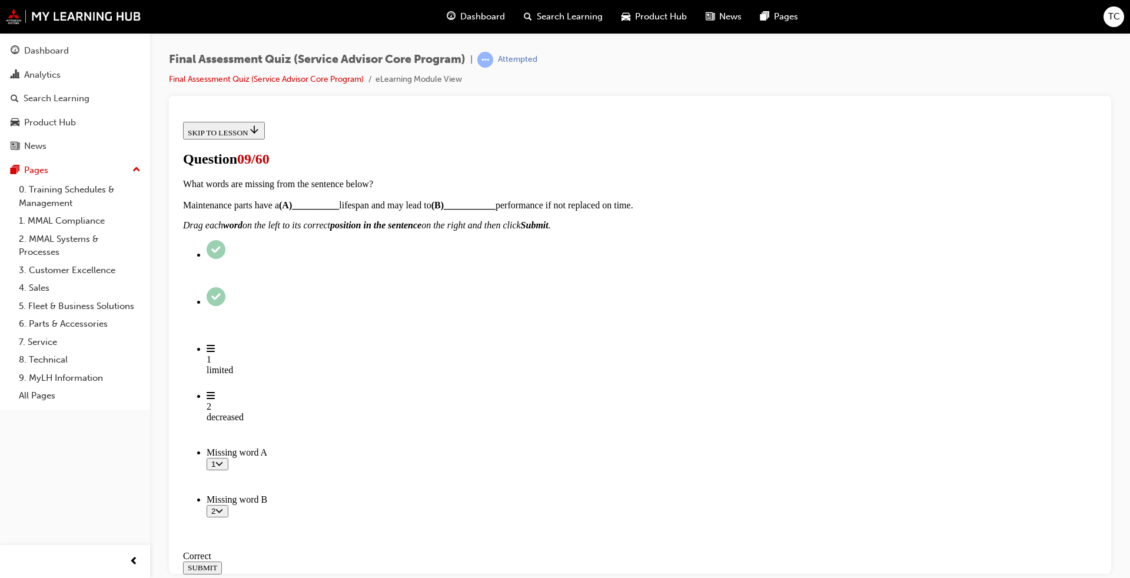
checkbox input "true"
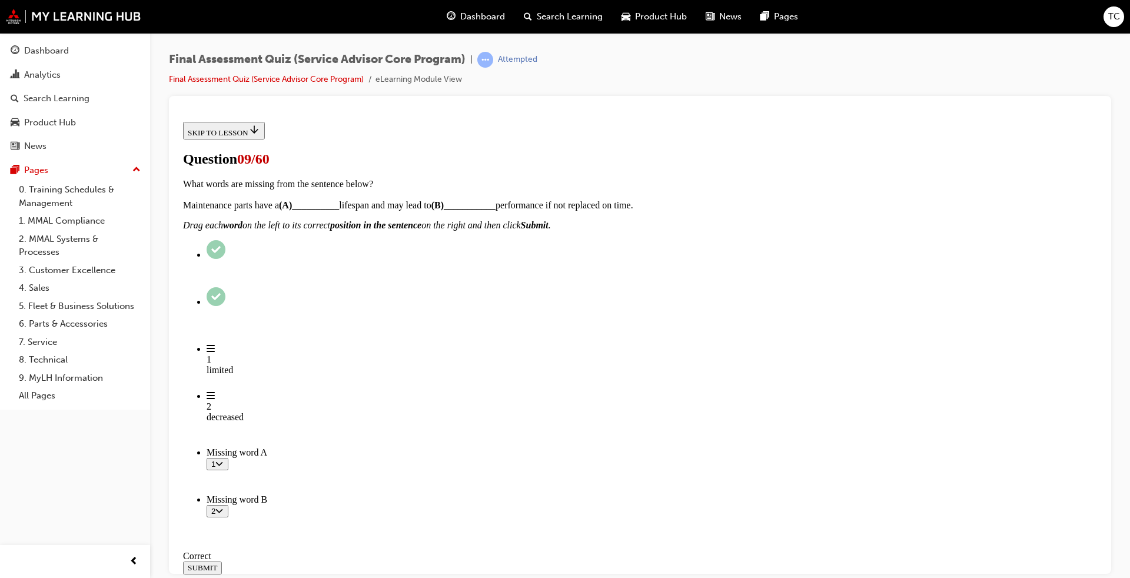
checkbox input "true"
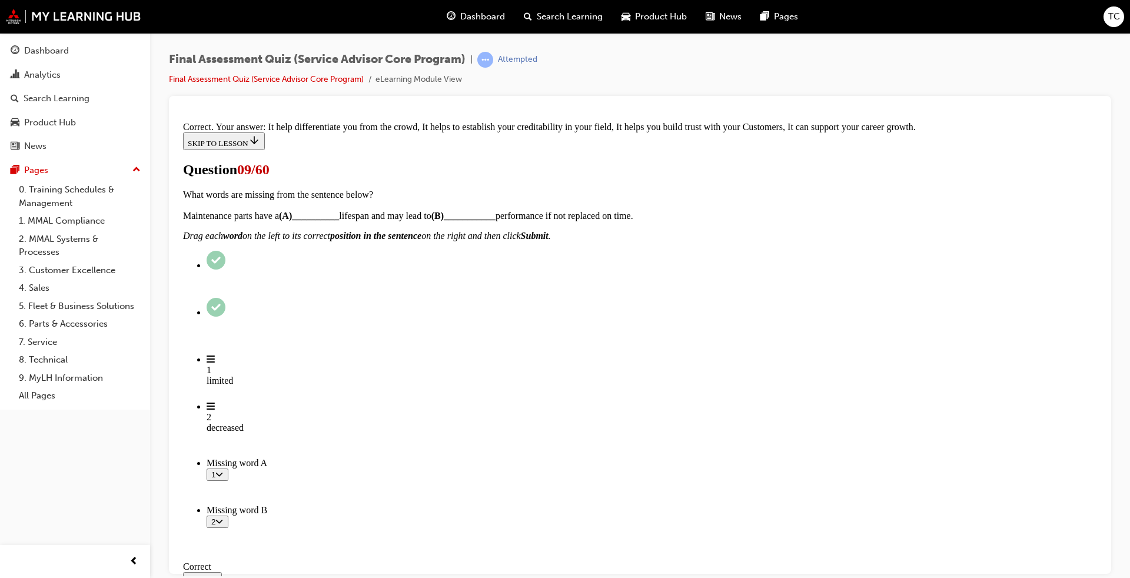
scroll to position [176, 0]
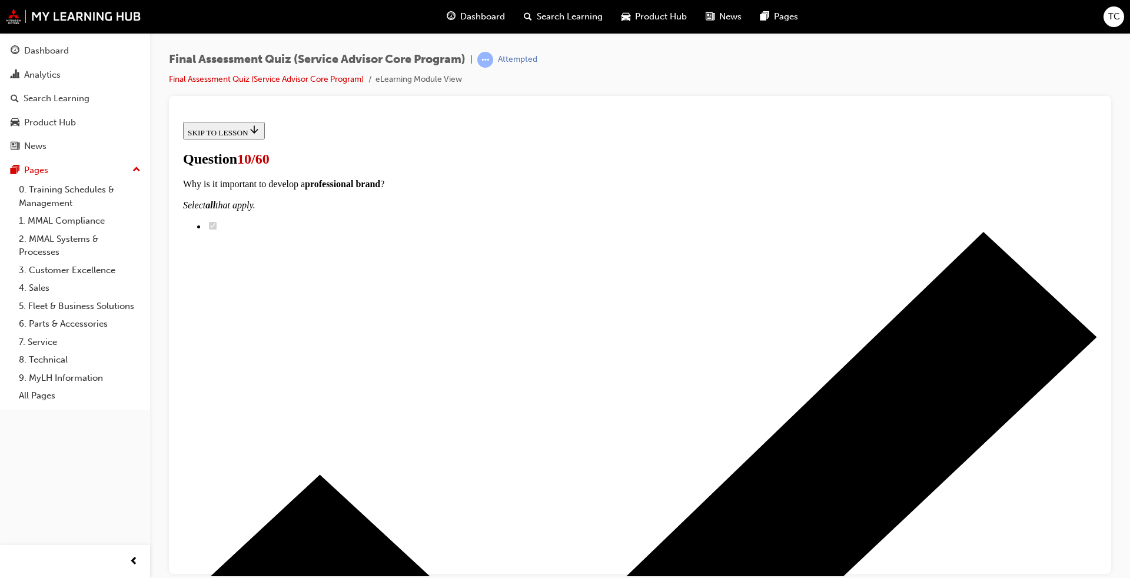
scroll to position [95, 0]
radio input "true"
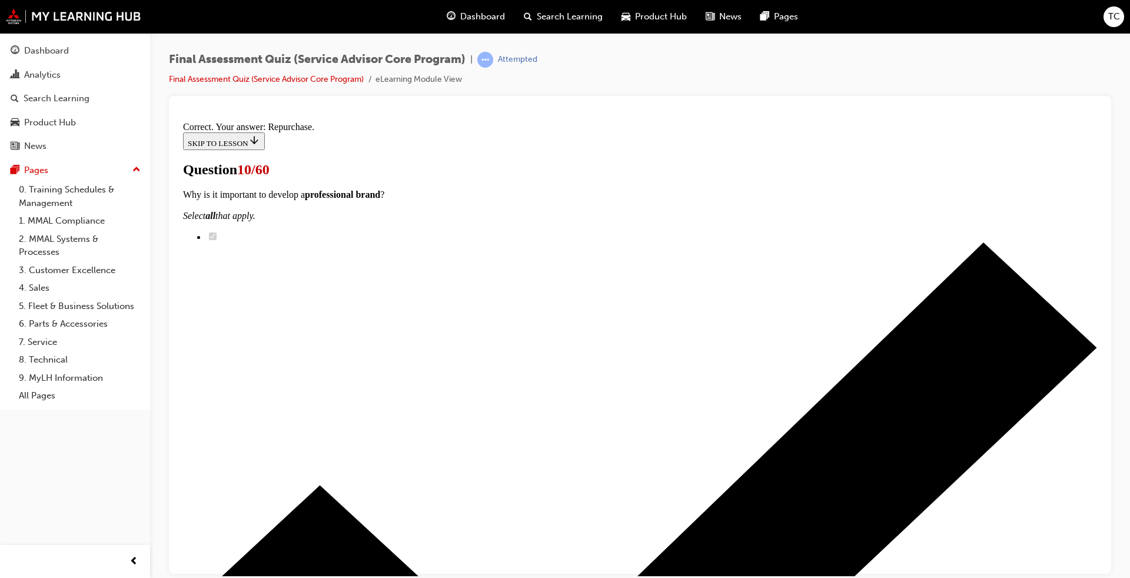
scroll to position [156, 0]
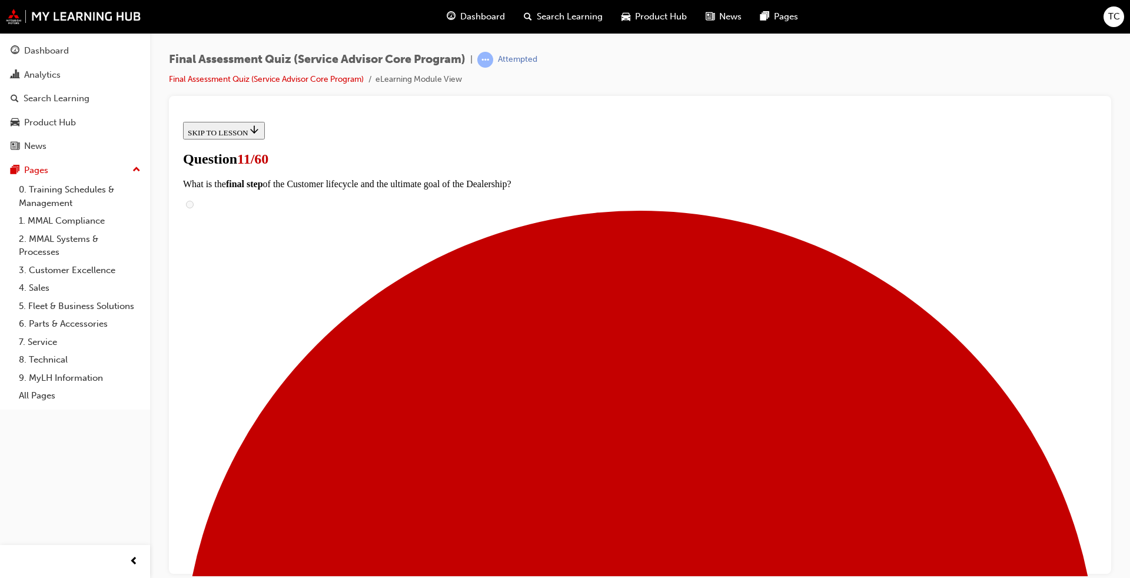
scroll to position [118, 0]
radio input "true"
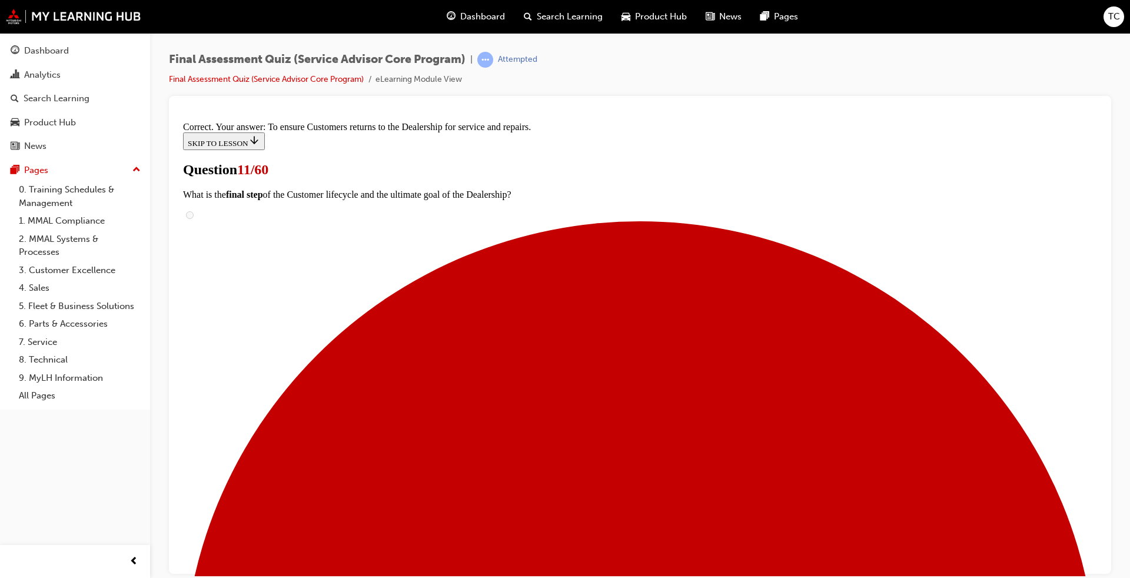
scroll to position [180, 0]
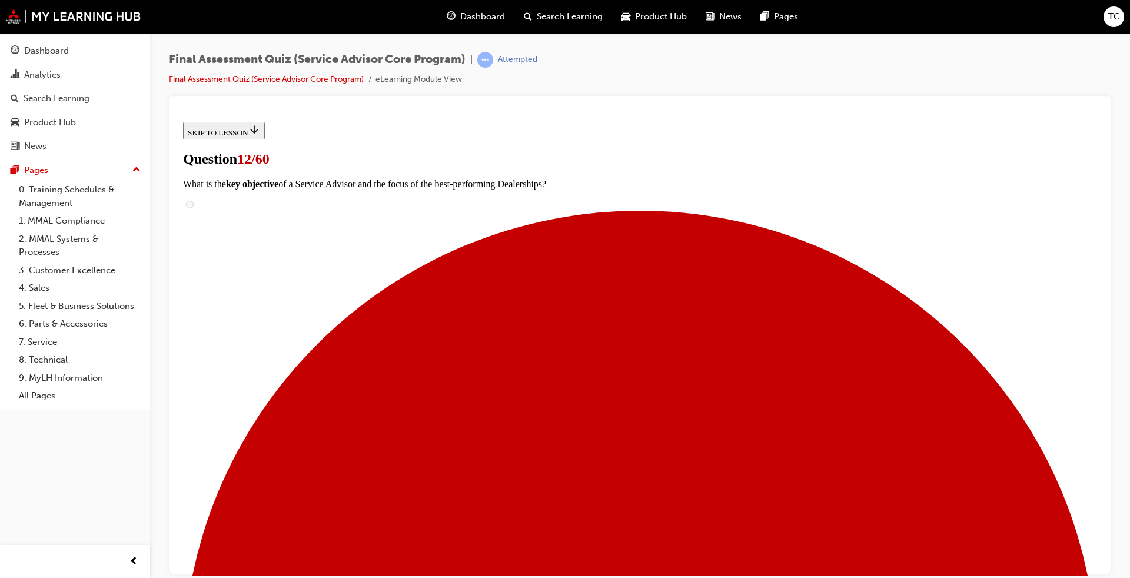
drag, startPoint x: 584, startPoint y: 345, endPoint x: 691, endPoint y: 426, distance: 134.1
drag, startPoint x: 551, startPoint y: 341, endPoint x: 676, endPoint y: 341, distance: 124.8
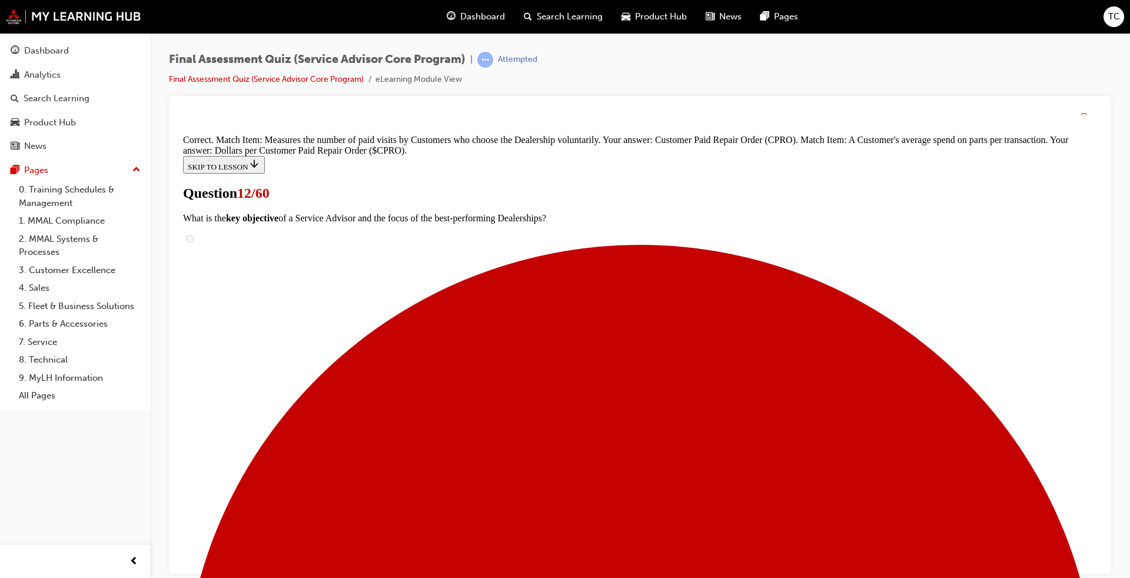
scroll to position [164, 0]
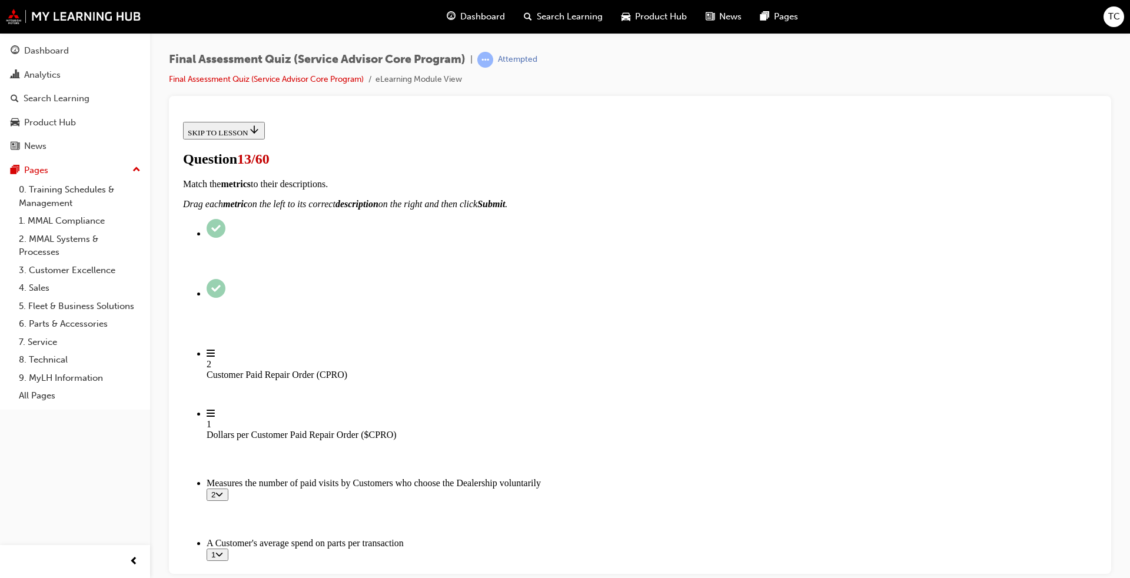
scroll to position [177, 0]
checkbox input "true"
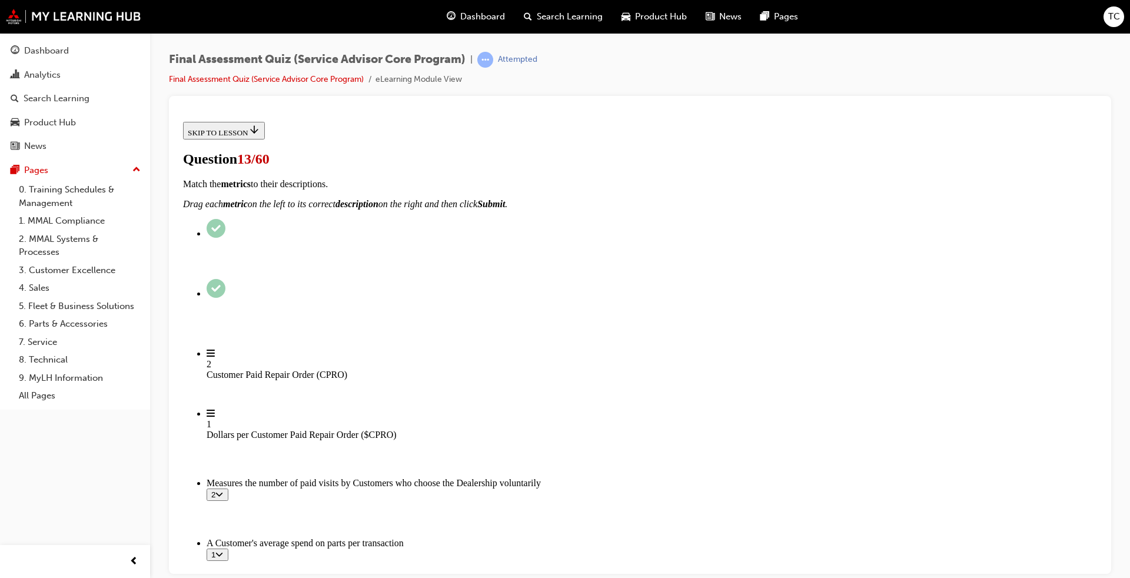
checkbox input "true"
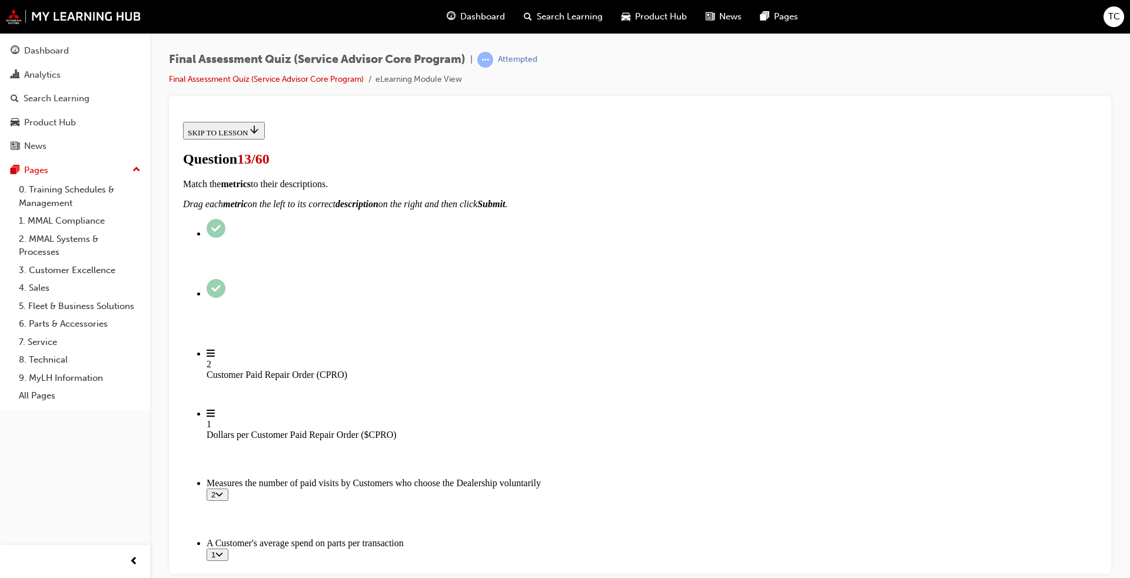
drag, startPoint x: 458, startPoint y: 277, endPoint x: 456, endPoint y: 229, distance: 48.3
checkbox input "true"
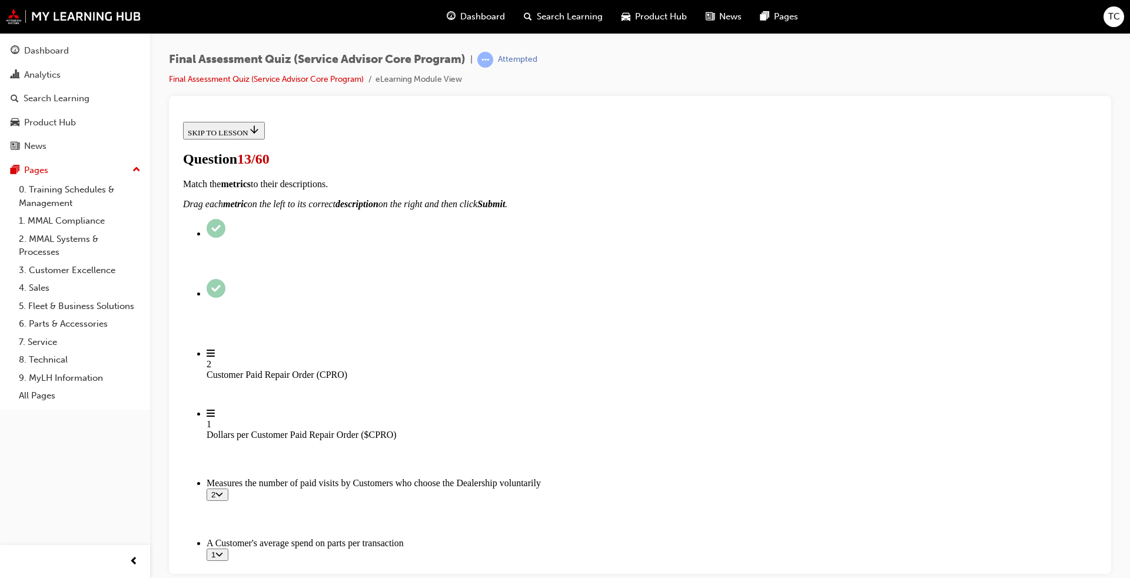
checkbox input "true"
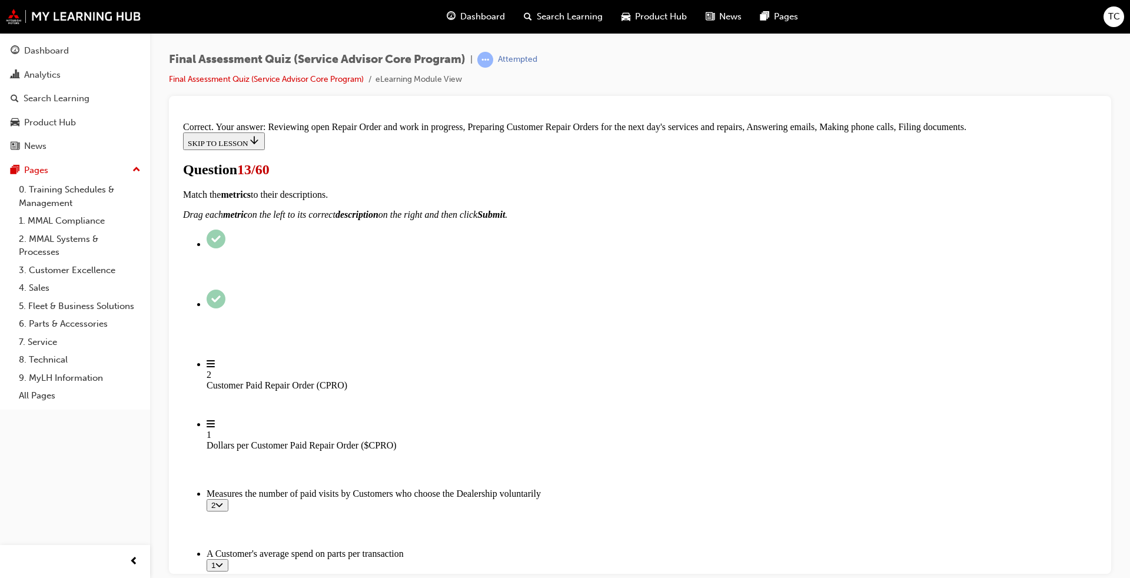
scroll to position [302, 0]
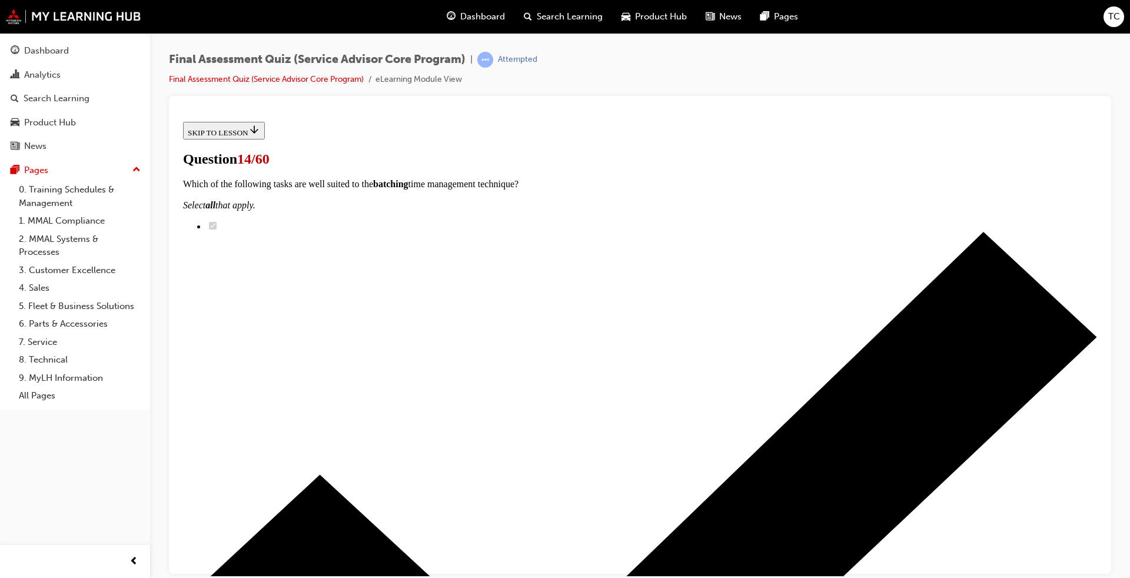
drag, startPoint x: 566, startPoint y: 410, endPoint x: 715, endPoint y: 335, distance: 166.6
drag, startPoint x: 558, startPoint y: 424, endPoint x: 700, endPoint y: 424, distance: 141.8
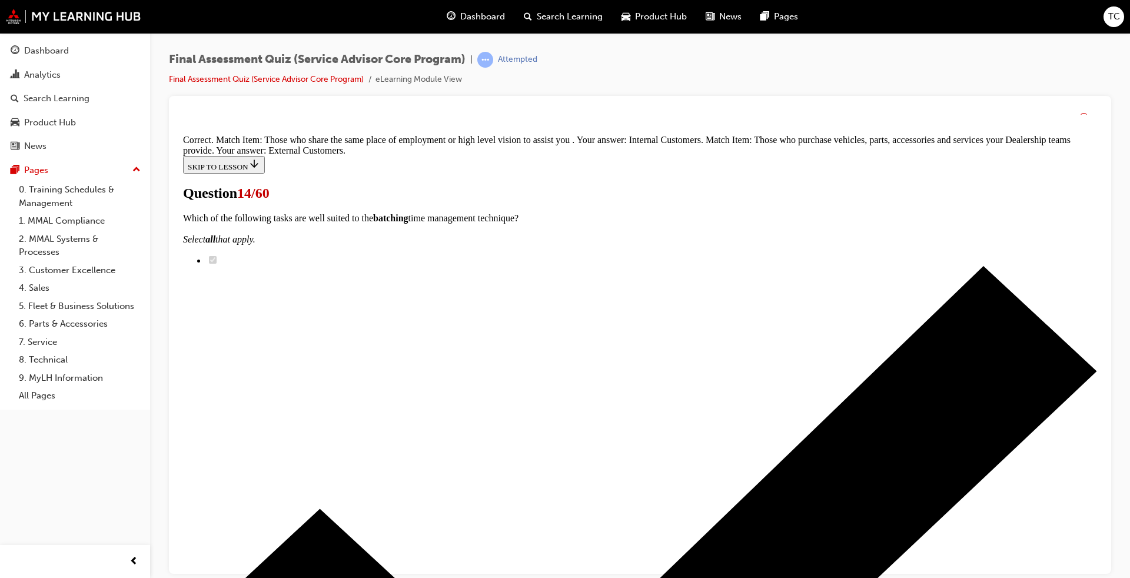
scroll to position [164, 0]
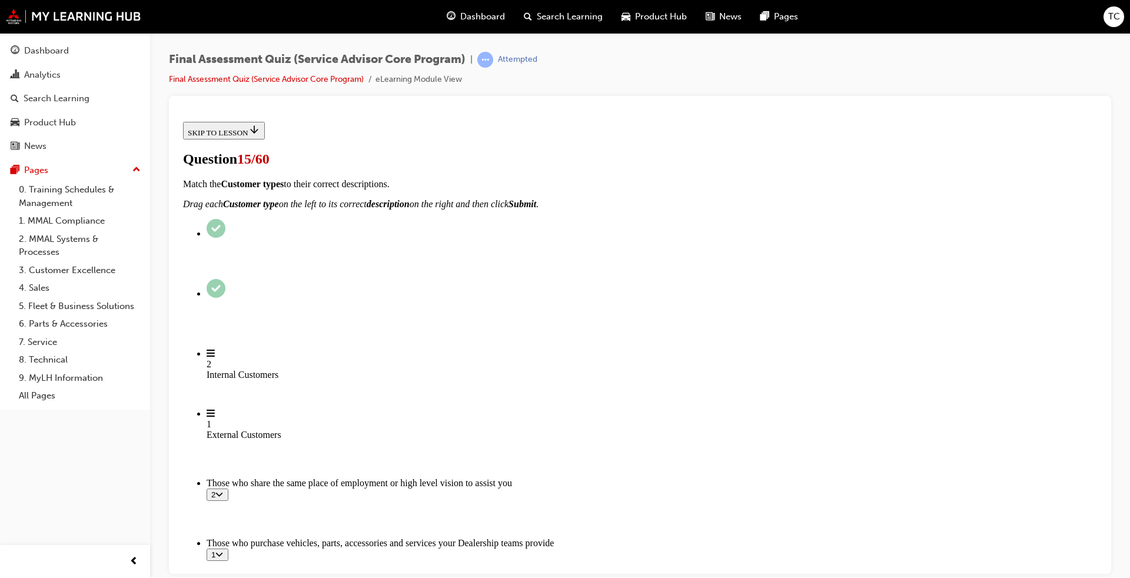
scroll to position [177, 0]
checkbox input "true"
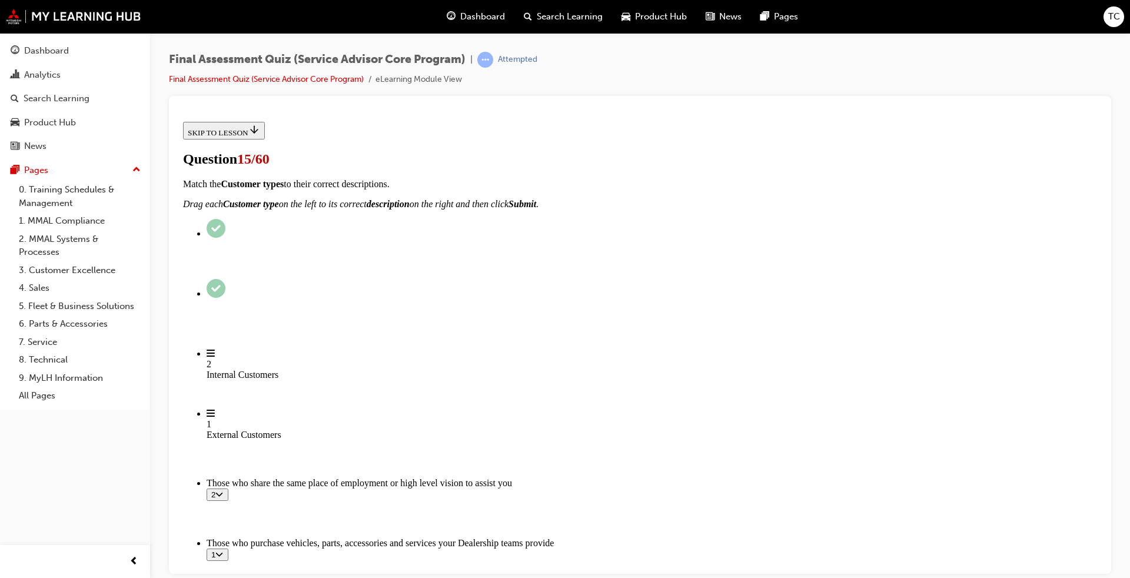
checkbox input "true"
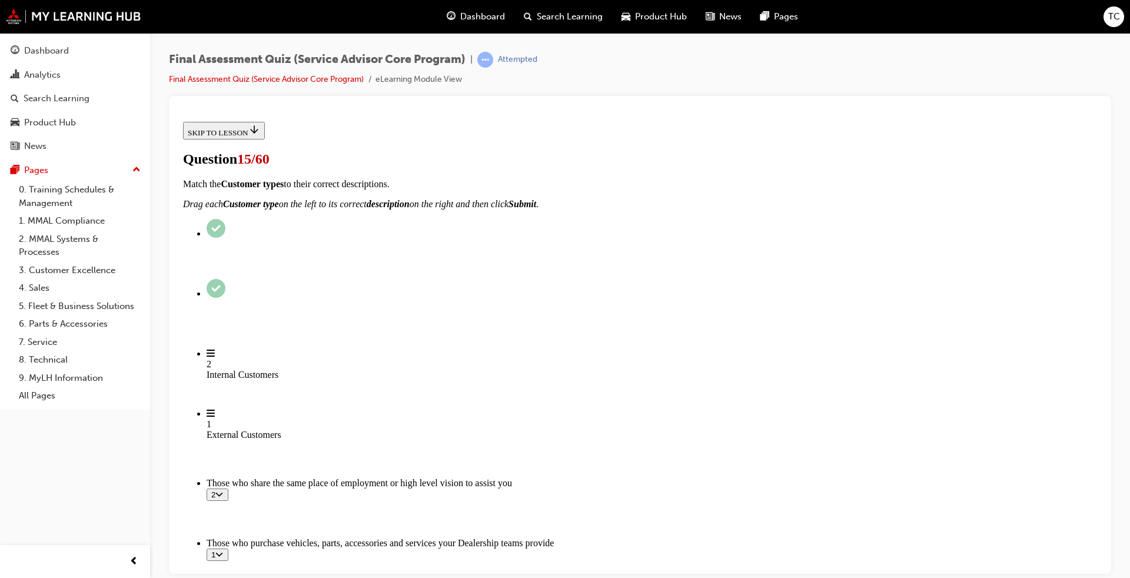
scroll to position [235, 0]
checkbox input "true"
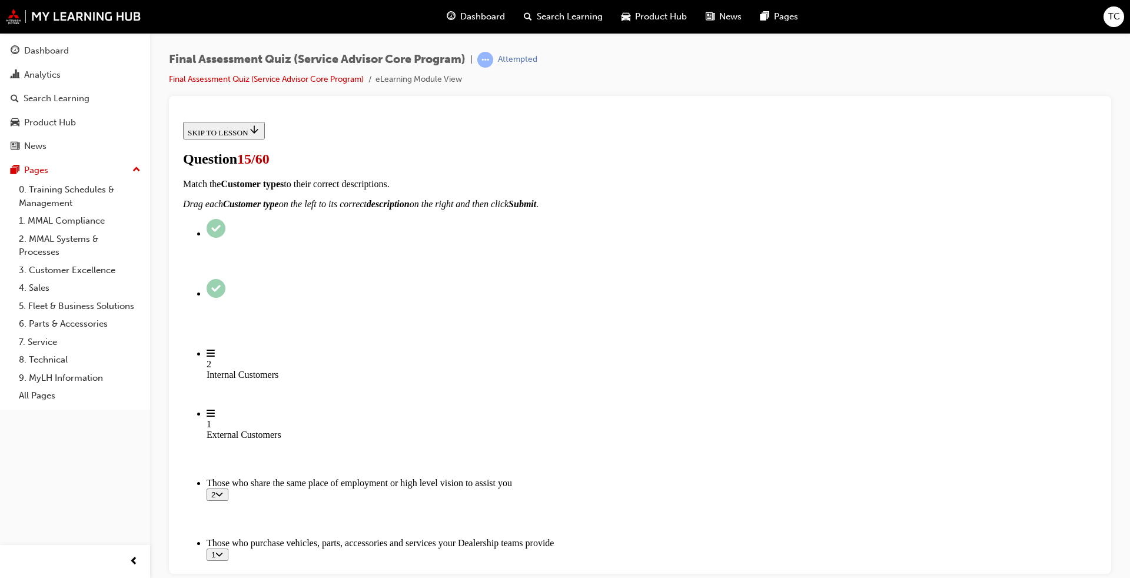
checkbox input "true"
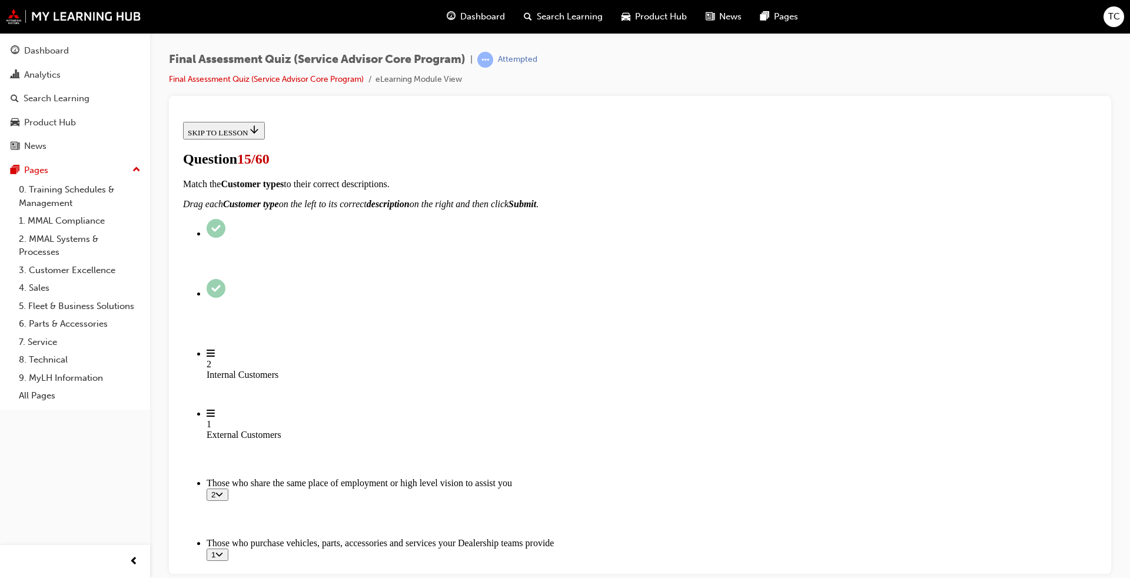
checkbox input "true"
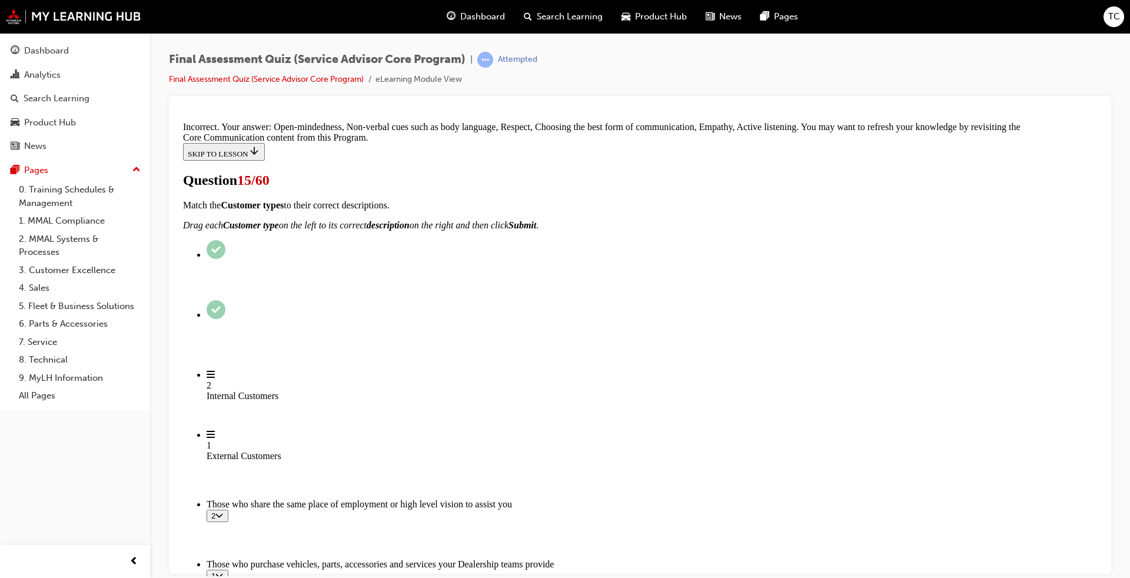
scroll to position [531, 0]
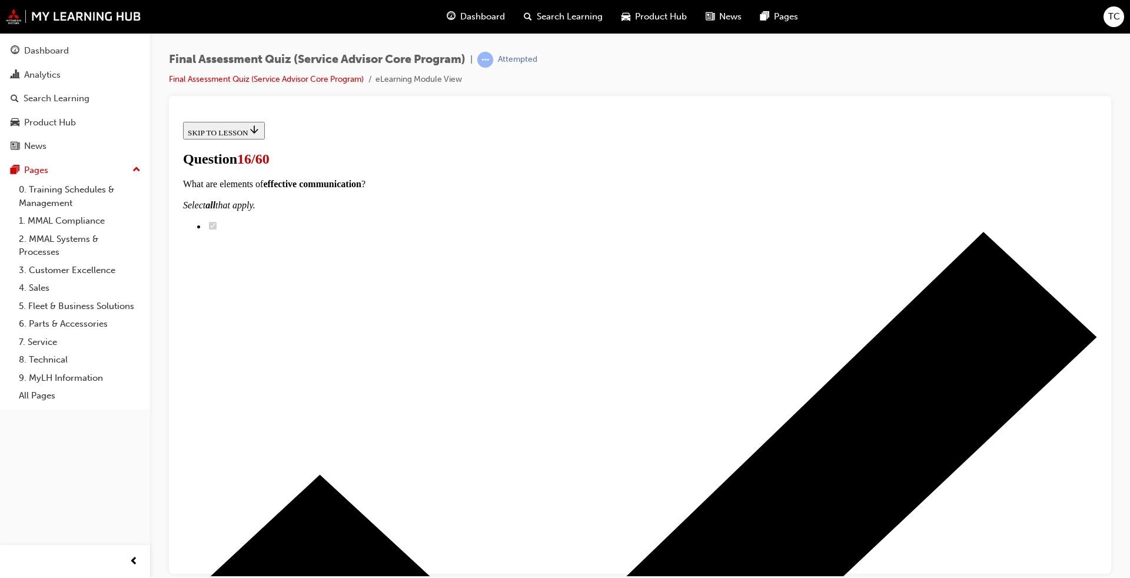
scroll to position [235, 0]
drag, startPoint x: 531, startPoint y: 385, endPoint x: 668, endPoint y: 211, distance: 221.4
drag, startPoint x: 592, startPoint y: 558, endPoint x: 707, endPoint y: 167, distance: 408.2
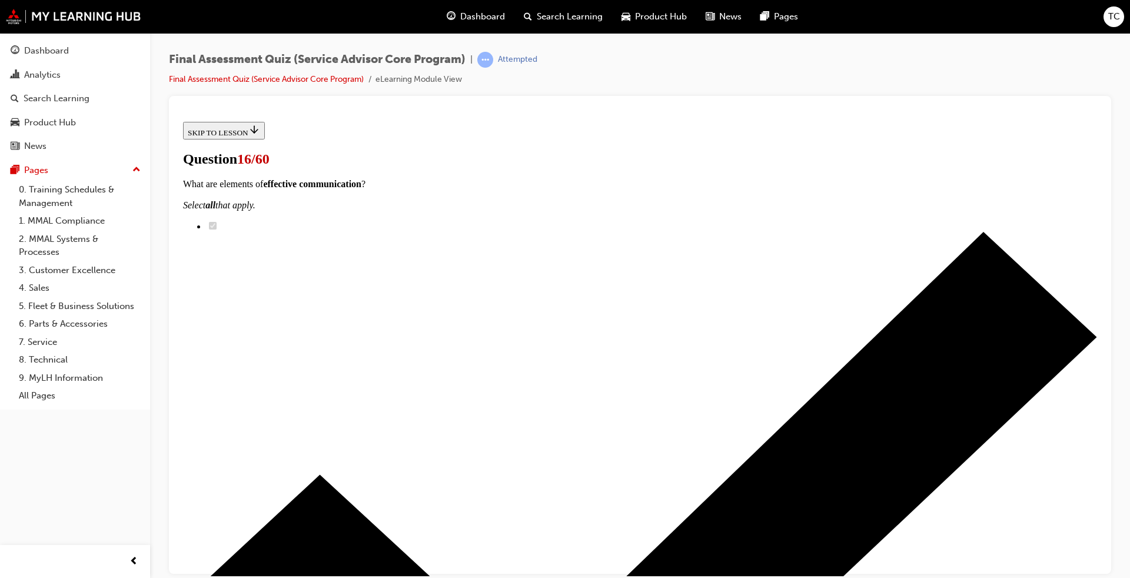
drag, startPoint x: 569, startPoint y: 374, endPoint x: 668, endPoint y: 257, distance: 153.7
drag, startPoint x: 565, startPoint y: 437, endPoint x: 674, endPoint y: 314, distance: 164.7
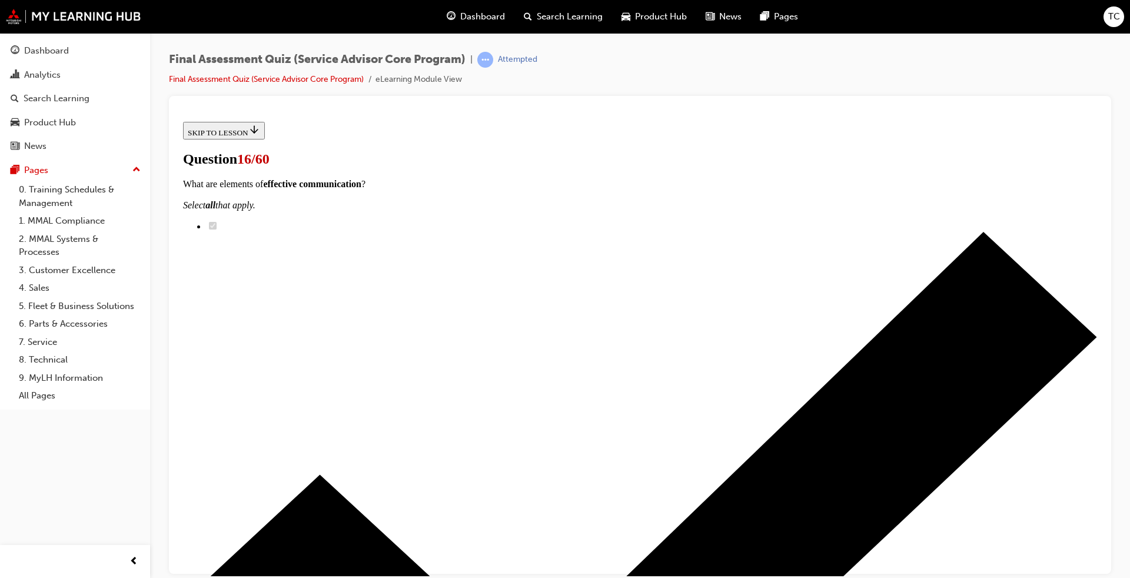
scroll to position [361, 0]
drag, startPoint x: 559, startPoint y: 369, endPoint x: 674, endPoint y: 497, distance: 172.1
drag, startPoint x: 576, startPoint y: 313, endPoint x: 684, endPoint y: 441, distance: 168.0
drag, startPoint x: 570, startPoint y: 305, endPoint x: 674, endPoint y: 305, distance: 104.8
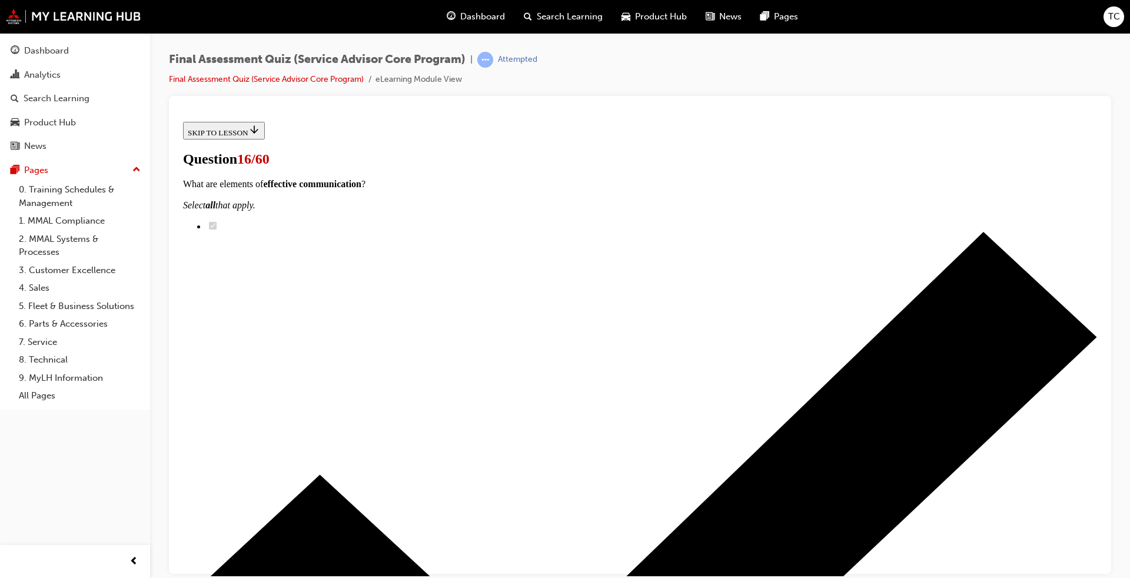
drag, startPoint x: 560, startPoint y: 367, endPoint x: 668, endPoint y: 367, distance: 107.7
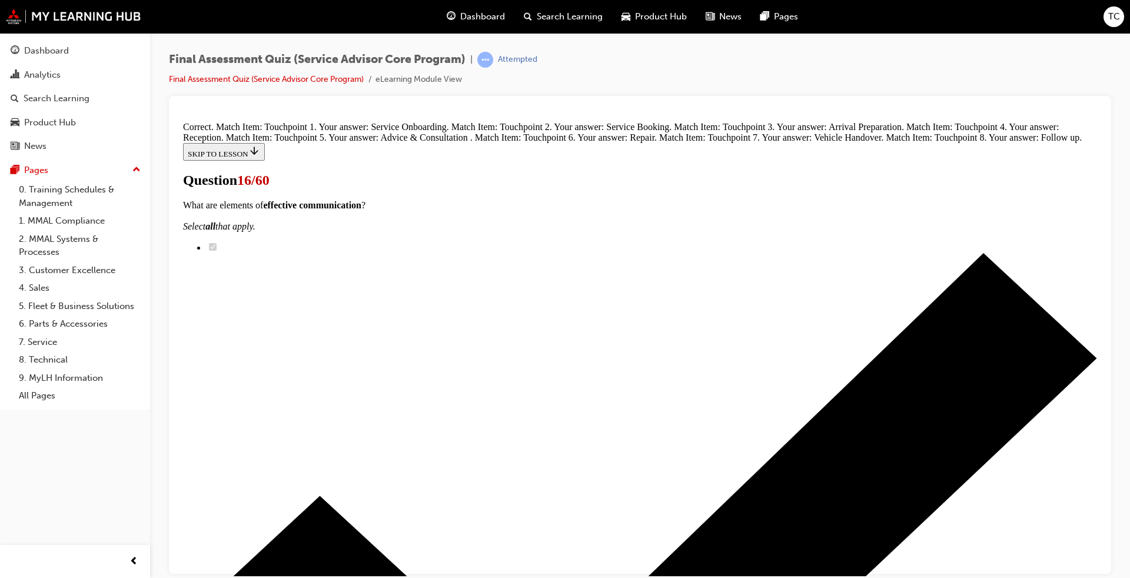
scroll to position [502, 0]
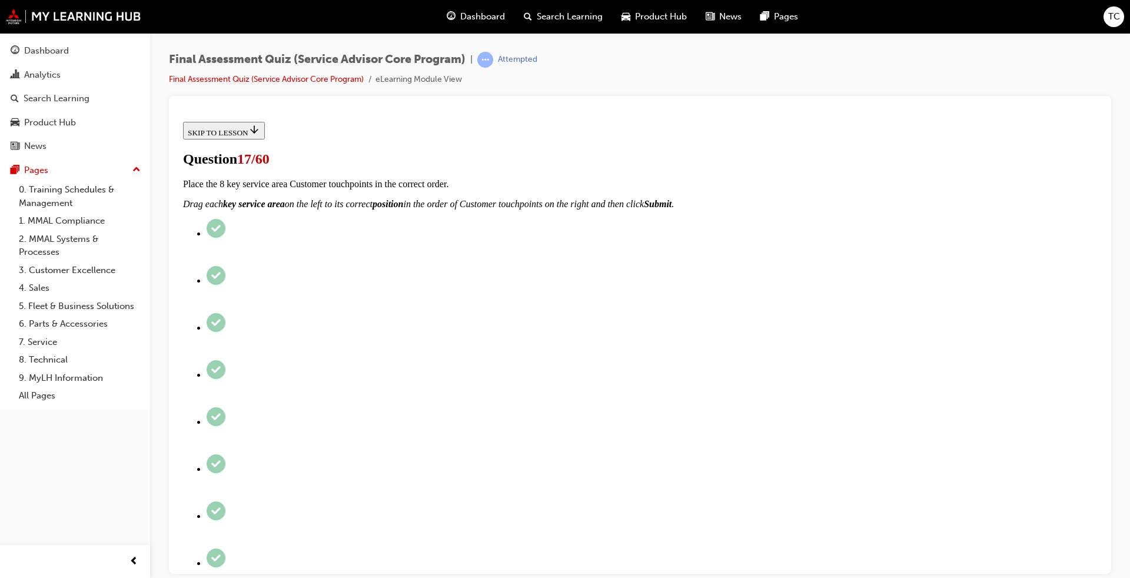
scroll to position [177, 0]
checkbox input "true"
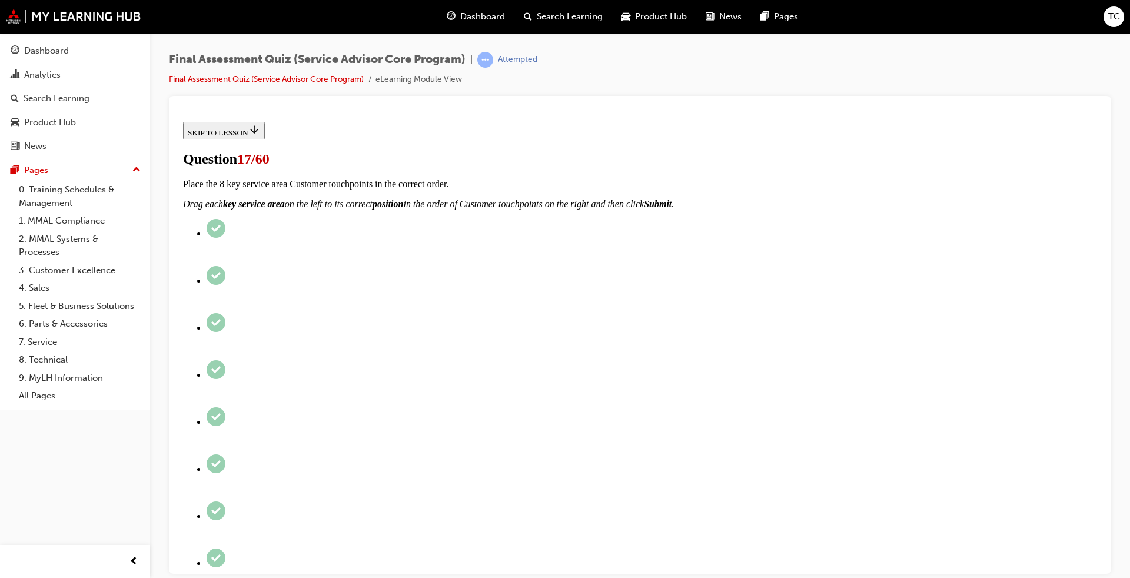
checkbox input "true"
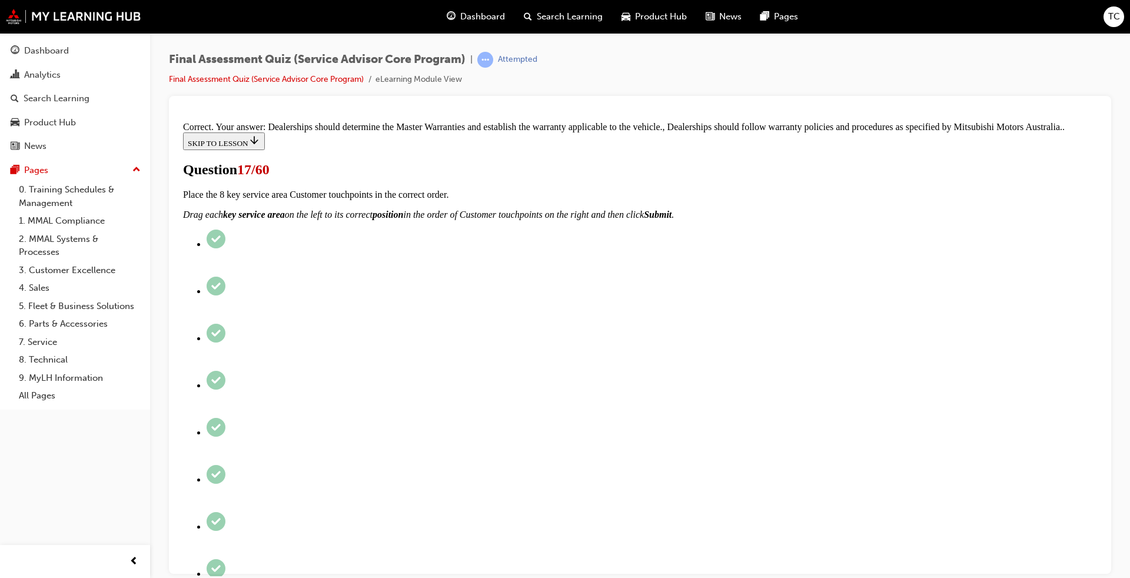
scroll to position [263, 0]
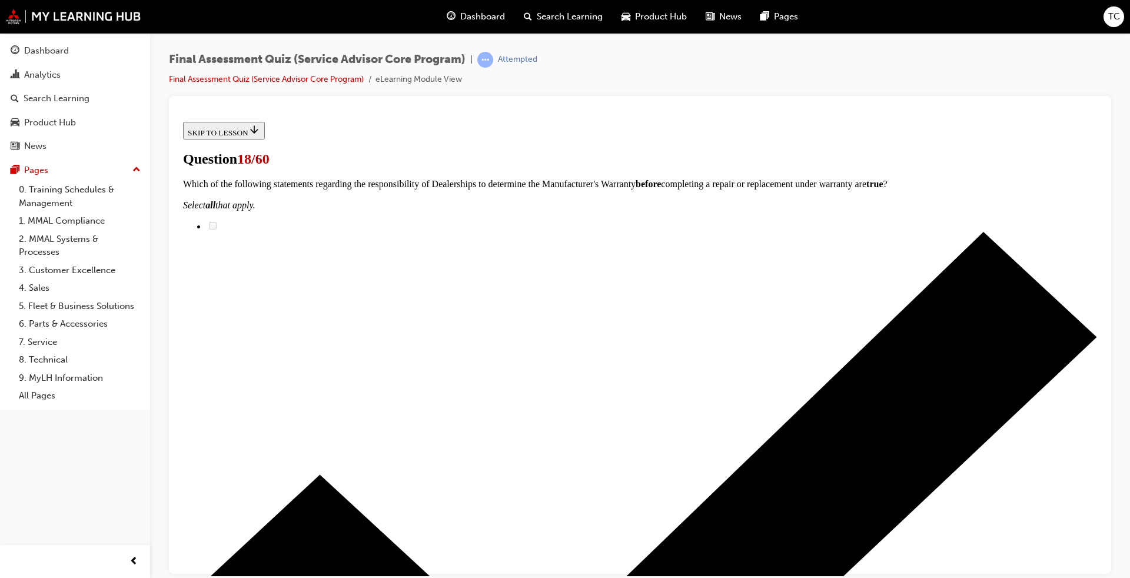
radio input "true"
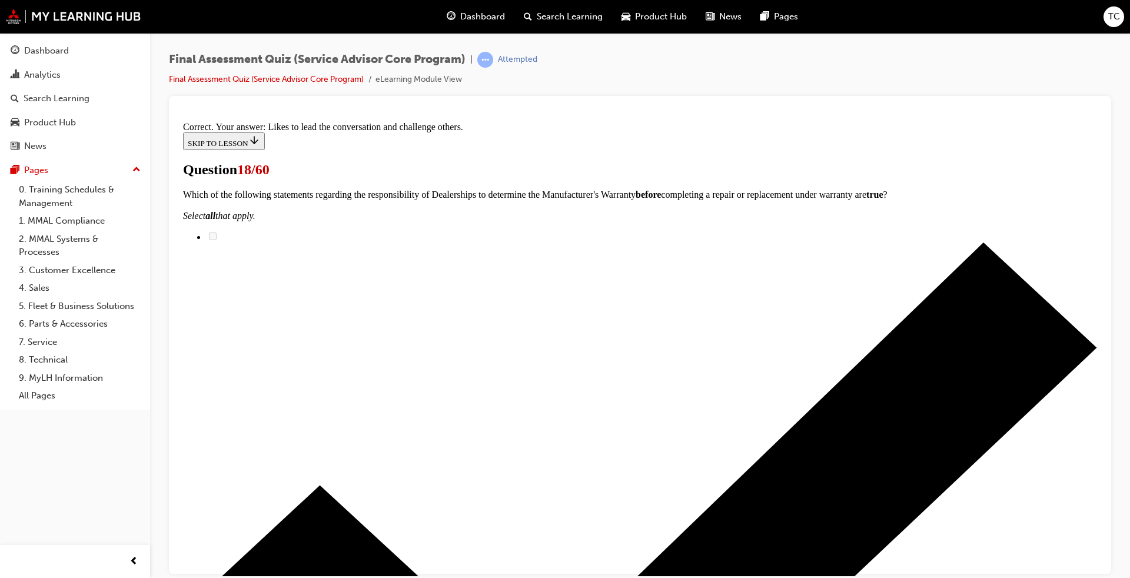
scroll to position [136, 0]
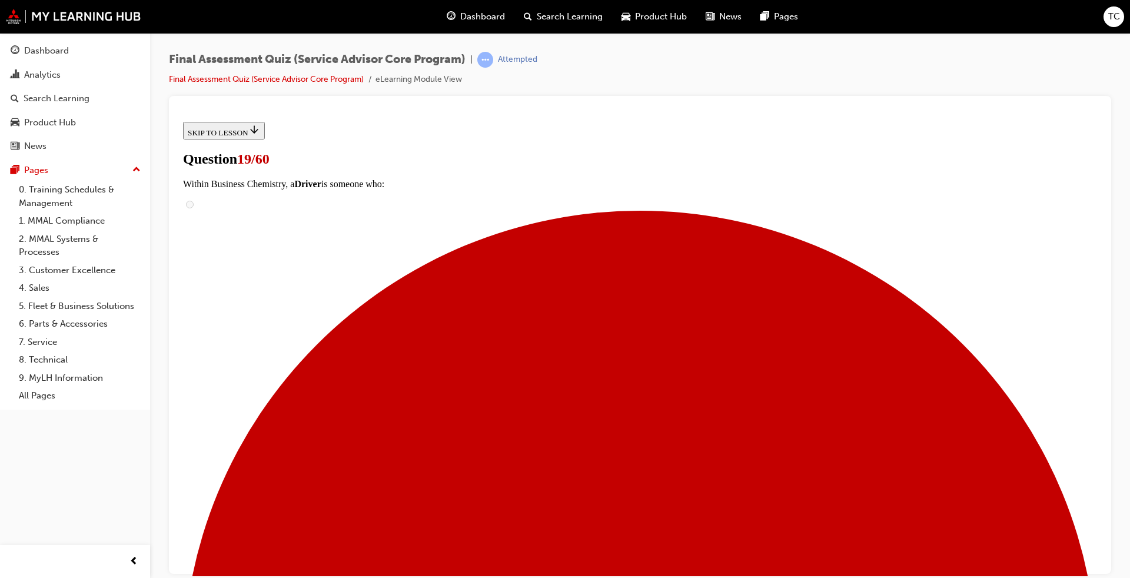
scroll to position [59, 0]
checkbox input "true"
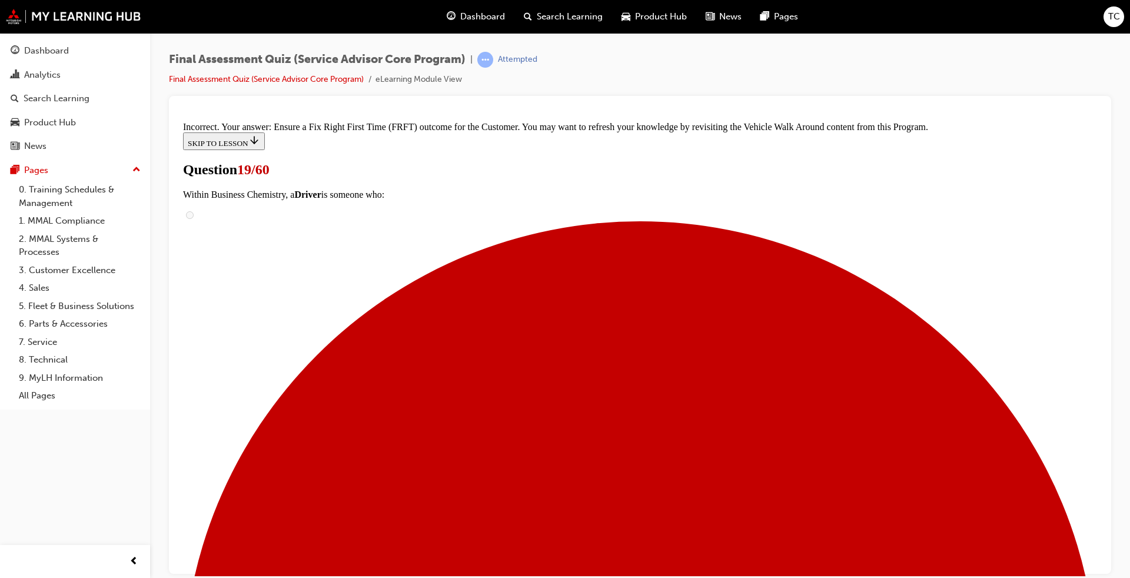
scroll to position [248, 0]
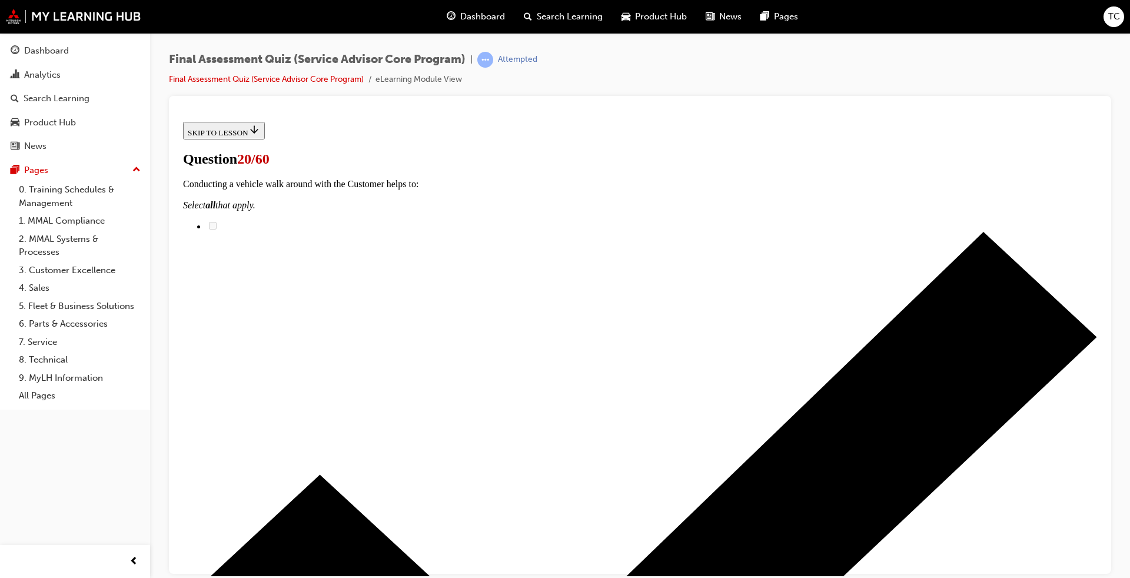
scroll to position [118, 0]
checkbox input "true"
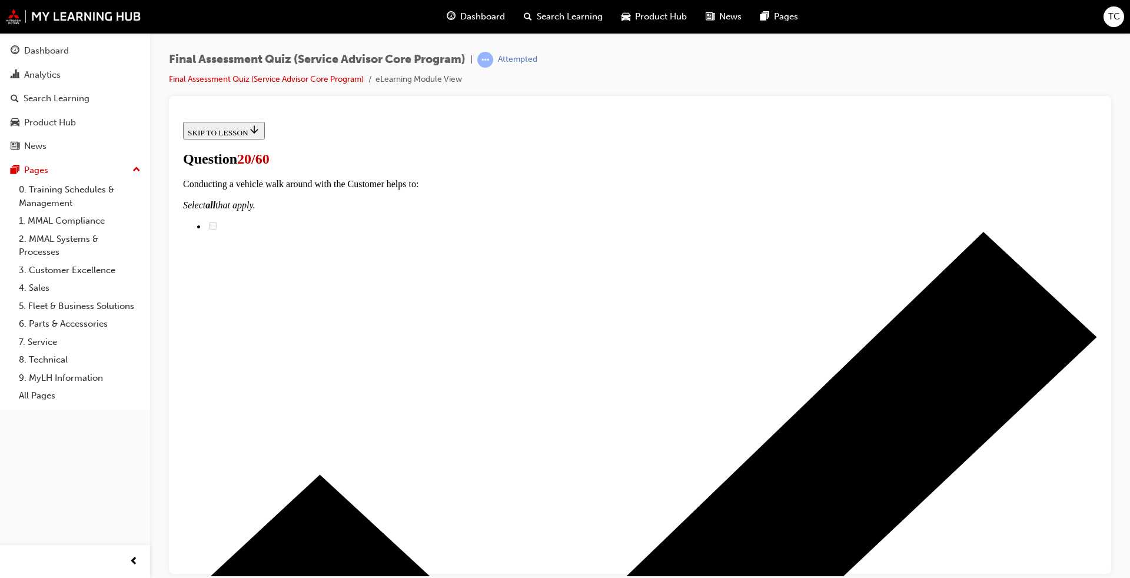
checkbox input "true"
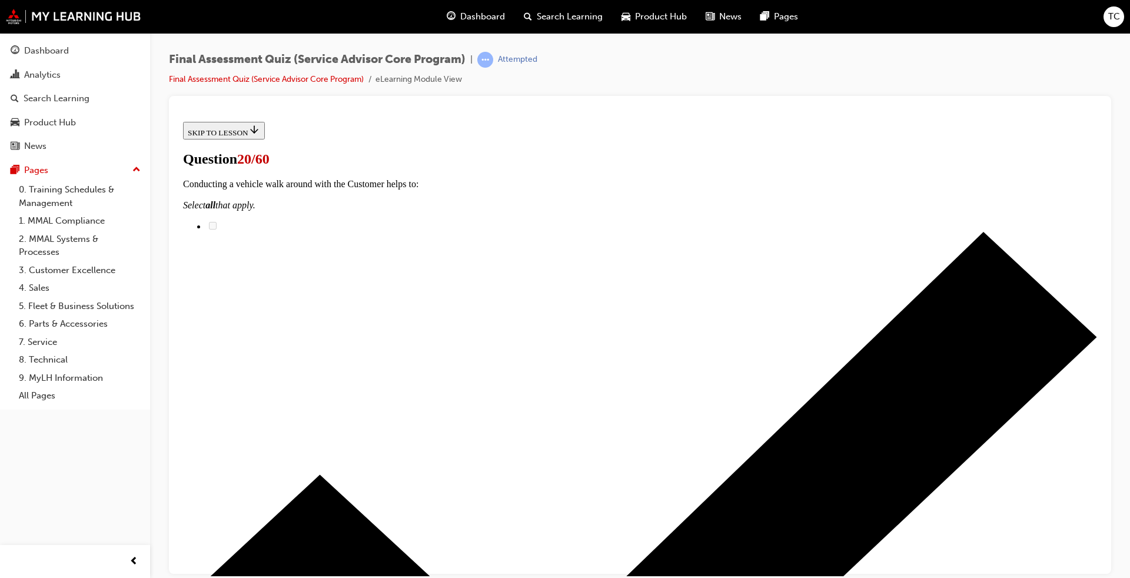
scroll to position [177, 0]
checkbox input "true"
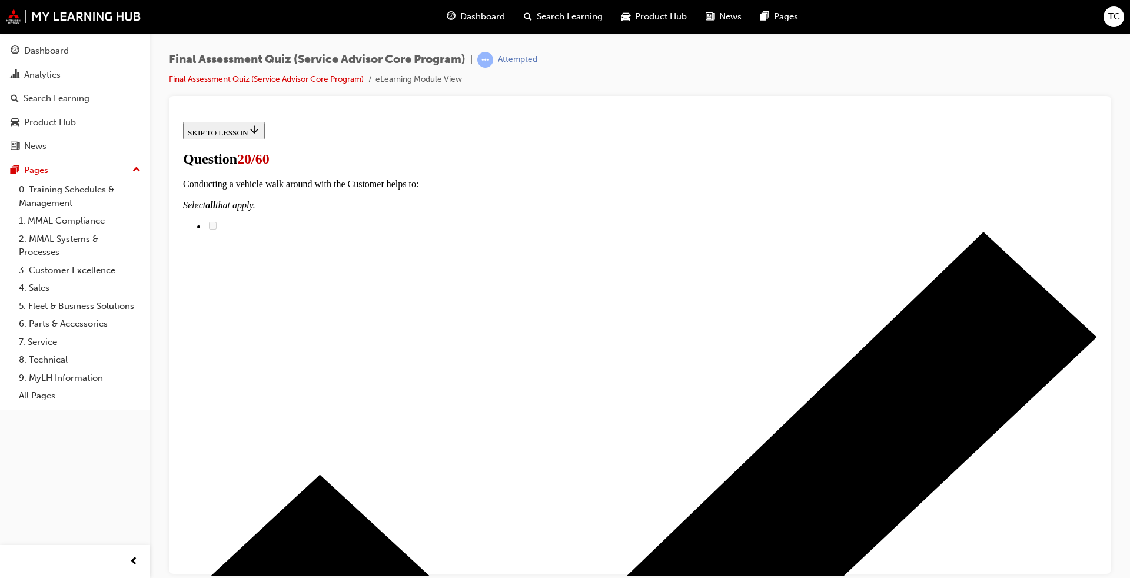
checkbox input "true"
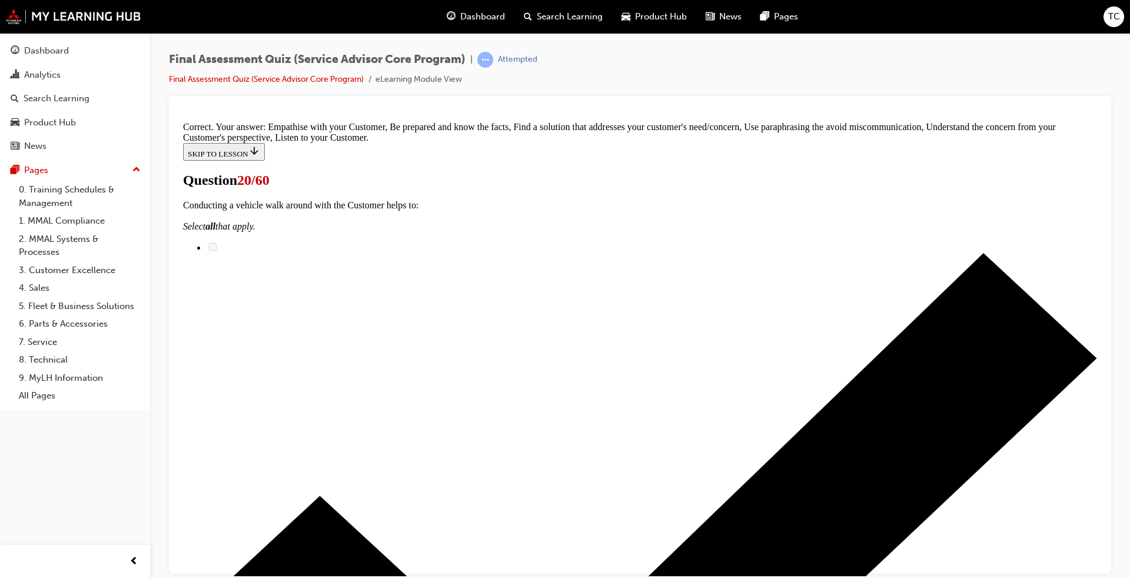
scroll to position [270, 0]
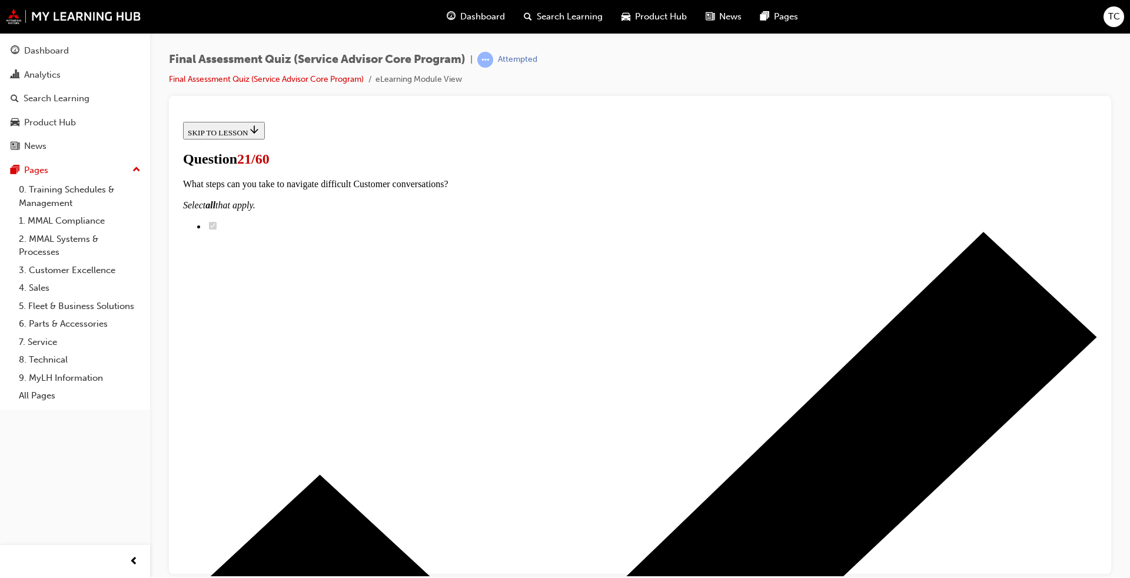
scroll to position [95, 0]
drag, startPoint x: 451, startPoint y: 388, endPoint x: 507, endPoint y: 423, distance: 66.1
radio input "true"
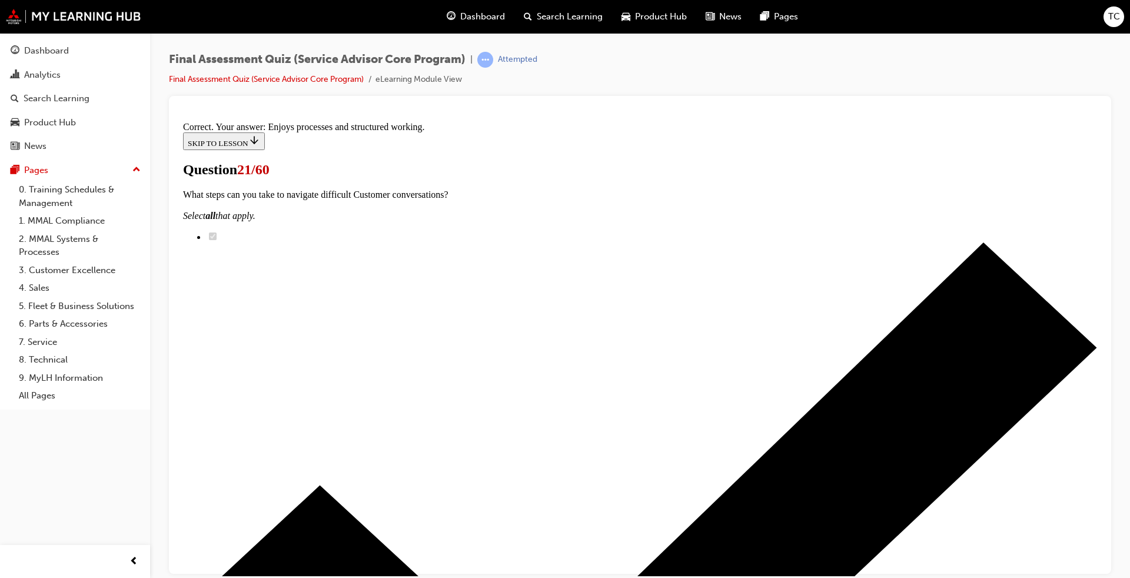
scroll to position [136, 0]
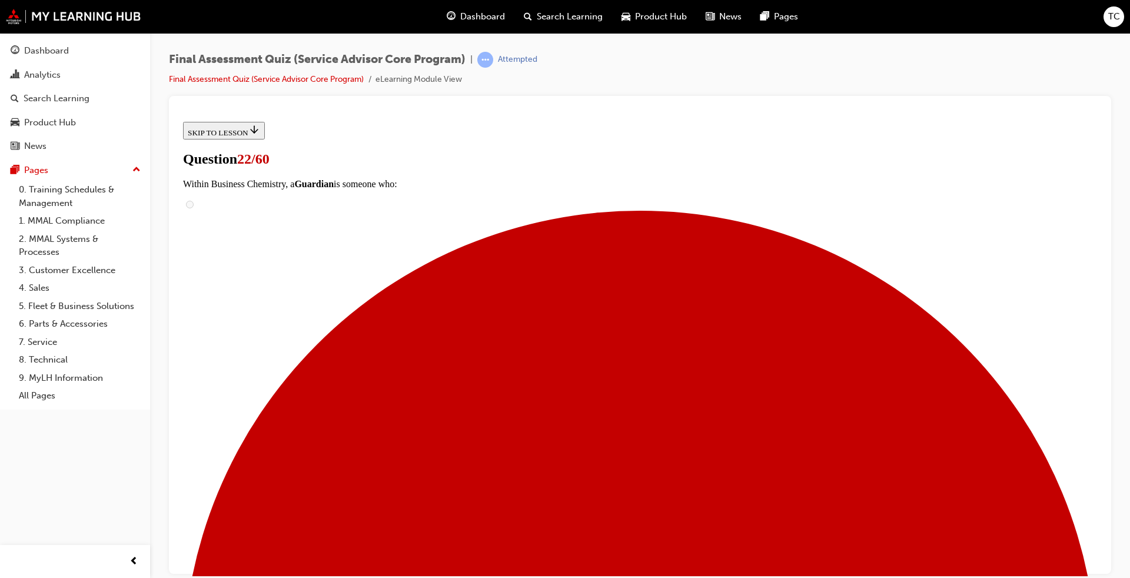
scroll to position [59, 0]
radio input "true"
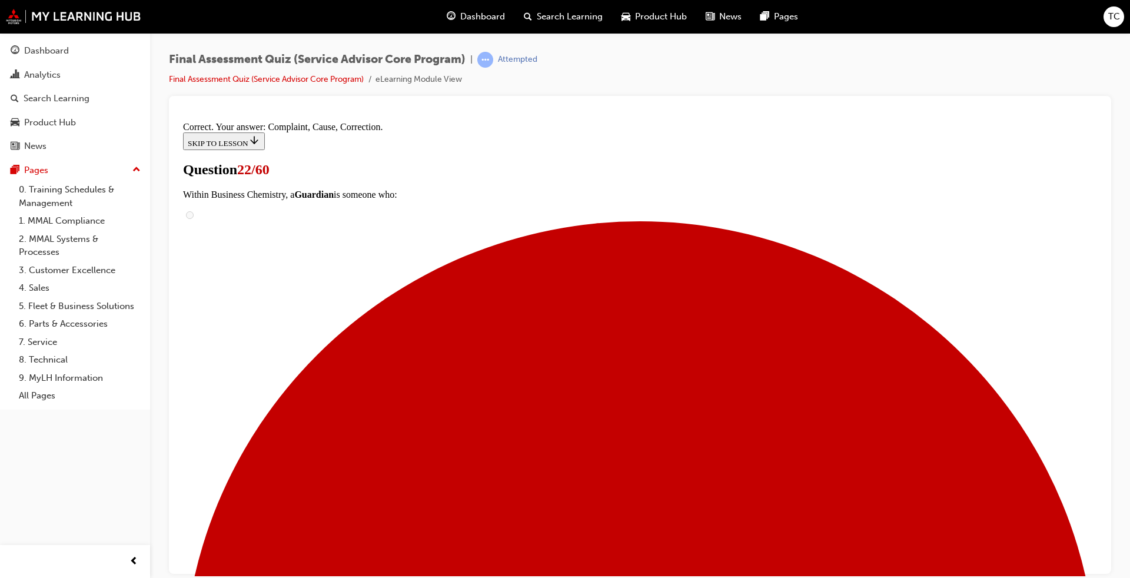
scroll to position [176, 0]
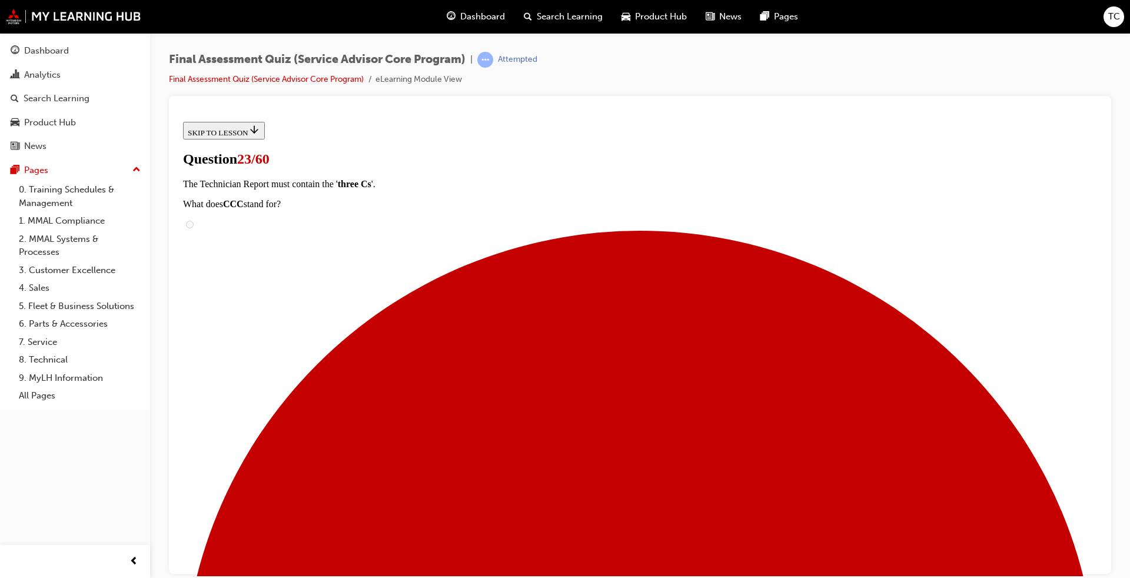
scroll to position [95, 0]
radio input "true"
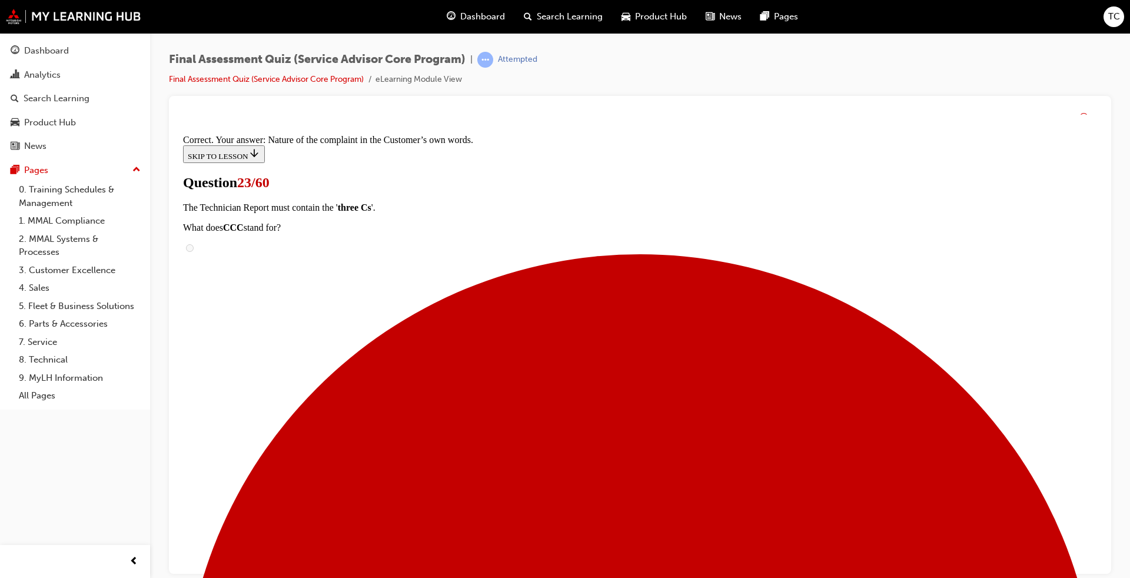
scroll to position [156, 0]
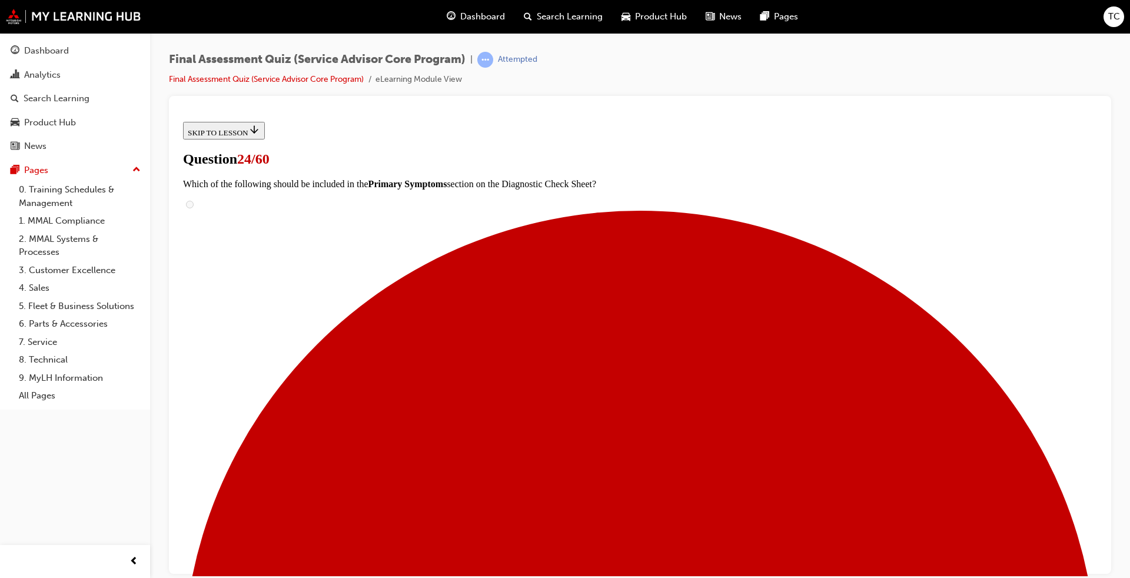
scroll to position [235, 0]
drag, startPoint x: 552, startPoint y: 212, endPoint x: 695, endPoint y: 339, distance: 190.9
drag, startPoint x: 566, startPoint y: 401, endPoint x: 663, endPoint y: 405, distance: 97.8
drag, startPoint x: 558, startPoint y: 207, endPoint x: 691, endPoint y: 209, distance: 133.0
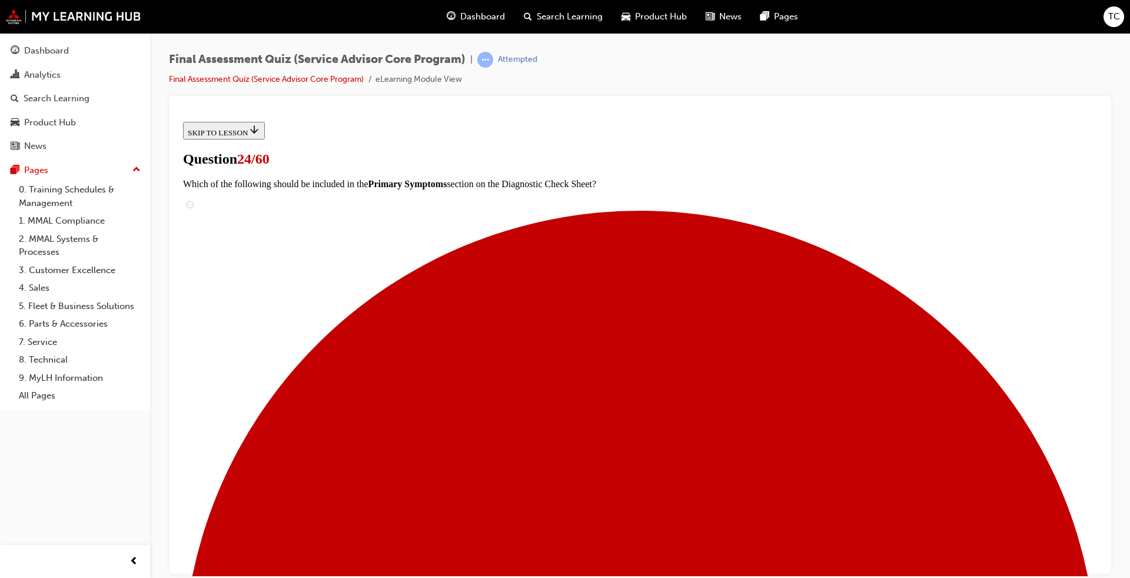
drag, startPoint x: 542, startPoint y: 269, endPoint x: 673, endPoint y: 277, distance: 131.5
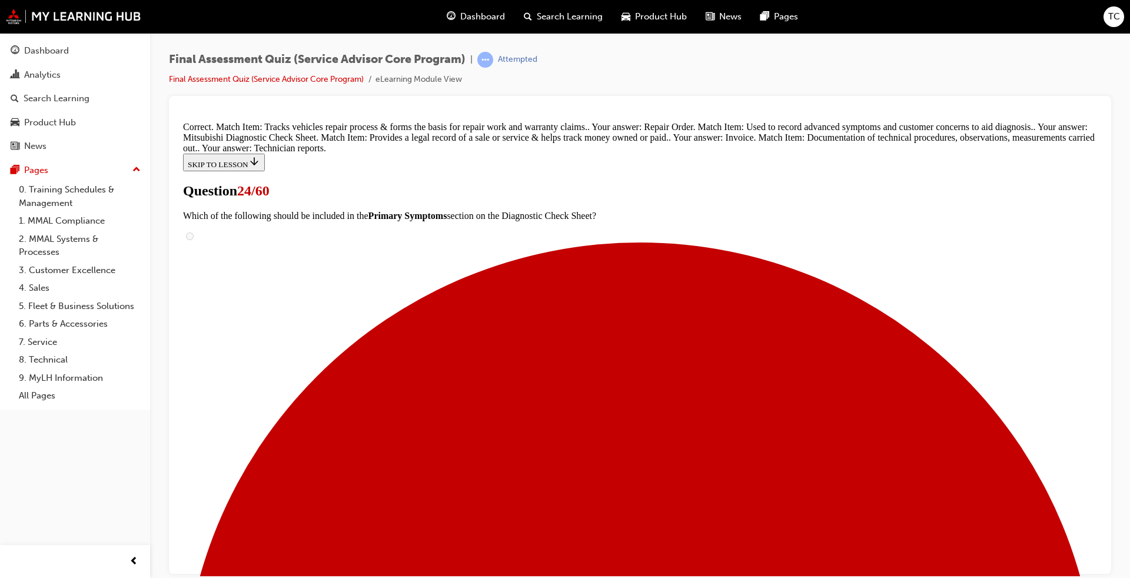
scroll to position [282, 0]
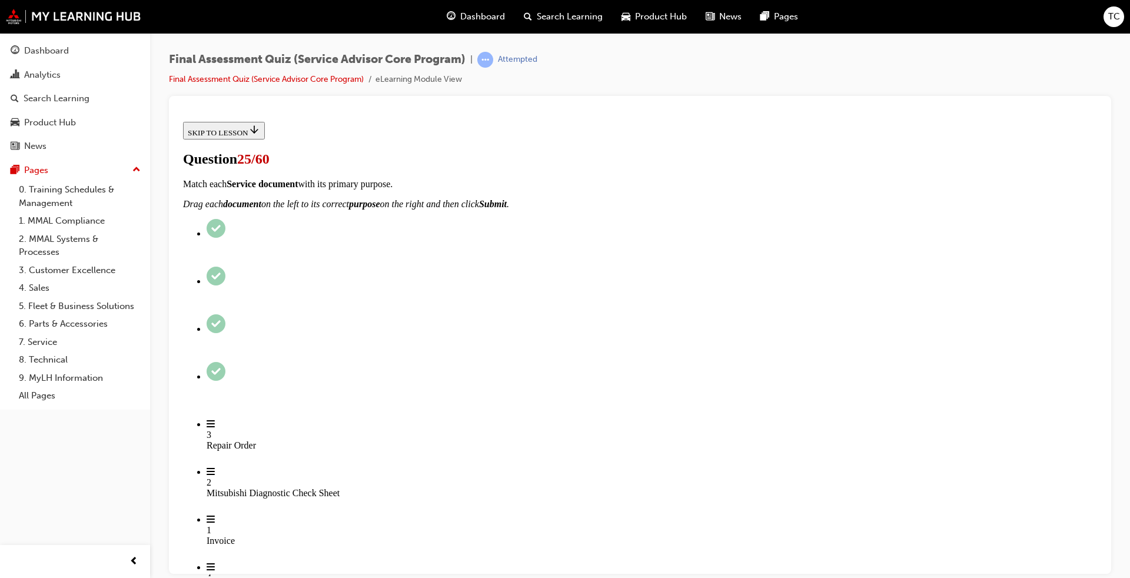
scroll to position [59, 0]
radio input "true"
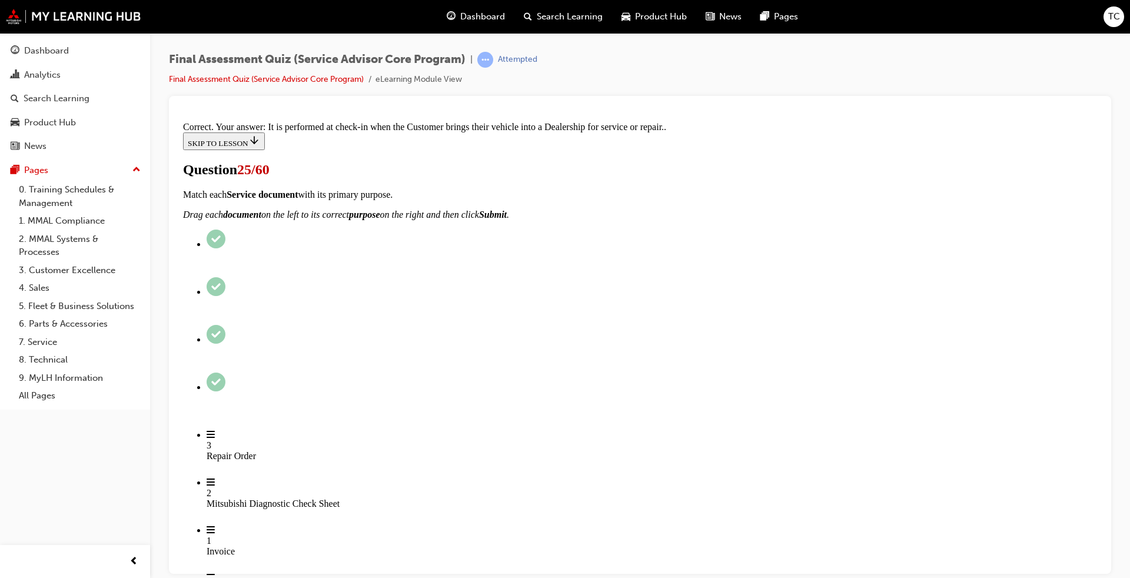
scroll to position [183, 0]
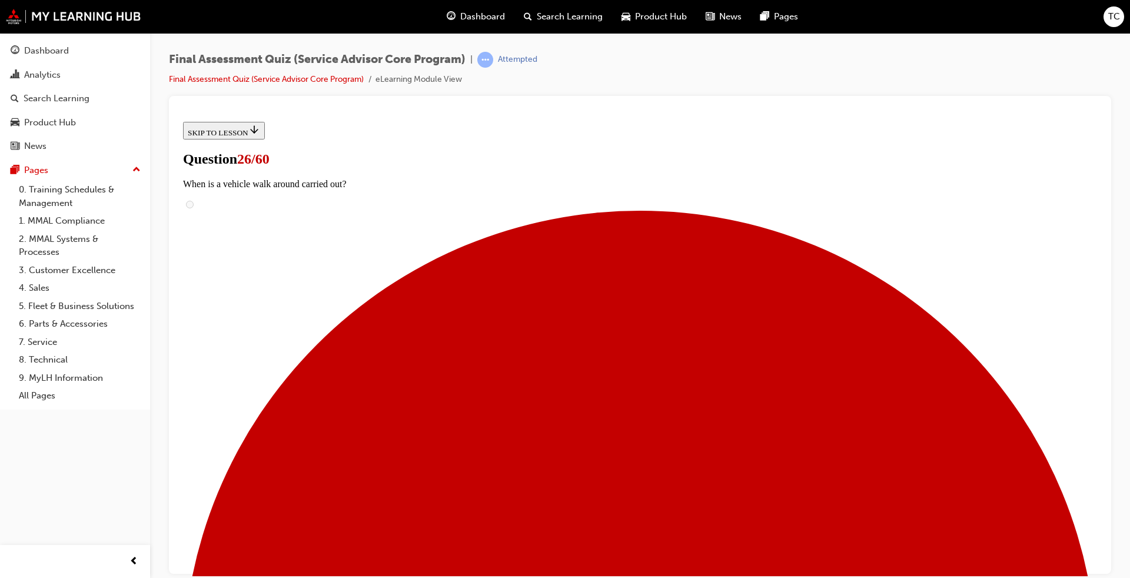
scroll to position [177, 0]
drag, startPoint x: 540, startPoint y: 432, endPoint x: 677, endPoint y: 377, distance: 147.3
drag, startPoint x: 545, startPoint y: 436, endPoint x: 700, endPoint y: 251, distance: 241.4
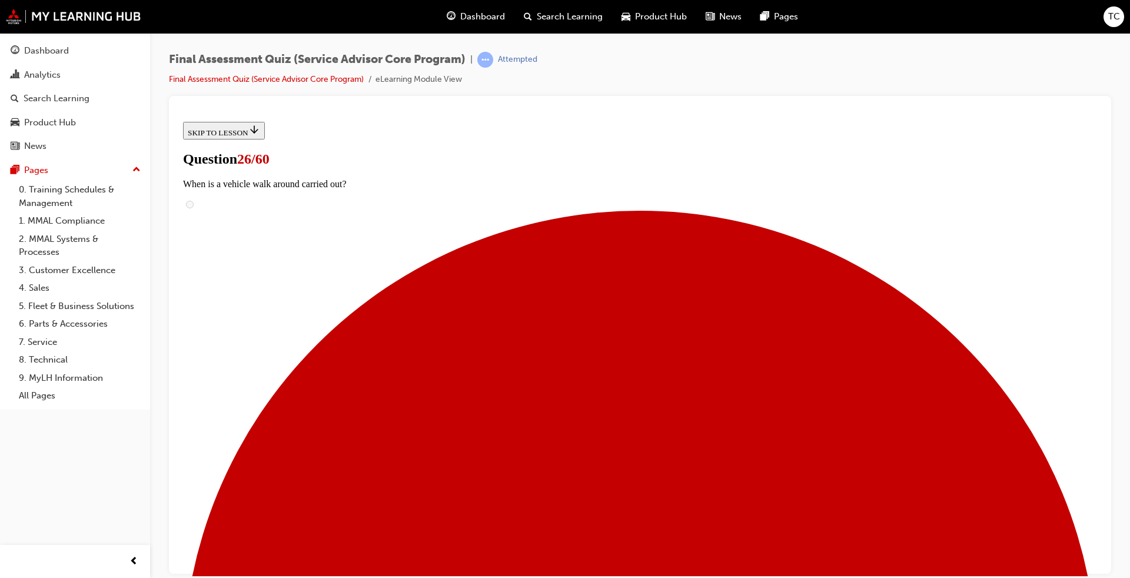
drag, startPoint x: 564, startPoint y: 321, endPoint x: 674, endPoint y: 446, distance: 166.4
drag, startPoint x: 544, startPoint y: 495, endPoint x: 644, endPoint y: 496, distance: 99.5
drag, startPoint x: 563, startPoint y: 320, endPoint x: 674, endPoint y: 316, distance: 111.9
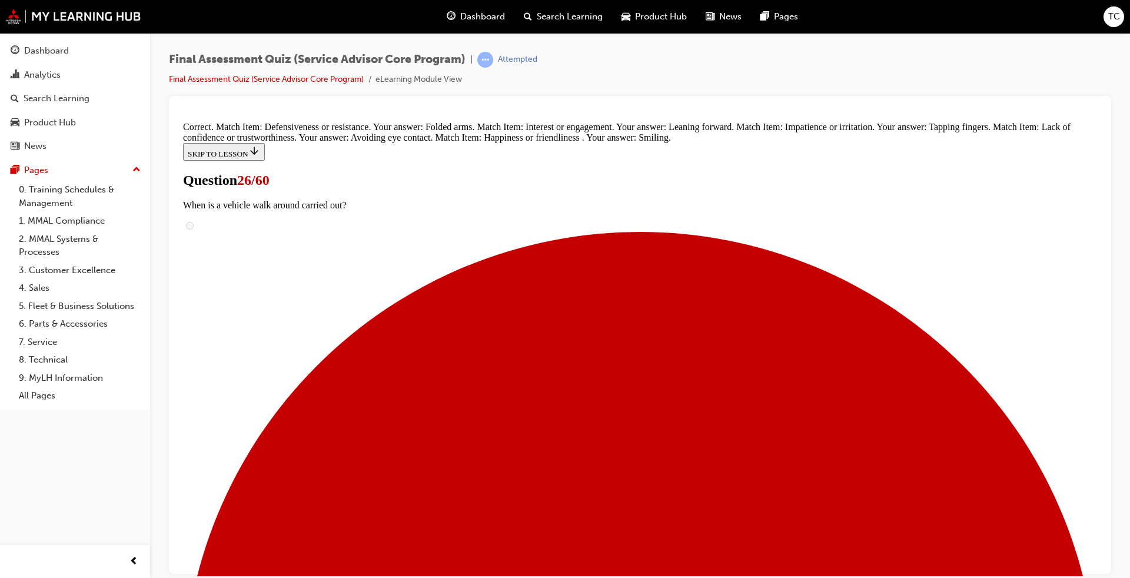
scroll to position [320, 0]
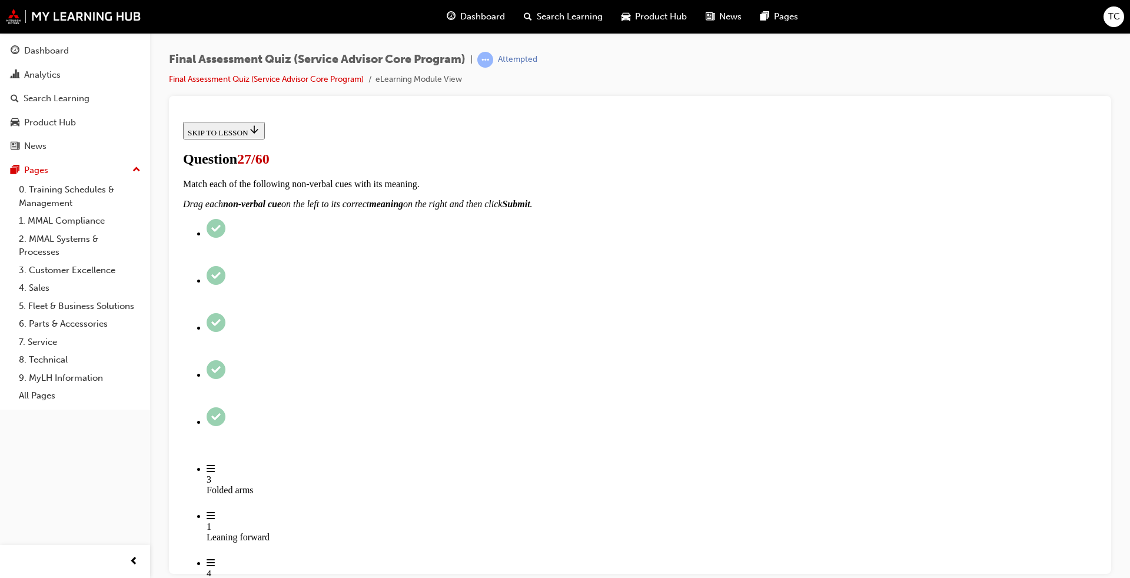
scroll to position [59, 0]
radio input "true"
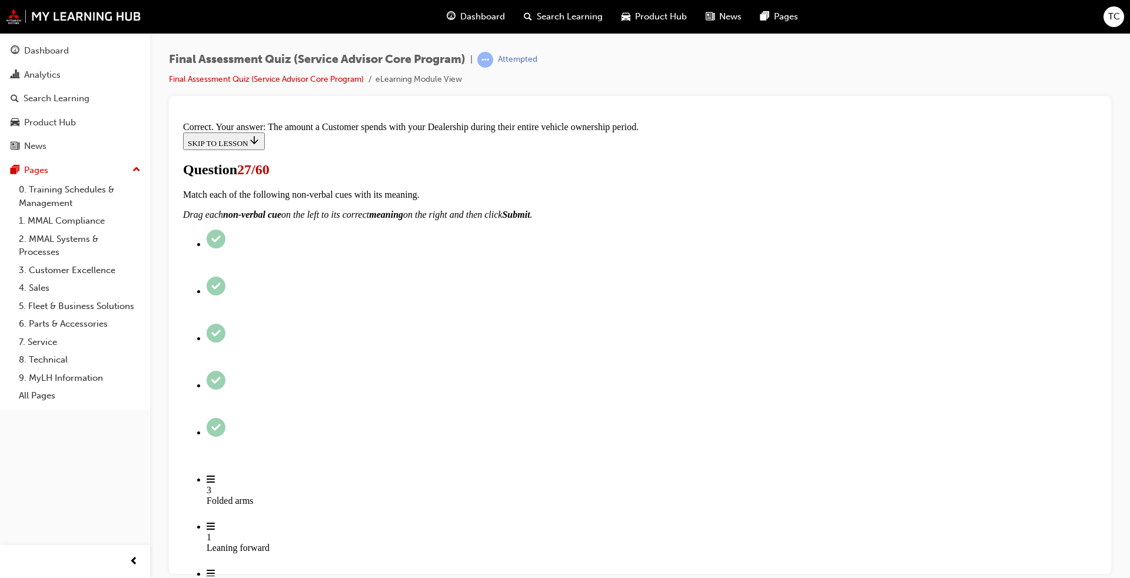
scroll to position [171, 0]
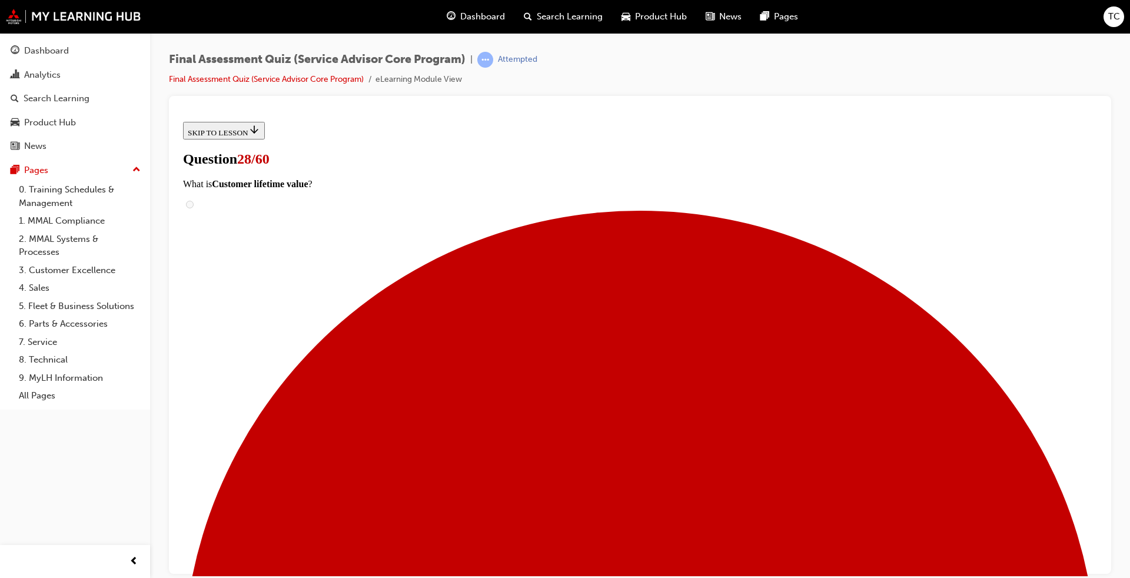
scroll to position [59, 0]
checkbox input "true"
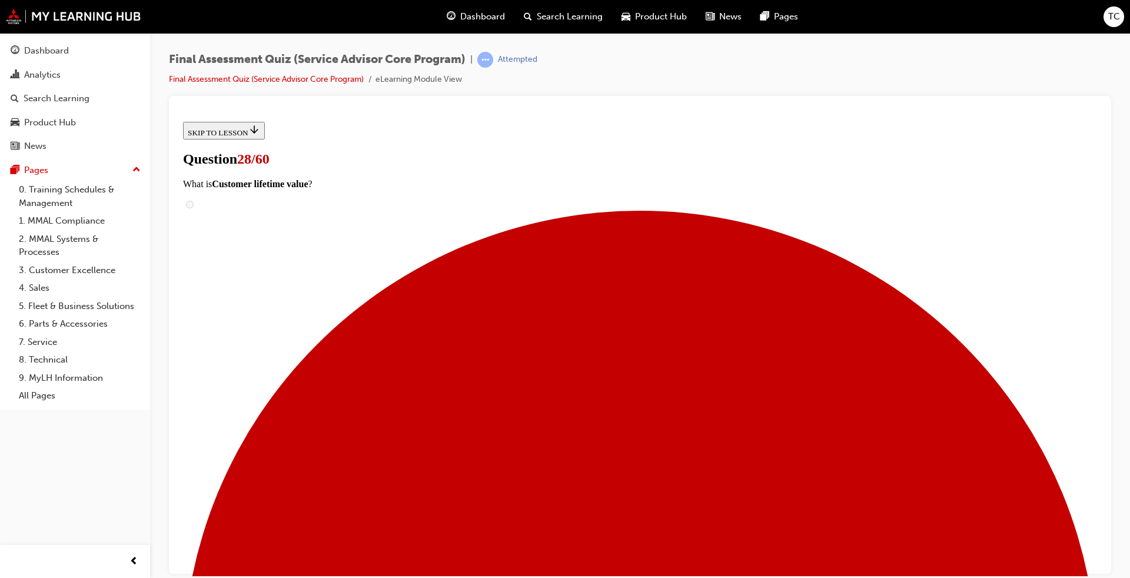
checkbox input "true"
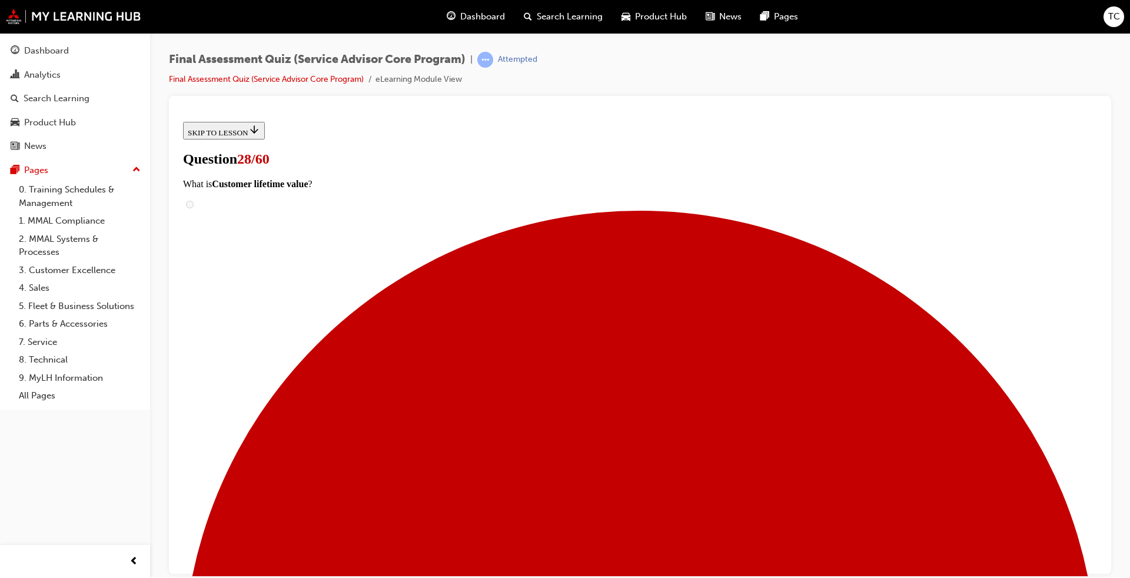
checkbox input "true"
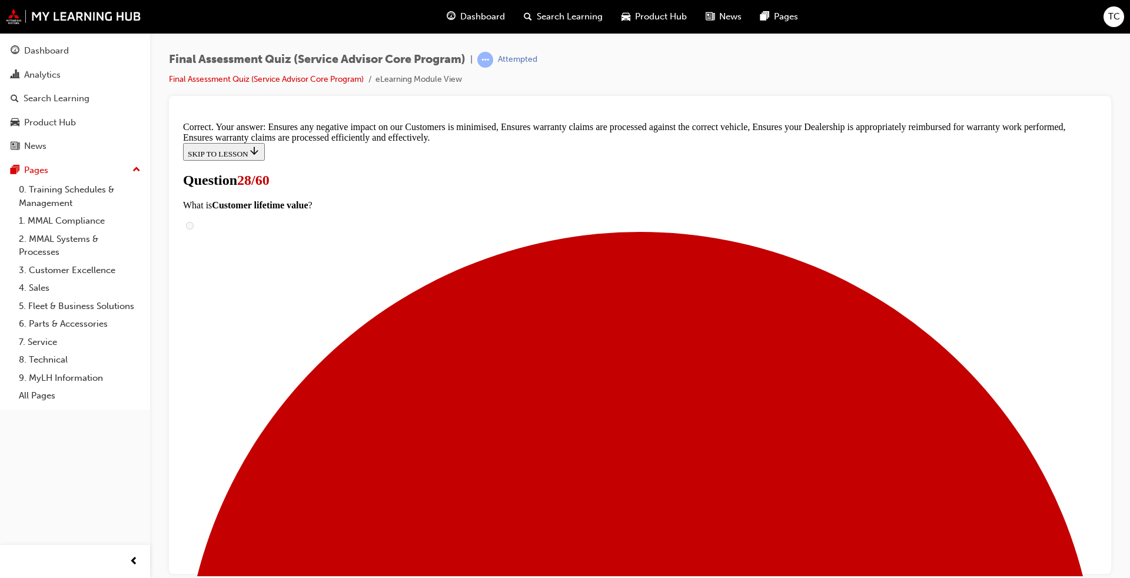
scroll to position [208, 0]
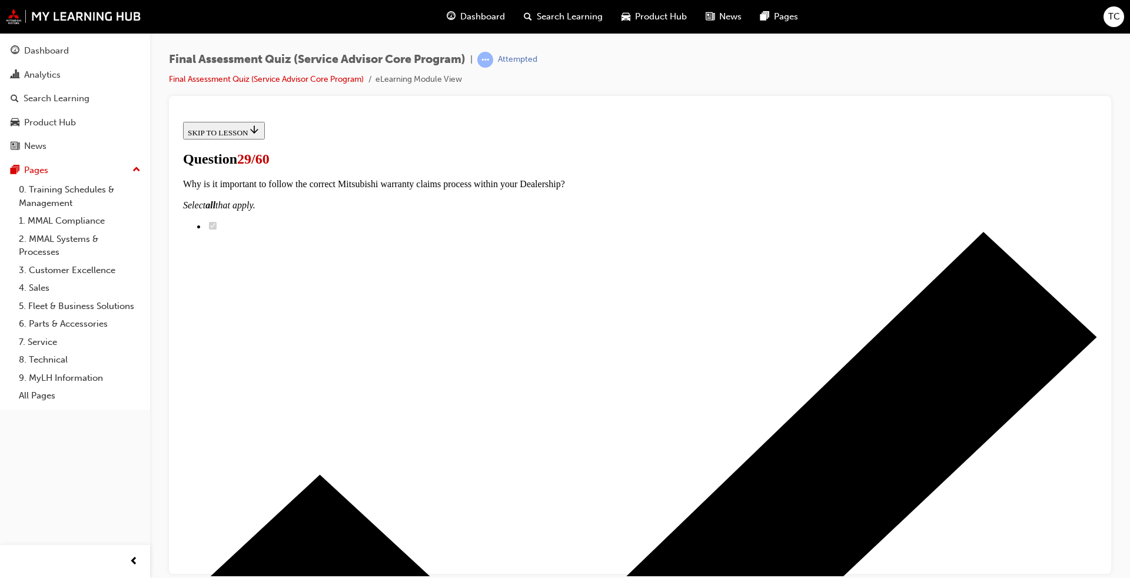
radio input "true"
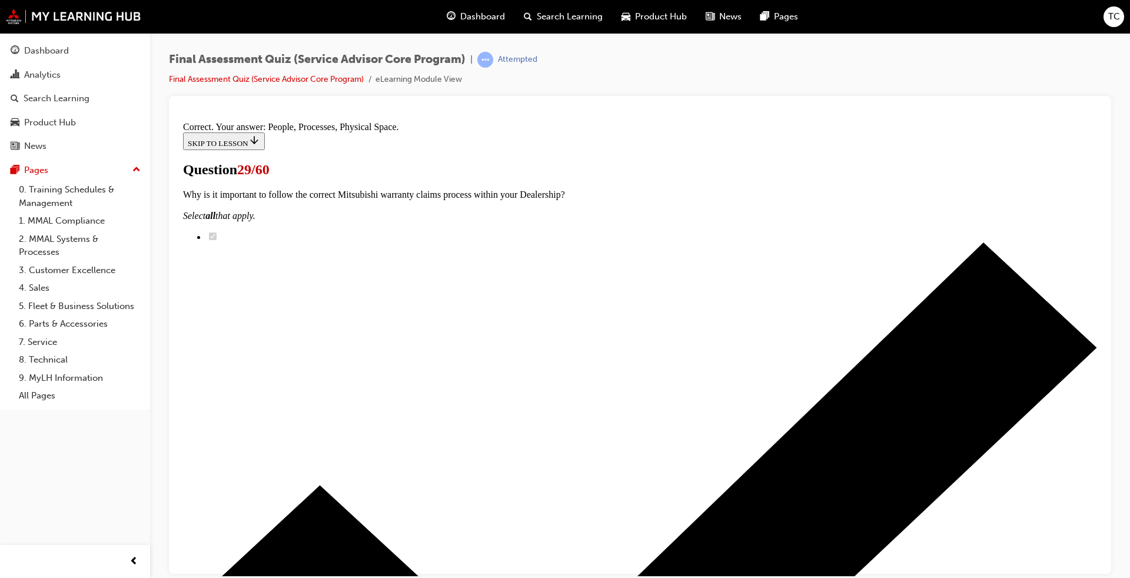
scroll to position [136, 0]
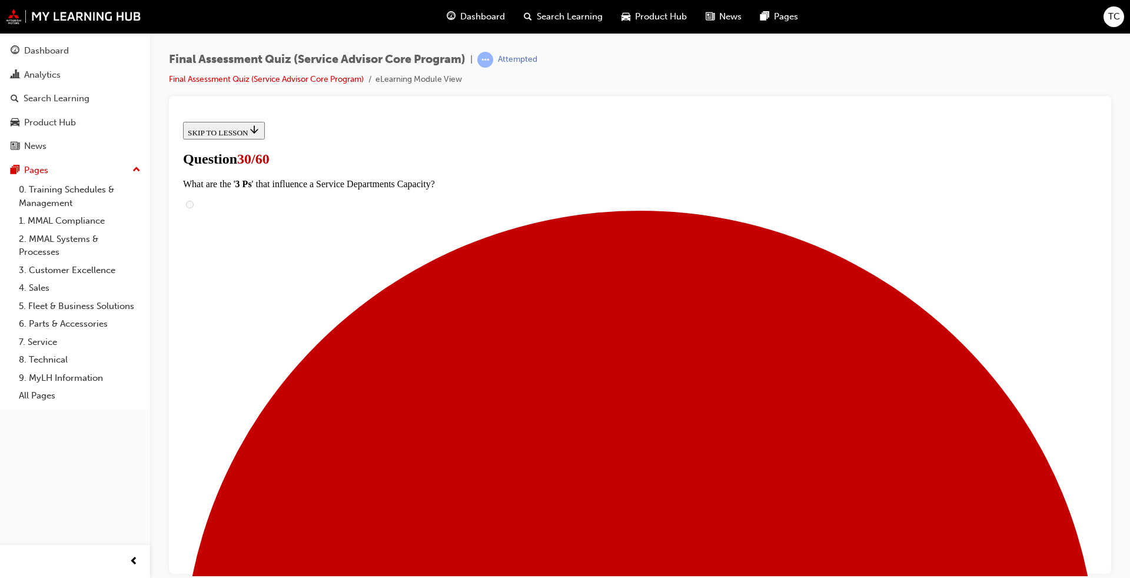
scroll to position [235, 0]
drag, startPoint x: 523, startPoint y: 522, endPoint x: 655, endPoint y: 221, distance: 328.4
drag, startPoint x: 564, startPoint y: 433, endPoint x: 703, endPoint y: 360, distance: 156.1
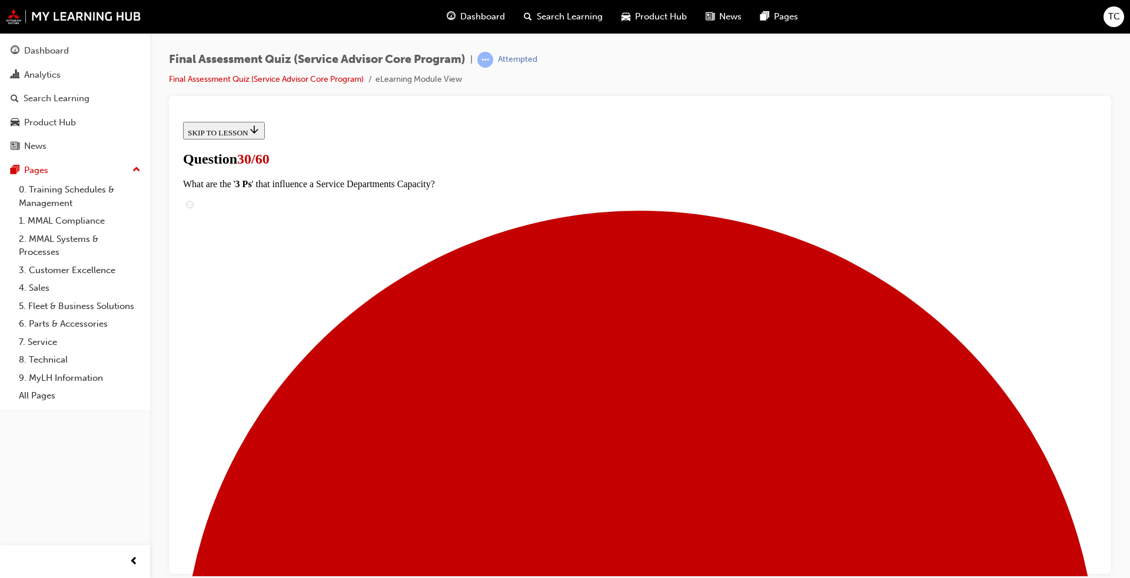
drag, startPoint x: 567, startPoint y: 517, endPoint x: 700, endPoint y: 441, distance: 153.4
drag, startPoint x: 545, startPoint y: 521, endPoint x: 539, endPoint y: 516, distance: 7.9
drag, startPoint x: 547, startPoint y: 296, endPoint x: 676, endPoint y: 300, distance: 128.9
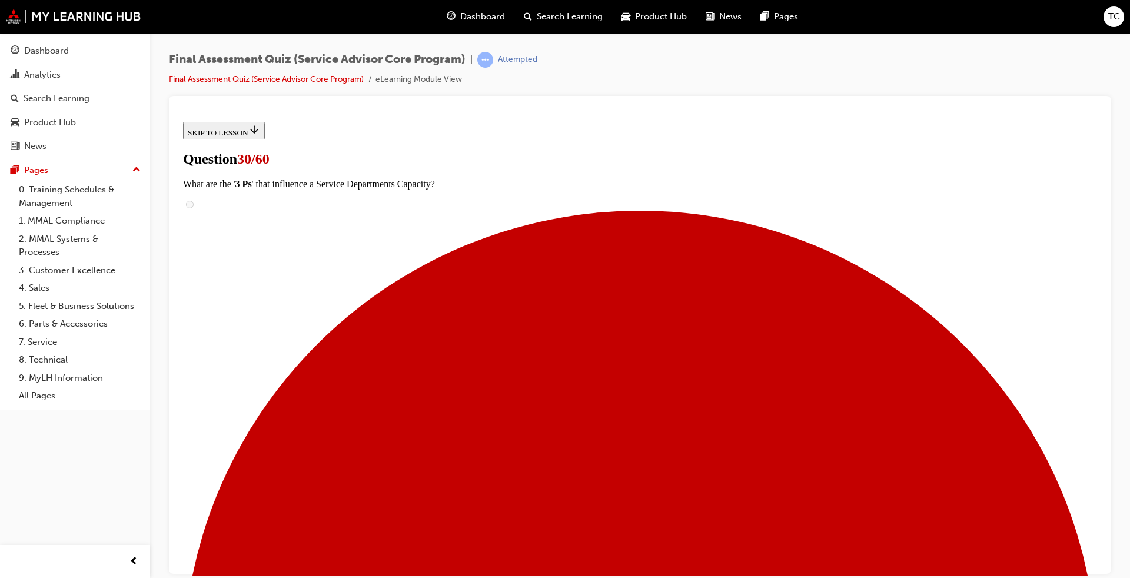
drag, startPoint x: 548, startPoint y: 516, endPoint x: 637, endPoint y: 516, distance: 88.9
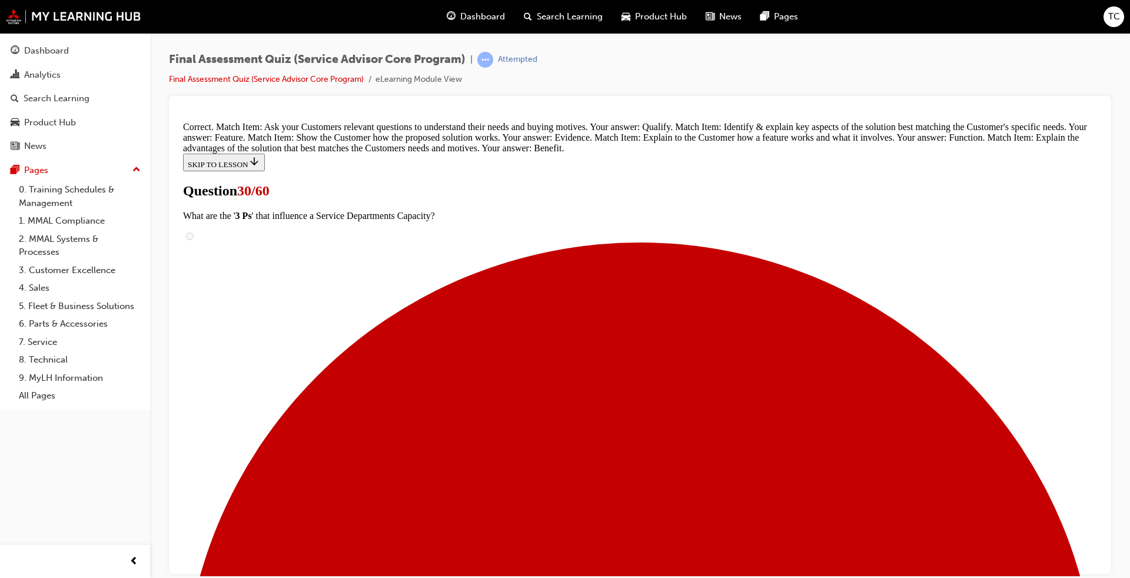
scroll to position [405, 0]
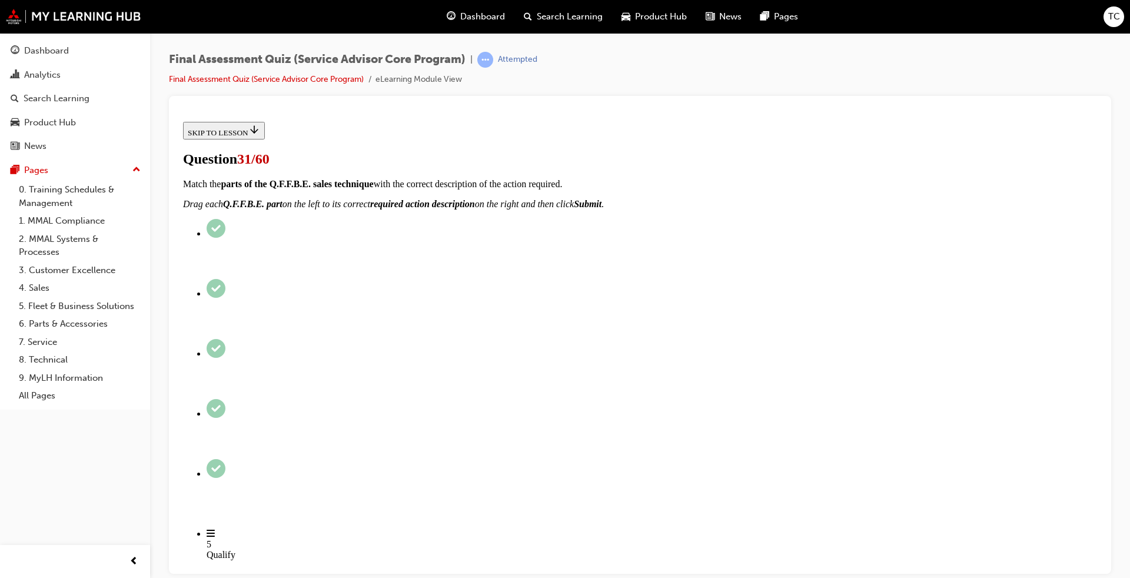
scroll to position [177, 0]
drag, startPoint x: 583, startPoint y: 235, endPoint x: 697, endPoint y: 242, distance: 114.4
drag, startPoint x: 544, startPoint y: 361, endPoint x: 647, endPoint y: 304, distance: 117.5
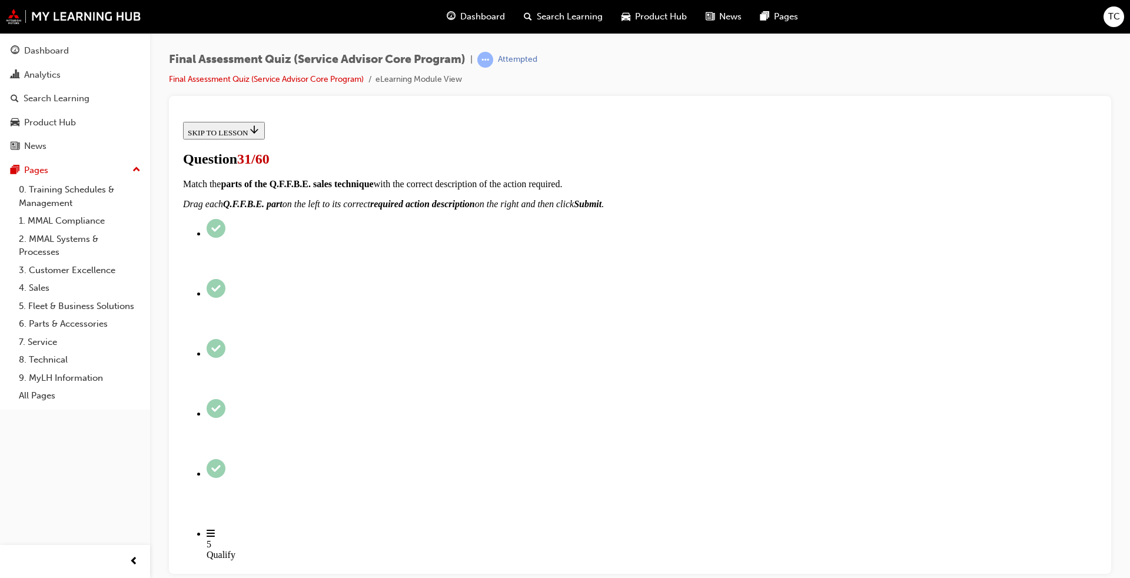
drag, startPoint x: 534, startPoint y: 350, endPoint x: 646, endPoint y: 354, distance: 111.9
drag, startPoint x: 564, startPoint y: 479, endPoint x: 685, endPoint y: 424, distance: 132.5
drag, startPoint x: 554, startPoint y: 487, endPoint x: 656, endPoint y: 485, distance: 101.8
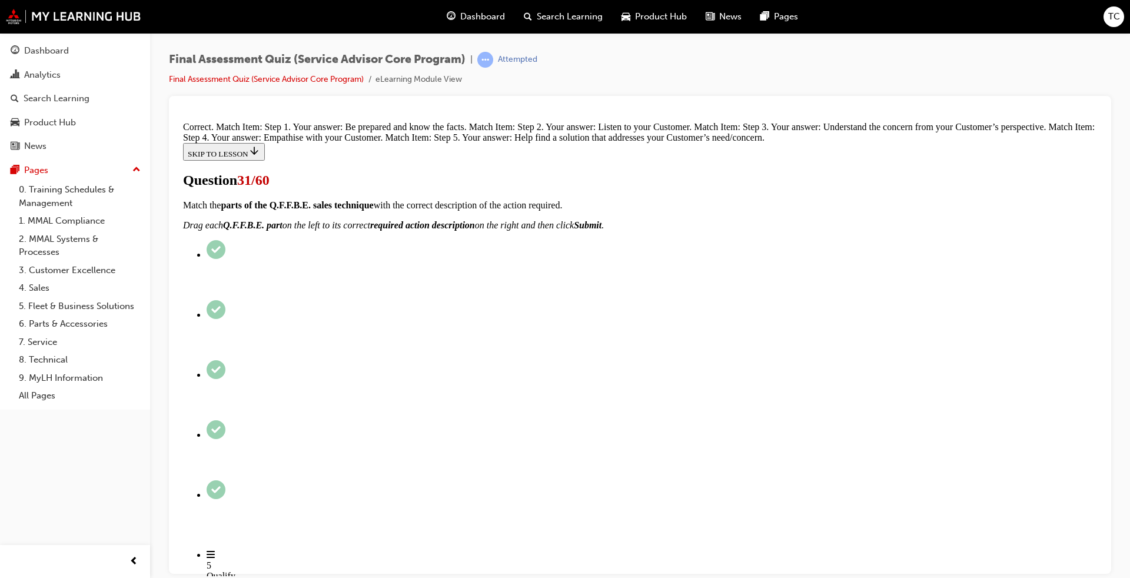
scroll to position [303, 0]
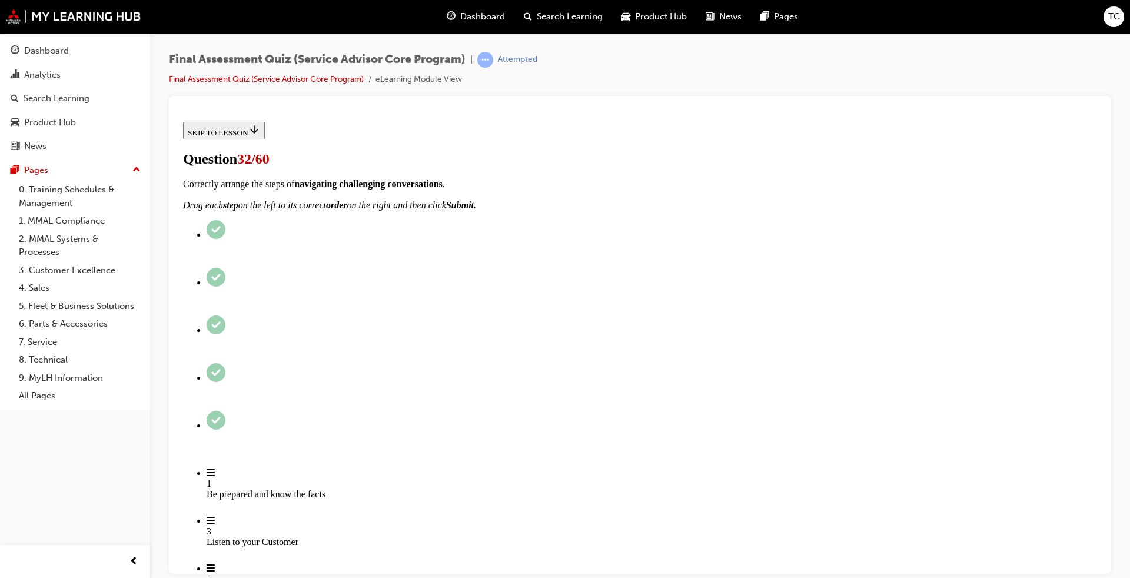
scroll to position [230, 0]
drag, startPoint x: 560, startPoint y: 435, endPoint x: 705, endPoint y: 211, distance: 266.4
drag, startPoint x: 569, startPoint y: 287, endPoint x: 685, endPoint y: 285, distance: 116.0
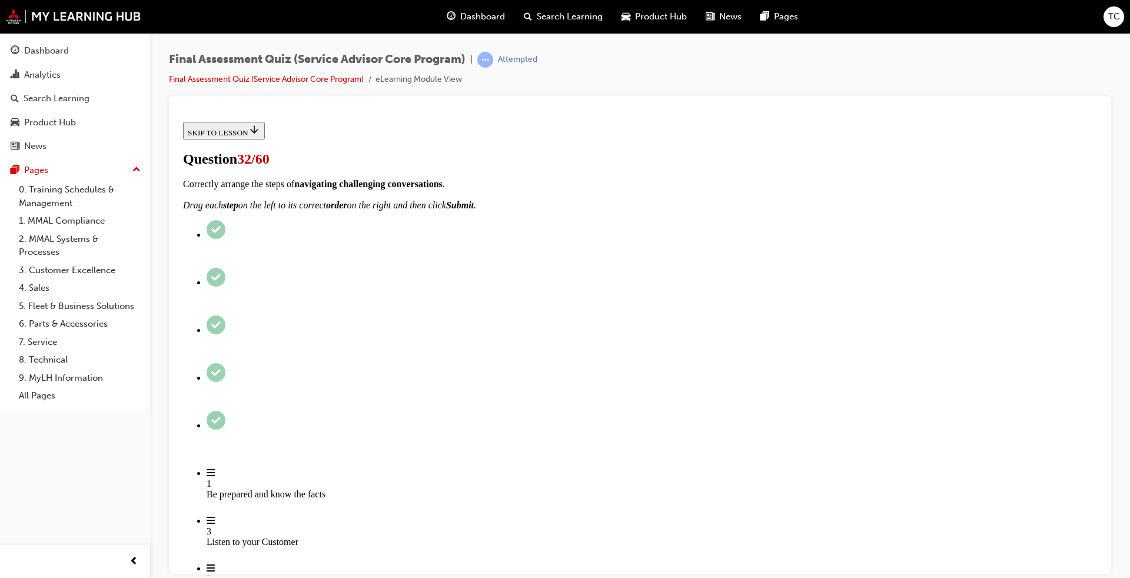
drag, startPoint x: 528, startPoint y: 364, endPoint x: 666, endPoint y: 363, distance: 138.3
drag, startPoint x: 550, startPoint y: 516, endPoint x: 692, endPoint y: 440, distance: 160.4
drag, startPoint x: 560, startPoint y: 502, endPoint x: 663, endPoint y: 502, distance: 103.0
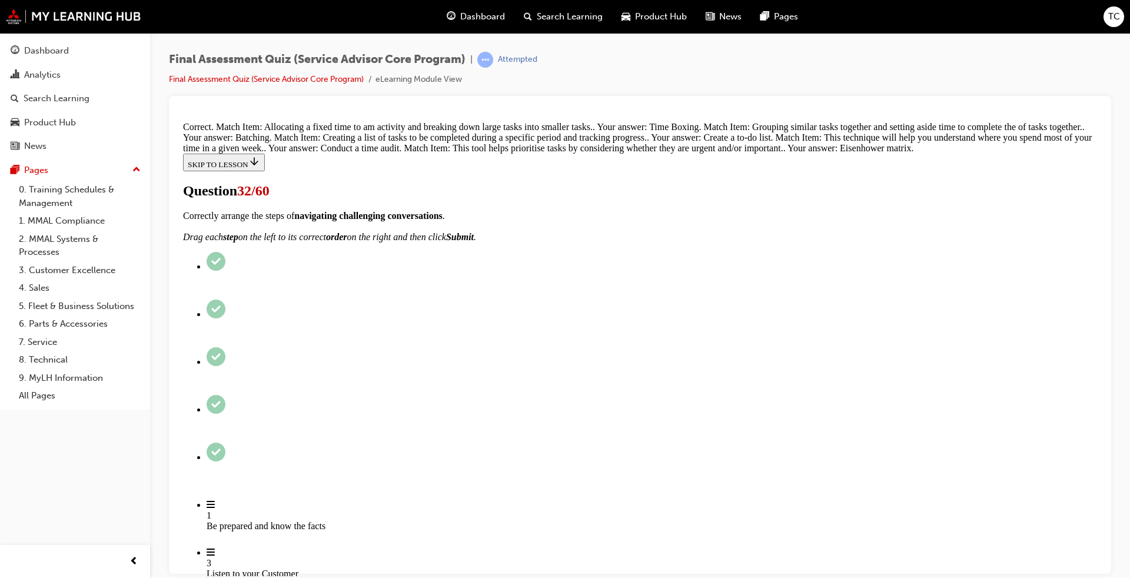
scroll to position [385, 0]
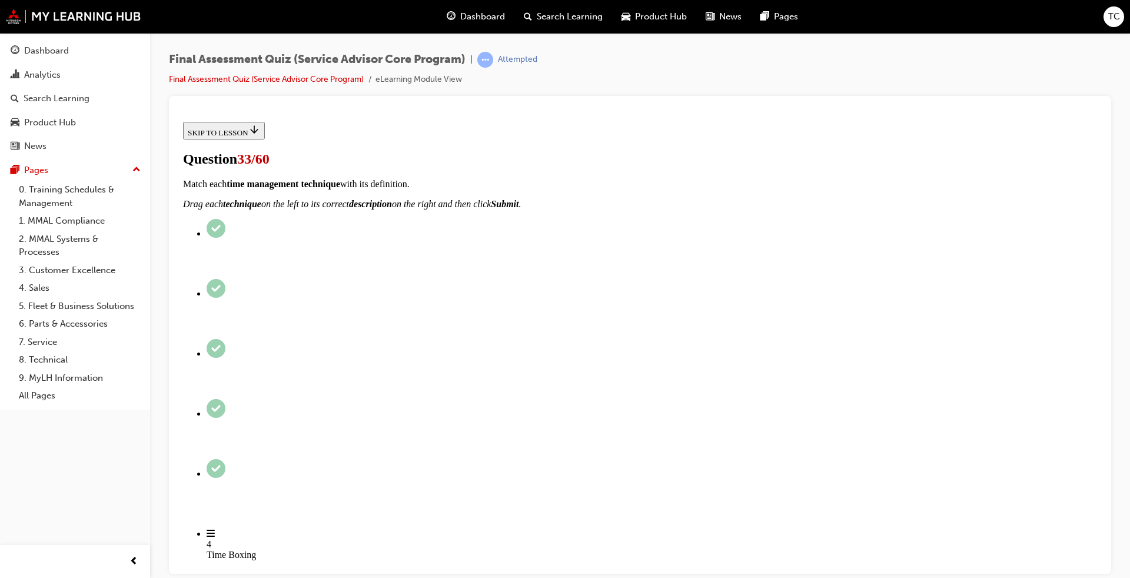
scroll to position [36, 0]
radio input "true"
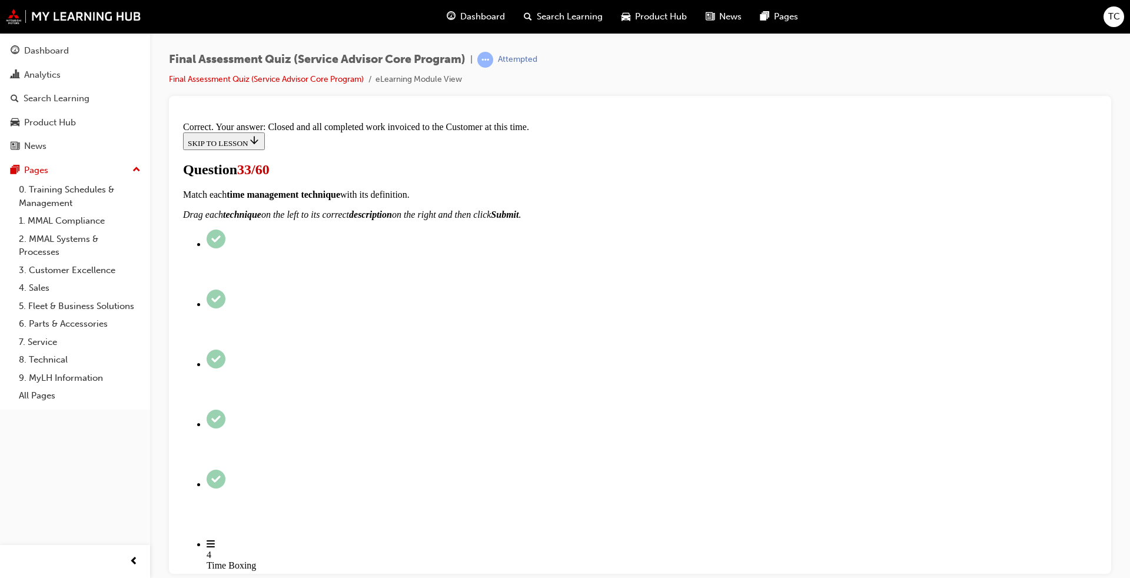
scroll to position [148, 0]
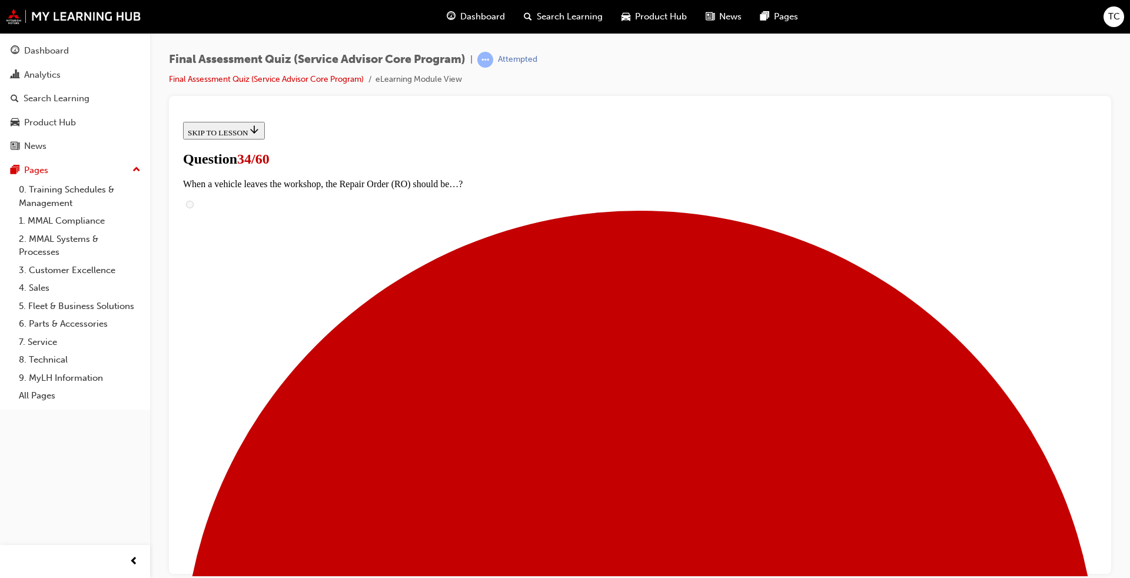
scroll to position [59, 0]
checkbox input "true"
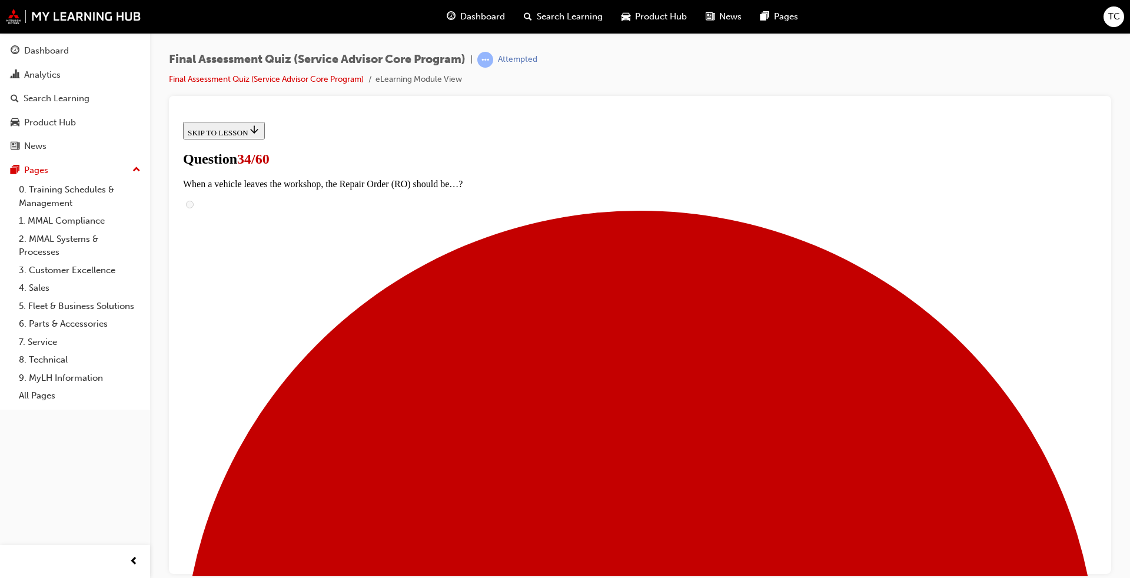
checkbox input "true"
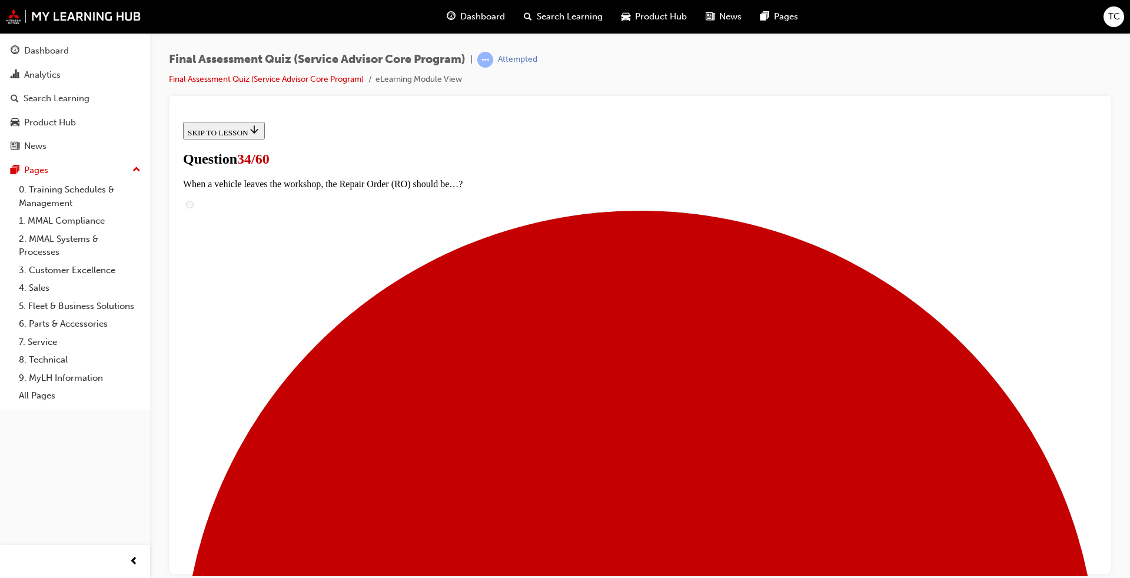
checkbox input "true"
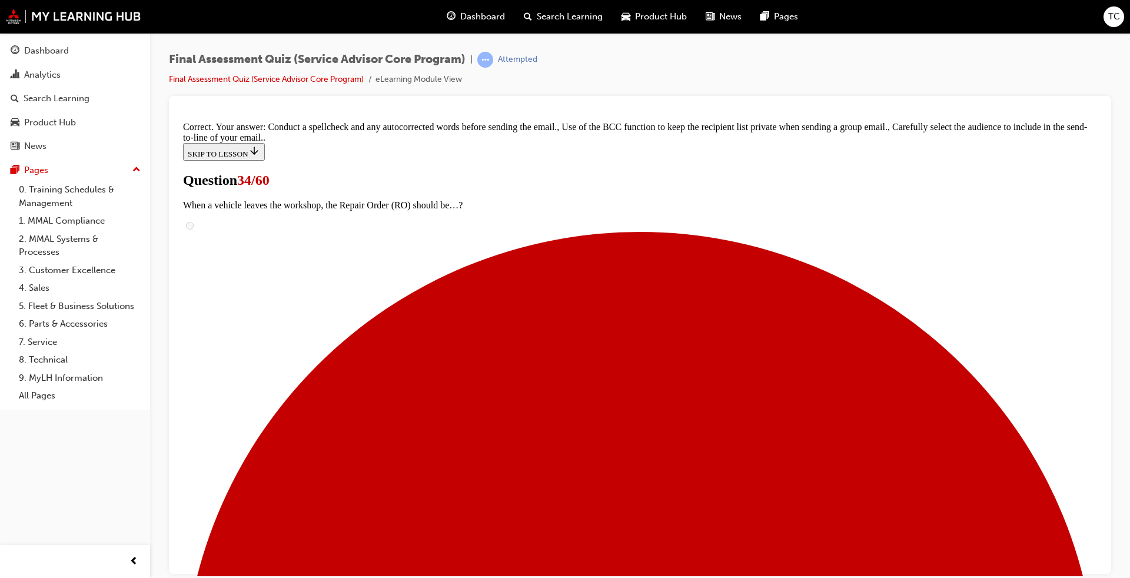
scroll to position [258, 0]
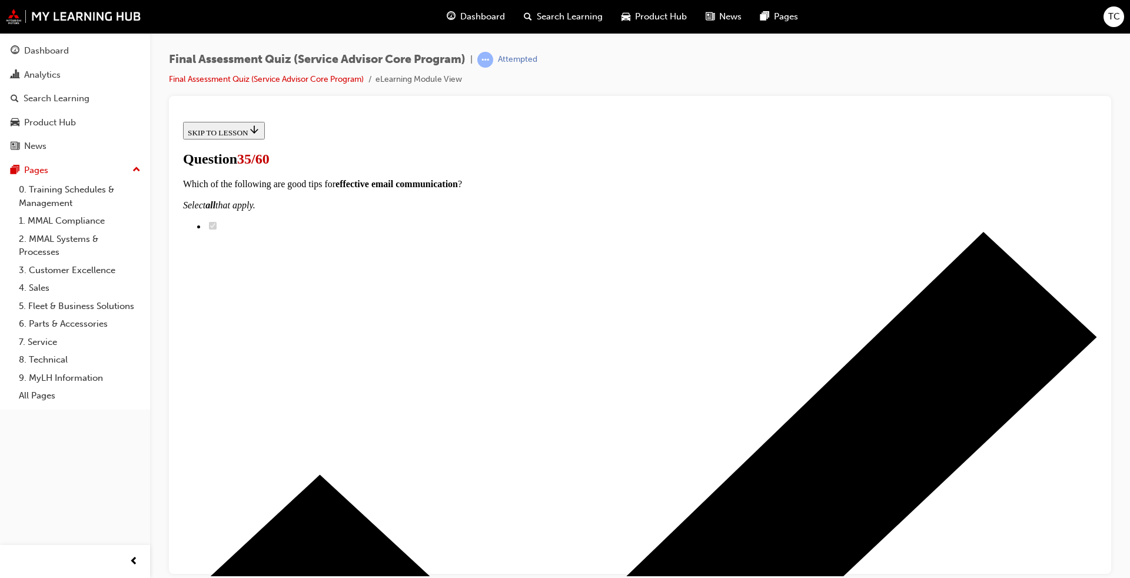
scroll to position [95, 0]
drag, startPoint x: 453, startPoint y: 387, endPoint x: 490, endPoint y: 406, distance: 40.8
radio input "true"
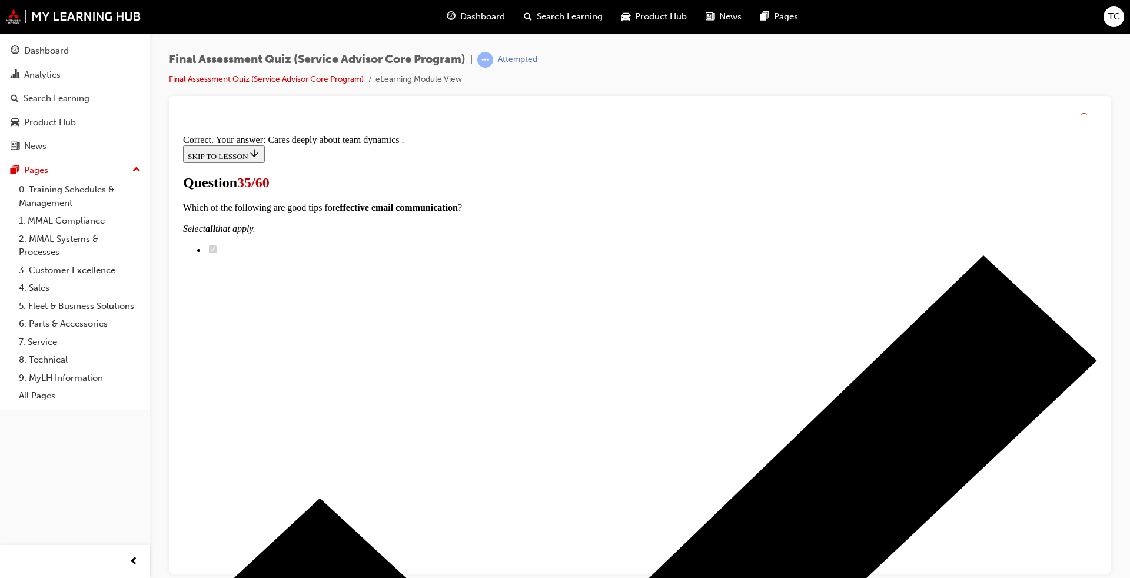
scroll to position [136, 0]
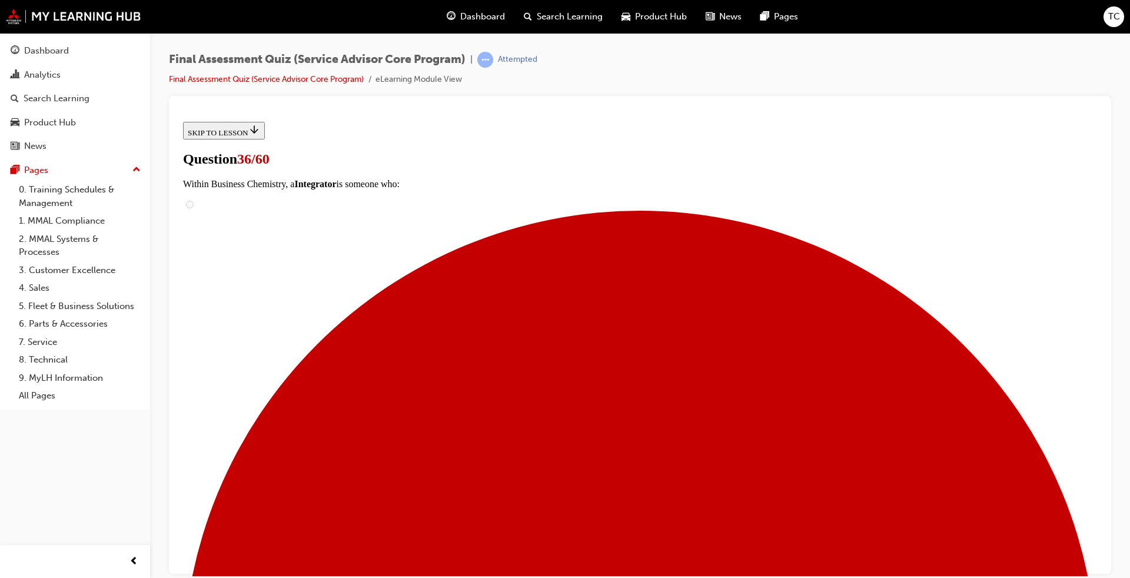
scroll to position [59, 0]
radio input "true"
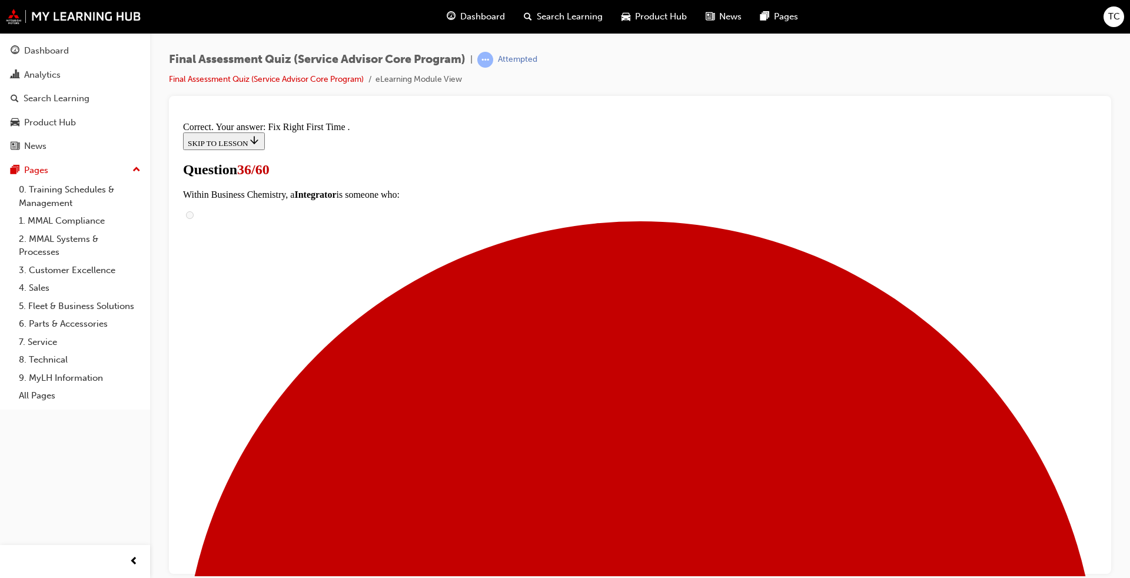
scroll to position [183, 0]
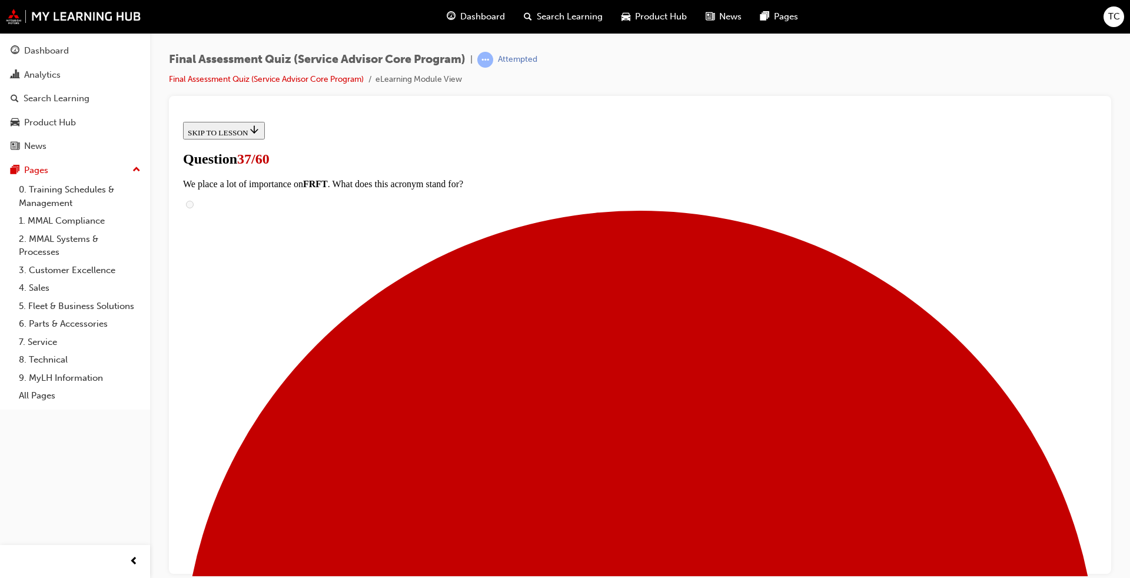
radio input "true"
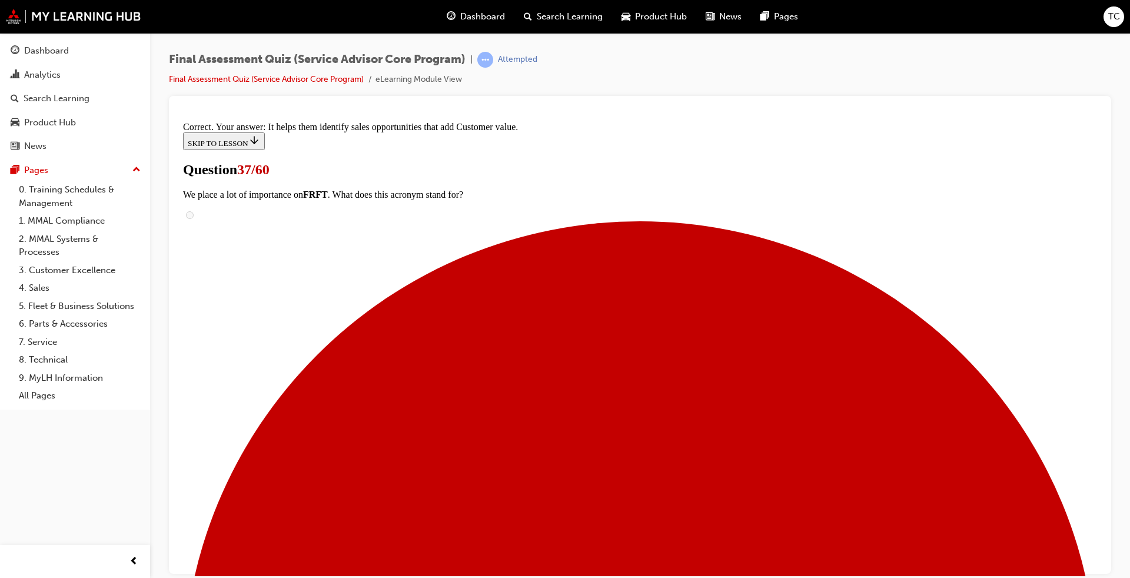
scroll to position [148, 0]
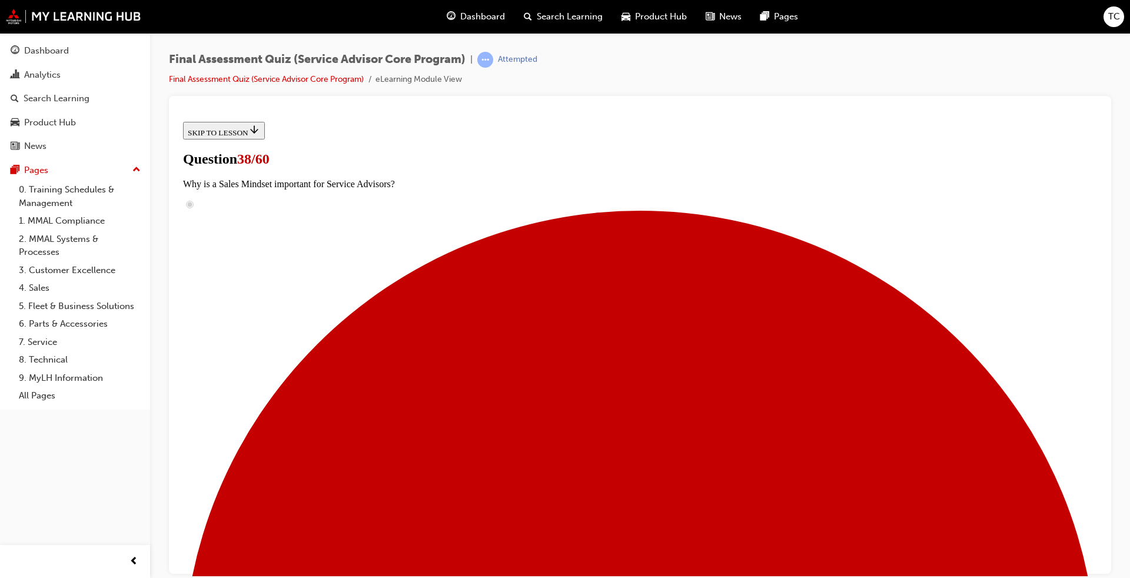
scroll to position [118, 0]
checkbox input "true"
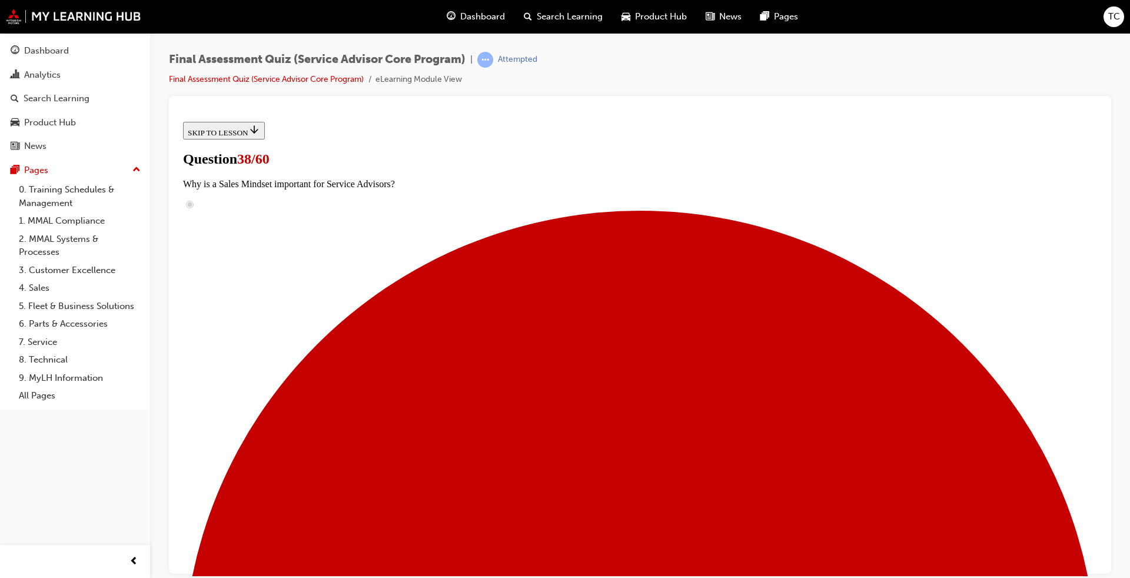
checkbox input "true"
drag, startPoint x: 448, startPoint y: 496, endPoint x: 516, endPoint y: 500, distance: 68.4
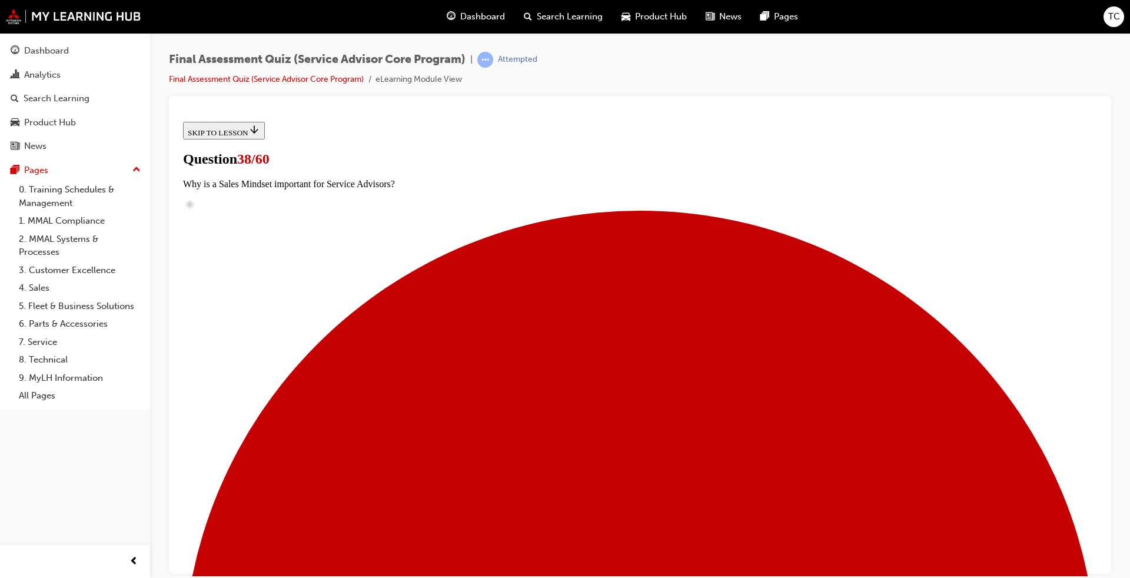
checkbox input "true"
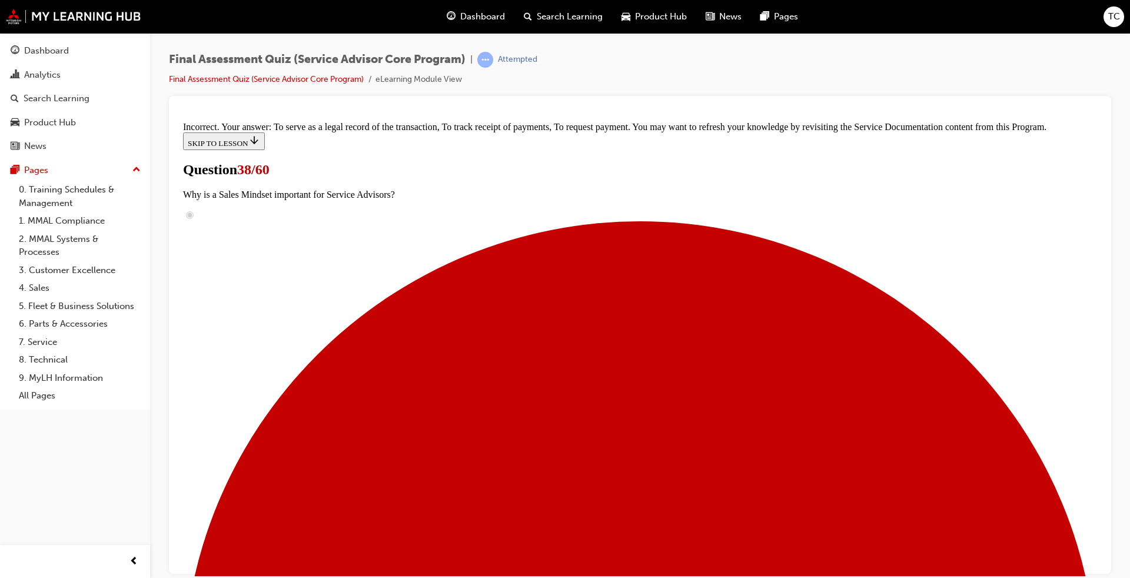
scroll to position [343, 0]
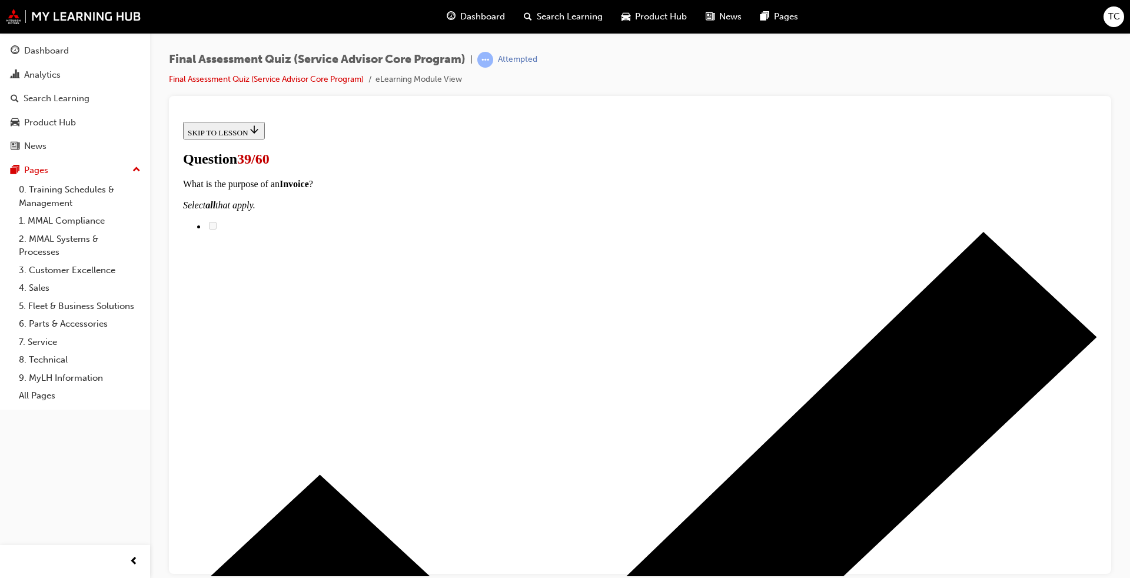
scroll to position [118, 0]
radio input "true"
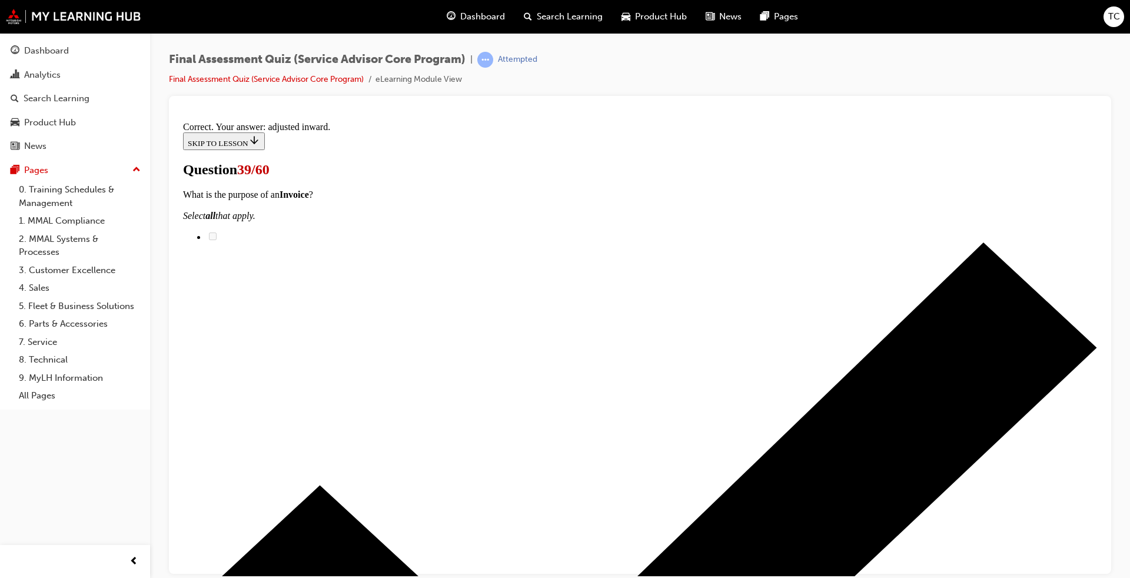
scroll to position [256, 0]
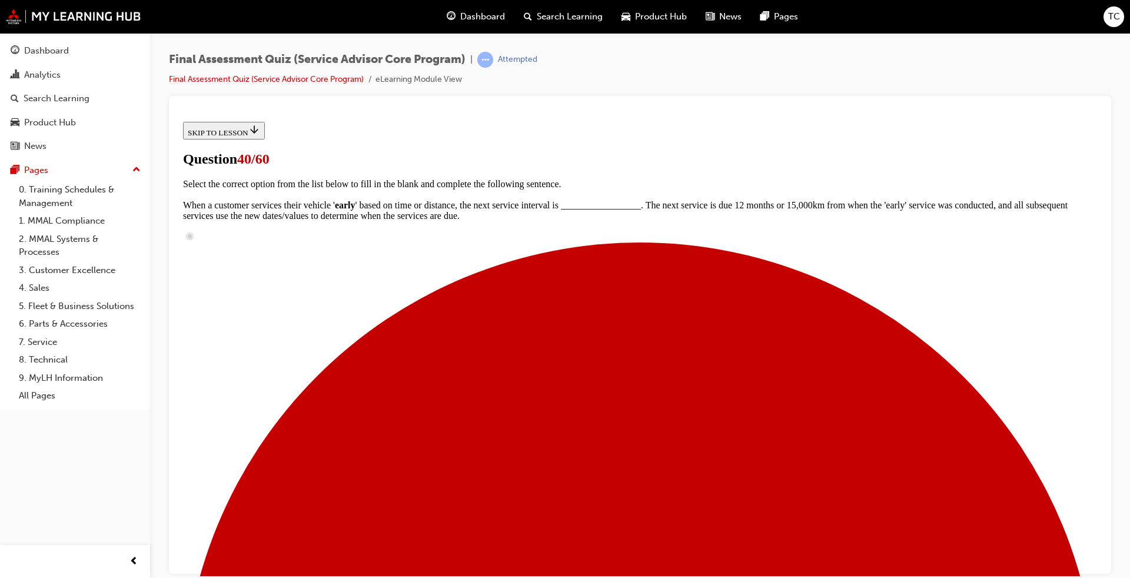
scroll to position [177, 0]
drag, startPoint x: 534, startPoint y: 257, endPoint x: 628, endPoint y: 257, distance: 93.6
drag, startPoint x: 540, startPoint y: 379, endPoint x: 686, endPoint y: 323, distance: 157.1
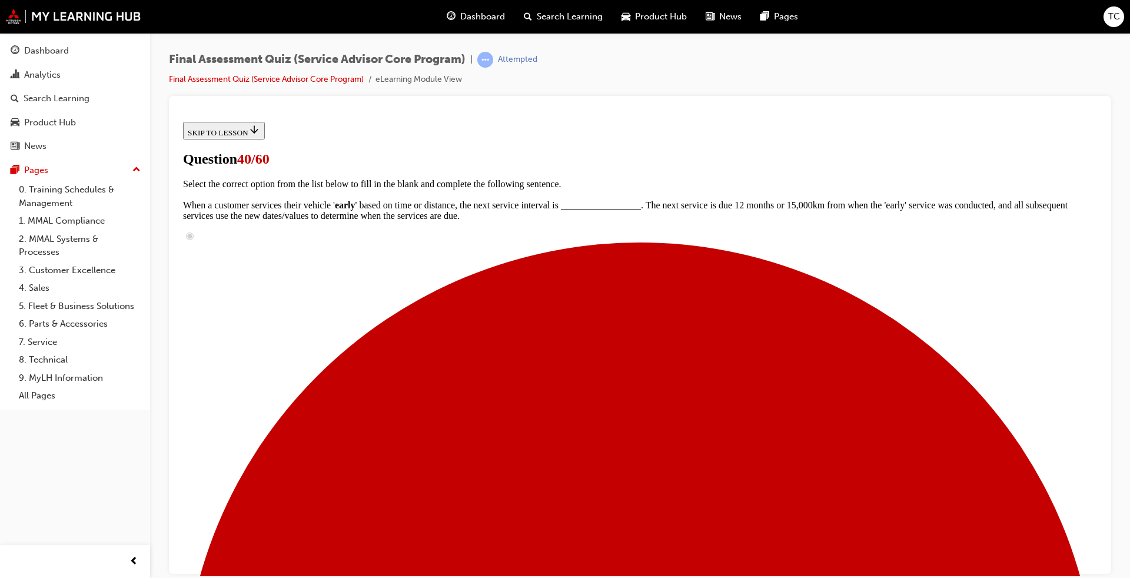
drag, startPoint x: 570, startPoint y: 383, endPoint x: 697, endPoint y: 383, distance: 127.1
drag, startPoint x: 571, startPoint y: 438, endPoint x: 682, endPoint y: 438, distance: 110.7
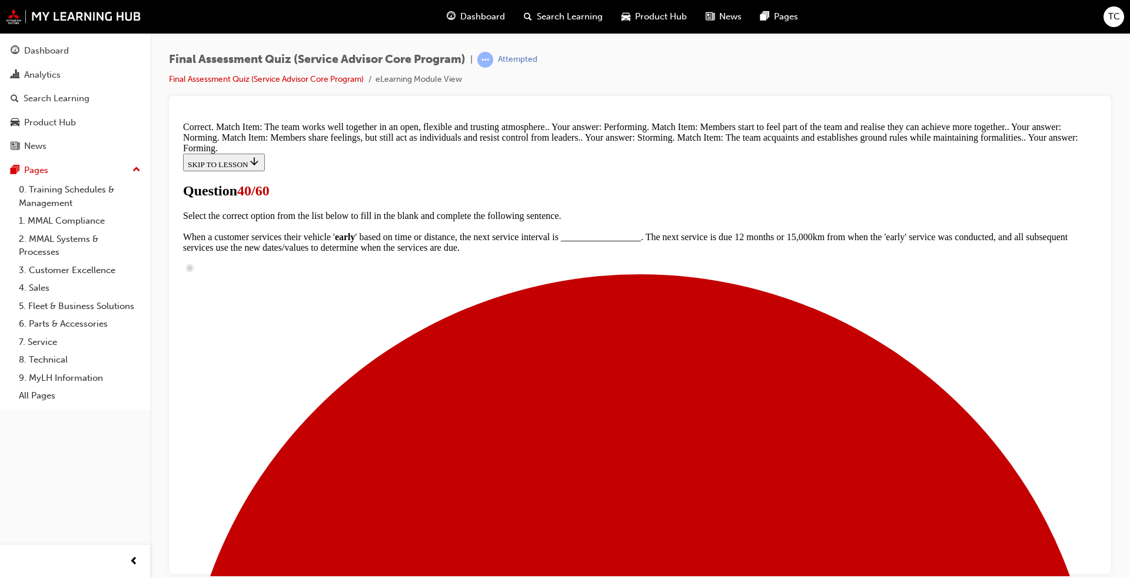
scroll to position [262, 0]
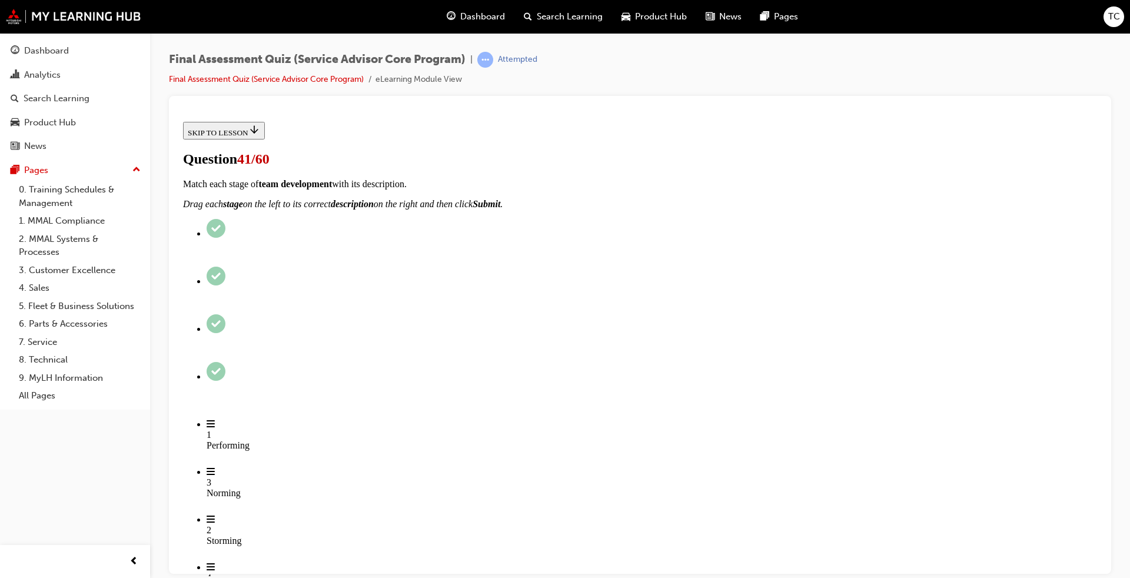
scroll to position [59, 0]
checkbox input "true"
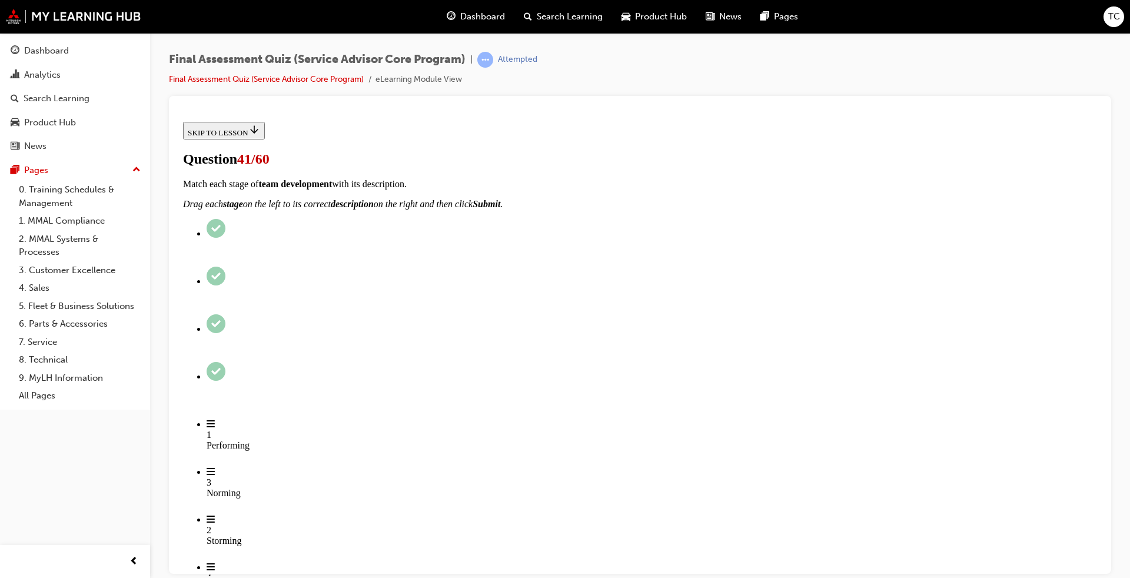
checkbox input "true"
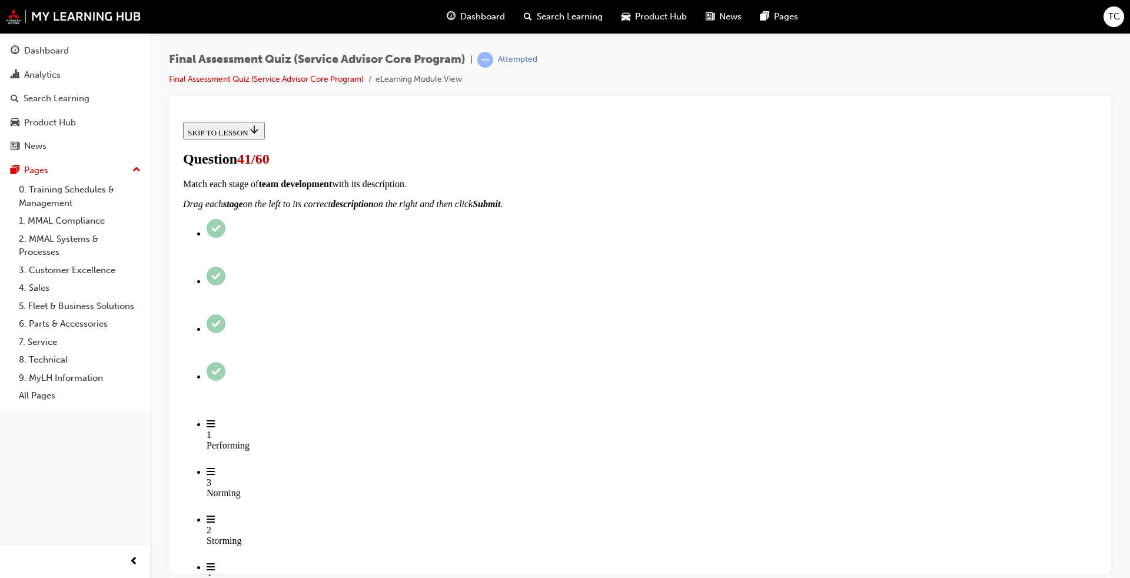
checkbox input "true"
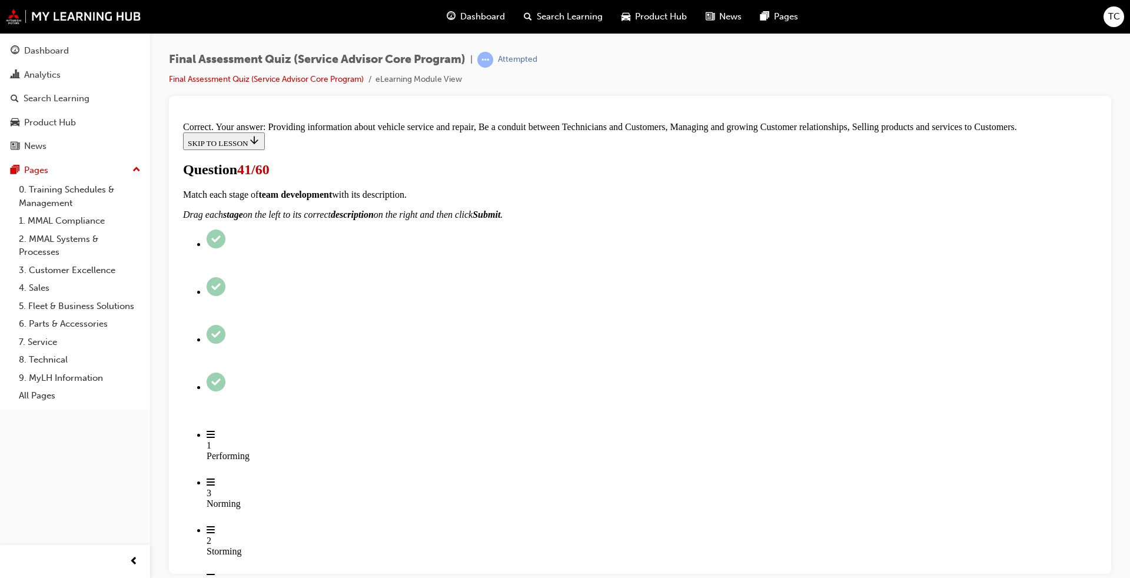
scroll to position [270, 0]
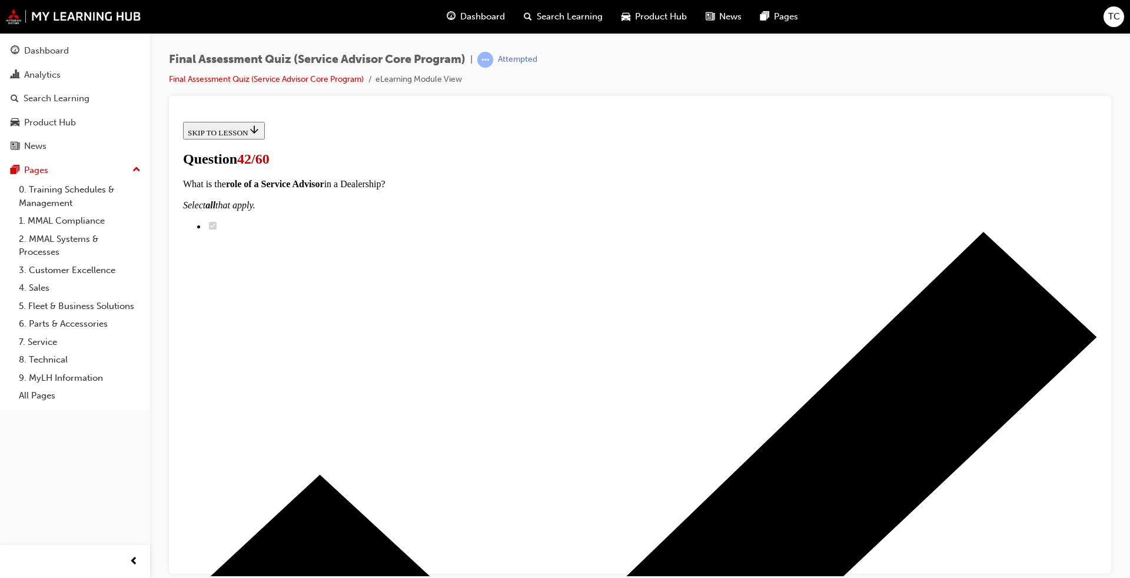
scroll to position [59, 0]
checkbox input "true"
drag, startPoint x: 457, startPoint y: 436, endPoint x: 452, endPoint y: 450, distance: 14.3
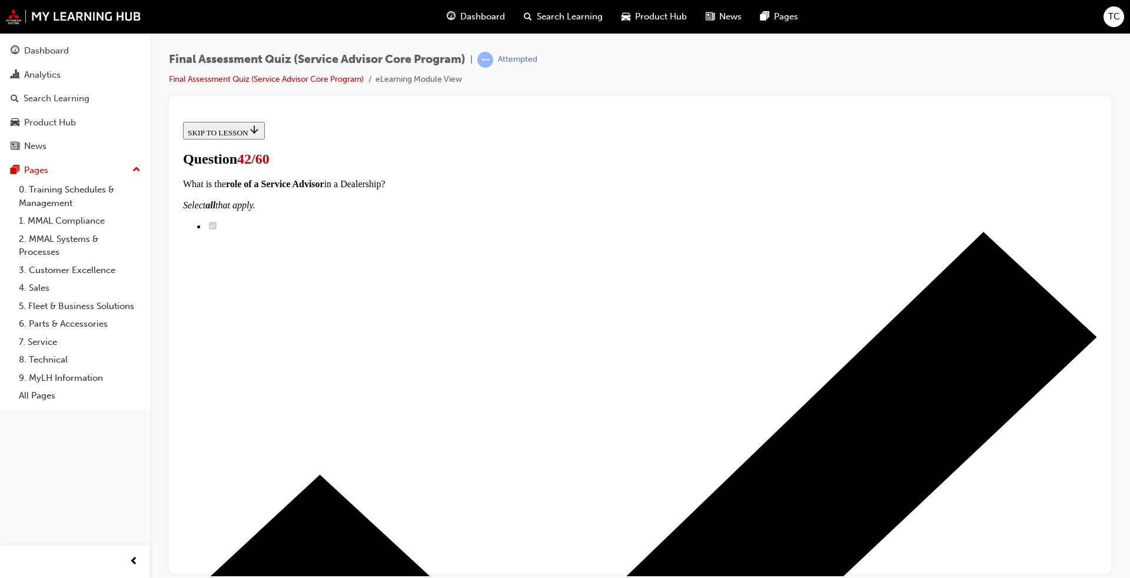
checkbox input "true"
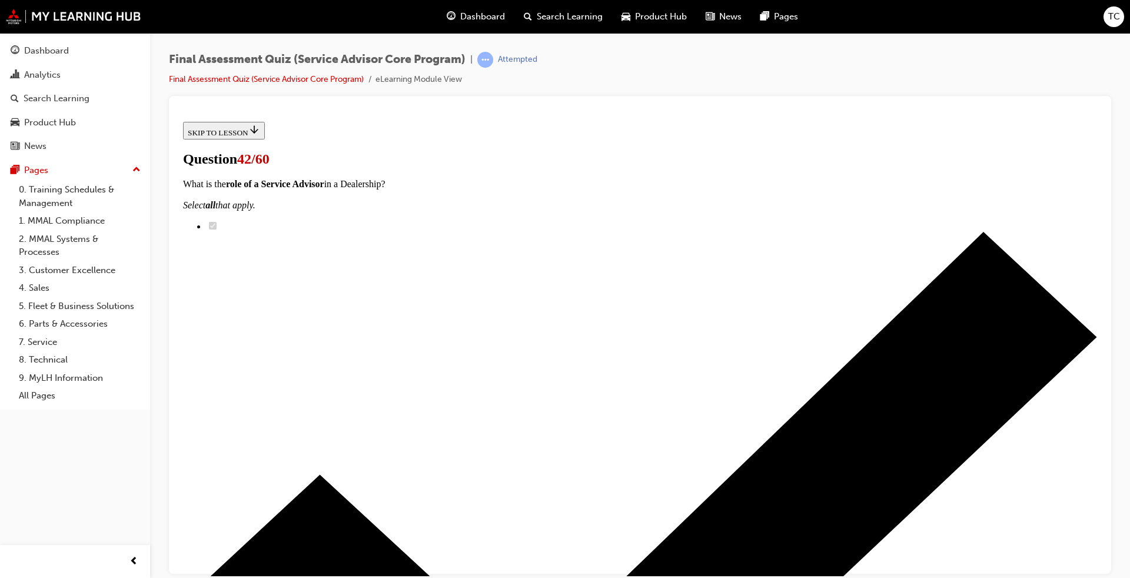
checkbox input "true"
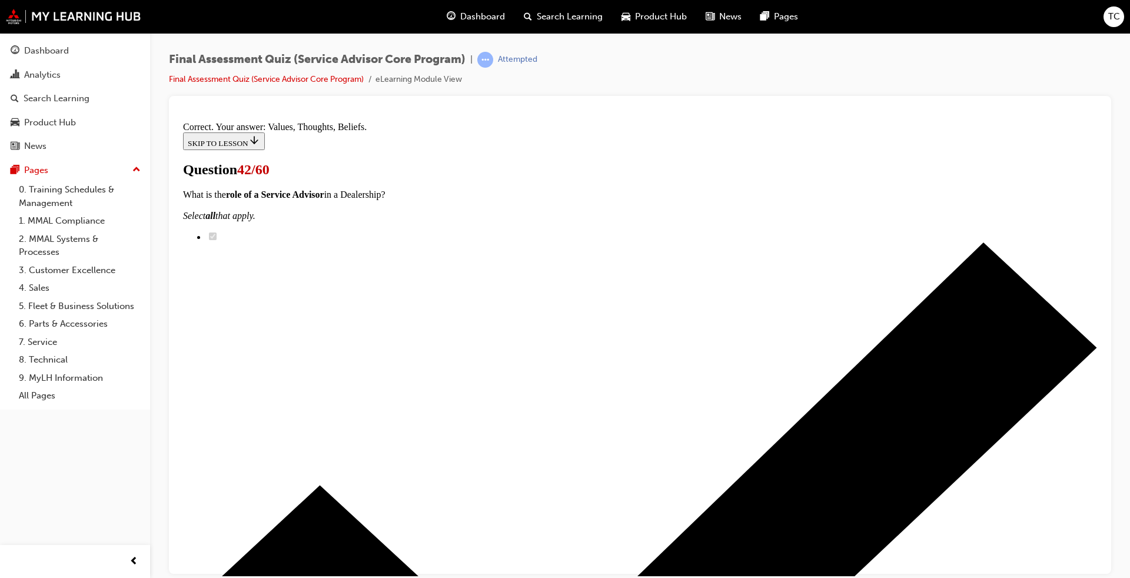
scroll to position [196, 0]
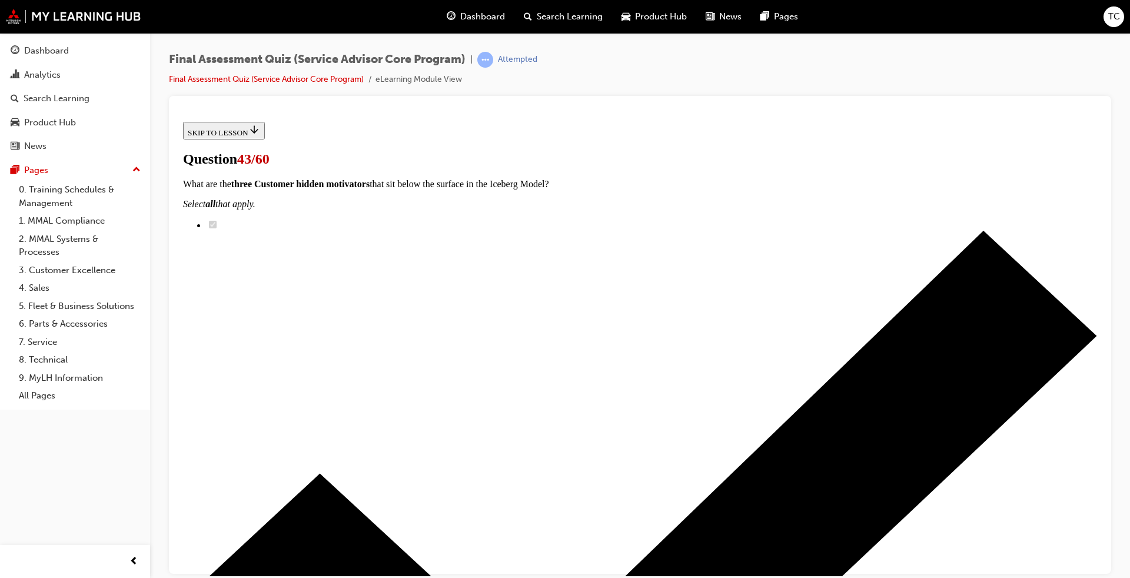
scroll to position [59, 0]
radio input "true"
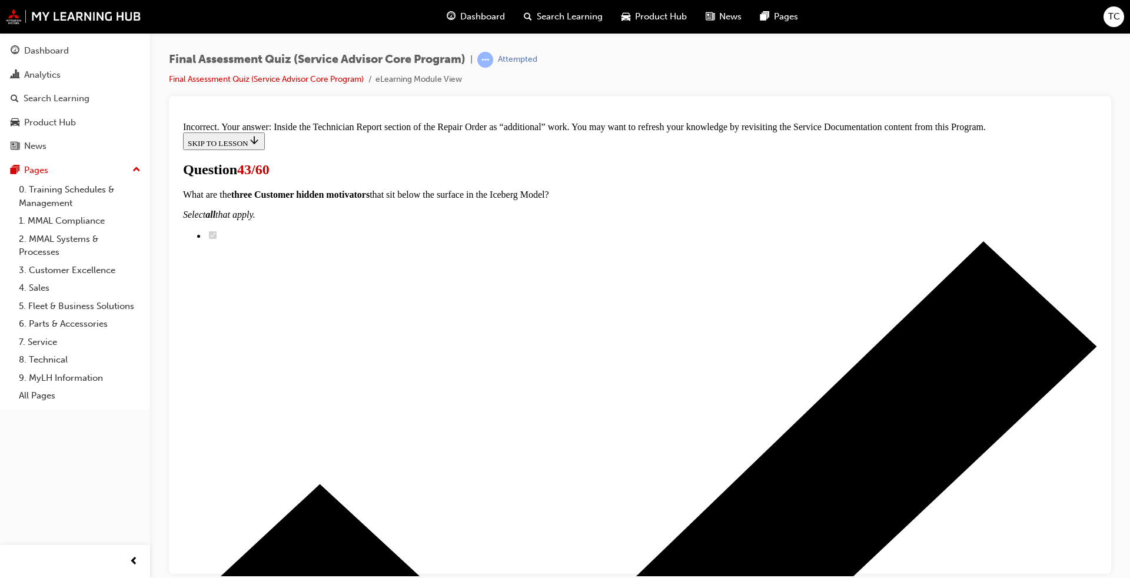
scroll to position [275, 0]
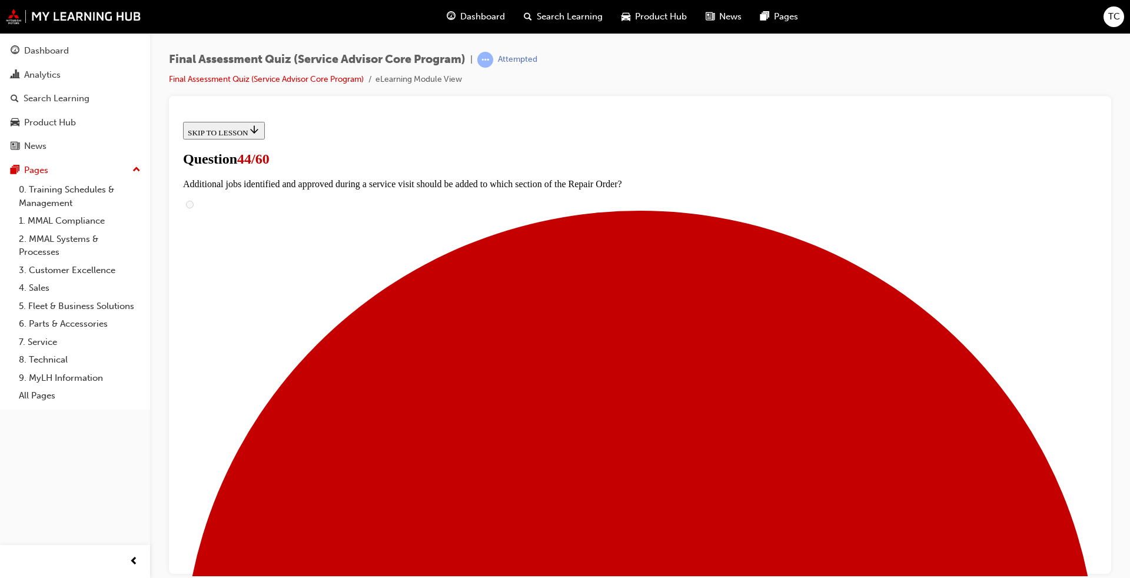
scroll to position [118, 0]
radio input "true"
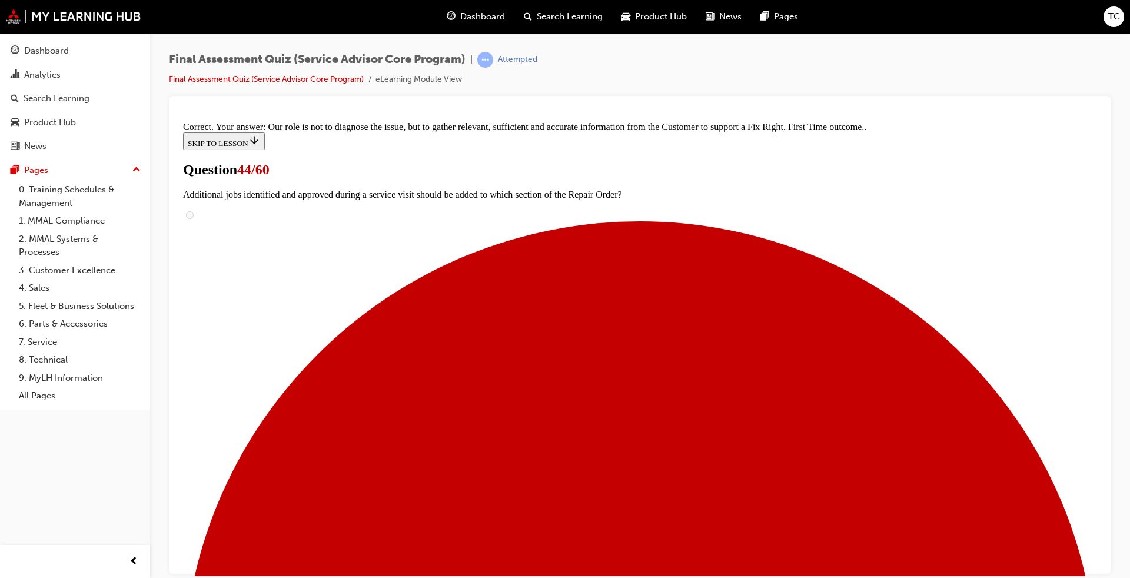
scroll to position [218, 0]
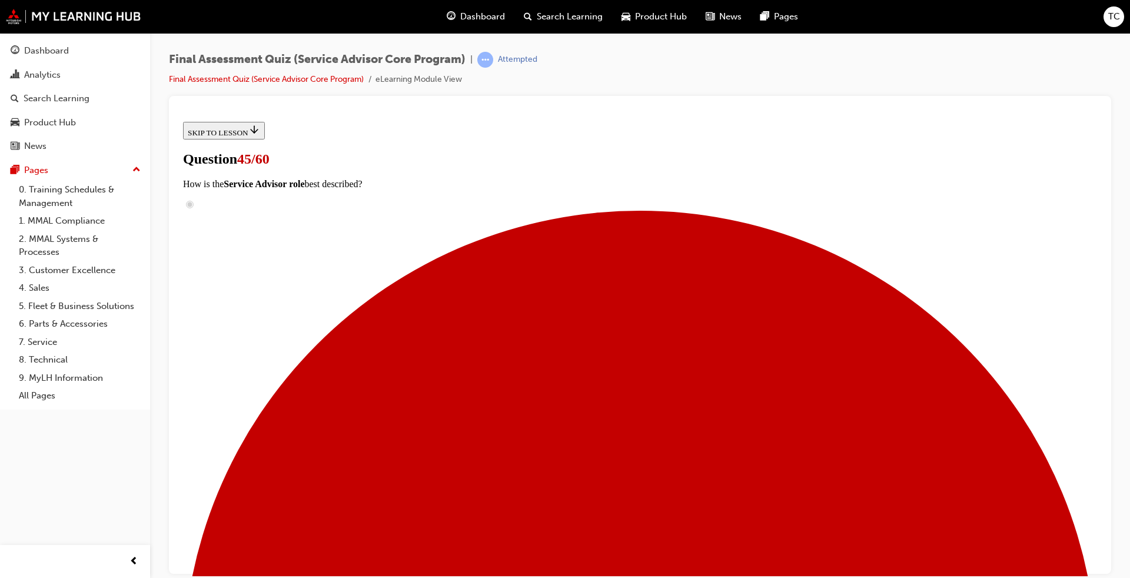
scroll to position [95, 0]
radio input "true"
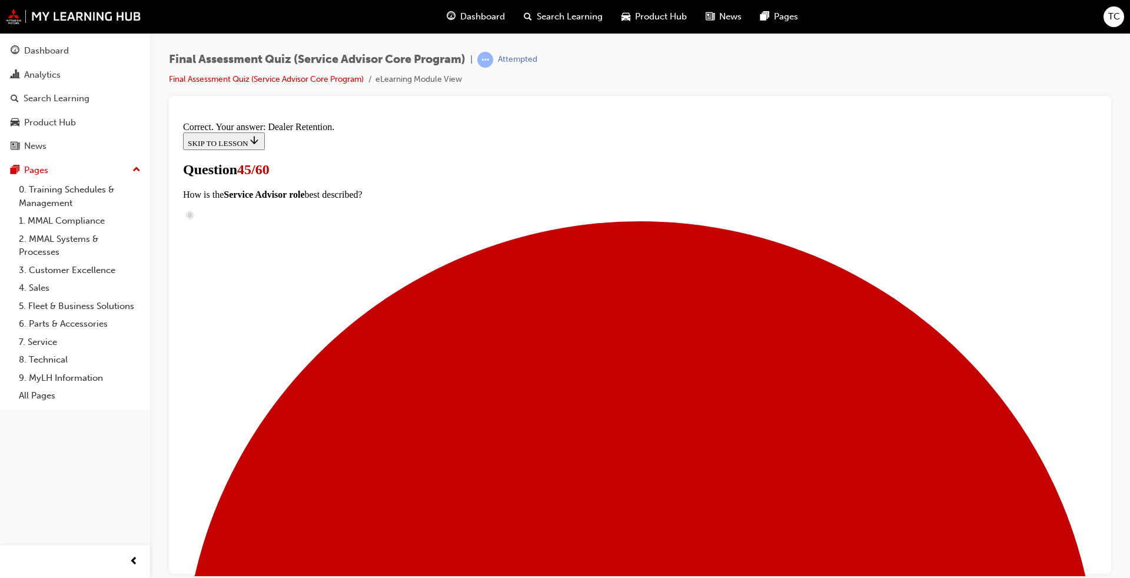
scroll to position [156, 0]
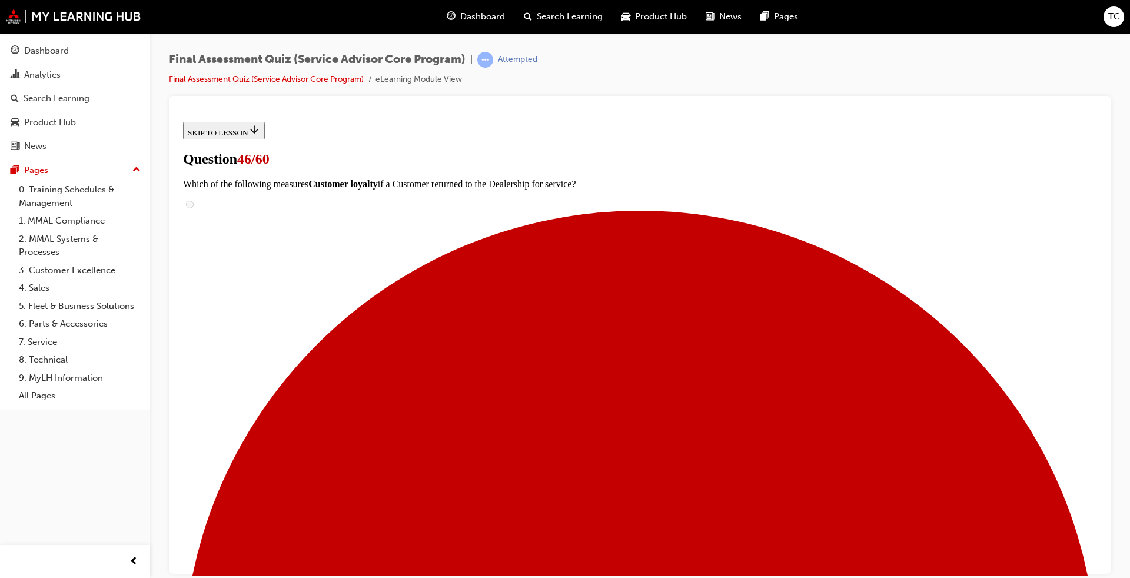
scroll to position [118, 0]
checkbox input "true"
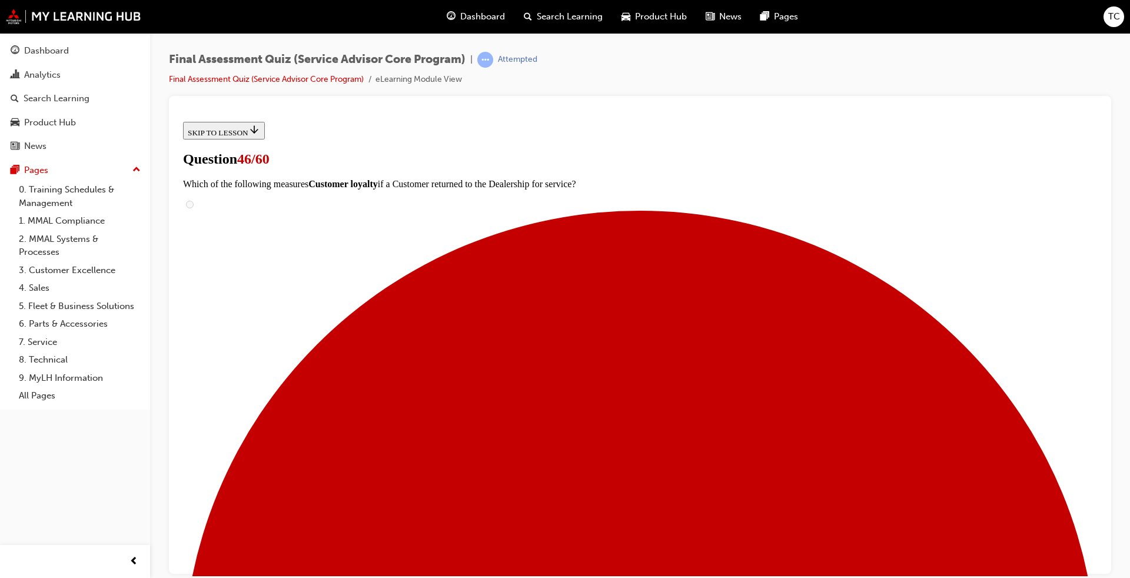
checkbox input "true"
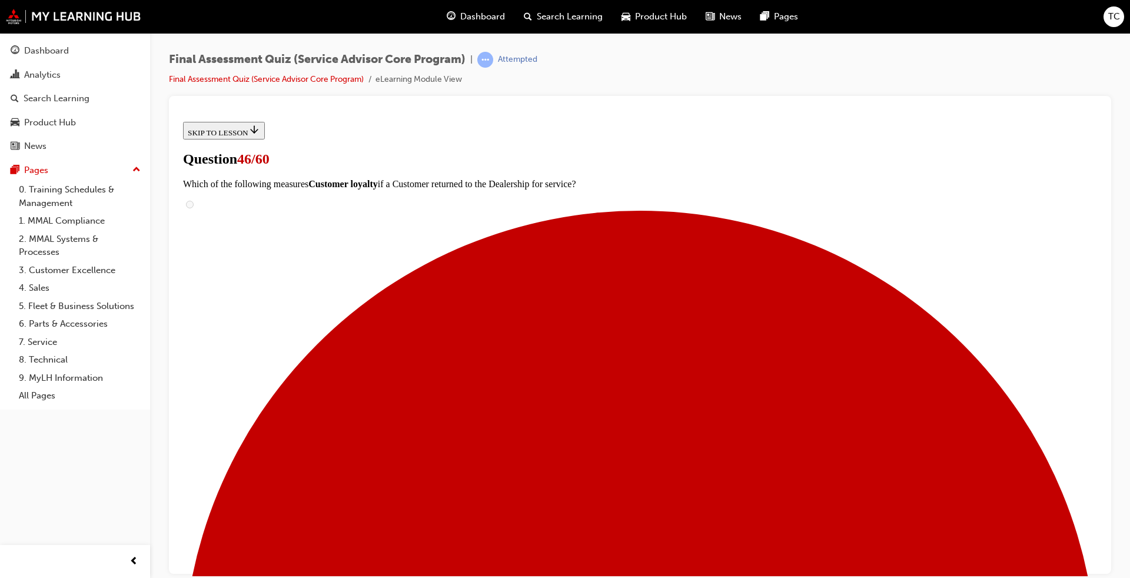
drag, startPoint x: 455, startPoint y: 404, endPoint x: 507, endPoint y: 441, distance: 63.4
checkbox input "true"
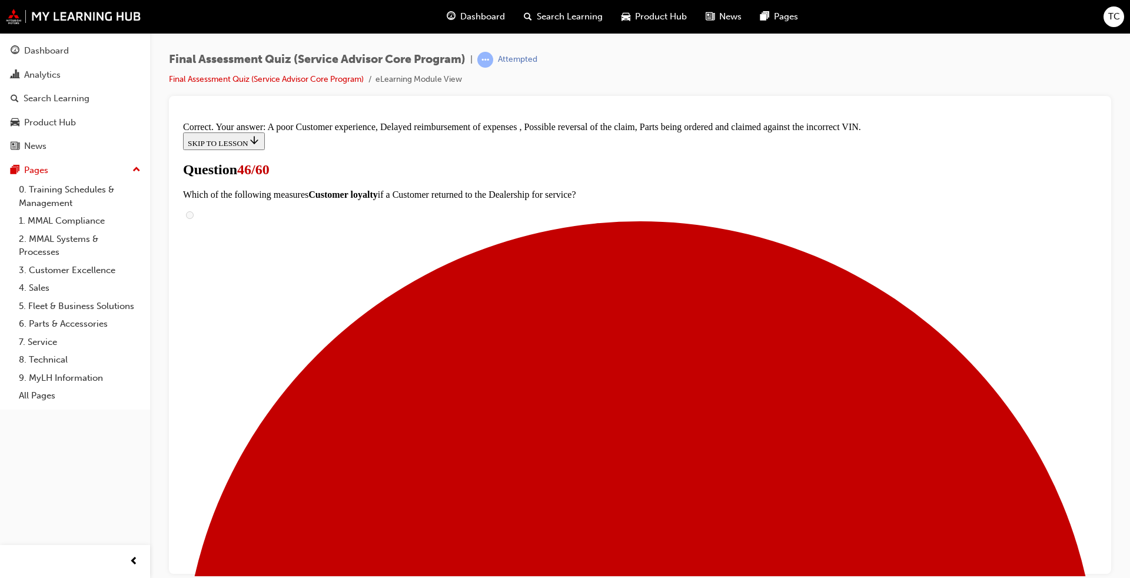
scroll to position [176, 0]
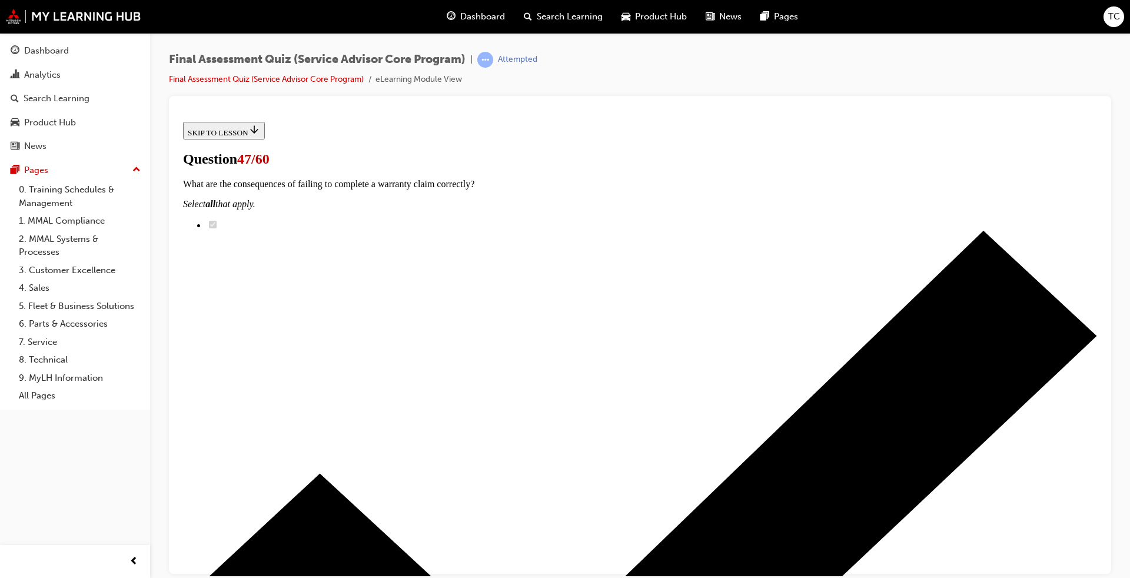
scroll to position [59, 0]
radio input "true"
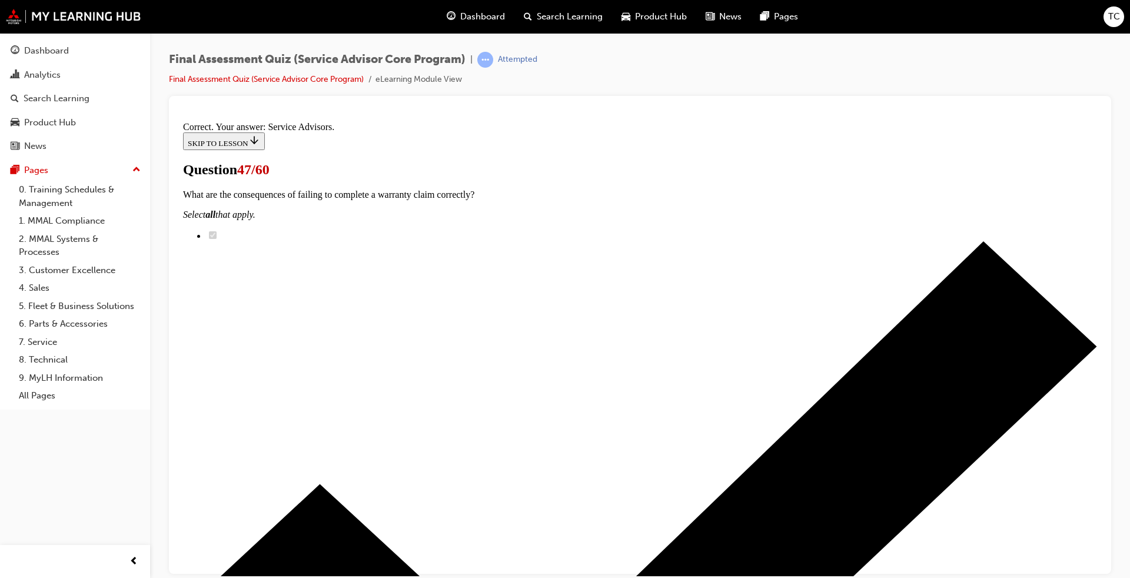
scroll to position [256, 0]
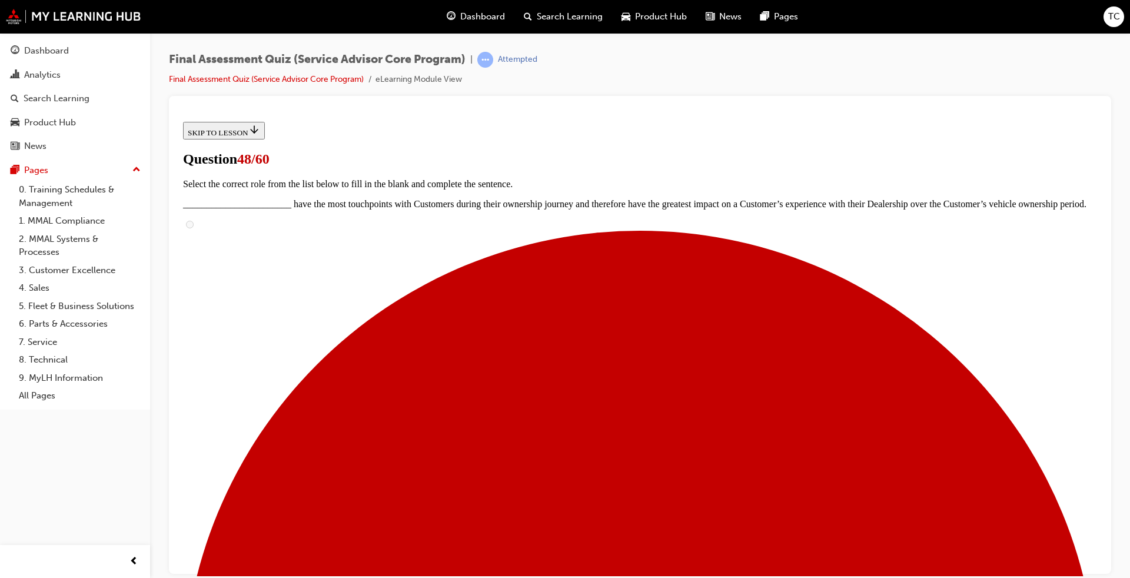
scroll to position [95, 0]
radio input "true"
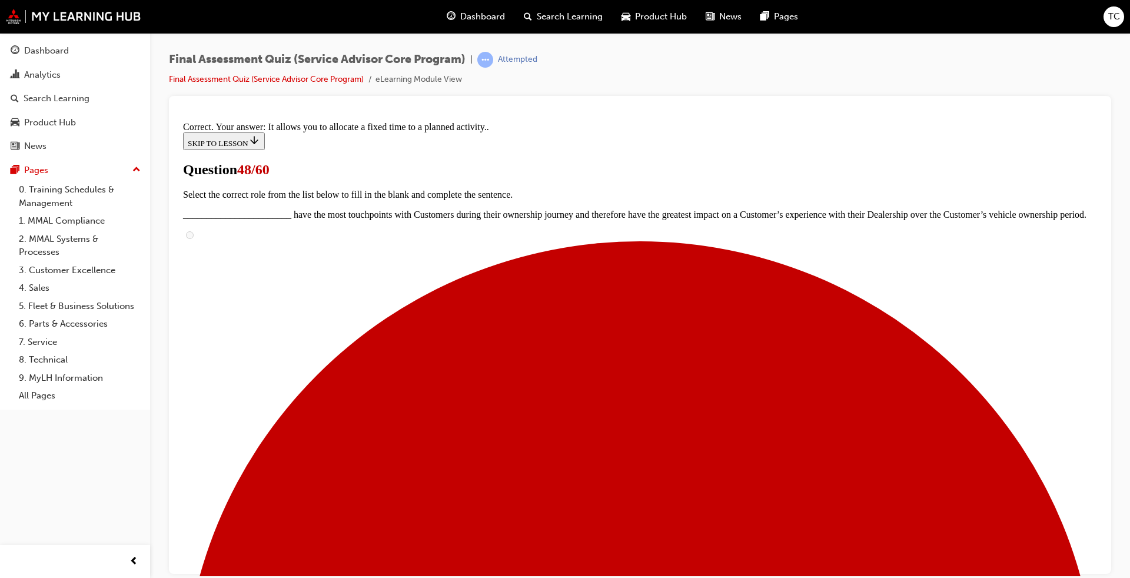
scroll to position [136, 0]
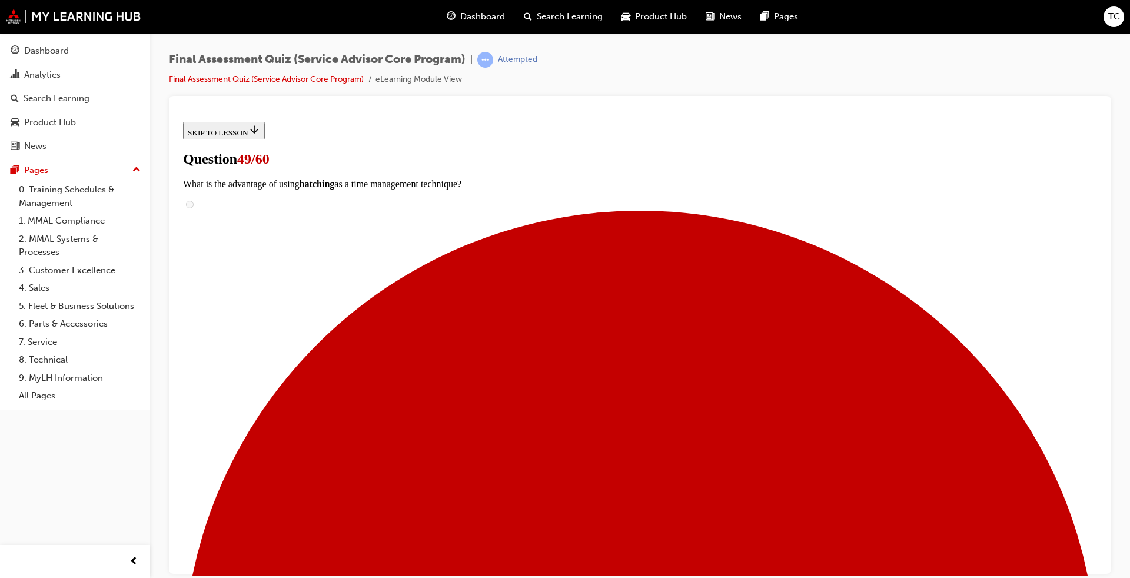
scroll to position [95, 0]
radio input "true"
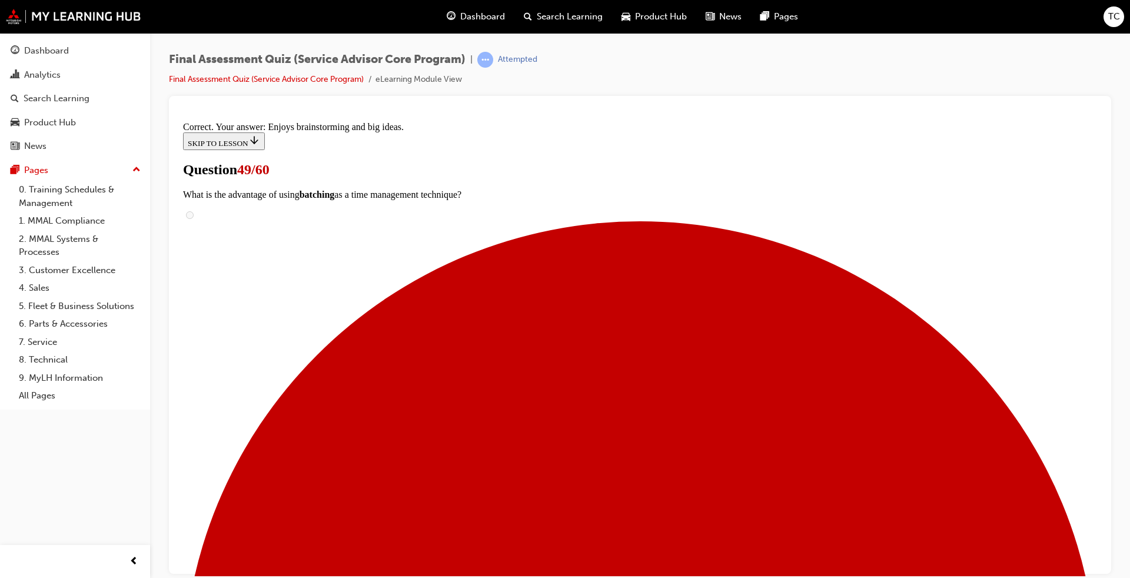
scroll to position [136, 0]
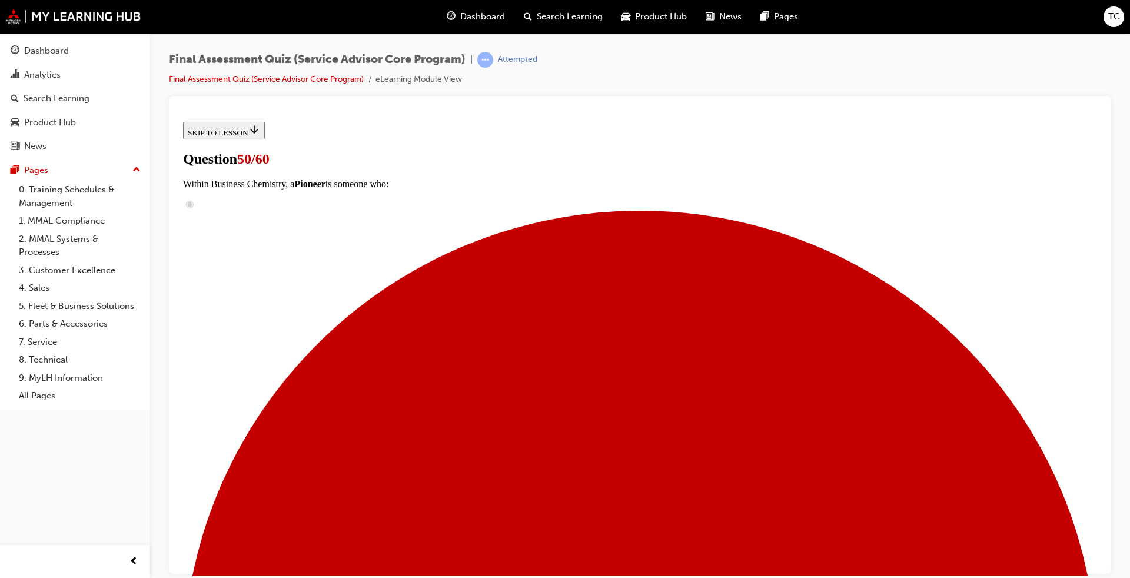
scroll to position [161, 0]
drag, startPoint x: 533, startPoint y: 399, endPoint x: 626, endPoint y: 357, distance: 102.0
drag, startPoint x: 579, startPoint y: 444, endPoint x: 692, endPoint y: 290, distance: 190.4
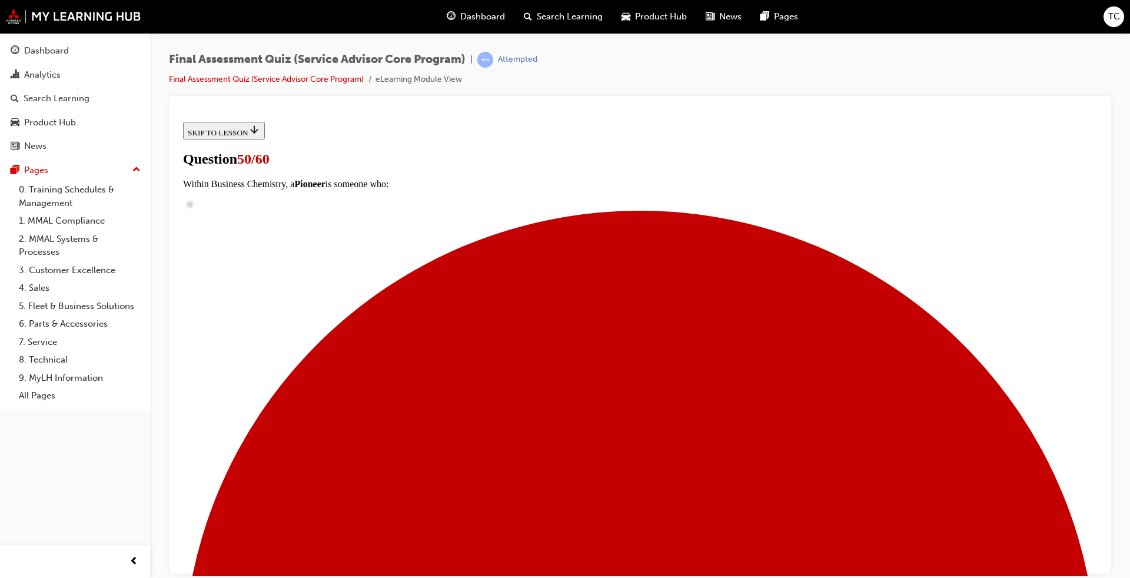
drag, startPoint x: 567, startPoint y: 521, endPoint x: 684, endPoint y: 300, distance: 250.9
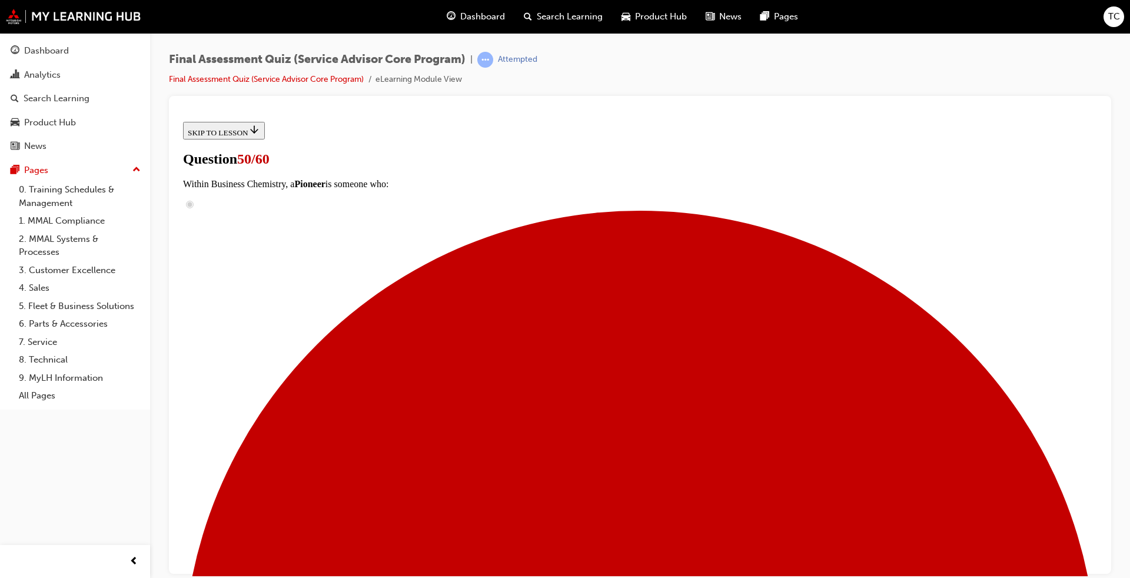
drag, startPoint x: 560, startPoint y: 494, endPoint x: 701, endPoint y: 304, distance: 236.5
drag, startPoint x: 593, startPoint y: 547, endPoint x: 742, endPoint y: 260, distance: 323.3
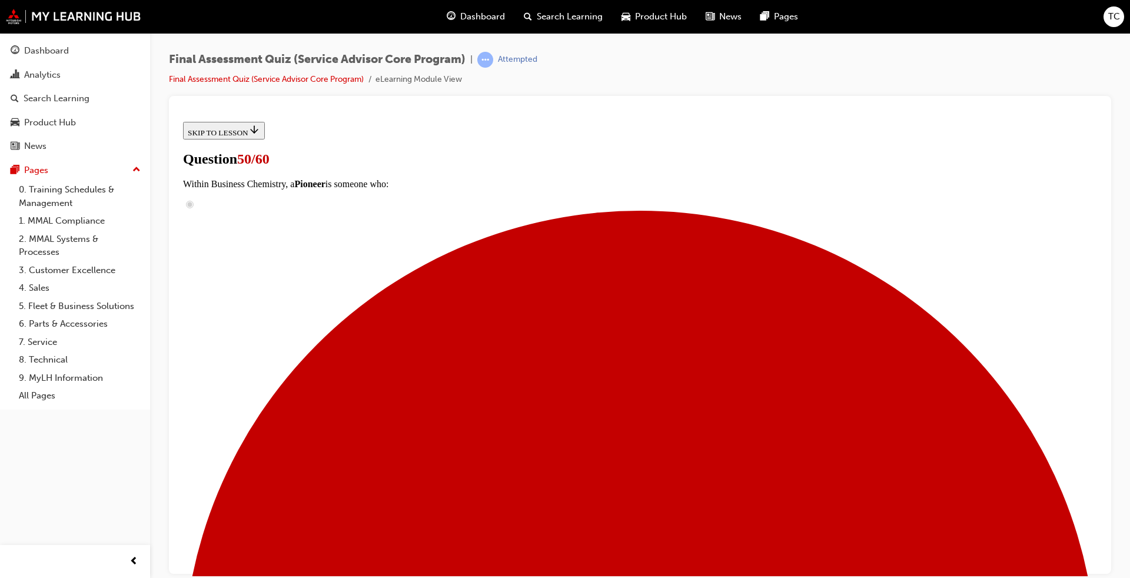
scroll to position [669, 0]
drag, startPoint x: 561, startPoint y: 360, endPoint x: 651, endPoint y: 214, distance: 171.5
drag, startPoint x: 565, startPoint y: 371, endPoint x: 688, endPoint y: 295, distance: 144.6
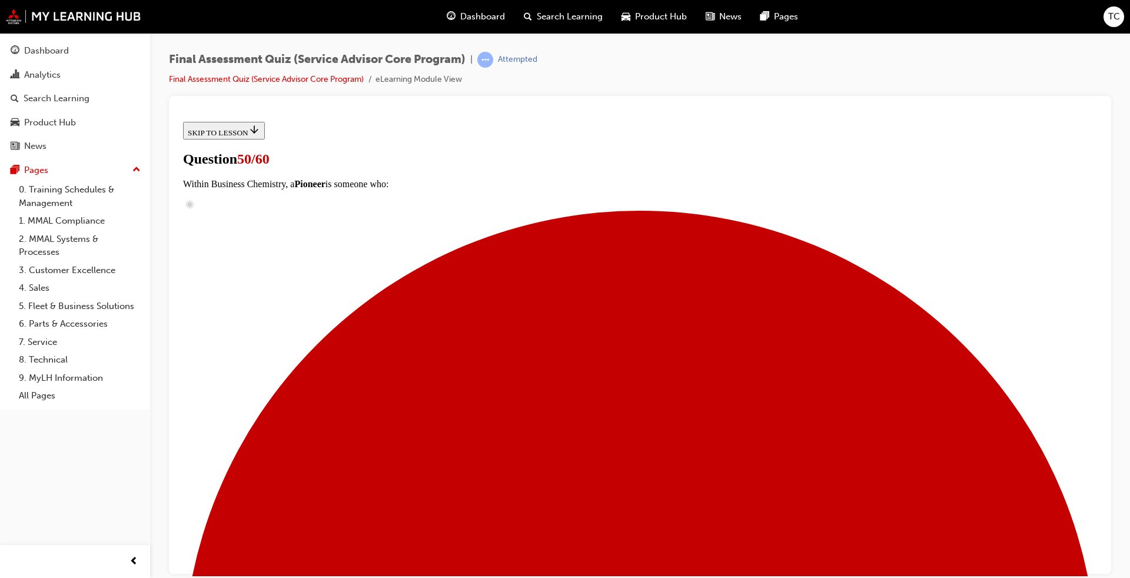
drag, startPoint x: 561, startPoint y: 373, endPoint x: 655, endPoint y: 375, distance: 93.6
drag, startPoint x: 566, startPoint y: 453, endPoint x: 651, endPoint y: 451, distance: 84.8
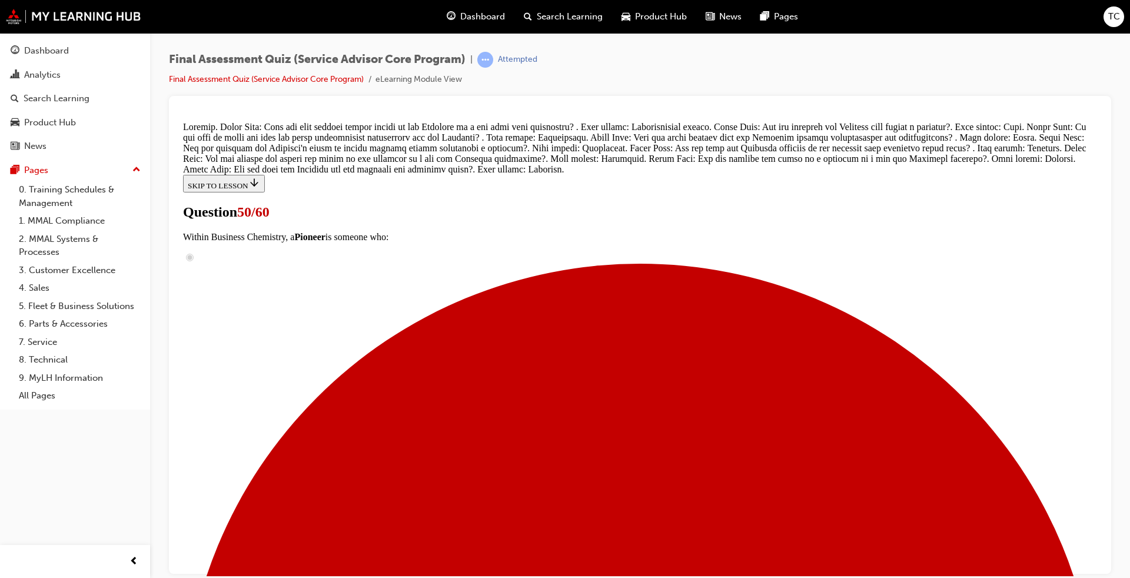
scroll to position [759, 0]
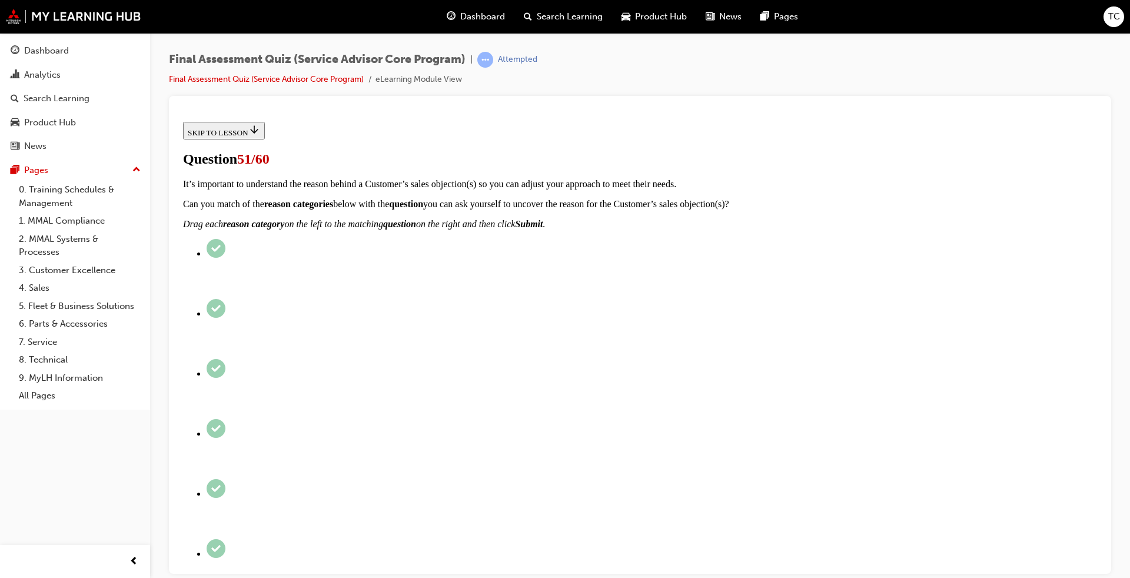
scroll to position [118, 0]
radio input "true"
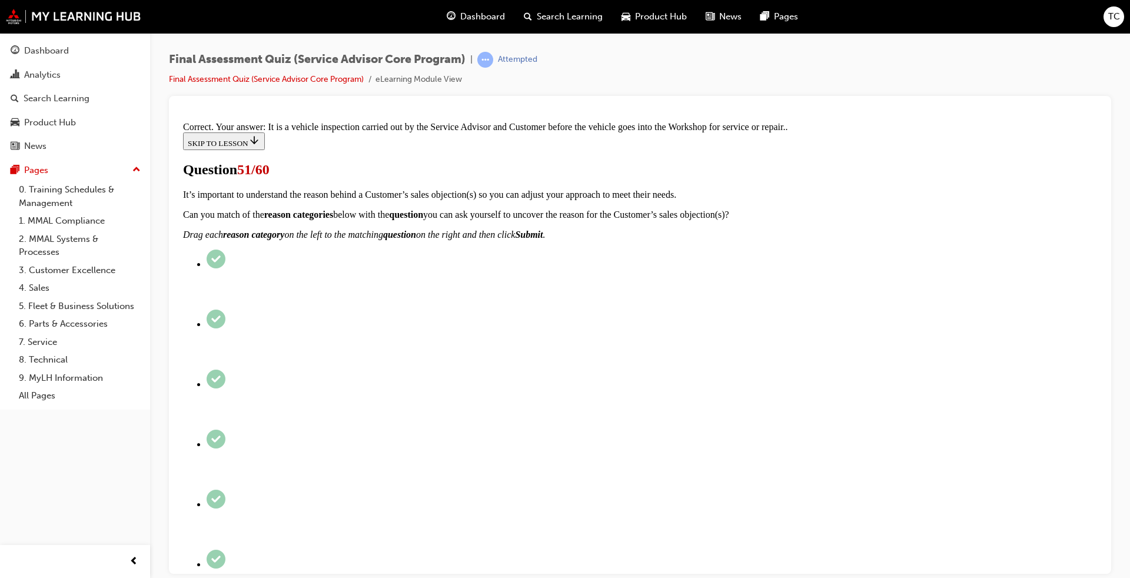
scroll to position [207, 0]
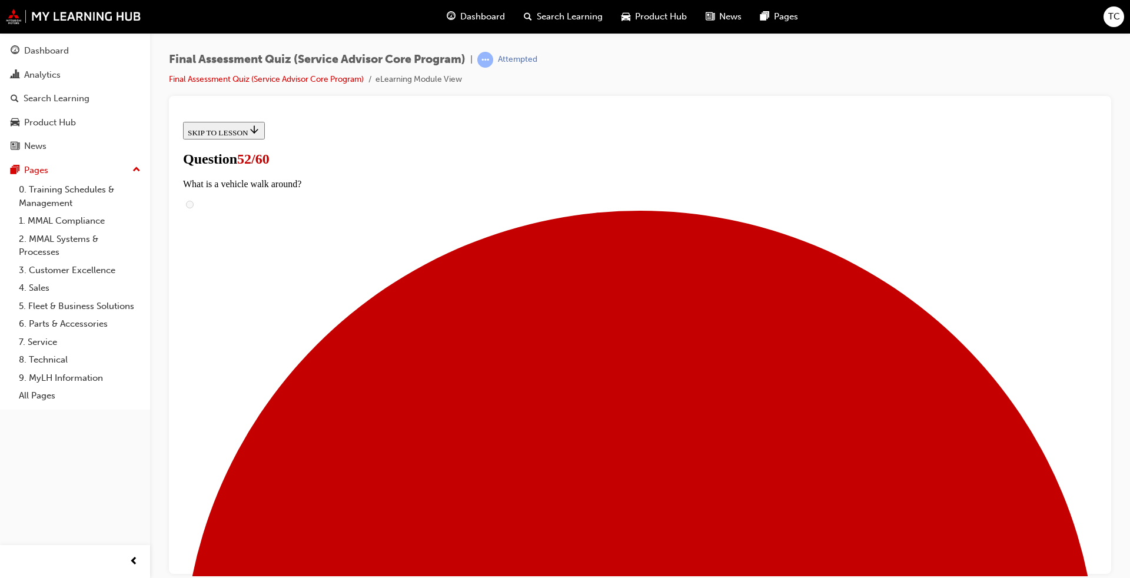
scroll to position [59, 0]
radio input "true"
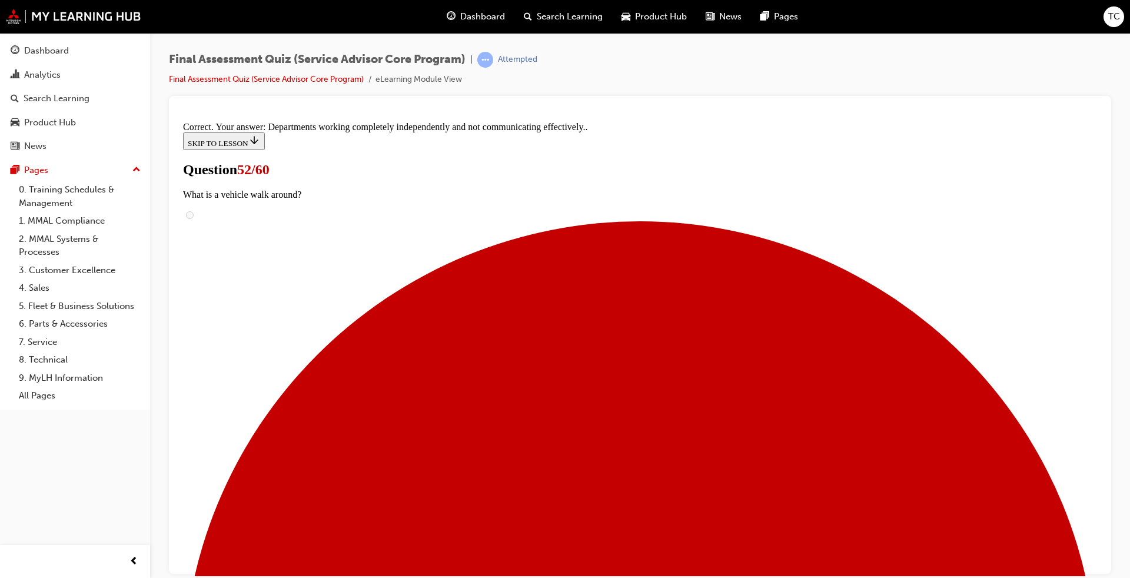
scroll to position [171, 0]
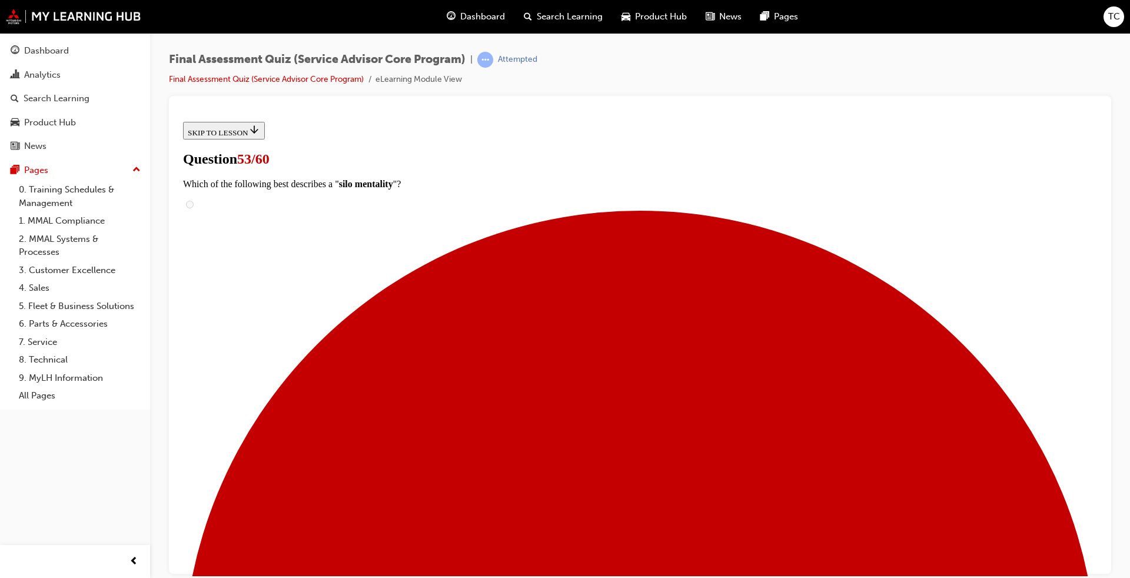
scroll to position [118, 0]
checkbox input "true"
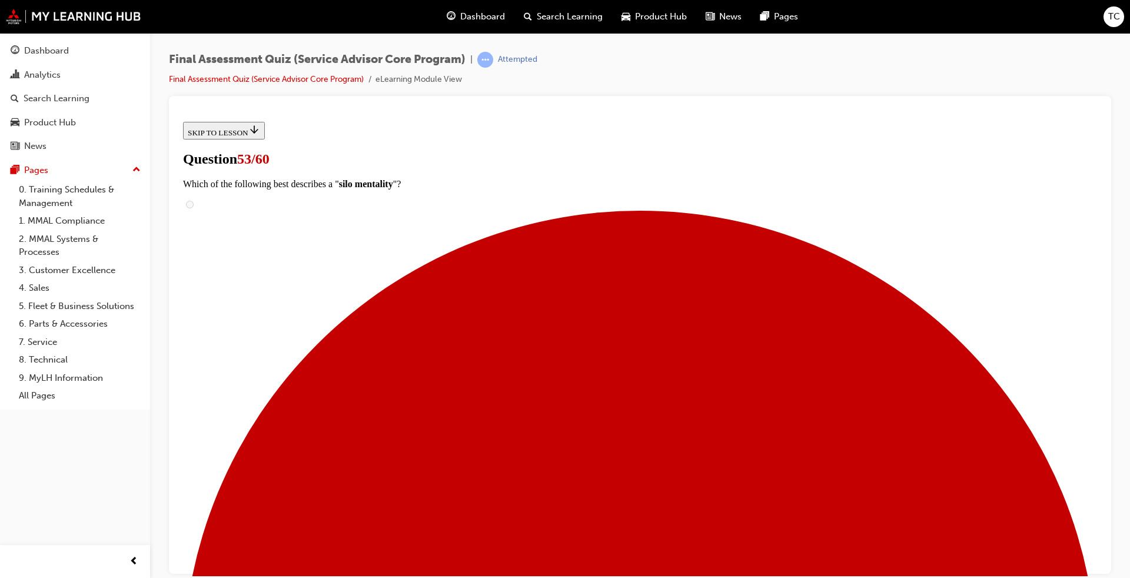
checkbox input "true"
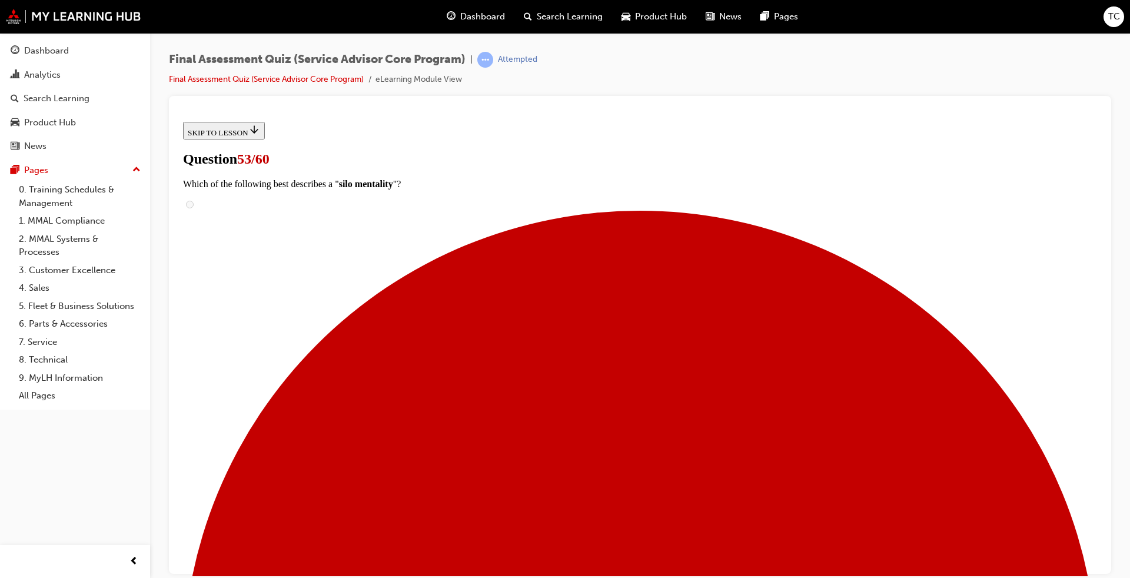
checkbox input "true"
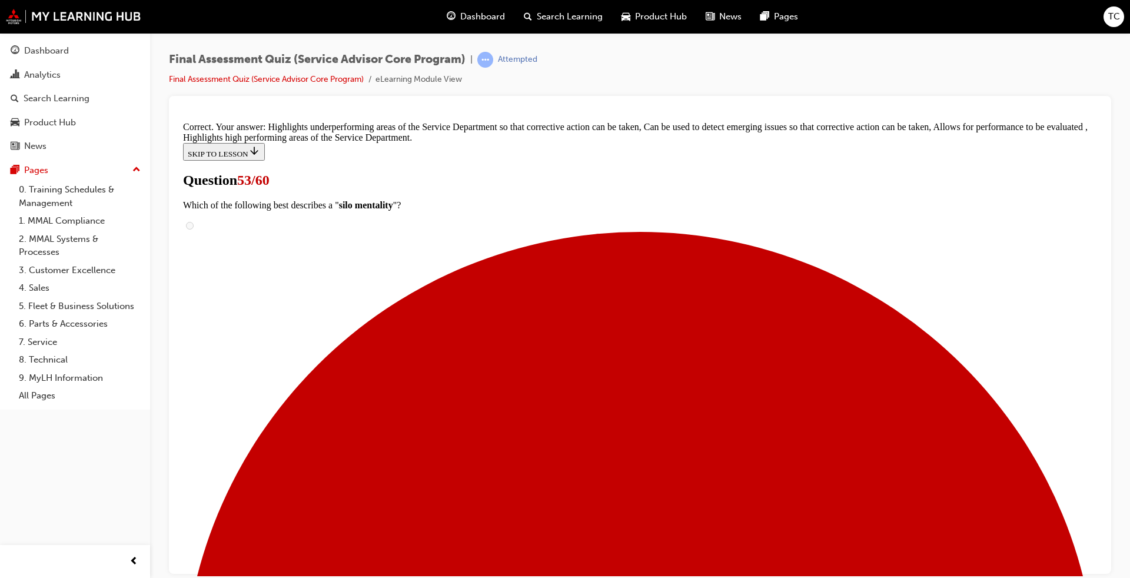
scroll to position [200, 0]
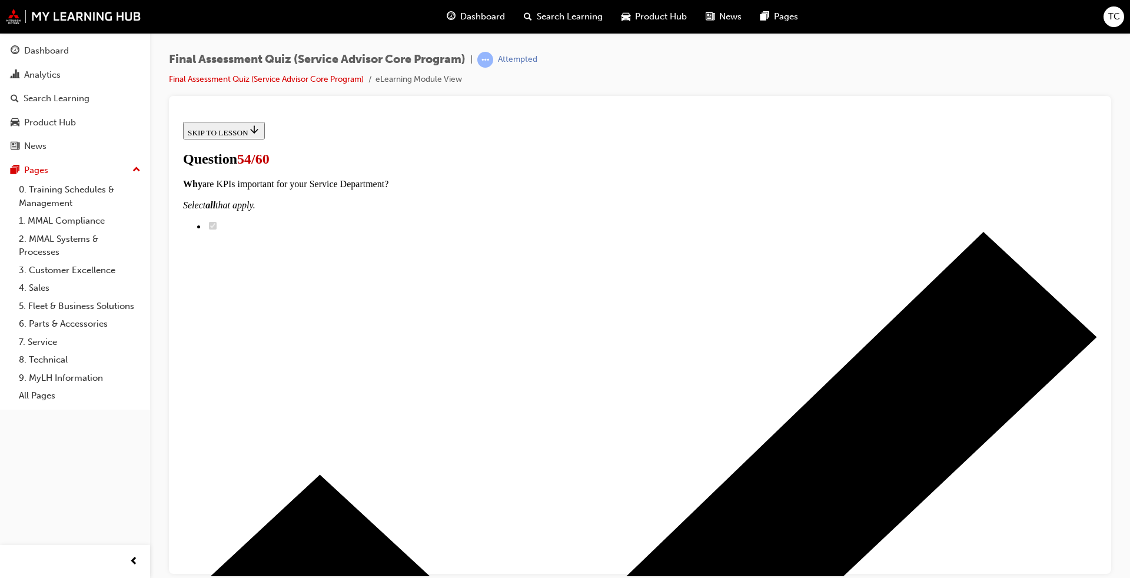
scroll to position [177, 0]
checkbox input "true"
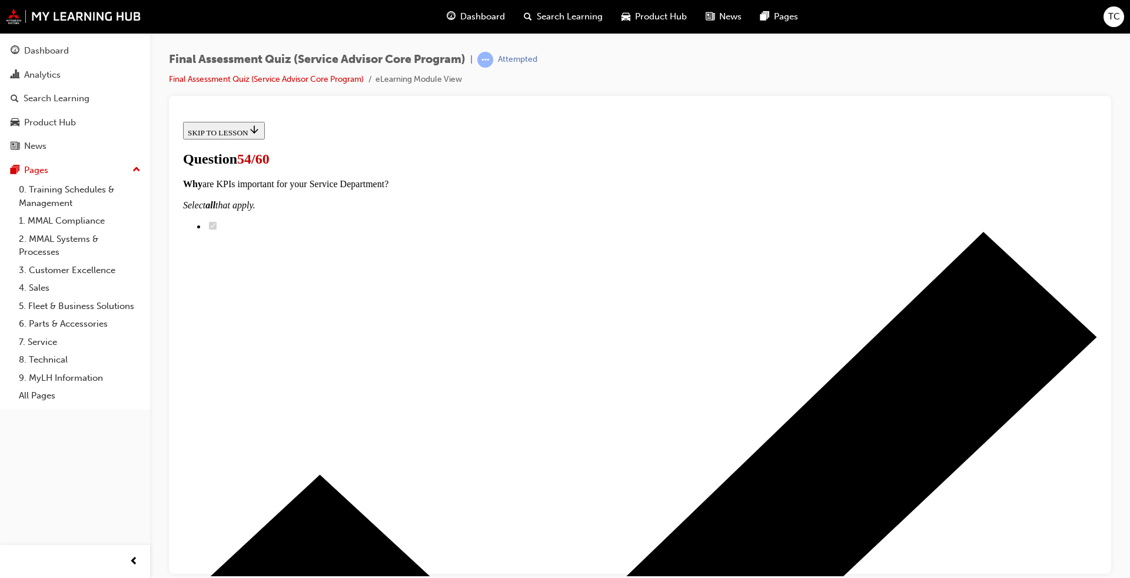
checkbox input "true"
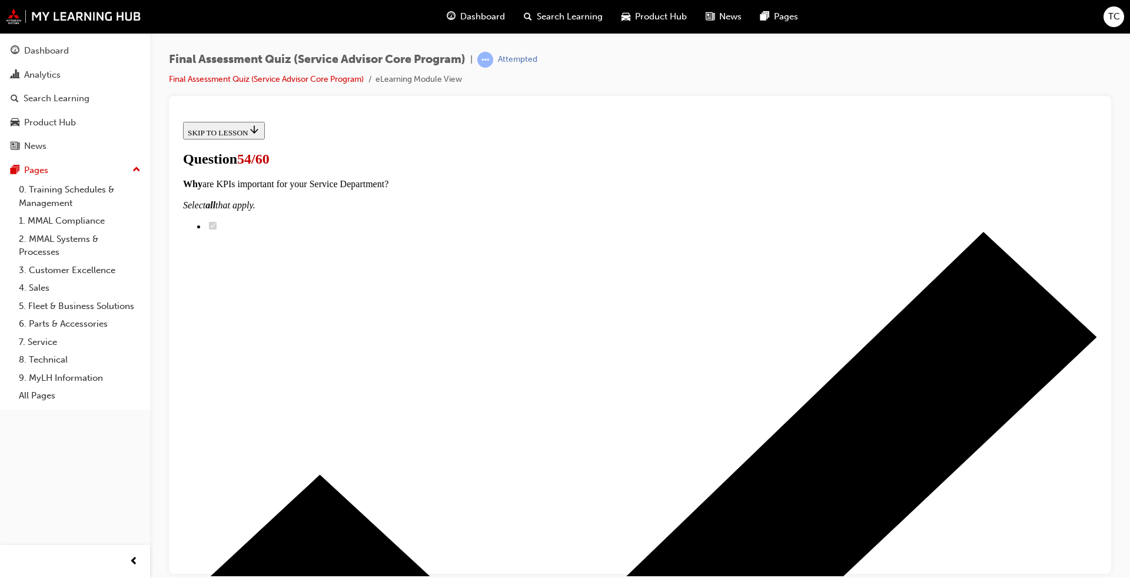
checkbox input "true"
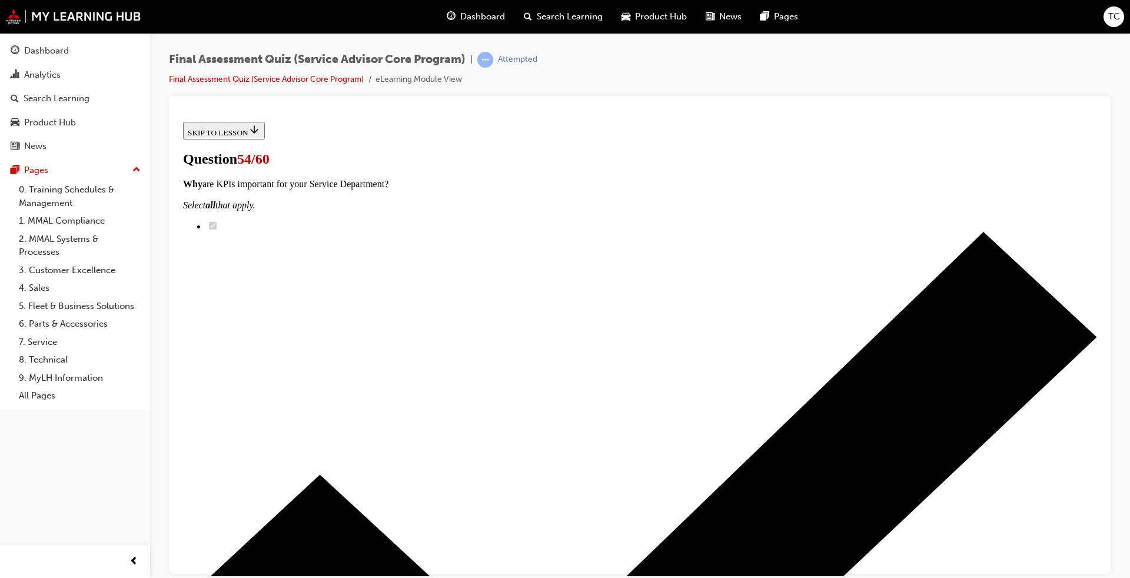
checkbox input "true"
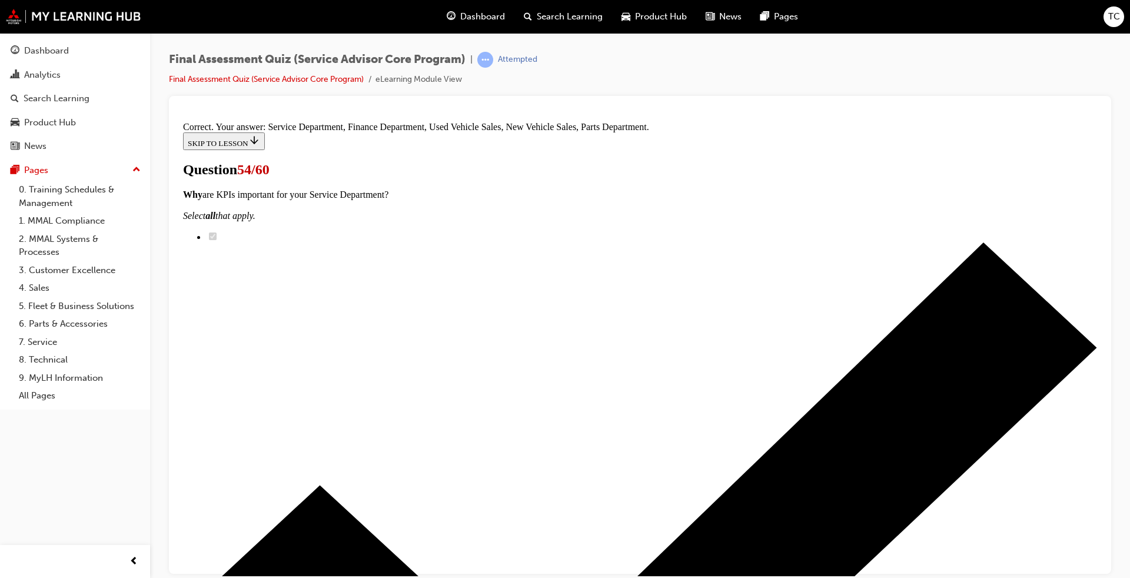
scroll to position [431, 0]
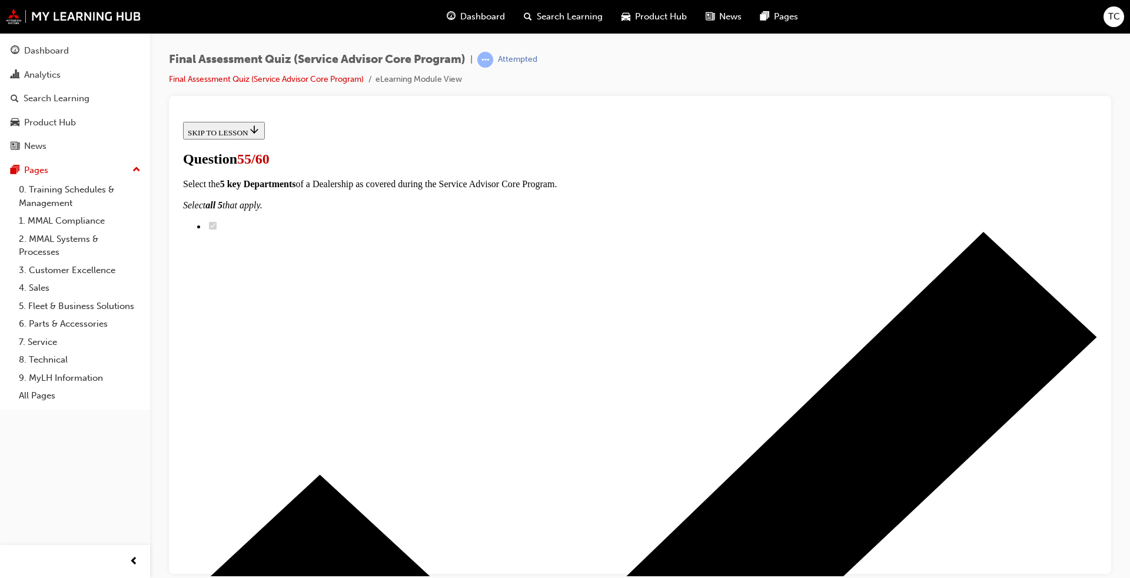
scroll to position [0, 0]
radio input "true"
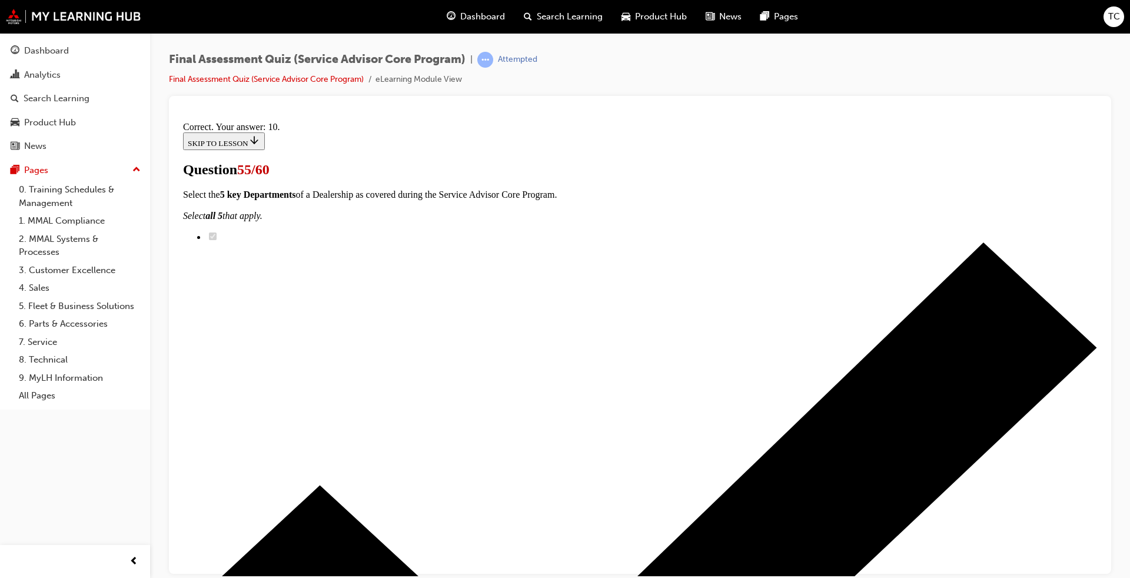
scroll to position [236, 0]
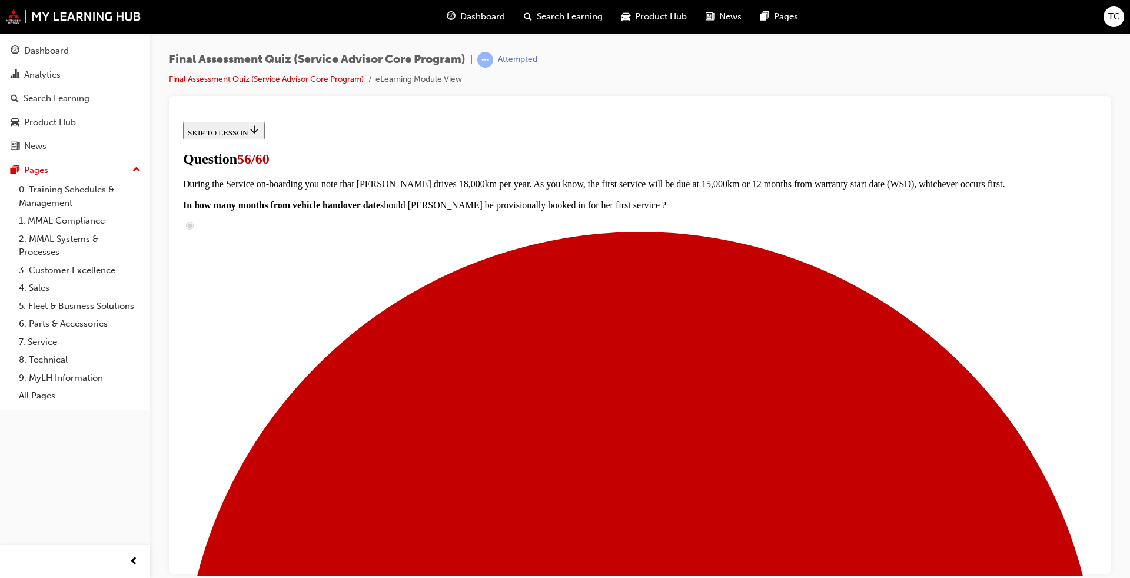
scroll to position [95, 0]
radio input "true"
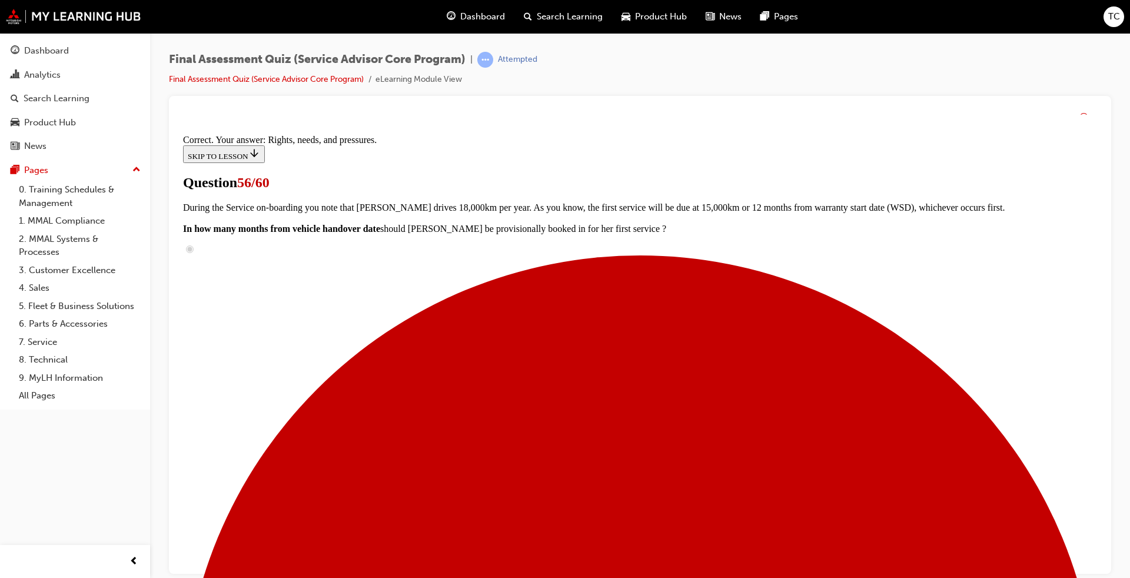
scroll to position [136, 0]
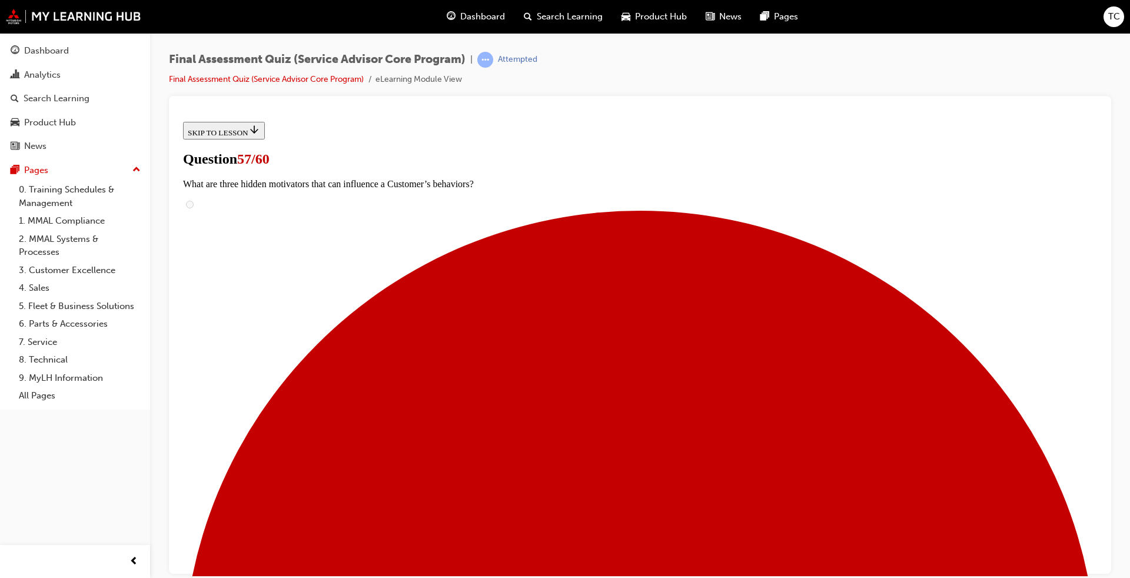
scroll to position [59, 0]
checkbox input "true"
drag, startPoint x: 456, startPoint y: 364, endPoint x: 456, endPoint y: 393, distance: 28.3
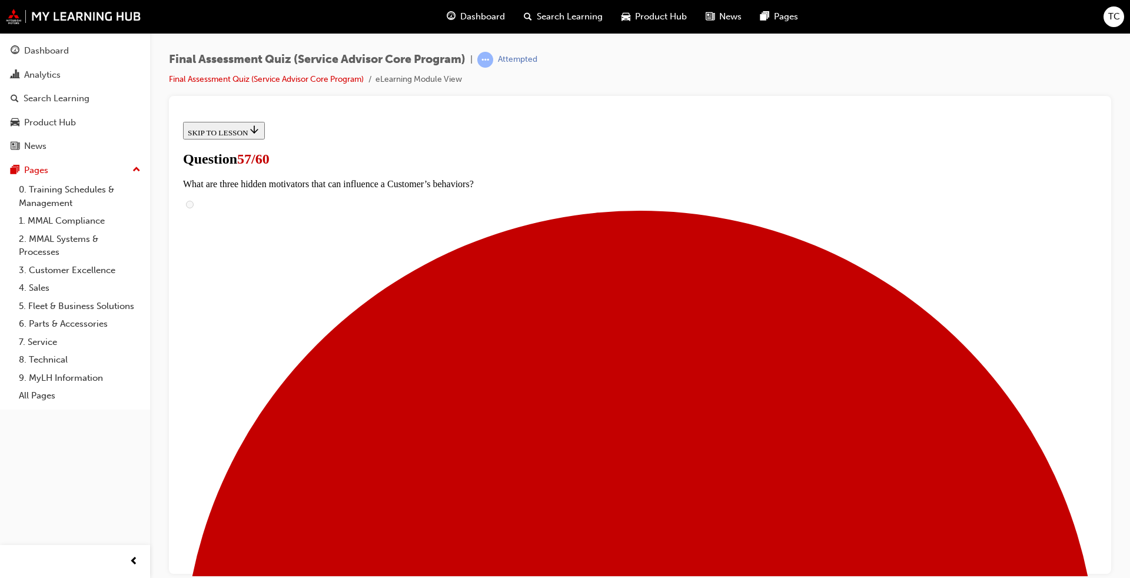
checkbox input "true"
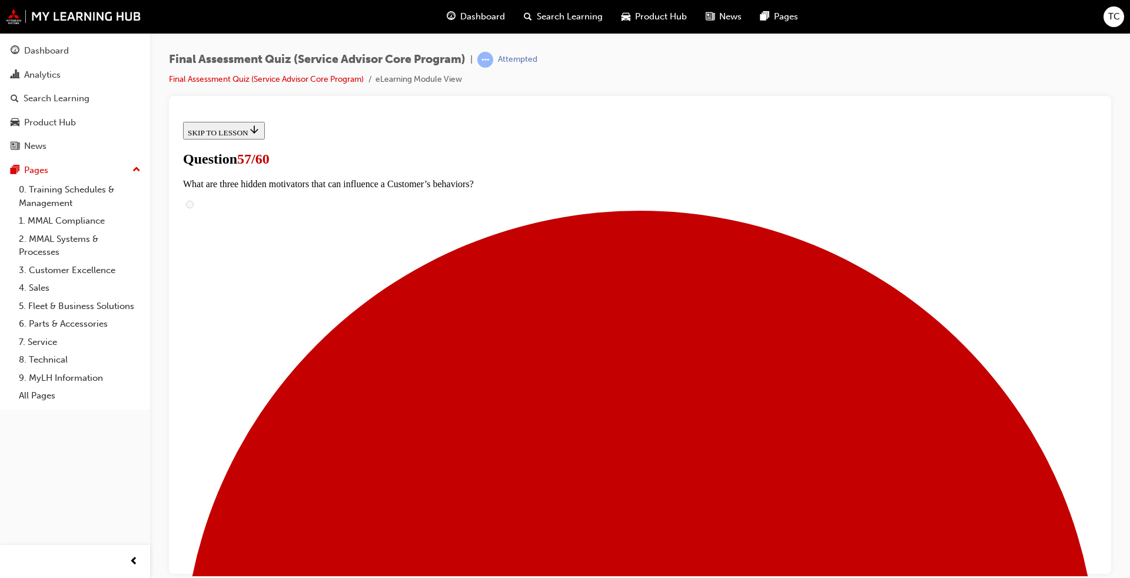
checkbox input "true"
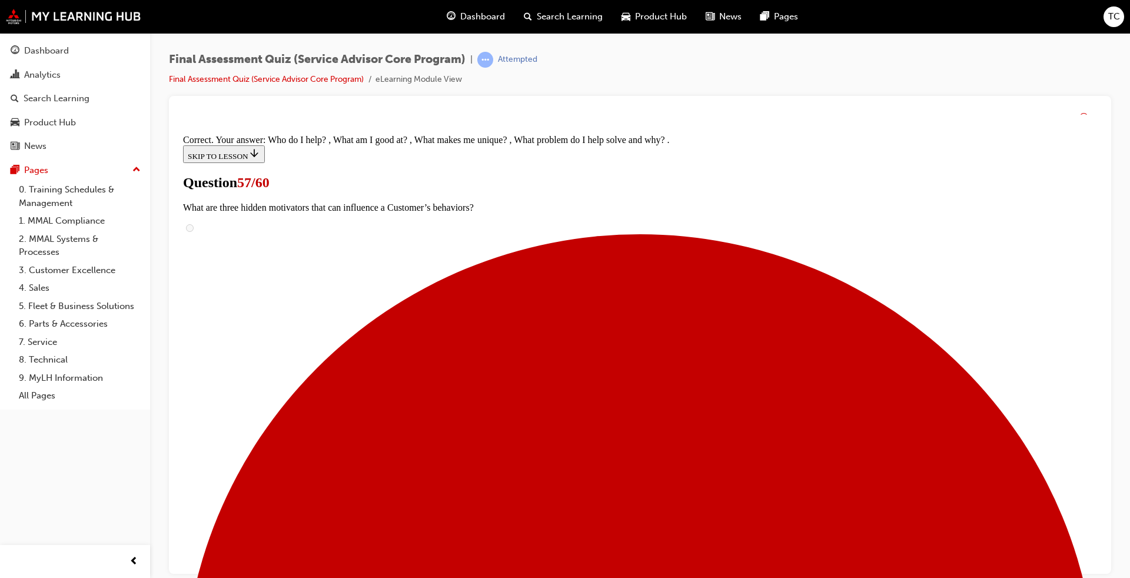
scroll to position [176, 0]
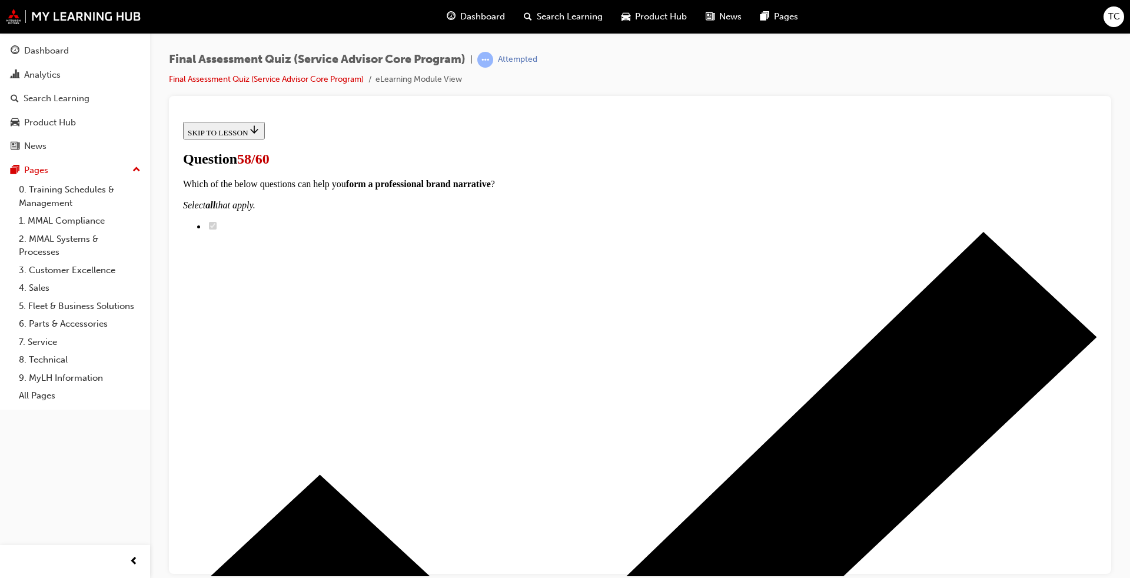
radio input "true"
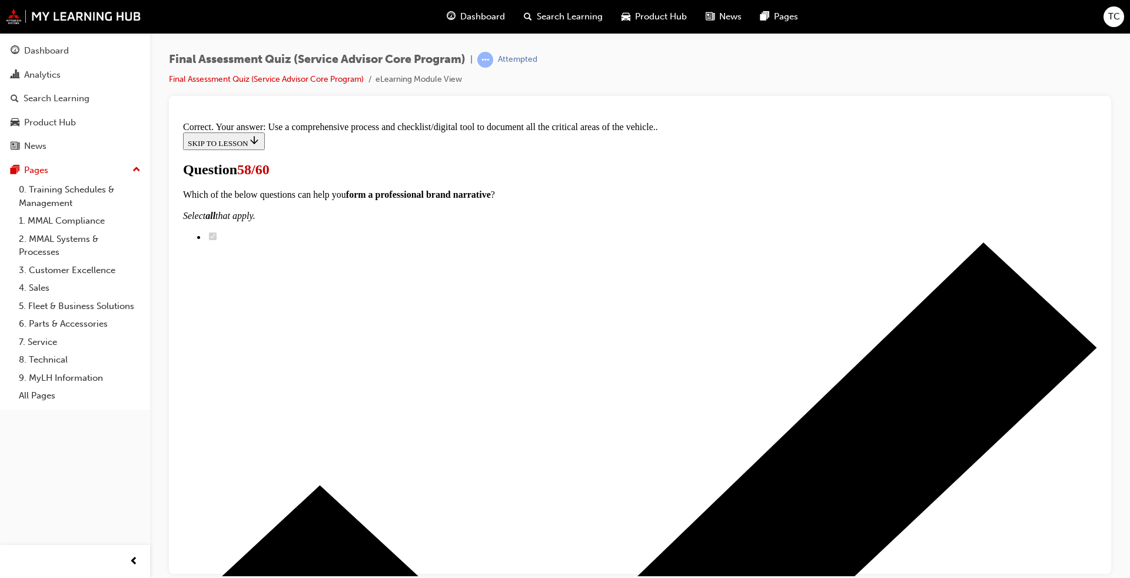
scroll to position [160, 0]
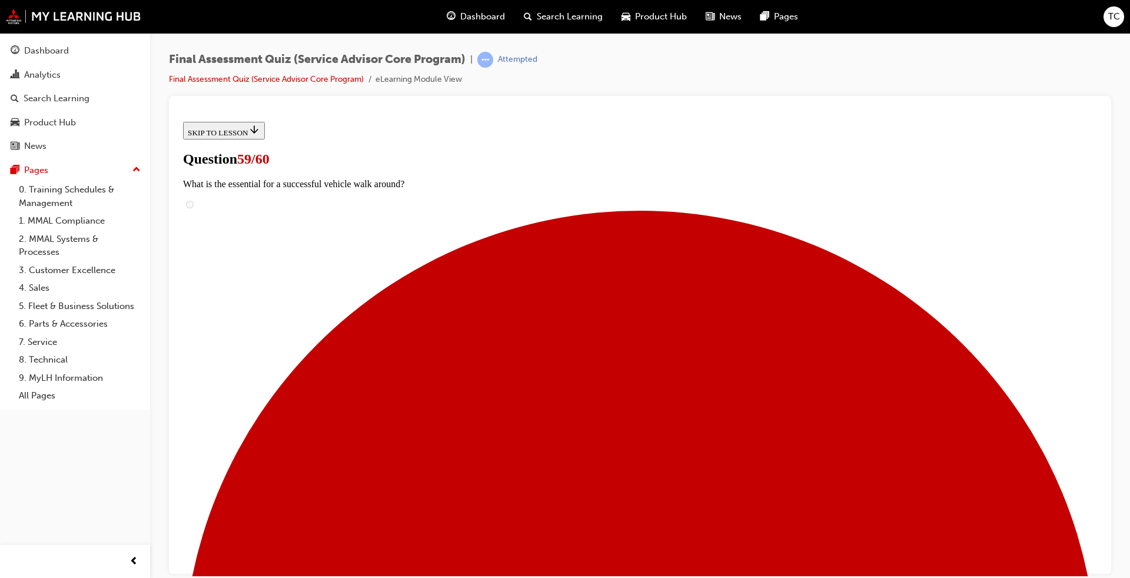
scroll to position [118, 0]
checkbox input "true"
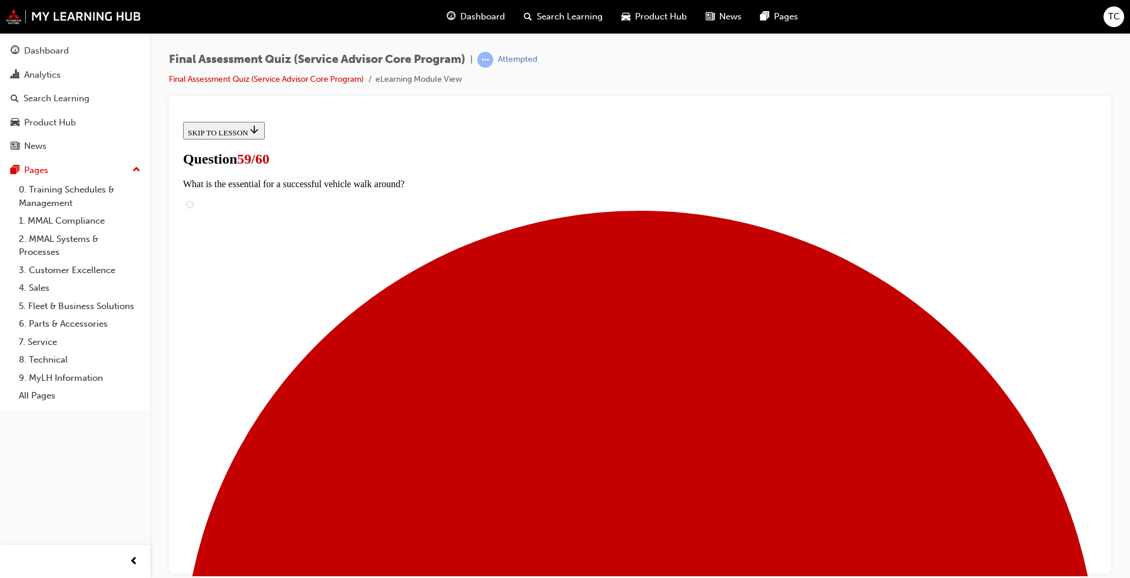
checkbox input "true"
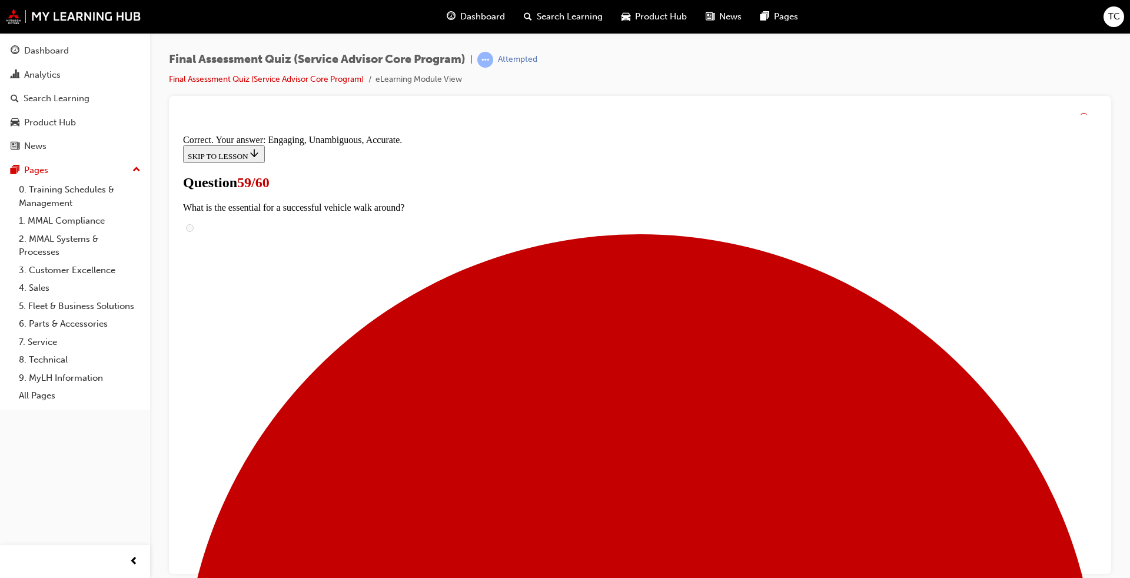
scroll to position [176, 0]
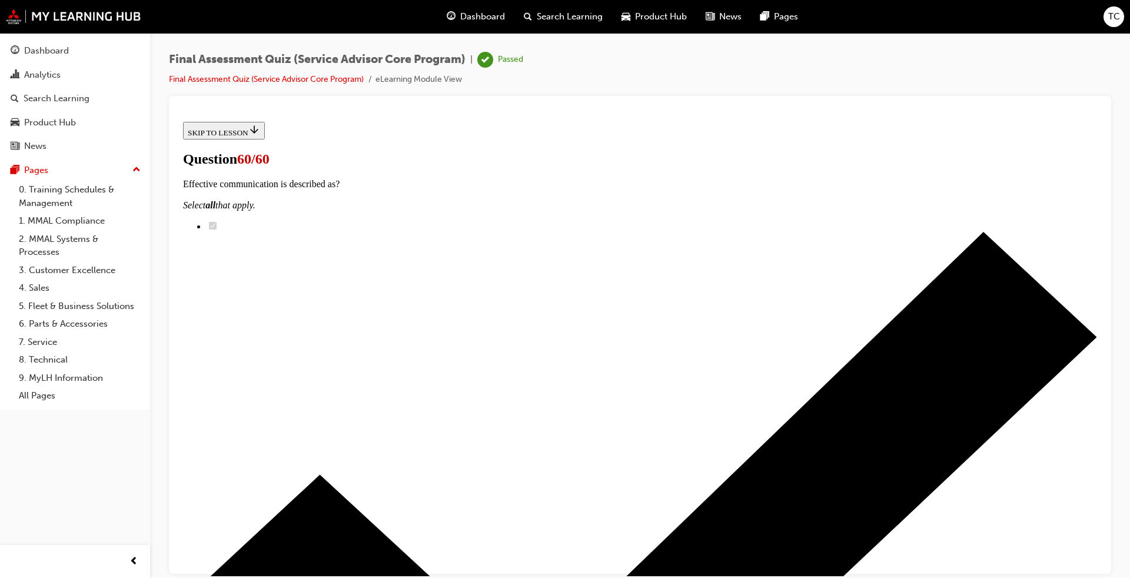
scroll to position [142, 0]
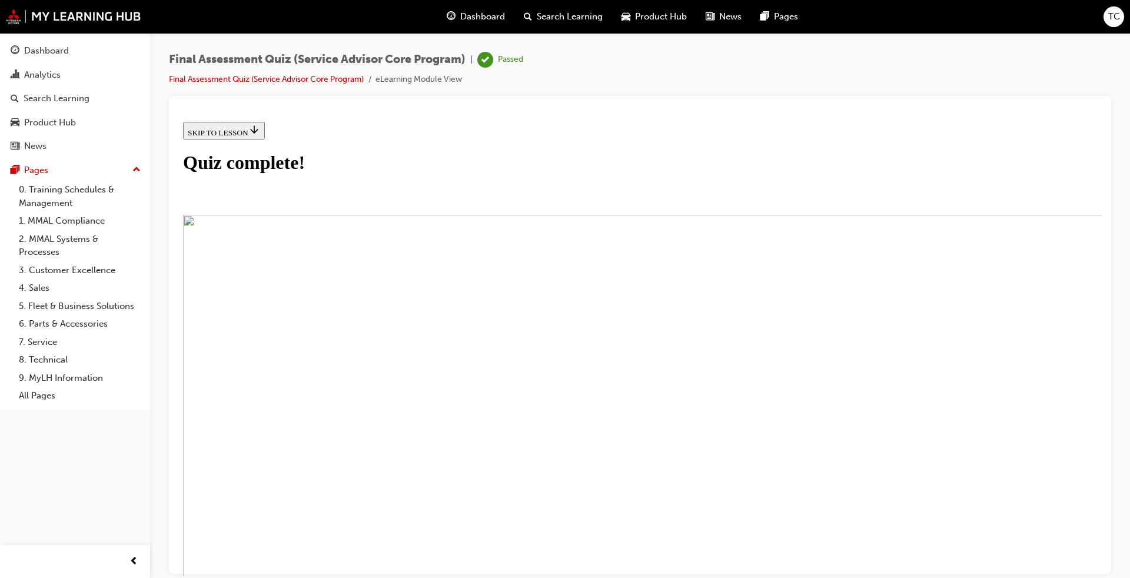
scroll to position [55, 0]
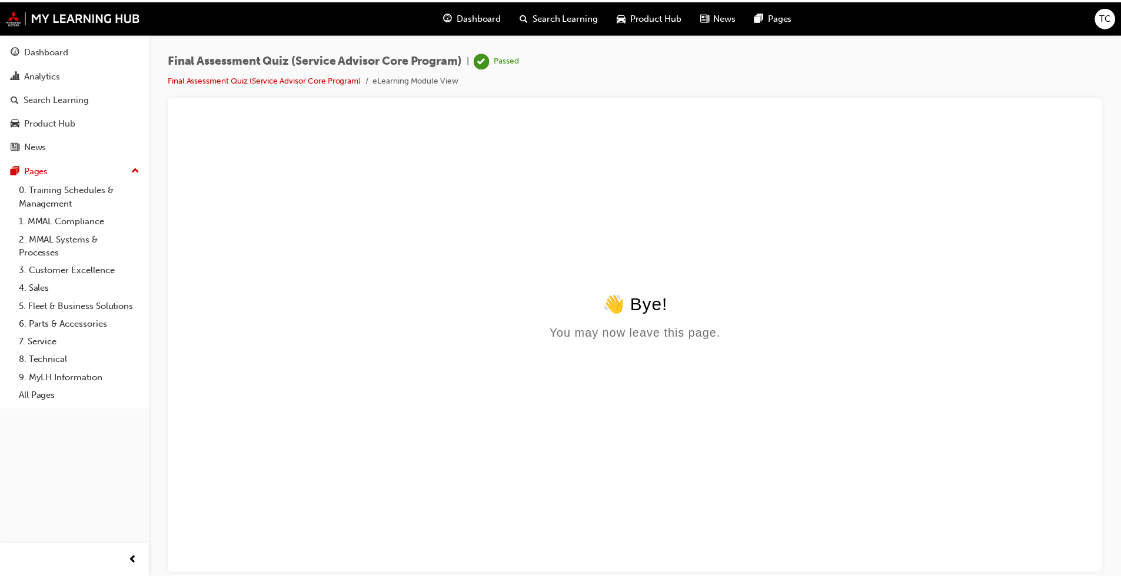
scroll to position [0, 0]
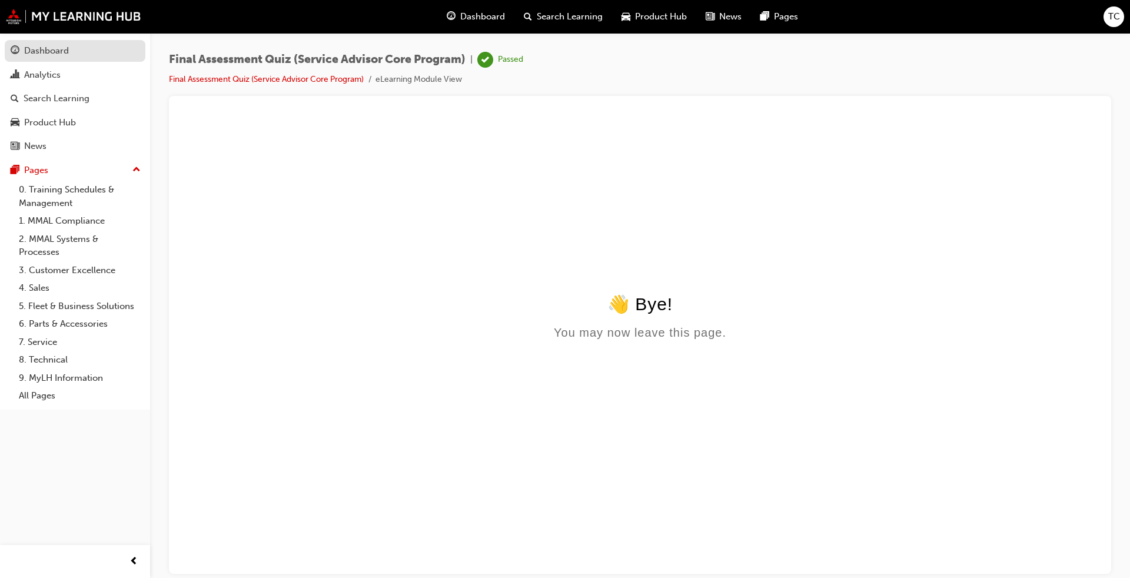
click at [49, 51] on div "Dashboard" at bounding box center [46, 51] width 45 height 14
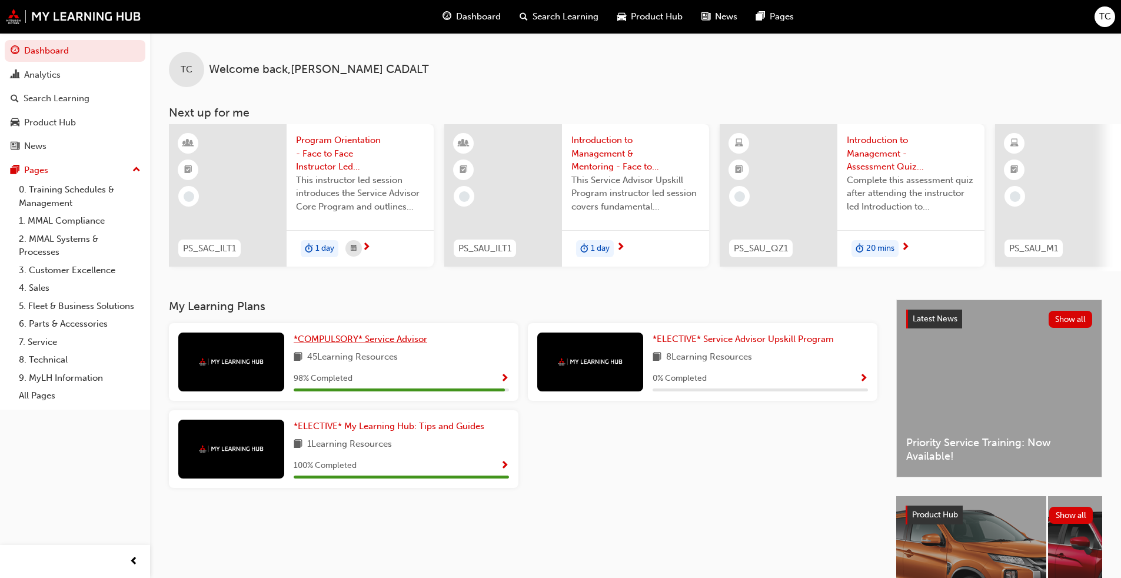
click at [388, 342] on span "*COMPULSORY* Service Advisor" at bounding box center [361, 339] width 134 height 11
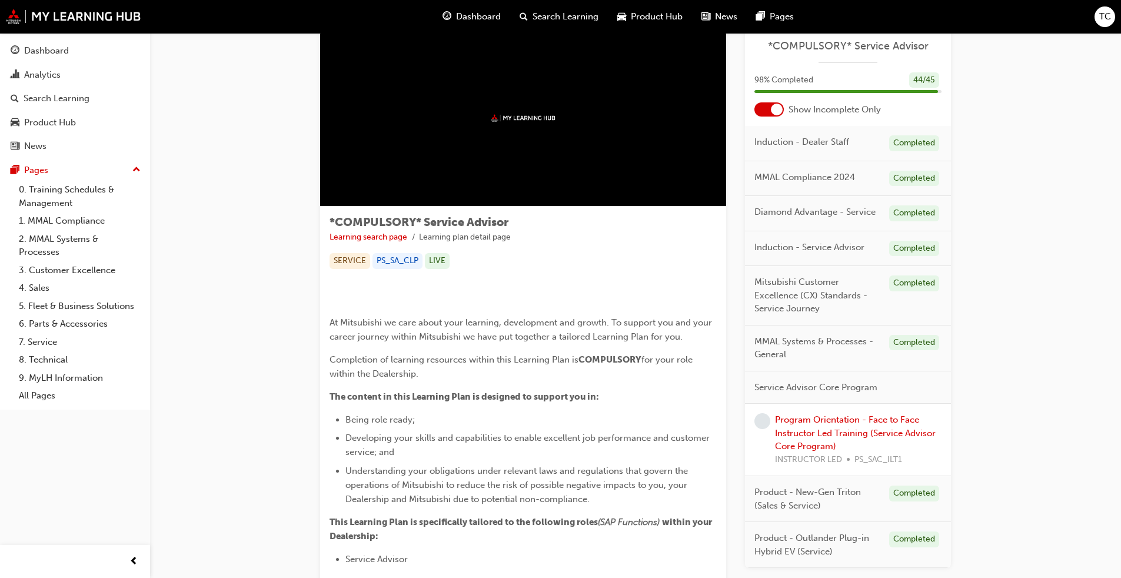
scroll to position [118, 0]
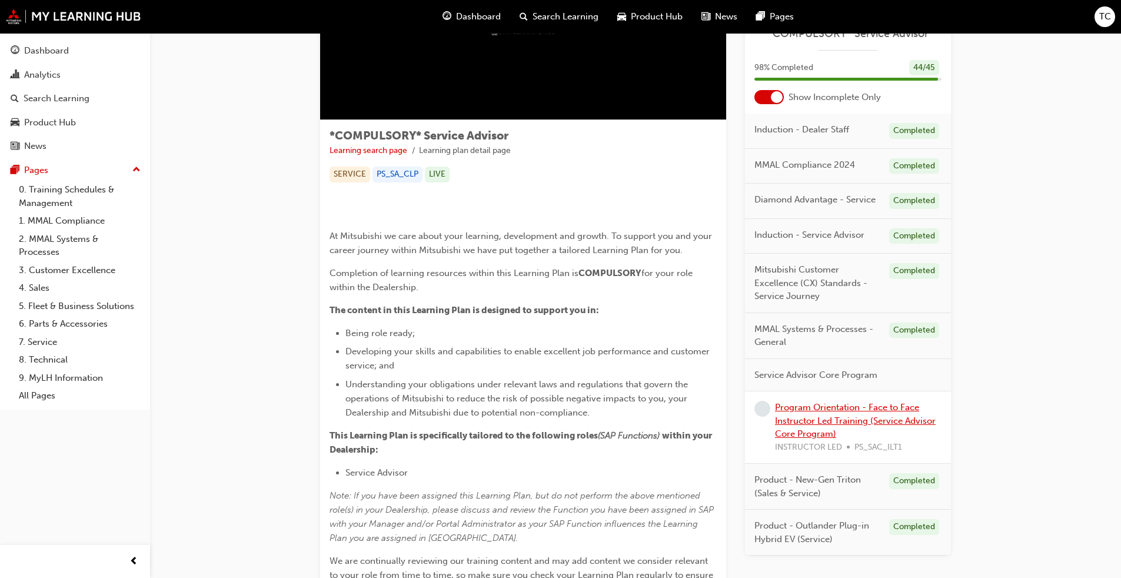
click at [588, 408] on link "Program Orientation - Face to Face Instructor Led Training (Service Advisor Cor…" at bounding box center [855, 420] width 161 height 37
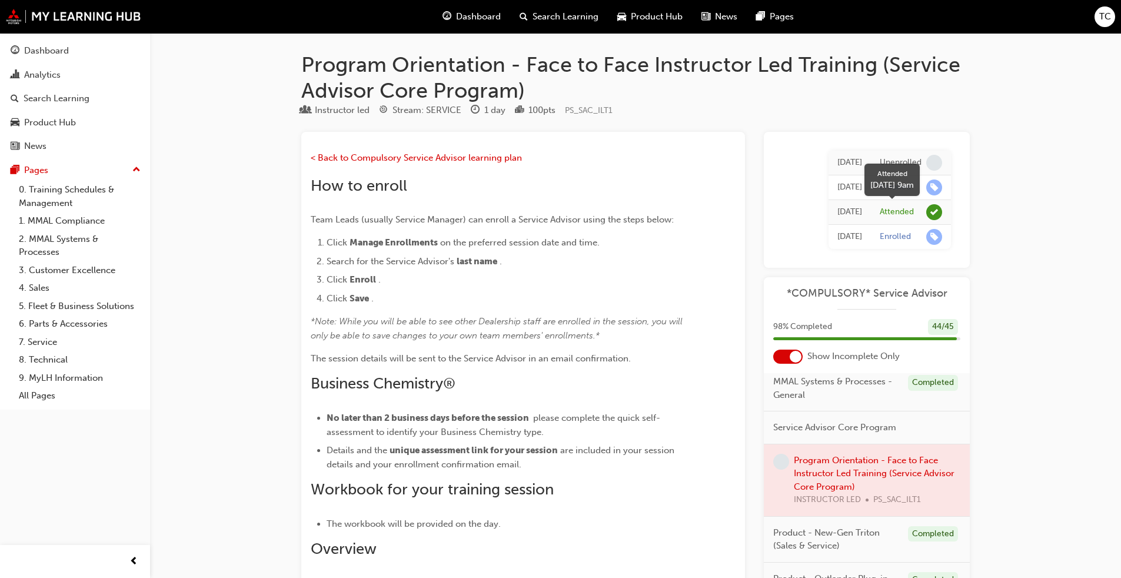
click at [588, 214] on span "learningRecordVerb_ATTEND-icon" at bounding box center [934, 212] width 16 height 16
click at [47, 52] on div "Dashboard" at bounding box center [46, 51] width 45 height 14
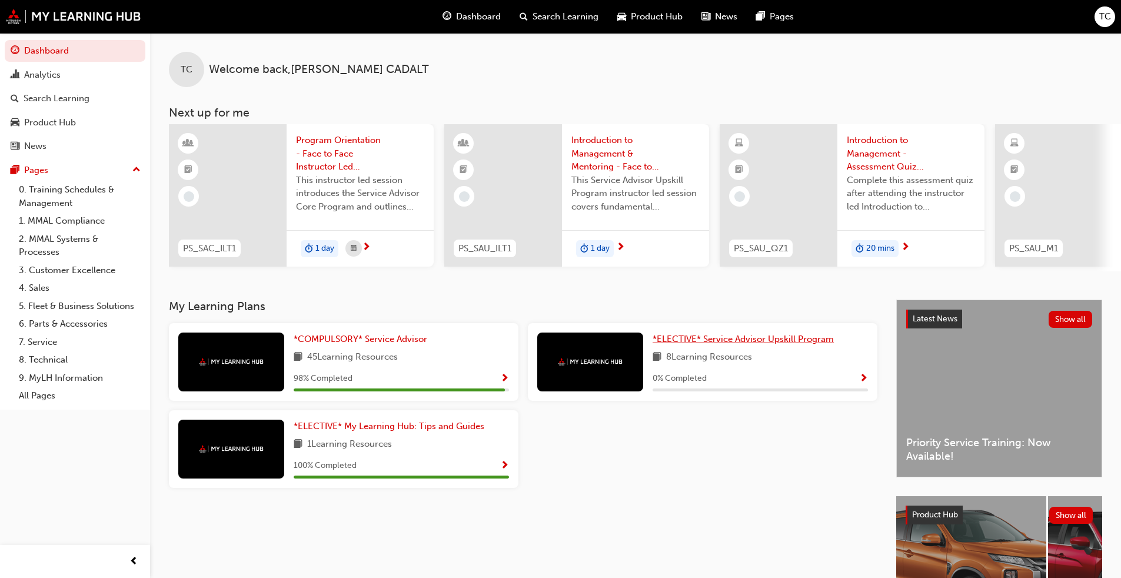
click at [588, 338] on link "*ELECTIVE* Service Advisor Upskill Program" at bounding box center [746, 340] width 186 height 14
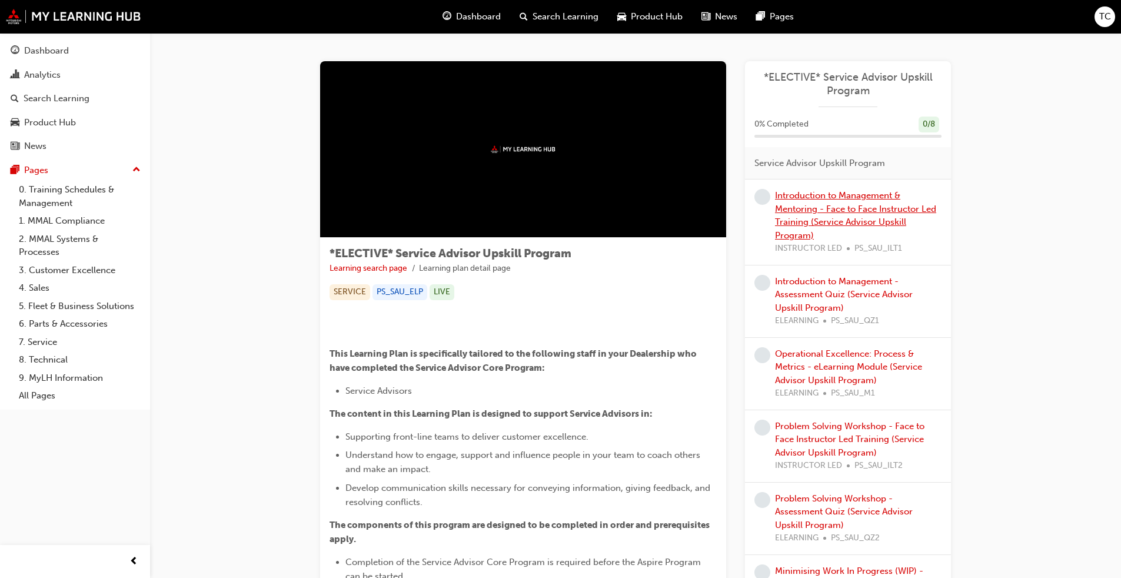
click at [588, 195] on link "Introduction to Management & Mentoring - Face to Face Instructor Led Training (…" at bounding box center [855, 215] width 161 height 51
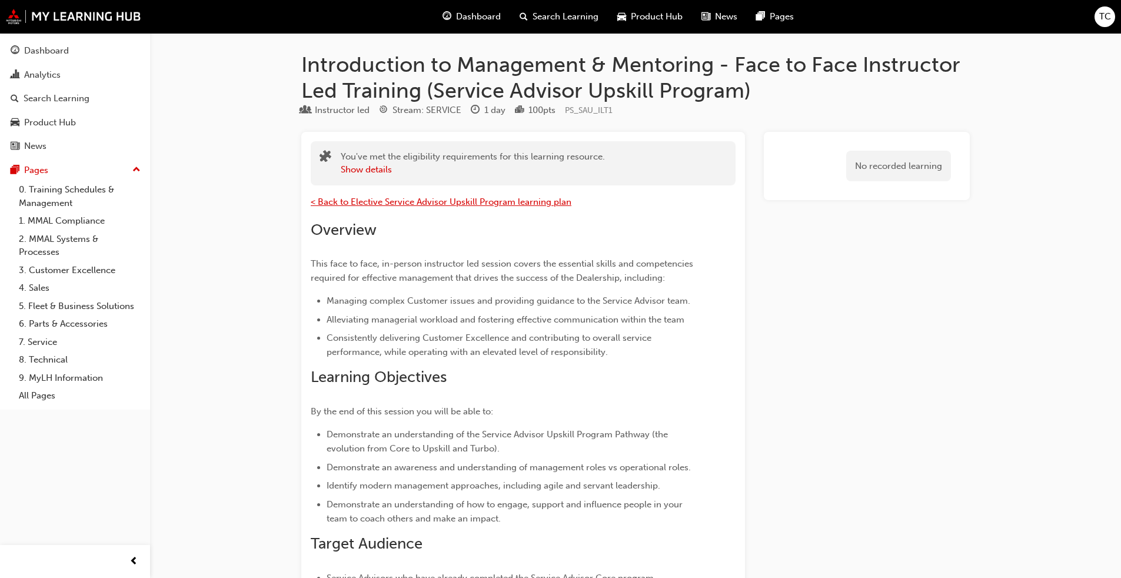
click at [427, 202] on span "< Back to Elective Service Advisor Upskill Program learning plan" at bounding box center [441, 202] width 261 height 11
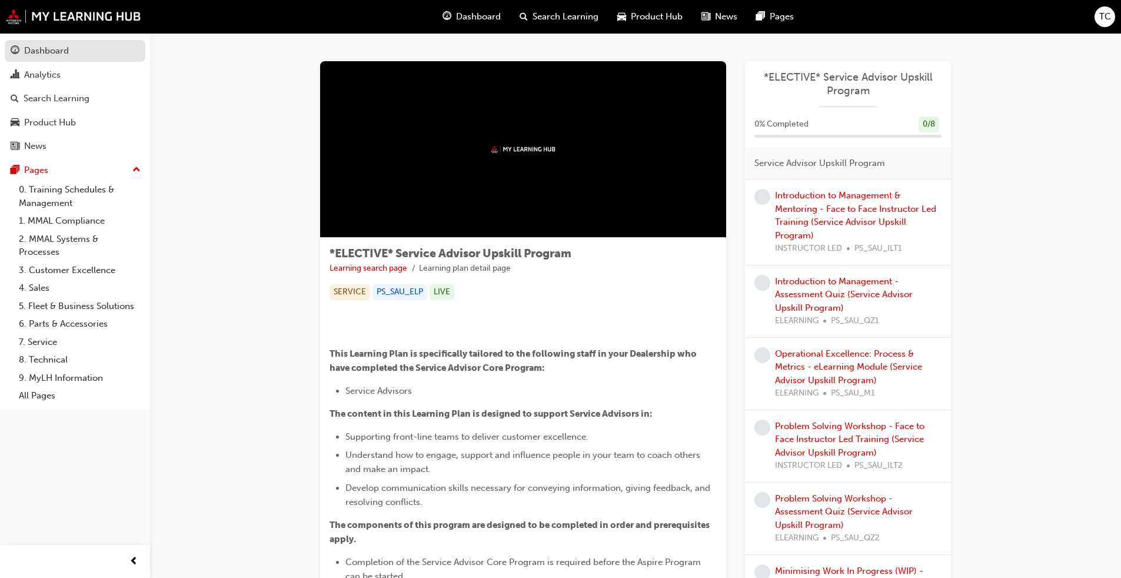
click at [42, 51] on div "Dashboard" at bounding box center [46, 51] width 45 height 14
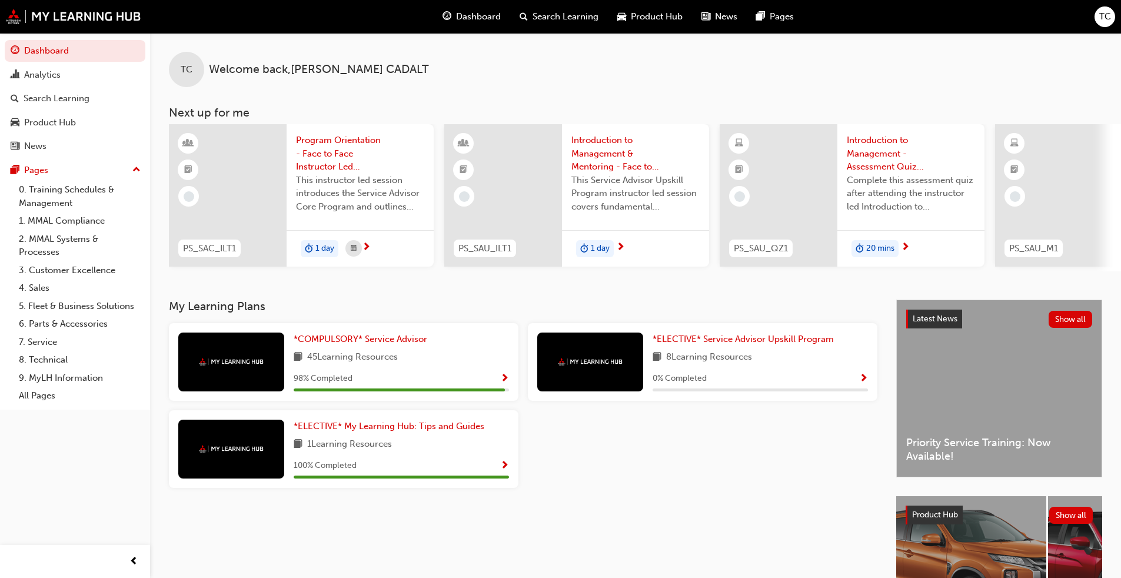
click at [489, 18] on span "Dashboard" at bounding box center [478, 17] width 45 height 14
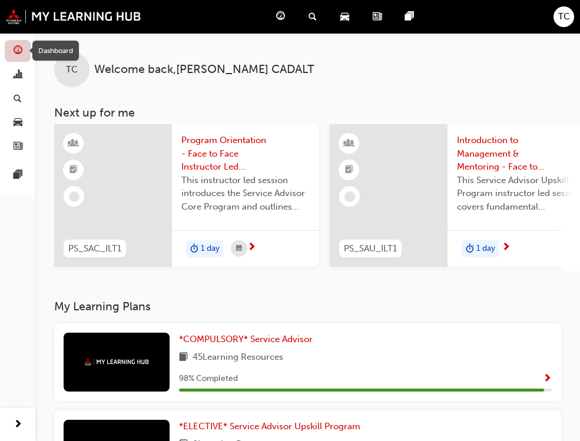
click at [16, 52] on span "guage-icon" at bounding box center [18, 51] width 9 height 11
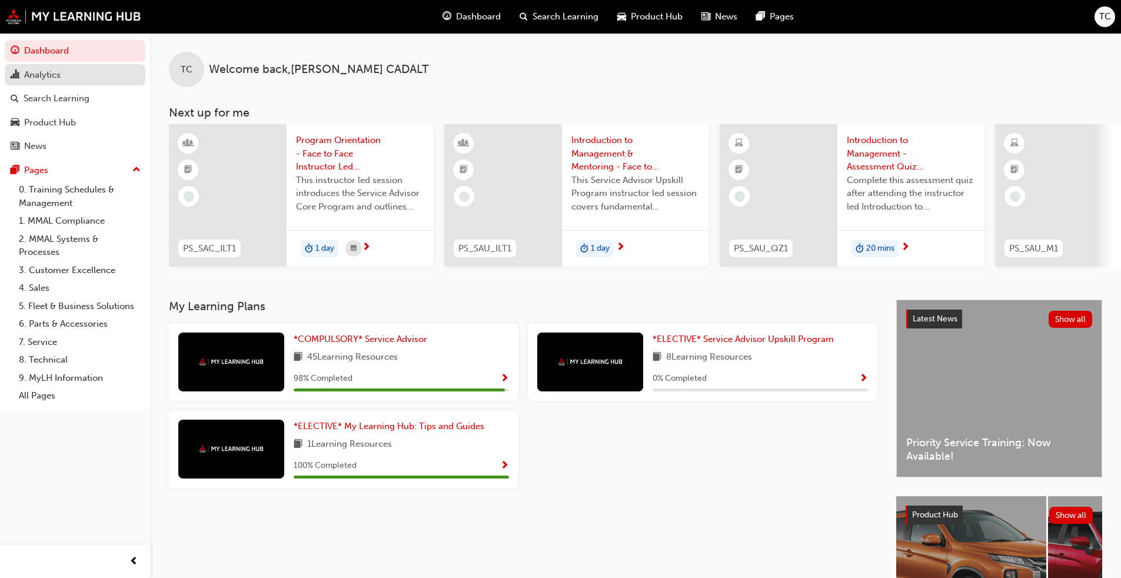
click at [48, 72] on div "Analytics" at bounding box center [42, 75] width 36 height 14
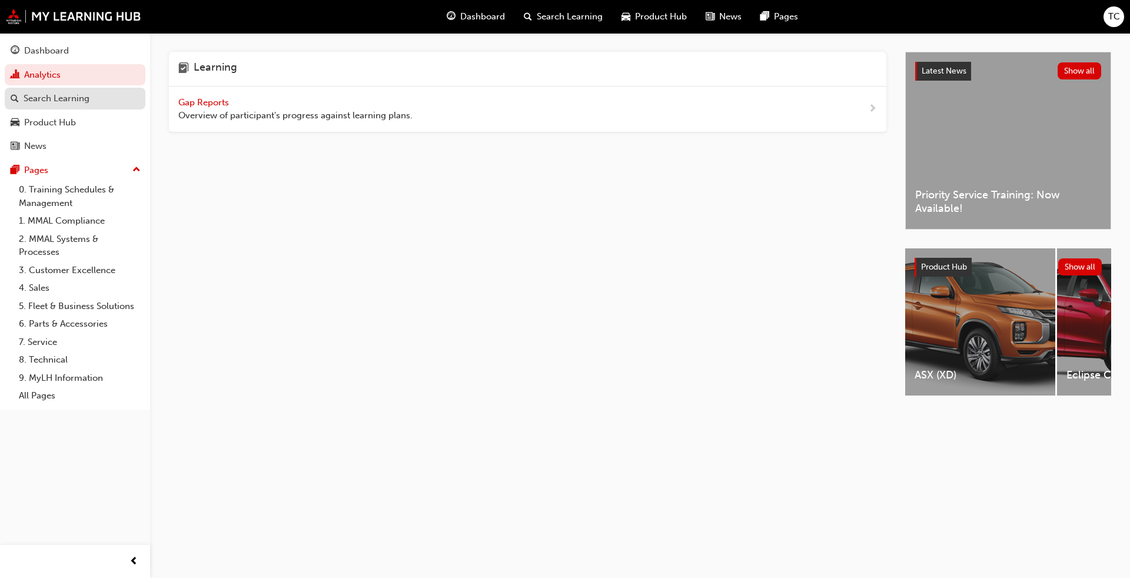
click at [42, 97] on div "Search Learning" at bounding box center [57, 99] width 66 height 14
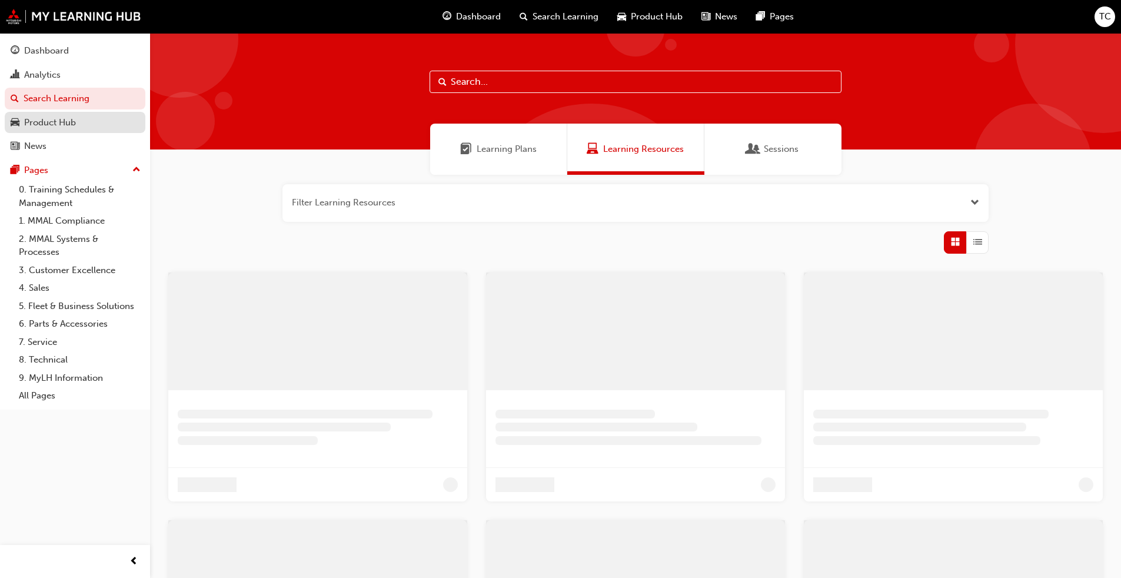
click at [36, 125] on div "Product Hub" at bounding box center [50, 123] width 52 height 14
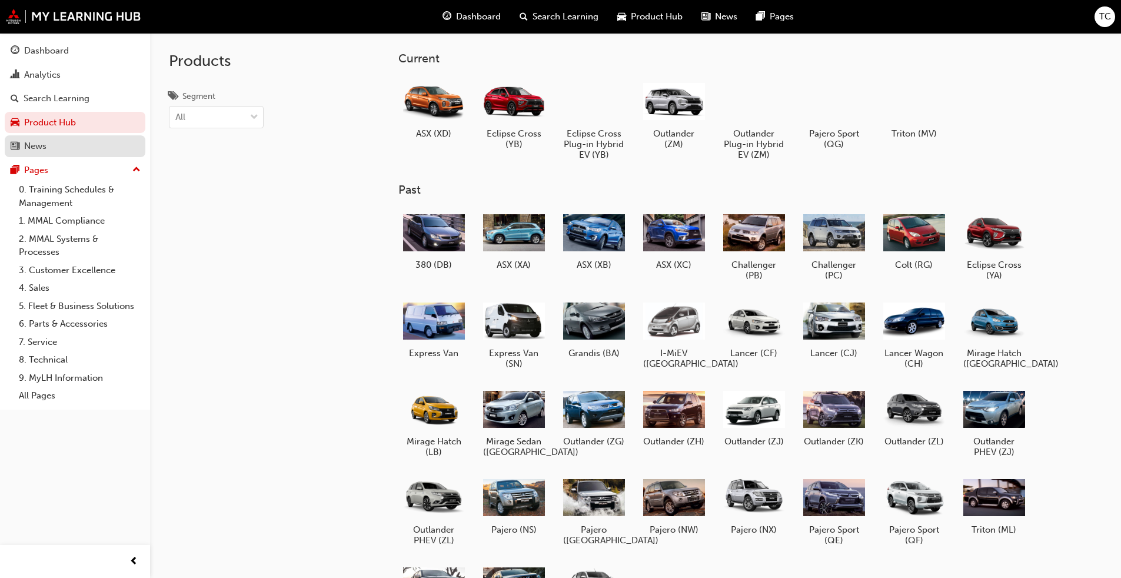
click at [33, 146] on div "News" at bounding box center [35, 146] width 22 height 14
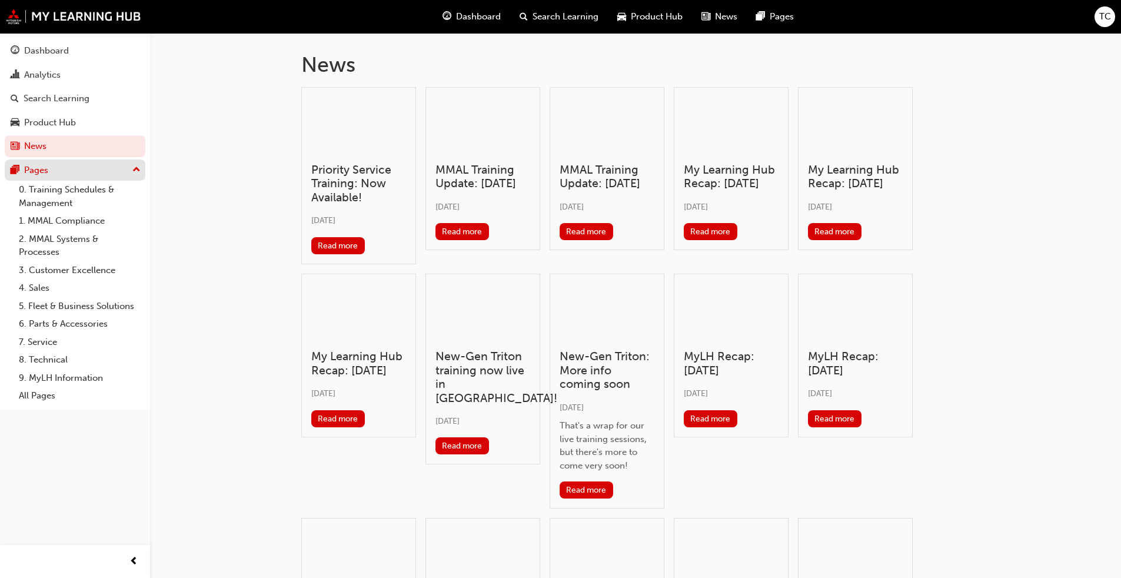
click at [33, 164] on div "Pages" at bounding box center [36, 171] width 24 height 14
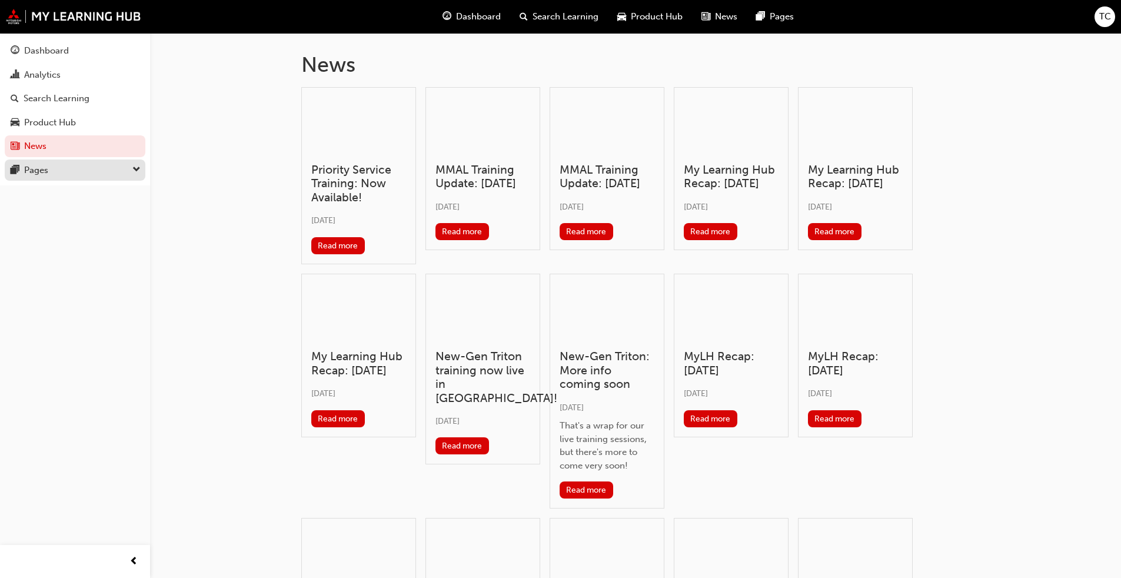
click at [40, 167] on div "Pages" at bounding box center [36, 171] width 24 height 14
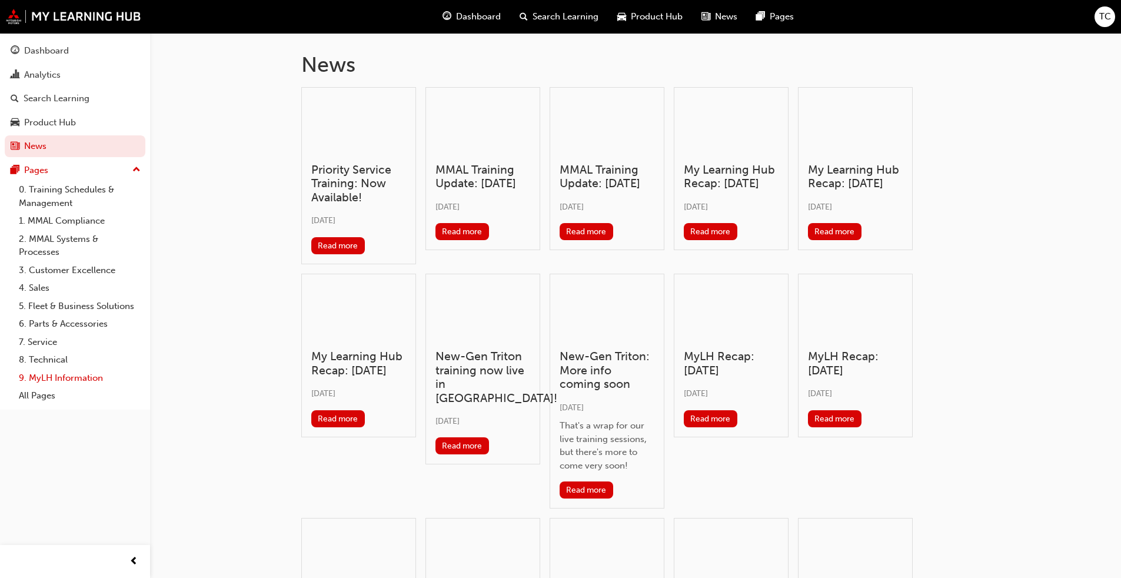
click at [56, 378] on link "9. MyLH Information" at bounding box center [79, 378] width 131 height 18
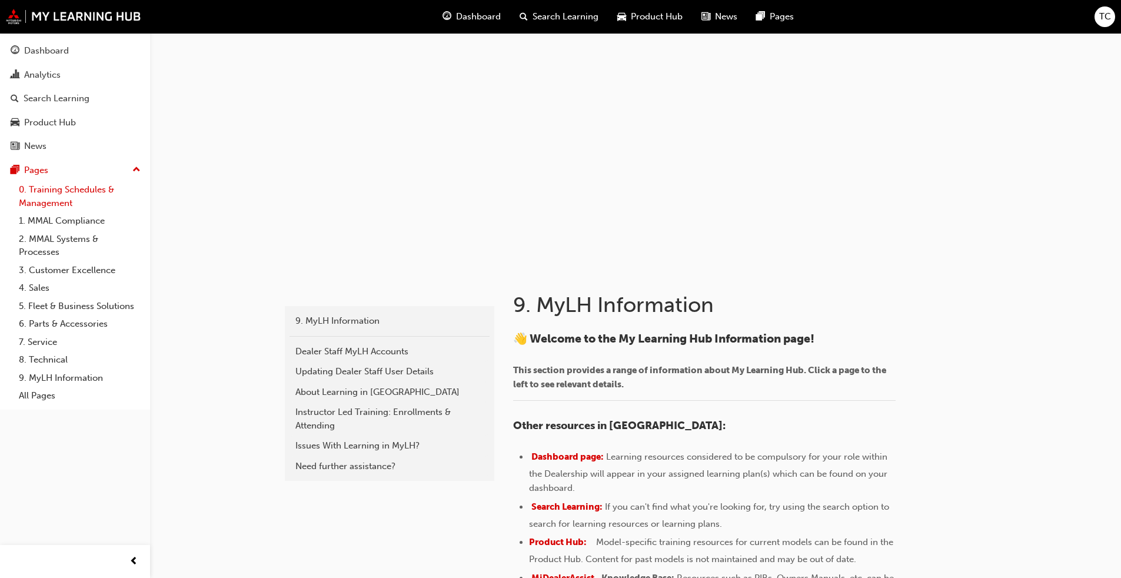
click at [49, 188] on link "0. Training Schedules & Management" at bounding box center [79, 196] width 131 height 31
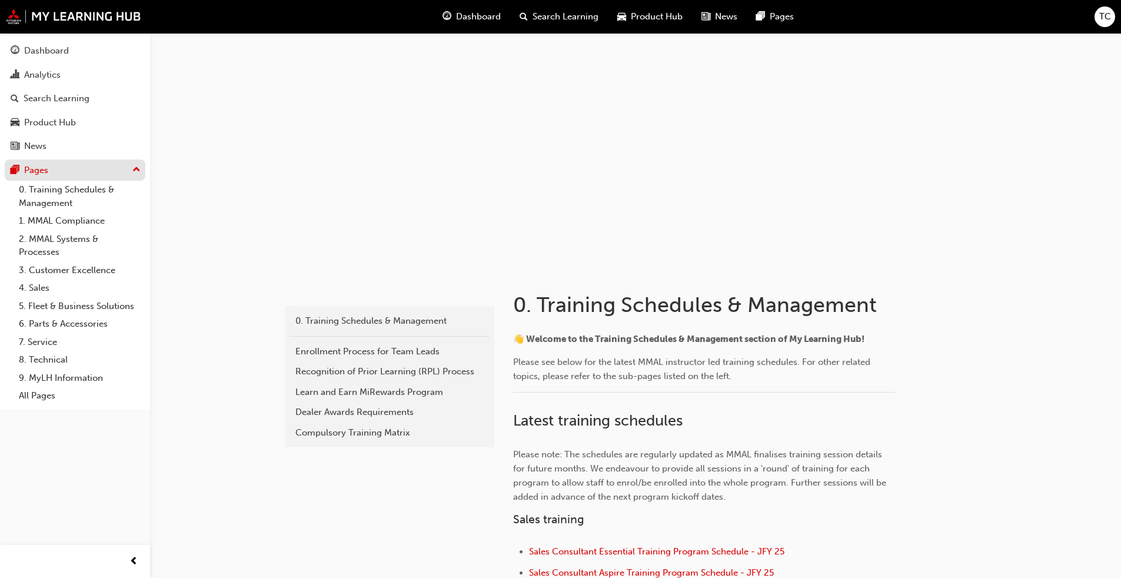
click at [43, 165] on div "Pages" at bounding box center [36, 171] width 24 height 14
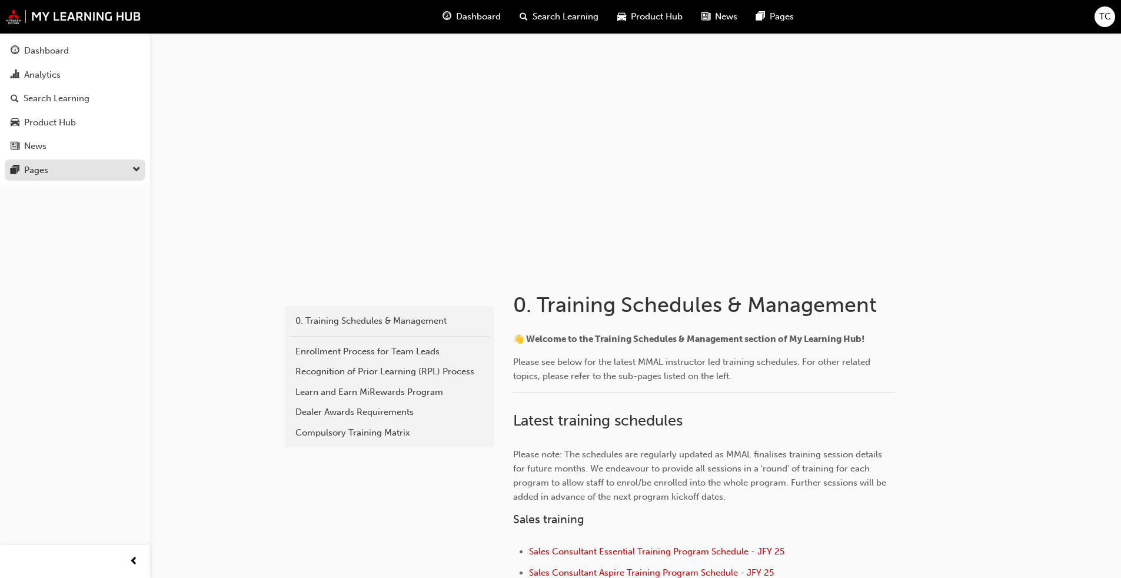
click at [43, 165] on div "Pages" at bounding box center [36, 171] width 24 height 14
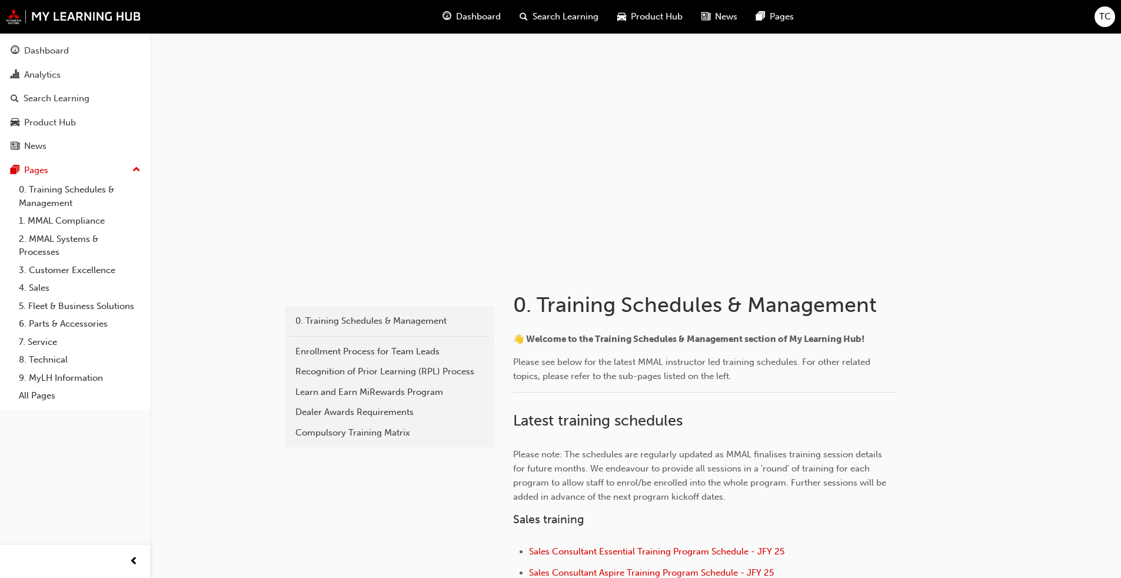
click at [588, 21] on span "TC" at bounding box center [1105, 17] width 12 height 14
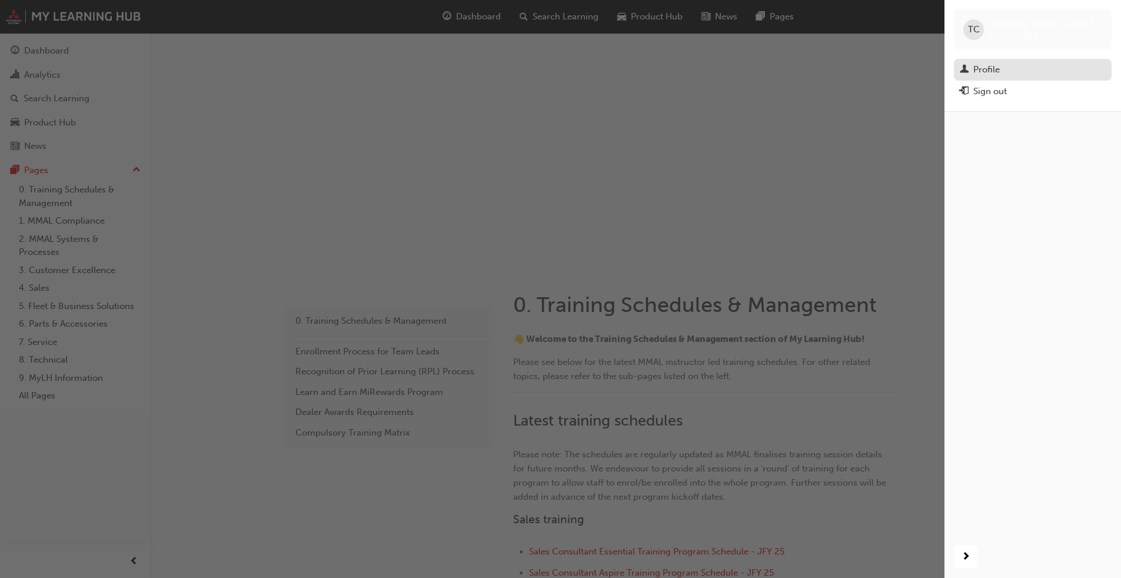
click at [588, 62] on link "Profile" at bounding box center [1033, 70] width 158 height 22
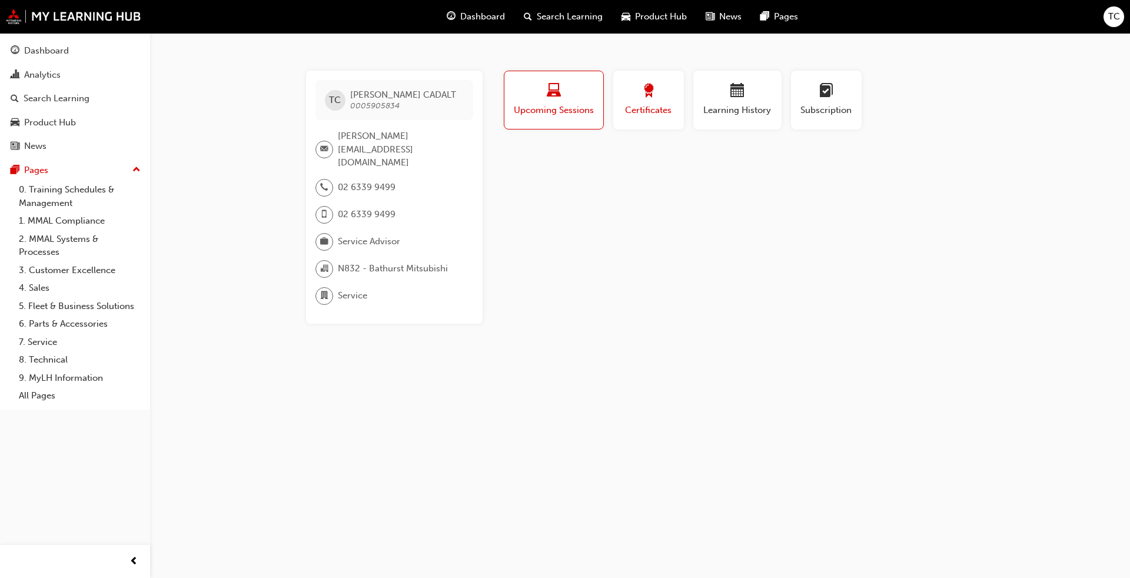
click at [588, 108] on span "Certificates" at bounding box center [648, 111] width 53 height 14
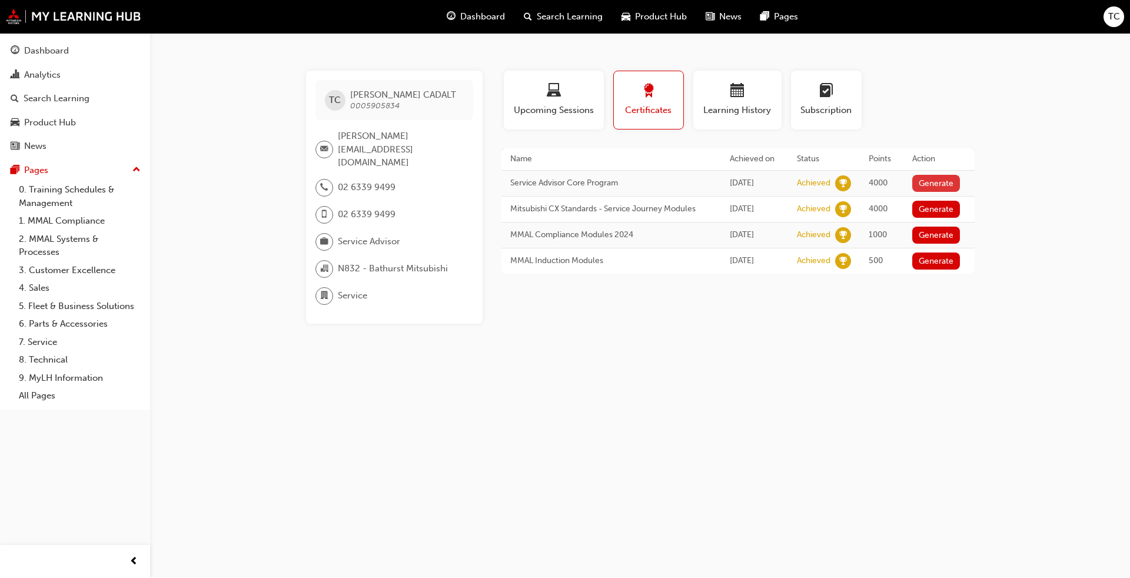
click at [588, 183] on button "Generate" at bounding box center [936, 183] width 48 height 17
click at [588, 184] on link "Download PDF" at bounding box center [934, 182] width 54 height 10
click at [588, 208] on button "Generate" at bounding box center [931, 208] width 48 height 17
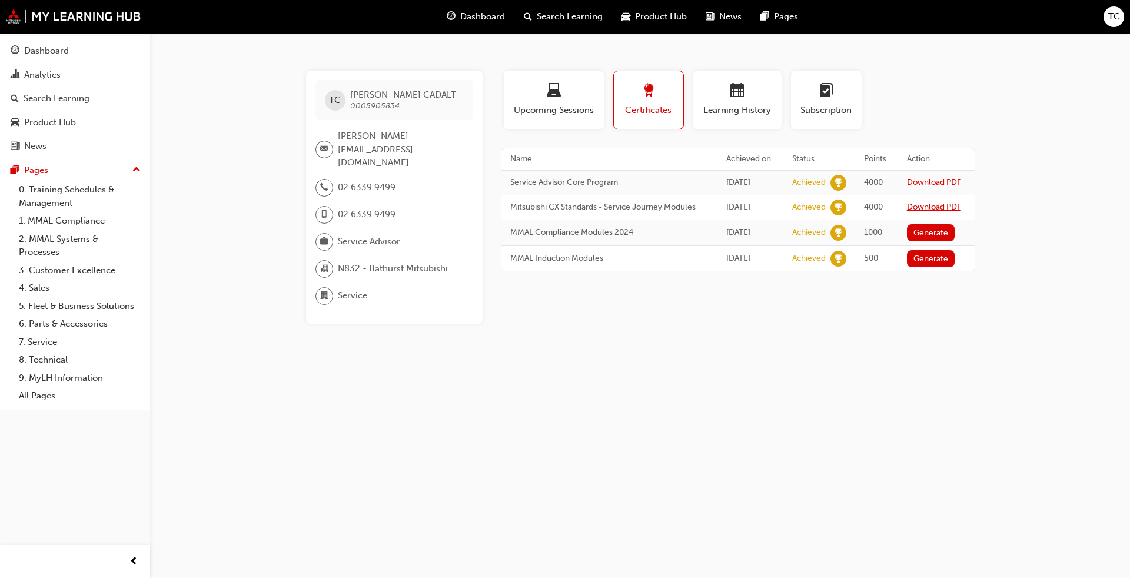
click at [588, 212] on link "Download PDF" at bounding box center [934, 207] width 54 height 10
click at [588, 241] on button "Generate" at bounding box center [931, 232] width 48 height 17
click at [588, 237] on link "Download PDF" at bounding box center [934, 232] width 54 height 10
click at [588, 265] on button "Generate" at bounding box center [931, 257] width 48 height 17
click at [588, 261] on link "Download PDF" at bounding box center [934, 256] width 54 height 10
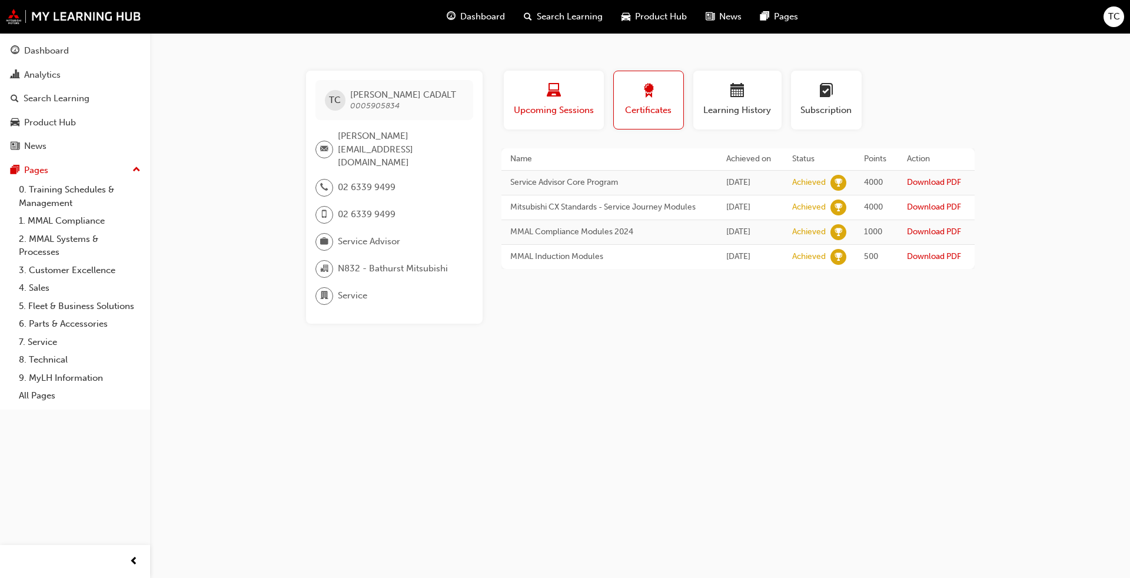
click at [583, 117] on button "Upcoming Sessions" at bounding box center [554, 100] width 100 height 59
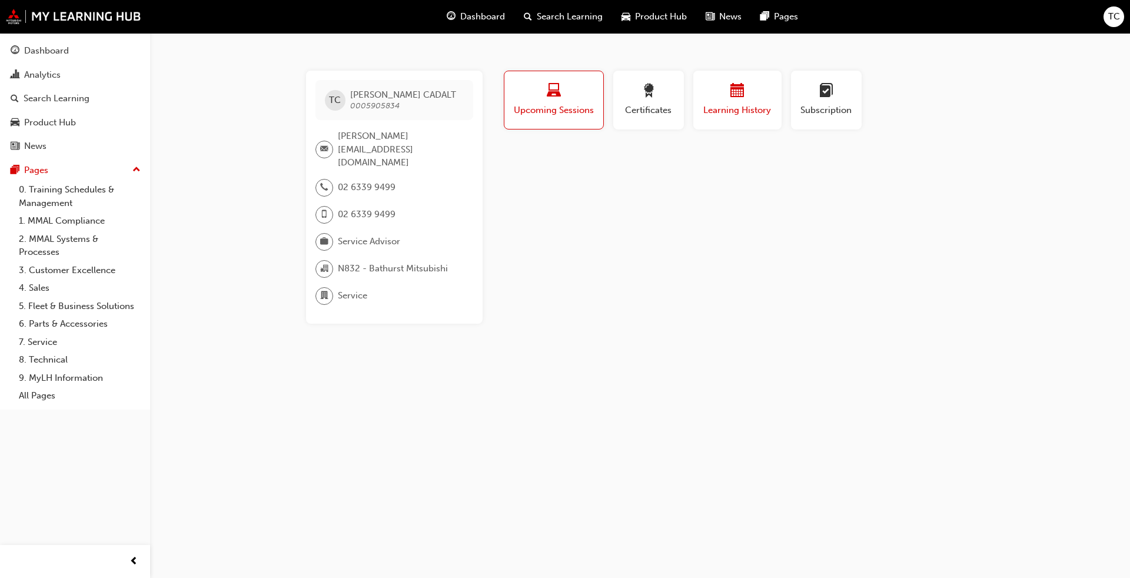
click at [588, 112] on span "Learning History" at bounding box center [737, 111] width 71 height 14
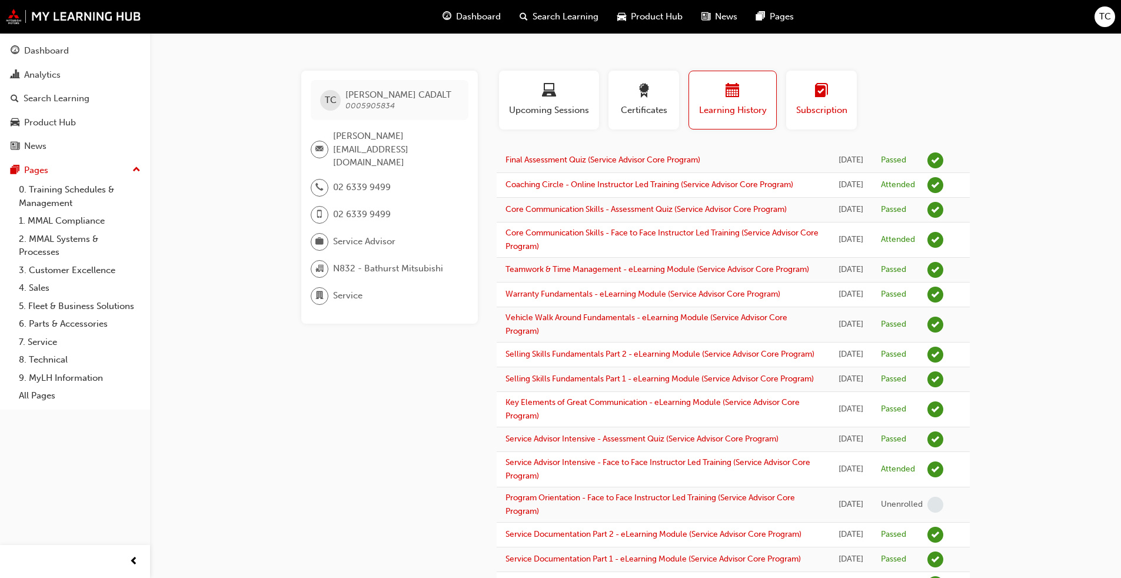
click at [588, 109] on span "Subscription" at bounding box center [821, 111] width 53 height 14
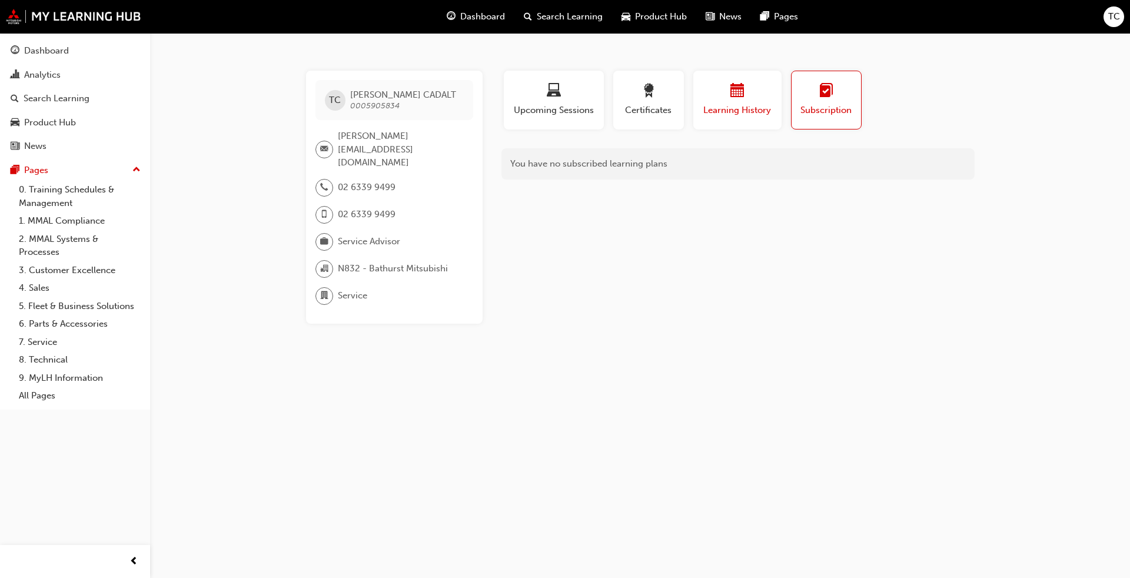
click at [588, 103] on div "Learning History" at bounding box center [737, 101] width 71 height 34
